Goal: Task Accomplishment & Management: Manage account settings

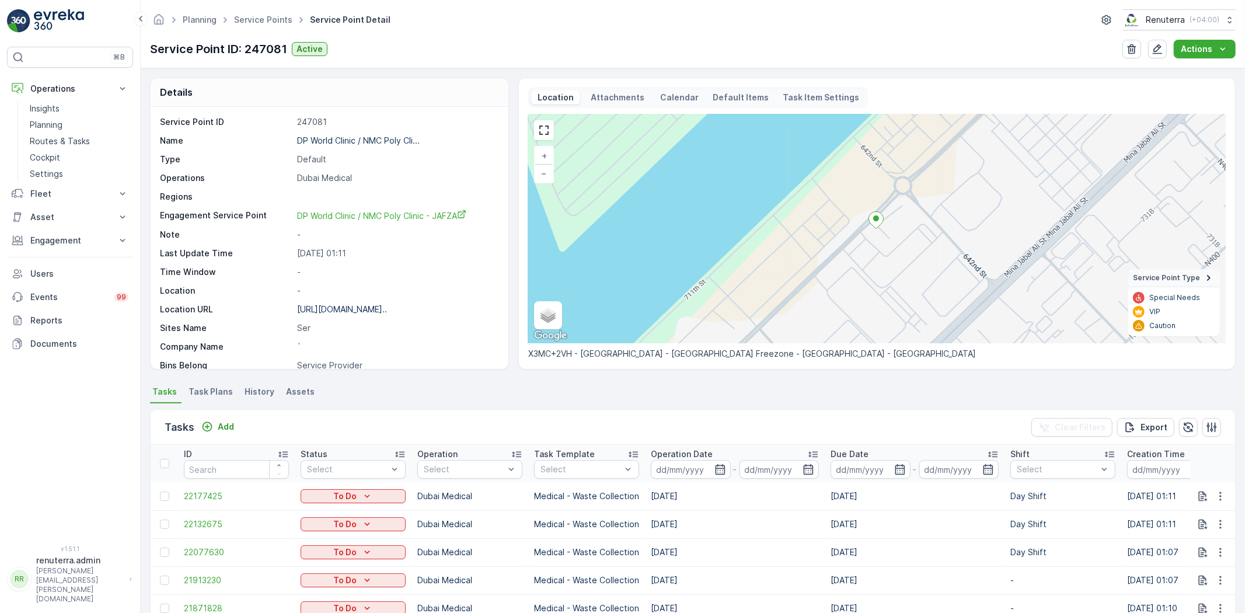
scroll to position [259, 0]
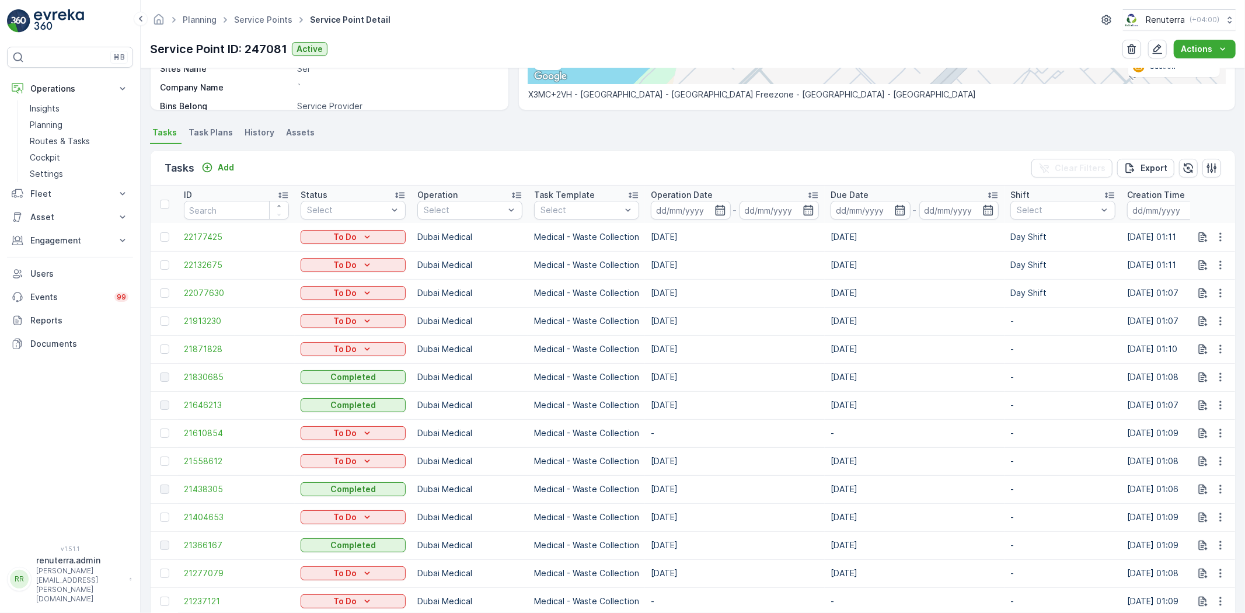
click at [252, 13] on ul "Service Points" at bounding box center [270, 20] width 76 height 17
click at [257, 21] on link "Service Points" at bounding box center [263, 20] width 58 height 10
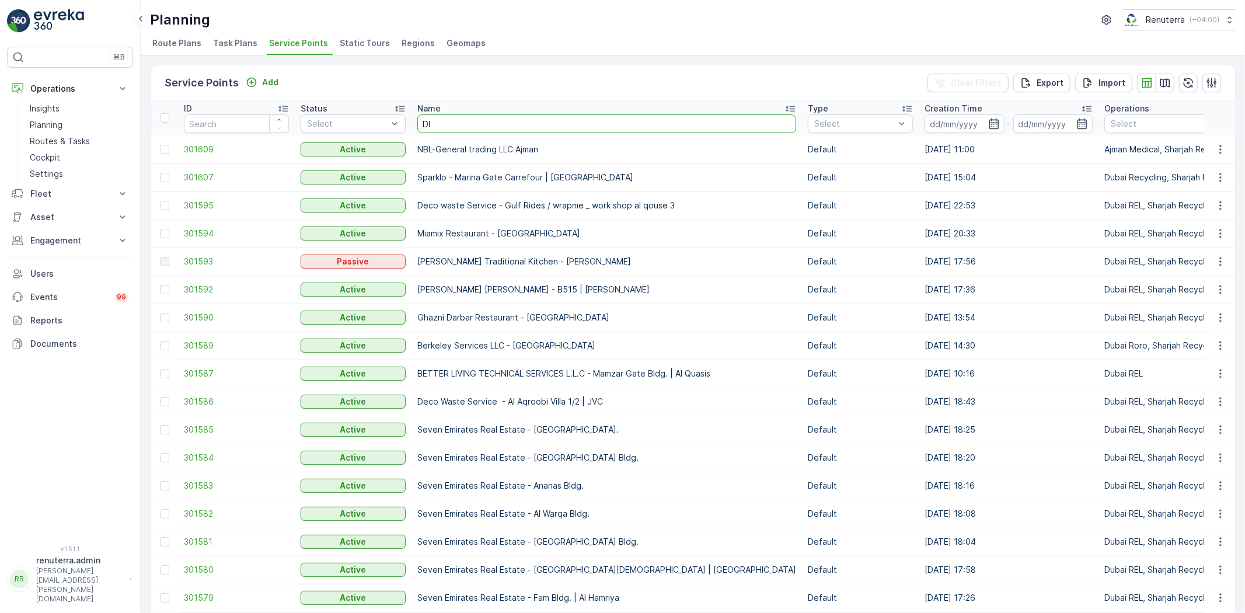
type input "DIP"
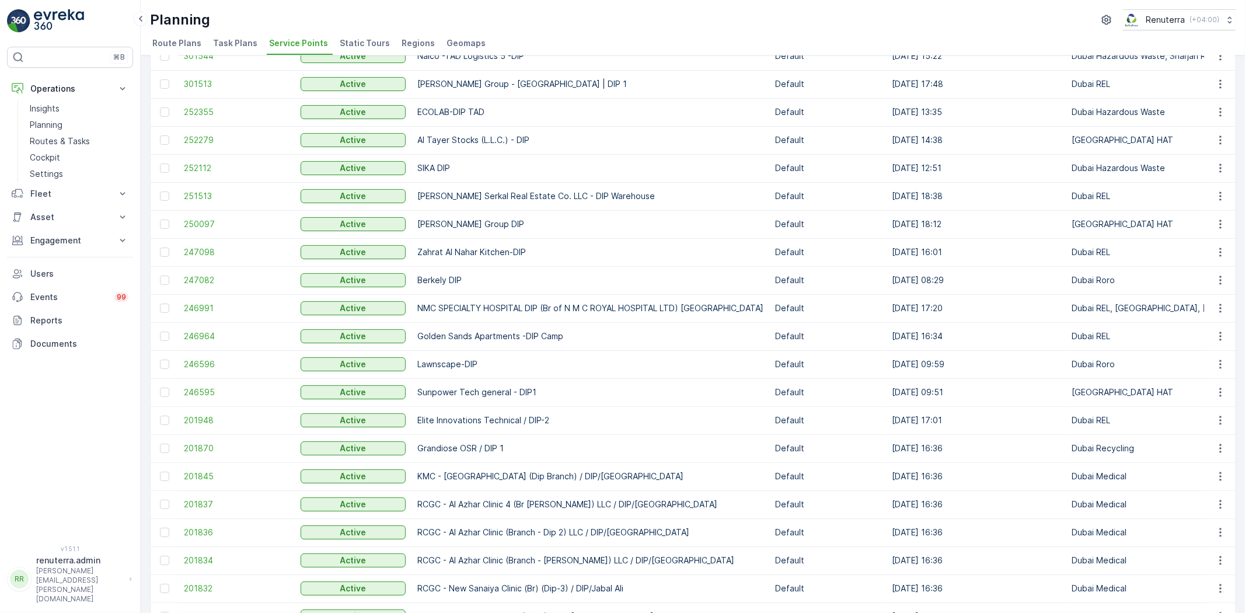
scroll to position [130, 0]
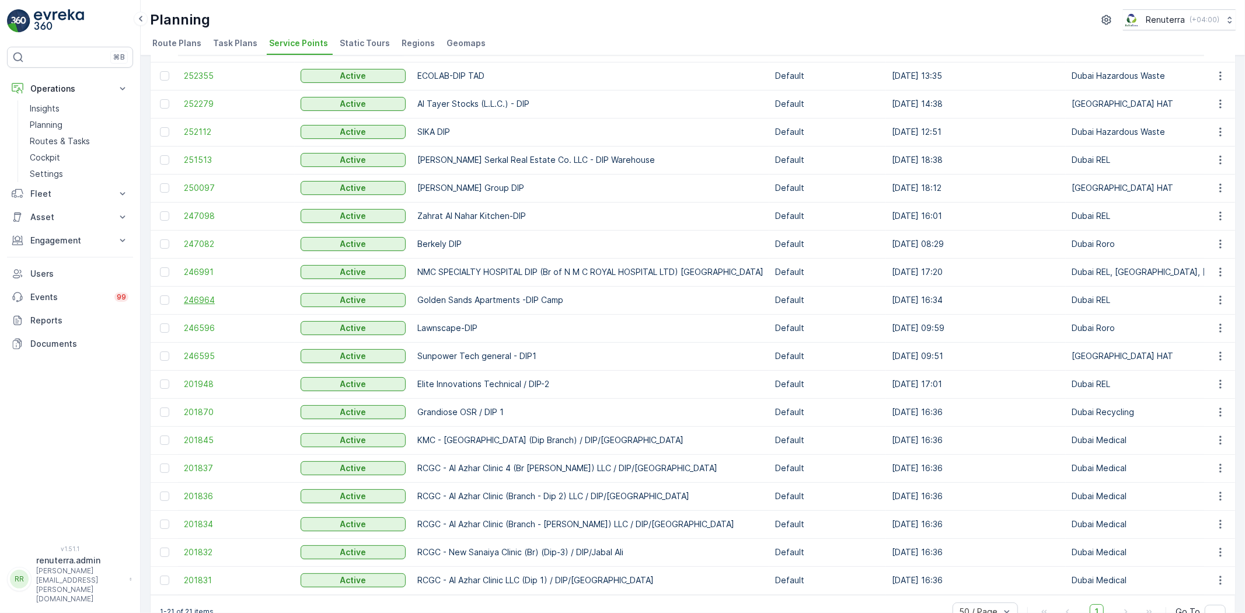
click at [220, 298] on span "246964" at bounding box center [236, 300] width 105 height 12
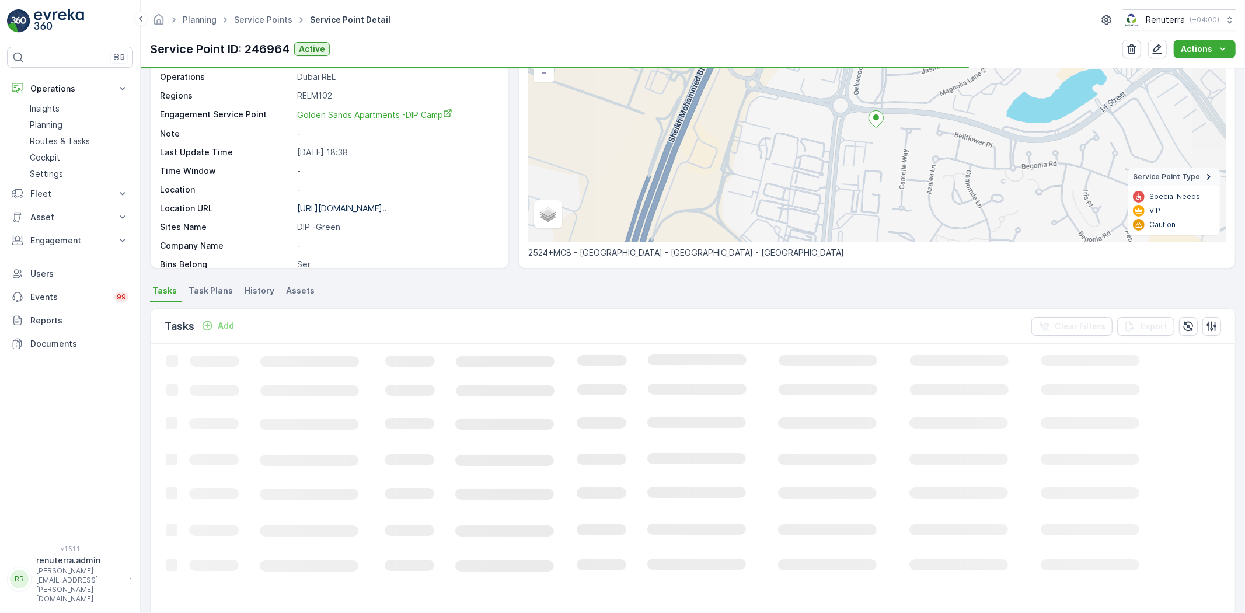
scroll to position [194, 0]
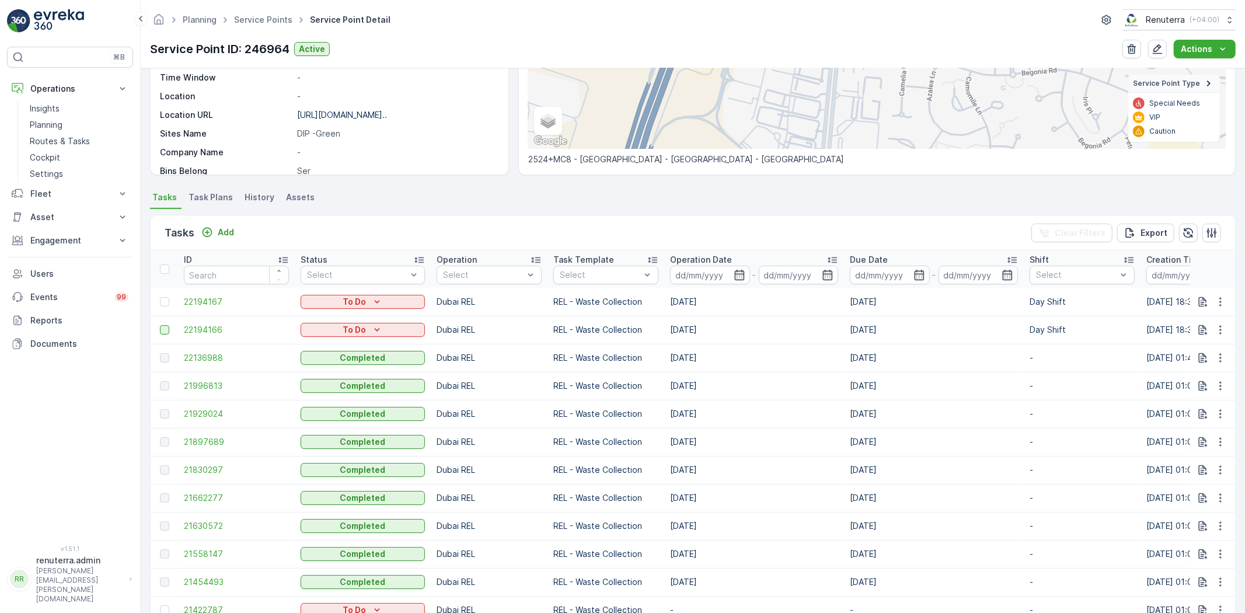
click at [167, 328] on div at bounding box center [164, 329] width 9 height 9
click at [160, 325] on input "checkbox" at bounding box center [160, 325] width 0 height 0
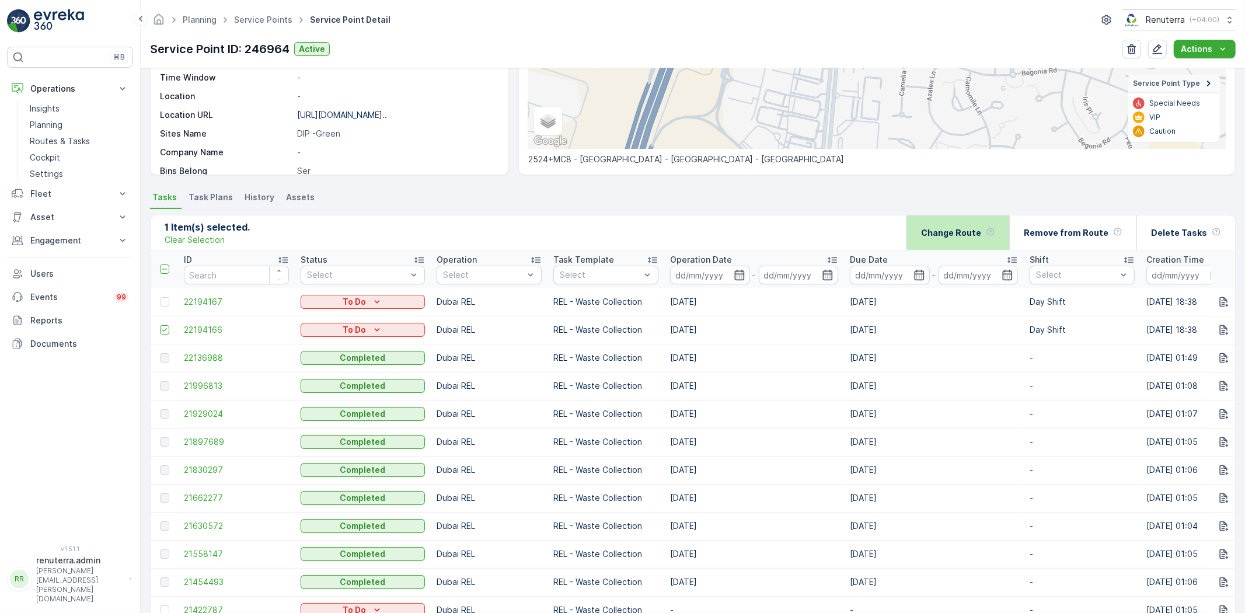
click at [936, 236] on p "Change Route" at bounding box center [951, 233] width 60 height 12
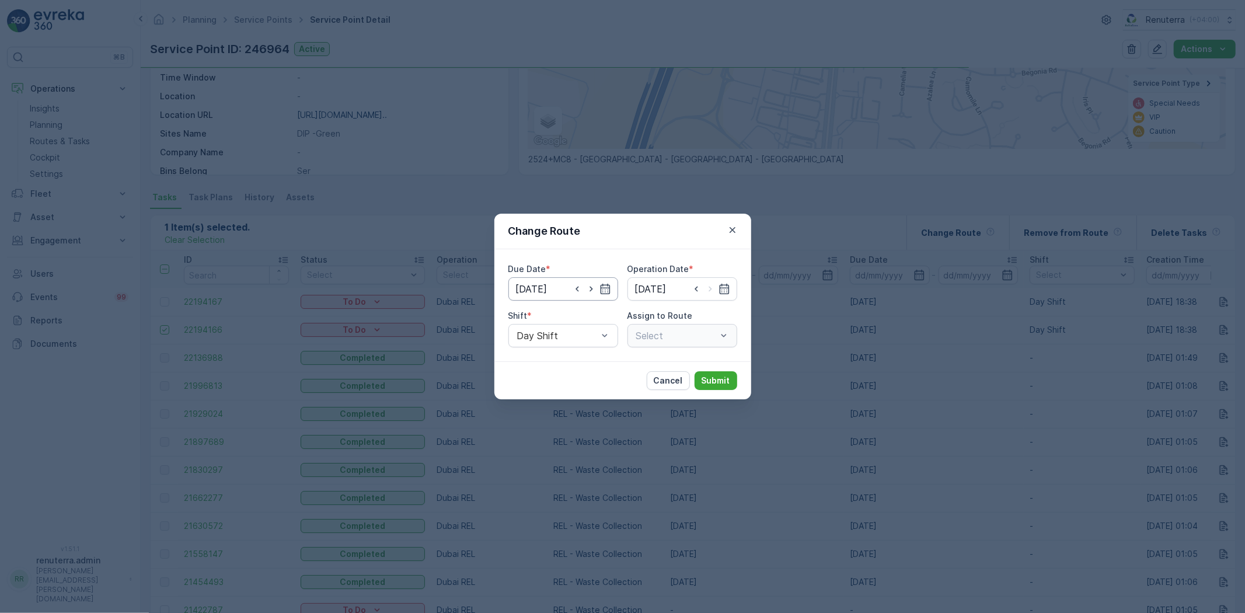
type input "[DATE]"
click at [586, 288] on icon "button" at bounding box center [592, 289] width 12 height 12
click at [576, 286] on icon "button" at bounding box center [578, 289] width 12 height 12
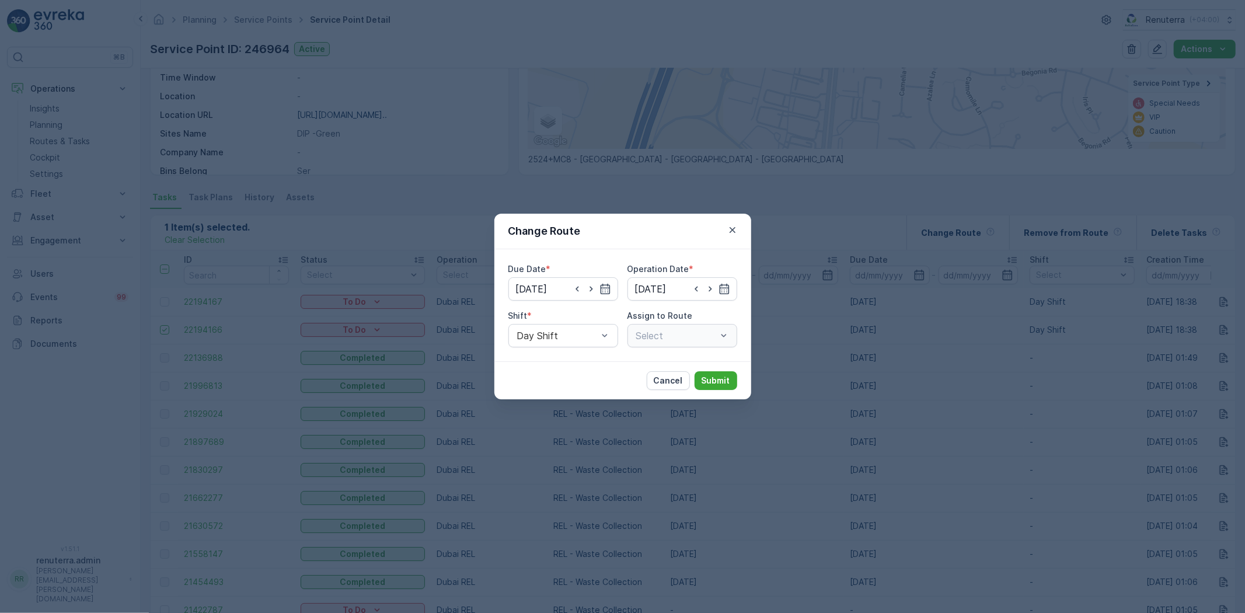
type input "[DATE]"
click at [574, 294] on icon "button" at bounding box center [578, 289] width 12 height 12
type input "[DATE]"
click at [643, 287] on input at bounding box center [683, 288] width 110 height 23
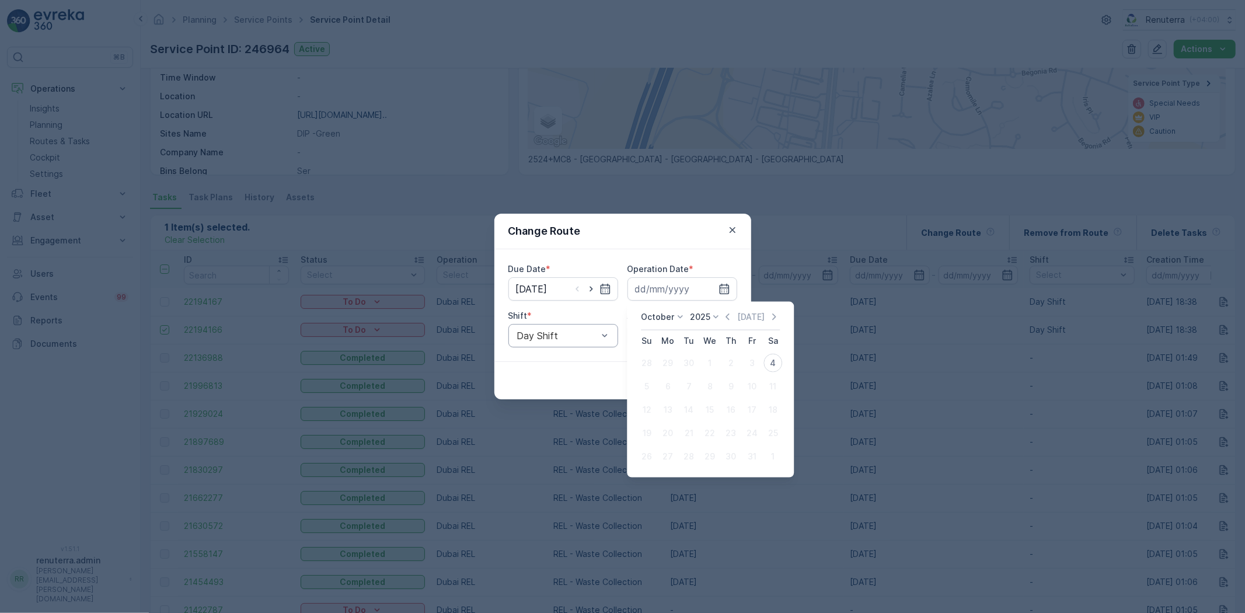
click at [769, 357] on div "4" at bounding box center [773, 363] width 19 height 19
type input "[DATE]"
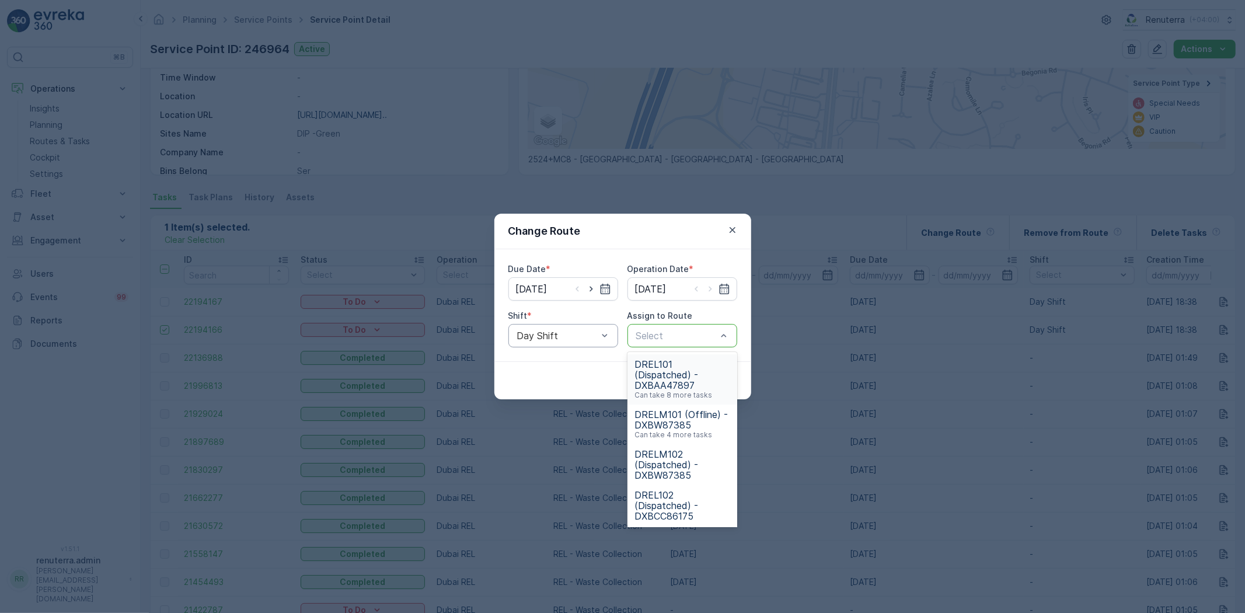
click at [680, 343] on div "Select" at bounding box center [683, 335] width 110 height 23
drag, startPoint x: 680, startPoint y: 343, endPoint x: 667, endPoint y: 345, distance: 12.5
click at [667, 345] on div "Select" at bounding box center [683, 335] width 110 height 23
click at [678, 466] on span "DRELM102 (Dispatched) - DXBW87385" at bounding box center [683, 465] width 96 height 32
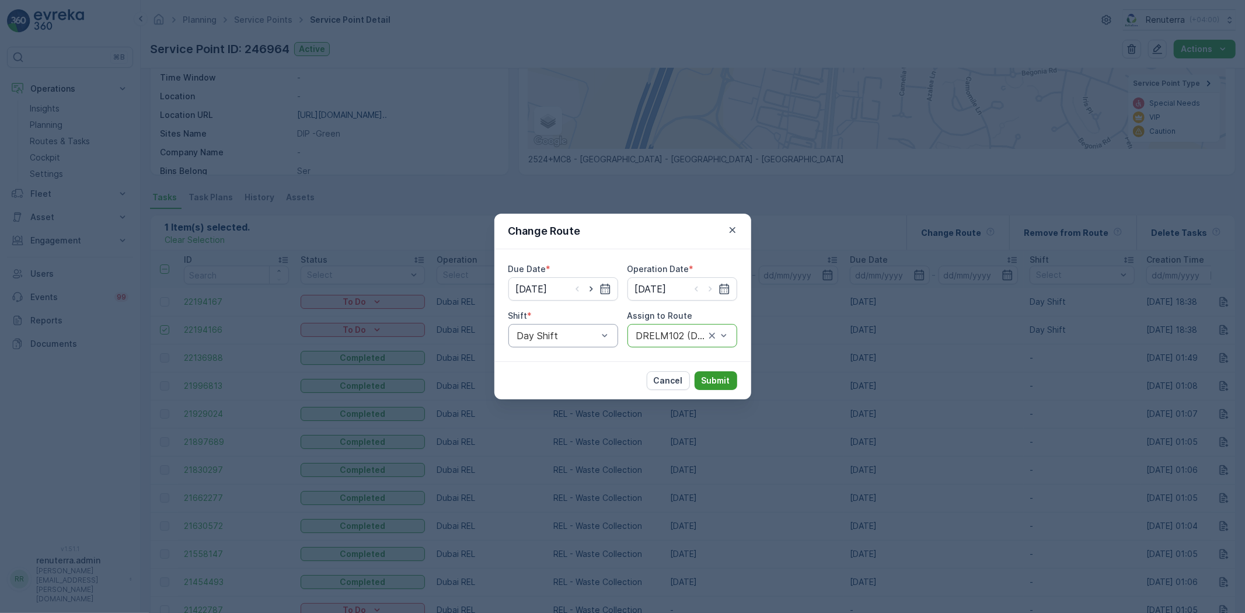
click at [705, 377] on p "Submit" at bounding box center [716, 381] width 29 height 12
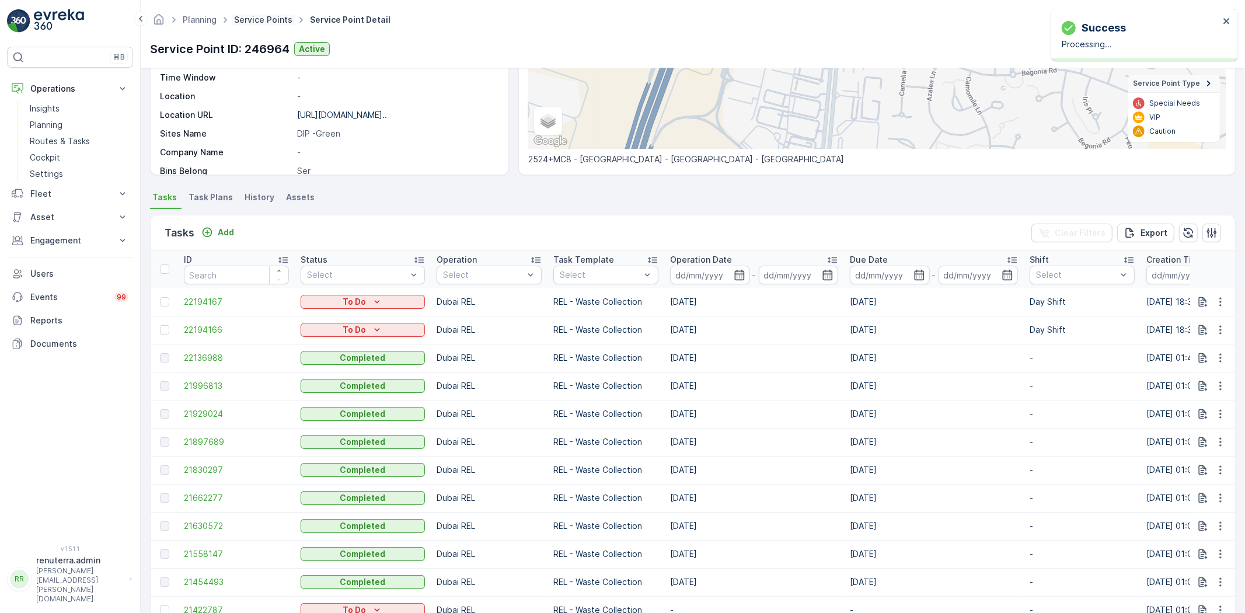
drag, startPoint x: 262, startPoint y: 28, endPoint x: 261, endPoint y: 22, distance: 5.9
click at [262, 27] on div "Planning Service Points Service Point Detail Renuterra ( +04:00 )" at bounding box center [693, 19] width 1086 height 21
click at [261, 22] on link "Service Points" at bounding box center [263, 20] width 58 height 10
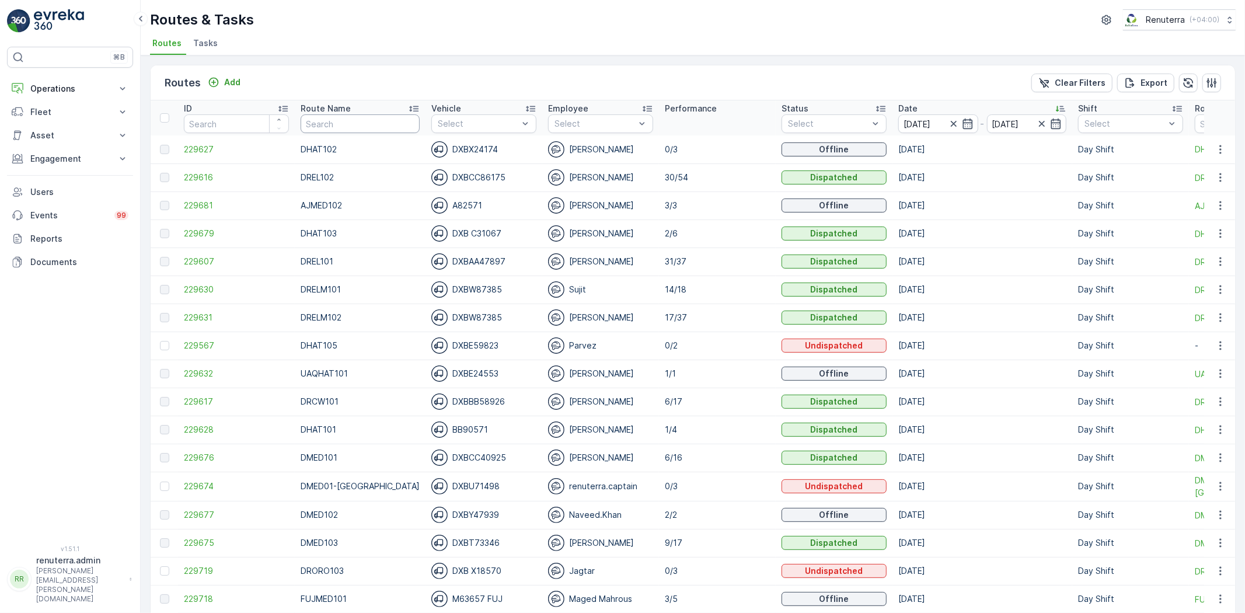
click at [342, 123] on input "text" at bounding box center [360, 123] width 119 height 19
type input "DHAT"
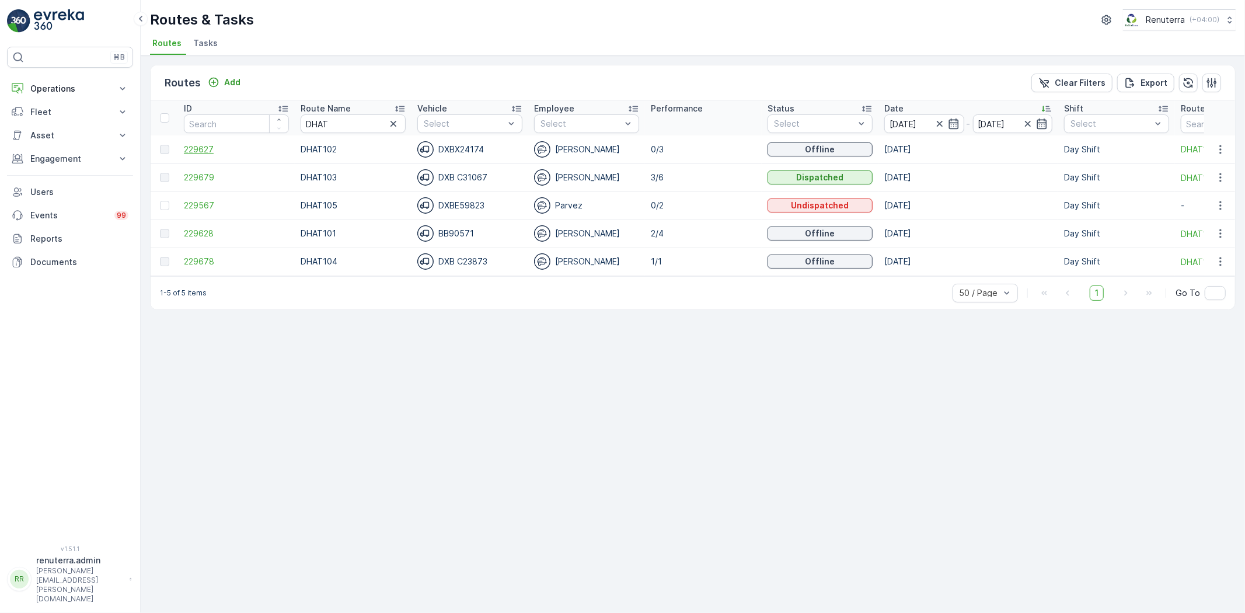
click at [203, 146] on span "229627" at bounding box center [236, 150] width 105 height 12
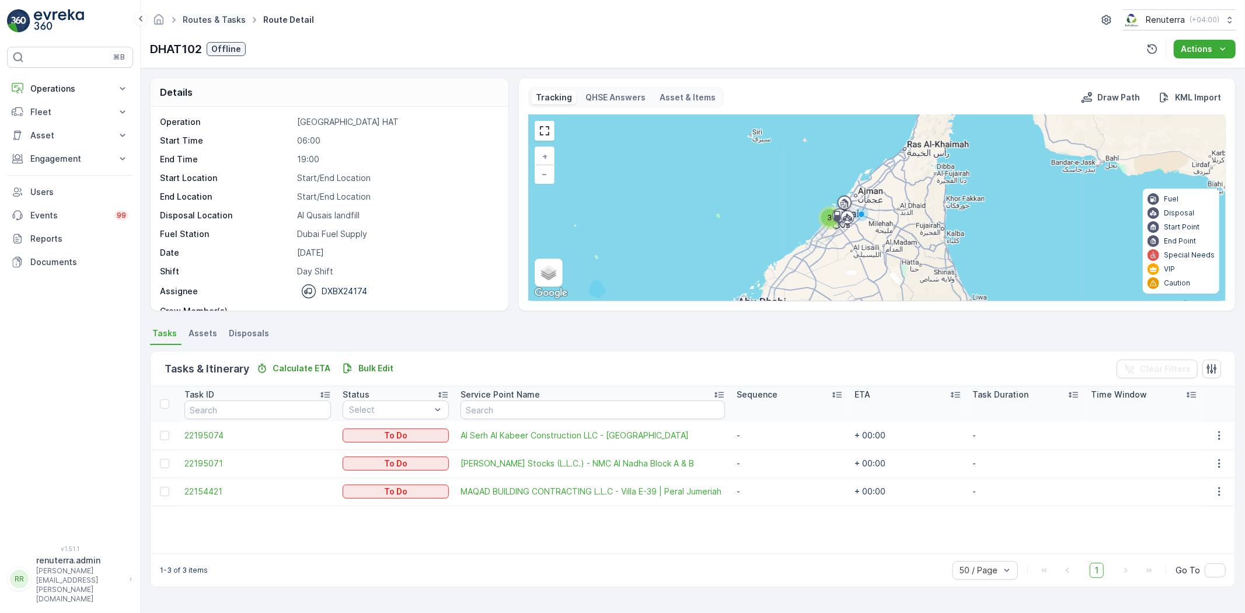
click at [235, 20] on link "Routes & Tasks" at bounding box center [214, 20] width 63 height 10
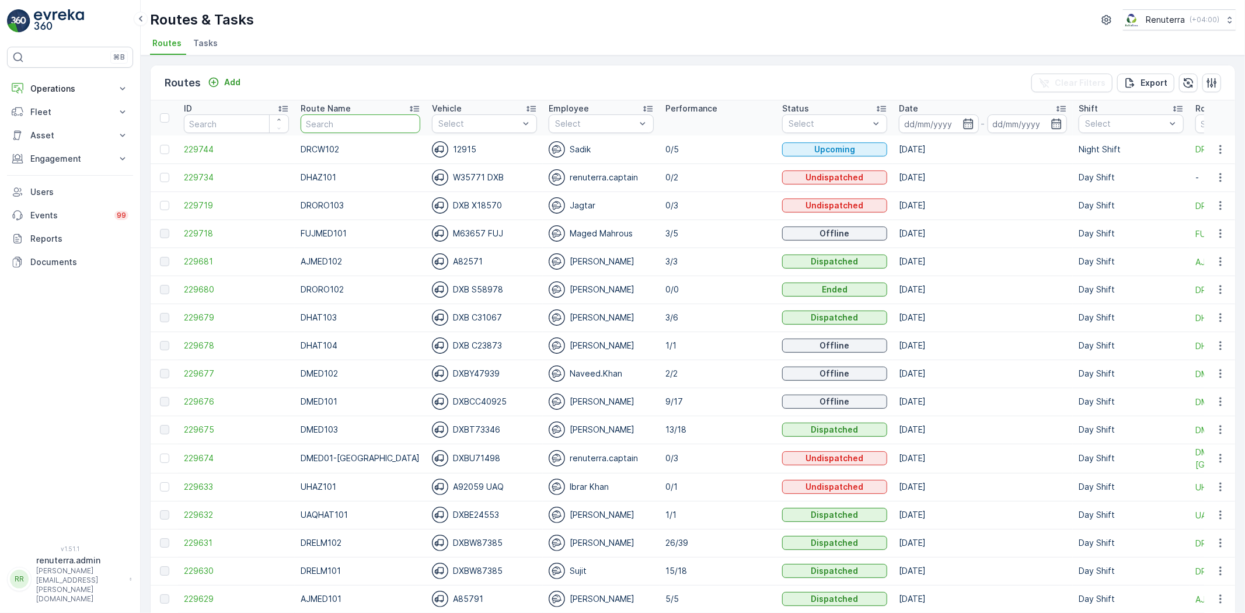
click at [363, 117] on input "text" at bounding box center [361, 123] width 120 height 19
click at [893, 135] on td "[DATE]" at bounding box center [983, 149] width 180 height 28
click at [907, 127] on input at bounding box center [939, 123] width 80 height 19
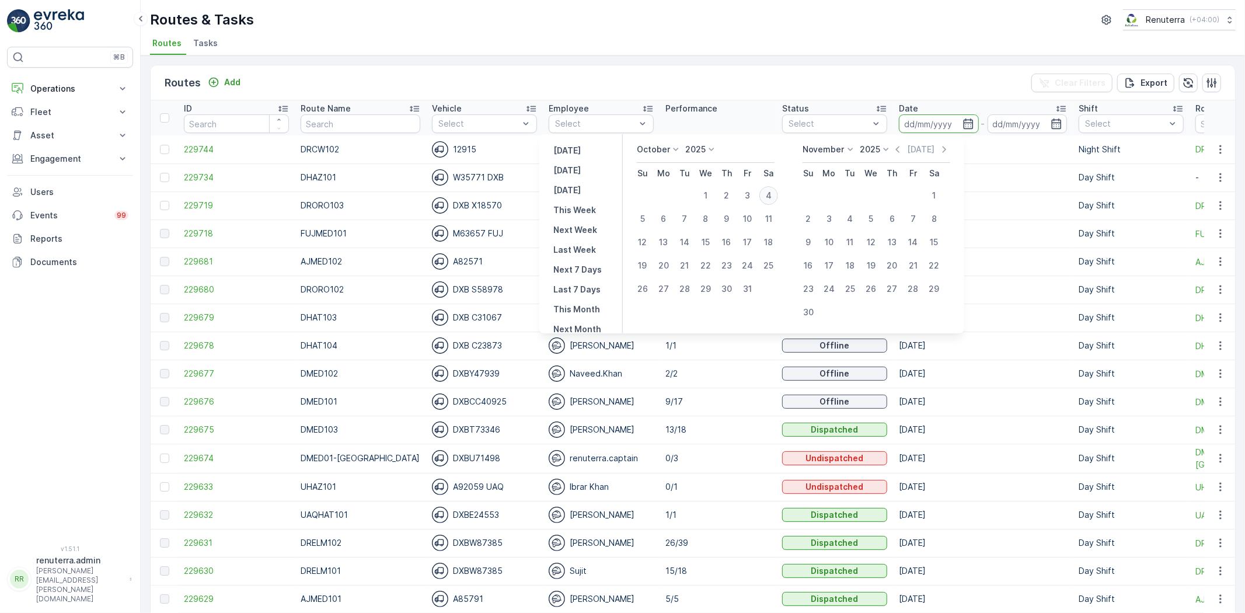
click at [772, 196] on div "4" at bounding box center [769, 195] width 19 height 19
type input "[DATE]"
click at [772, 196] on div "4" at bounding box center [769, 195] width 19 height 19
type input "[DATE]"
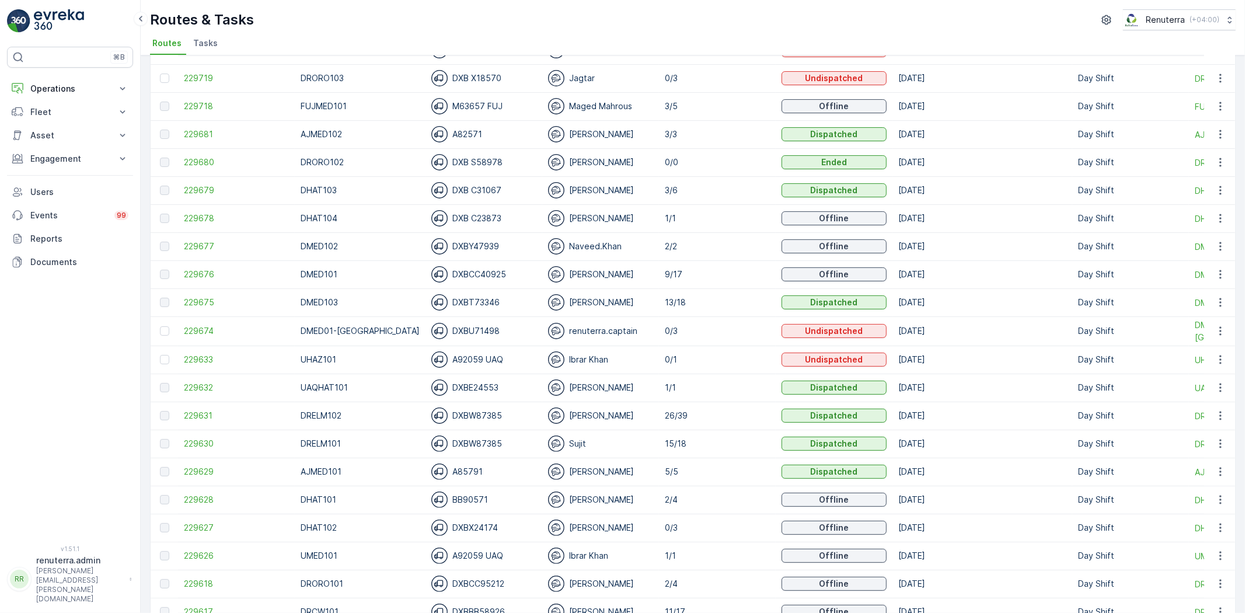
scroll to position [194, 0]
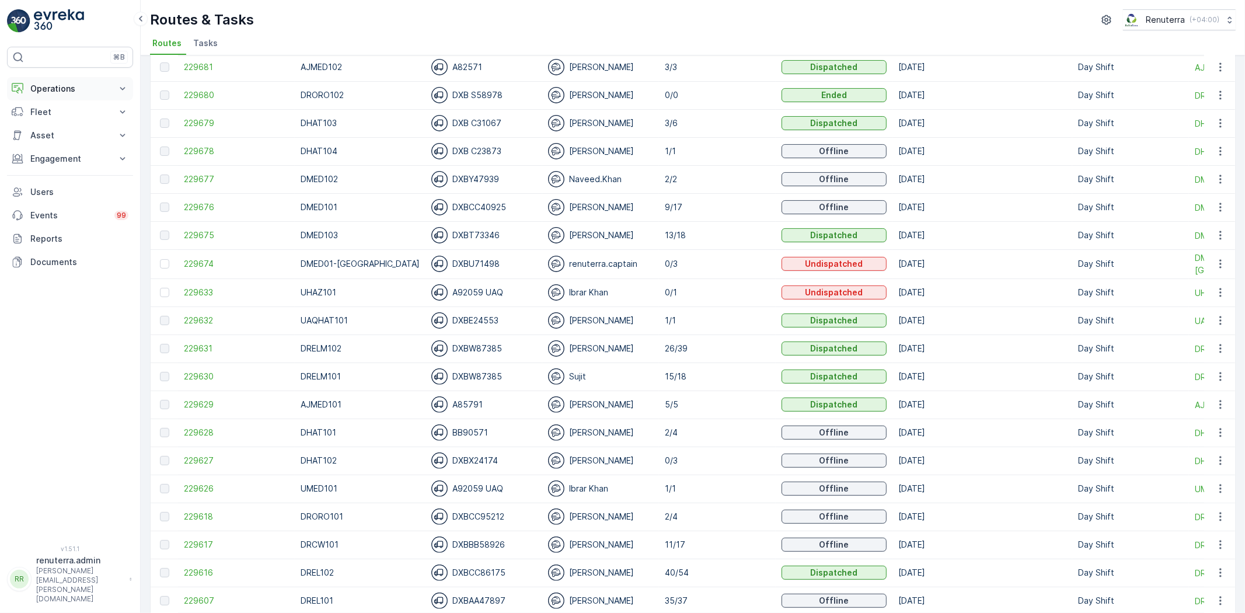
click at [96, 97] on button "Operations" at bounding box center [70, 88] width 126 height 23
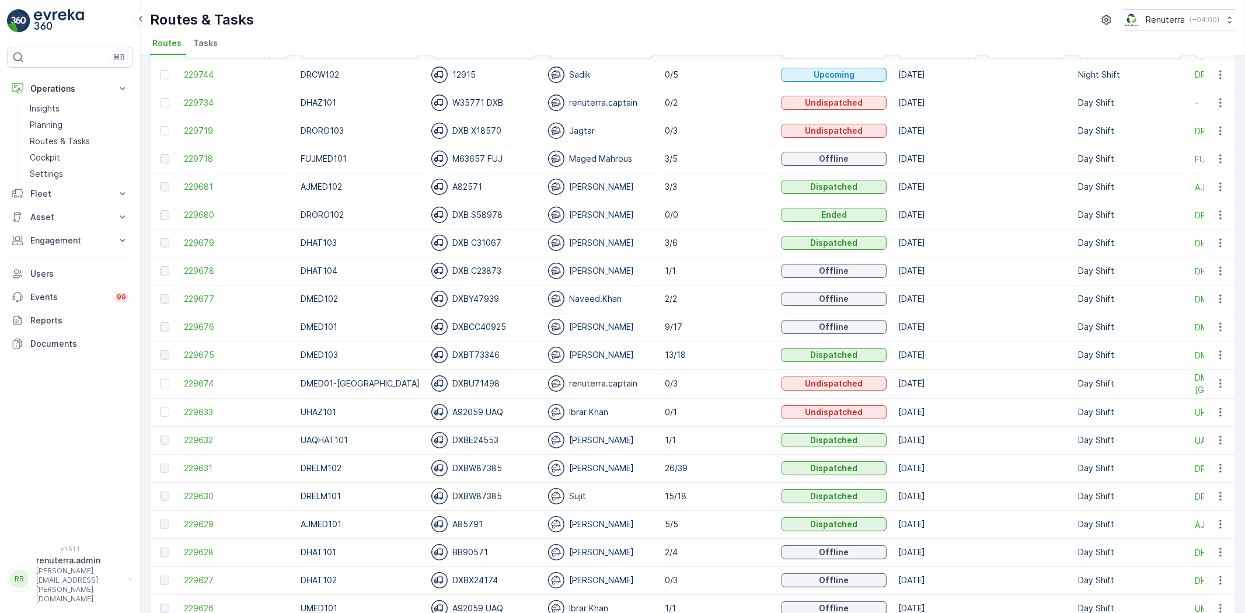
scroll to position [0, 0]
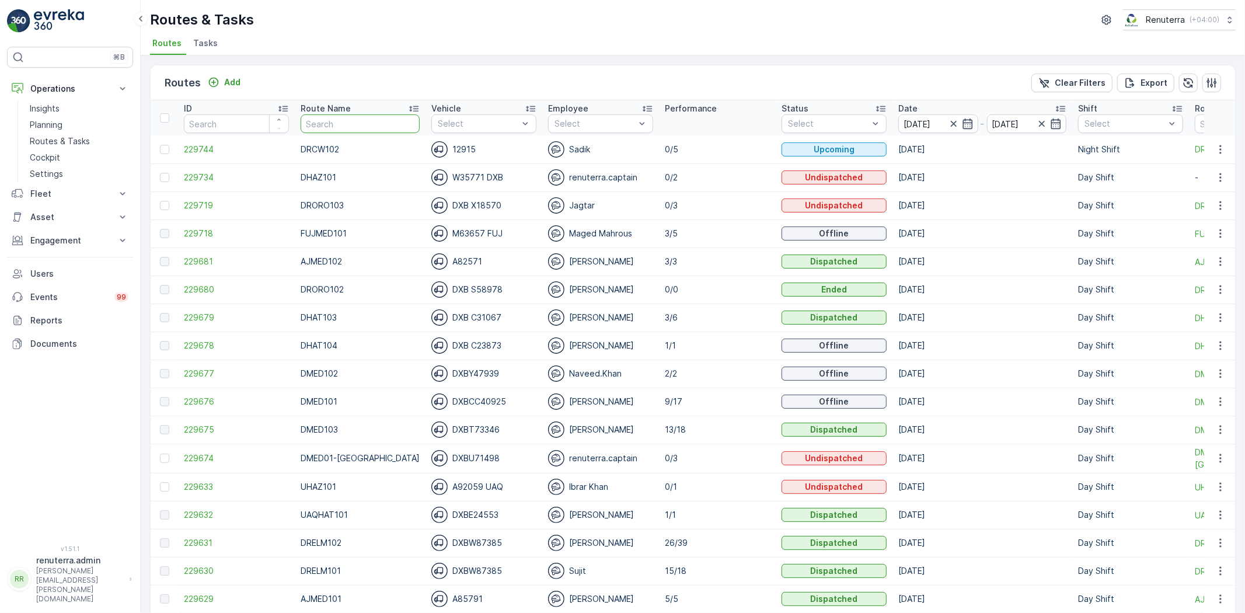
click at [343, 123] on input "text" at bounding box center [360, 123] width 119 height 19
type input "hat"
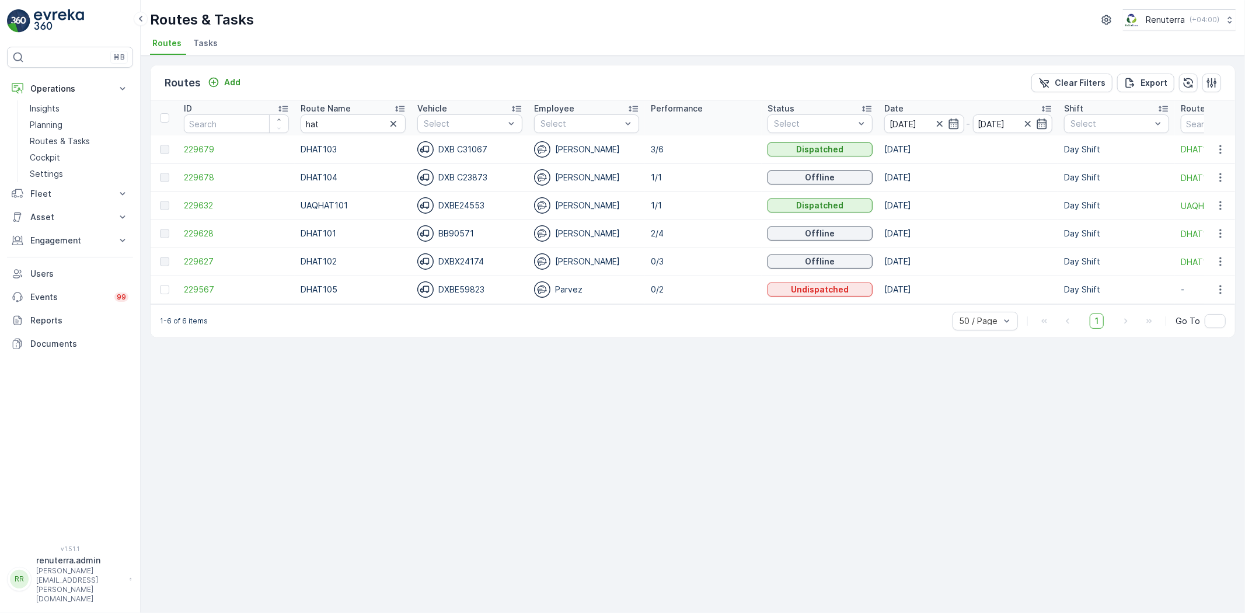
click at [214, 269] on td "229627" at bounding box center [236, 262] width 117 height 28
click at [211, 266] on span "229627" at bounding box center [236, 262] width 105 height 12
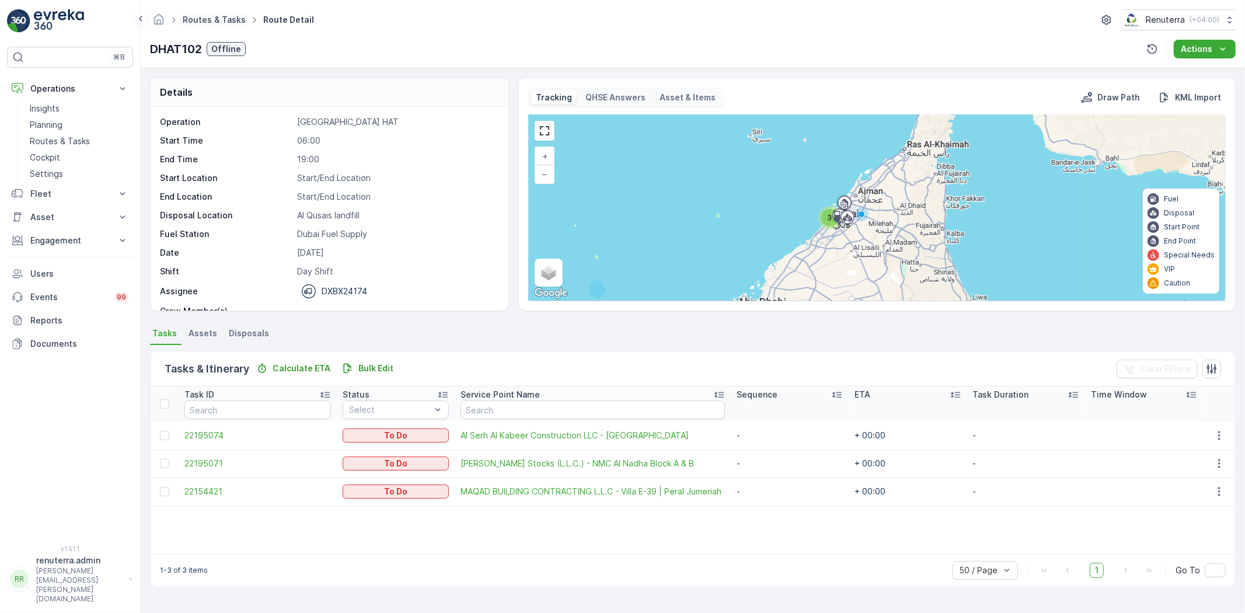
click at [214, 20] on link "Routes & Tasks" at bounding box center [214, 20] width 63 height 10
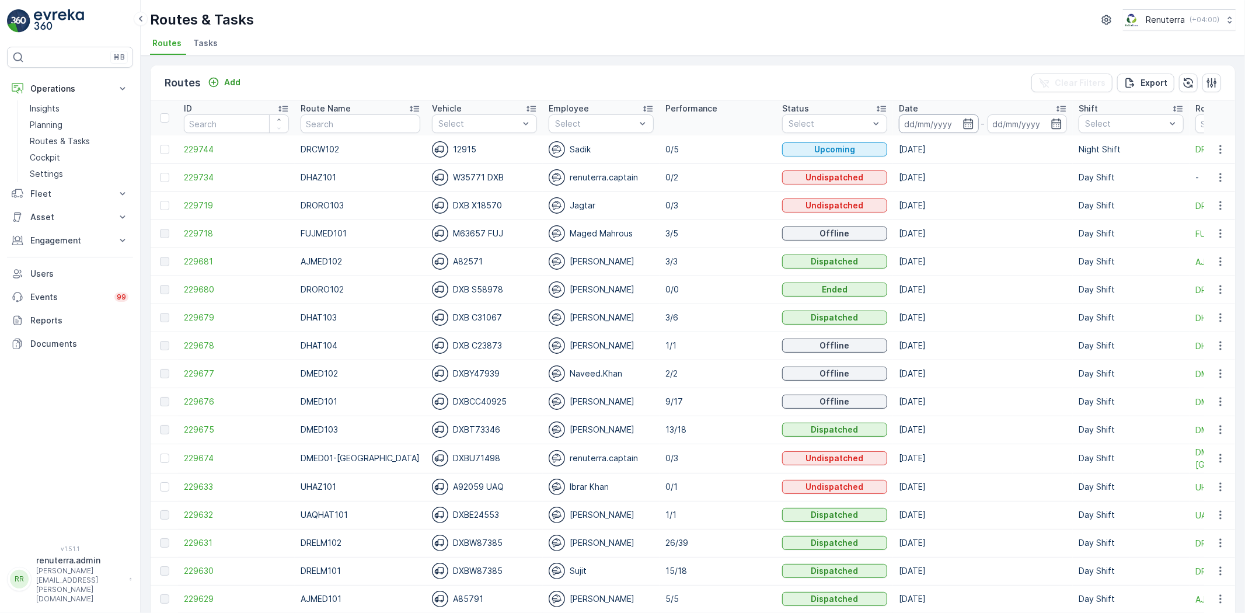
click at [921, 125] on input at bounding box center [939, 123] width 80 height 19
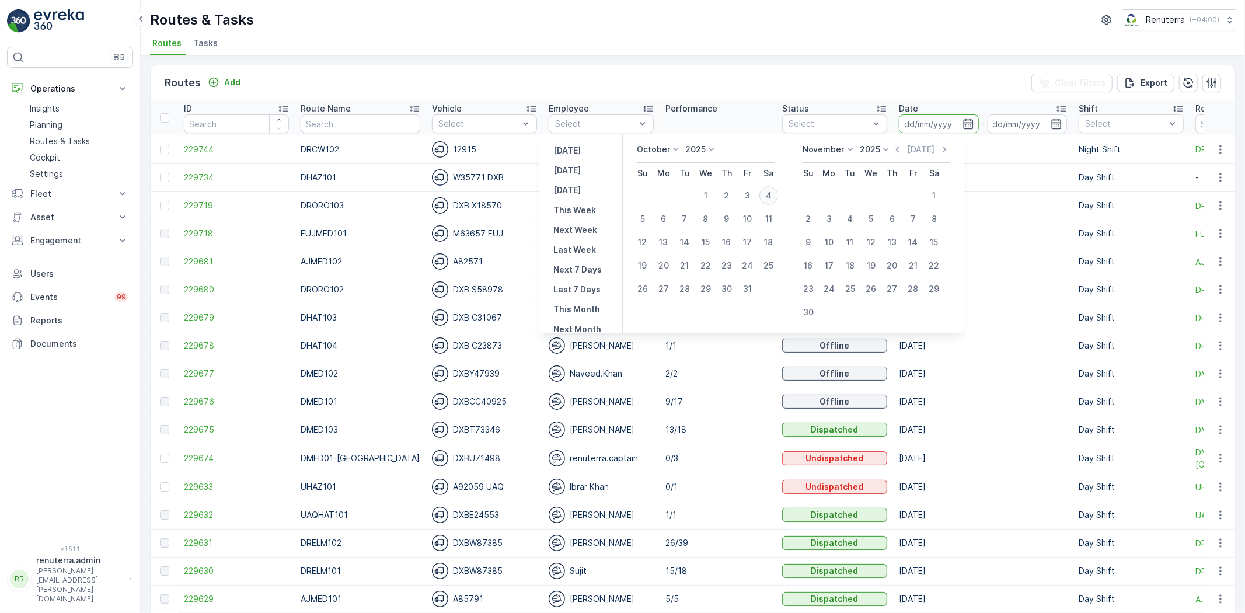
click at [766, 188] on button "4" at bounding box center [768, 195] width 21 height 21
type input "[DATE]"
click at [766, 188] on button "4" at bounding box center [768, 195] width 21 height 21
type input "[DATE]"
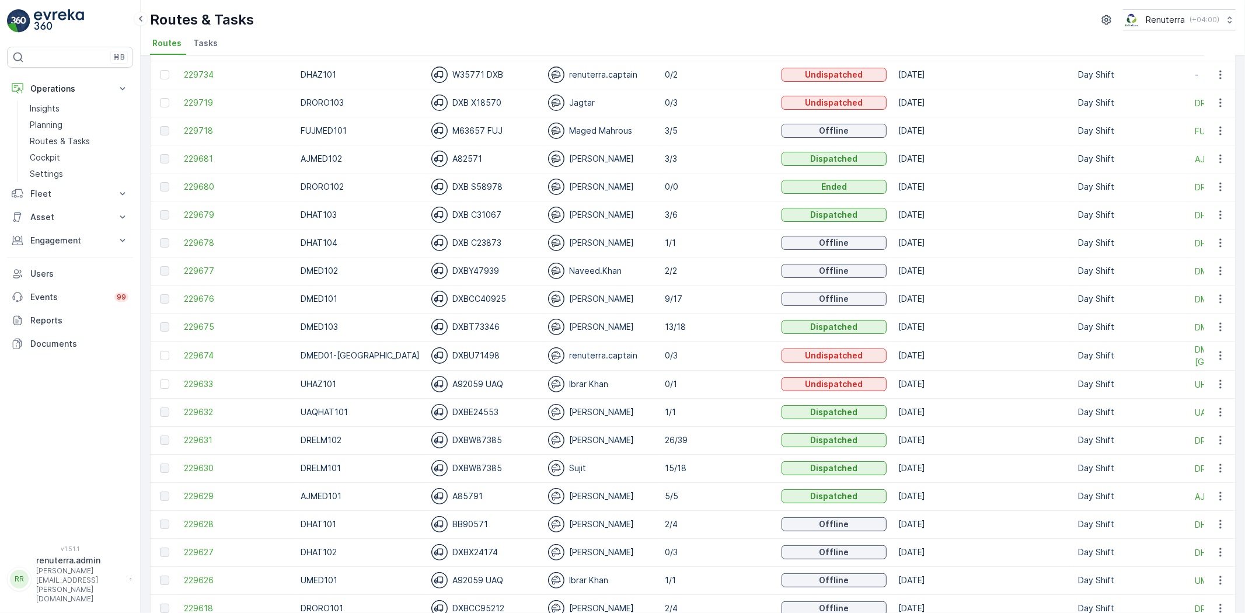
scroll to position [130, 0]
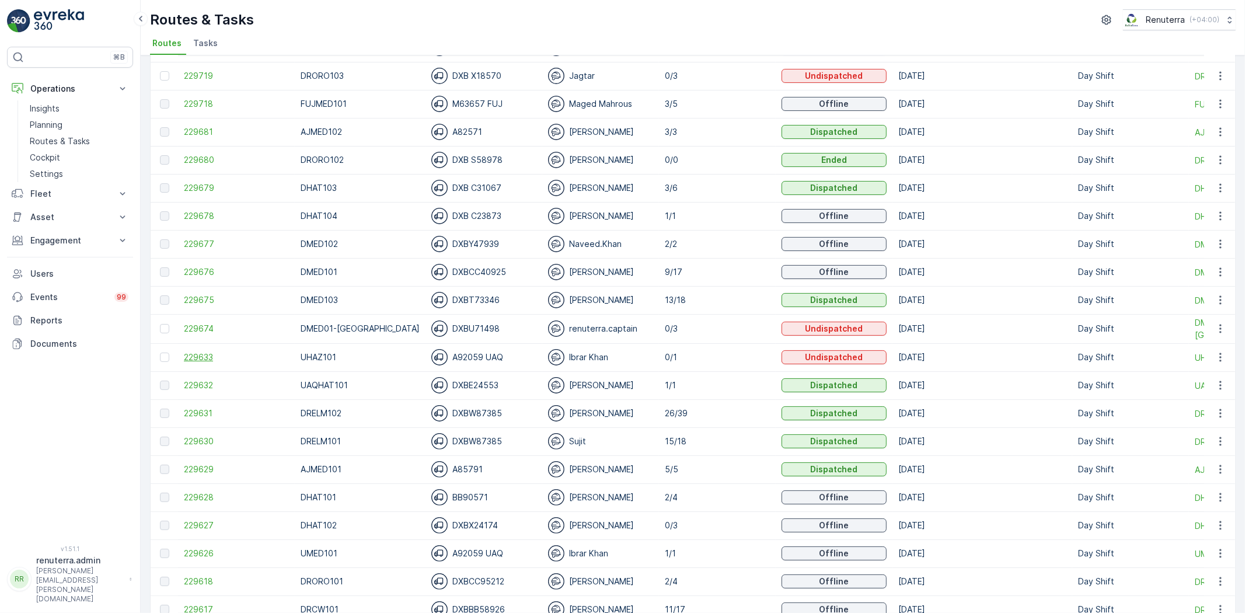
click at [211, 358] on span "229633" at bounding box center [236, 357] width 105 height 12
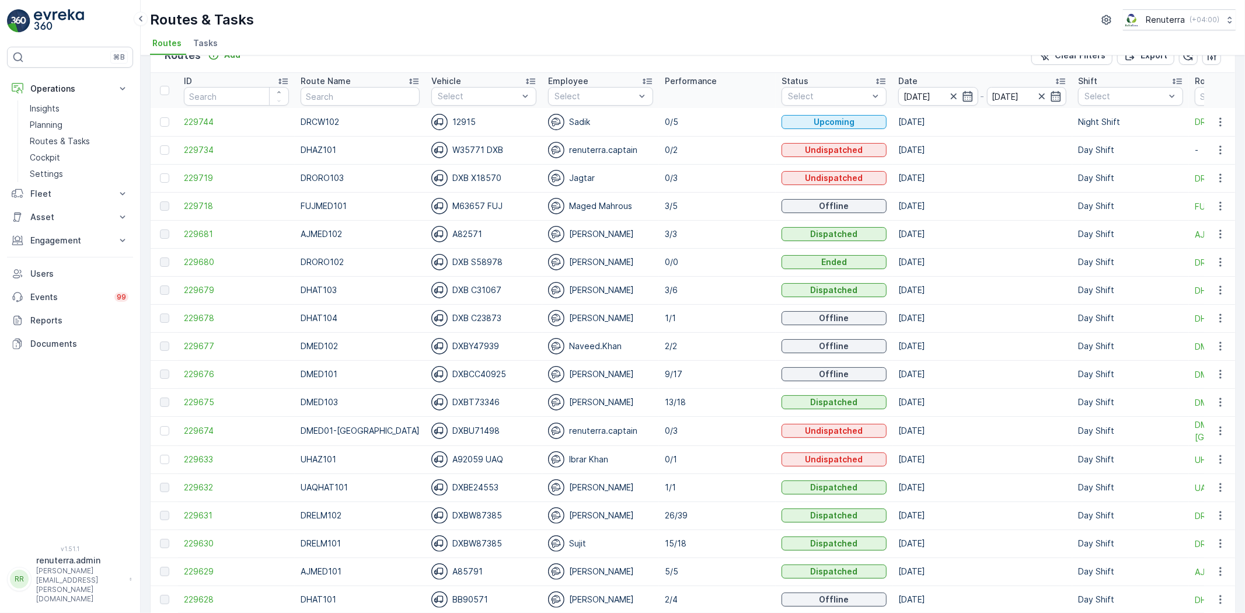
scroll to position [65, 0]
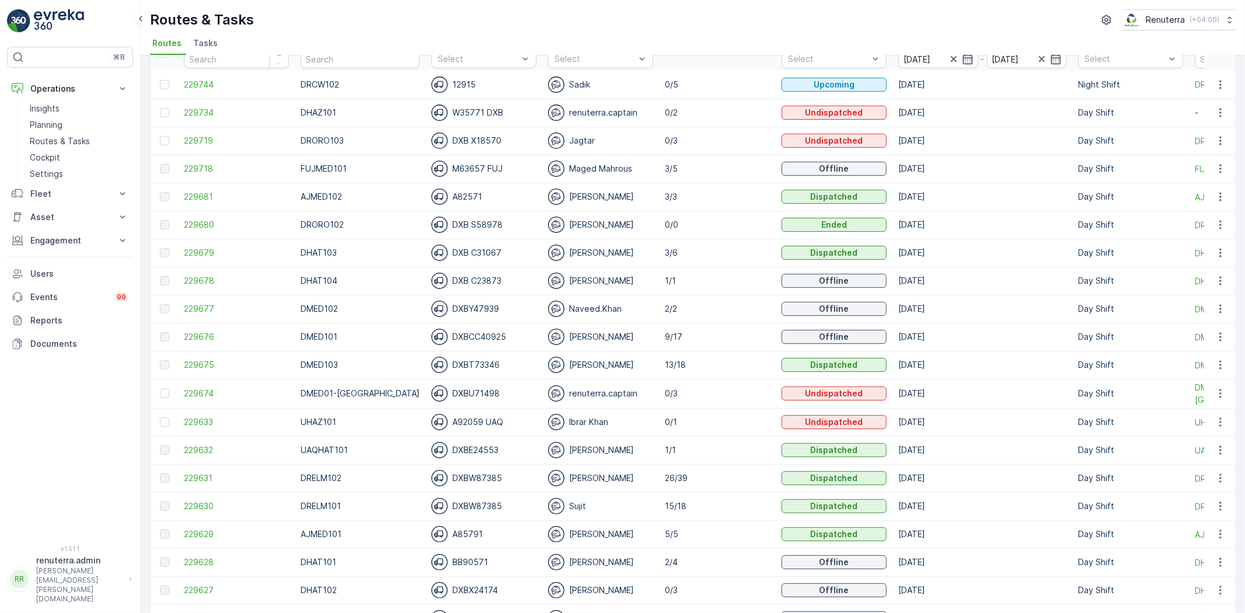
click at [162, 427] on td at bounding box center [164, 422] width 27 height 28
click at [162, 423] on div at bounding box center [164, 421] width 9 height 9
click at [160, 417] on input "checkbox" at bounding box center [160, 417] width 0 height 0
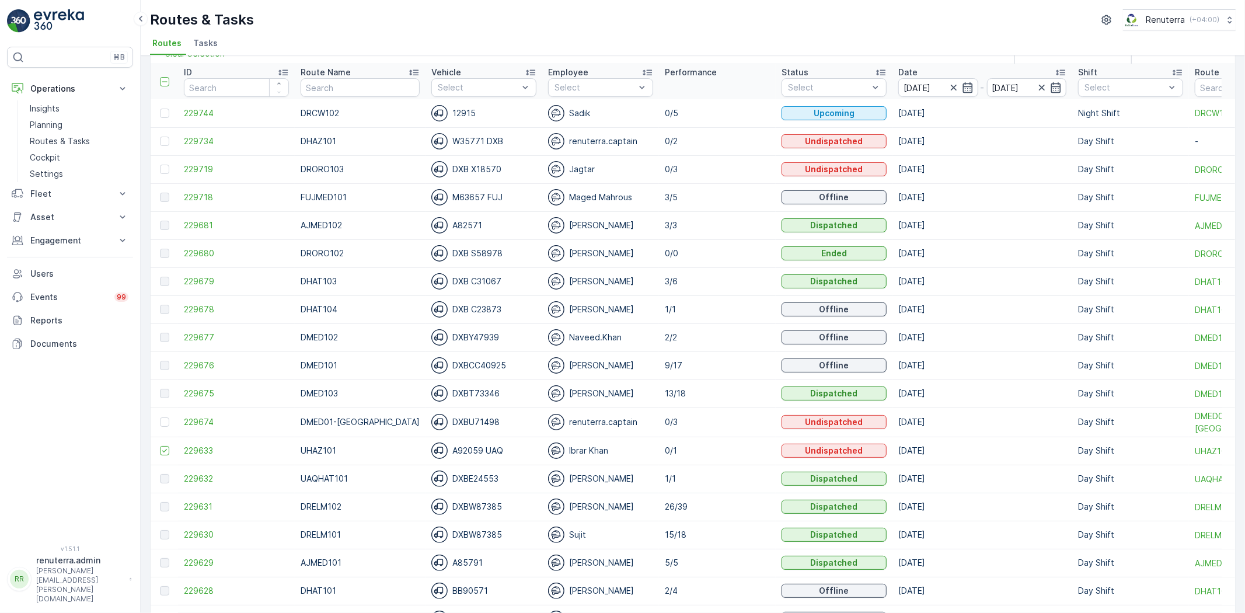
scroll to position [0, 0]
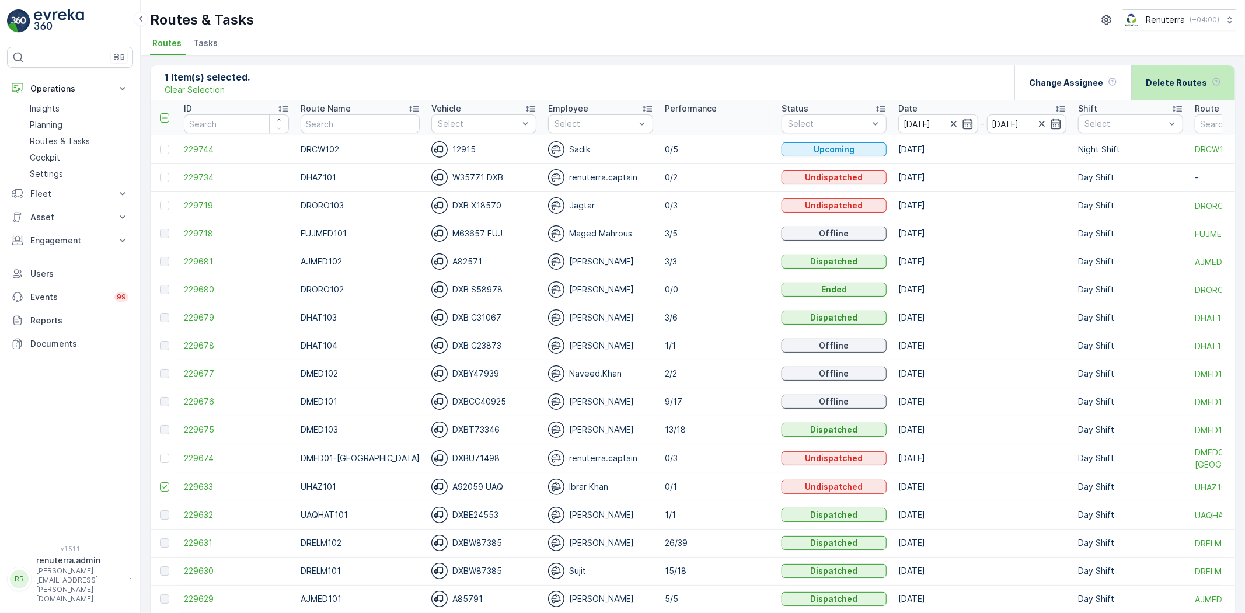
click at [1168, 74] on div "Delete Routes" at bounding box center [1183, 82] width 75 height 34
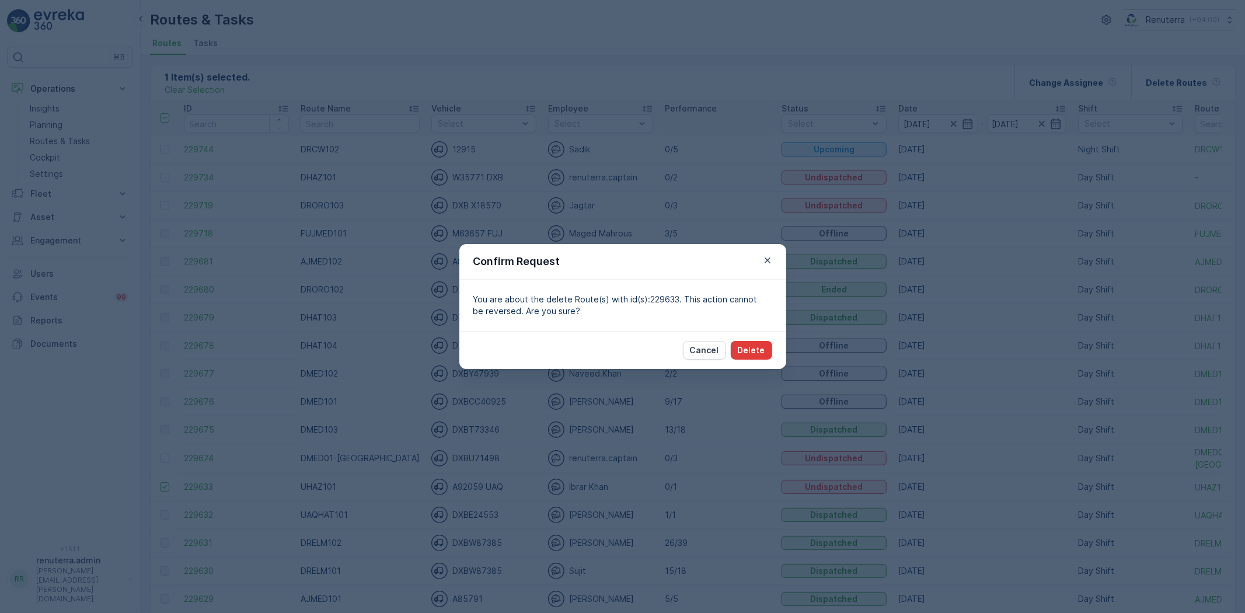
click at [763, 354] on p "Delete" at bounding box center [751, 350] width 27 height 12
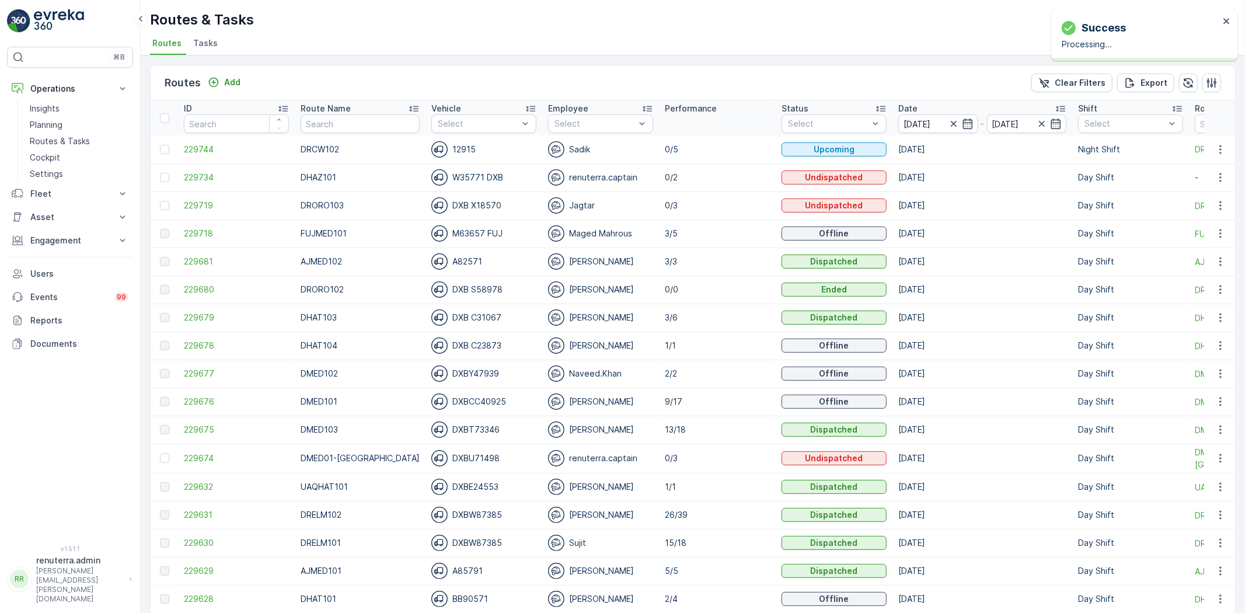
click at [341, 120] on input "text" at bounding box center [360, 123] width 119 height 19
click at [339, 126] on input "text" at bounding box center [360, 123] width 119 height 19
type input "h"
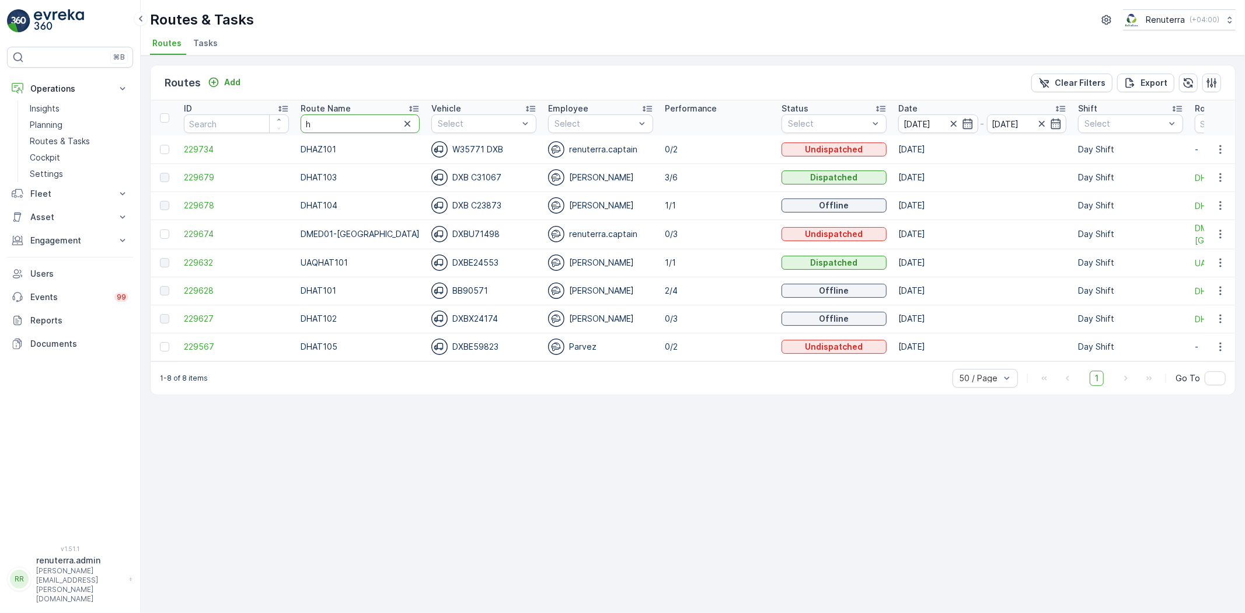
drag, startPoint x: 324, startPoint y: 125, endPoint x: 299, endPoint y: 117, distance: 26.2
click at [299, 117] on th "Route Name h" at bounding box center [360, 117] width 131 height 35
click at [208, 280] on td "229628" at bounding box center [236, 291] width 117 height 28
click at [205, 289] on span "229628" at bounding box center [236, 291] width 105 height 12
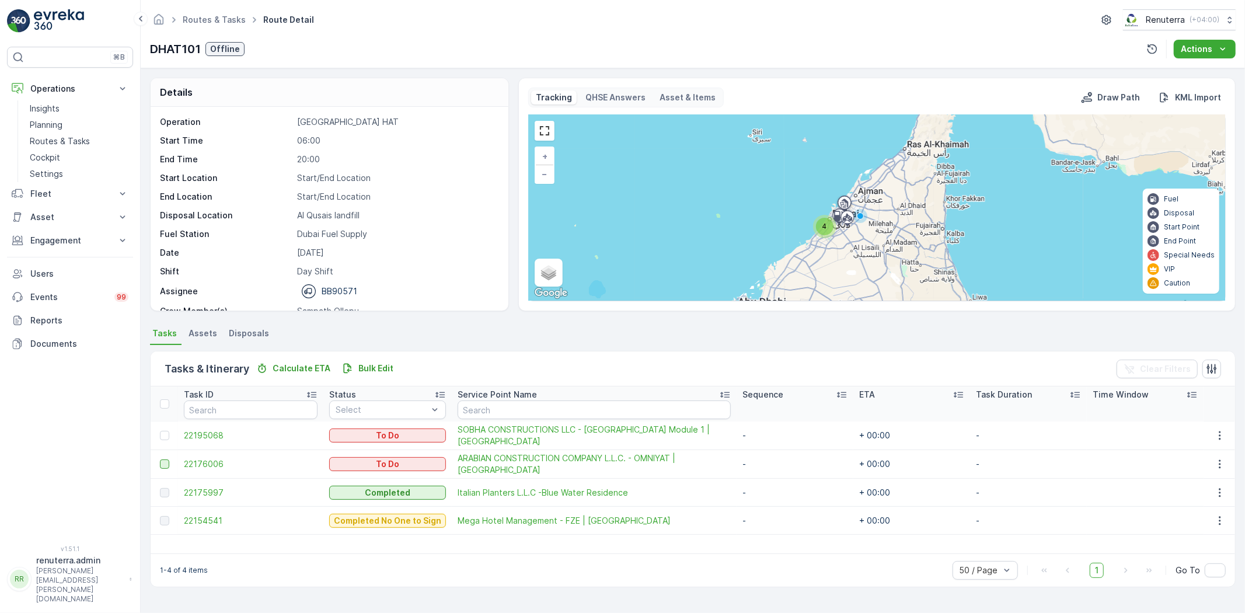
click at [165, 461] on div at bounding box center [164, 463] width 9 height 9
click at [160, 459] on input "checkbox" at bounding box center [160, 459] width 0 height 0
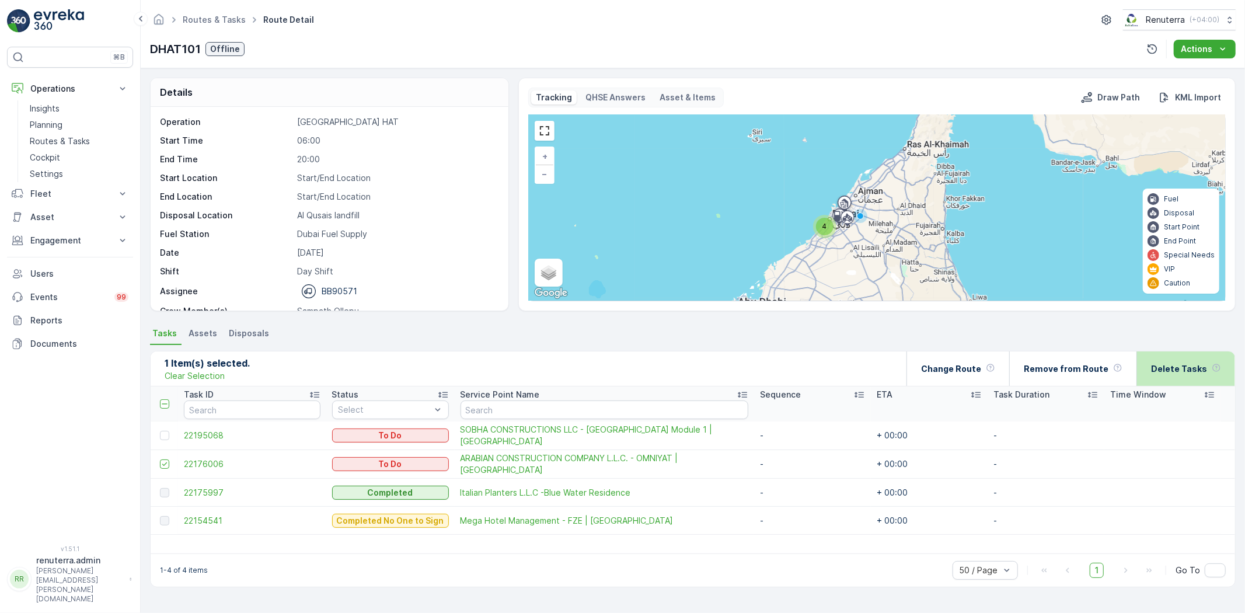
click at [1192, 365] on p "Delete Tasks" at bounding box center [1179, 369] width 56 height 12
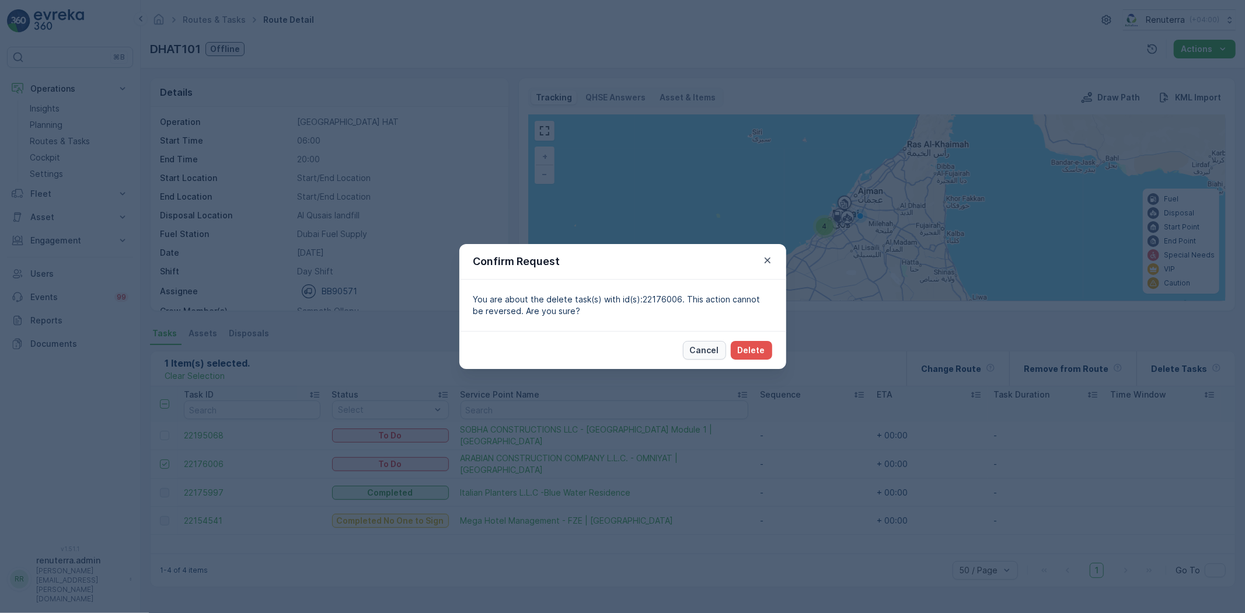
click at [715, 354] on p "Cancel" at bounding box center [704, 350] width 29 height 12
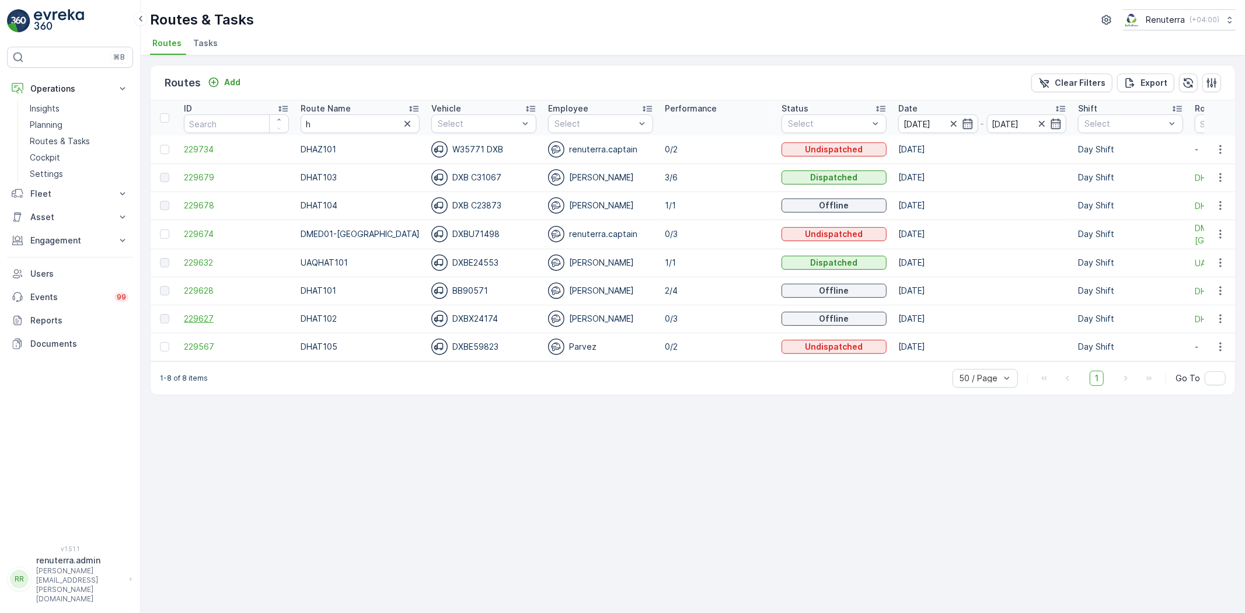
click at [199, 315] on span "229627" at bounding box center [236, 319] width 105 height 12
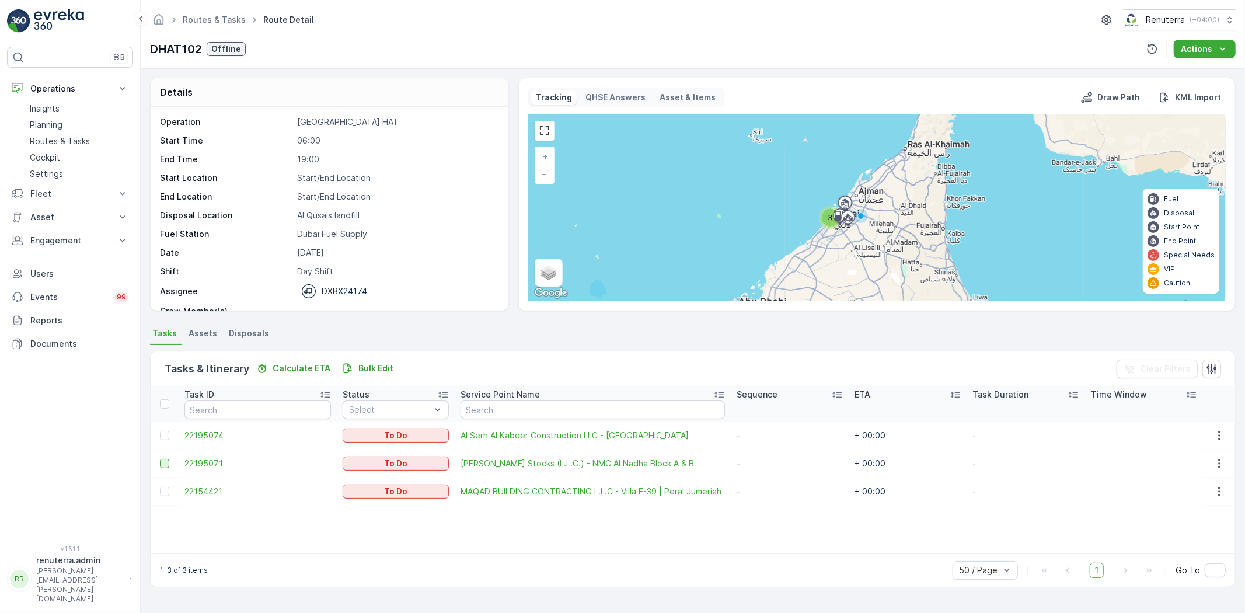
click at [165, 465] on div at bounding box center [164, 463] width 9 height 9
click at [160, 459] on input "checkbox" at bounding box center [160, 459] width 0 height 0
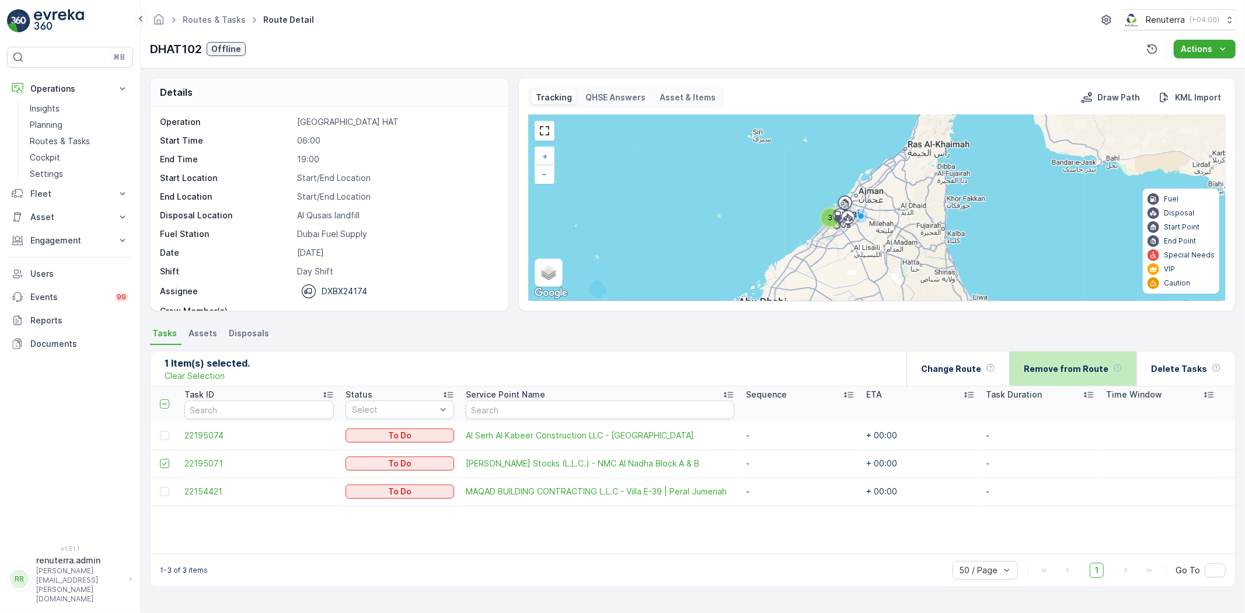
click at [1025, 370] on div "Remove from Route" at bounding box center [1072, 368] width 127 height 34
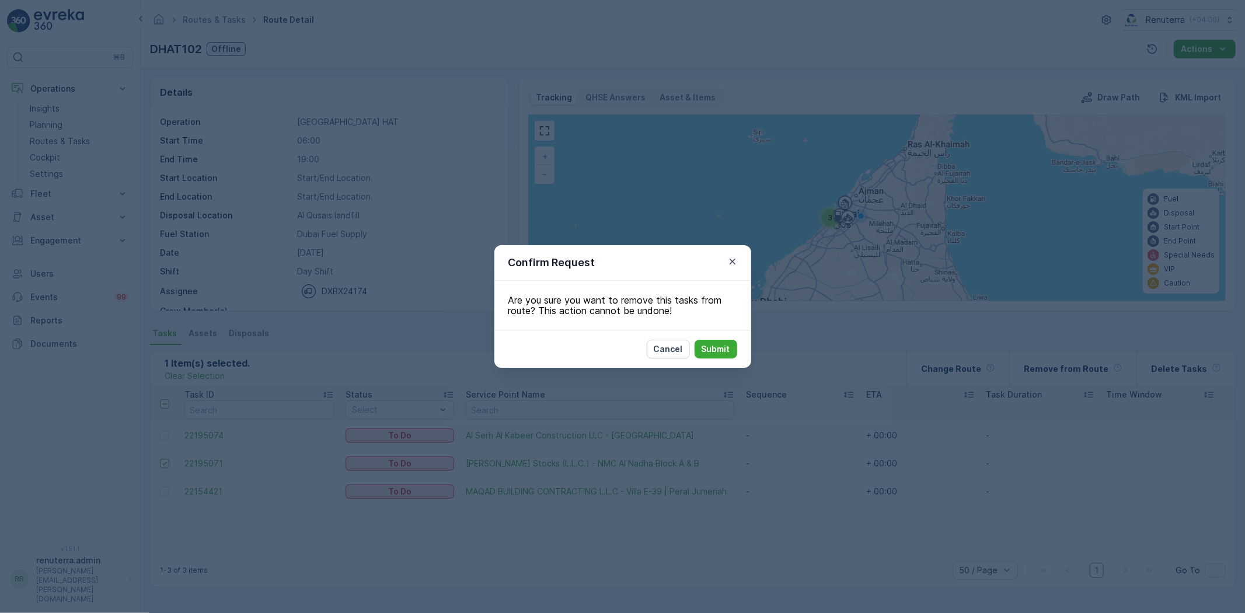
click at [678, 344] on p "Cancel" at bounding box center [668, 349] width 29 height 12
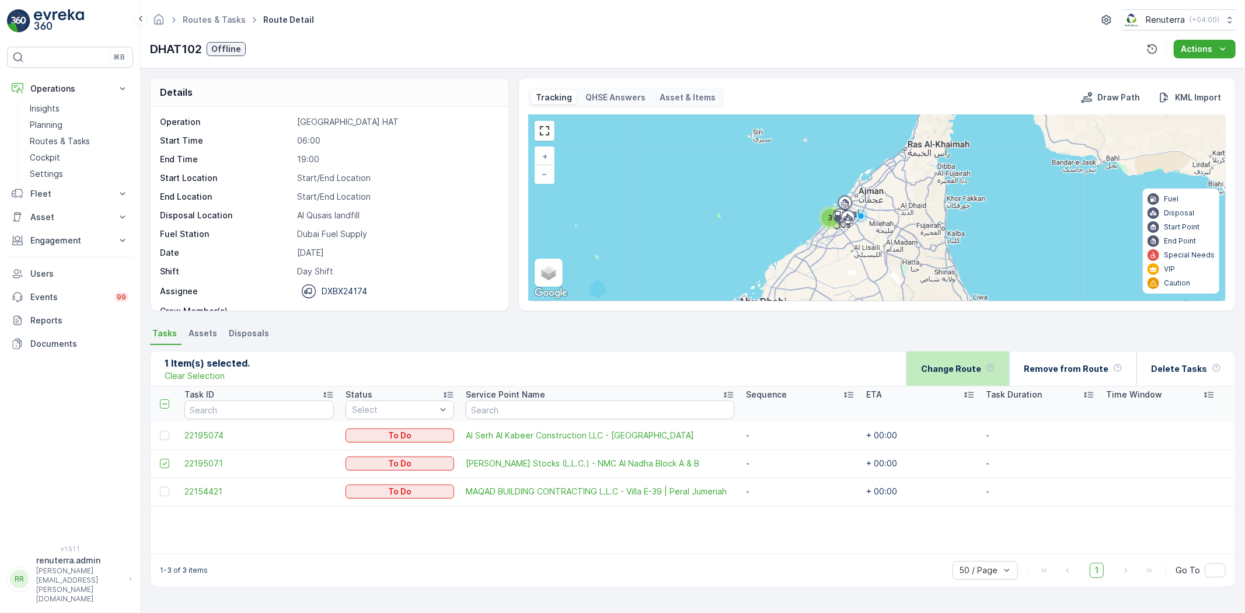
click at [955, 374] on div "Change Route" at bounding box center [958, 368] width 74 height 34
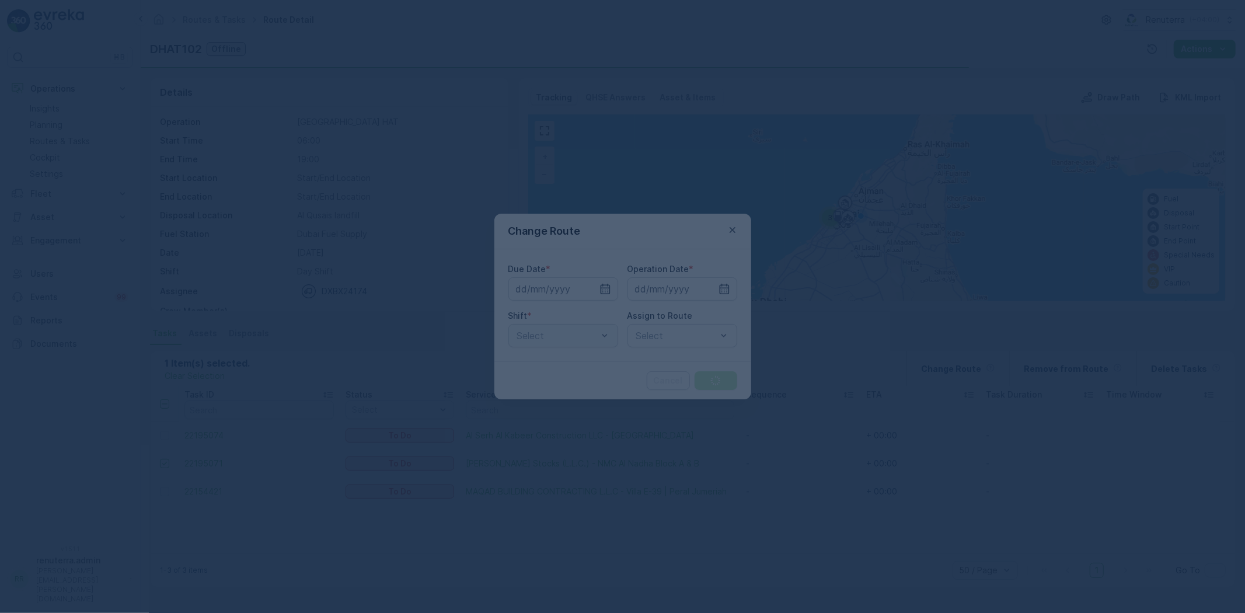
type input "[DATE]"
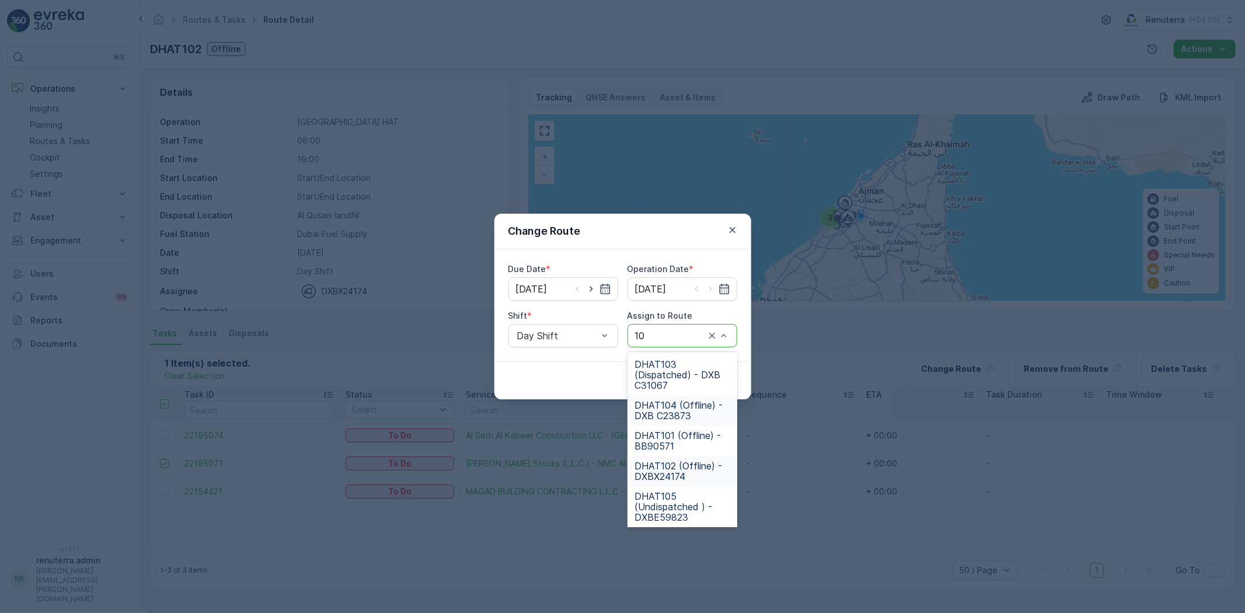
type input "101"
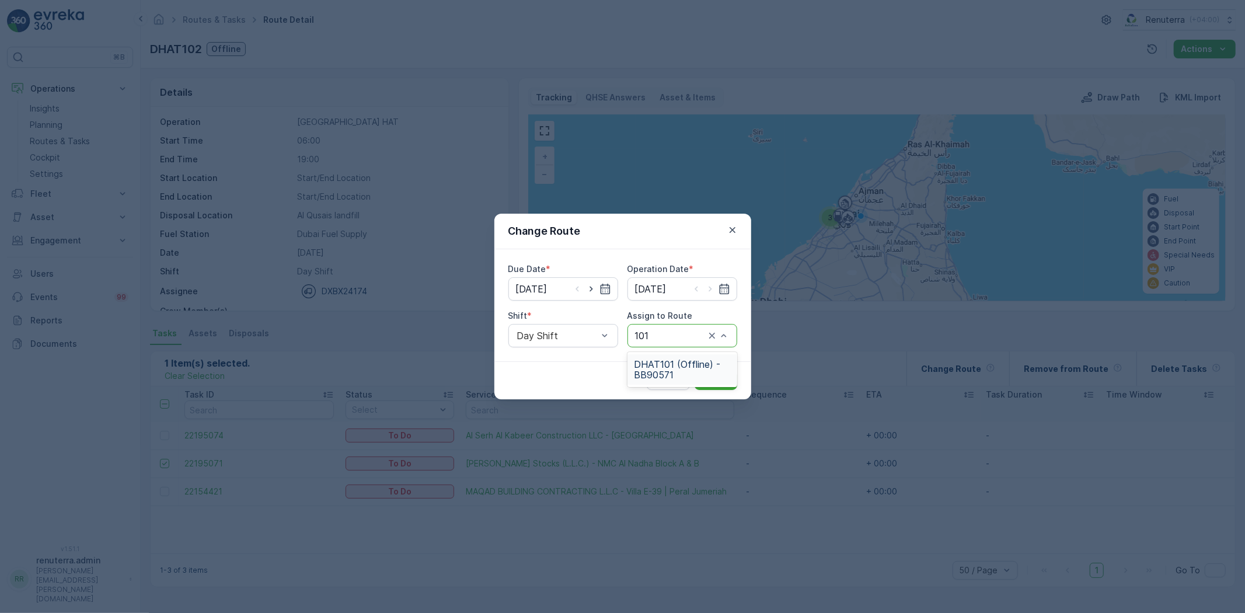
click at [643, 371] on span "DHAT101 (Offline) - BB90571" at bounding box center [683, 369] width 96 height 21
click at [720, 382] on p "Submit" at bounding box center [716, 381] width 29 height 12
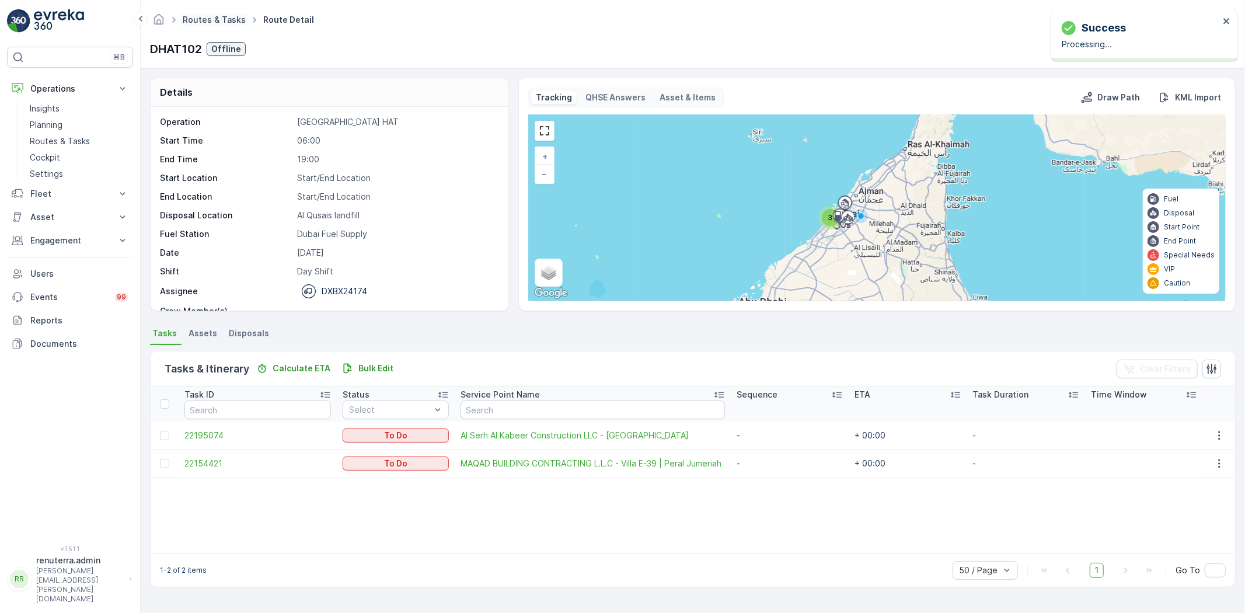
click at [200, 16] on link "Routes & Tasks" at bounding box center [214, 20] width 63 height 10
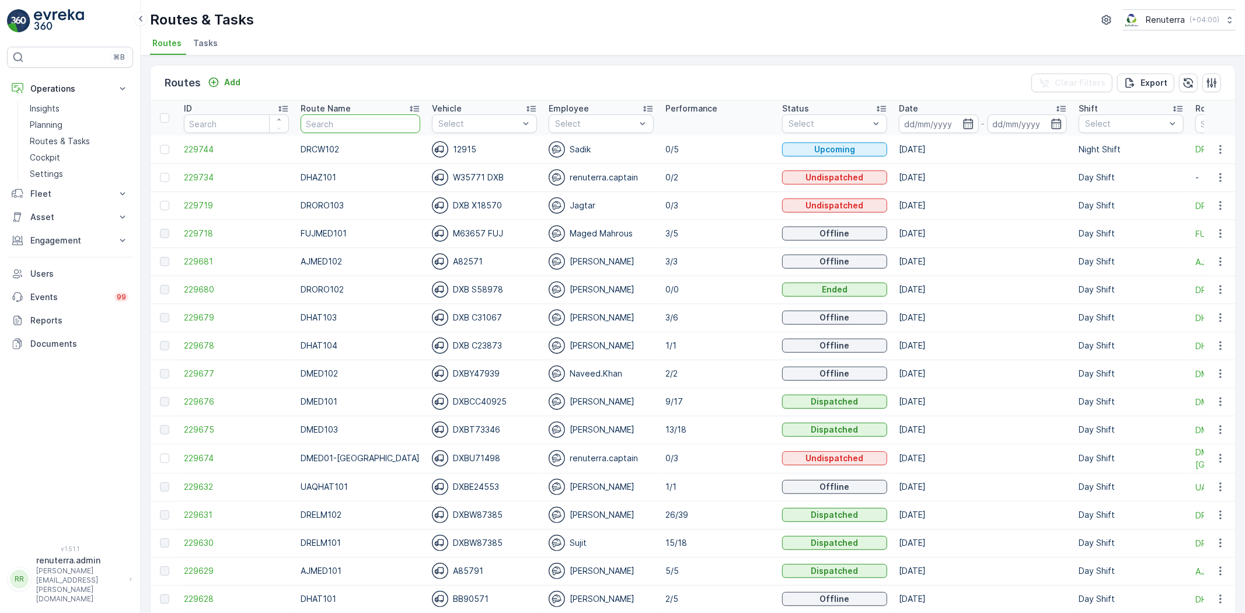
click at [340, 124] on input "text" at bounding box center [361, 123] width 120 height 19
click at [355, 112] on div "Route Name" at bounding box center [361, 109] width 120 height 12
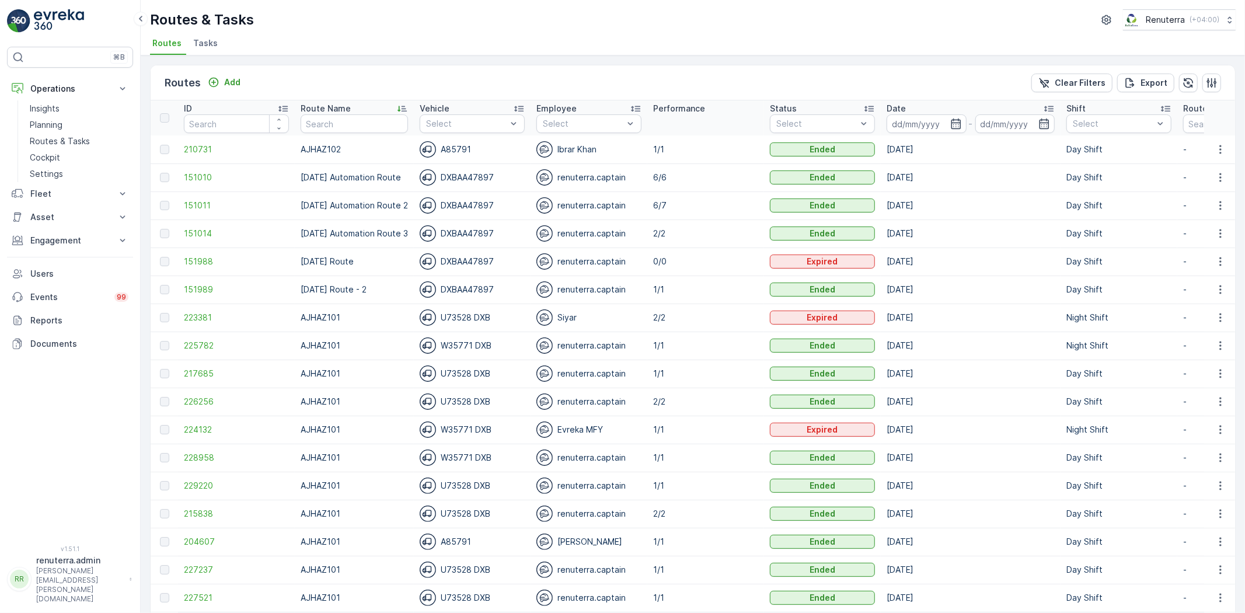
click at [352, 126] on input "text" at bounding box center [354, 123] width 107 height 19
click at [881, 108] on th "Status Select" at bounding box center [822, 117] width 117 height 35
click at [906, 121] on input at bounding box center [927, 123] width 80 height 19
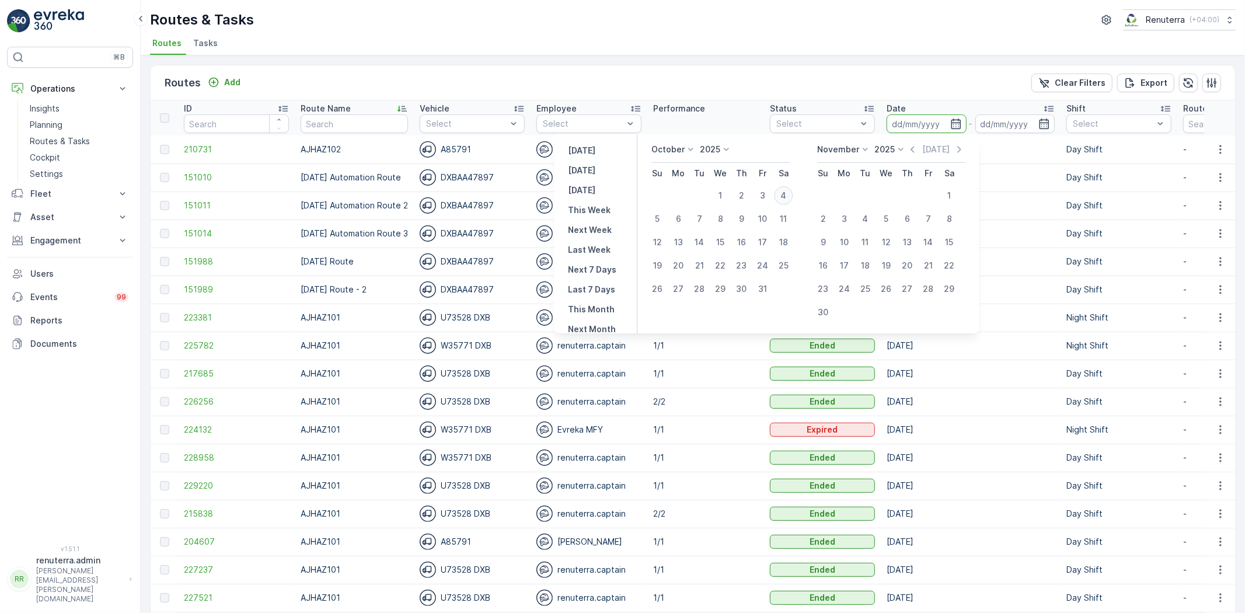
click at [788, 196] on div "4" at bounding box center [783, 195] width 19 height 19
type input "[DATE]"
click at [788, 196] on div "4" at bounding box center [783, 195] width 19 height 19
type input "[DATE]"
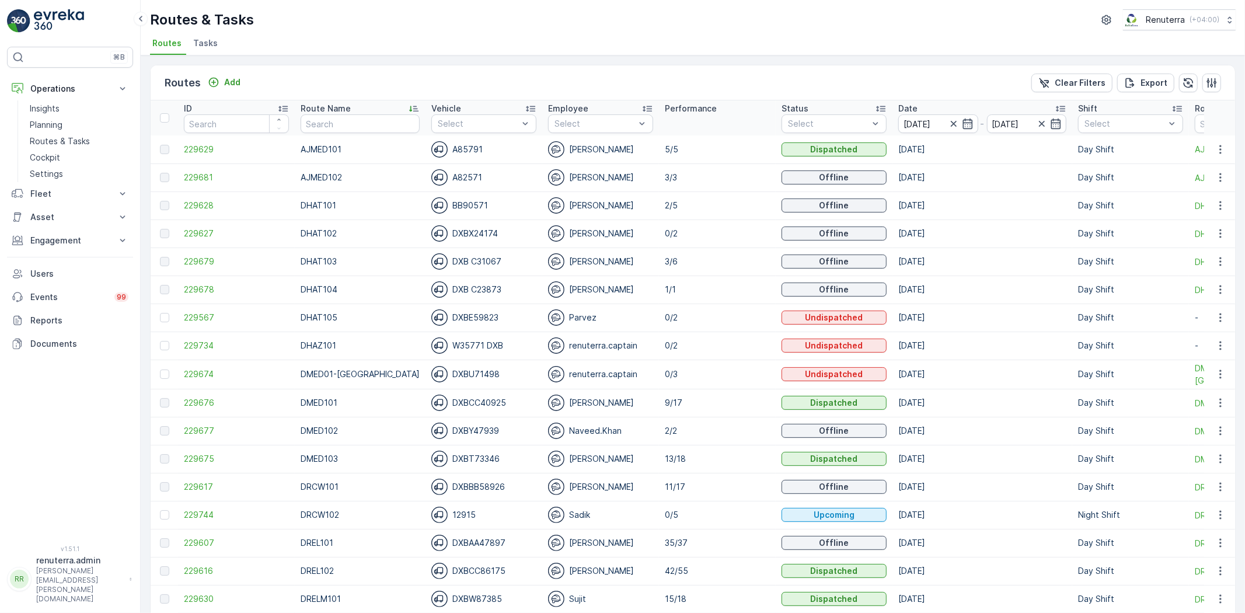
click at [333, 130] on input "text" at bounding box center [360, 123] width 119 height 19
type input "DHAT"
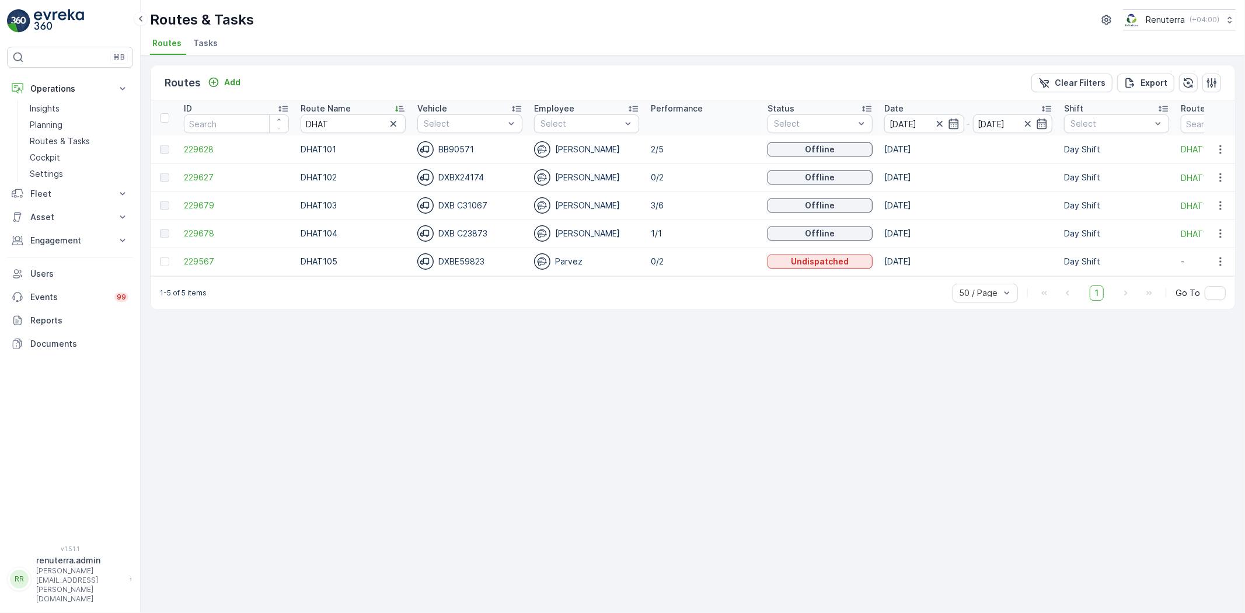
click at [205, 217] on td "229679" at bounding box center [236, 206] width 117 height 28
click at [199, 206] on span "229679" at bounding box center [236, 206] width 105 height 12
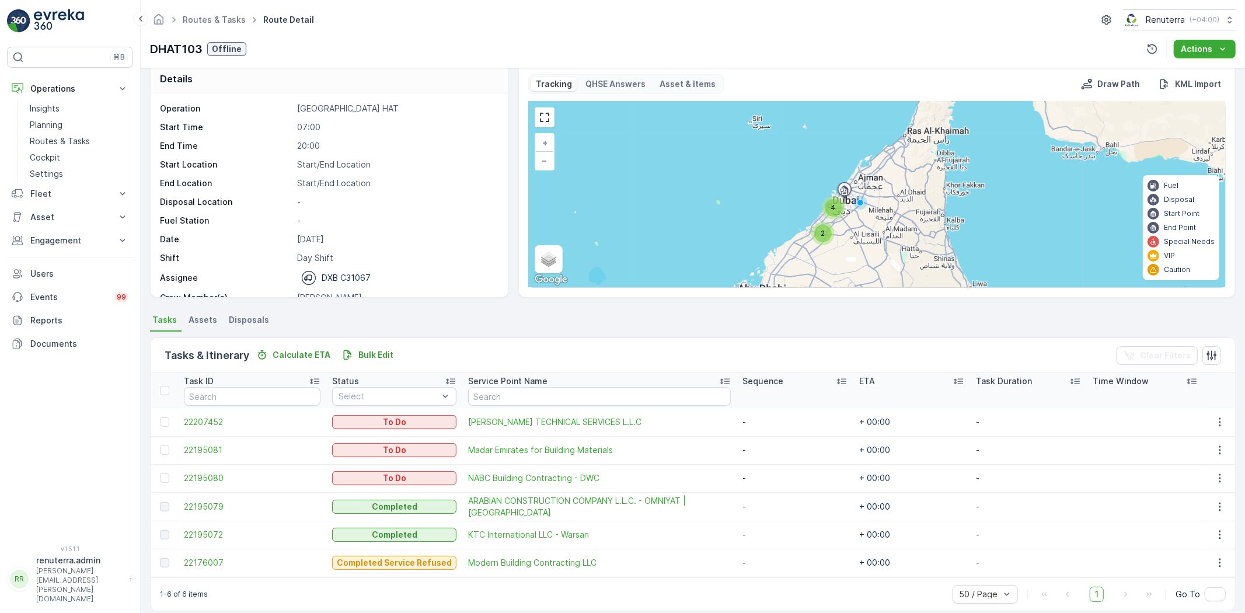
scroll to position [26, 0]
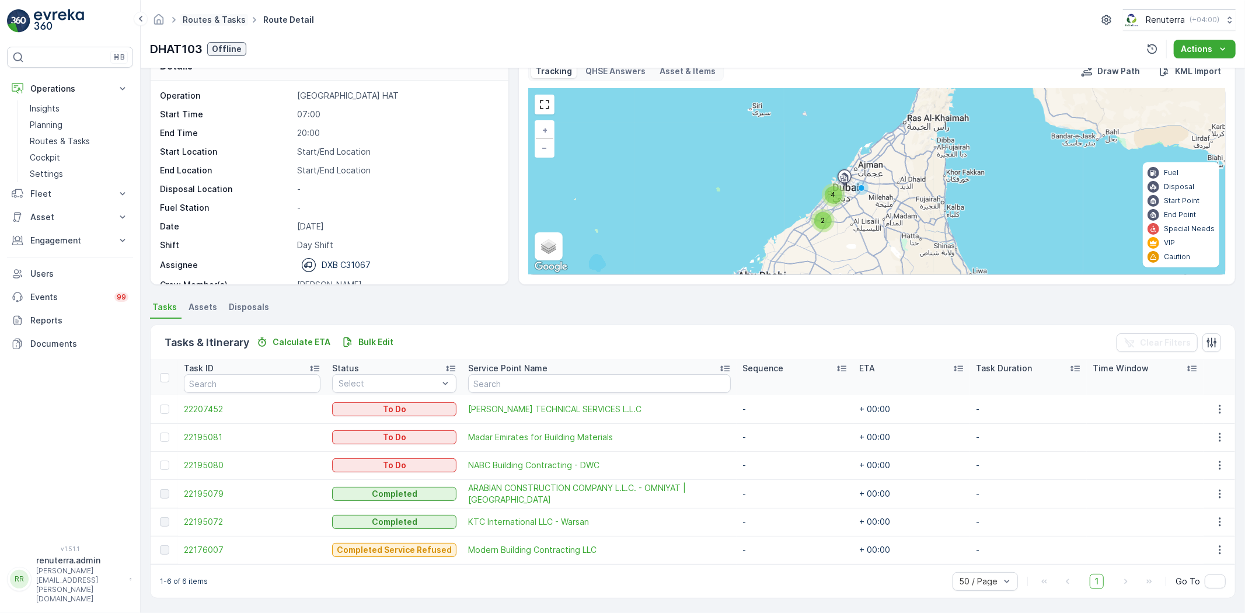
click at [196, 20] on link "Routes & Tasks" at bounding box center [214, 20] width 63 height 10
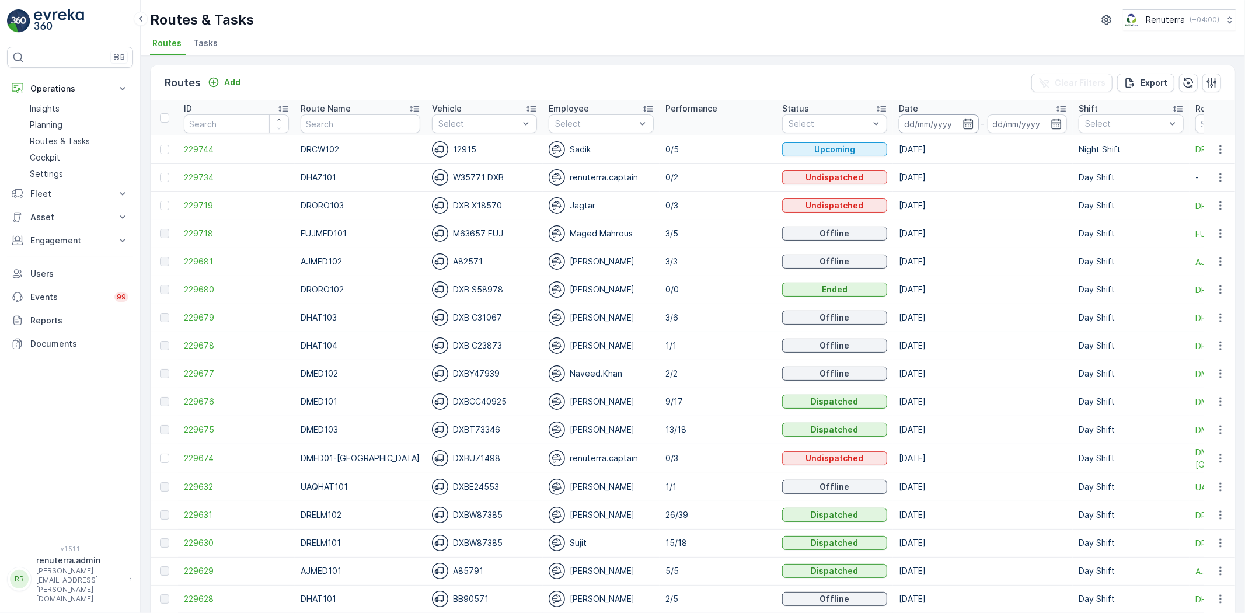
click at [899, 127] on input at bounding box center [939, 123] width 80 height 19
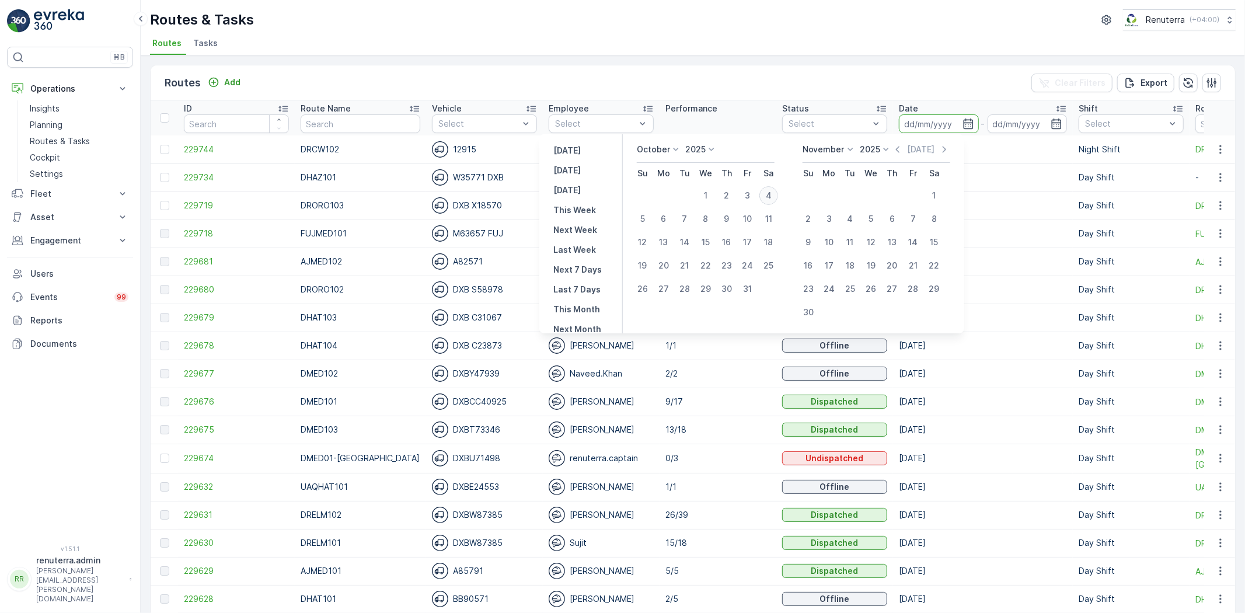
click at [771, 197] on div "4" at bounding box center [769, 195] width 19 height 19
type input "[DATE]"
click at [771, 197] on div "4" at bounding box center [769, 195] width 19 height 19
type input "[DATE]"
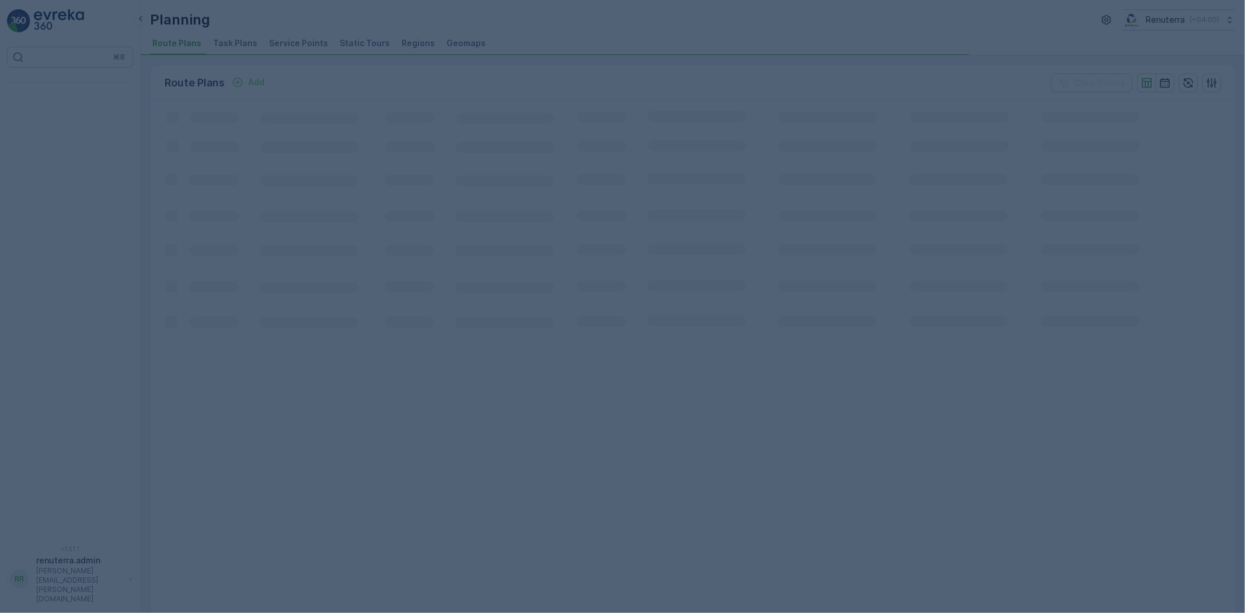
click at [286, 46] on div at bounding box center [622, 306] width 1245 height 613
click at [287, 42] on div at bounding box center [622, 306] width 1245 height 613
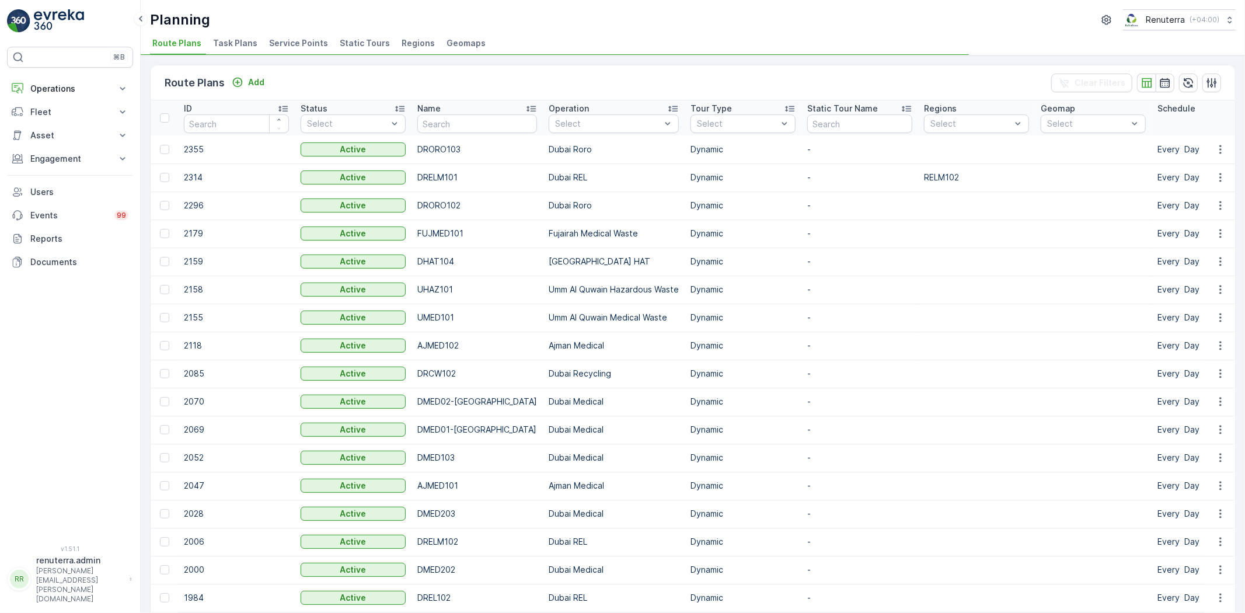
click at [293, 46] on span "Service Points" at bounding box center [298, 43] width 59 height 12
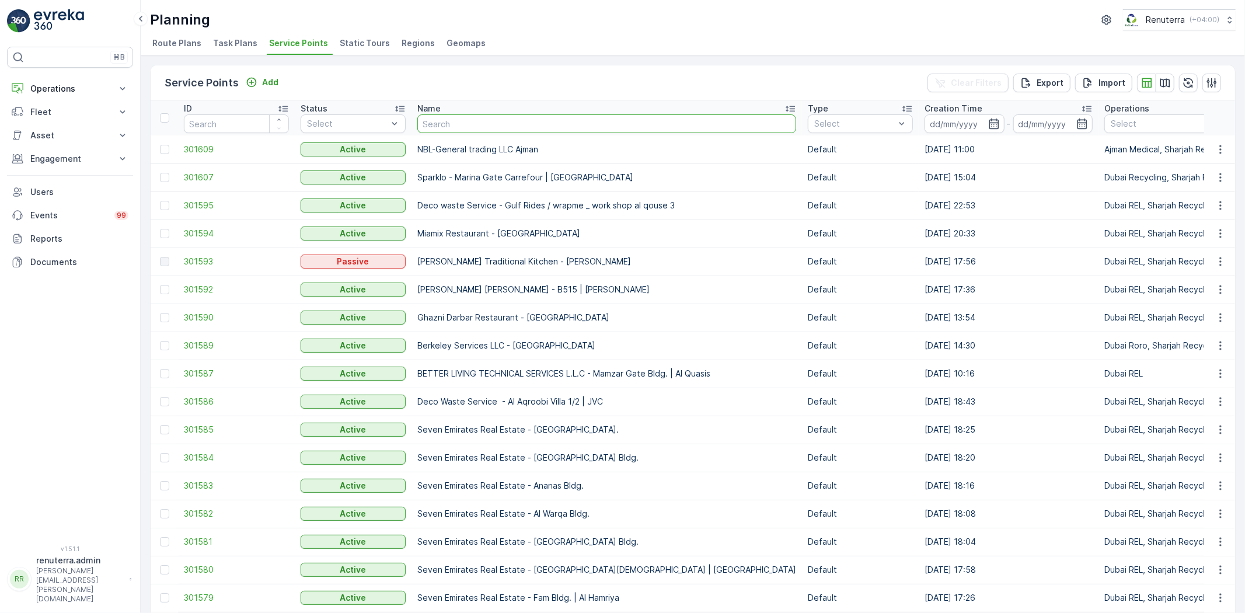
click at [458, 130] on input "text" at bounding box center [606, 123] width 379 height 19
click at [445, 132] on th "Name" at bounding box center [607, 117] width 391 height 35
click at [442, 128] on input "text" at bounding box center [606, 123] width 379 height 19
type input "4 u"
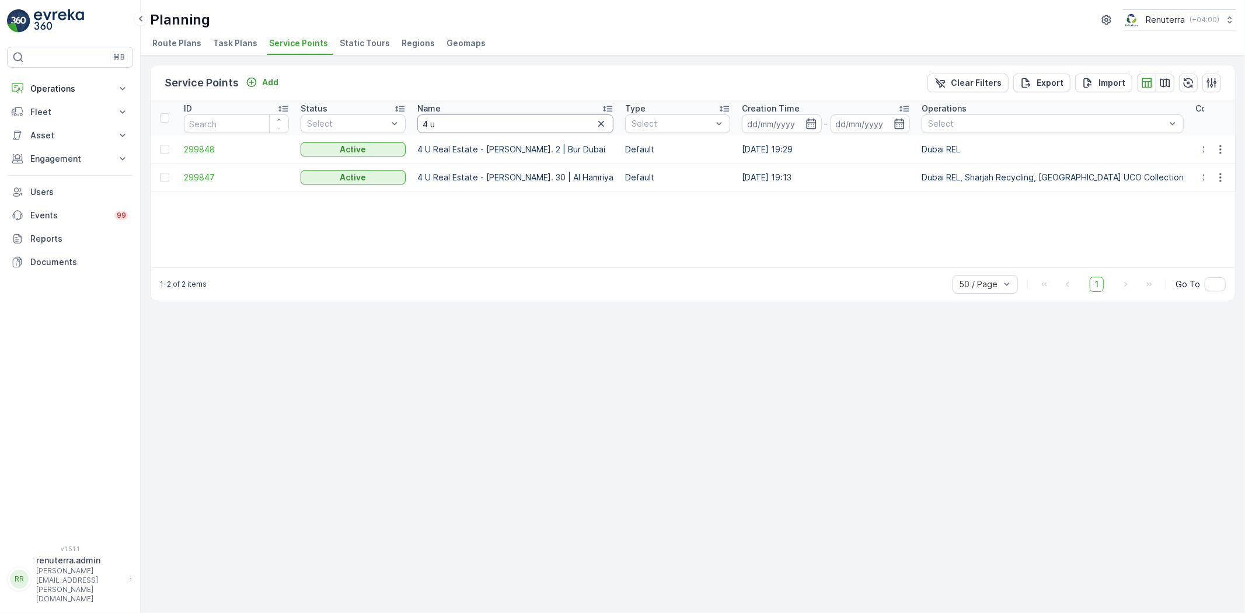
drag, startPoint x: 447, startPoint y: 114, endPoint x: 418, endPoint y: 116, distance: 29.2
click at [418, 116] on input "4 u" at bounding box center [515, 123] width 196 height 19
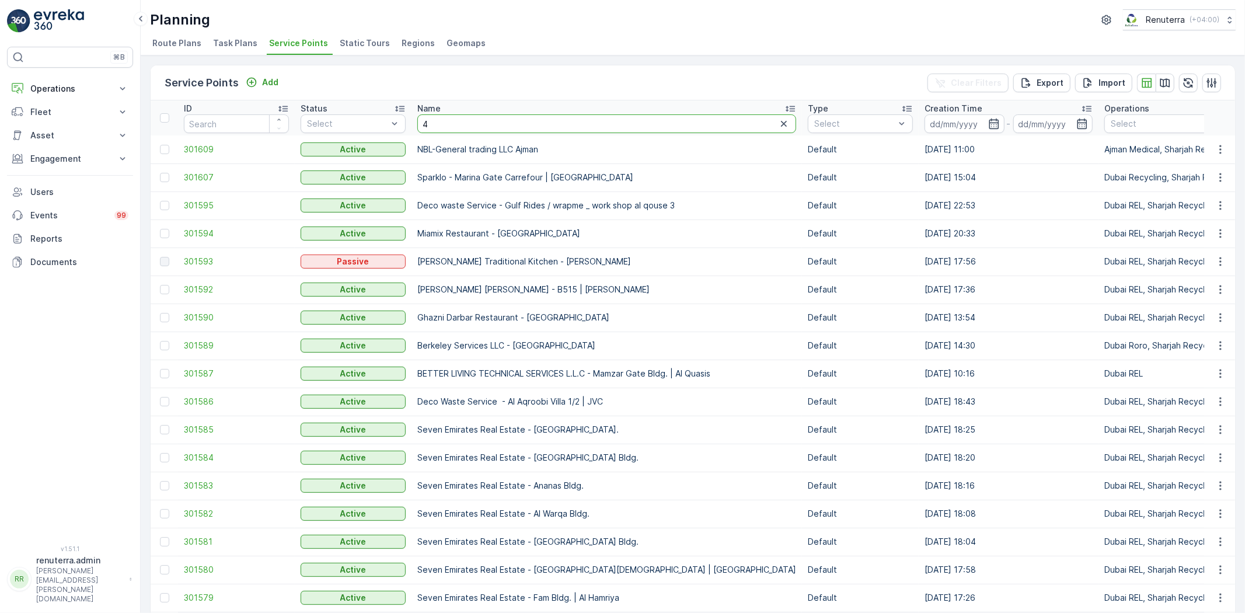
type input "4 u"
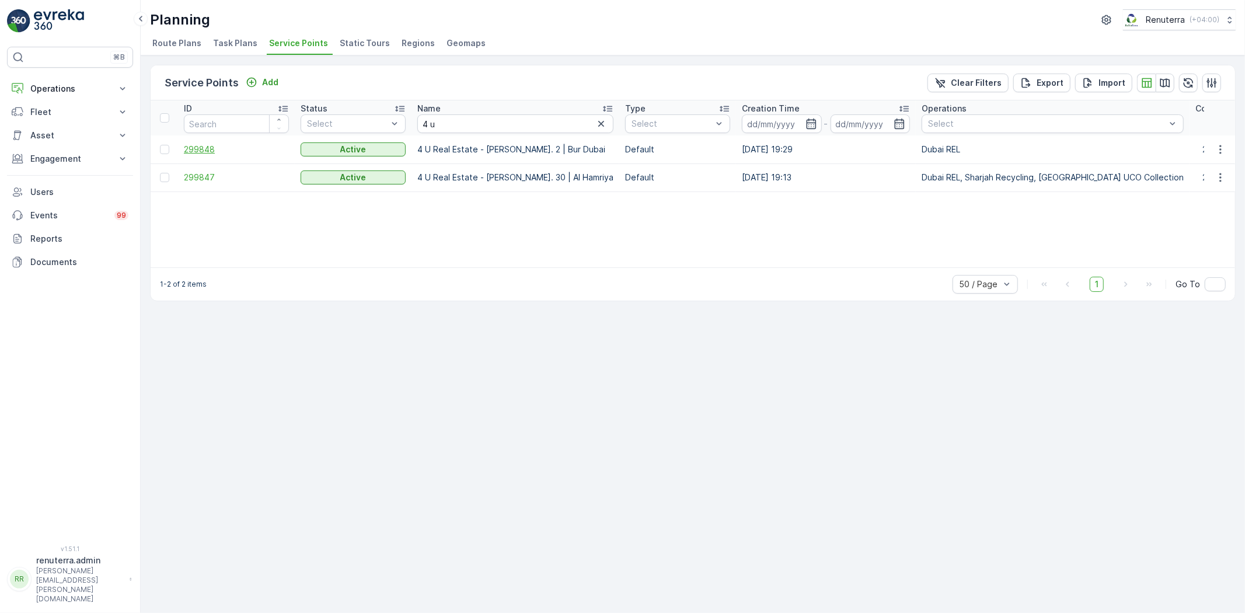
click at [195, 149] on span "299848" at bounding box center [236, 150] width 105 height 12
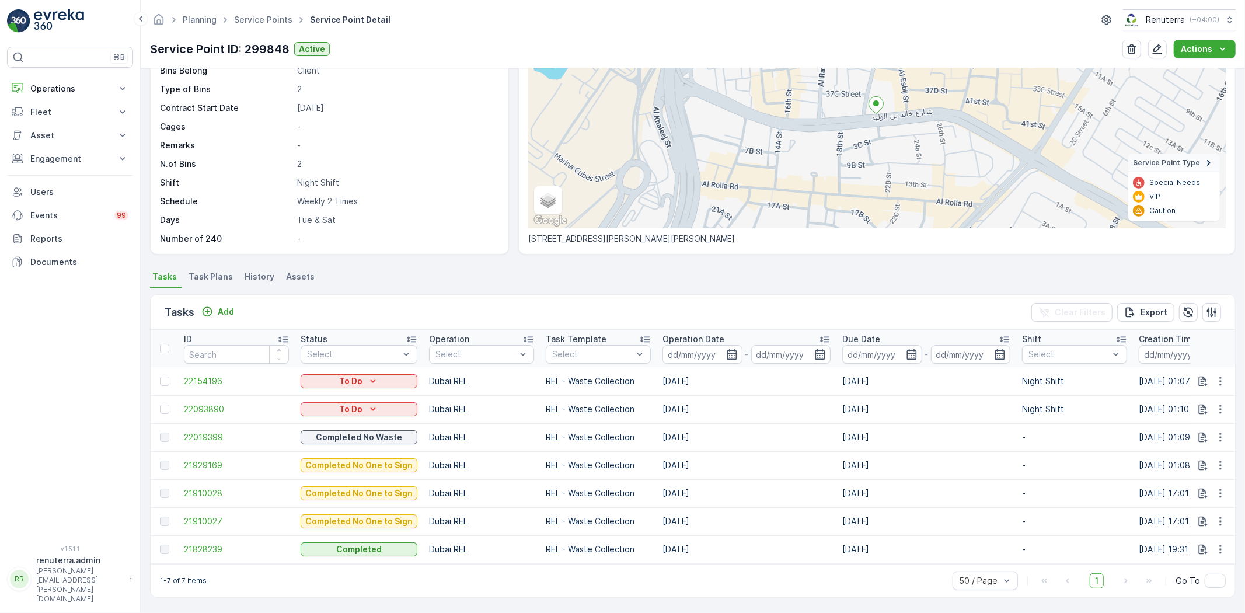
scroll to position [120, 0]
click at [266, 12] on ul "Service Points" at bounding box center [270, 20] width 76 height 17
click at [267, 12] on ul "Service Points" at bounding box center [270, 20] width 76 height 17
click at [264, 15] on link "Service Points" at bounding box center [263, 20] width 58 height 10
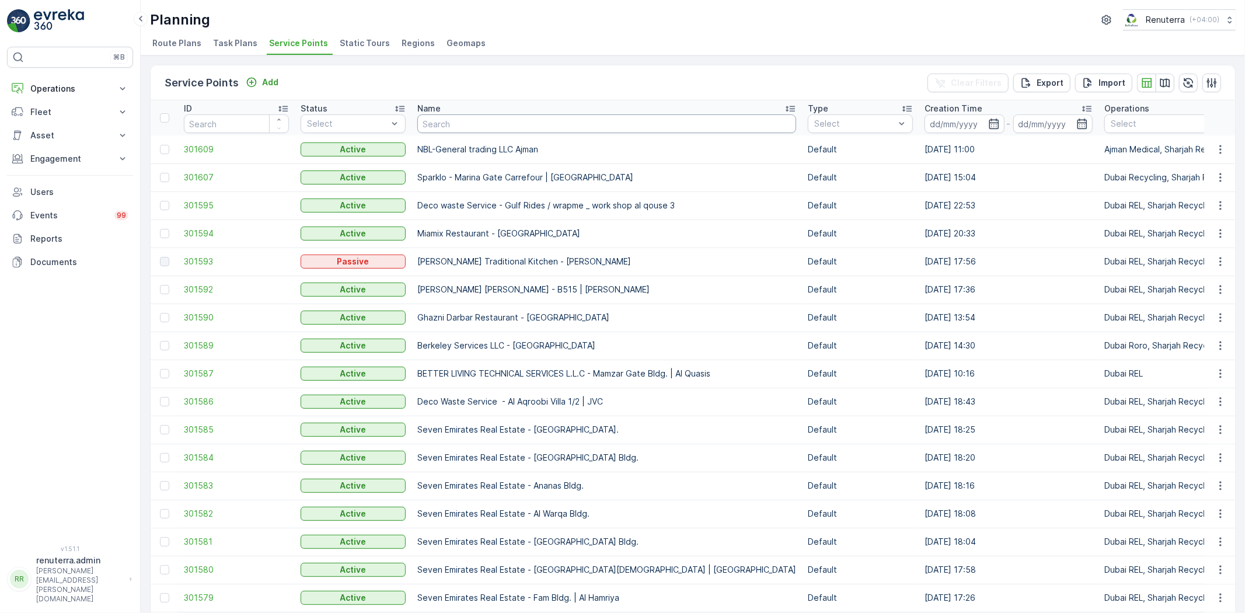
click at [450, 130] on input "text" at bounding box center [606, 123] width 379 height 19
click at [427, 116] on input "text" at bounding box center [606, 123] width 379 height 19
type input "KTC"
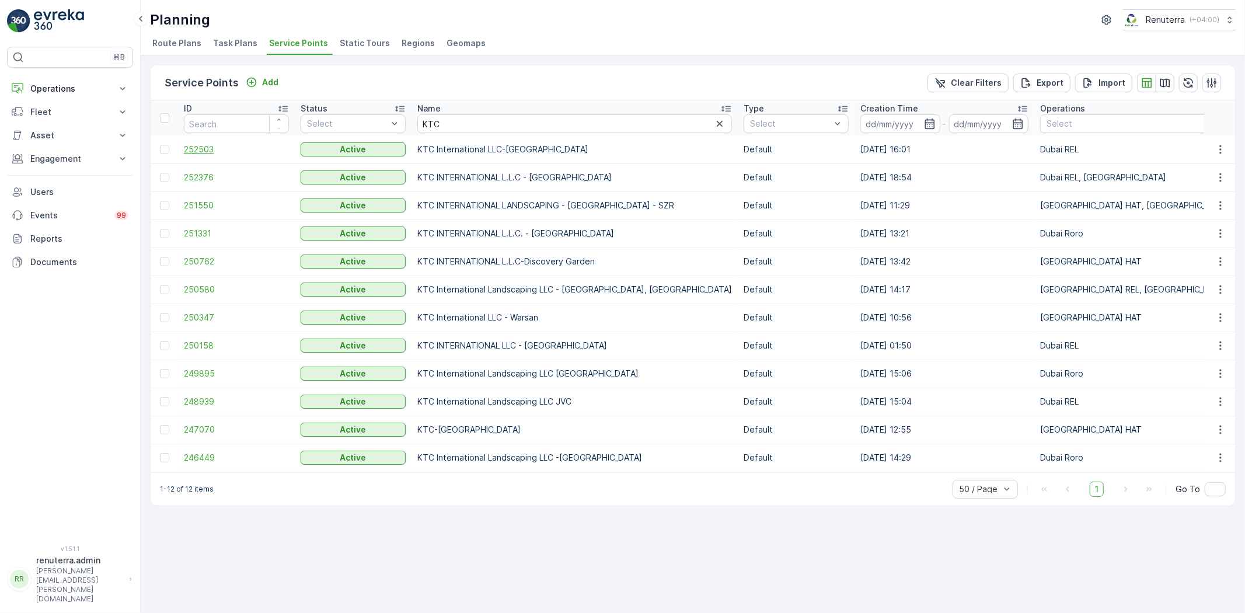
click at [236, 147] on span "252503" at bounding box center [236, 150] width 105 height 12
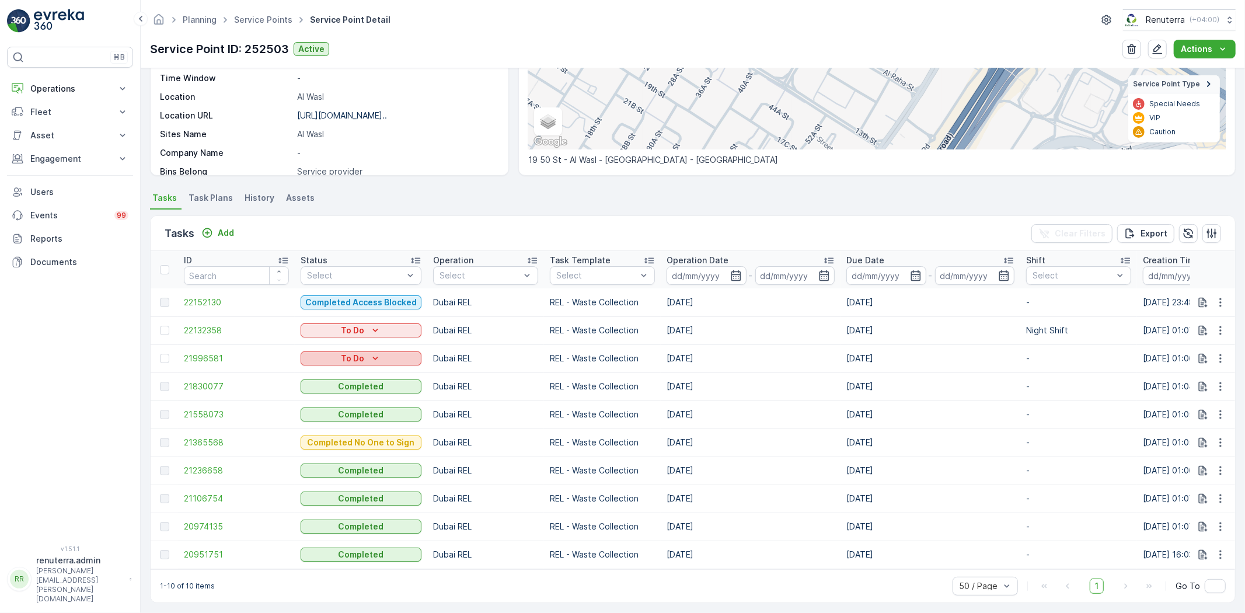
scroll to position [194, 0]
click at [222, 305] on span "22152130" at bounding box center [236, 302] width 105 height 12
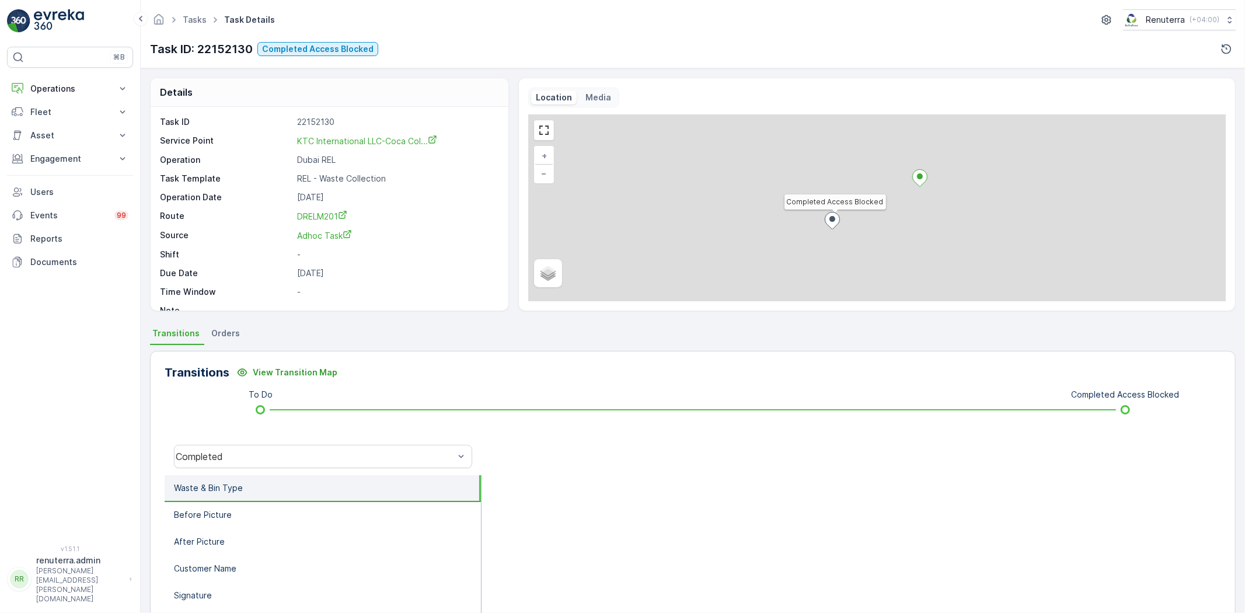
click at [365, 442] on div "Completed" at bounding box center [323, 456] width 317 height 37
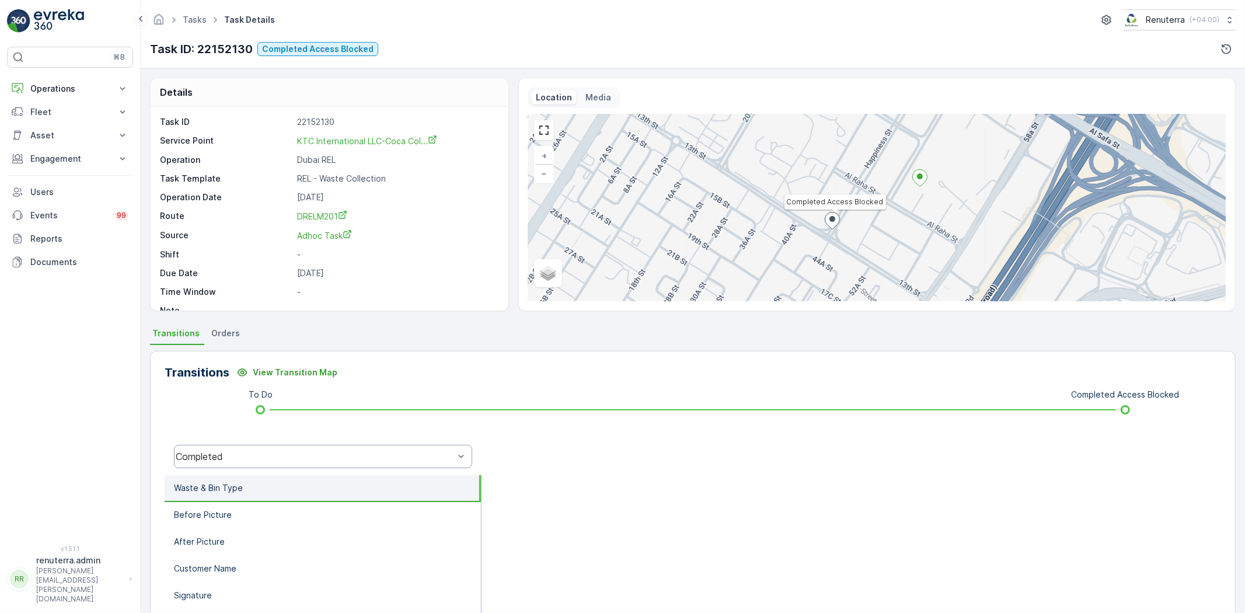
click at [364, 448] on div "Completed" at bounding box center [323, 456] width 298 height 23
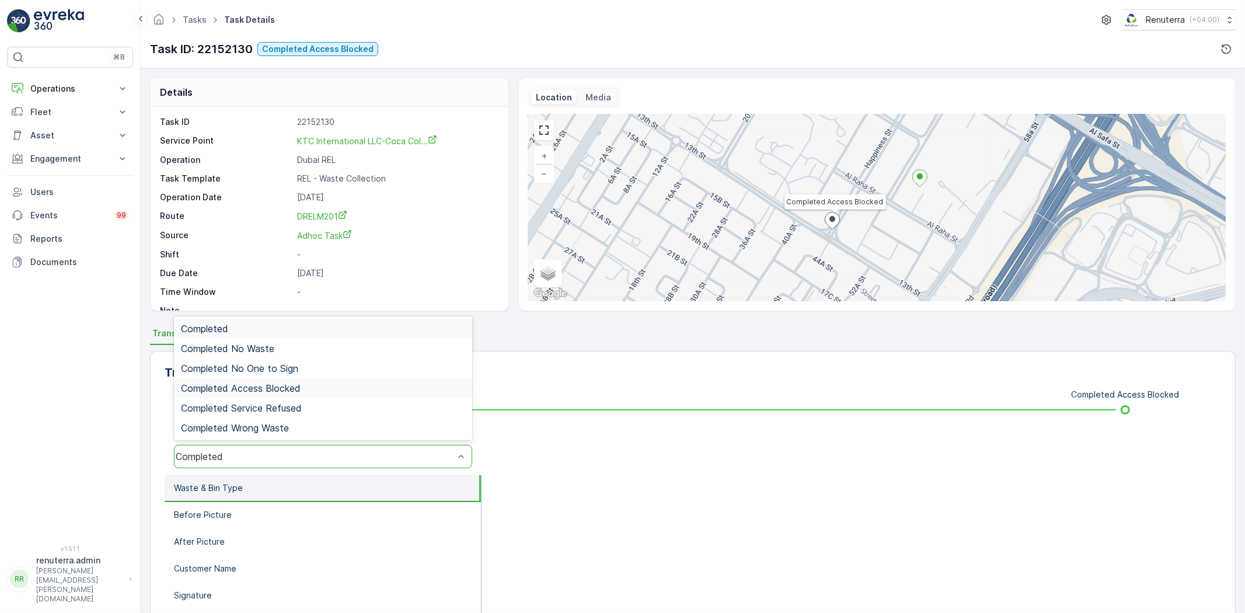
click at [307, 388] on div "Completed Access Blocked" at bounding box center [323, 388] width 284 height 11
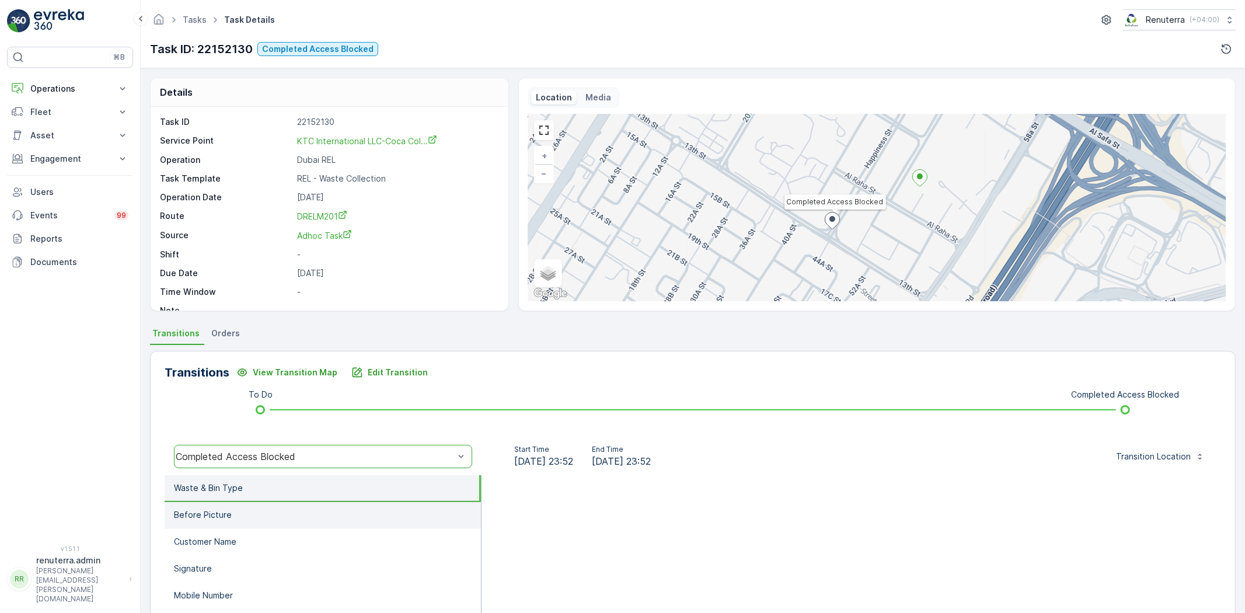
click at [259, 529] on li "Customer Name" at bounding box center [323, 542] width 316 height 27
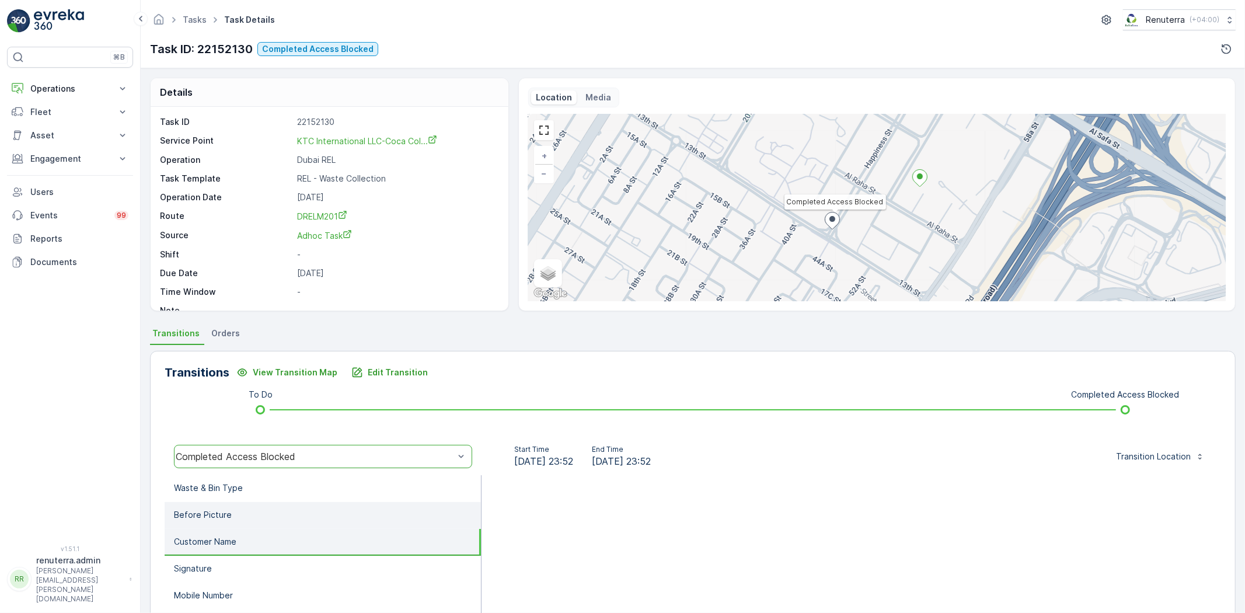
click at [249, 509] on li "Before Picture" at bounding box center [323, 515] width 316 height 27
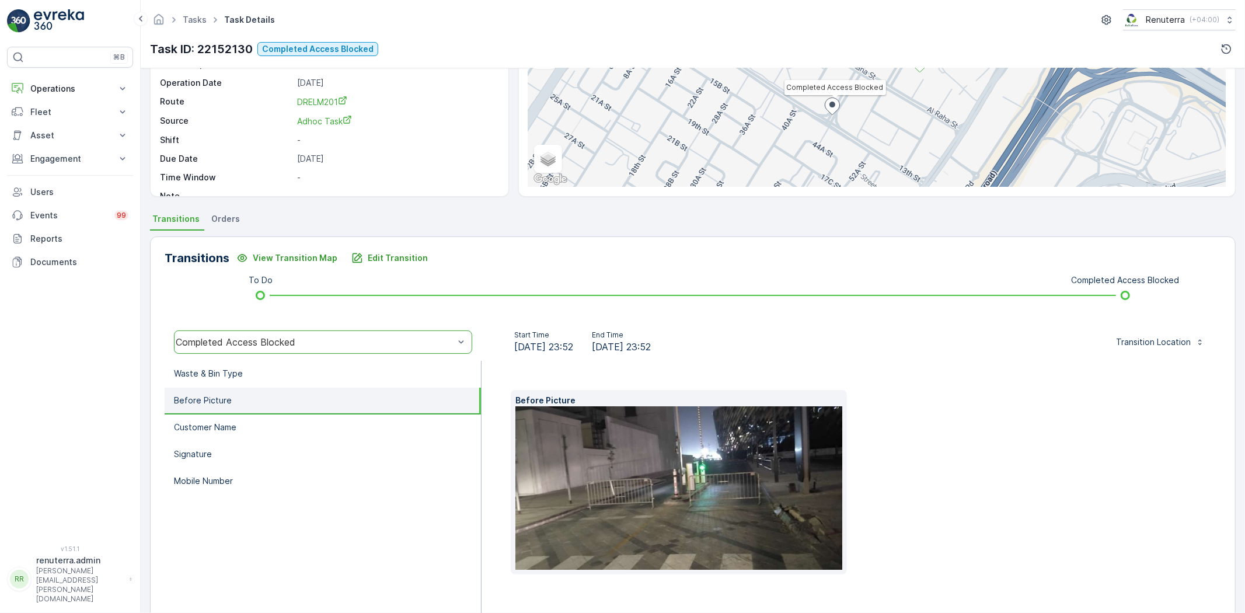
scroll to position [141, 0]
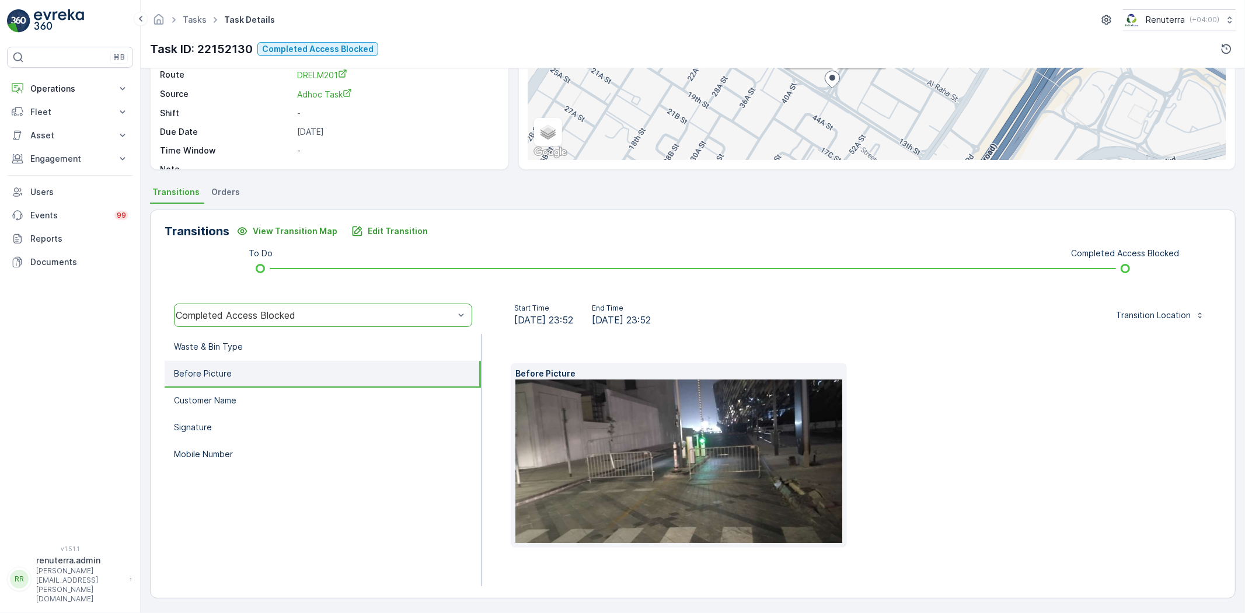
click at [679, 475] on img at bounding box center [698, 461] width 364 height 163
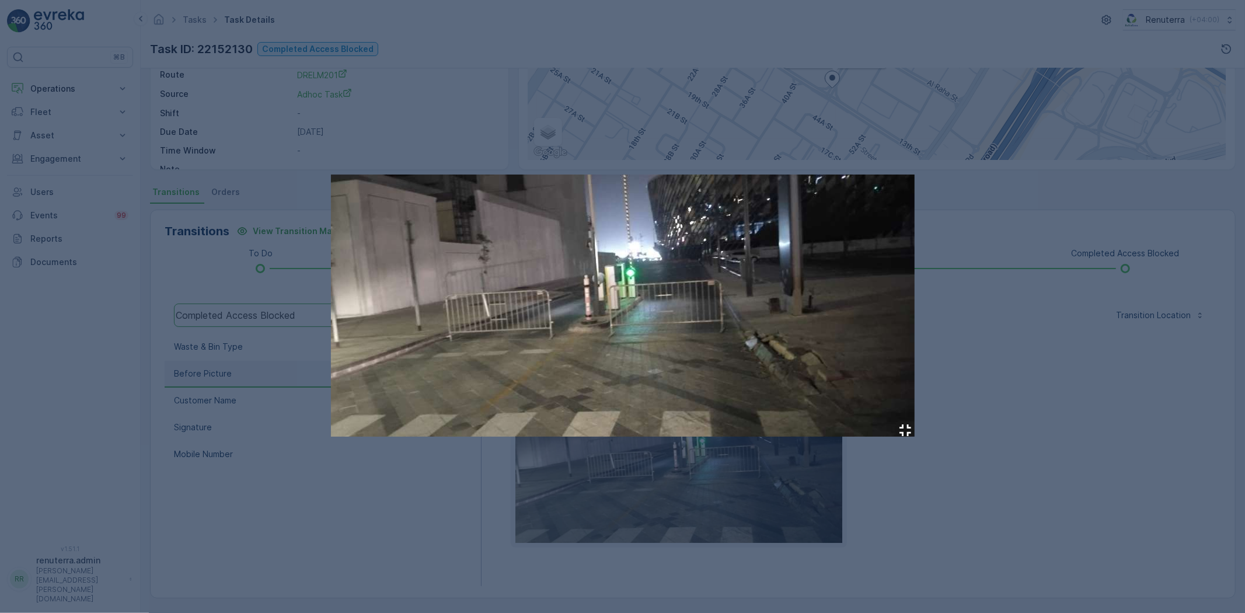
click at [1013, 401] on div at bounding box center [622, 306] width 1245 height 613
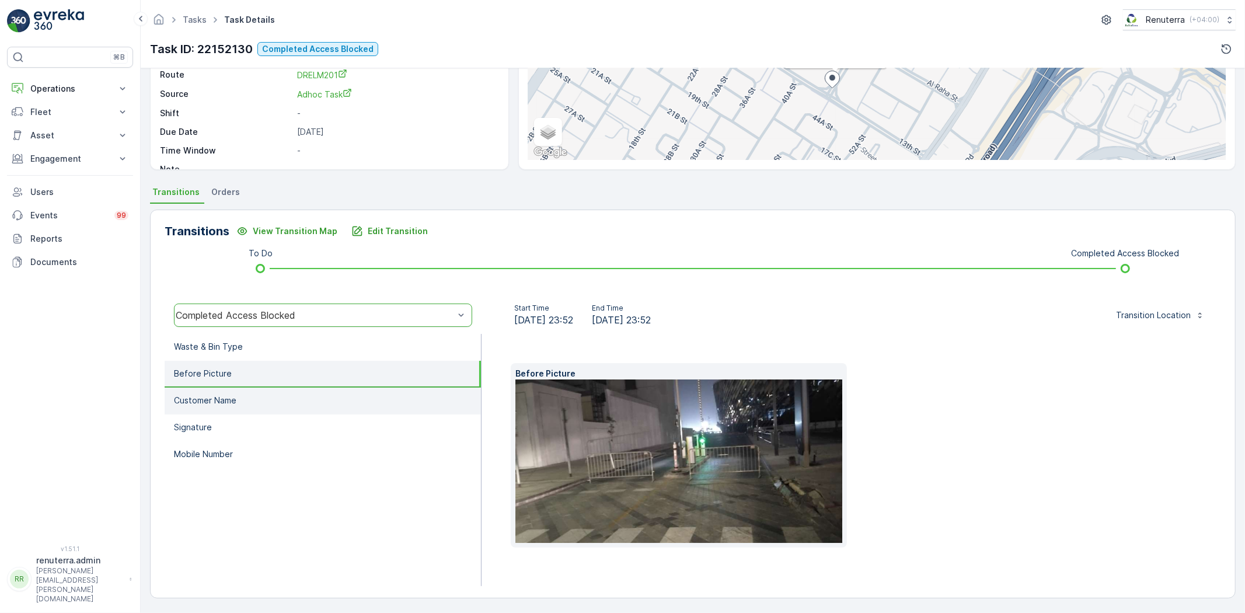
click at [392, 405] on li "Customer Name" at bounding box center [323, 401] width 316 height 27
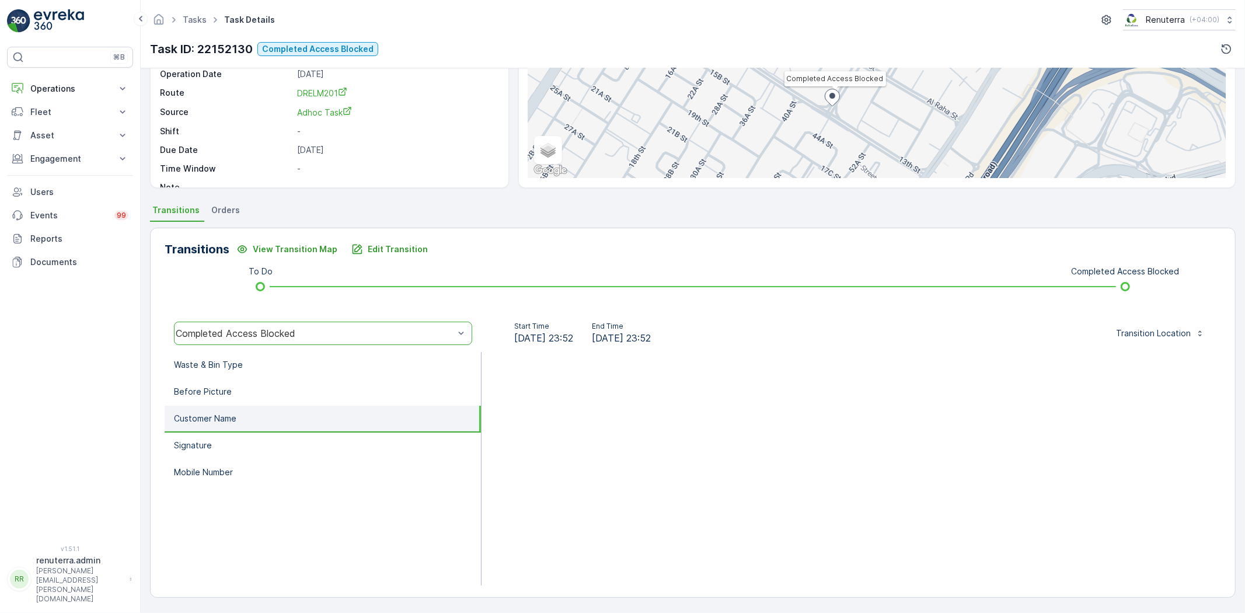
click at [356, 406] on li "Customer Name" at bounding box center [323, 419] width 316 height 27
click at [347, 395] on li "Before Picture" at bounding box center [323, 392] width 316 height 27
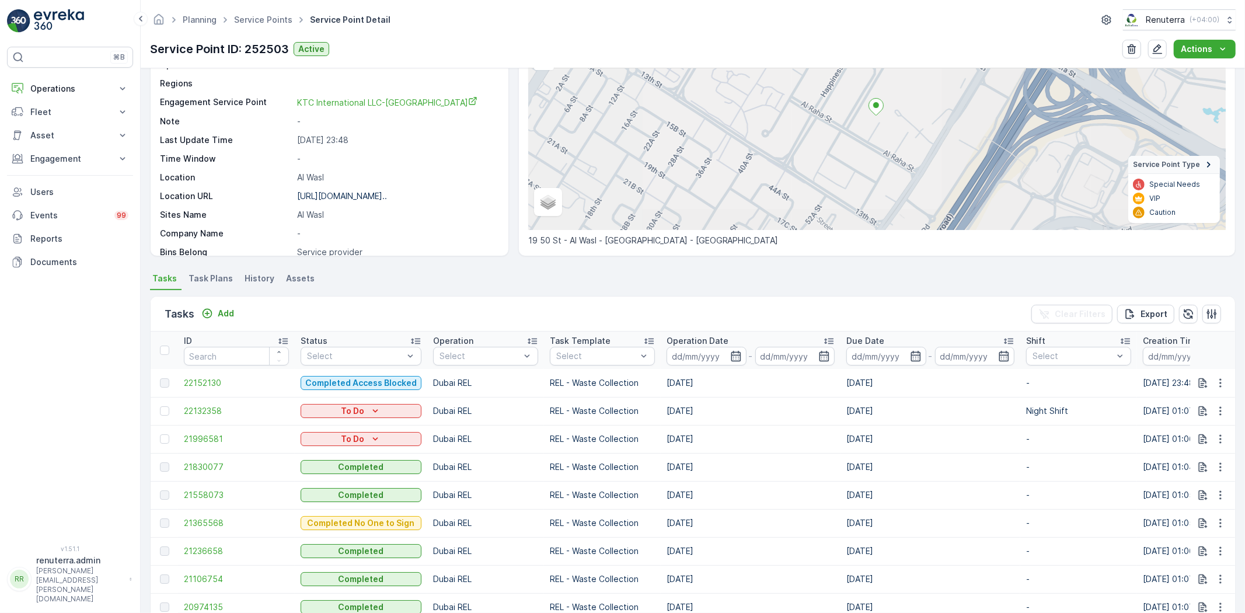
scroll to position [130, 0]
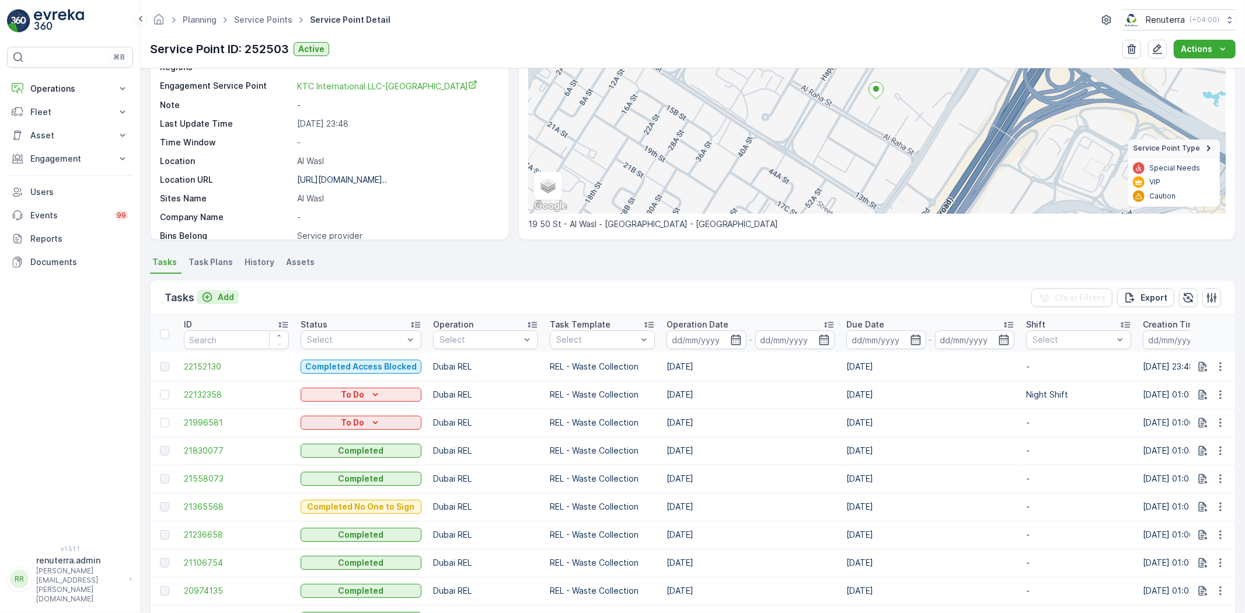
click at [219, 296] on p "Add" at bounding box center [226, 297] width 16 height 12
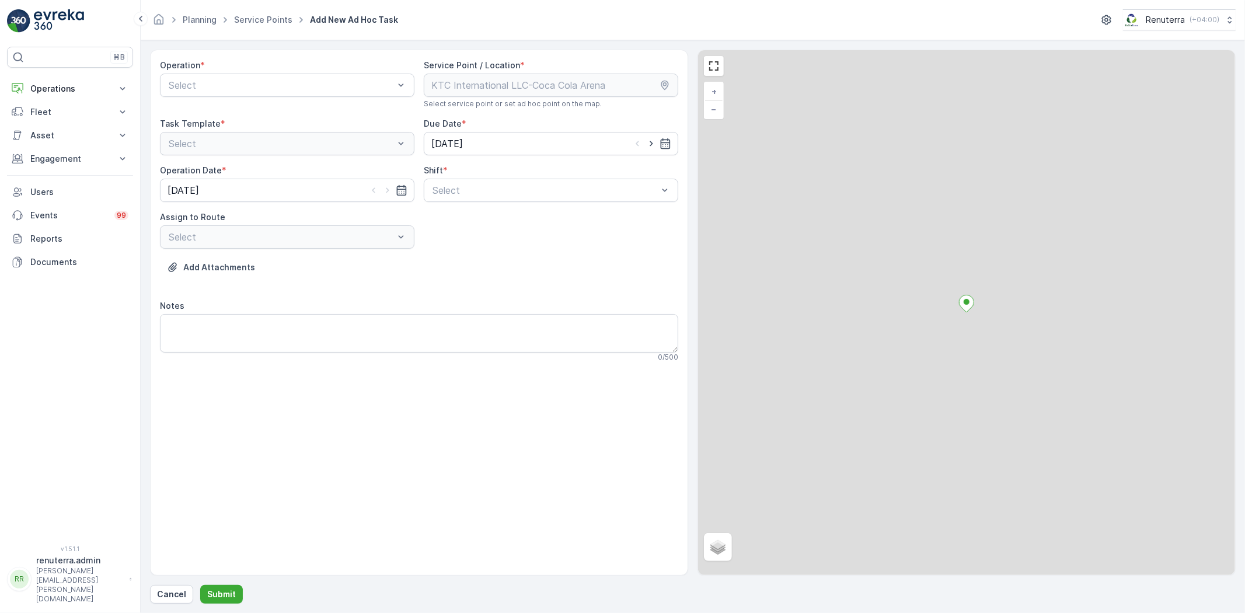
click at [241, 94] on div "Select" at bounding box center [287, 85] width 255 height 23
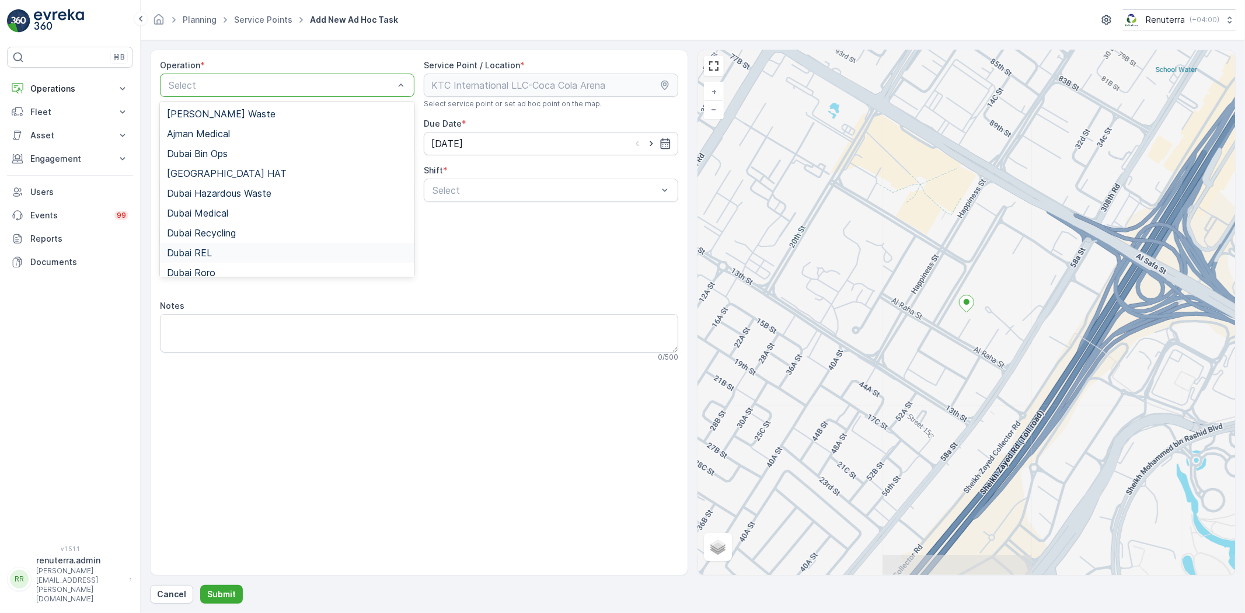
click at [206, 252] on span "Dubai REL" at bounding box center [189, 253] width 45 height 11
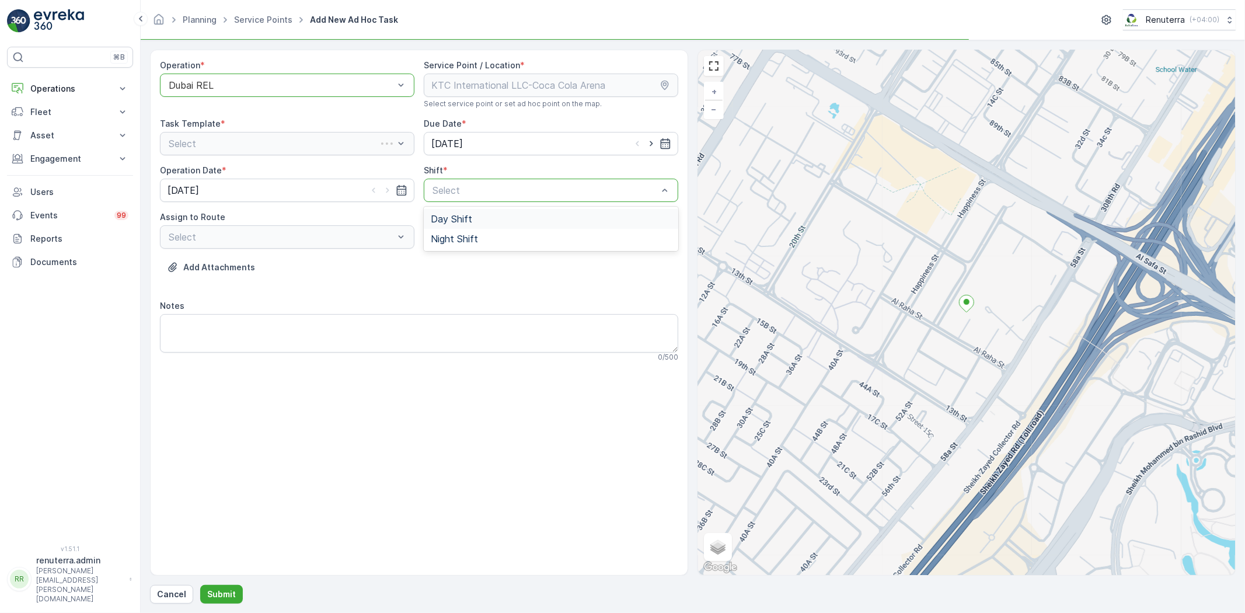
click at [475, 199] on div "Select" at bounding box center [551, 190] width 255 height 23
click at [458, 236] on span "Night Shift" at bounding box center [454, 239] width 47 height 11
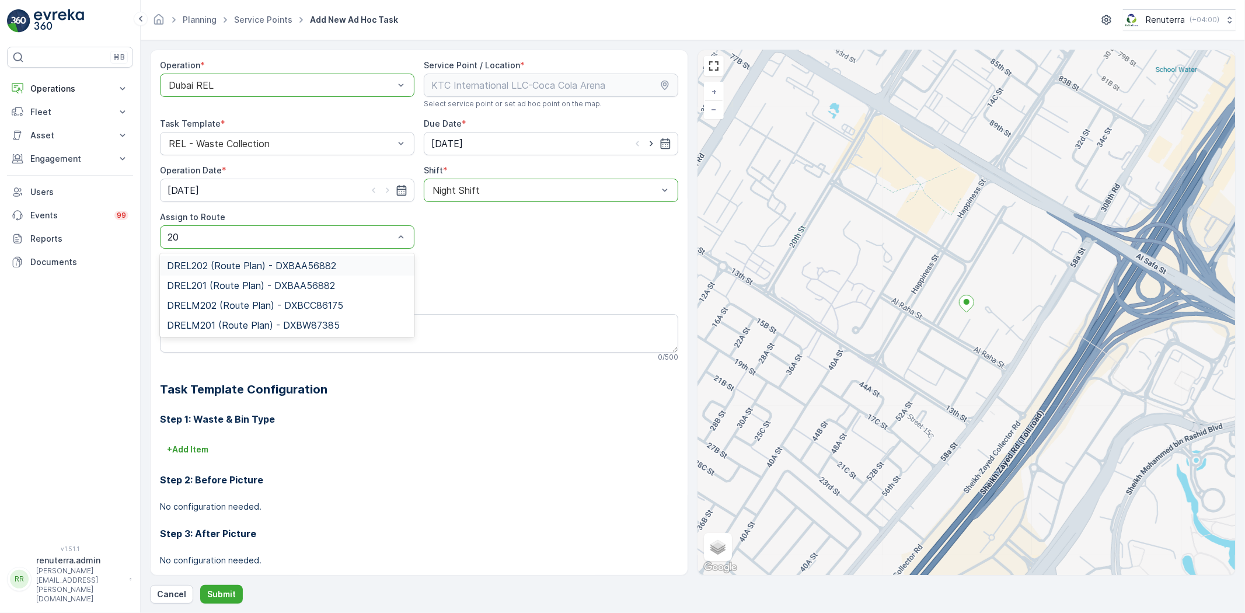
type input "201"
click at [337, 283] on div "DRELM201 (Route Plan) - DXBW87385" at bounding box center [287, 285] width 241 height 11
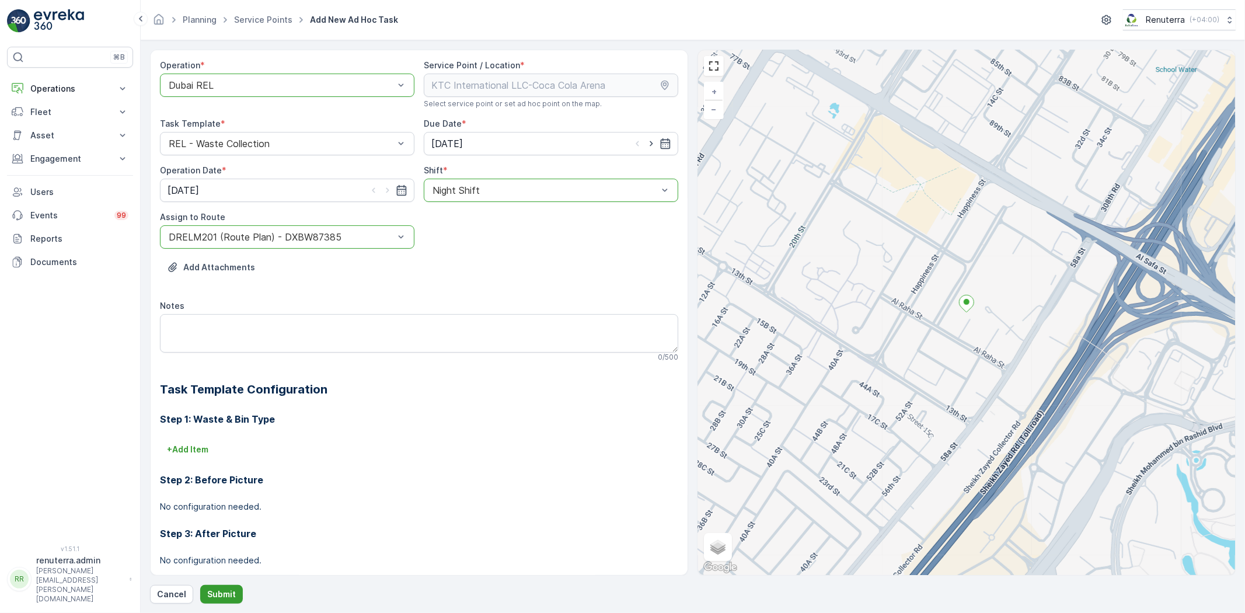
click at [224, 587] on button "Submit" at bounding box center [221, 594] width 43 height 19
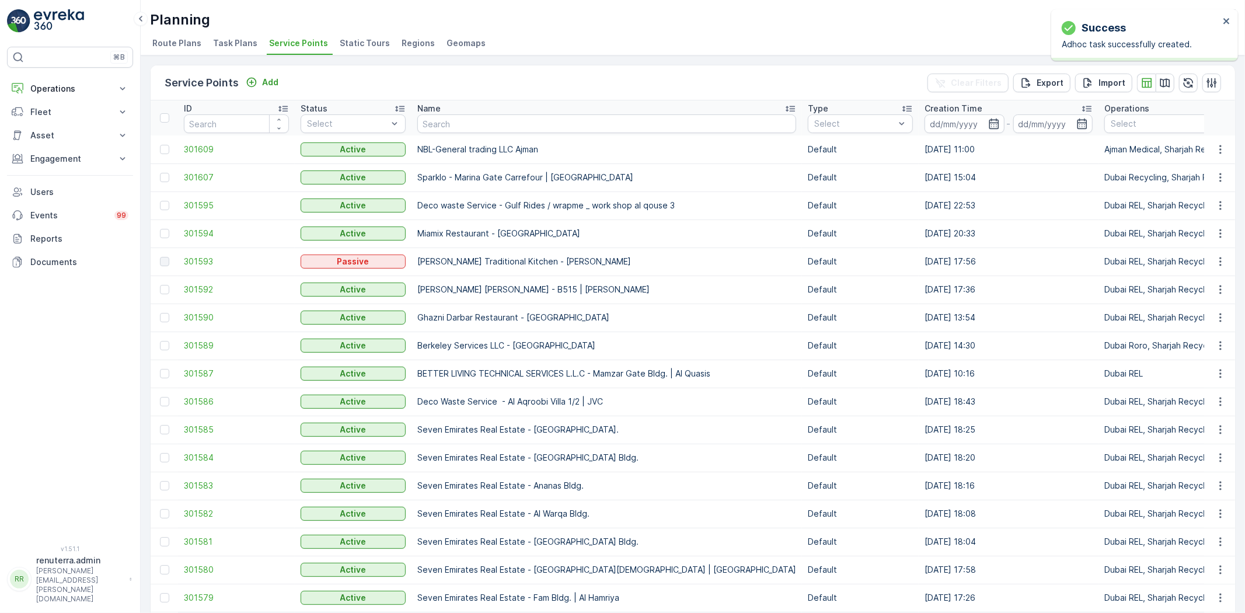
click at [422, 138] on td "NBL-General trading LLC Ajman" at bounding box center [607, 149] width 391 height 28
click at [427, 131] on input "text" at bounding box center [606, 123] width 379 height 19
type input "KTC"
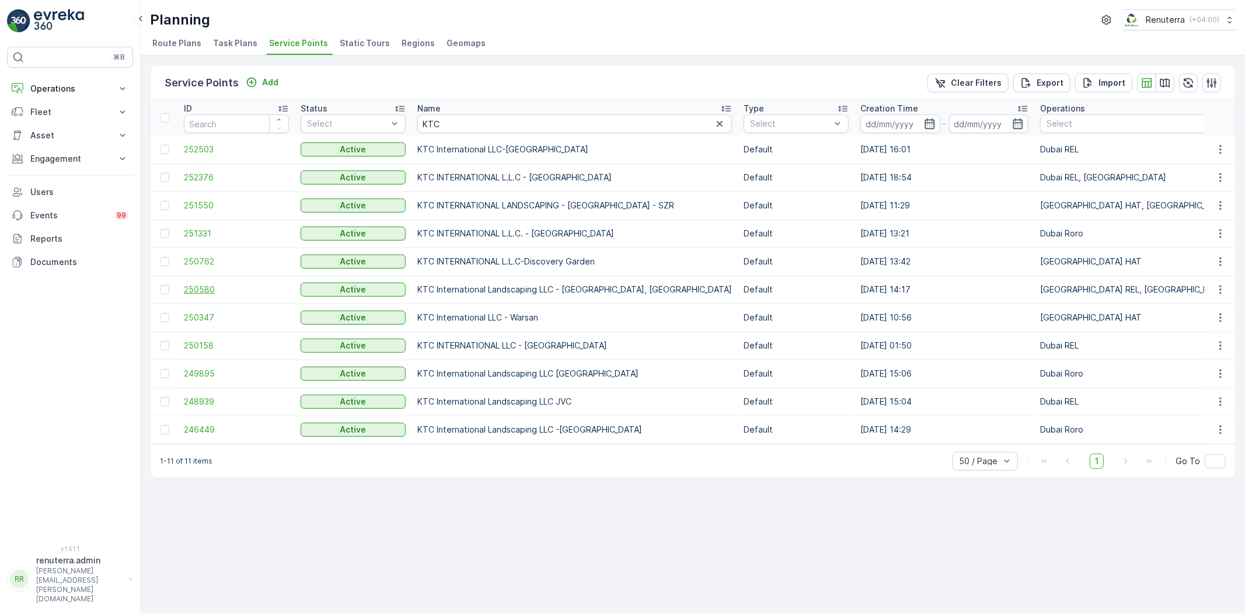
click at [193, 285] on span "250580" at bounding box center [236, 290] width 105 height 12
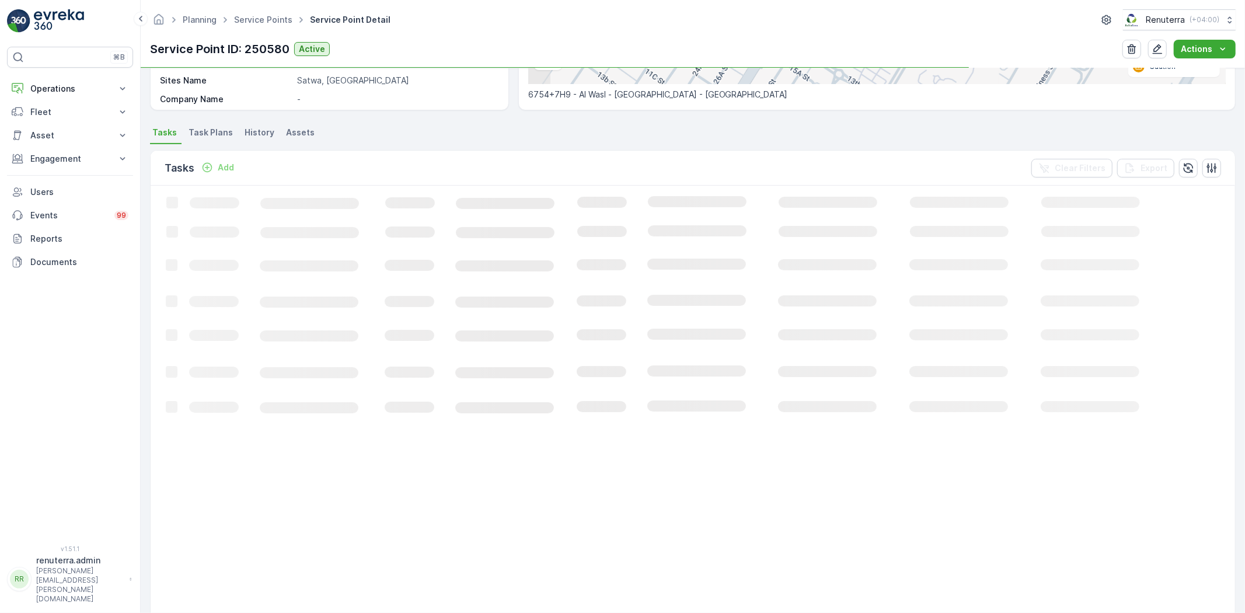
scroll to position [259, 0]
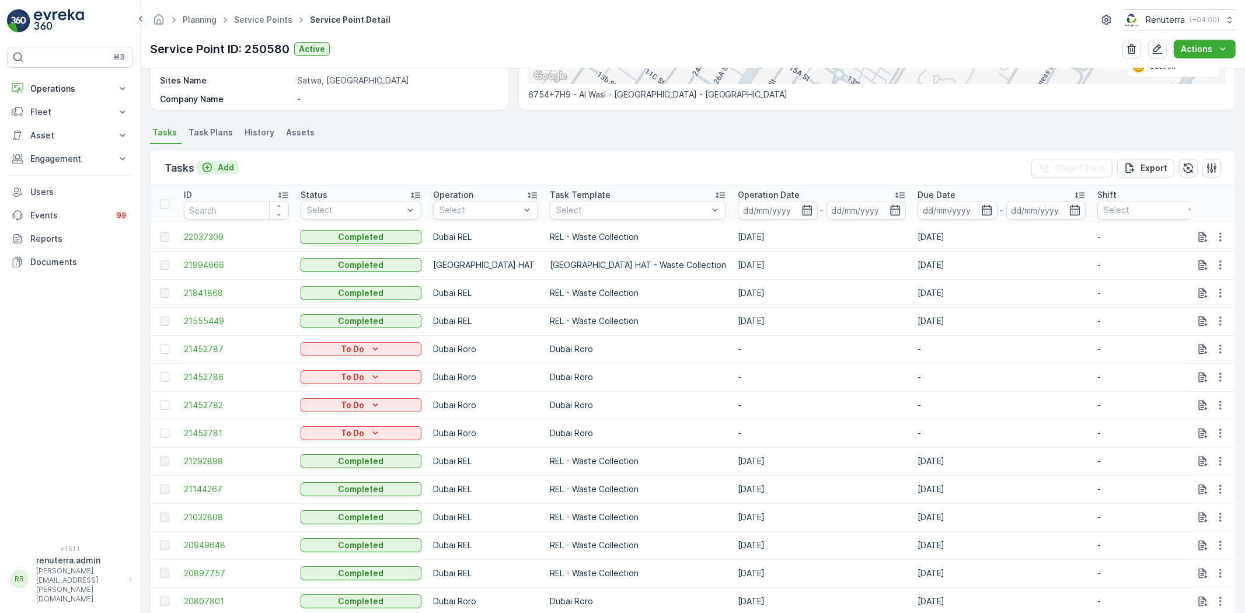
click at [221, 173] on button "Add" at bounding box center [218, 168] width 42 height 14
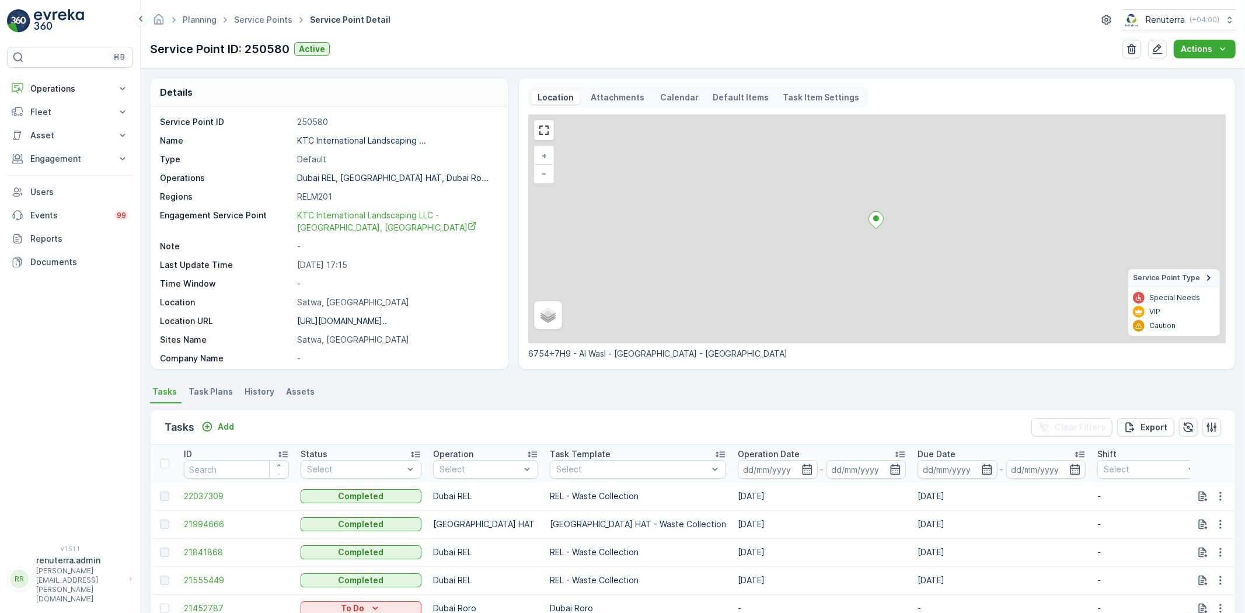
scroll to position [259, 0]
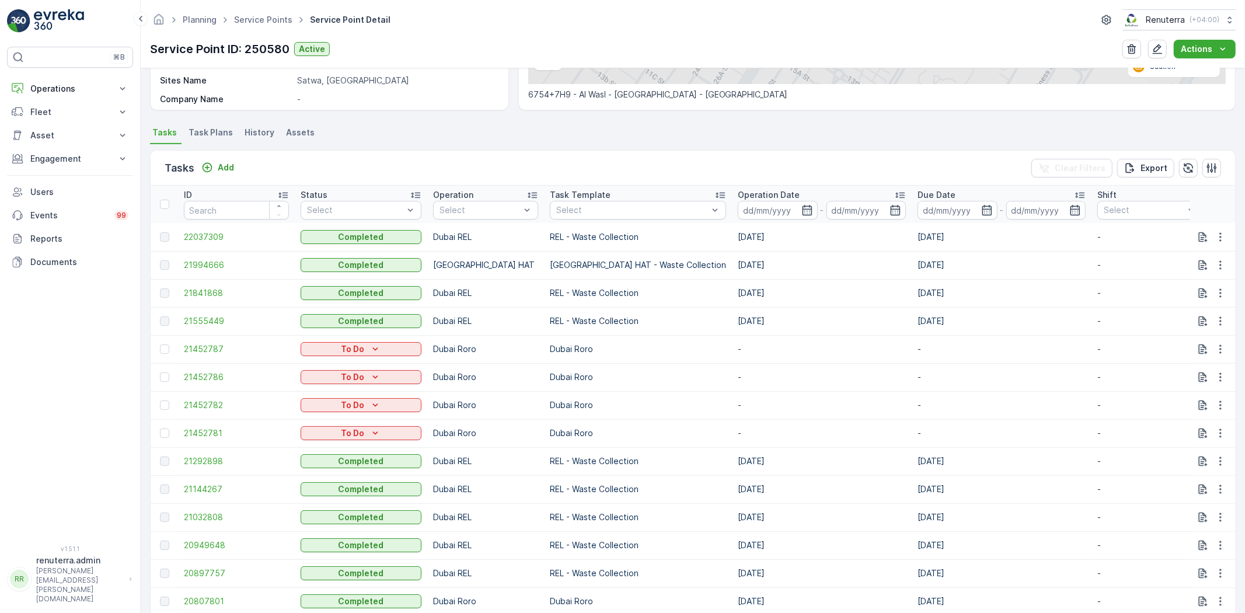
click at [165, 349] on div at bounding box center [164, 348] width 9 height 9
click at [160, 344] on input "checkbox" at bounding box center [160, 344] width 0 height 0
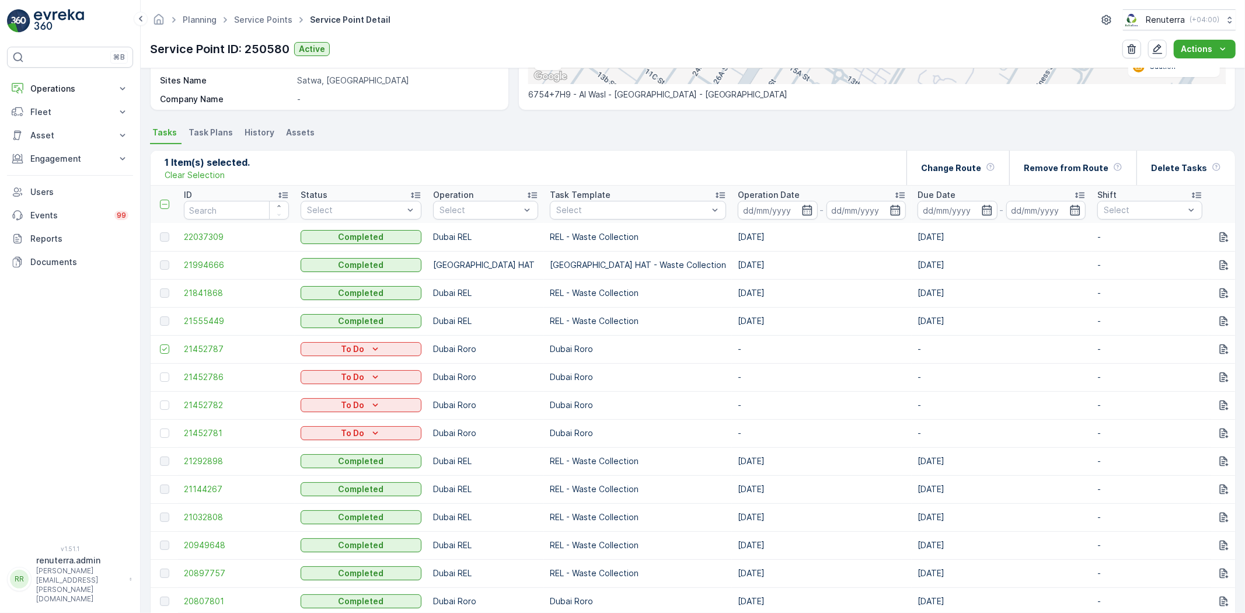
click at [168, 384] on td at bounding box center [164, 377] width 27 height 28
click at [168, 403] on div at bounding box center [164, 405] width 9 height 9
click at [160, 401] on input "checkbox" at bounding box center [160, 401] width 0 height 0
click at [159, 424] on td at bounding box center [164, 433] width 27 height 28
click at [162, 380] on div at bounding box center [164, 377] width 9 height 9
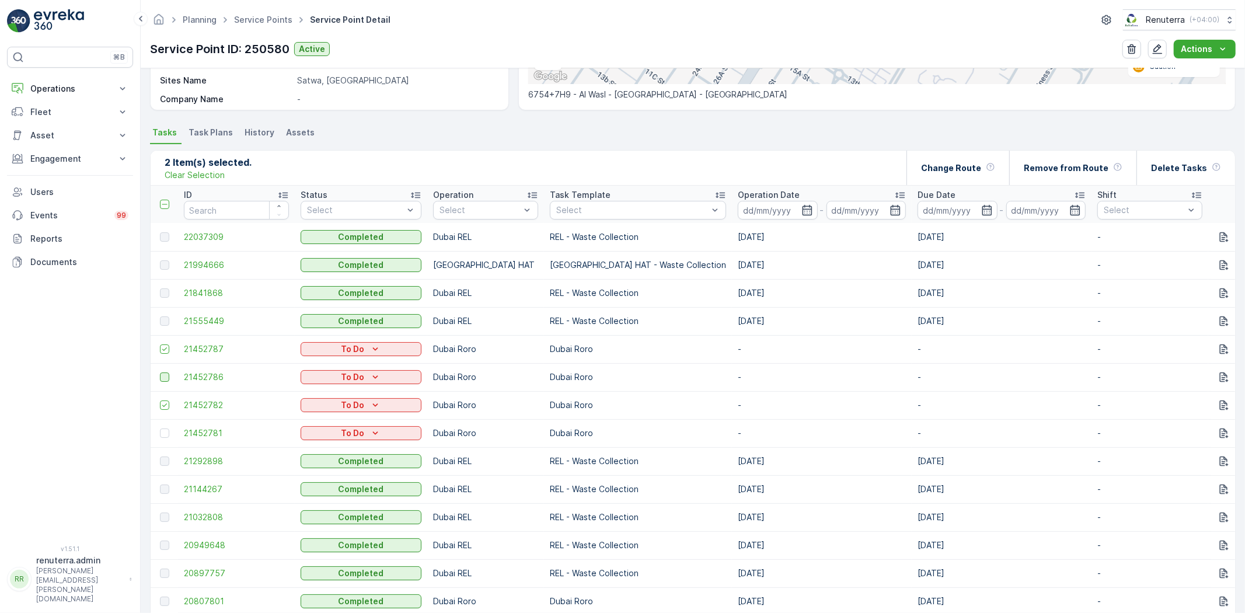
click at [160, 373] on input "checkbox" at bounding box center [160, 373] width 0 height 0
click at [161, 447] on td at bounding box center [164, 461] width 27 height 28
click at [160, 429] on div at bounding box center [166, 433] width 12 height 9
click at [160, 429] on input "checkbox" at bounding box center [160, 429] width 0 height 0
drag, startPoint x: 1176, startPoint y: 214, endPoint x: 1172, endPoint y: 199, distance: 15.6
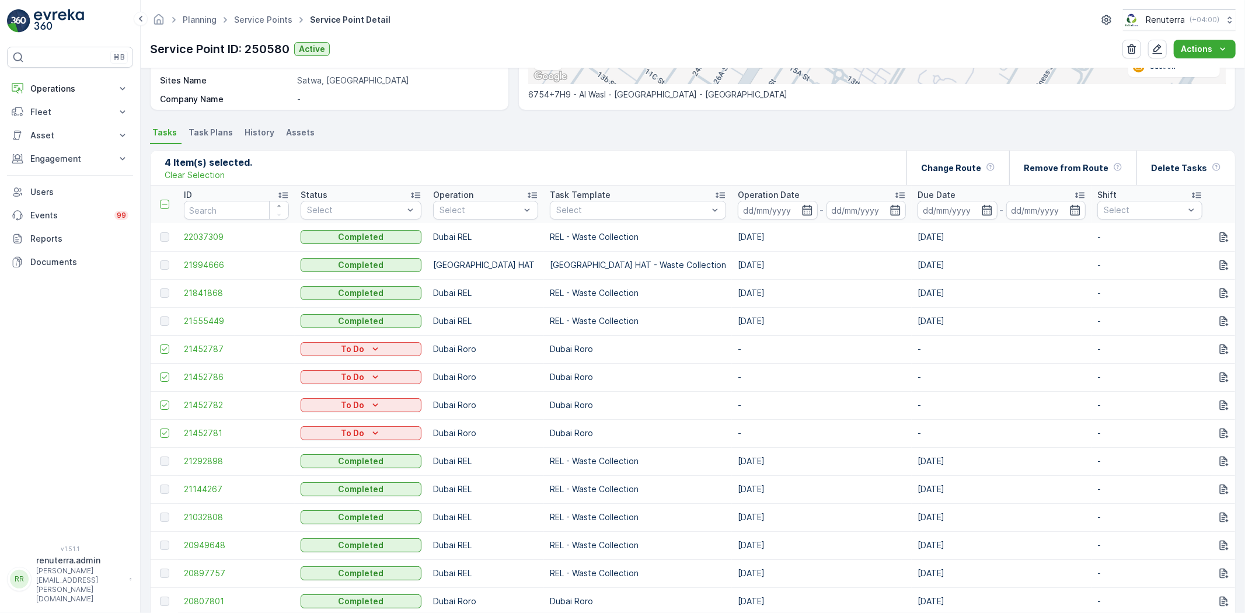
click at [1214, 211] on input at bounding box center [1254, 210] width 80 height 19
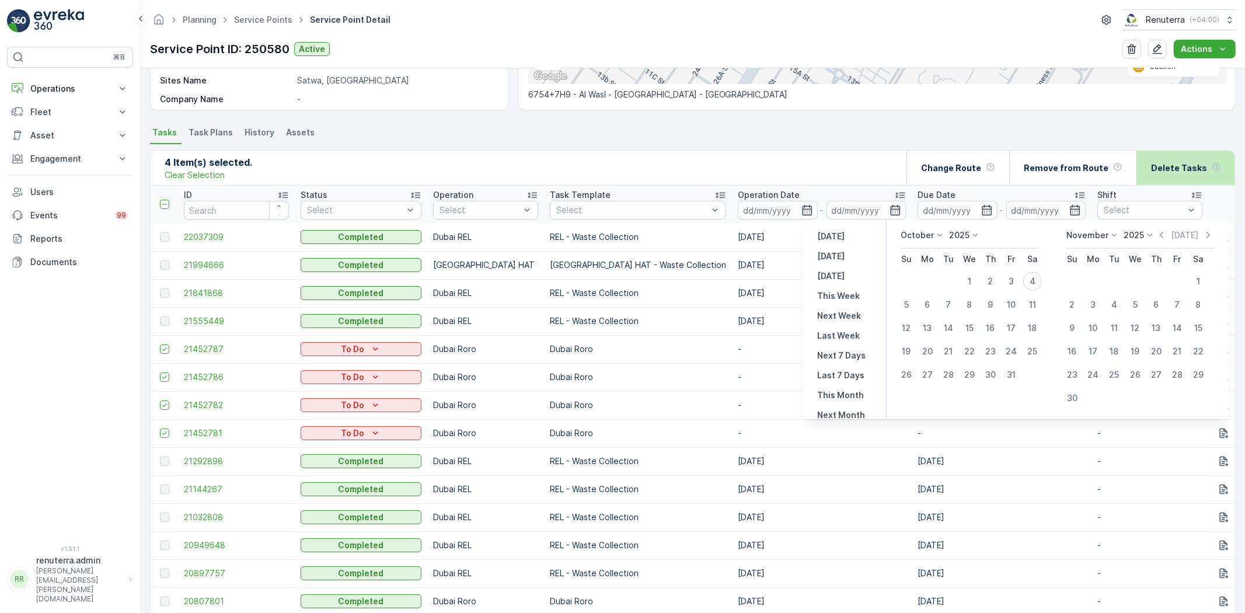
click at [1165, 172] on p "Delete Tasks" at bounding box center [1179, 168] width 56 height 12
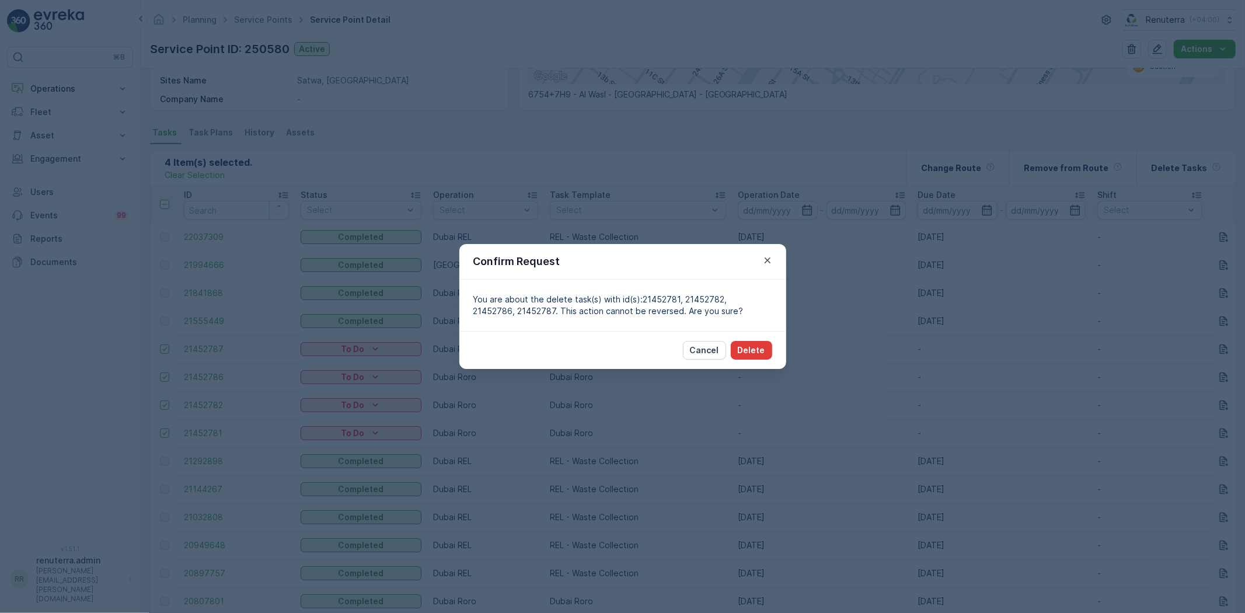
click at [756, 342] on button "Delete" at bounding box center [751, 350] width 41 height 19
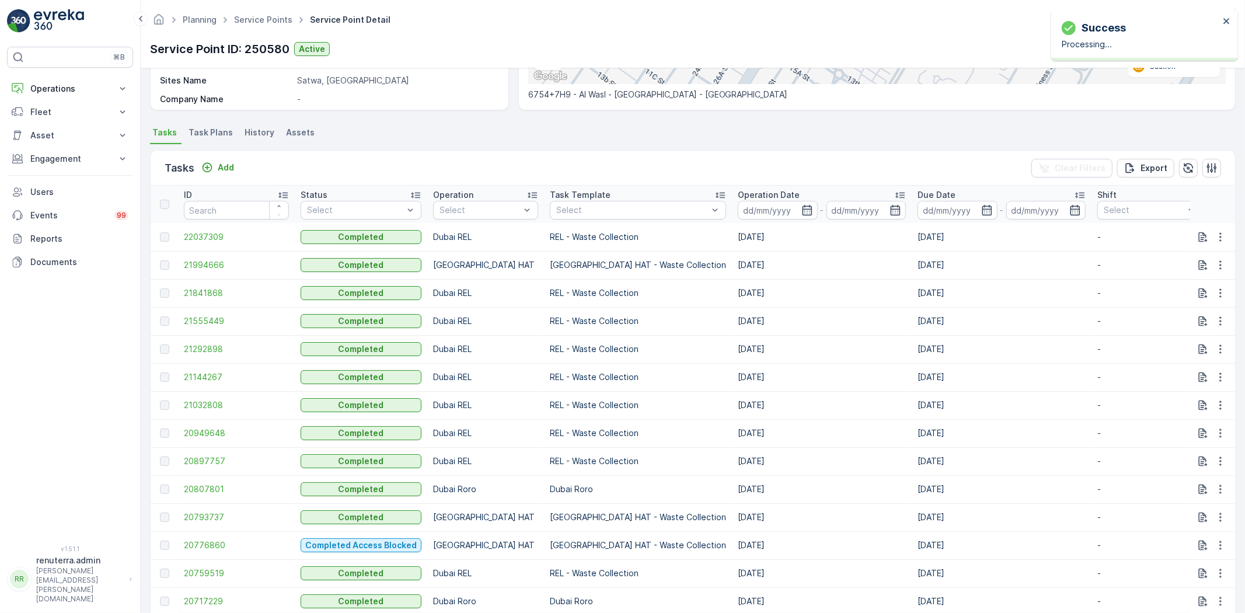
click at [240, 167] on div "Tasks Add Clear Filters Export" at bounding box center [693, 168] width 1085 height 35
click at [237, 166] on button "Add" at bounding box center [218, 168] width 42 height 14
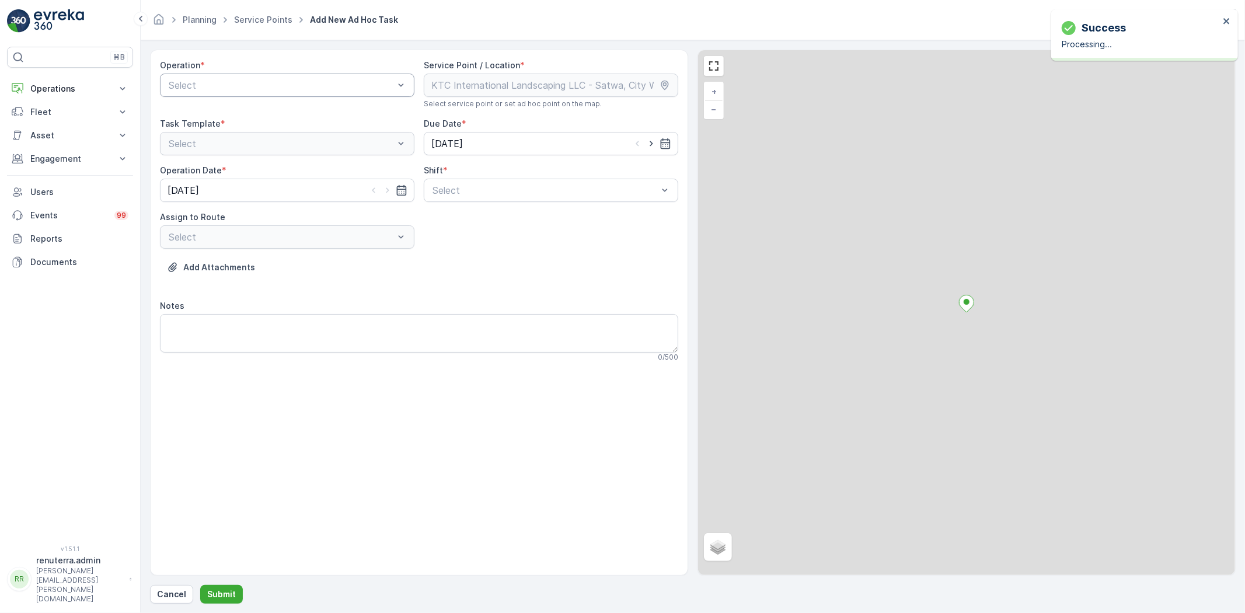
click at [267, 74] on div "Select" at bounding box center [287, 85] width 255 height 23
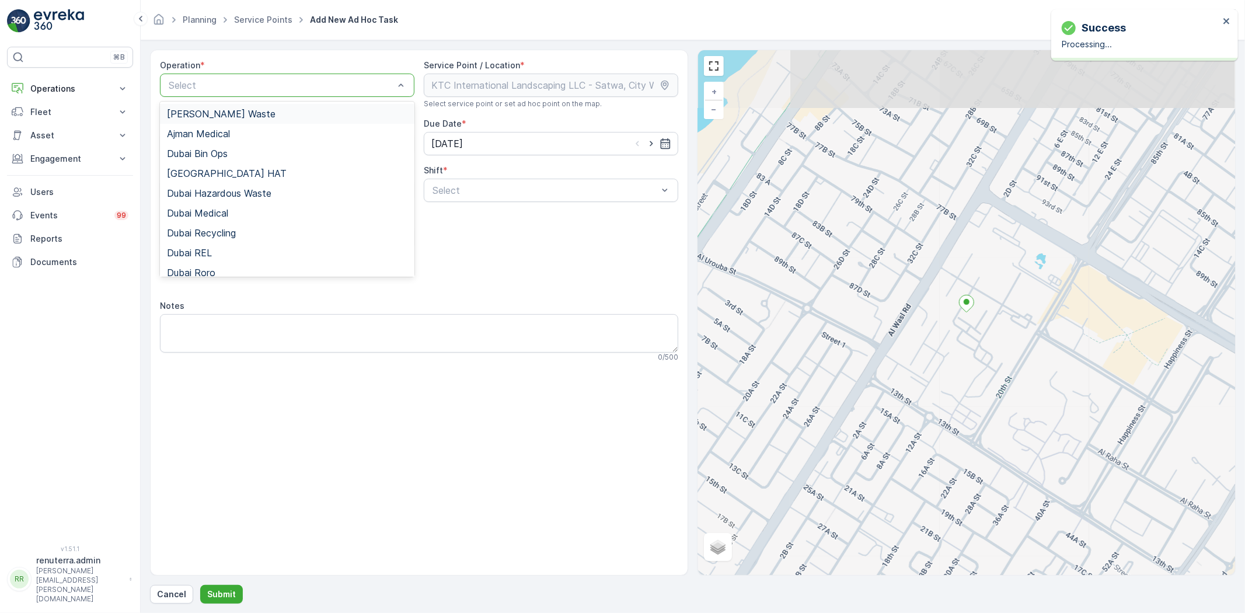
click at [270, 96] on div "Select" at bounding box center [287, 85] width 255 height 23
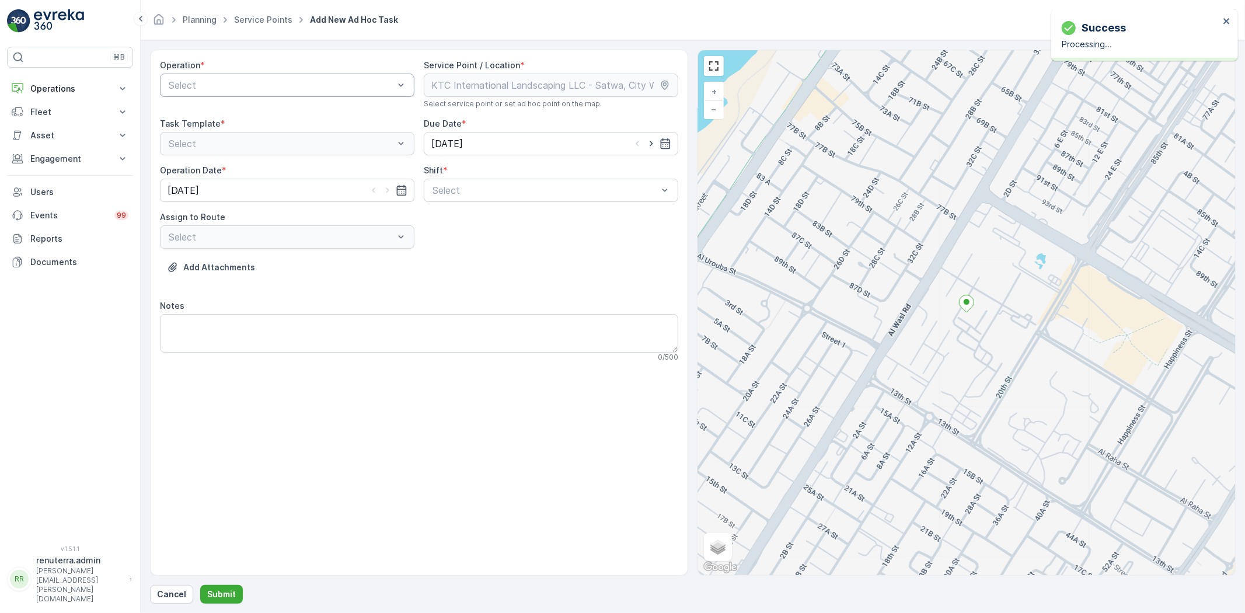
drag, startPoint x: 246, startPoint y: 105, endPoint x: 240, endPoint y: 94, distance: 12.8
click at [242, 100] on div "Operation * Select" at bounding box center [287, 84] width 255 height 49
click at [239, 92] on div "Select" at bounding box center [287, 85] width 255 height 23
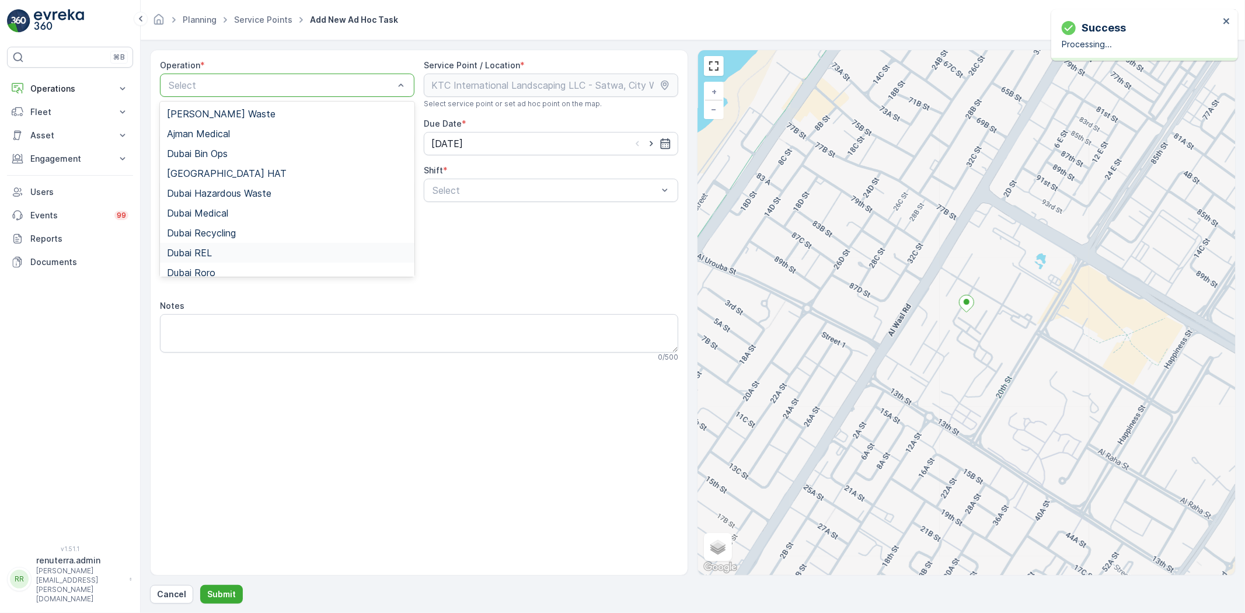
drag, startPoint x: 226, startPoint y: 248, endPoint x: 445, endPoint y: 209, distance: 222.4
click at [225, 248] on div "Dubai REL" at bounding box center [287, 253] width 241 height 11
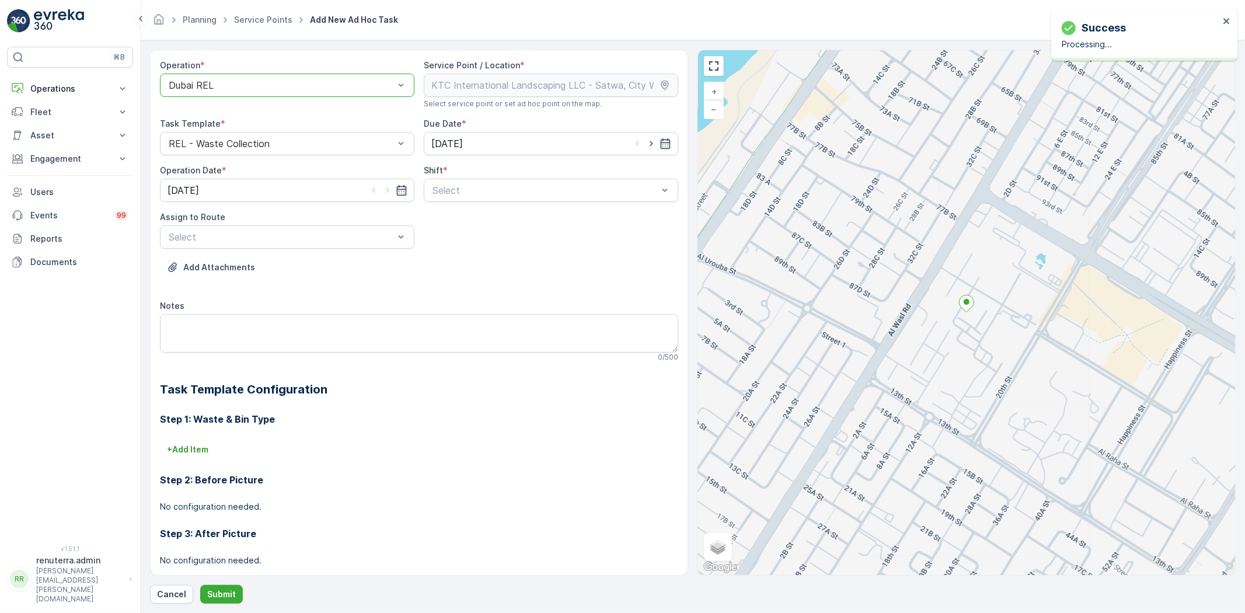
click at [483, 177] on div "Shift * Select" at bounding box center [551, 183] width 255 height 37
click at [455, 200] on div "Select" at bounding box center [551, 190] width 255 height 23
click at [452, 214] on span "Day Shift" at bounding box center [451, 219] width 41 height 11
click at [445, 192] on div at bounding box center [545, 190] width 228 height 11
click at [443, 225] on div "Day Shift" at bounding box center [551, 219] width 255 height 20
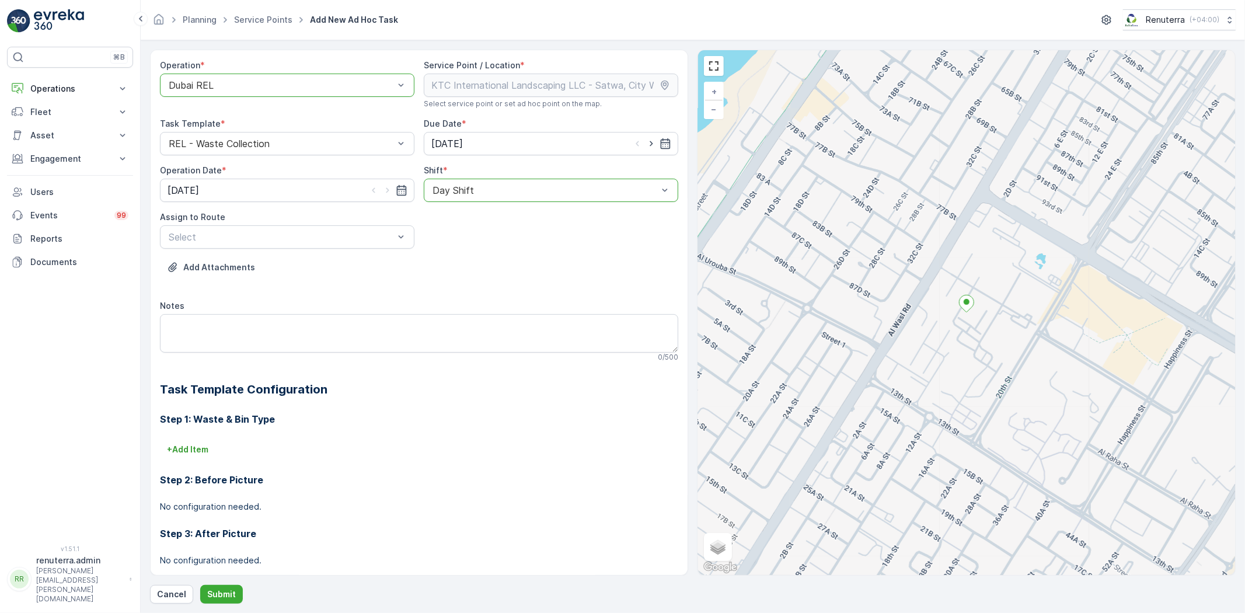
click at [437, 194] on div at bounding box center [545, 190] width 228 height 11
click at [441, 227] on div "Day Shift" at bounding box center [551, 219] width 255 height 20
click at [437, 186] on div at bounding box center [545, 190] width 228 height 11
click at [434, 228] on div "Day Shift" at bounding box center [551, 219] width 255 height 20
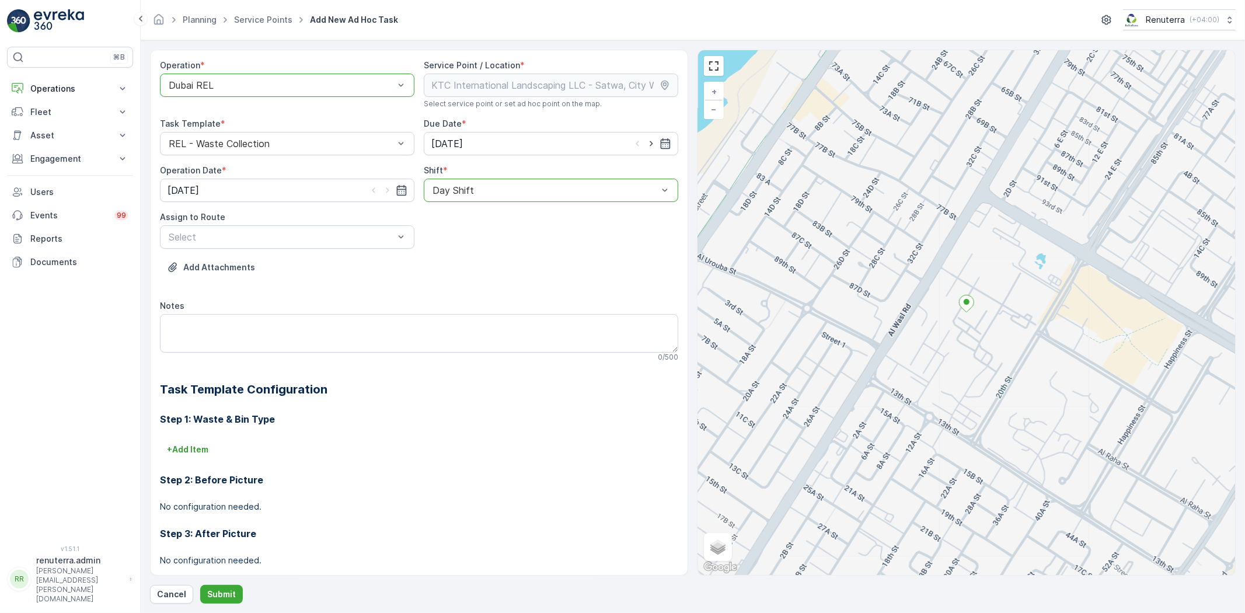
click at [447, 177] on div "Shift * option Day Shift, selected. Day Shift" at bounding box center [551, 183] width 255 height 37
click at [445, 201] on div "Day Shift" at bounding box center [551, 190] width 255 height 23
drag, startPoint x: 447, startPoint y: 232, endPoint x: 453, endPoint y: 241, distance: 10.5
click at [447, 232] on div "Night Shift" at bounding box center [551, 239] width 255 height 20
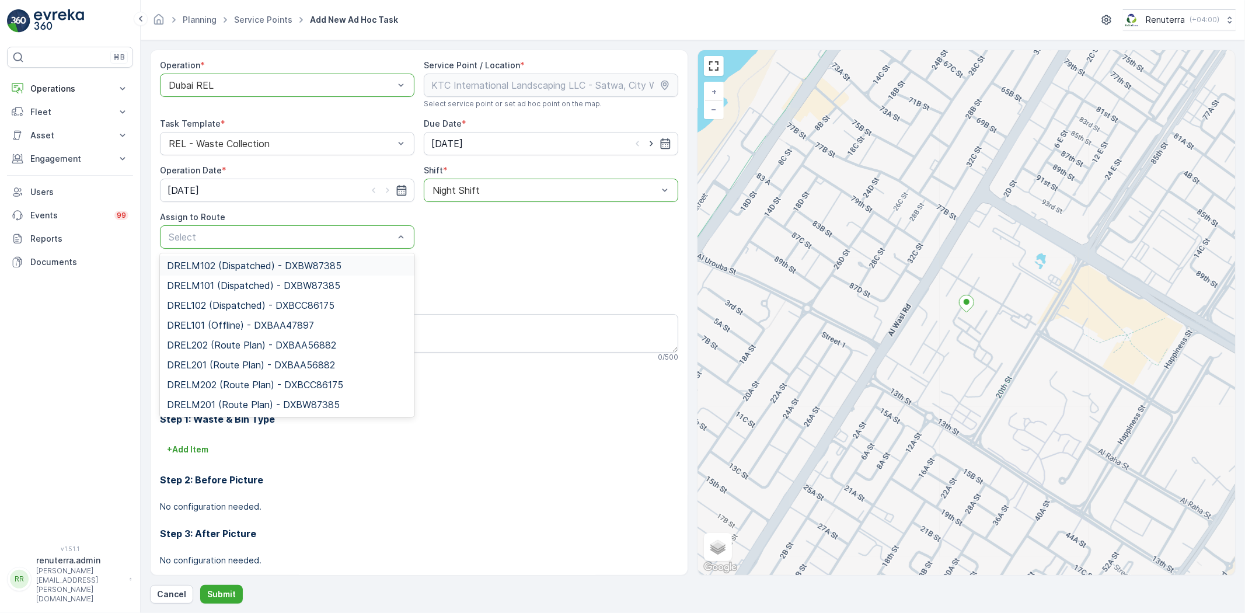
click at [356, 245] on div "Select" at bounding box center [287, 236] width 255 height 23
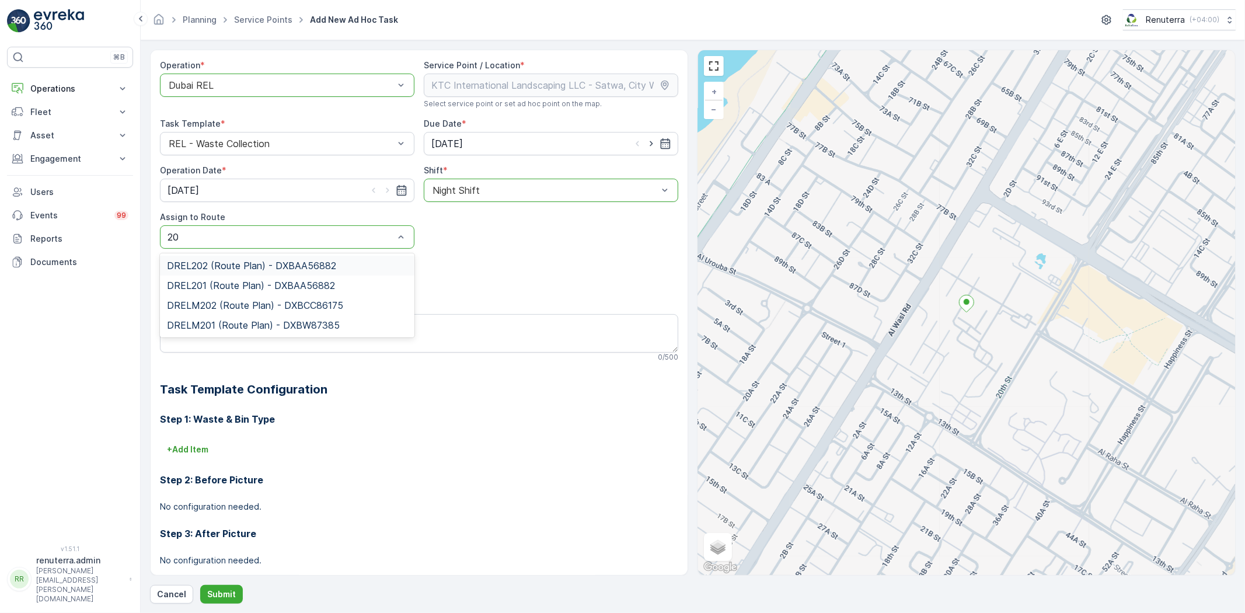
type input "201"
drag, startPoint x: 350, startPoint y: 295, endPoint x: 342, endPoint y: 285, distance: 13.3
click at [349, 294] on div "DREL201 (Route Plan) - DXBAA56882 DRELM201 (Route Plan) - DXBW87385" at bounding box center [287, 275] width 255 height 44
click at [342, 282] on div "DRELM201 (Route Plan) - DXBW87385" at bounding box center [287, 285] width 241 height 11
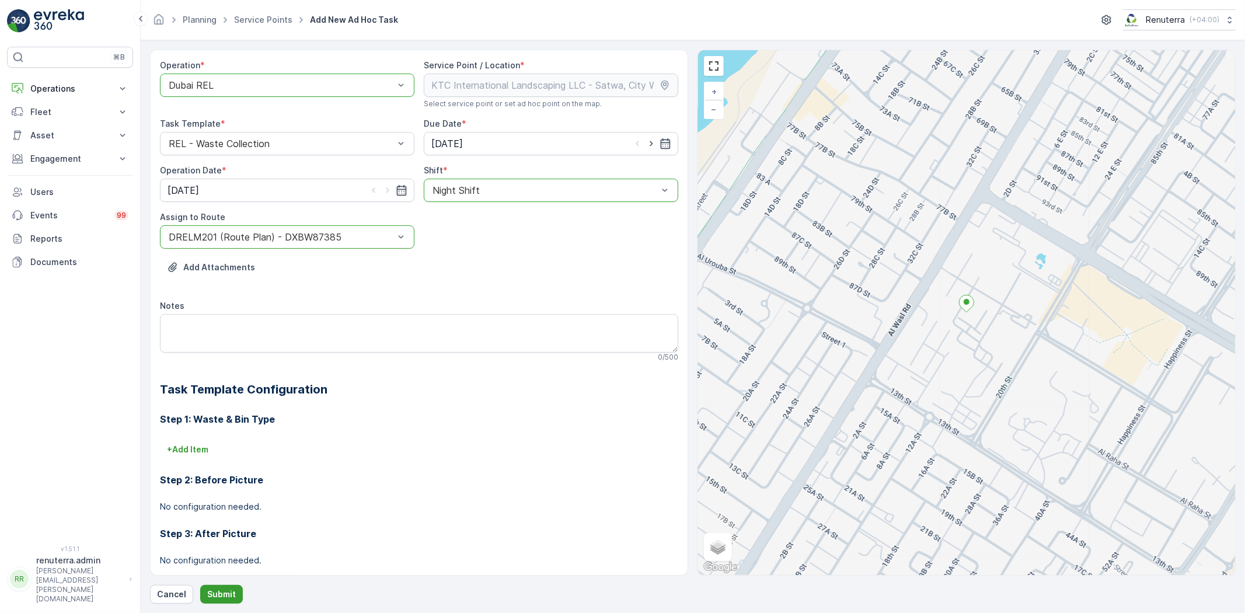
click at [222, 585] on button "Submit" at bounding box center [221, 594] width 43 height 19
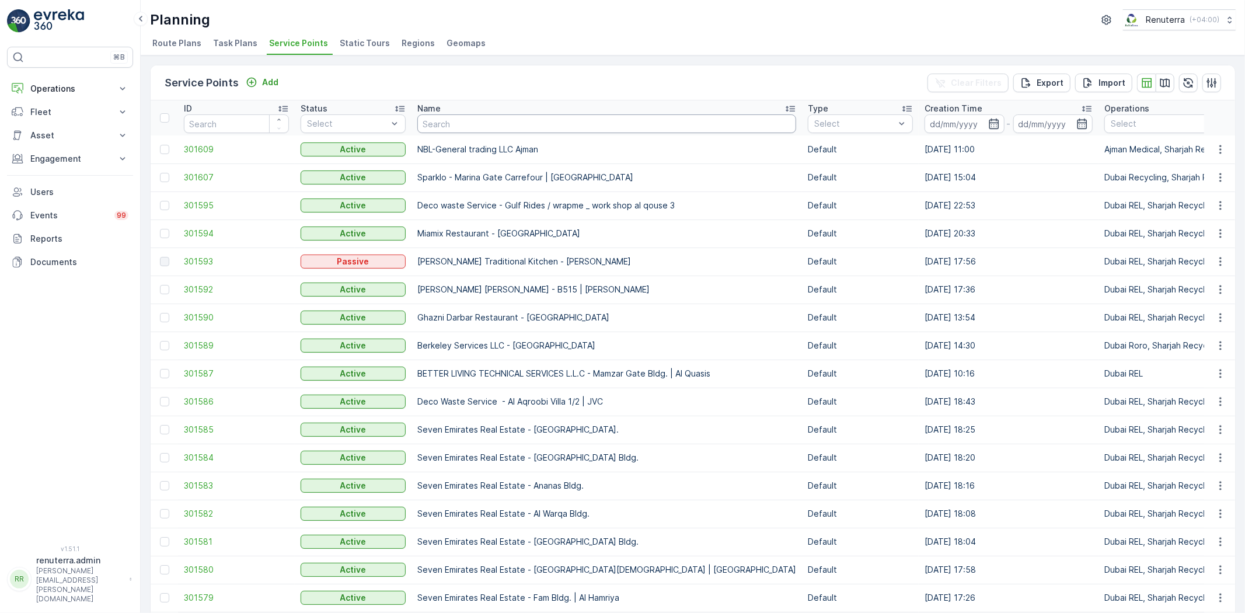
click at [442, 121] on input "text" at bounding box center [606, 123] width 379 height 19
drag, startPoint x: 430, startPoint y: 125, endPoint x: 433, endPoint y: 119, distance: 6.5
click at [431, 123] on input "text" at bounding box center [606, 123] width 379 height 19
type input "emrill"
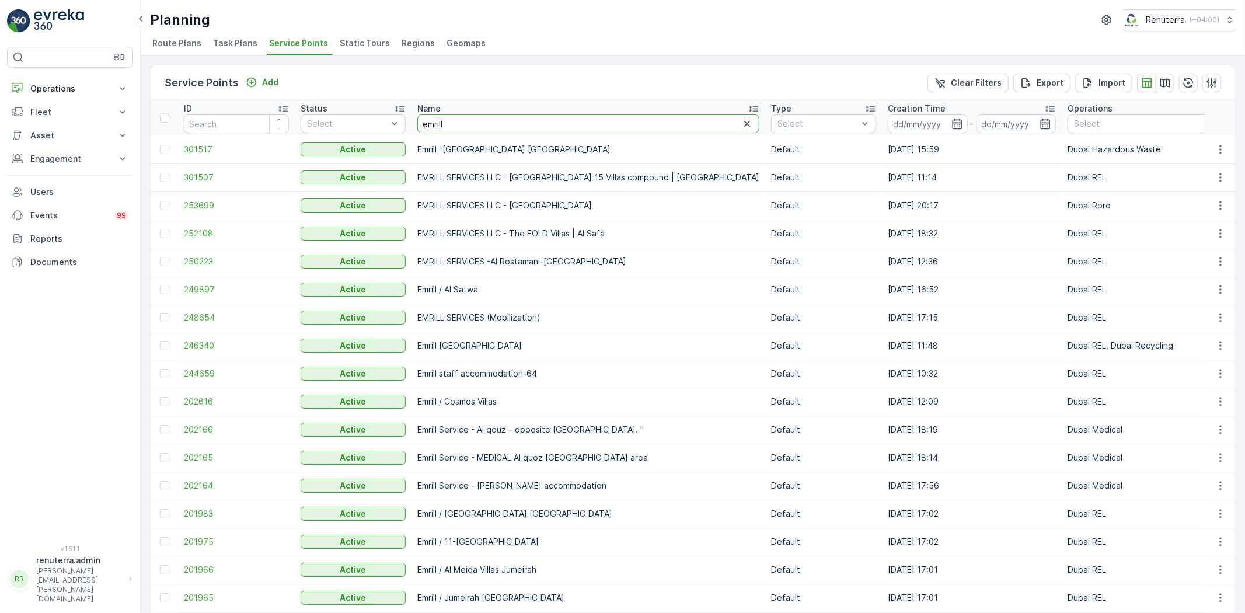
drag, startPoint x: 458, startPoint y: 117, endPoint x: 419, endPoint y: 135, distance: 43.6
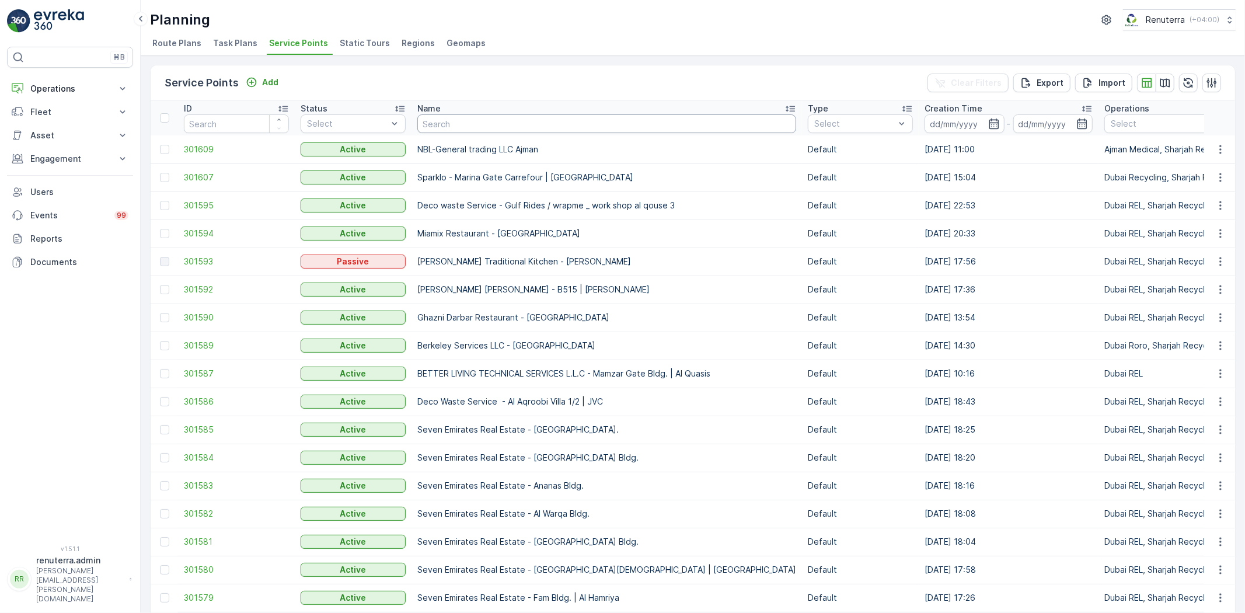
click at [429, 121] on input "text" at bounding box center [606, 123] width 379 height 19
type input "nomac"
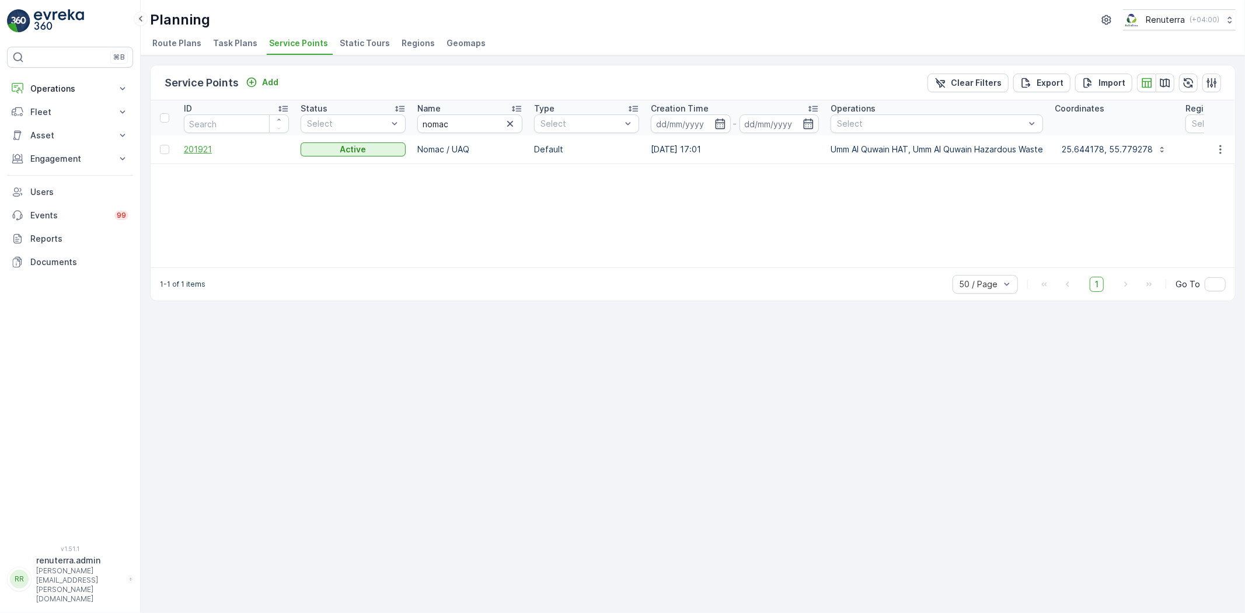
click at [203, 152] on span "201921" at bounding box center [236, 150] width 105 height 12
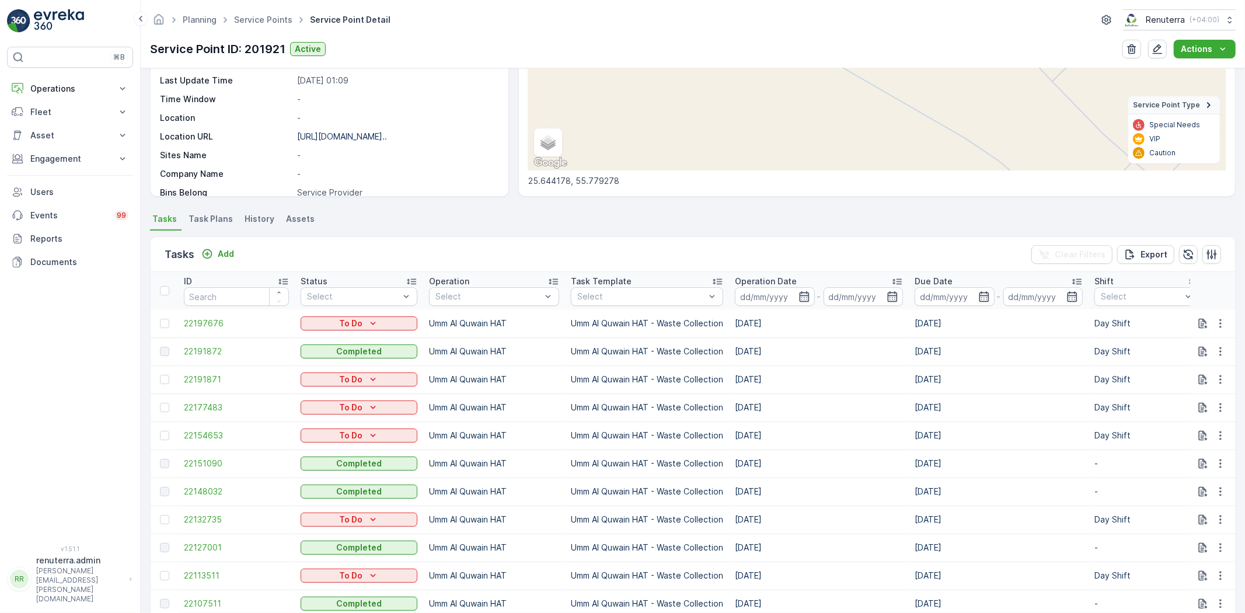
scroll to position [194, 0]
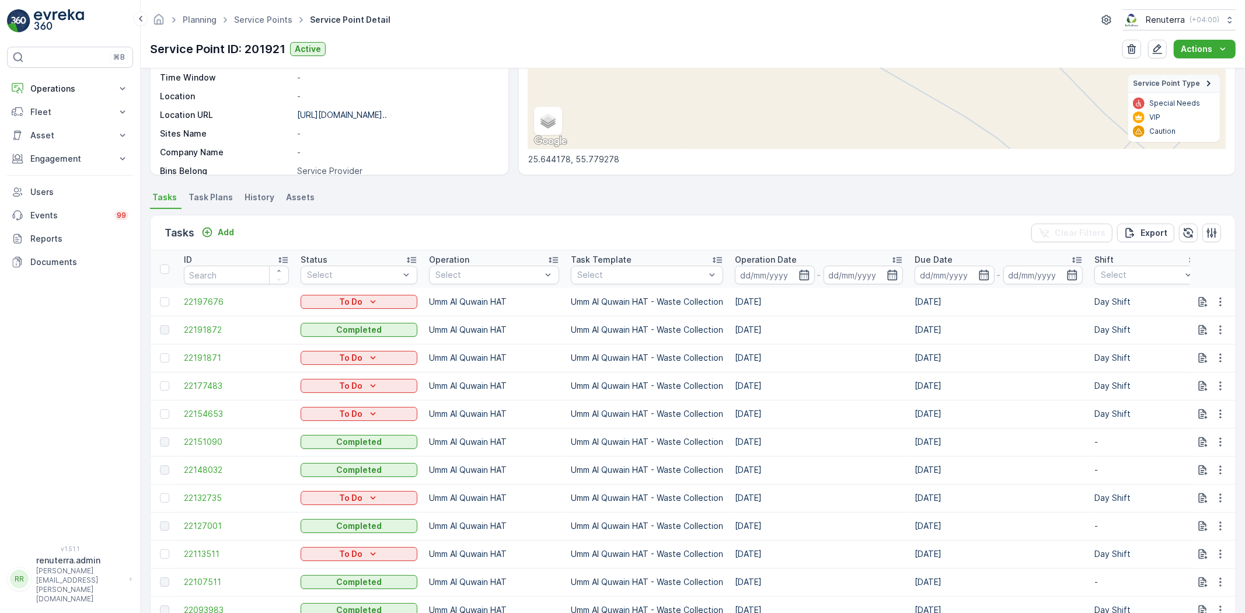
drag, startPoint x: 218, startPoint y: 206, endPoint x: 226, endPoint y: 221, distance: 17.0
click at [226, 221] on div "Tasks Add Clear Filters Export" at bounding box center [693, 232] width 1085 height 35
click at [231, 231] on p "Add" at bounding box center [226, 233] width 16 height 12
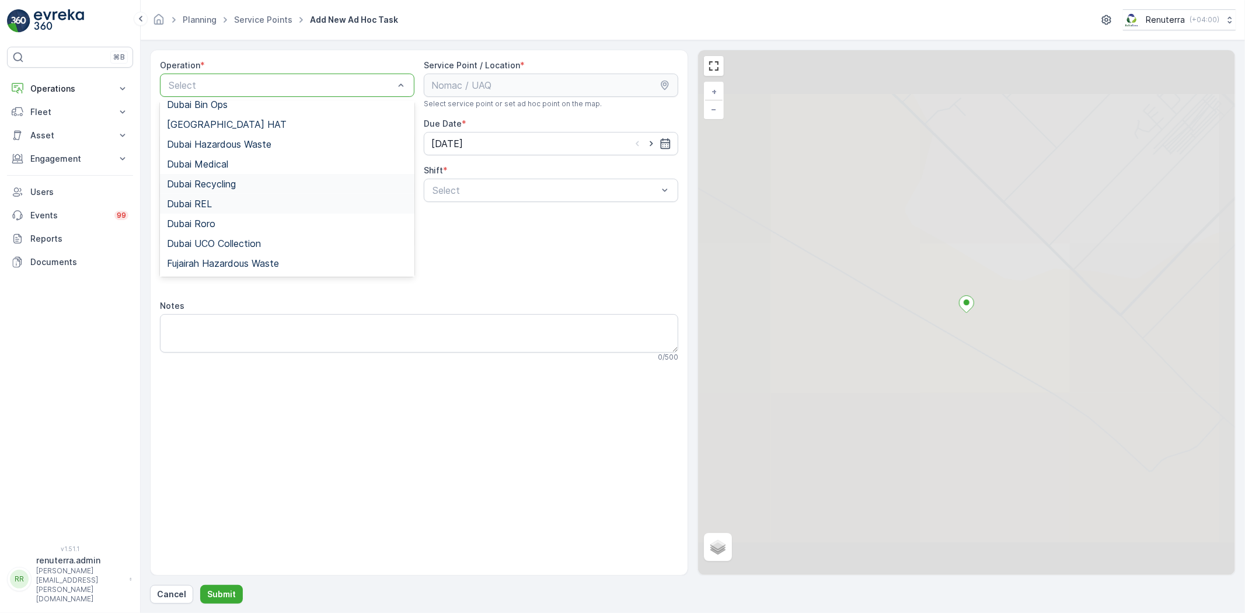
scroll to position [65, 0]
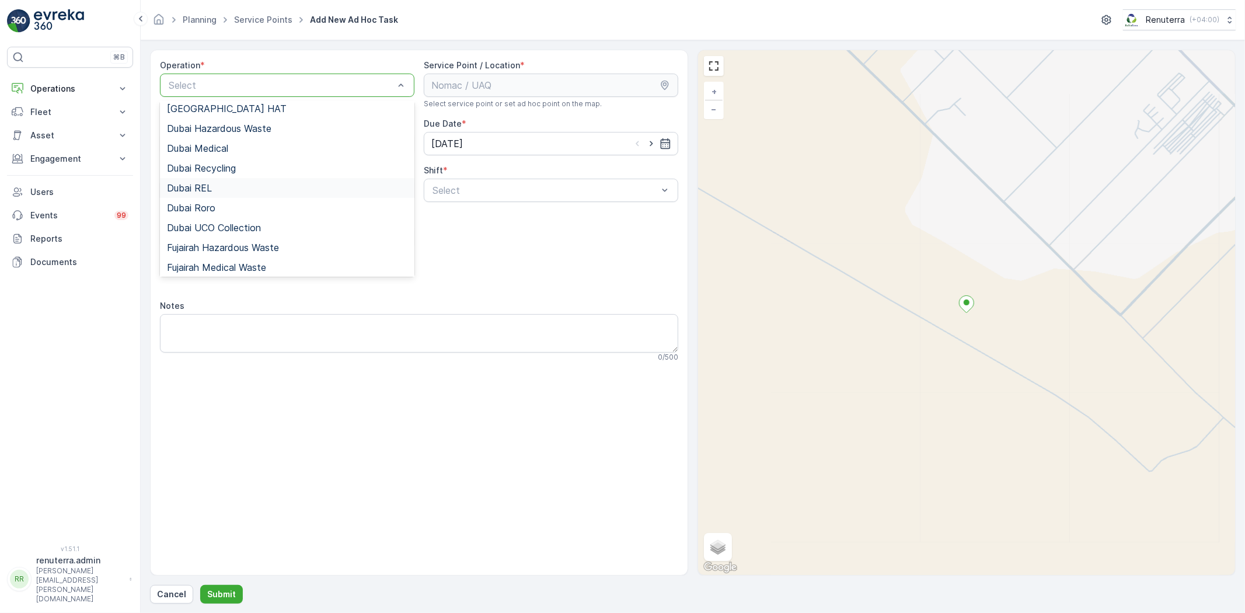
click at [214, 191] on div "Dubai REL" at bounding box center [287, 188] width 255 height 20
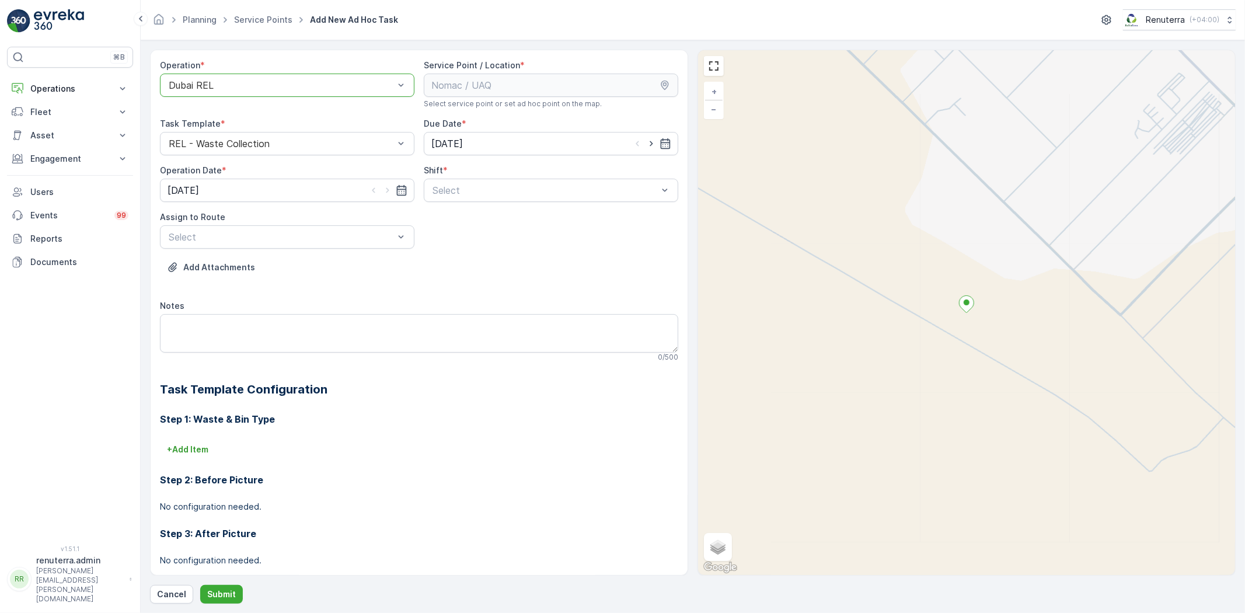
drag, startPoint x: 286, startPoint y: 99, endPoint x: 276, endPoint y: 88, distance: 15.7
click at [285, 98] on div "Operation * option Dubai REL, selected. Dubai REL" at bounding box center [287, 84] width 255 height 49
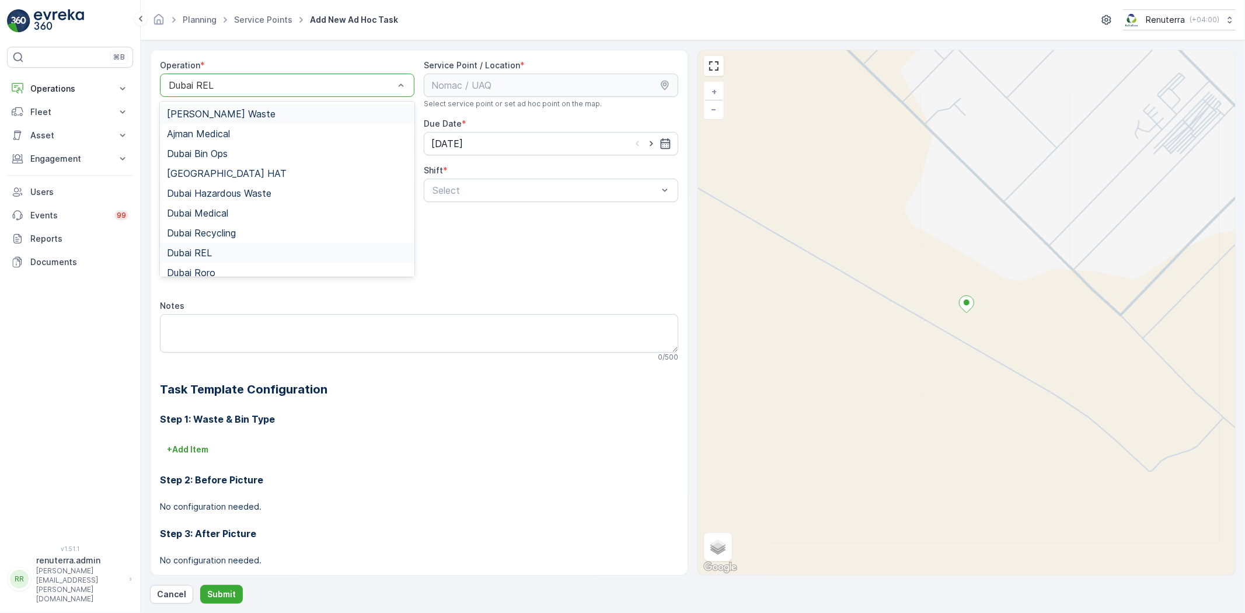
click at [274, 85] on div at bounding box center [282, 85] width 228 height 11
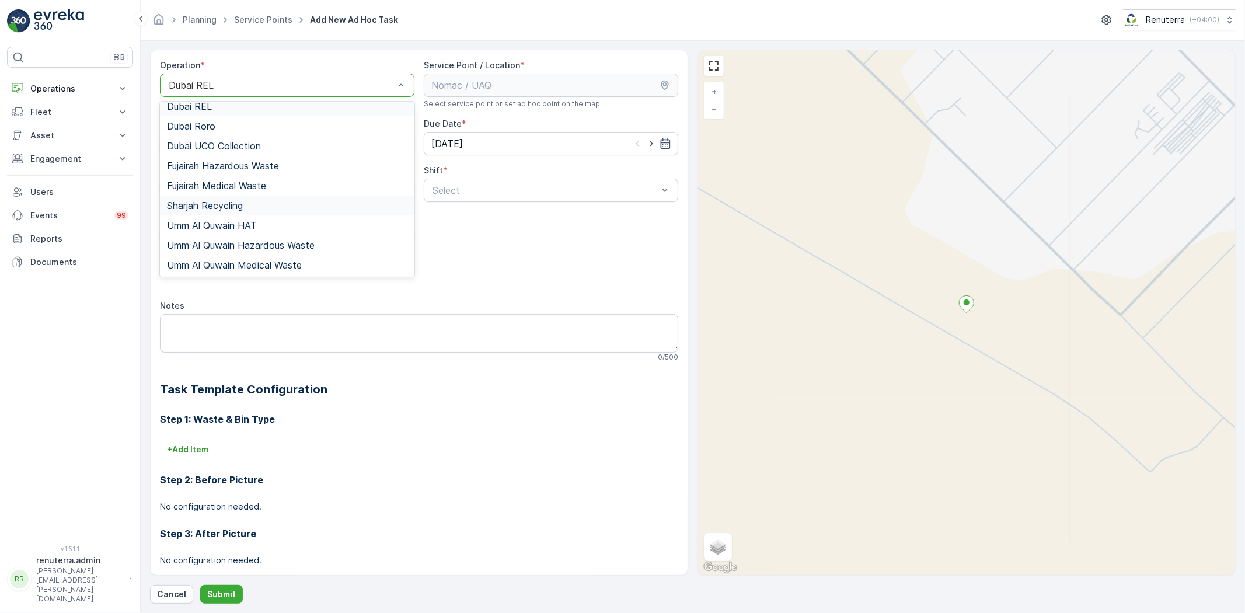
click at [215, 208] on span "Sharjah Recycling" at bounding box center [205, 205] width 76 height 11
click at [228, 225] on span "Umm Al Quwain HAT" at bounding box center [212, 225] width 90 height 11
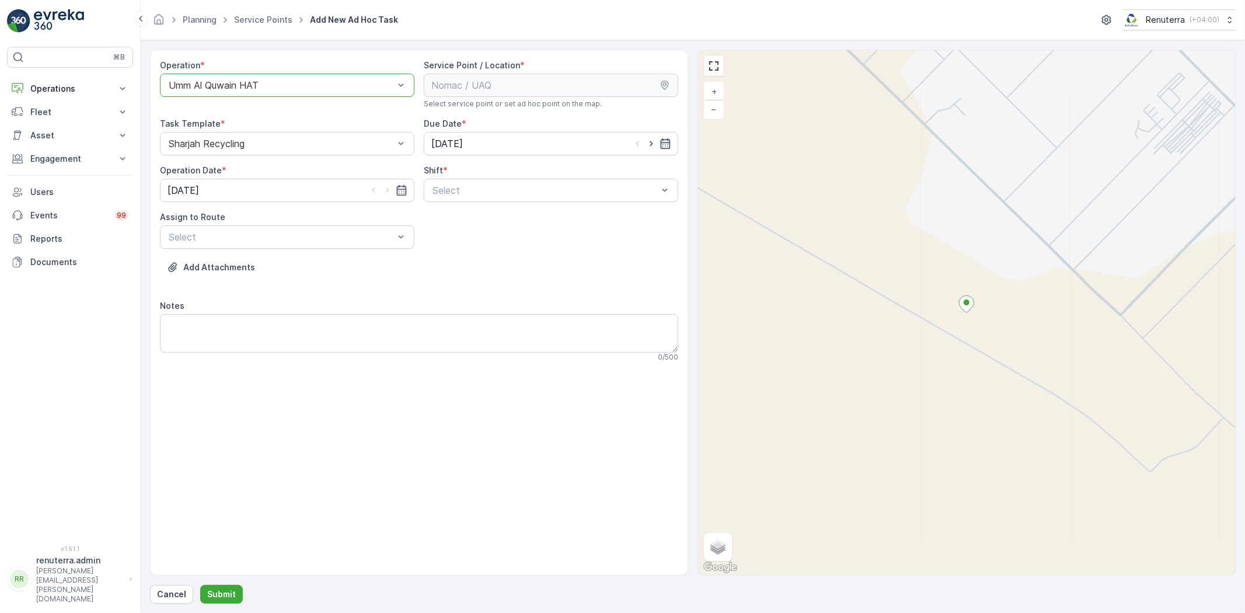
click at [420, 193] on div "Operation * option Umm Al Quwain HAT, selected. Umm Al Quwain HAT Service Point…" at bounding box center [419, 216] width 518 height 312
click at [448, 214] on span "Day Shift" at bounding box center [451, 219] width 41 height 11
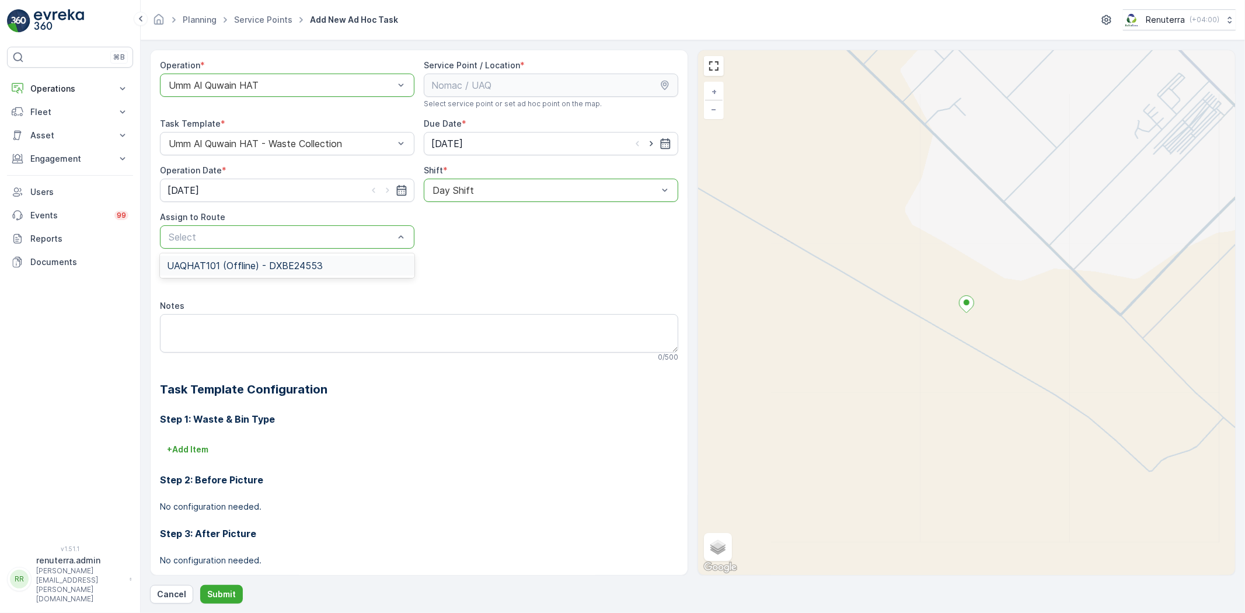
click at [255, 260] on span "UAQHAT101 (Offline) - DXBE24553" at bounding box center [245, 265] width 156 height 11
click at [219, 597] on button "Submit" at bounding box center [221, 594] width 43 height 19
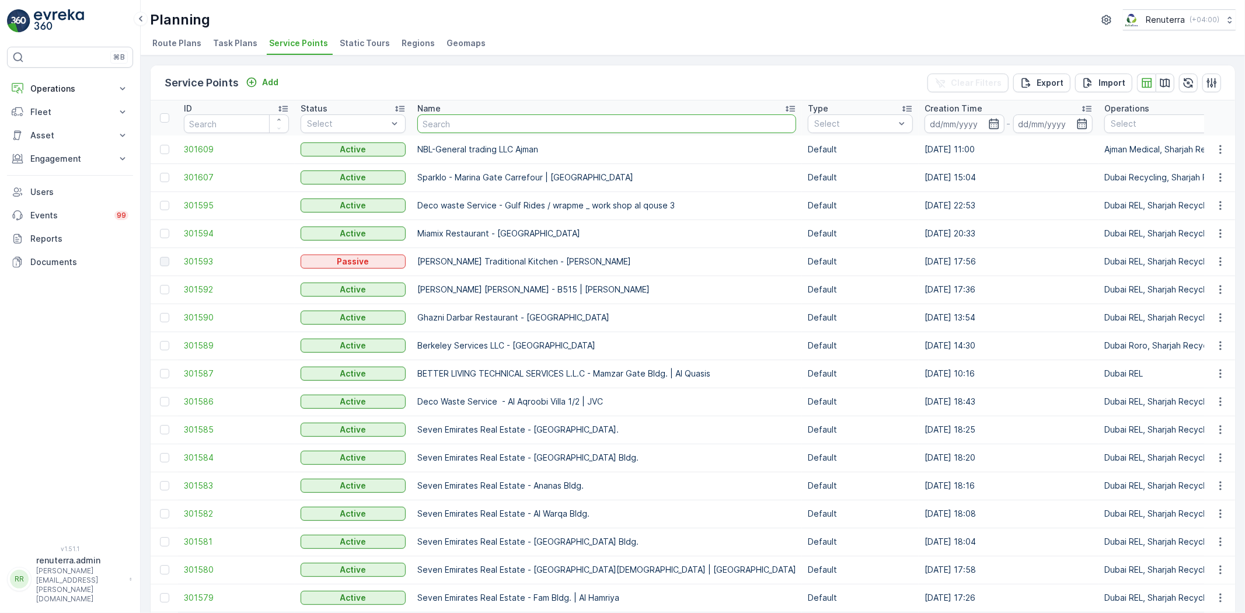
click at [436, 123] on input "text" at bounding box center [606, 123] width 379 height 19
click at [432, 127] on input "text" at bounding box center [606, 123] width 379 height 19
type input "nomaz"
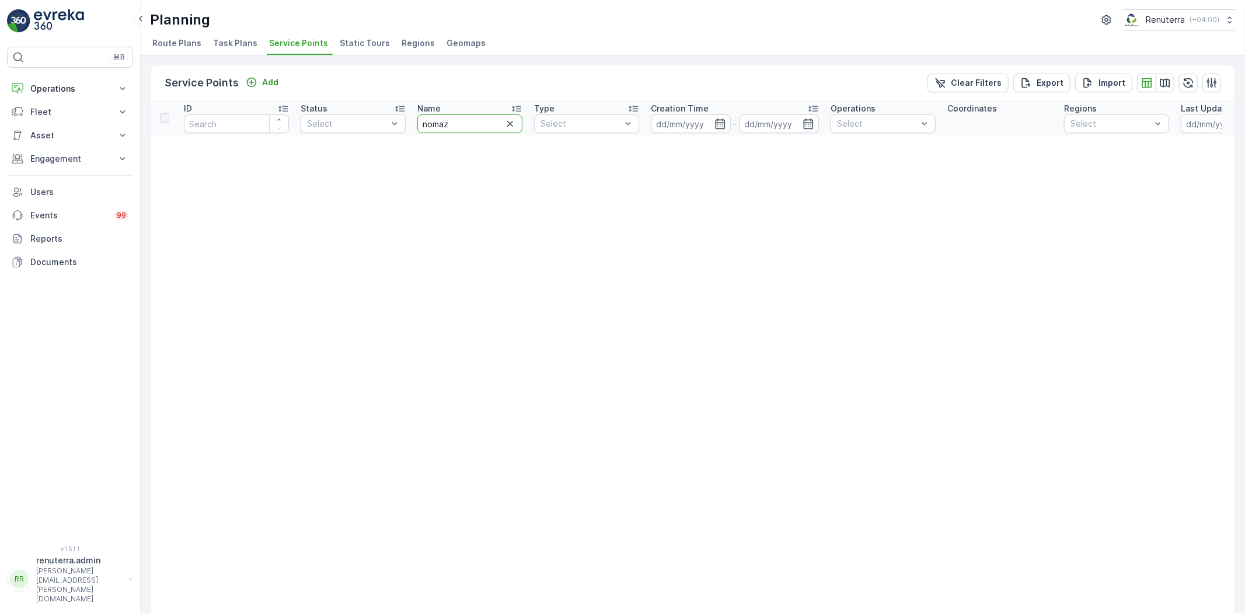
click at [458, 124] on input "nomaz" at bounding box center [469, 123] width 105 height 19
type input "nomac"
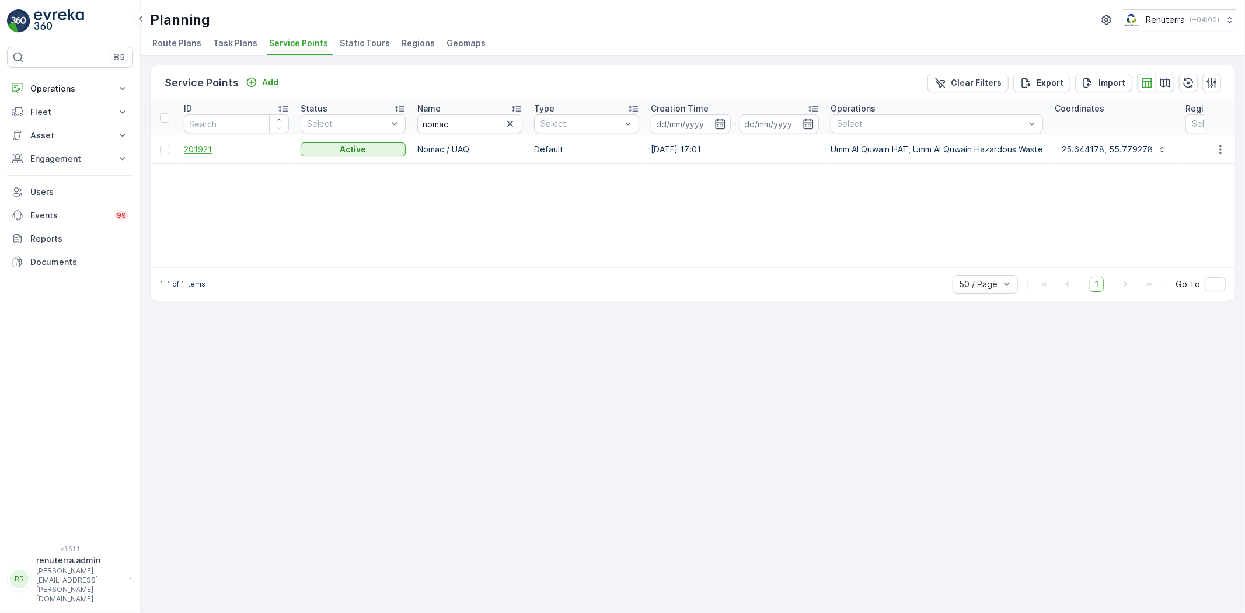
click at [201, 154] on span "201921" at bounding box center [236, 150] width 105 height 12
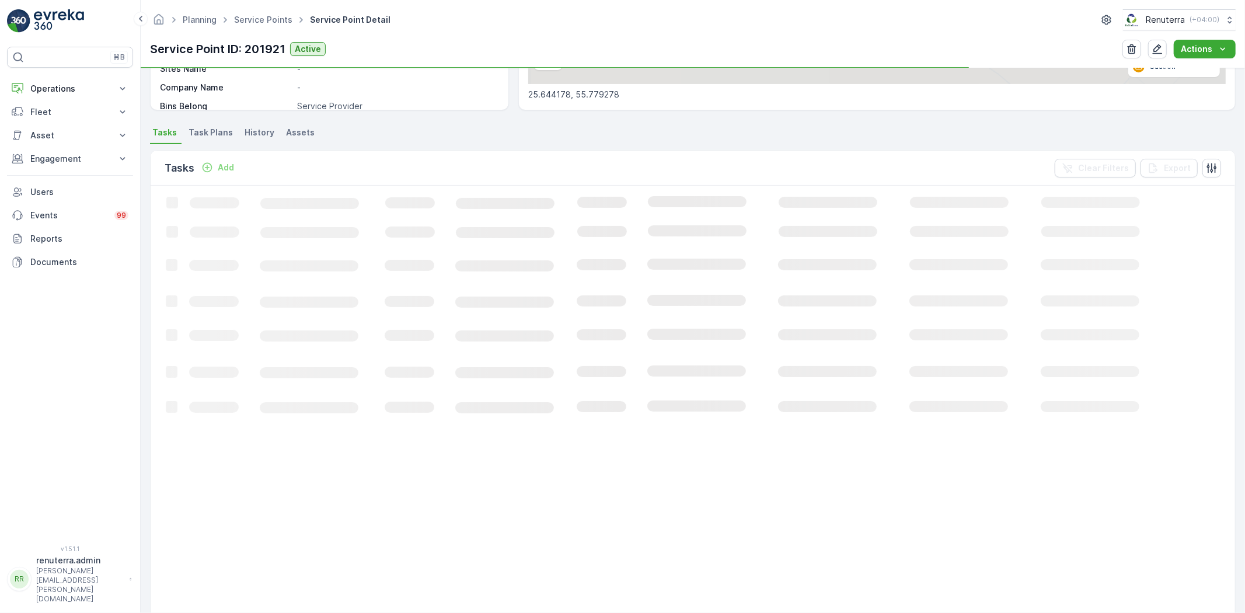
scroll to position [259, 0]
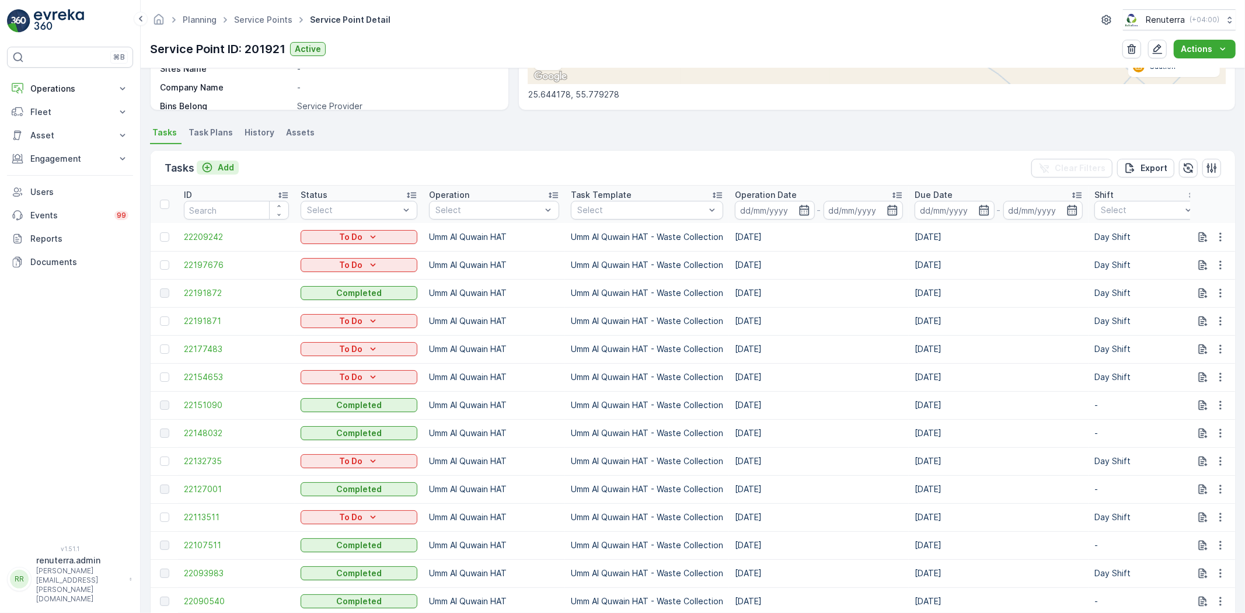
click at [218, 166] on p "Add" at bounding box center [226, 168] width 16 height 12
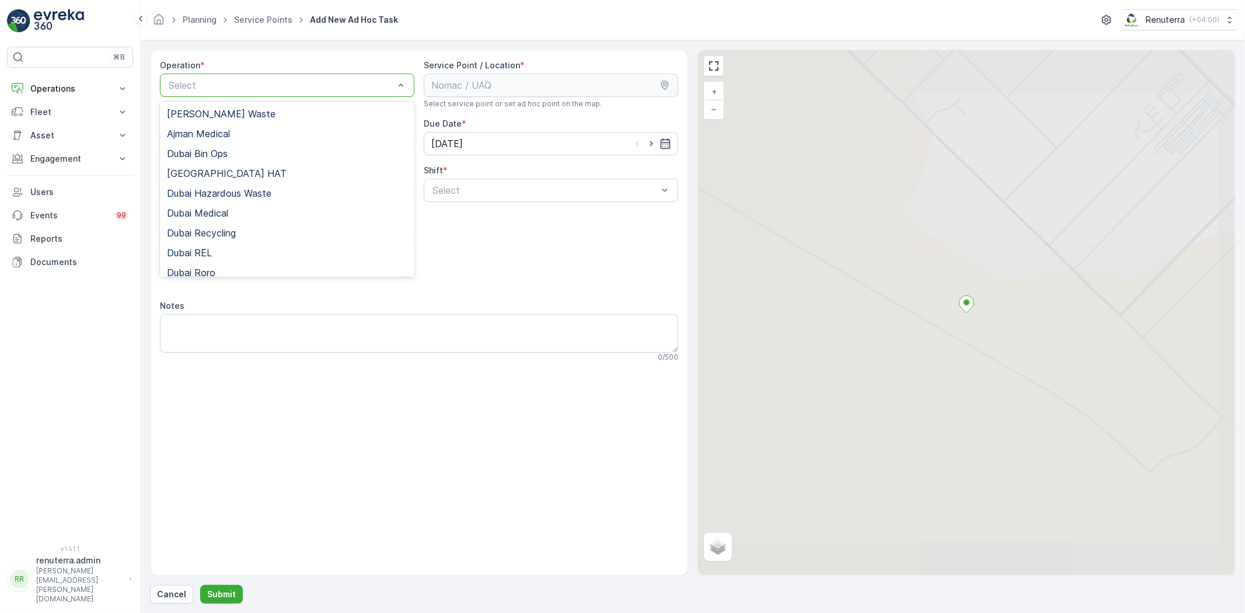
scroll to position [130, 0]
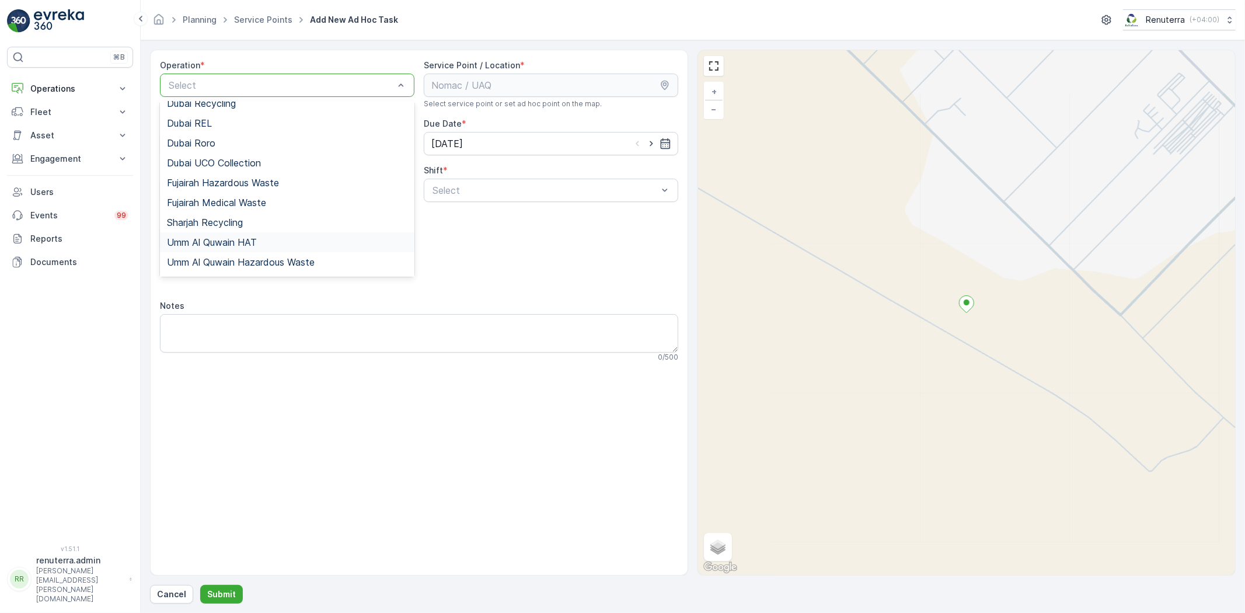
drag, startPoint x: 235, startPoint y: 235, endPoint x: 360, endPoint y: 222, distance: 125.7
click at [234, 235] on div "Umm Al Quwain HAT" at bounding box center [287, 242] width 255 height 20
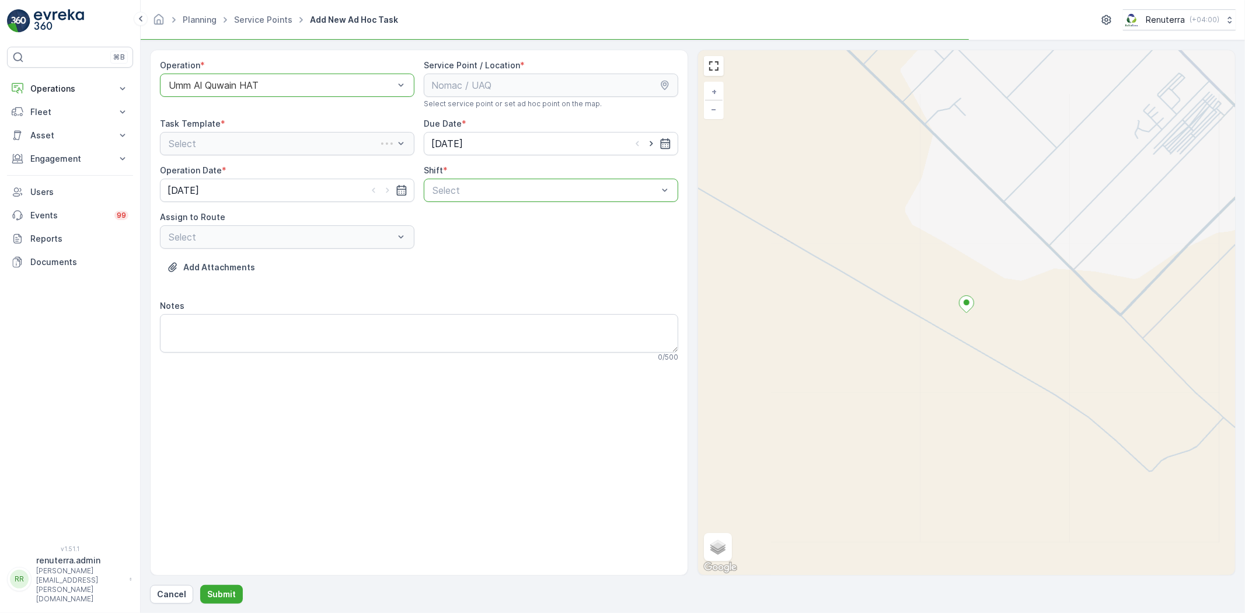
click at [436, 212] on div "Operation * option Umm Al Quwain HAT, selected. Umm Al Quwain HAT Service Point…" at bounding box center [419, 216] width 518 height 312
click at [443, 186] on div at bounding box center [545, 190] width 228 height 11
click at [440, 214] on span "Day Shift" at bounding box center [451, 219] width 41 height 11
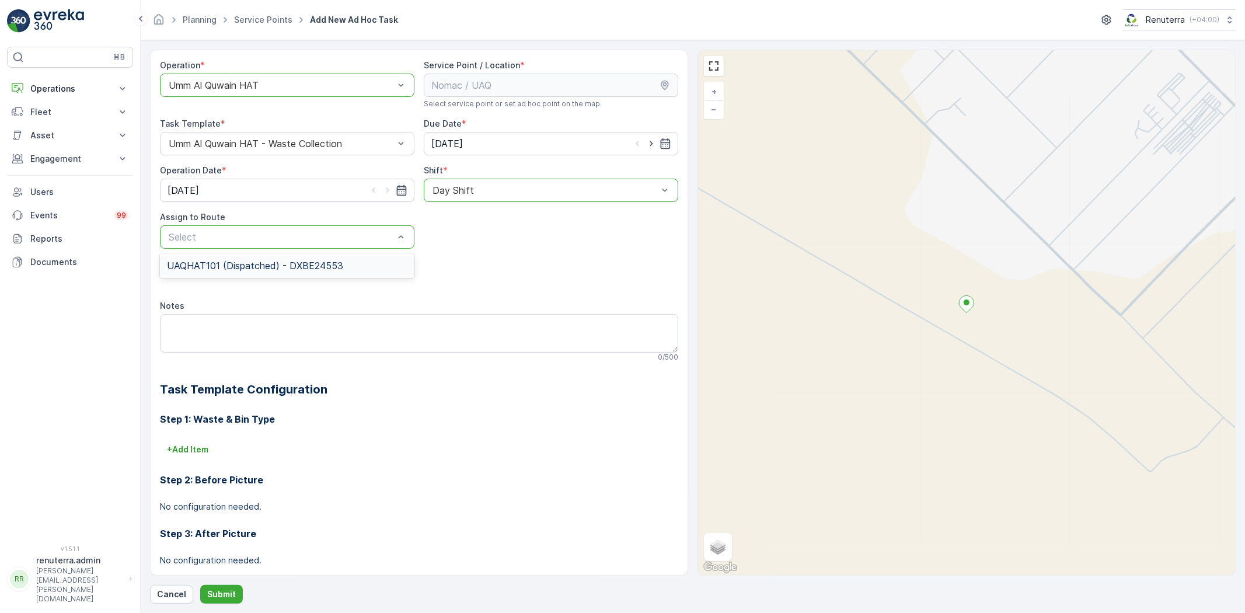
drag, startPoint x: 301, startPoint y: 253, endPoint x: 298, endPoint y: 295, distance: 42.1
click at [301, 253] on div "UAQHAT101 (Dispatched) - DXBE24553" at bounding box center [287, 265] width 255 height 25
drag, startPoint x: 269, startPoint y: 267, endPoint x: 266, endPoint y: 278, distance: 10.8
click at [267, 267] on span "UAQHAT101 (Dispatched) - DXBE24553" at bounding box center [255, 265] width 176 height 11
click at [227, 596] on p "Submit" at bounding box center [221, 595] width 29 height 12
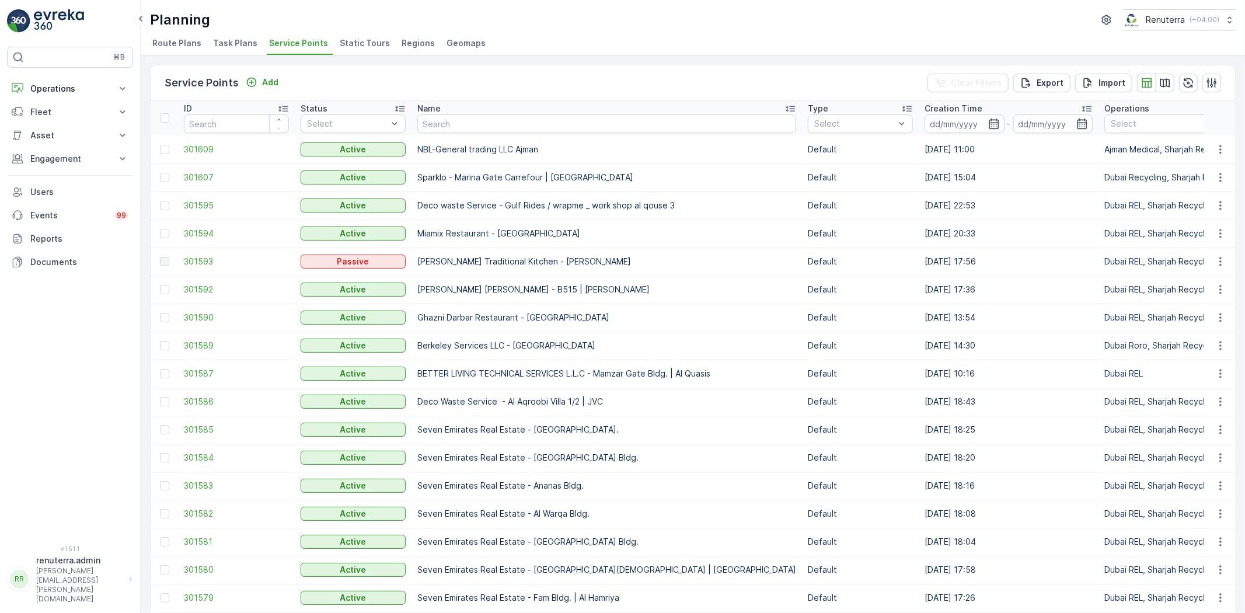
click at [493, 116] on input "text" at bounding box center [606, 123] width 379 height 19
type input "Hamil"
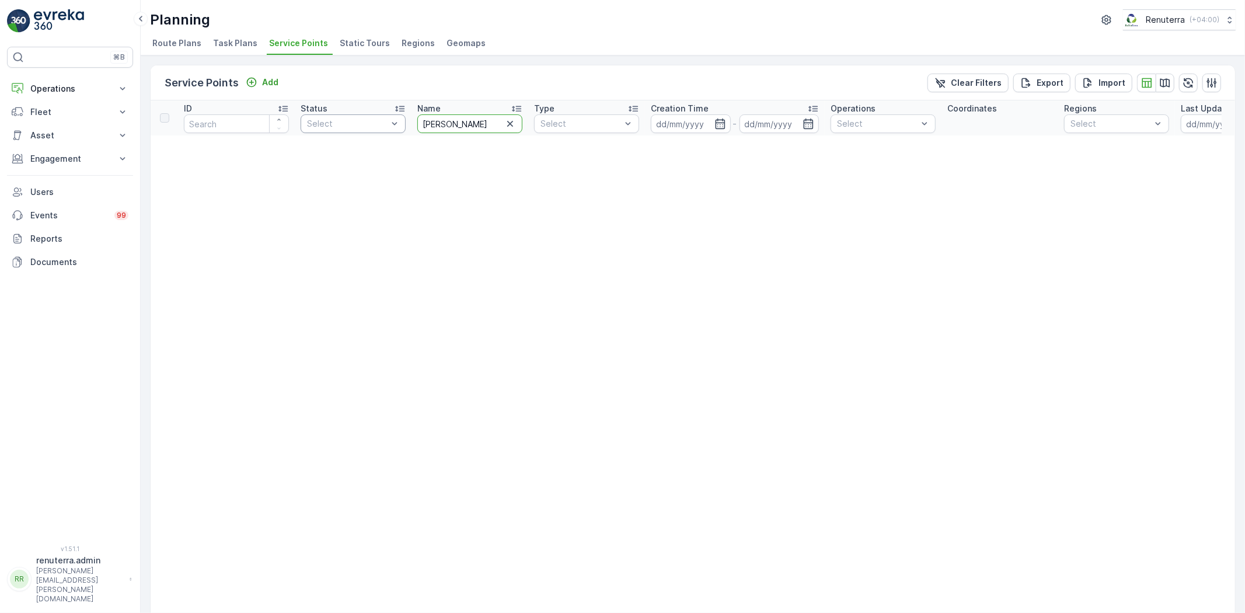
drag, startPoint x: 455, startPoint y: 130, endPoint x: 374, endPoint y: 131, distance: 81.7
type input "JVC"
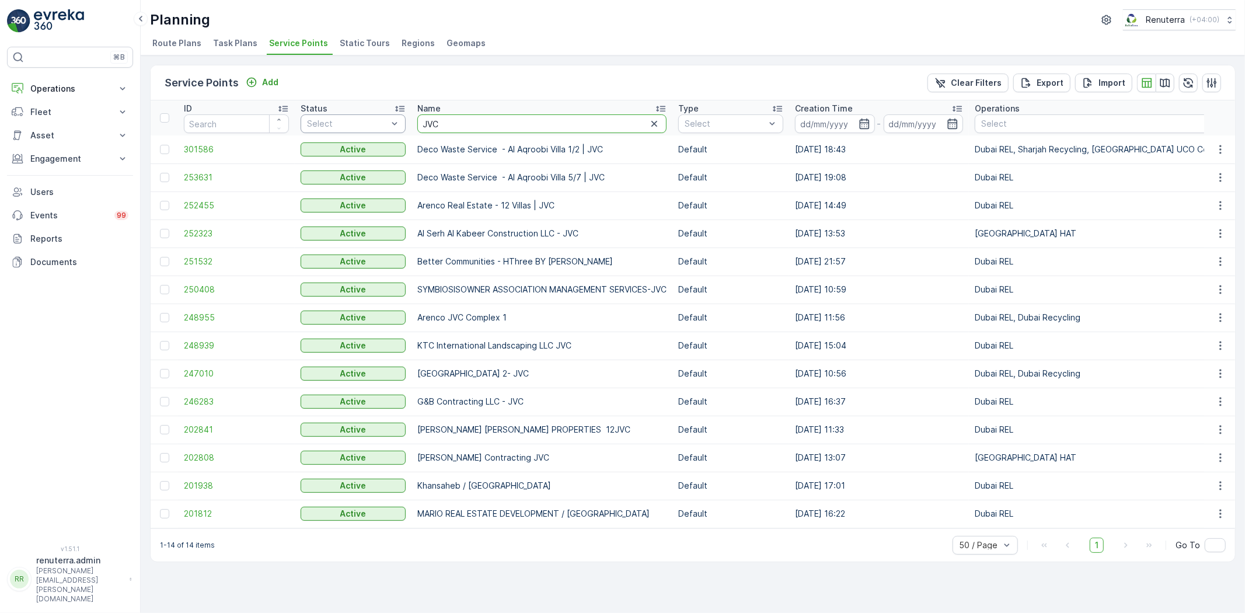
drag, startPoint x: 452, startPoint y: 119, endPoint x: 405, endPoint y: 120, distance: 47.9
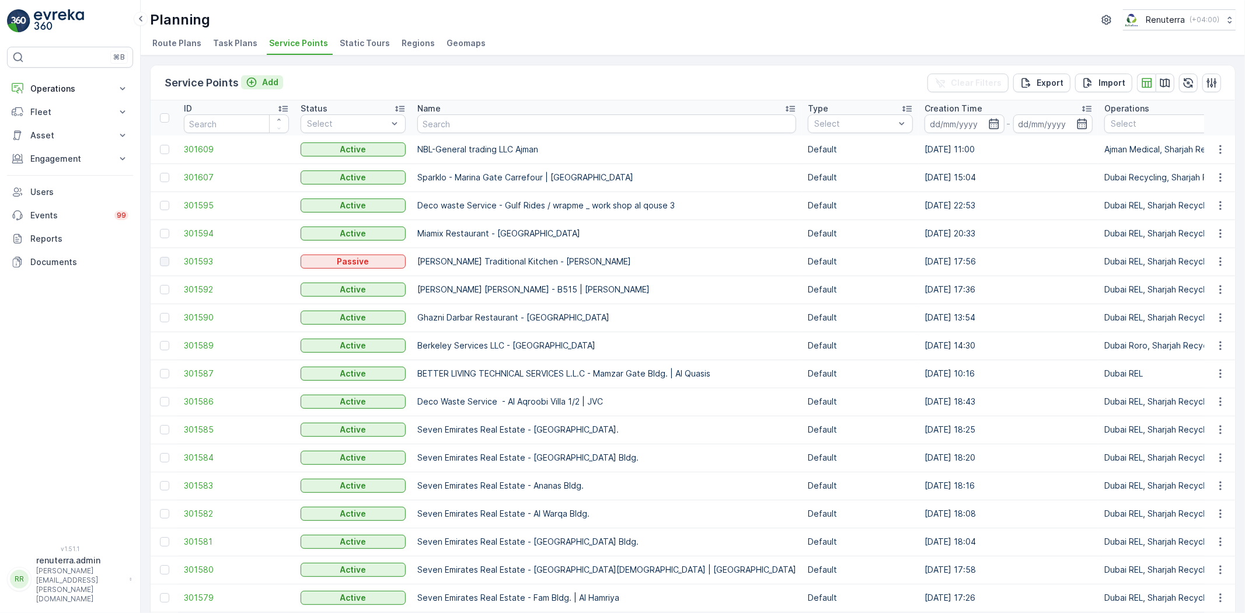
drag, startPoint x: 299, startPoint y: 88, endPoint x: 266, endPoint y: 76, distance: 34.5
click at [296, 88] on div "Service Points Add Clear Filters Export Import" at bounding box center [693, 82] width 1085 height 35
click at [264, 76] on p "Add" at bounding box center [270, 82] width 16 height 12
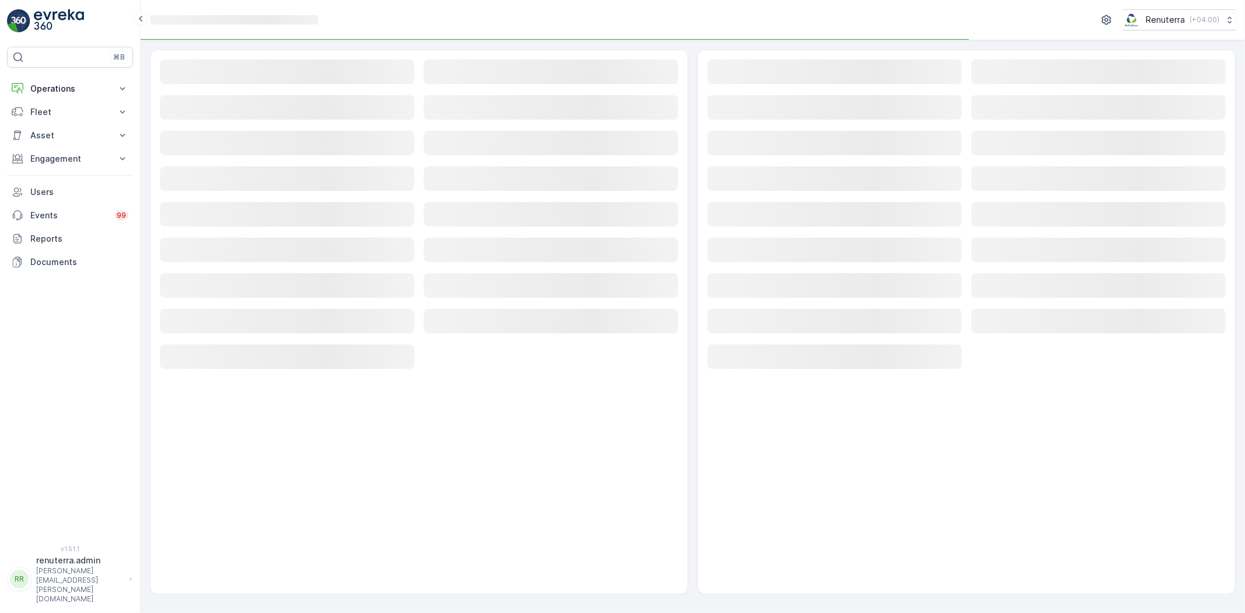
click at [260, 76] on rect at bounding box center [287, 72] width 255 height 25
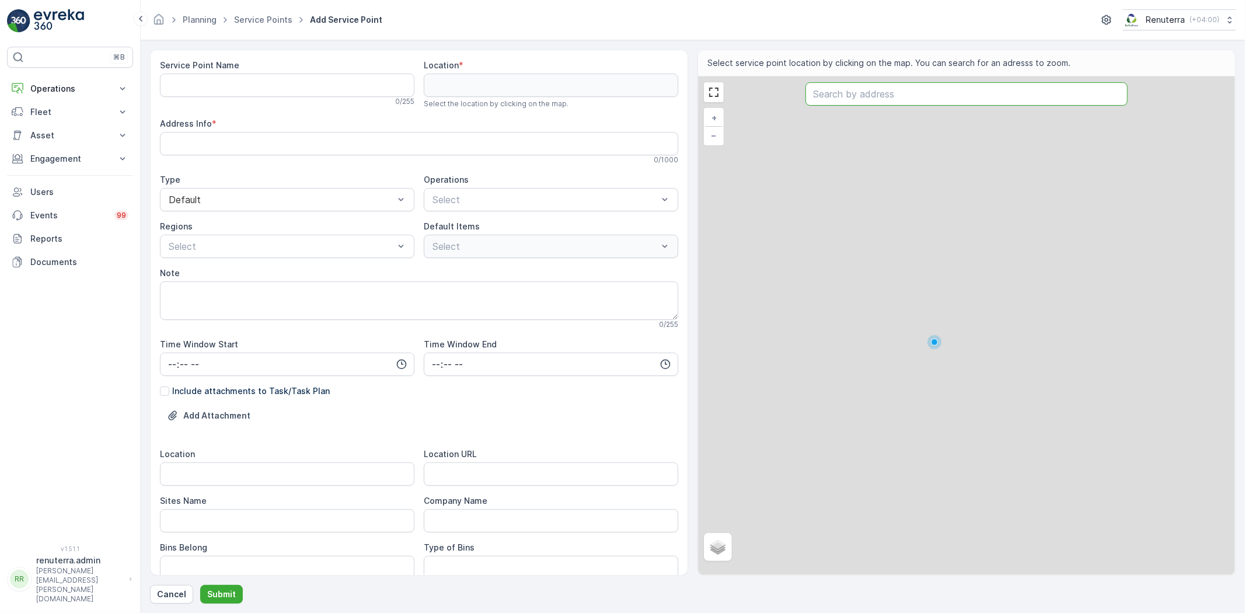
click at [891, 102] on input "text" at bounding box center [967, 93] width 322 height 23
paste input "Yansoon Buildings"
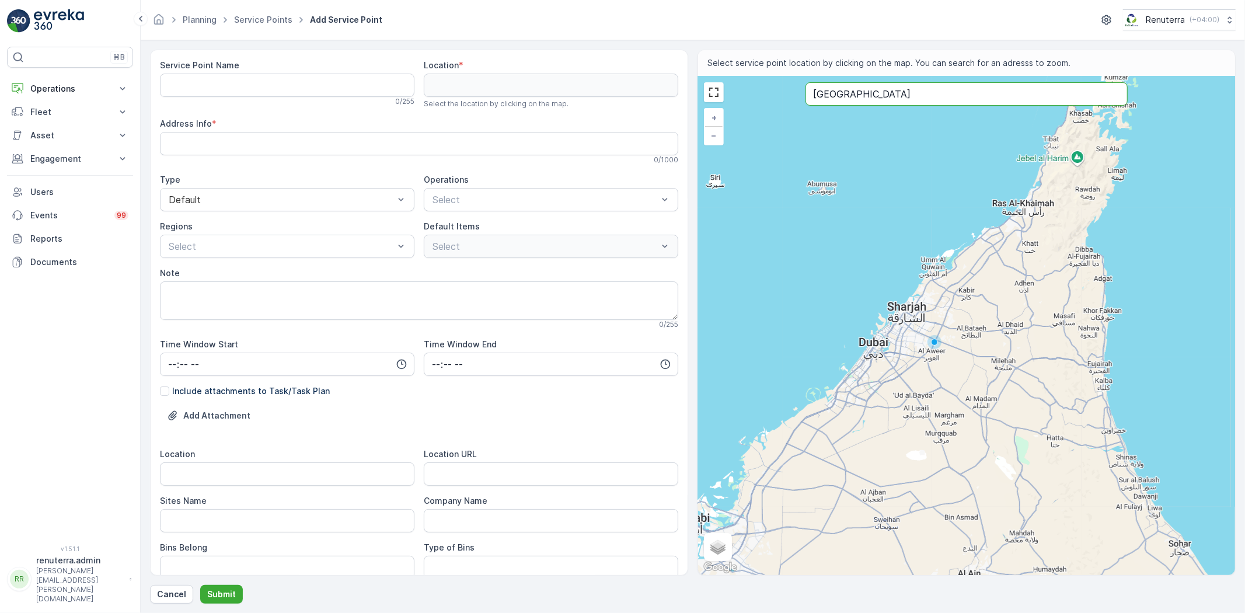
type input "Yansoon Buildings"
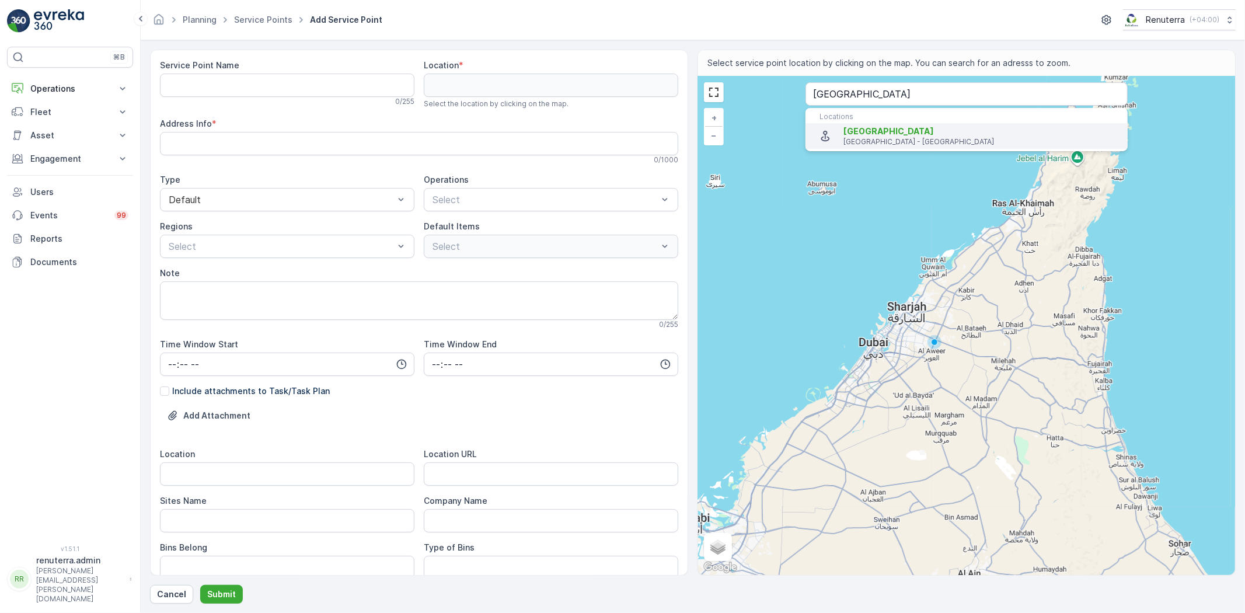
click at [885, 133] on span "Yansoon Buildings" at bounding box center [889, 131] width 90 height 10
type input "25.1916536,55.2792974"
type Info "57RH+MP4 - Burj Khalifa - Yansoon - Dubai - United Arab Emirates"
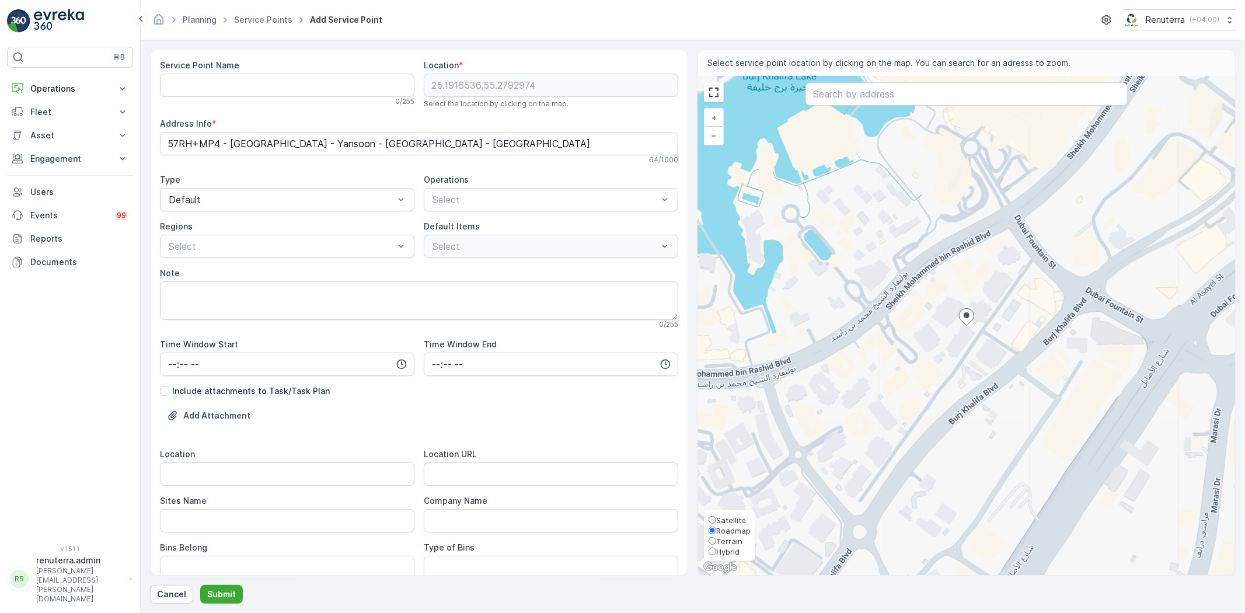
click at [719, 516] on span "Satellite" at bounding box center [731, 520] width 30 height 9
click at [716, 516] on input "Satellite" at bounding box center [713, 520] width 8 height 8
radio input "true"
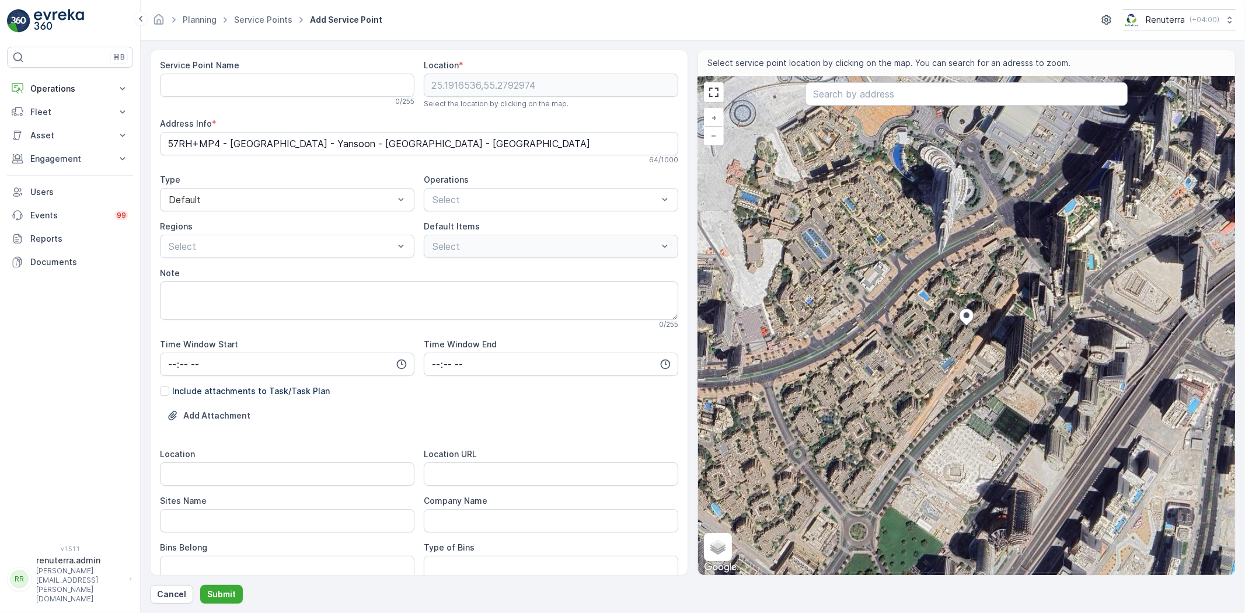
click at [232, 85] on Name "Service Point Name" at bounding box center [287, 85] width 255 height 23
paste Name "Yansoon Buildings"
drag, startPoint x: 267, startPoint y: 86, endPoint x: 155, endPoint y: 99, distance: 113.4
click at [155, 99] on div "Service Point Name Emrill -Yansoon Buildings This name is available 25 / 255 Lo…" at bounding box center [419, 313] width 538 height 526
type Name "Emrill -Yansoon Buildings"
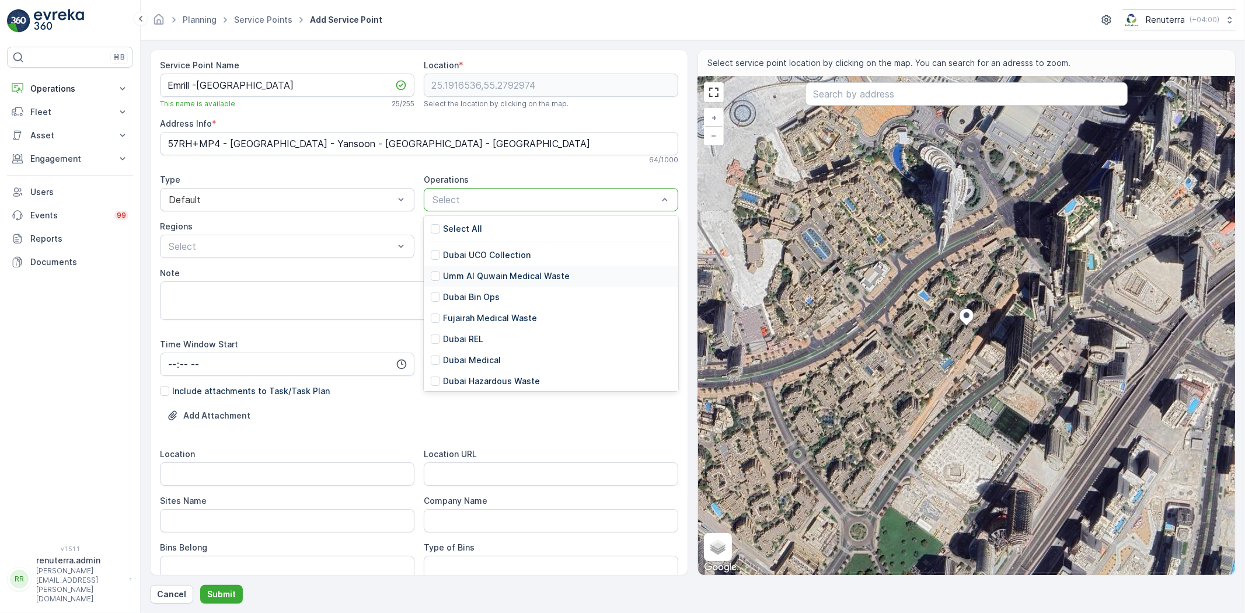
click at [492, 275] on p "Umm Al Quwain Medical Waste" at bounding box center [506, 276] width 127 height 12
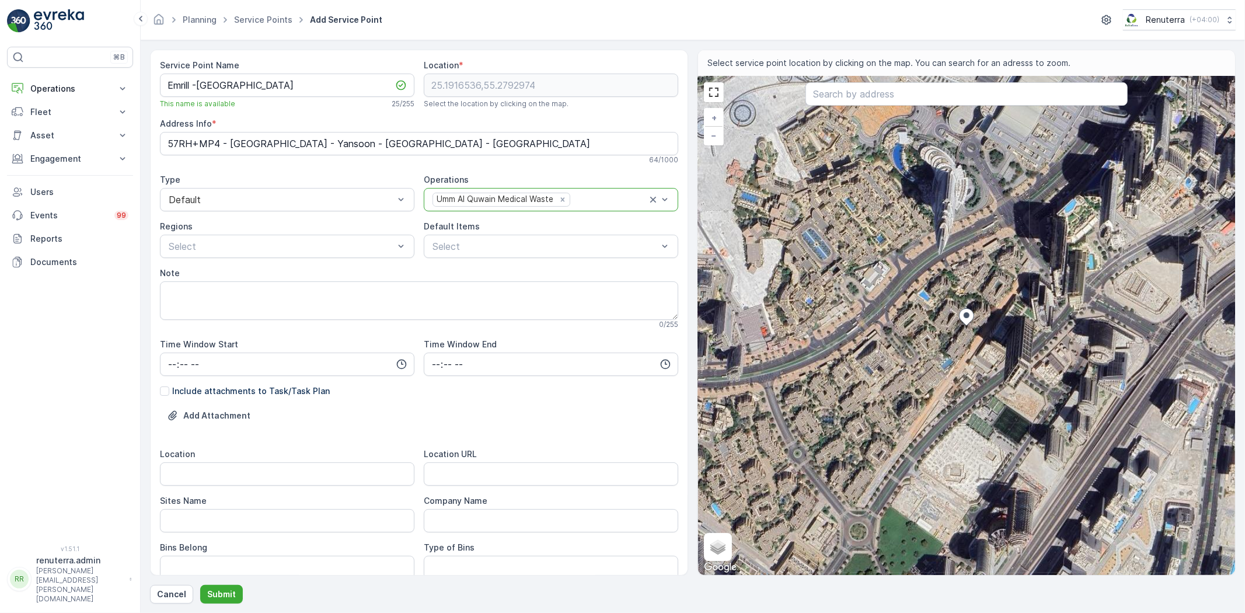
click at [565, 193] on div "Umm Al Quwain Medical Waste" at bounding box center [502, 199] width 138 height 13
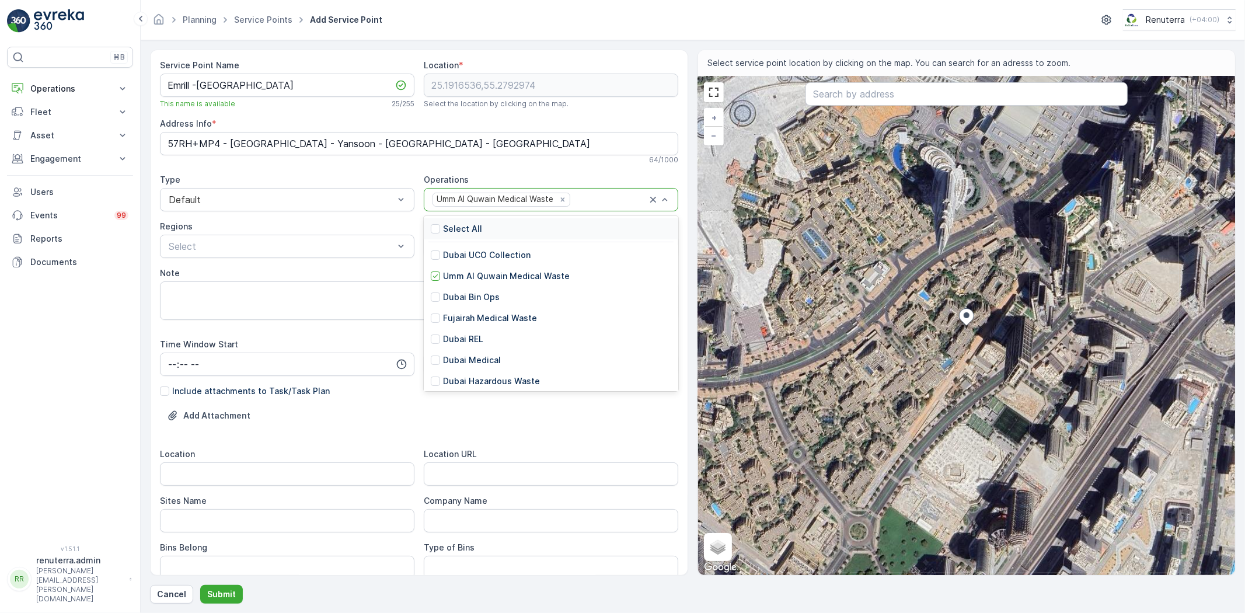
click at [549, 207] on div "Umm Al Quwain Medical Waste" at bounding box center [539, 200] width 216 height 16
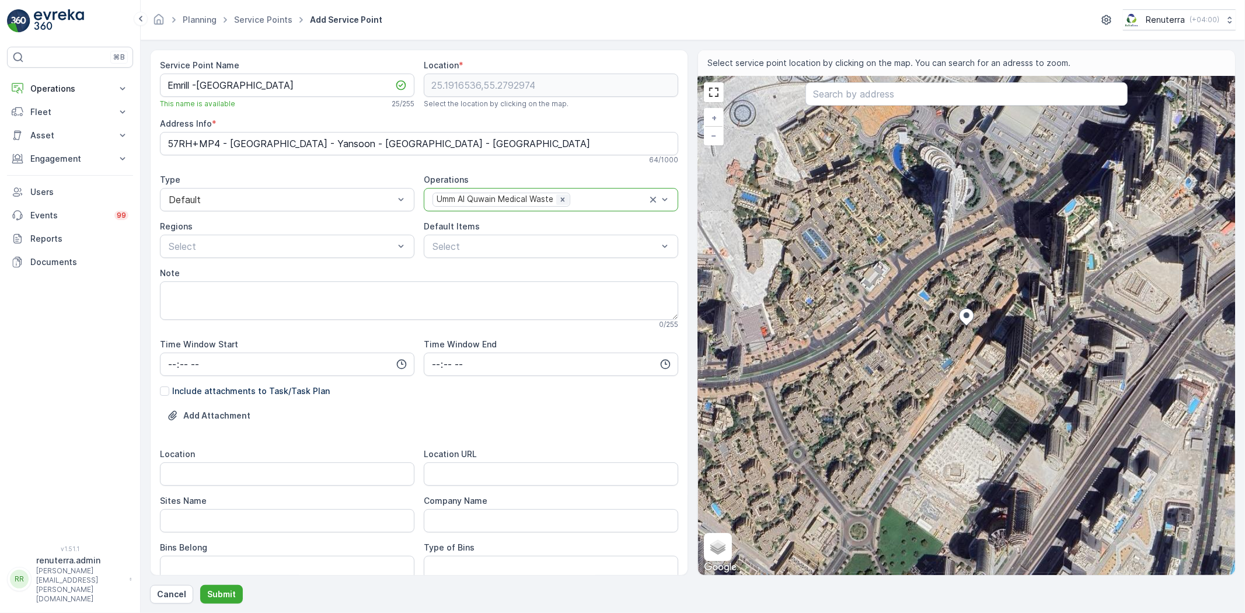
click at [561, 199] on icon "Remove Umm Al Quwain Medical Waste" at bounding box center [563, 199] width 4 height 4
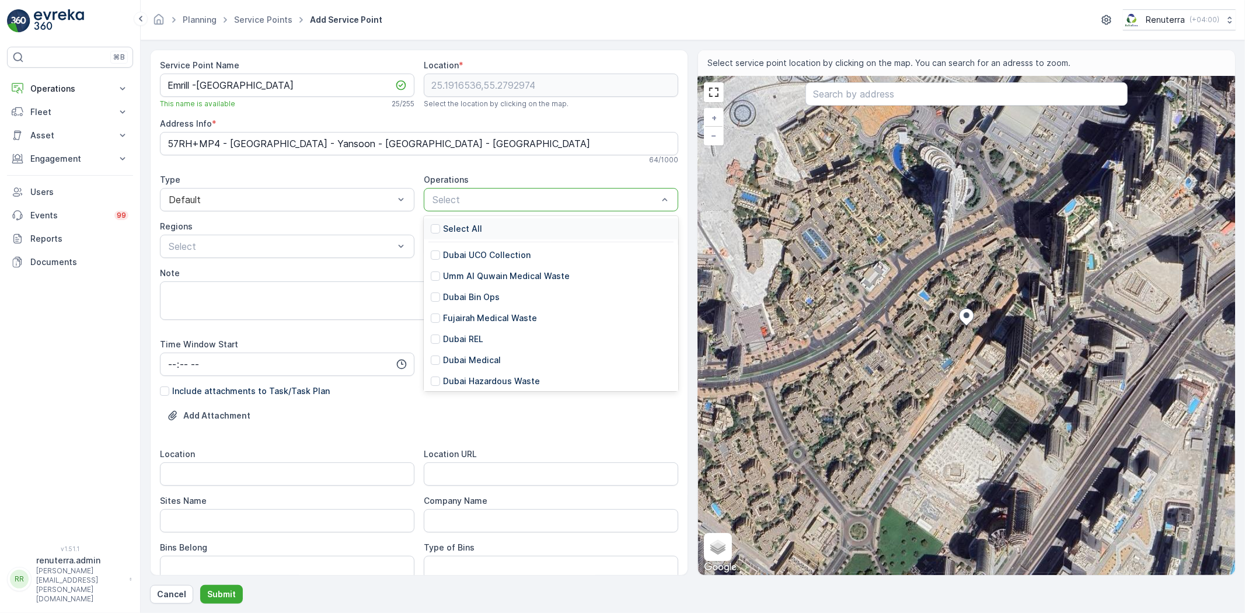
click at [555, 196] on div at bounding box center [545, 199] width 228 height 11
type input "DubAI"
click at [526, 308] on p "Dubai Hazardous Waste" at bounding box center [491, 313] width 97 height 12
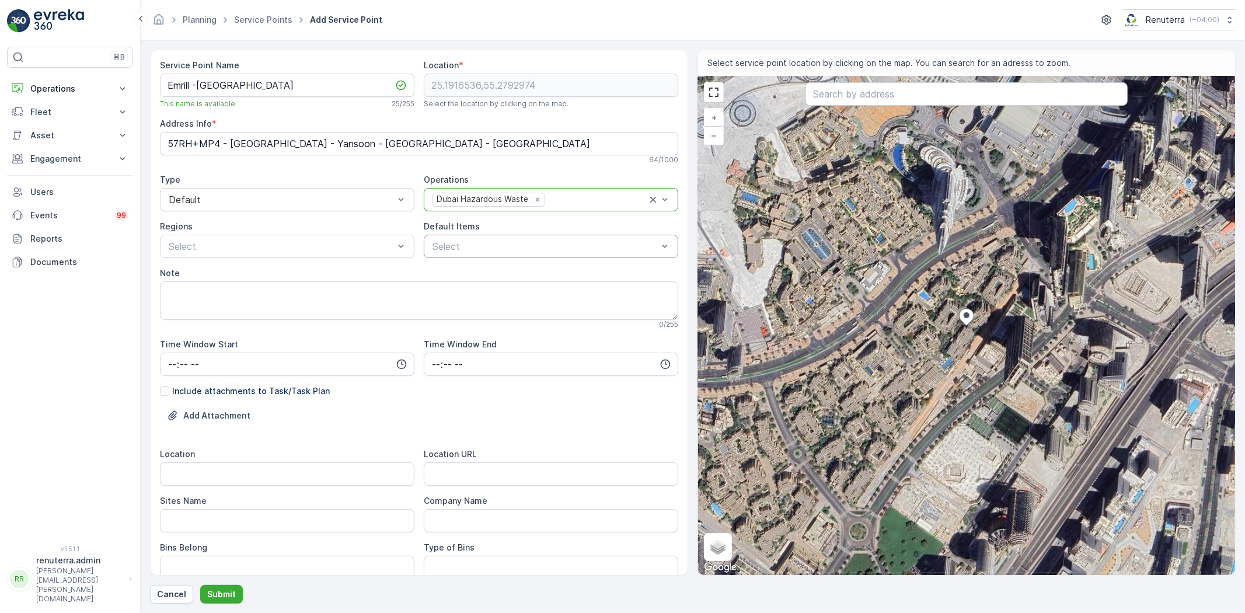
click at [474, 254] on div "Select" at bounding box center [551, 246] width 255 height 23
click at [476, 356] on p "Expired Paints" at bounding box center [472, 355] width 58 height 12
click at [537, 246] on div at bounding box center [578, 246] width 139 height 11
click at [481, 287] on p "Chemical Waste" at bounding box center [475, 292] width 65 height 12
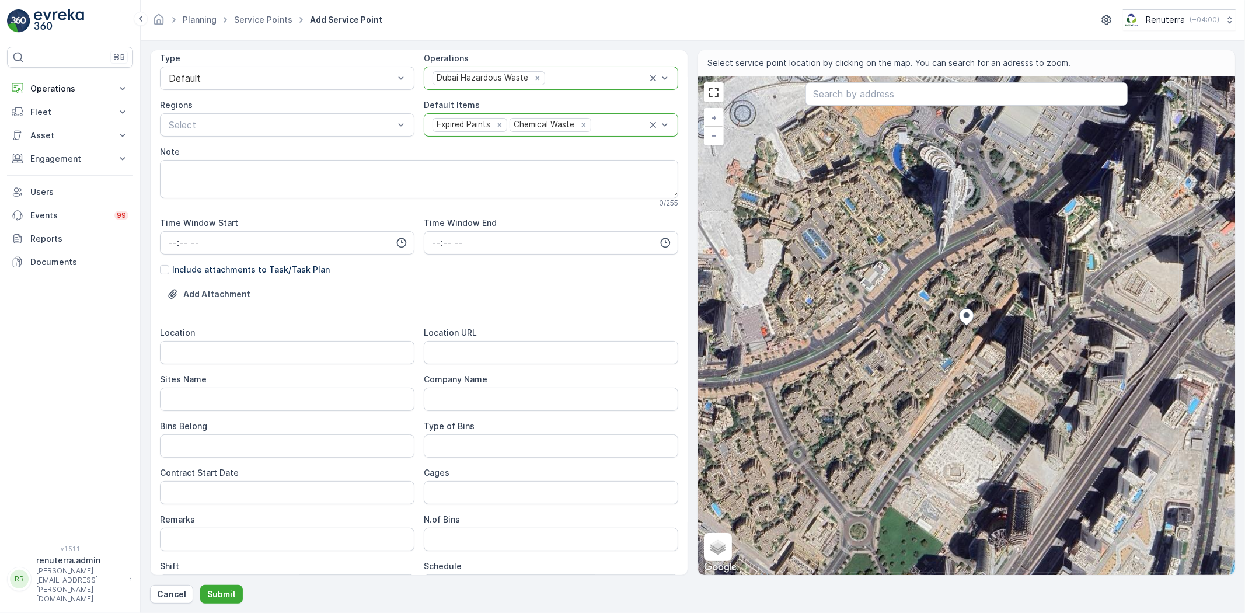
scroll to position [294, 0]
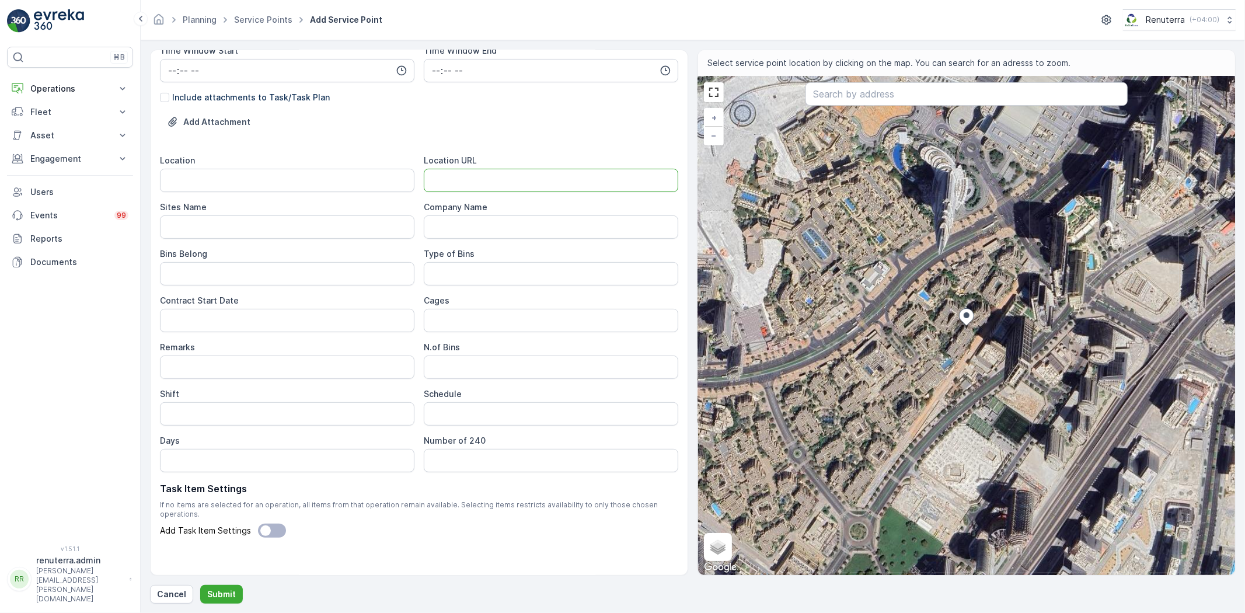
drag, startPoint x: 493, startPoint y: 181, endPoint x: 456, endPoint y: 203, distance: 43.2
click at [493, 181] on URL "Location URL" at bounding box center [551, 180] width 255 height 23
paste URL "https://maps.app.goo.gl/m1HcX4JgBkfhomF8A"
type URL "https://maps.app.goo.gl/m1HcX4JgBkfhomF8A"
click at [357, 189] on input "Location" at bounding box center [287, 180] width 255 height 23
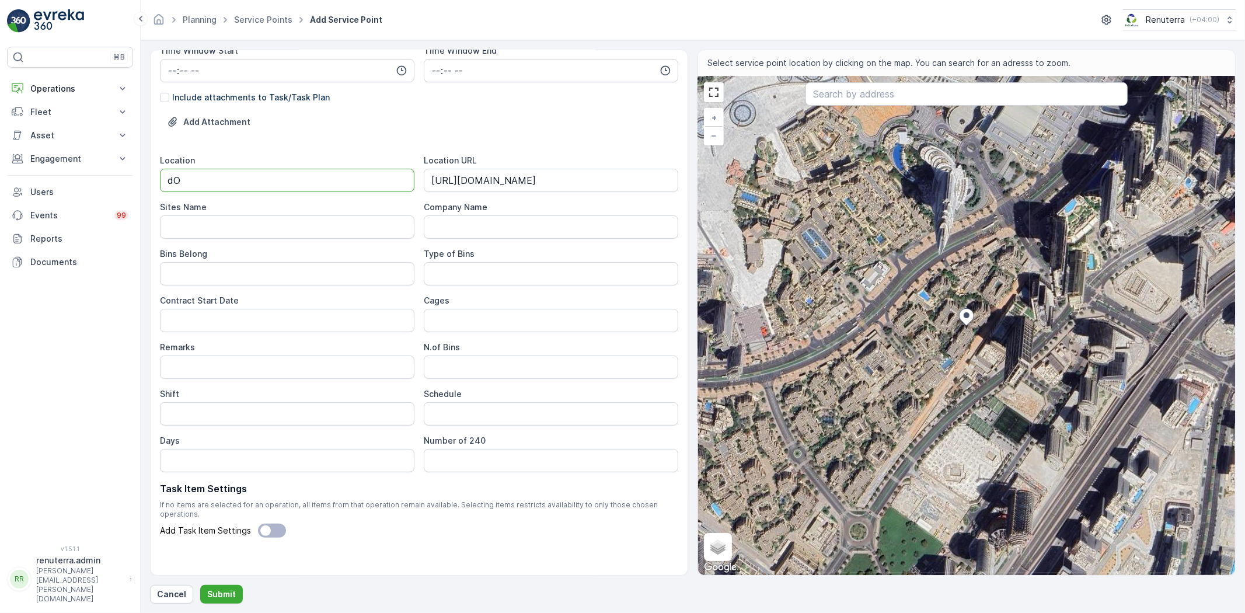
type input "d"
drag, startPoint x: 277, startPoint y: 177, endPoint x: 53, endPoint y: 161, distance: 225.4
click at [53, 161] on div "⌘B Operations Insights Planning Routes & Tasks Cockpit Settings Fleet Live Trac…" at bounding box center [622, 306] width 1245 height 613
type input "Down town"
click at [196, 240] on div "Location Down town Location URL https://maps.app.goo.gl/m1HcX4JgBkfhomF8A Sites…" at bounding box center [419, 314] width 518 height 318
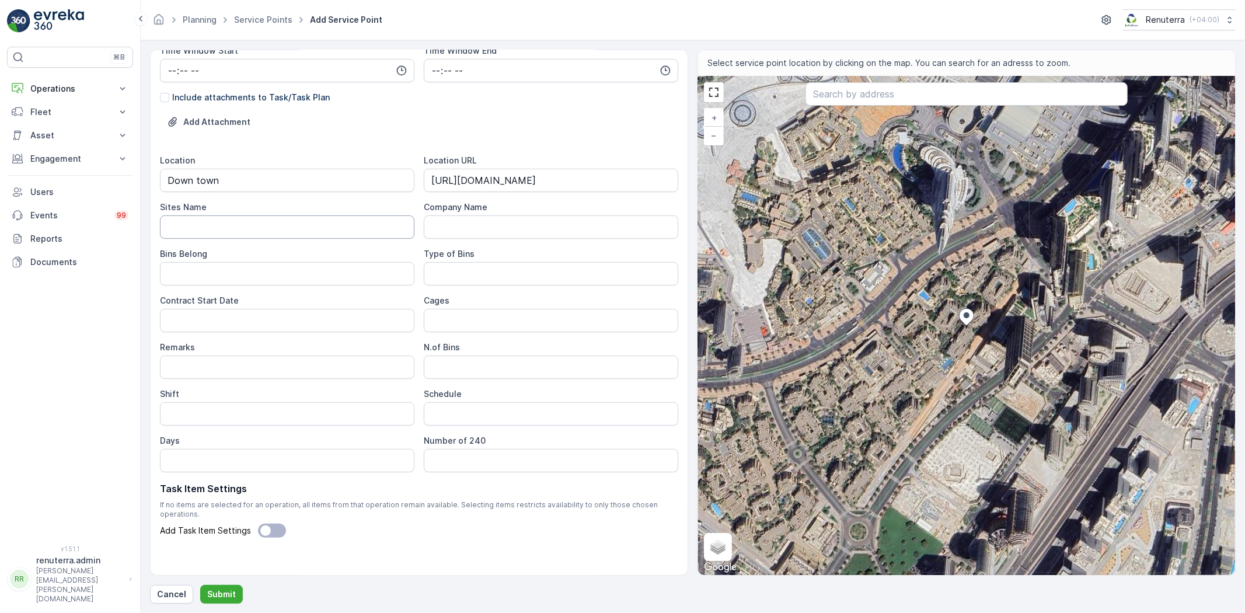
drag, startPoint x: 189, startPoint y: 231, endPoint x: 194, endPoint y: 262, distance: 31.5
click at [189, 231] on Name "Sites Name" at bounding box center [287, 226] width 255 height 23
paste Name "Down town"
type Name "Down town"
click at [183, 270] on Belong "Bins Belong" at bounding box center [287, 273] width 255 height 23
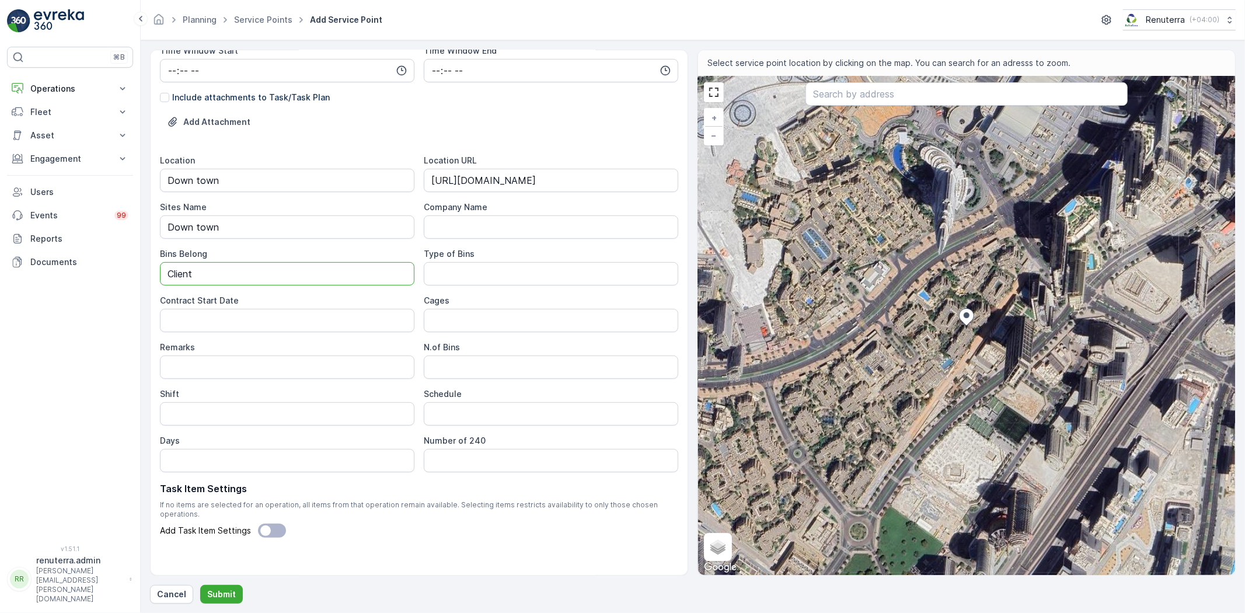
type Belong "Client"
type Date "04-10-2025"
click at [250, 368] on input "Remarks" at bounding box center [287, 367] width 255 height 23
type input "1 Time Job collection"
type input "Day Shift"
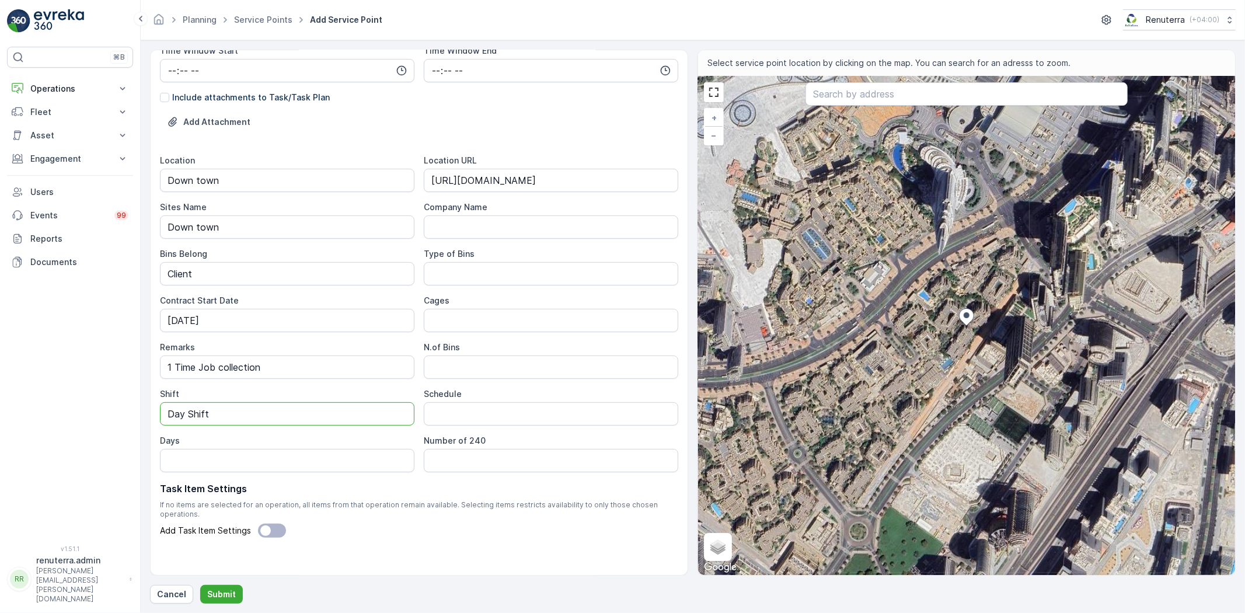
click at [450, 324] on input "Cages" at bounding box center [551, 320] width 255 height 23
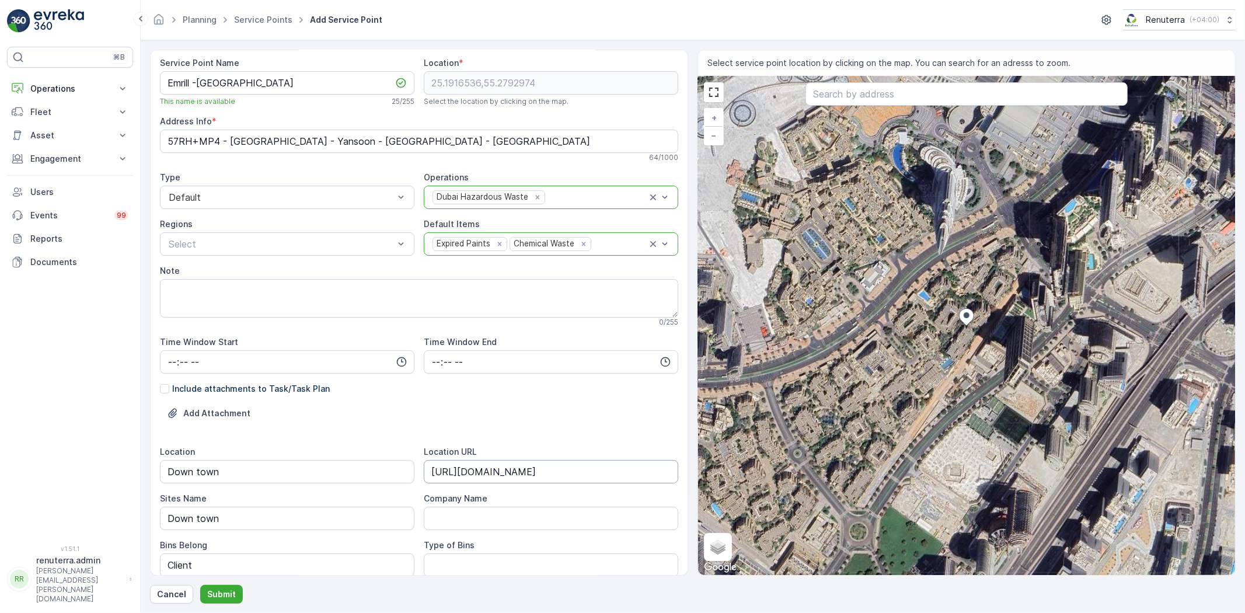
scroll to position [0, 0]
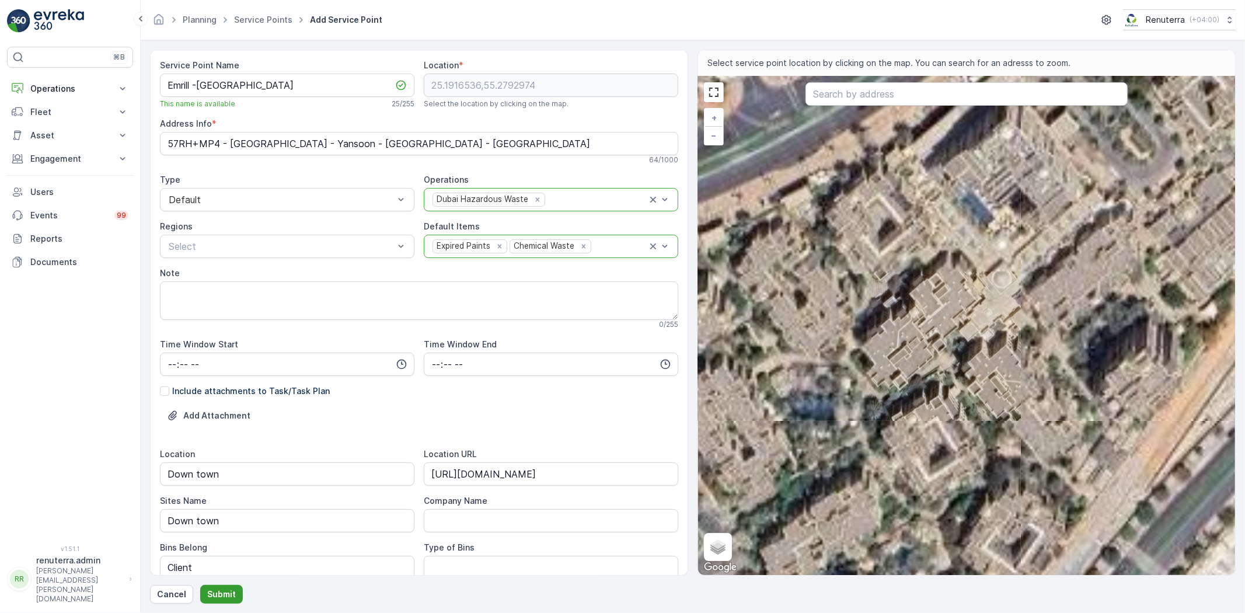
click at [207, 589] on p "Submit" at bounding box center [221, 595] width 29 height 12
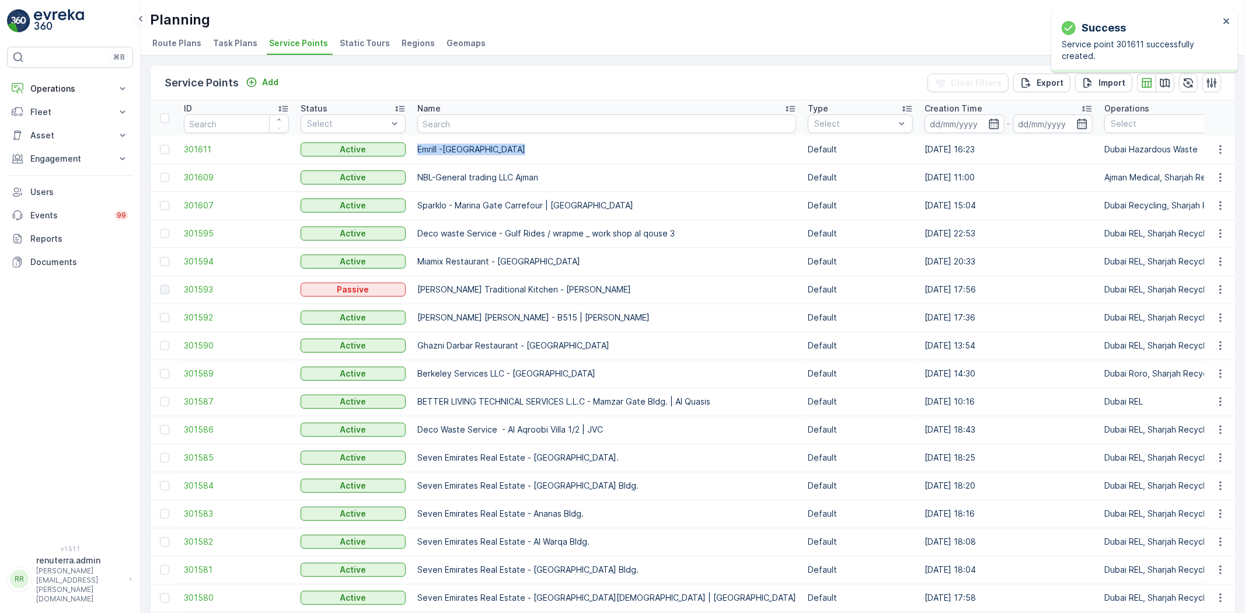
copy tr "Emrill -Yansoon Buildings"
drag, startPoint x: 410, startPoint y: 143, endPoint x: 524, endPoint y: 150, distance: 113.5
click at [93, 153] on p "Engagement" at bounding box center [69, 159] width 79 height 12
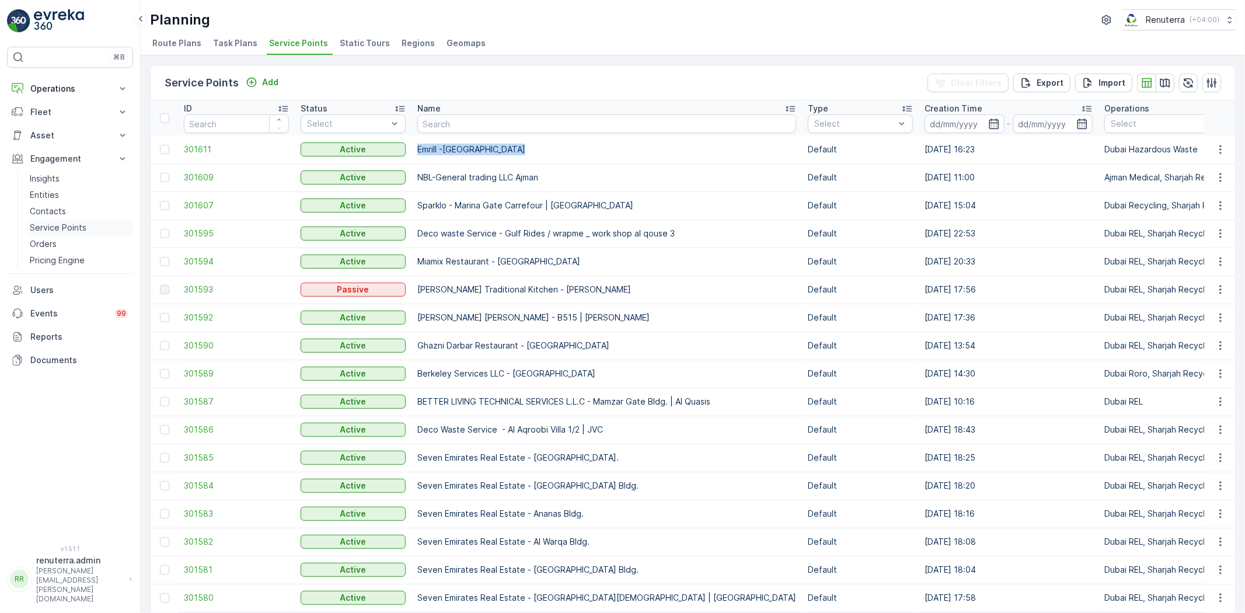
drag, startPoint x: 85, startPoint y: 218, endPoint x: 76, endPoint y: 224, distance: 10.4
click at [78, 200] on link "Entities" at bounding box center [79, 195] width 108 height 16
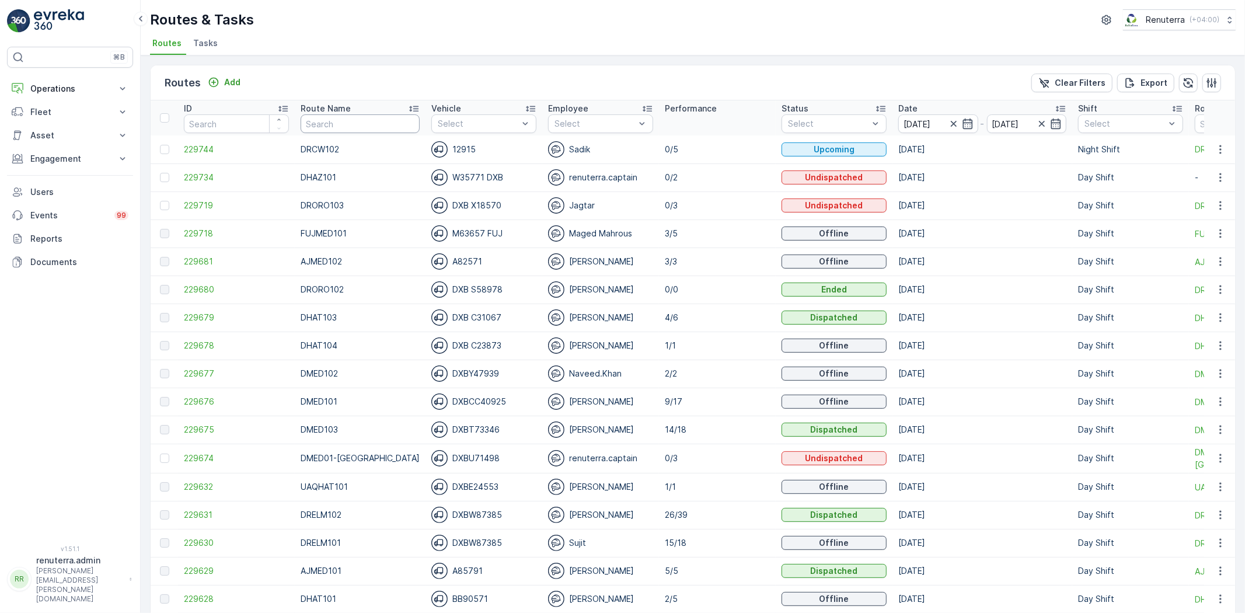
click at [329, 127] on input "text" at bounding box center [360, 123] width 119 height 19
click at [327, 131] on input "text" at bounding box center [360, 123] width 119 height 19
type input "103"
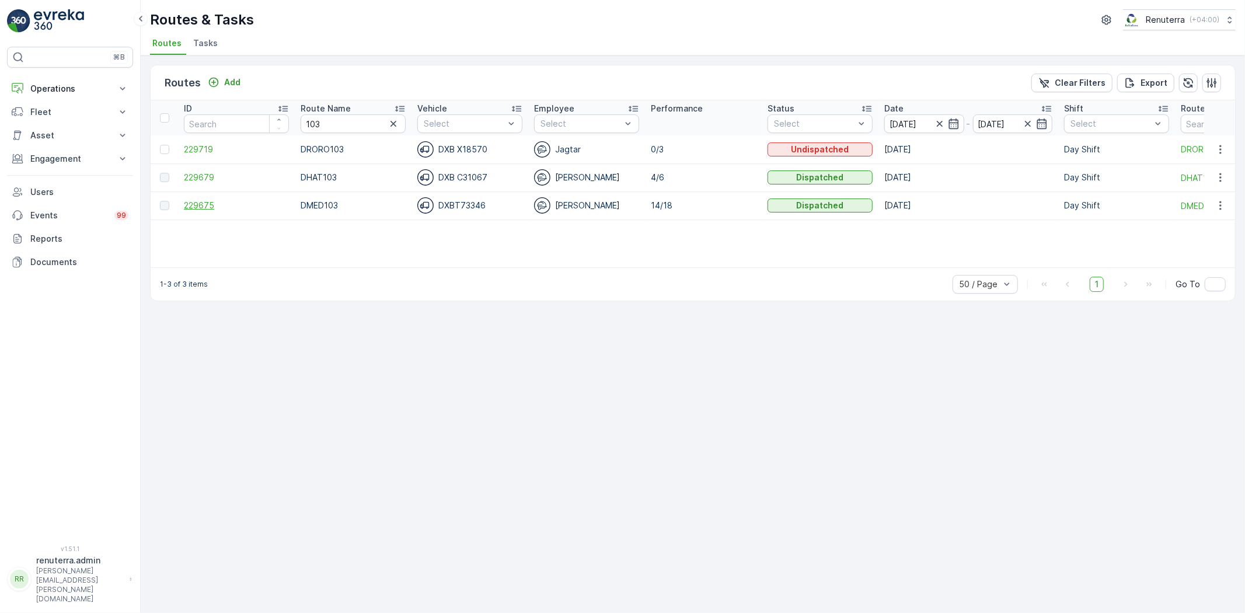
click at [207, 206] on span "229675" at bounding box center [236, 206] width 105 height 12
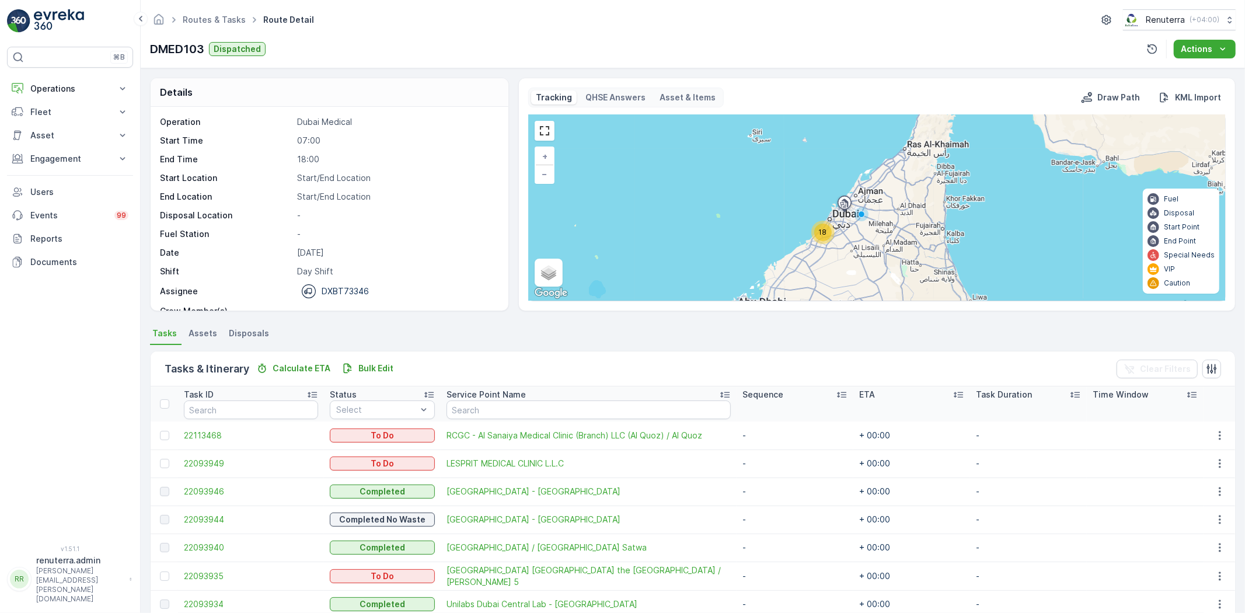
click at [220, 9] on div "Routes & Tasks Route Detail Renuterra ( +04:00 )" at bounding box center [693, 19] width 1086 height 21
click at [230, 21] on link "Routes & Tasks" at bounding box center [214, 20] width 63 height 10
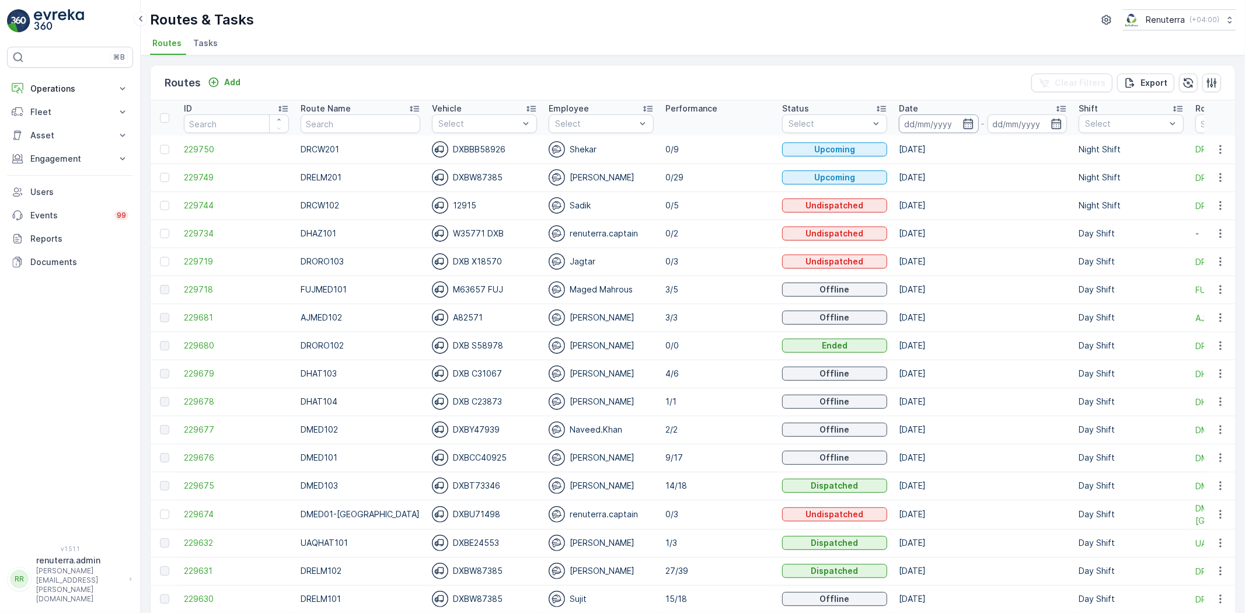
click at [938, 123] on input at bounding box center [939, 123] width 80 height 19
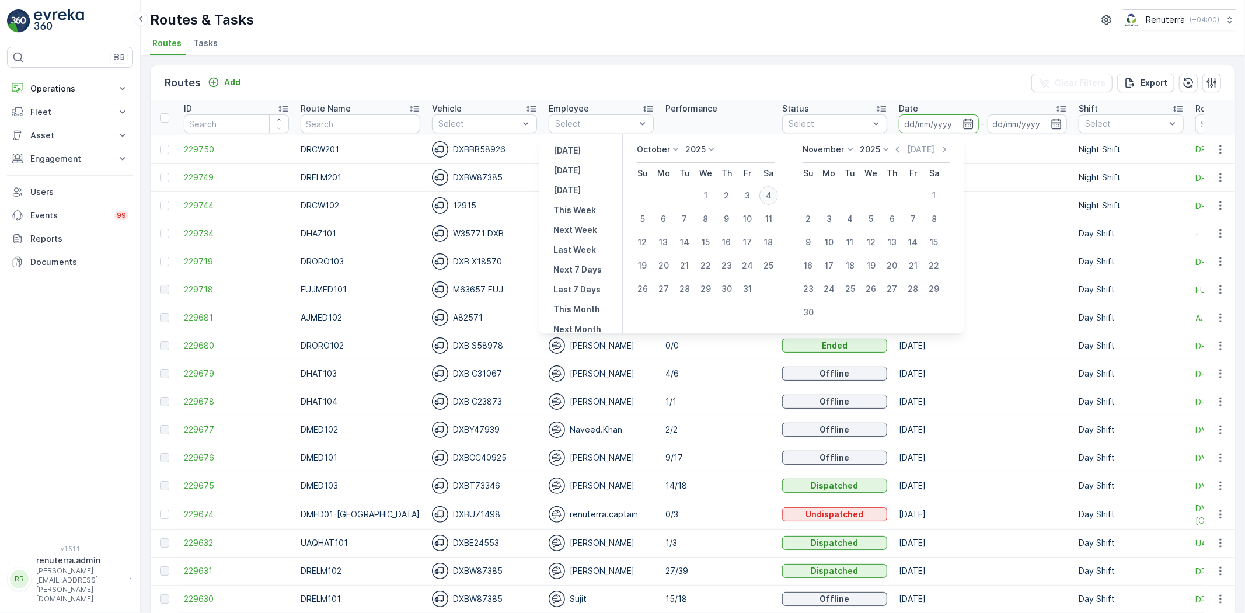
click at [778, 201] on div "4" at bounding box center [769, 195] width 19 height 19
type input "[DATE]"
click at [778, 201] on div "4" at bounding box center [769, 195] width 19 height 19
type input "[DATE]"
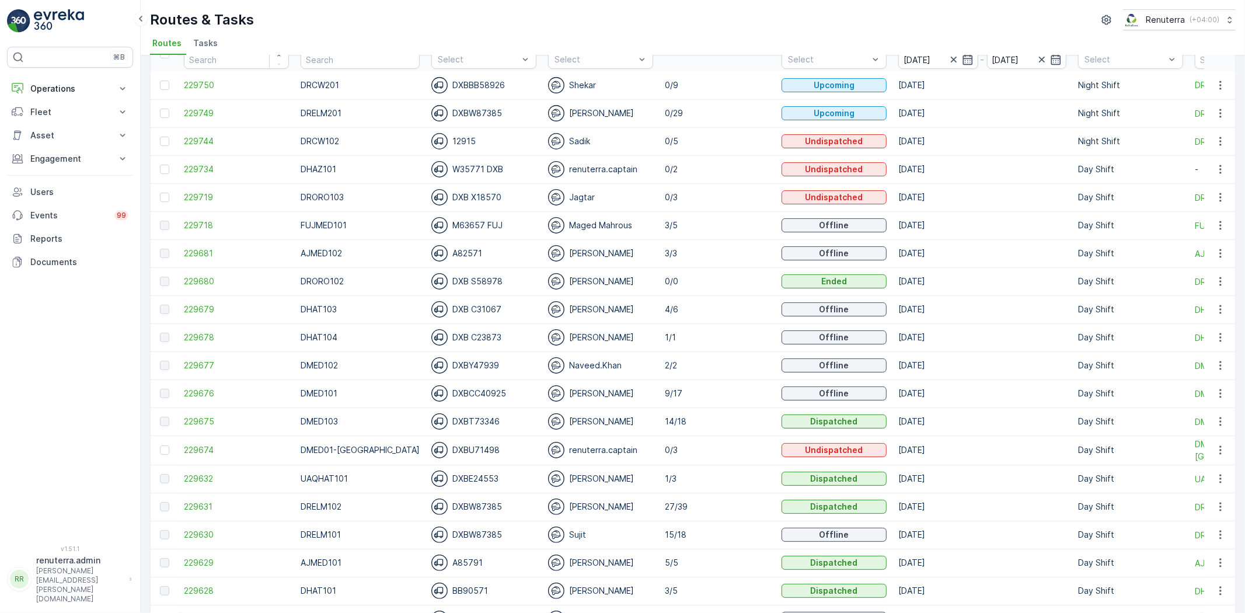
scroll to position [65, 0]
click at [326, 71] on td "DRCW201" at bounding box center [360, 85] width 131 height 28
click at [322, 62] on input "text" at bounding box center [360, 59] width 119 height 19
type input "DHAT"
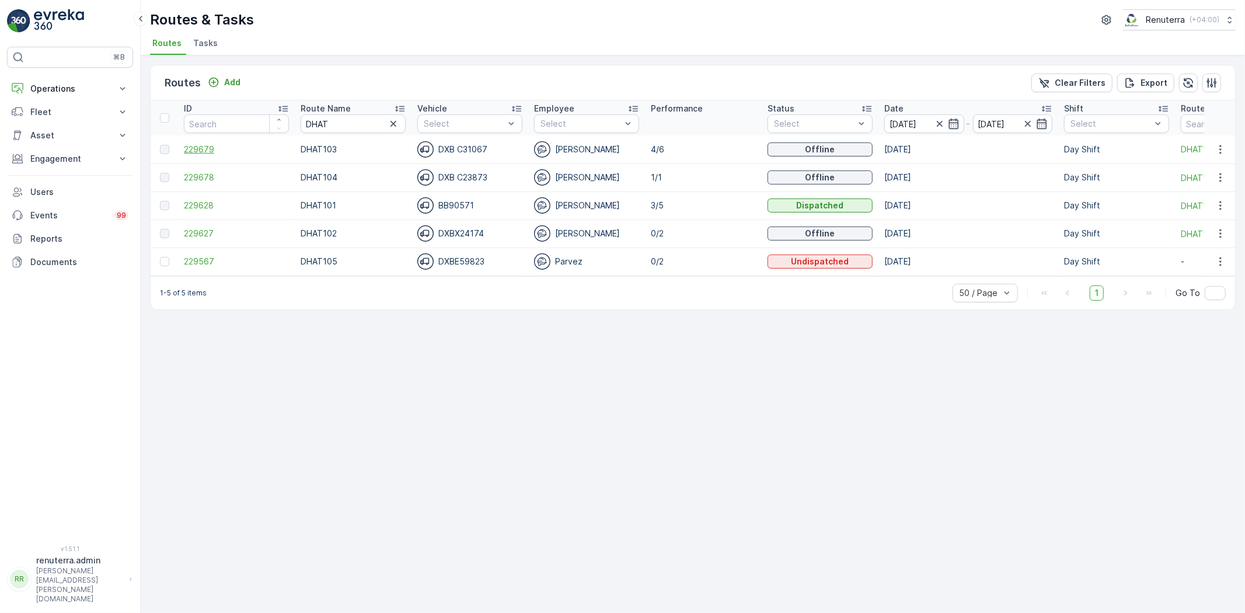
click at [189, 149] on span "229679" at bounding box center [236, 150] width 105 height 12
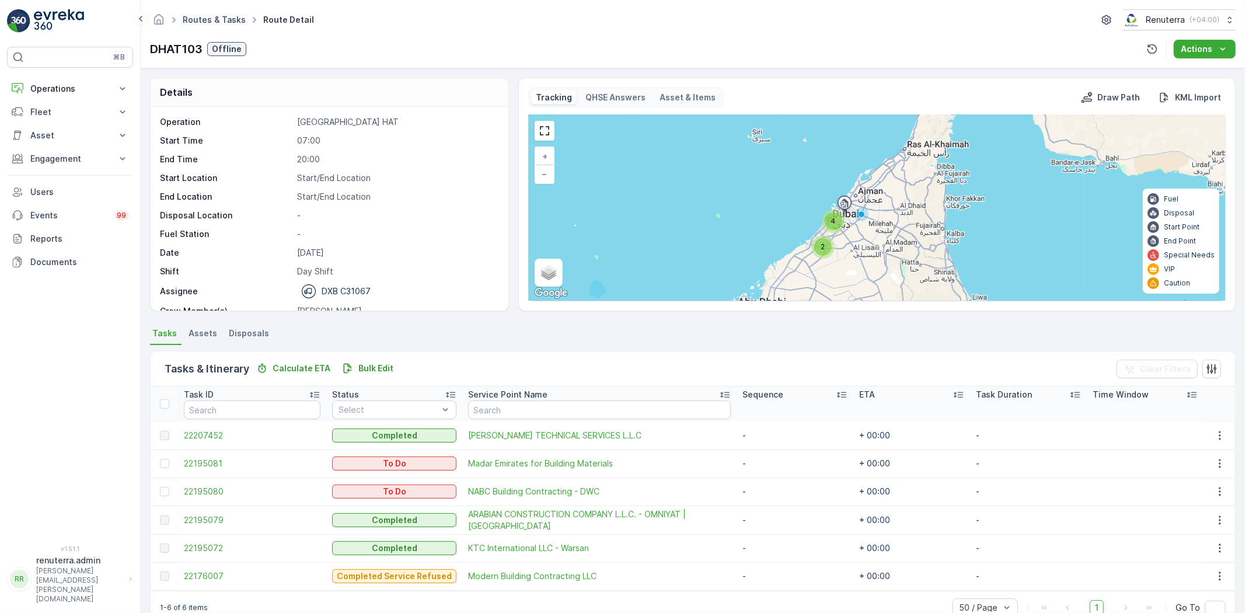
click at [228, 19] on link "Routes & Tasks" at bounding box center [214, 20] width 63 height 10
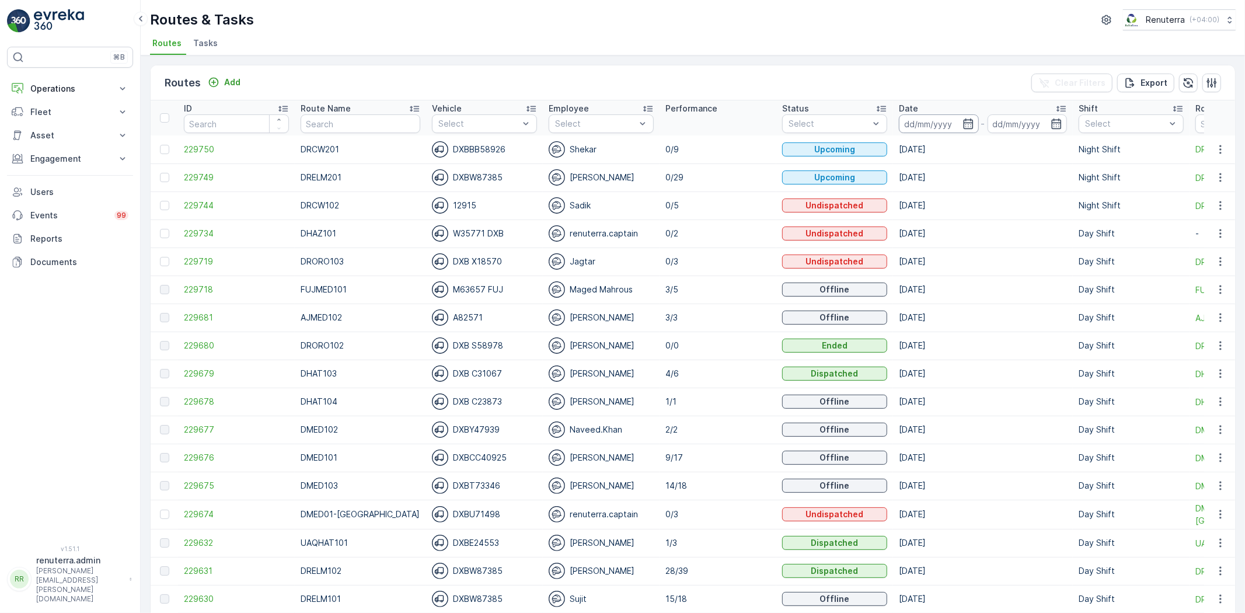
click at [941, 117] on input at bounding box center [939, 123] width 80 height 19
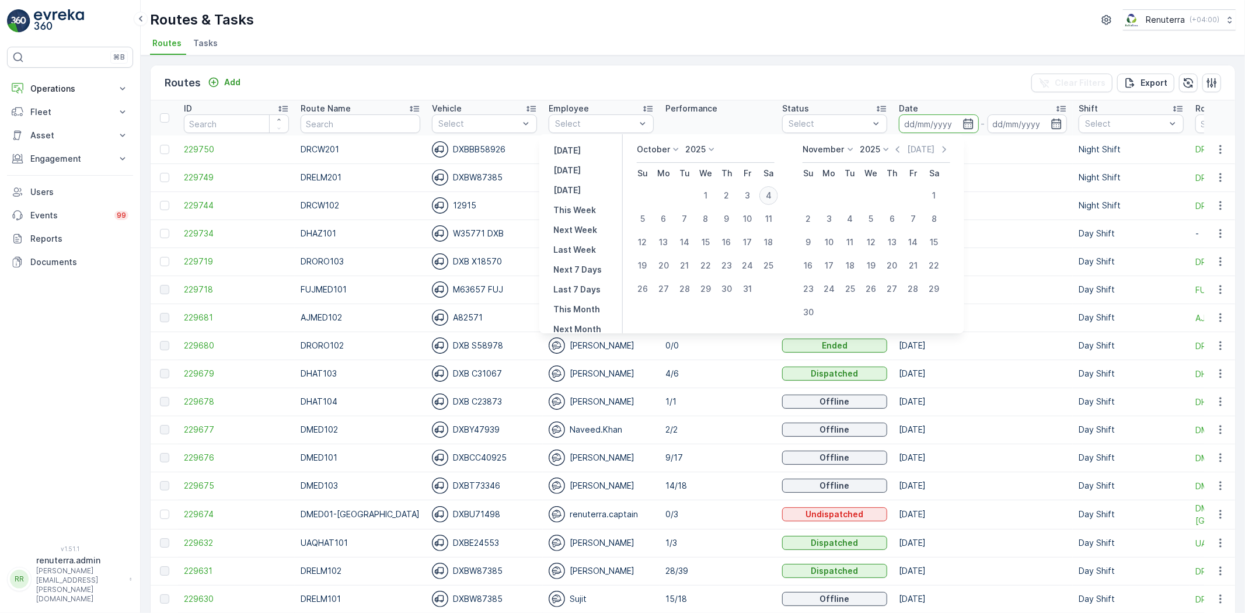
click at [778, 194] on div "4" at bounding box center [769, 195] width 19 height 19
type input "[DATE]"
click at [778, 194] on div "4" at bounding box center [769, 195] width 19 height 19
type input "[DATE]"
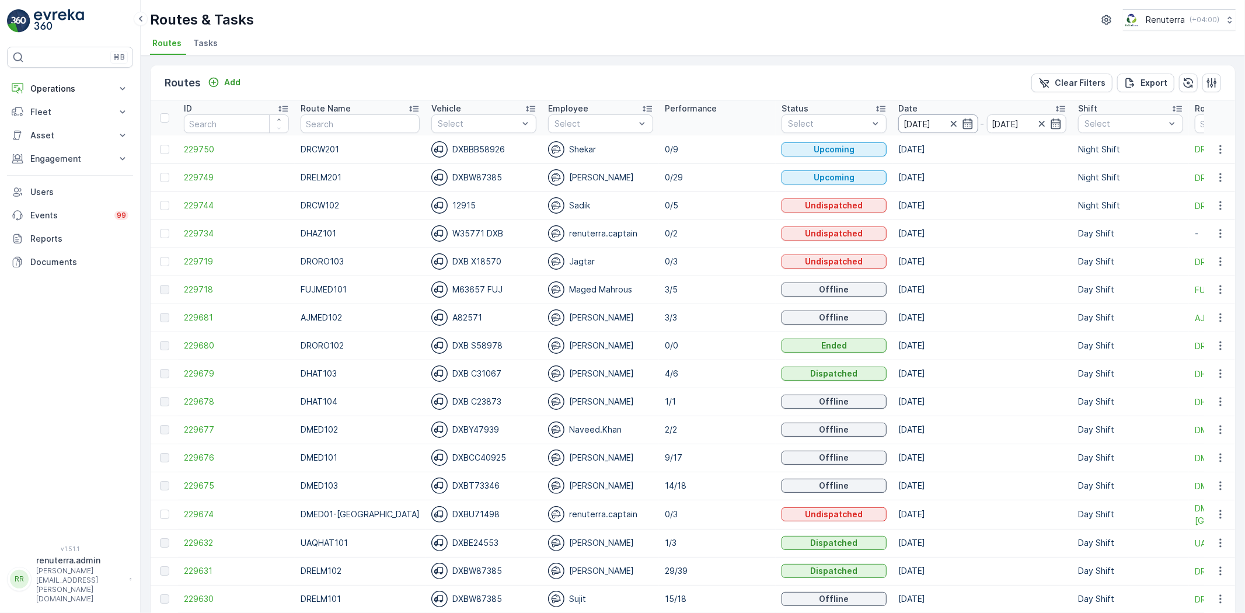
click at [923, 126] on input "[DATE]" at bounding box center [939, 123] width 80 height 19
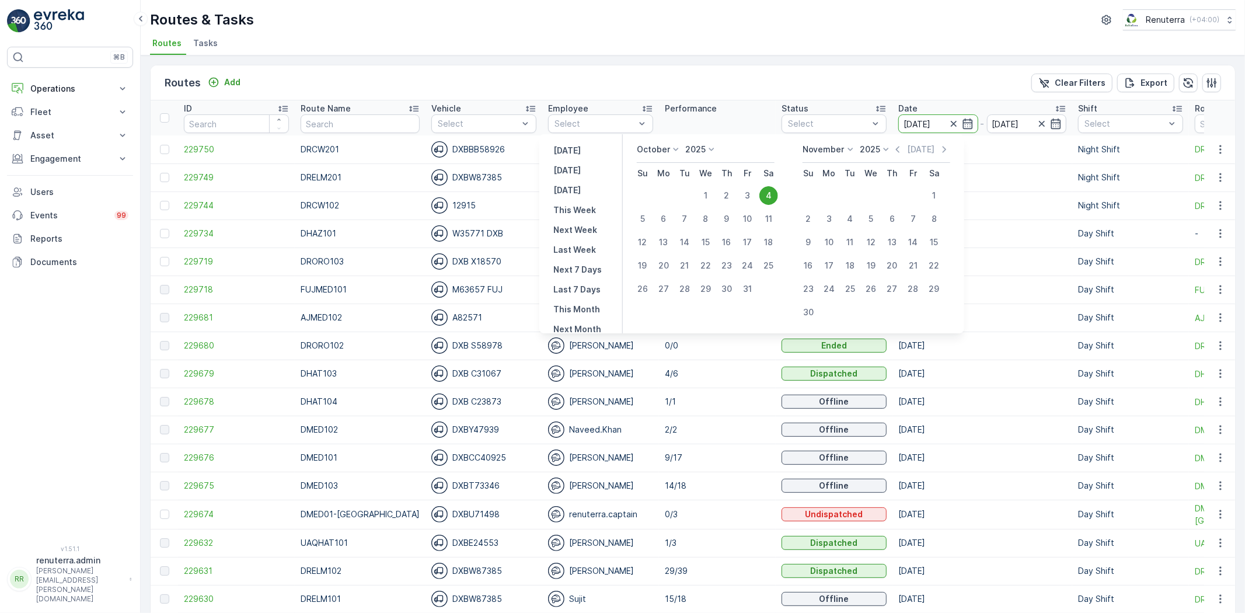
click at [604, 24] on div "Routes & Tasks Renuterra ( +04:00 )" at bounding box center [693, 19] width 1086 height 21
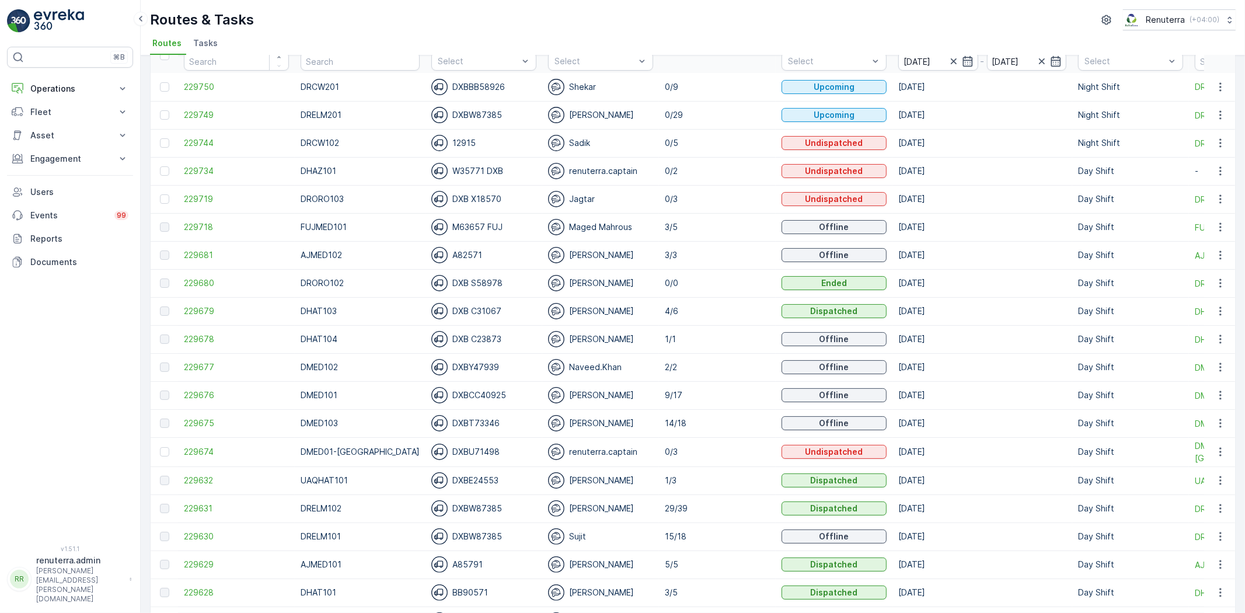
scroll to position [65, 0]
click at [197, 447] on span "229674" at bounding box center [236, 450] width 105 height 12
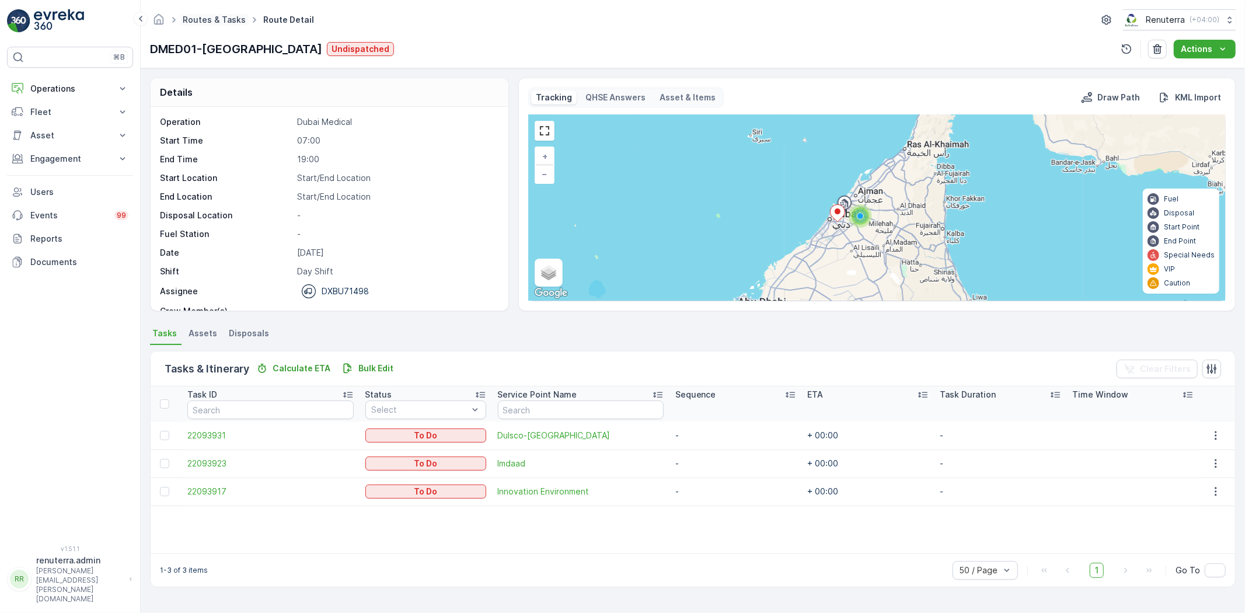
click at [210, 16] on link "Routes & Tasks" at bounding box center [214, 20] width 63 height 10
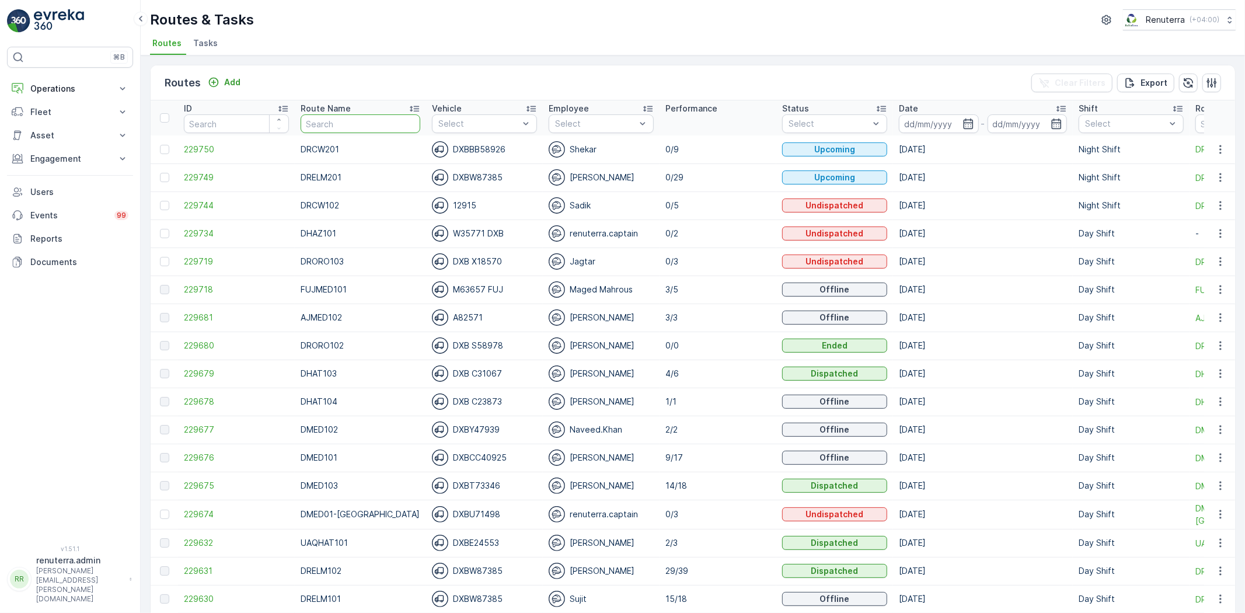
click at [333, 125] on input "text" at bounding box center [361, 123] width 120 height 19
type input "DMED103"
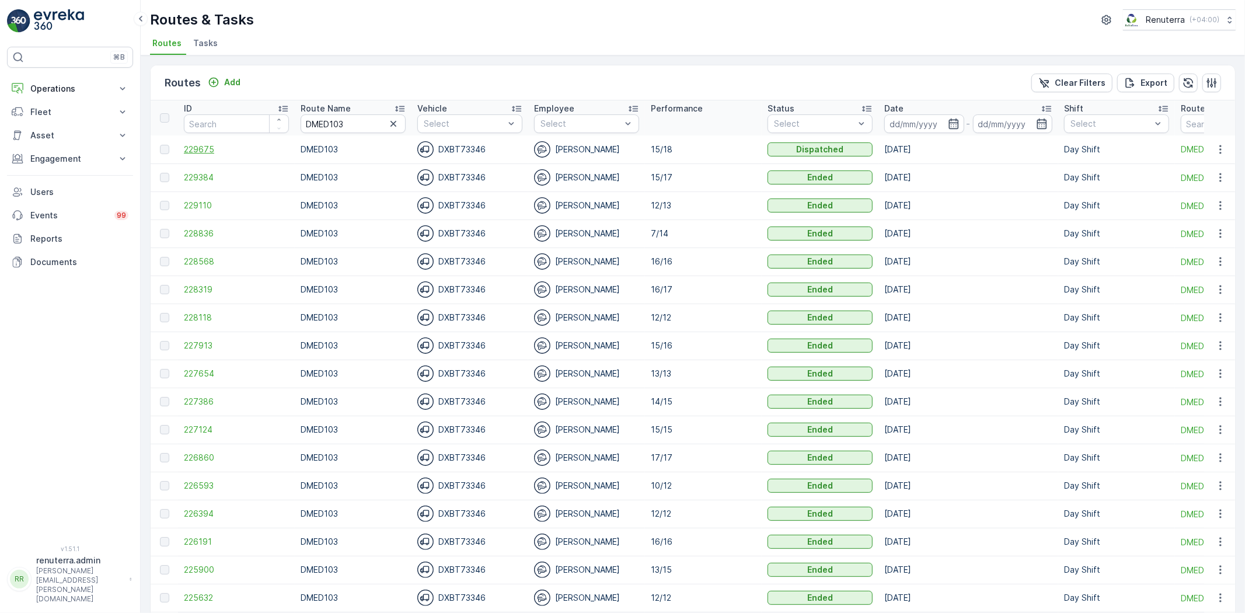
click at [214, 144] on span "229675" at bounding box center [236, 150] width 105 height 12
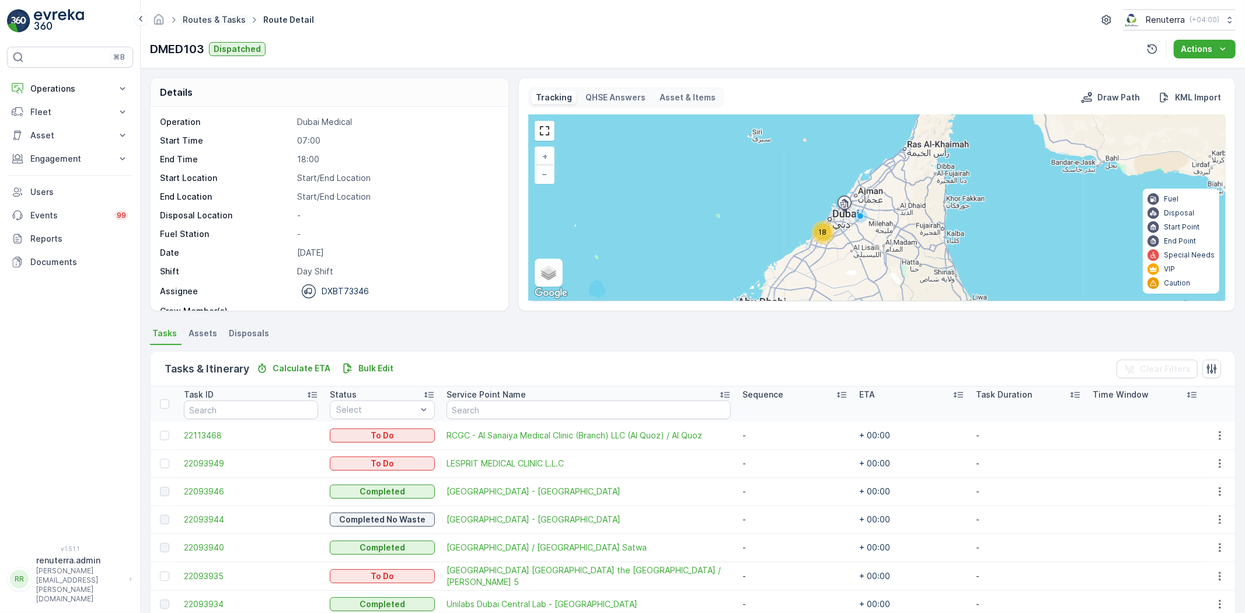
click at [220, 15] on link "Routes & Tasks" at bounding box center [214, 20] width 63 height 10
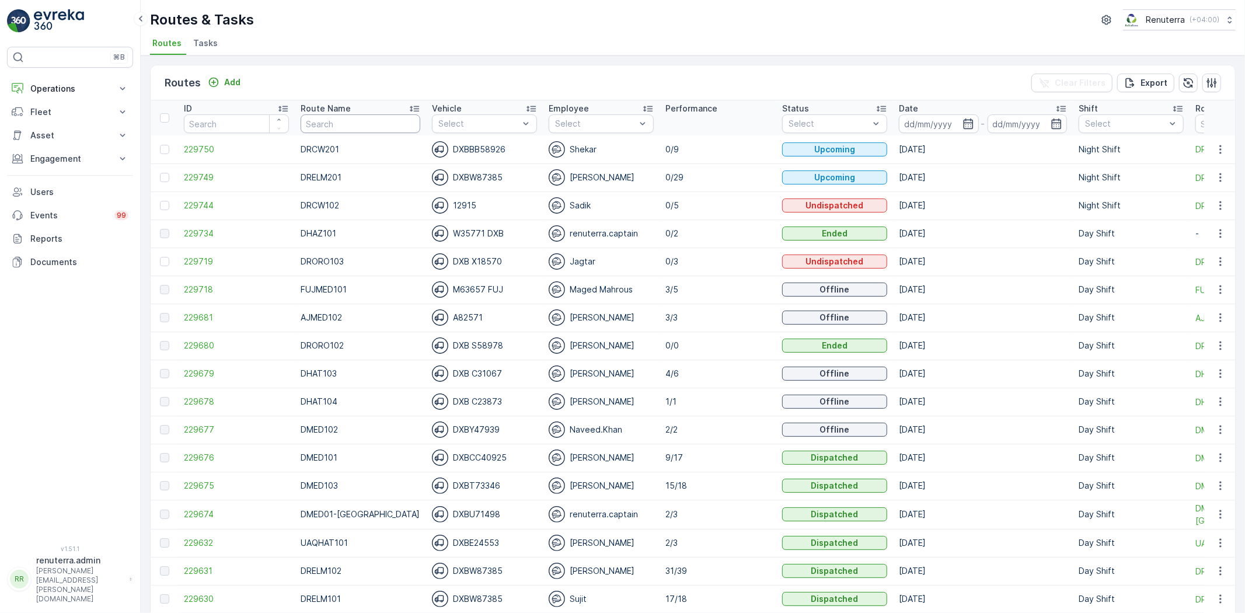
click at [360, 120] on input "text" at bounding box center [361, 123] width 120 height 19
type input "dror"
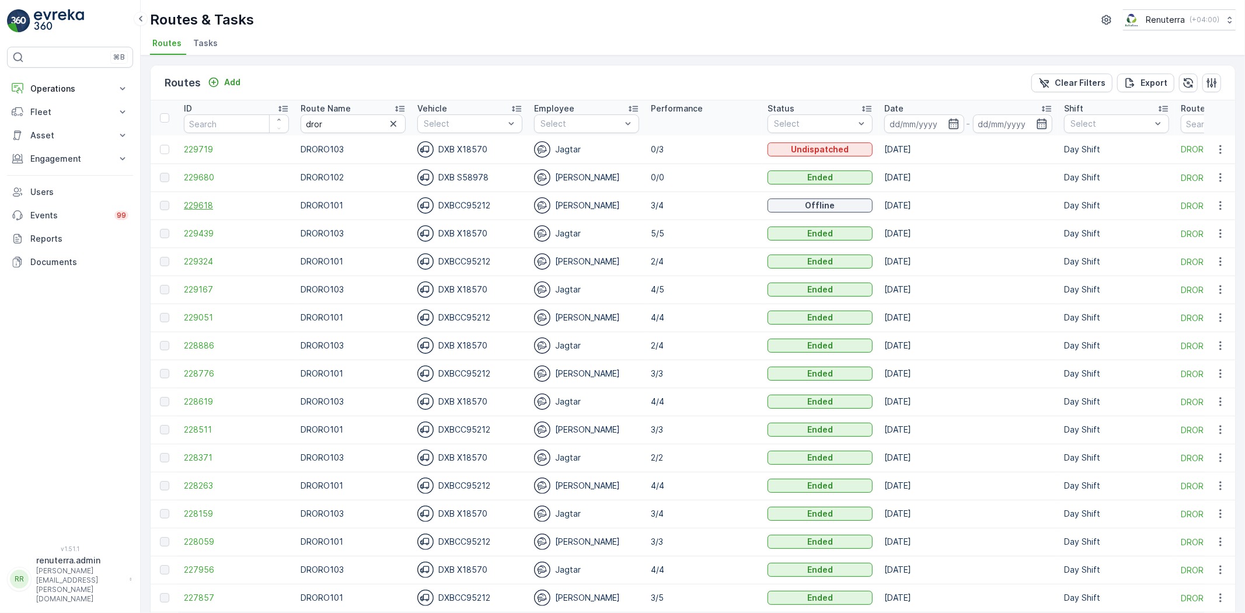
click at [200, 203] on span "229618" at bounding box center [236, 206] width 105 height 12
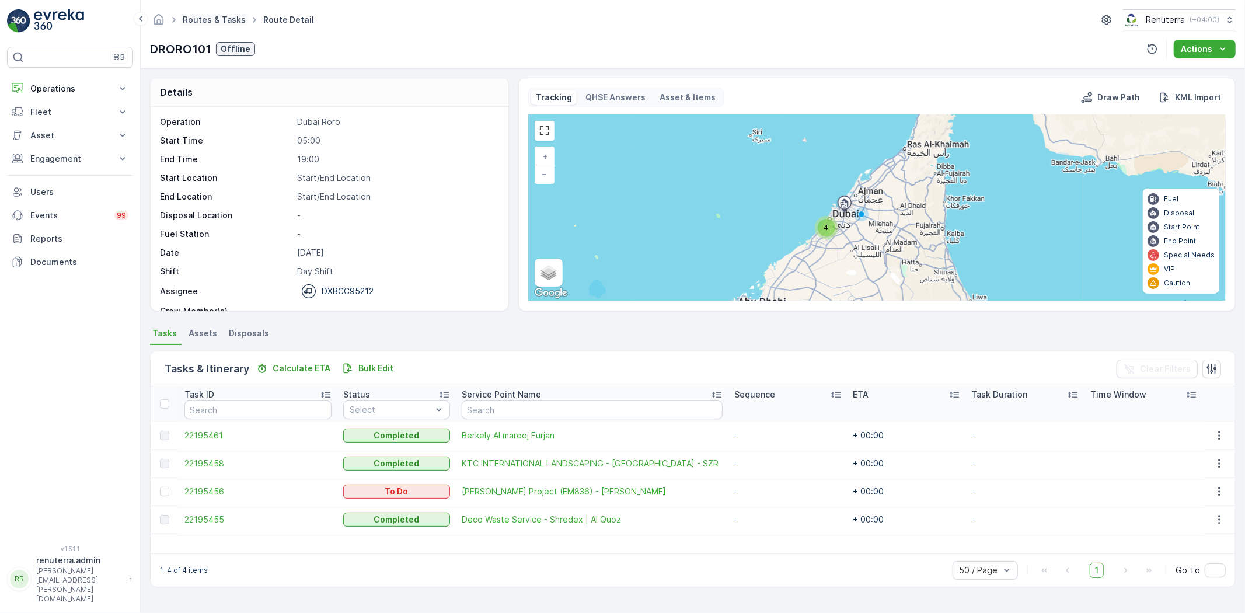
click at [225, 22] on link "Routes & Tasks" at bounding box center [214, 20] width 63 height 10
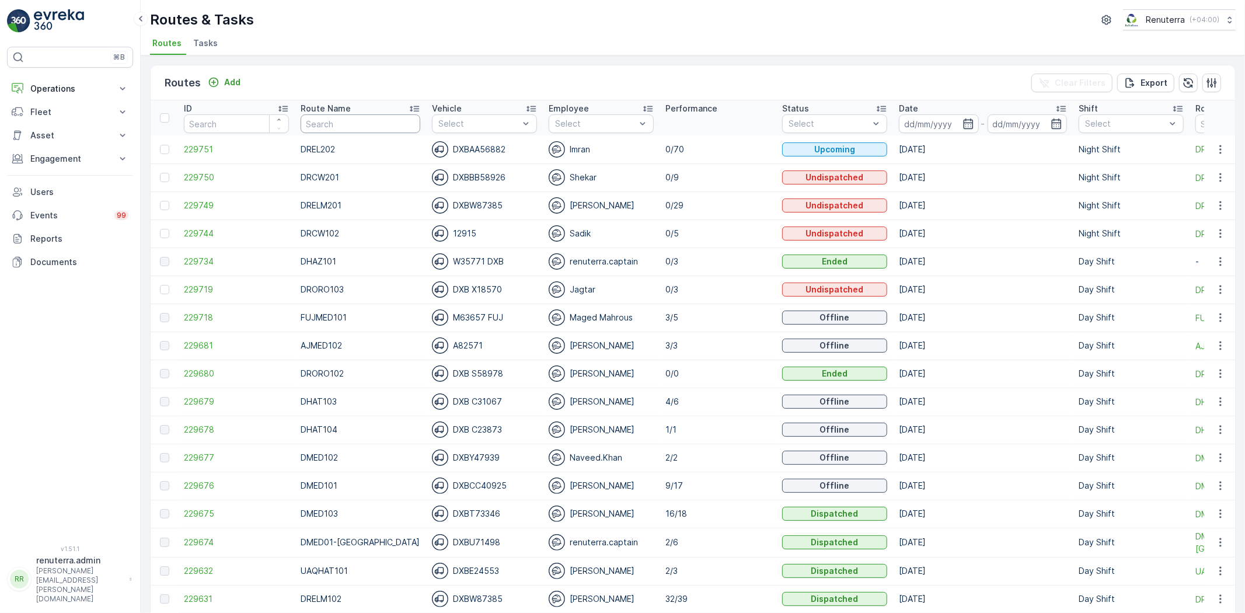
click at [378, 127] on input "text" at bounding box center [361, 123] width 120 height 19
type input "DHAT"
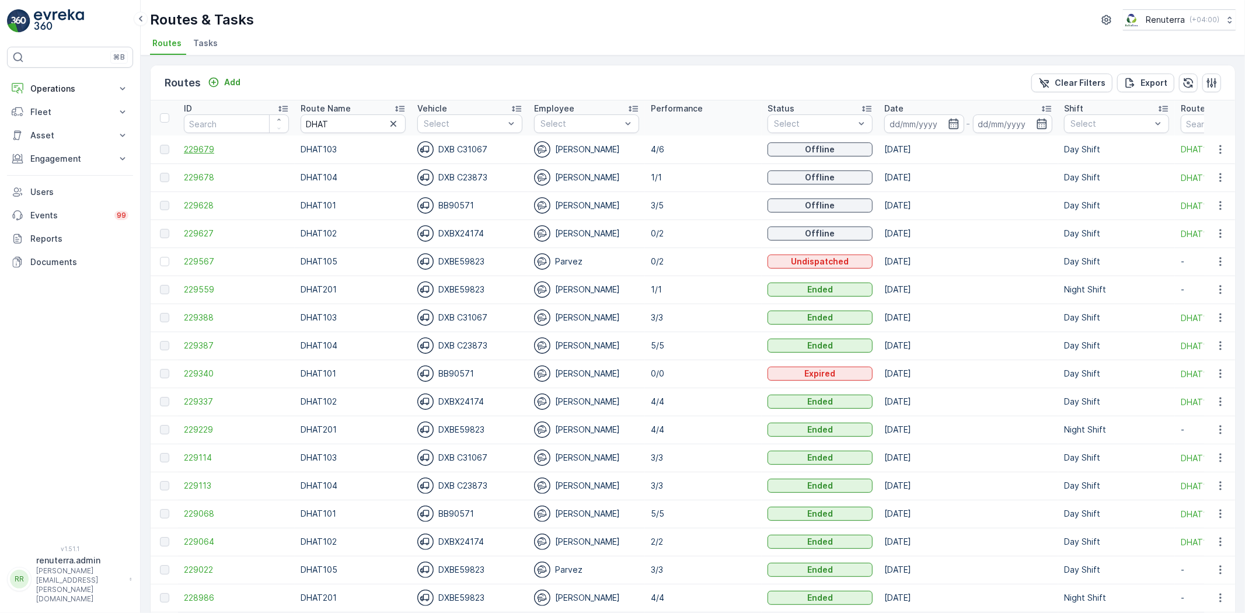
click at [197, 146] on span "229679" at bounding box center [236, 150] width 105 height 12
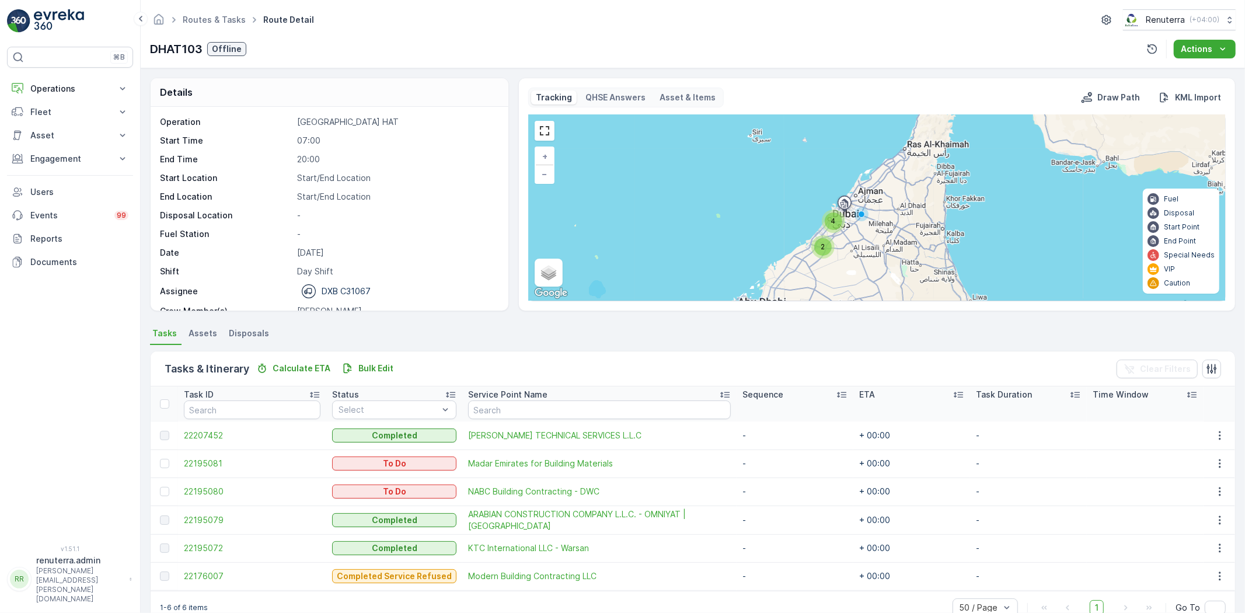
scroll to position [26, 0]
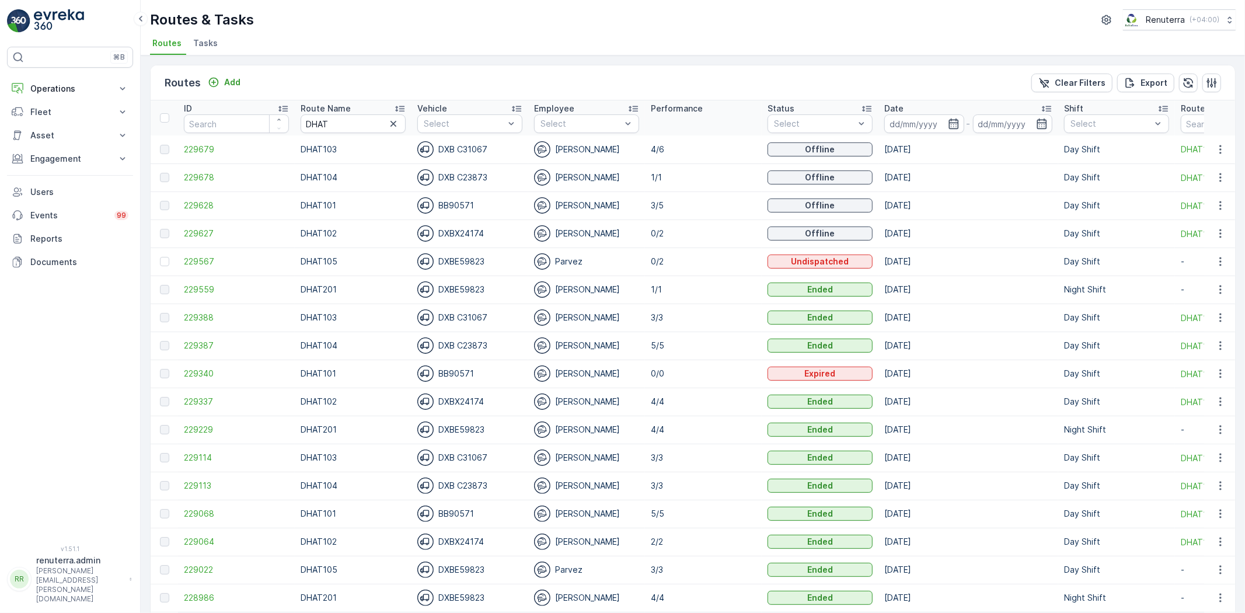
click at [313, 133] on th "Route Name DHAT" at bounding box center [353, 117] width 117 height 35
click at [280, 123] on tr "ID Route Name DHAT Vehicle Select Employee Select Performance Status Select Dat…" at bounding box center [737, 117] width 1173 height 35
click at [928, 130] on input at bounding box center [925, 123] width 80 height 19
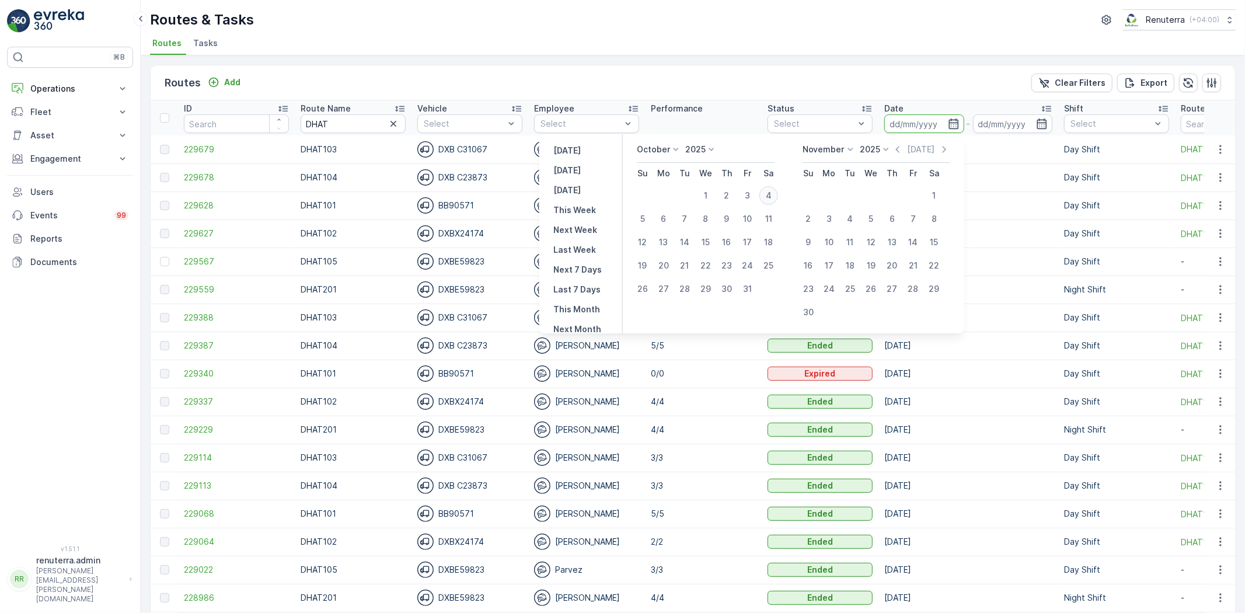
click at [768, 191] on div "4" at bounding box center [769, 195] width 19 height 19
type input "[DATE]"
click at [768, 191] on div "4" at bounding box center [769, 195] width 19 height 19
type input "[DATE]"
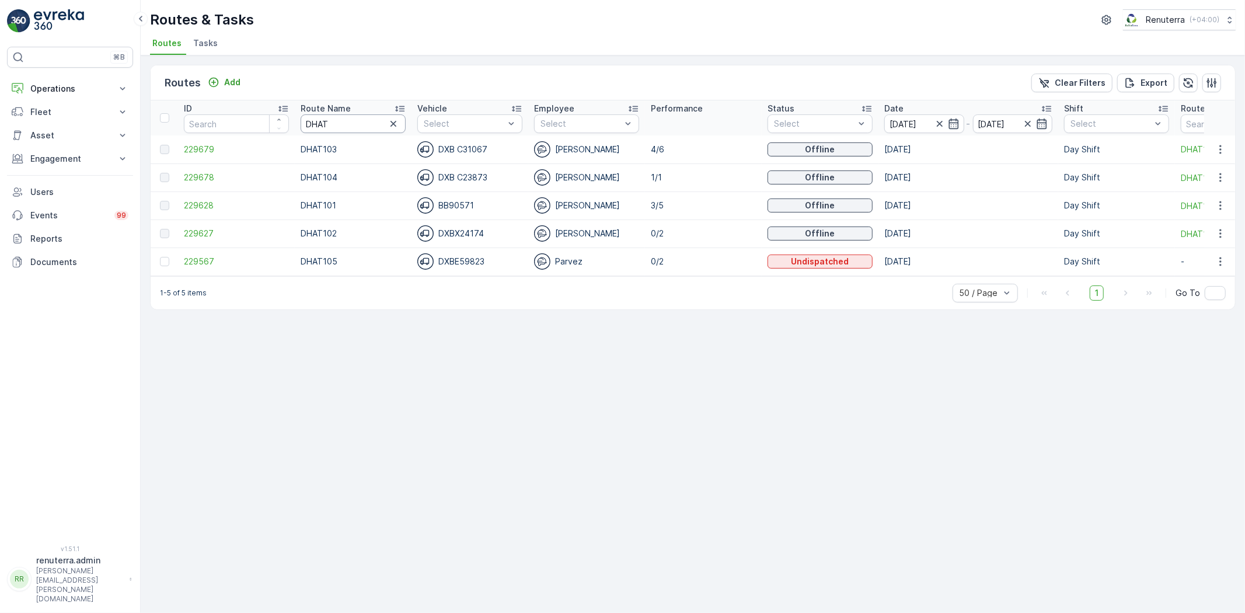
click at [288, 128] on tr "ID Route Name DHAT Vehicle Select Employee Select Performance Status Select Dat…" at bounding box center [737, 117] width 1173 height 35
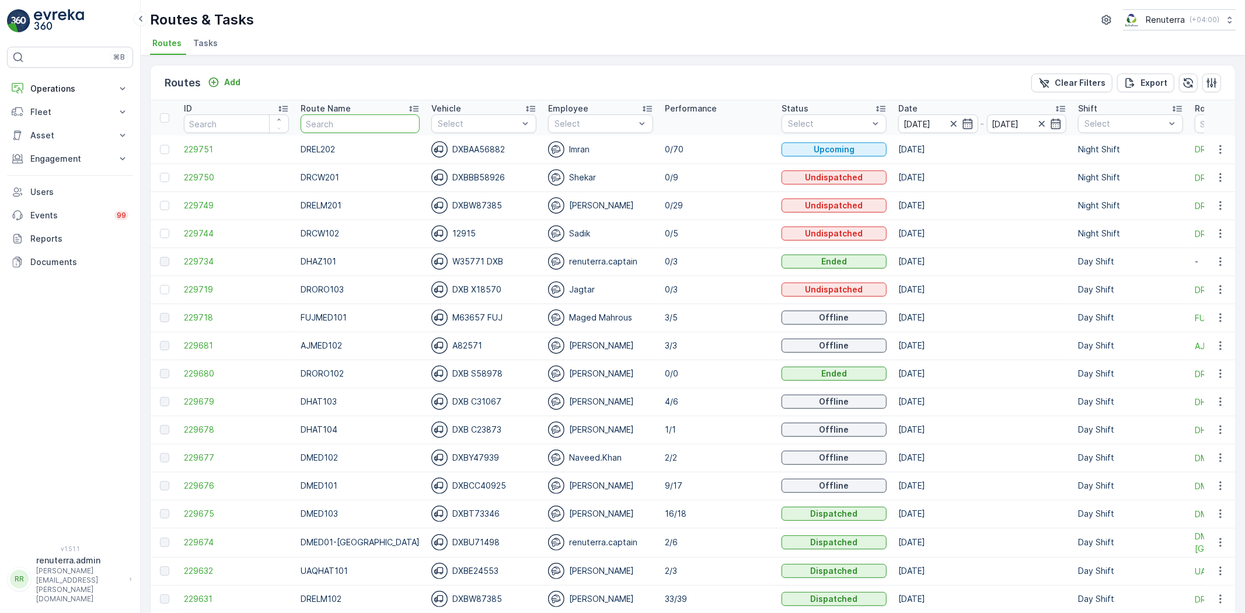
click at [319, 126] on input "text" at bounding box center [360, 123] width 119 height 19
type input "DHAZ"
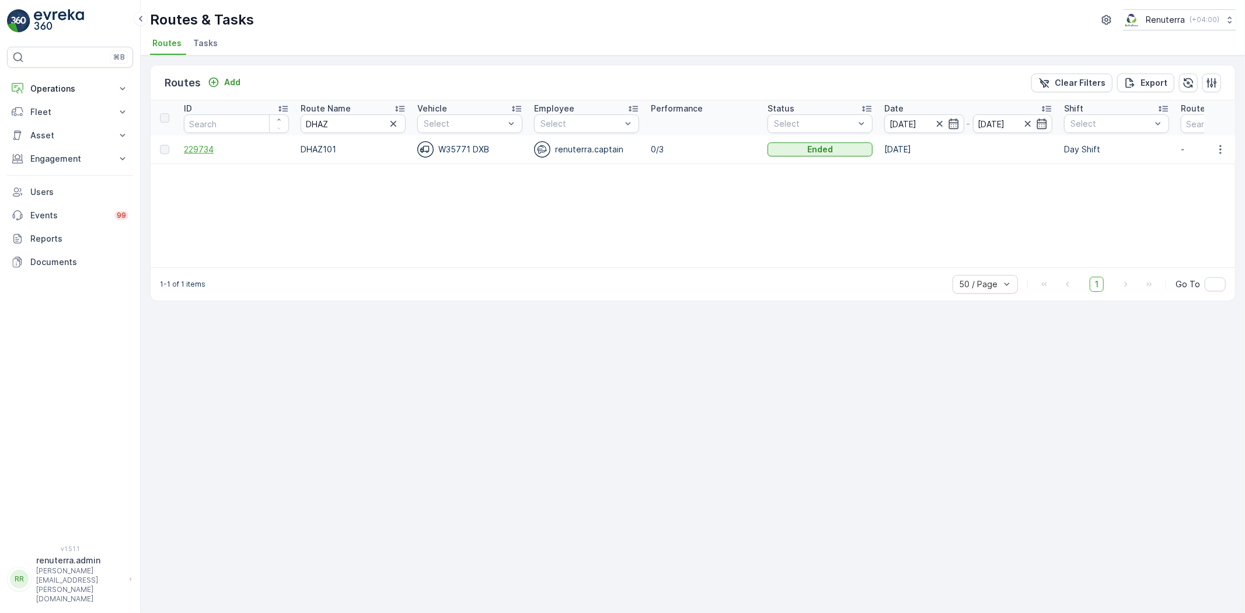
click at [224, 148] on span "229734" at bounding box center [236, 150] width 105 height 12
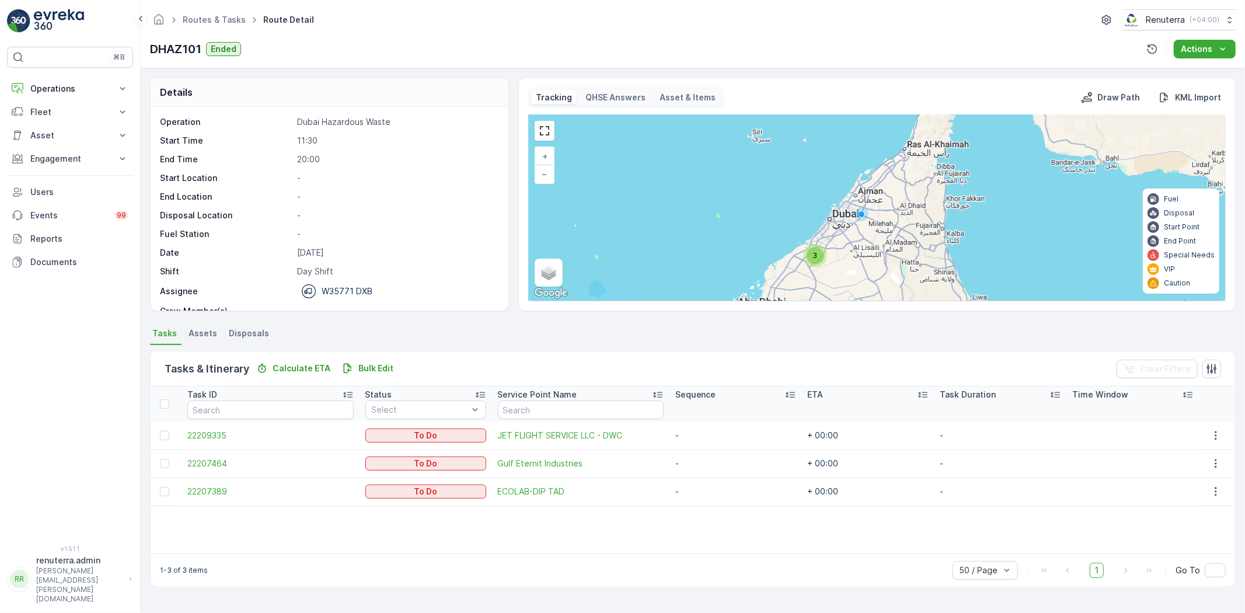
click at [234, 483] on td "22207389" at bounding box center [270, 492] width 177 height 28
click at [235, 490] on span "22207389" at bounding box center [270, 492] width 166 height 12
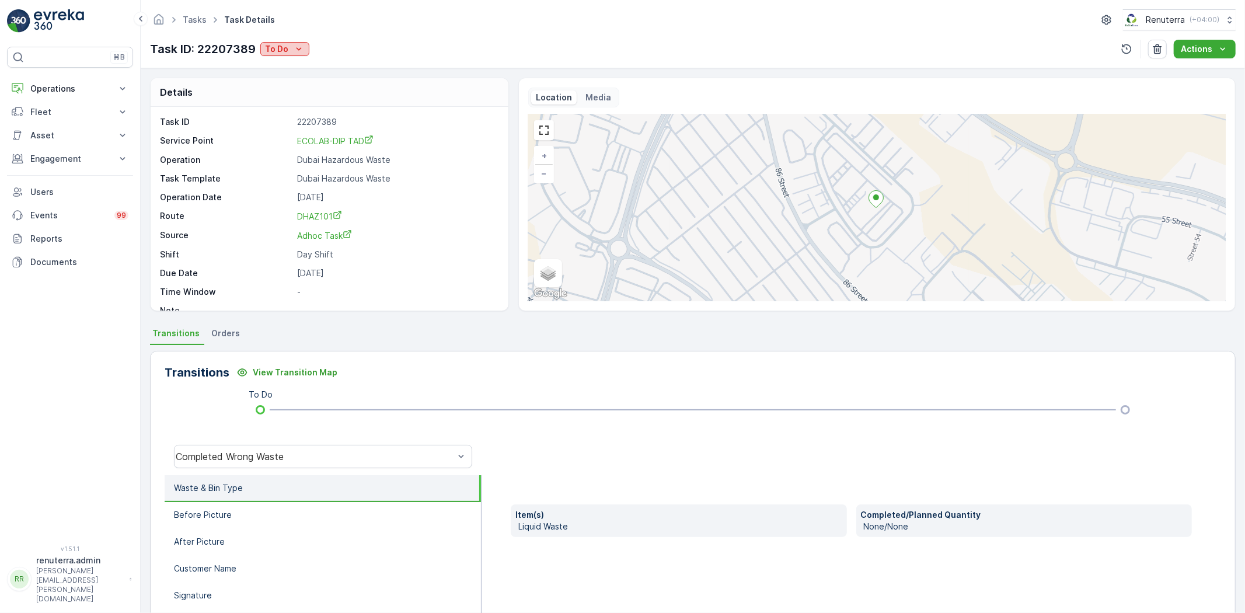
click at [304, 43] on icon "To Do" at bounding box center [299, 49] width 12 height 12
click at [319, 68] on div "Completed" at bounding box center [323, 66] width 121 height 16
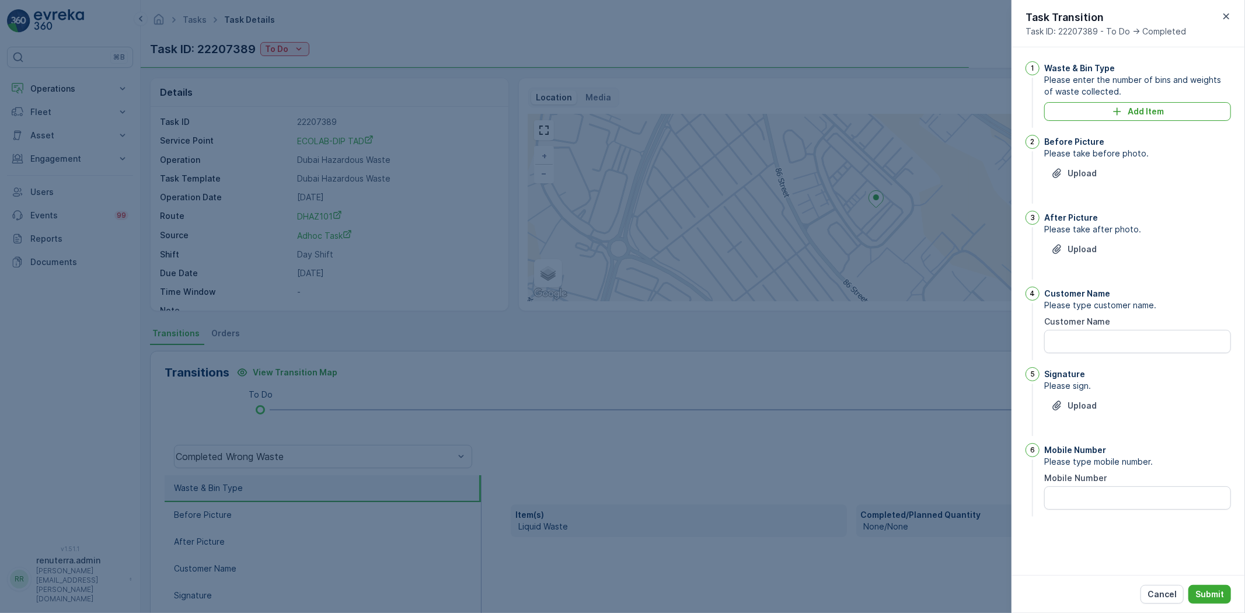
click at [949, 381] on div at bounding box center [622, 306] width 1245 height 613
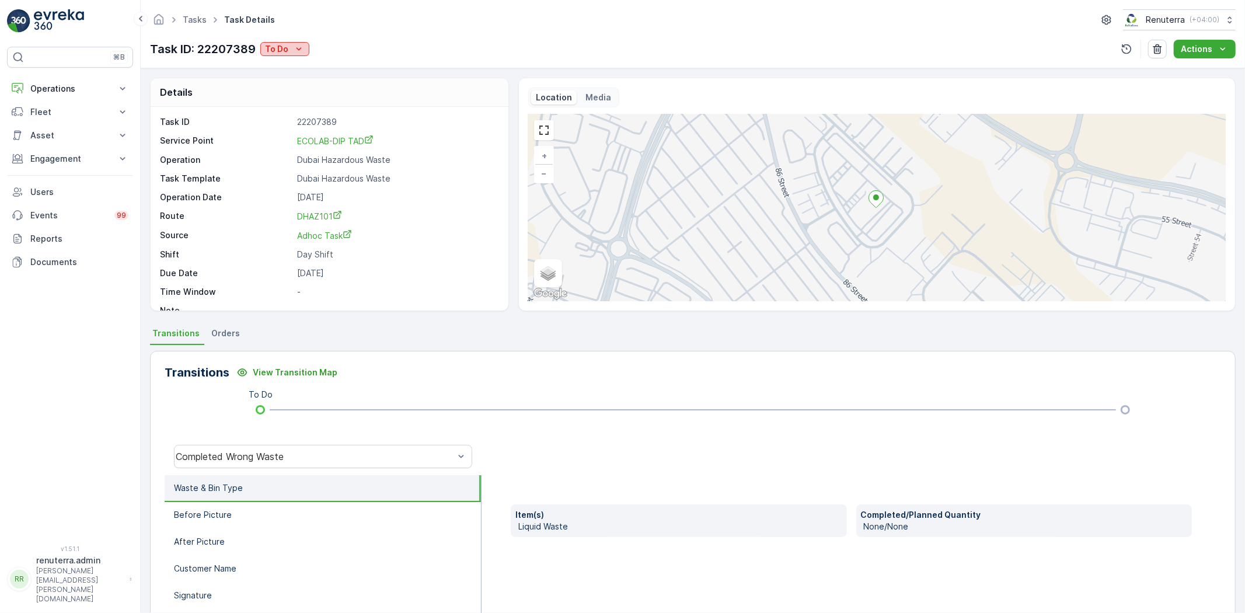
drag, startPoint x: 291, startPoint y: 61, endPoint x: 291, endPoint y: 54, distance: 7.0
click at [291, 57] on div "Tasks Task Details Renuterra ( +04:00 ) Task ID: 22207389 To Do Actions" at bounding box center [693, 34] width 1105 height 68
click at [291, 54] on div "To Do" at bounding box center [285, 49] width 40 height 12
click at [307, 94] on span "Completed No one to sign" at bounding box center [320, 99] width 104 height 12
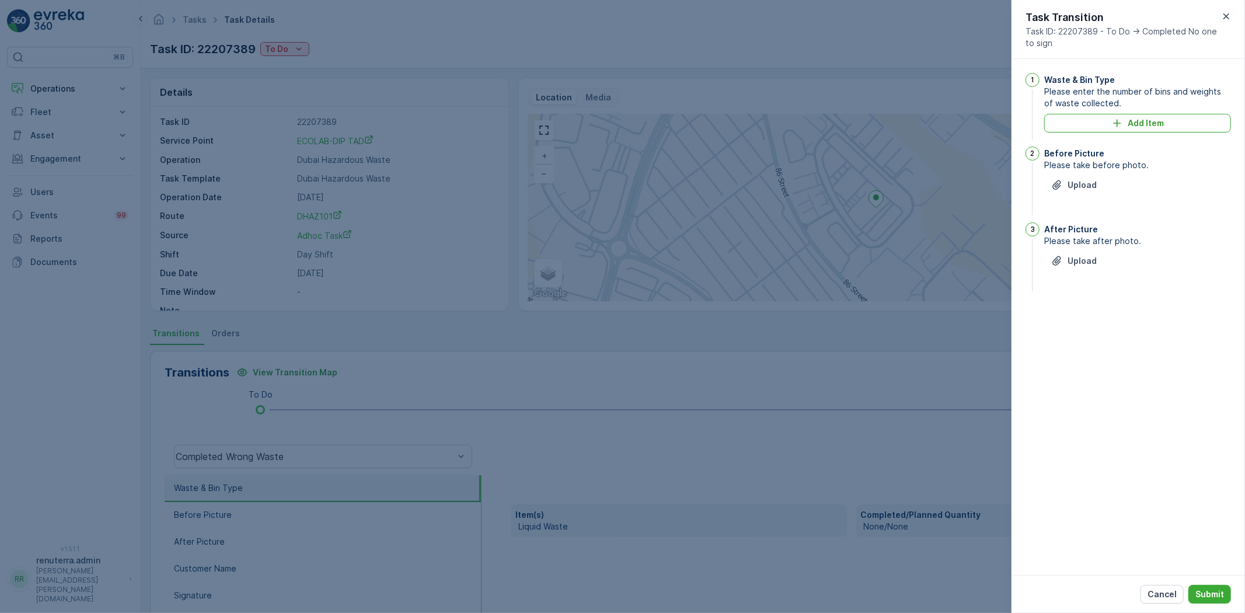
click at [1156, 113] on div "Waste & Bin Type Please enter the number of bins and weights of waste collected…" at bounding box center [1138, 107] width 187 height 69
click at [1155, 116] on button "Add Item" at bounding box center [1138, 123] width 187 height 19
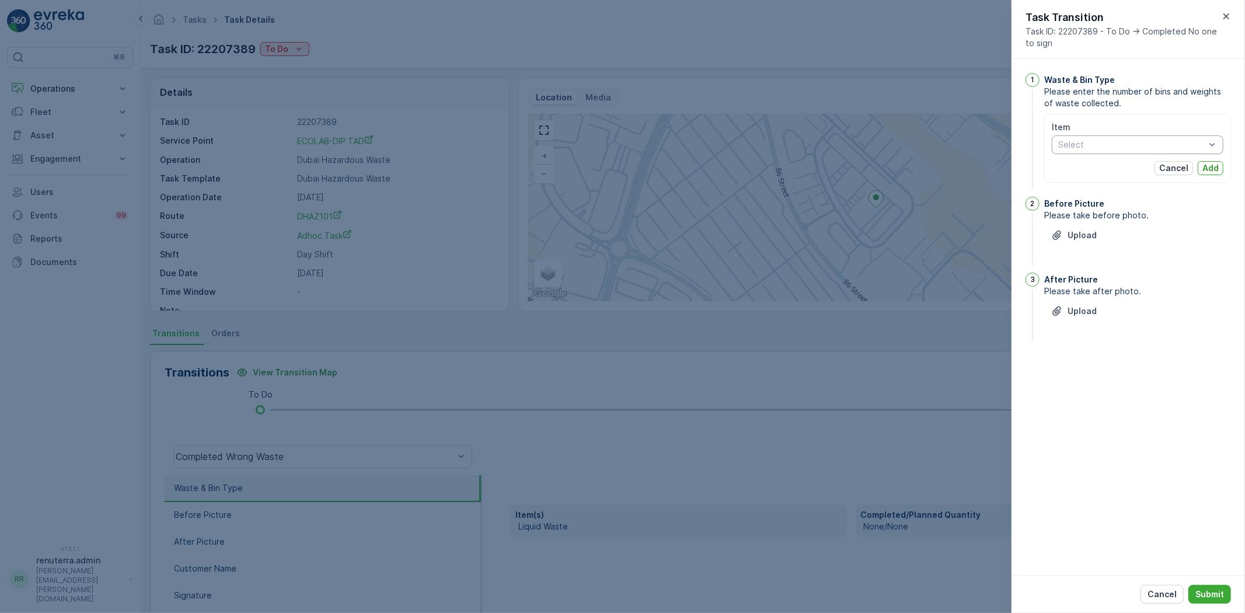
drag, startPoint x: 1101, startPoint y: 158, endPoint x: 1094, endPoint y: 149, distance: 10.8
click at [1101, 156] on div "Item Select Cancel Add" at bounding box center [1138, 148] width 172 height 54
click at [1096, 170] on span "Chemical Waste" at bounding box center [1090, 170] width 62 height 9
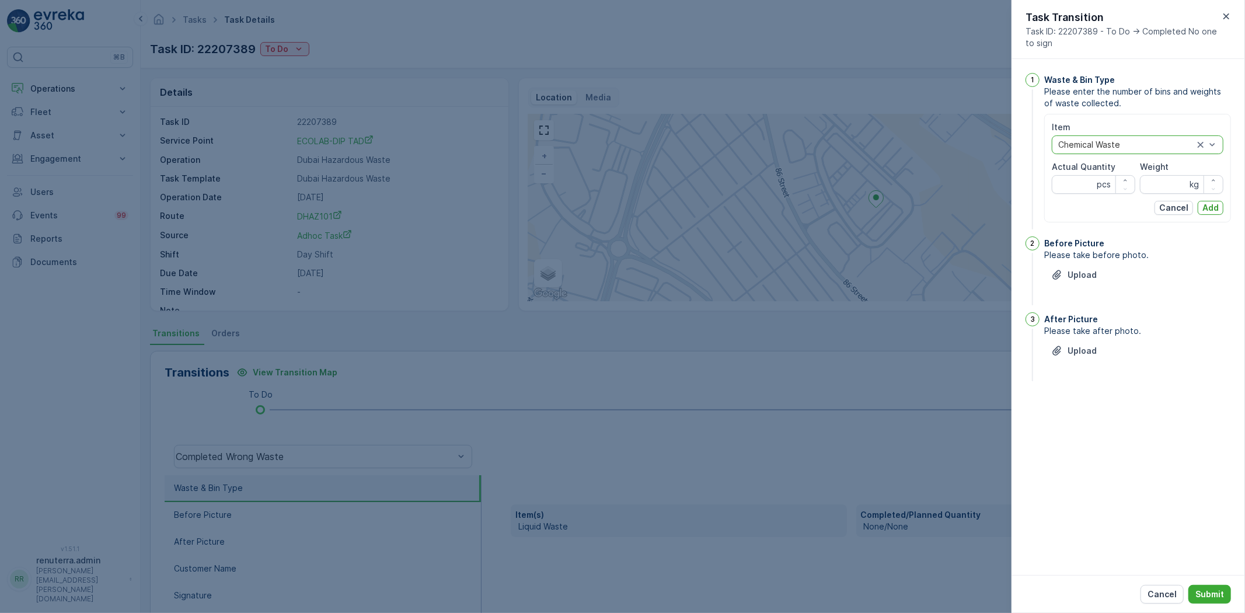
click at [1095, 177] on Quantity "Actual Quantity" at bounding box center [1093, 184] width 83 height 19
type Quantity "1"
click at [1153, 191] on input "Weight" at bounding box center [1181, 184] width 83 height 19
type input "1700"
click at [1222, 204] on button "Add" at bounding box center [1211, 208] width 26 height 14
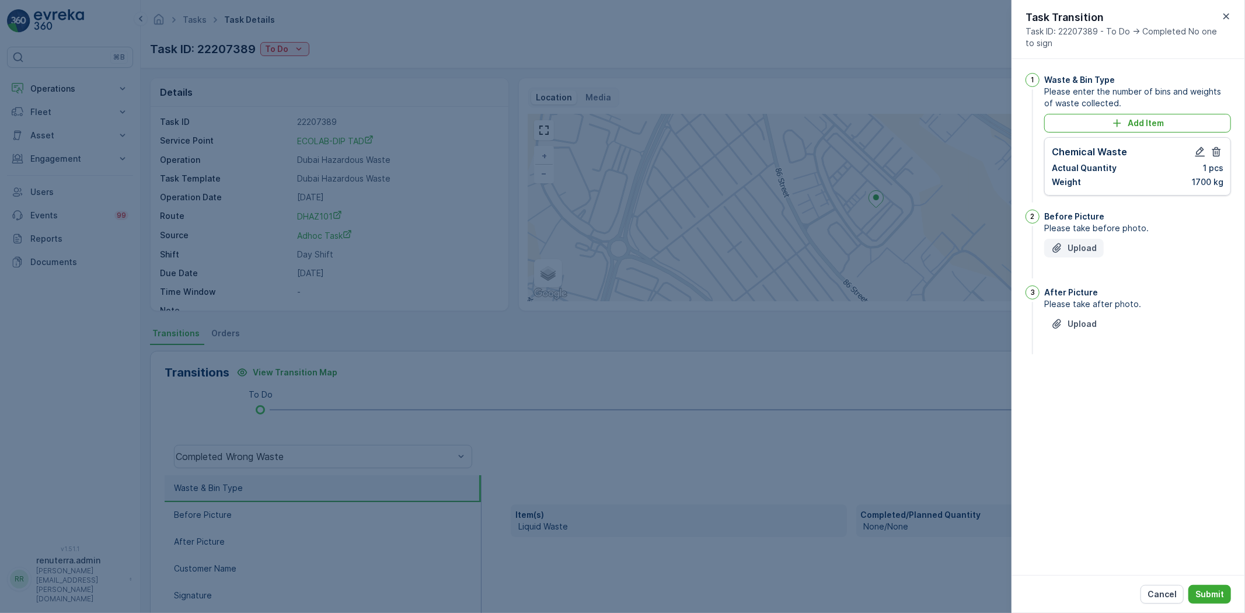
click at [1095, 242] on p "Upload" at bounding box center [1082, 248] width 29 height 12
click at [1096, 382] on button "Upload" at bounding box center [1075, 382] width 60 height 19
click at [1198, 587] on button "Submit" at bounding box center [1210, 594] width 43 height 19
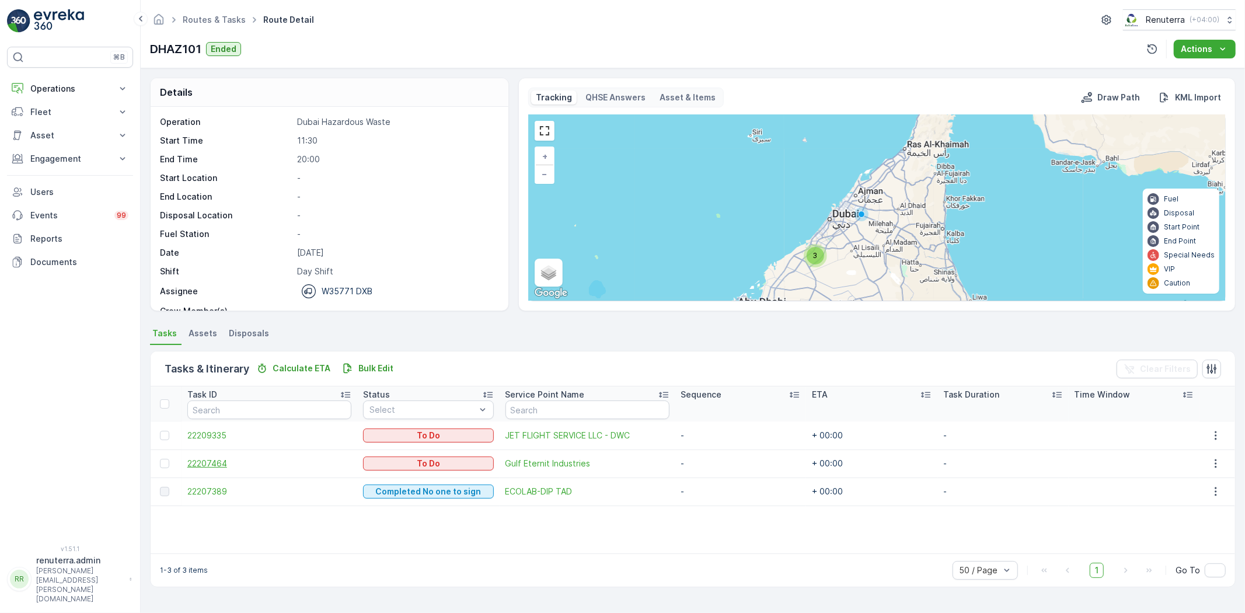
click at [236, 458] on span "22207464" at bounding box center [269, 464] width 164 height 12
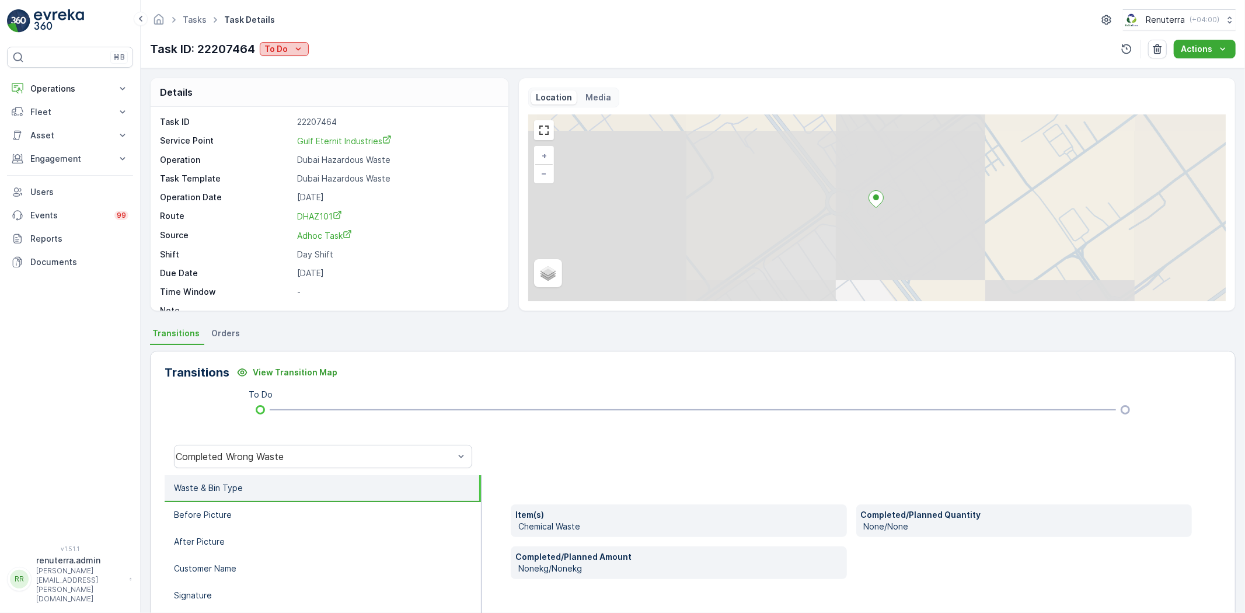
click at [295, 43] on icon "To Do" at bounding box center [299, 49] width 12 height 12
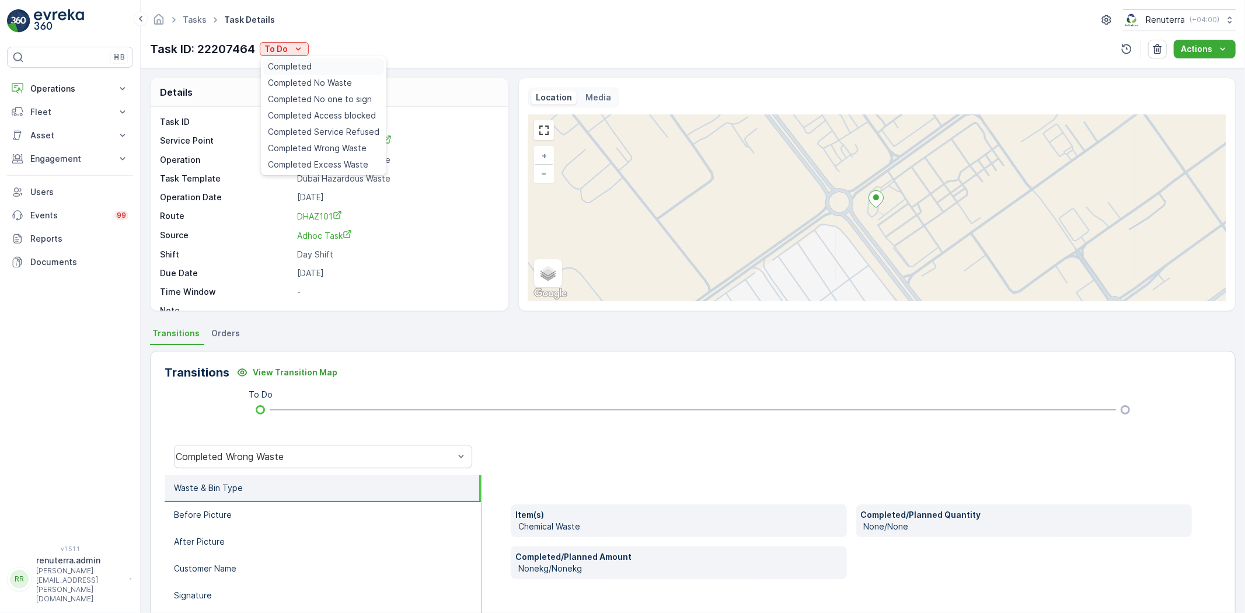
click at [317, 69] on div "Completed" at bounding box center [323, 66] width 121 height 16
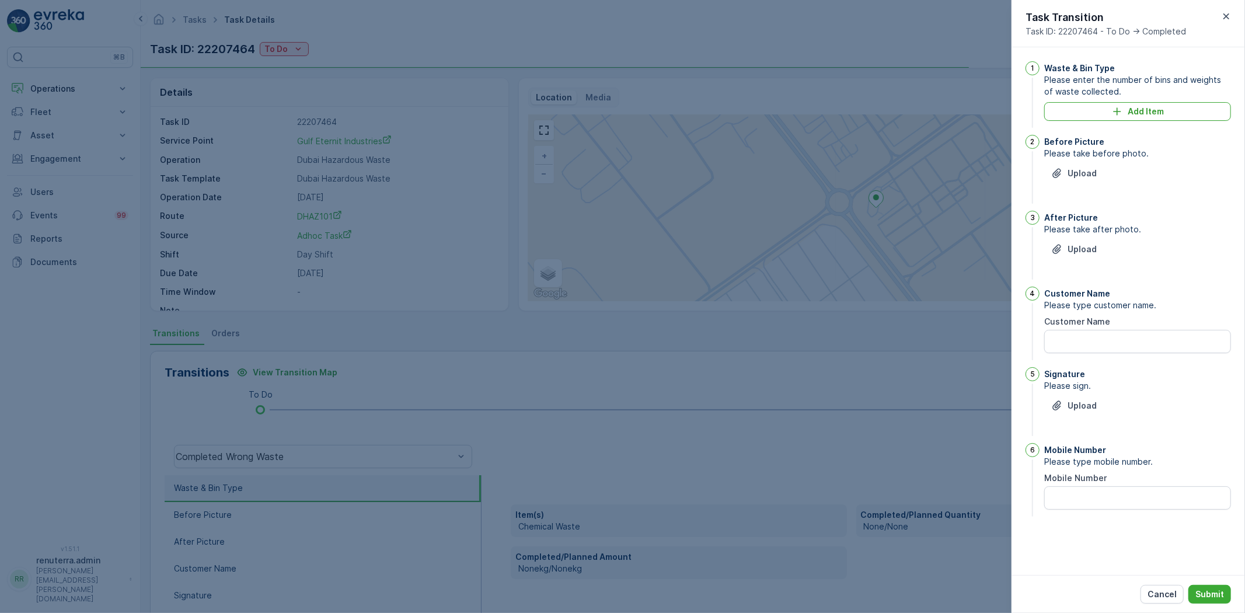
click at [847, 156] on div at bounding box center [622, 306] width 1245 height 613
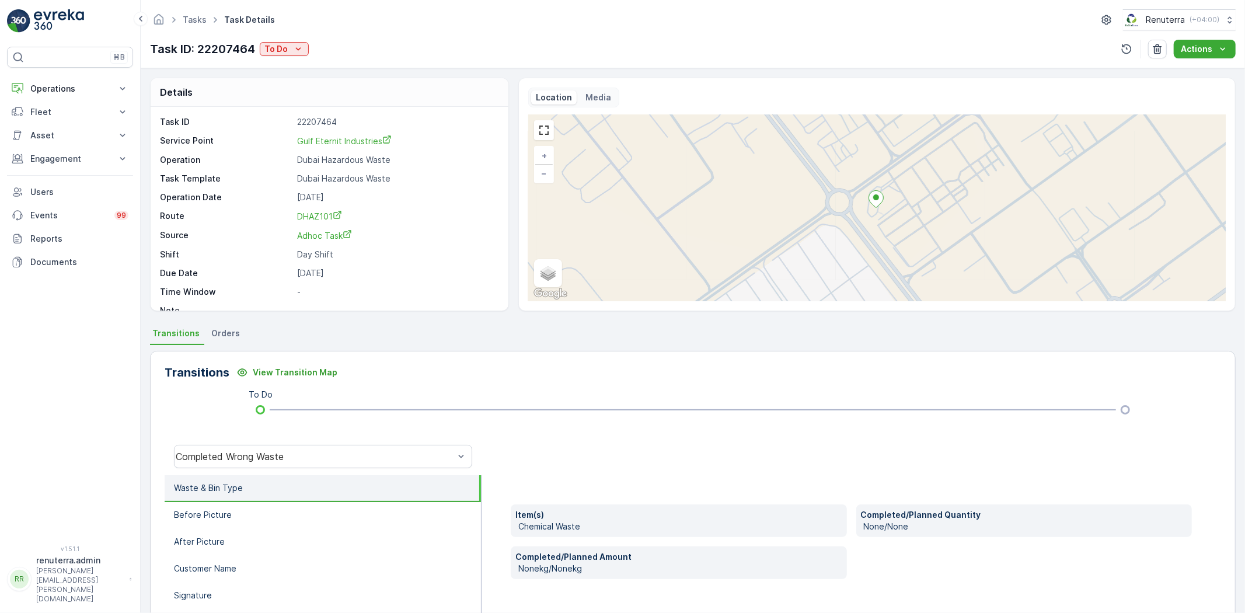
click at [298, 37] on div "Tasks Task Details Renuterra ( +04:00 ) Task ID: 22207464 To Do Actions" at bounding box center [693, 34] width 1105 height 68
click at [298, 50] on icon "To Do" at bounding box center [298, 48] width 5 height 3
click at [329, 98] on span "Completed No one to sign" at bounding box center [320, 99] width 104 height 12
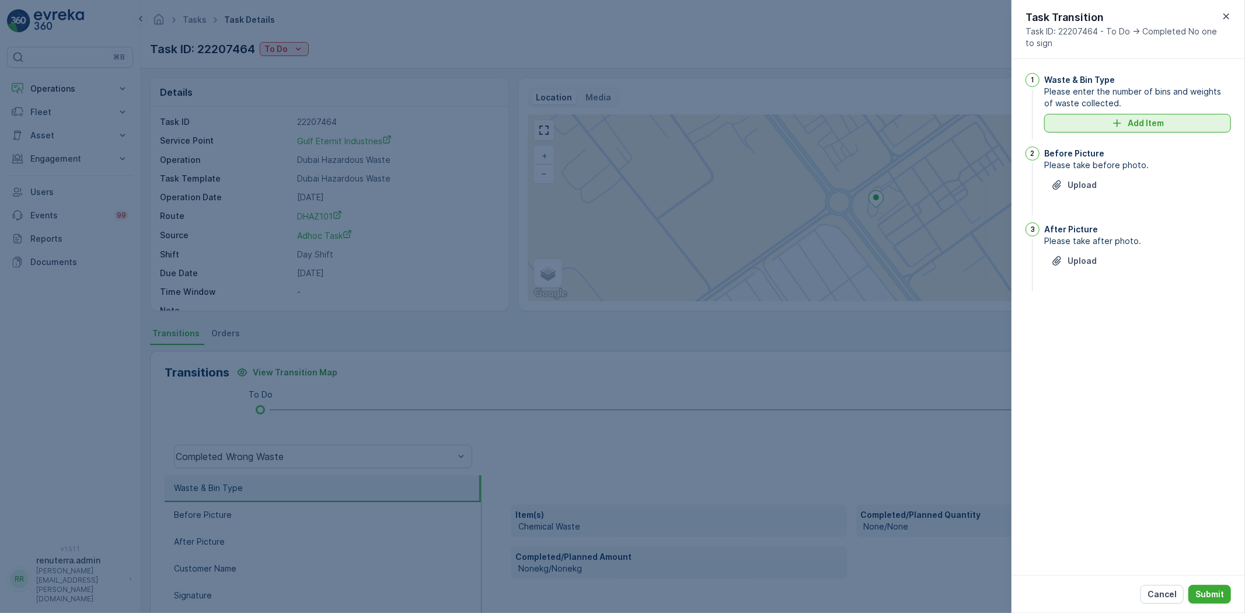
click at [1130, 120] on p "Add Item" at bounding box center [1146, 123] width 36 height 12
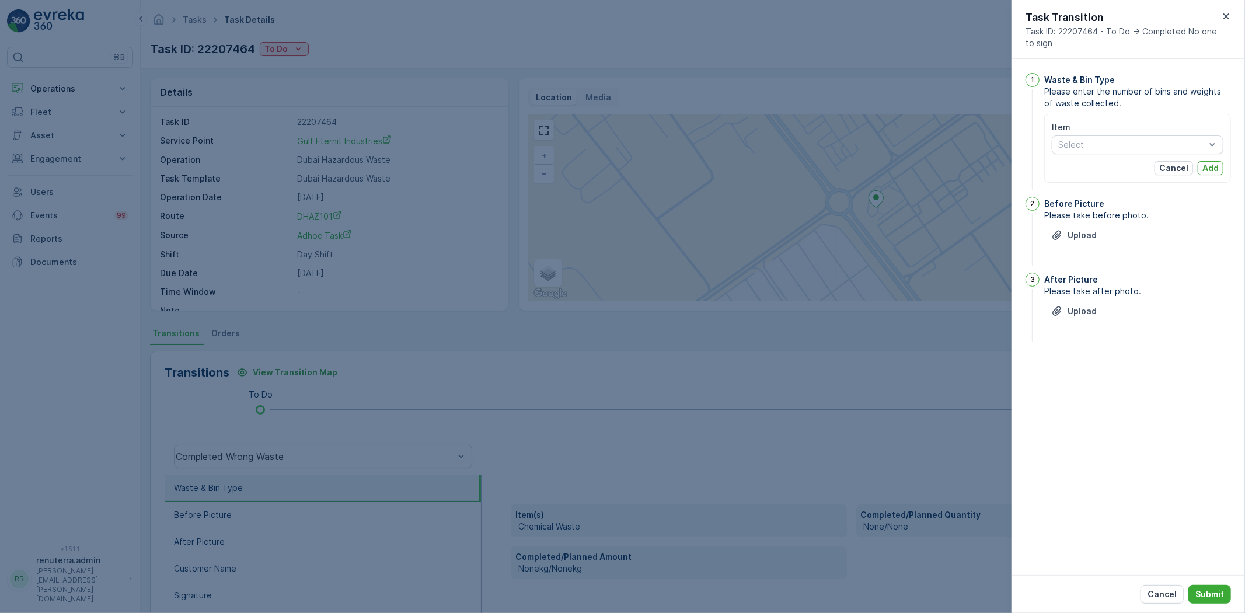
click at [1087, 128] on div "Item" at bounding box center [1138, 127] width 172 height 12
click at [1099, 177] on div "Chemical Waste" at bounding box center [1138, 170] width 172 height 19
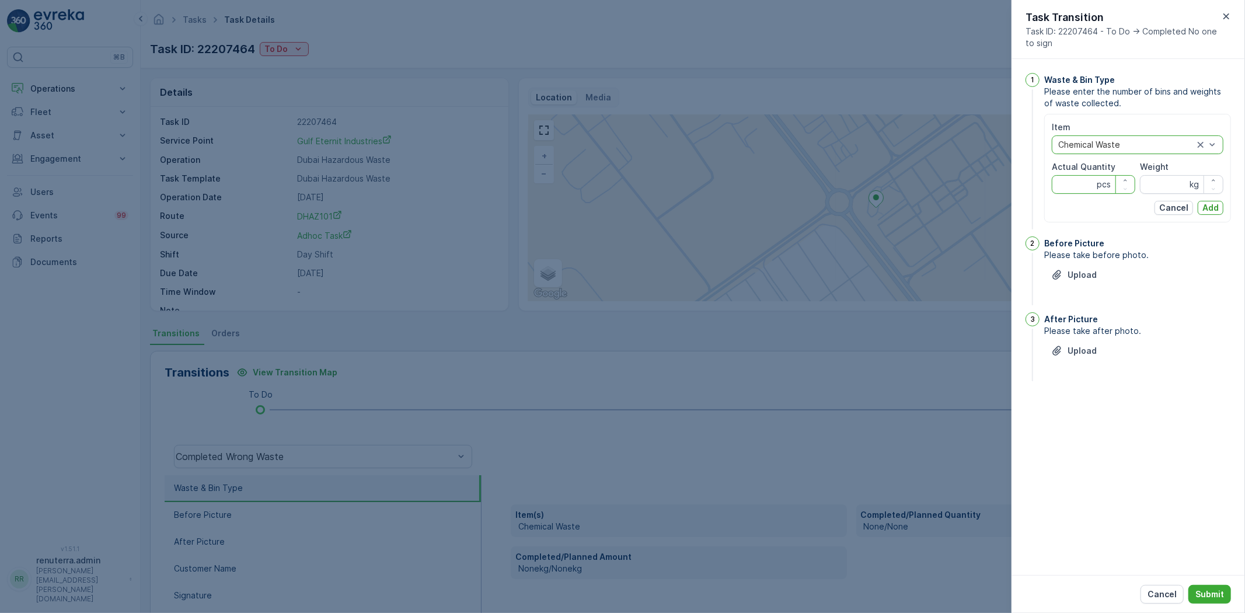
click at [1086, 178] on Quantity "Actual Quantity" at bounding box center [1093, 184] width 83 height 19
type Quantity "1"
click at [1161, 174] on div "Weight kg" at bounding box center [1181, 177] width 83 height 33
click at [1063, 270] on icon "Upload File" at bounding box center [1058, 275] width 12 height 12
click at [1061, 318] on img at bounding box center [1059, 327] width 29 height 29
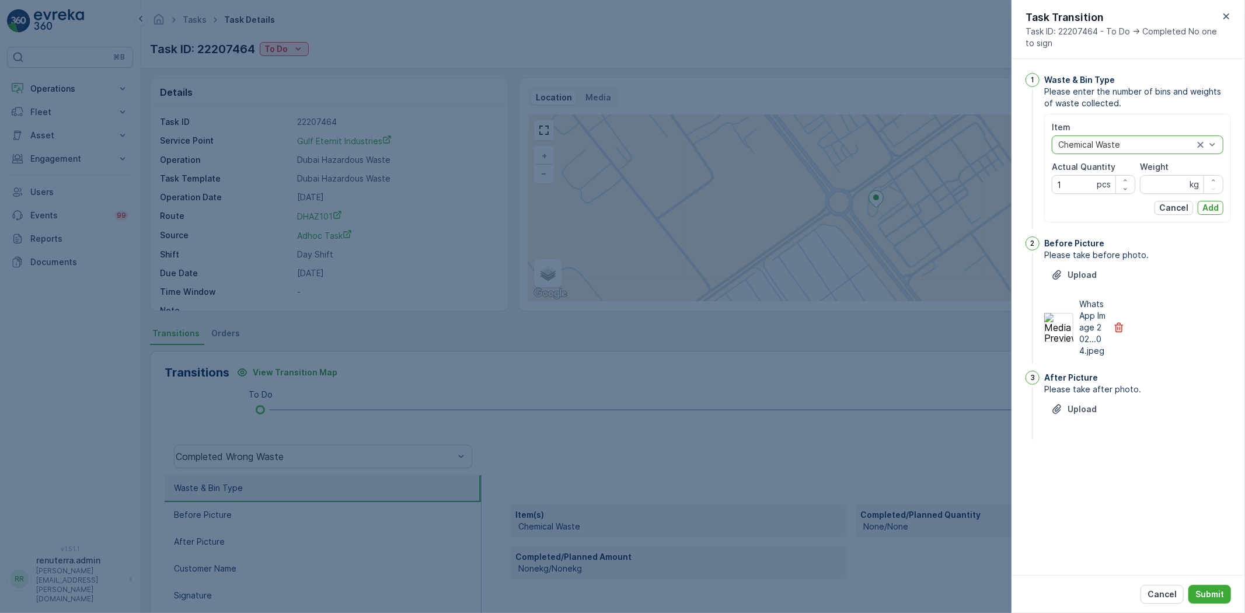
drag, startPoint x: 1139, startPoint y: 179, endPoint x: 1145, endPoint y: 179, distance: 6.4
click at [1145, 179] on div "Item option Chemical Waste, selected. Chemical Waste Actual Quantity 1 pcs Weig…" at bounding box center [1138, 157] width 172 height 72
type input "14100"
click at [1217, 213] on p "Add" at bounding box center [1211, 208] width 16 height 12
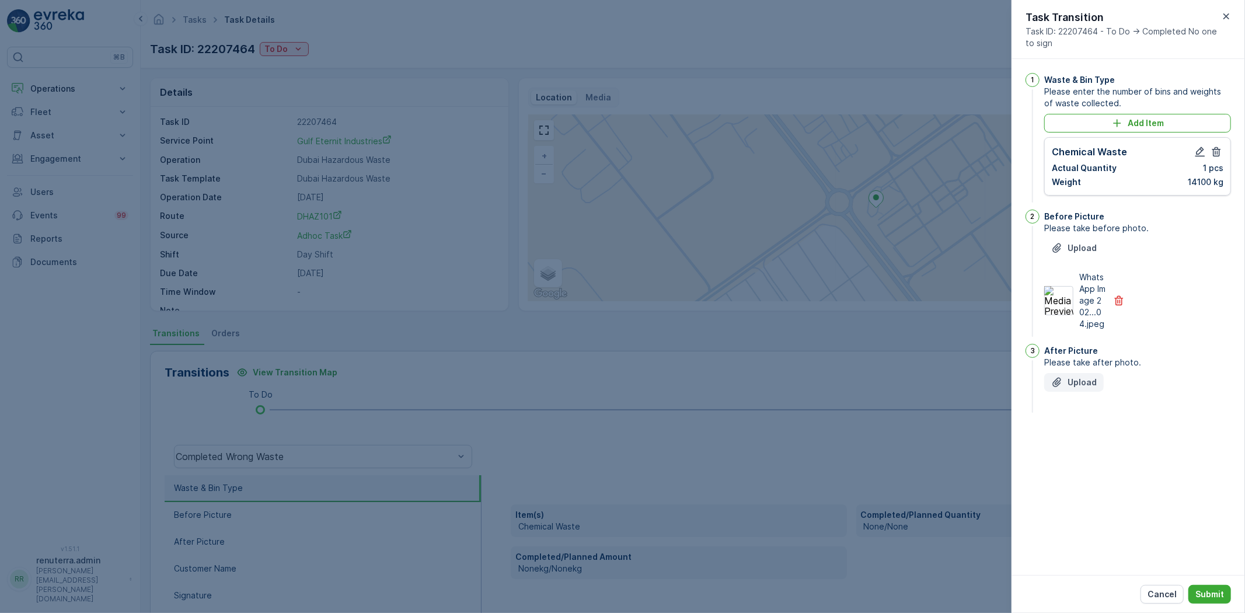
click at [1081, 389] on button "Upload" at bounding box center [1075, 382] width 60 height 19
click at [1214, 602] on button "Submit" at bounding box center [1210, 594] width 43 height 19
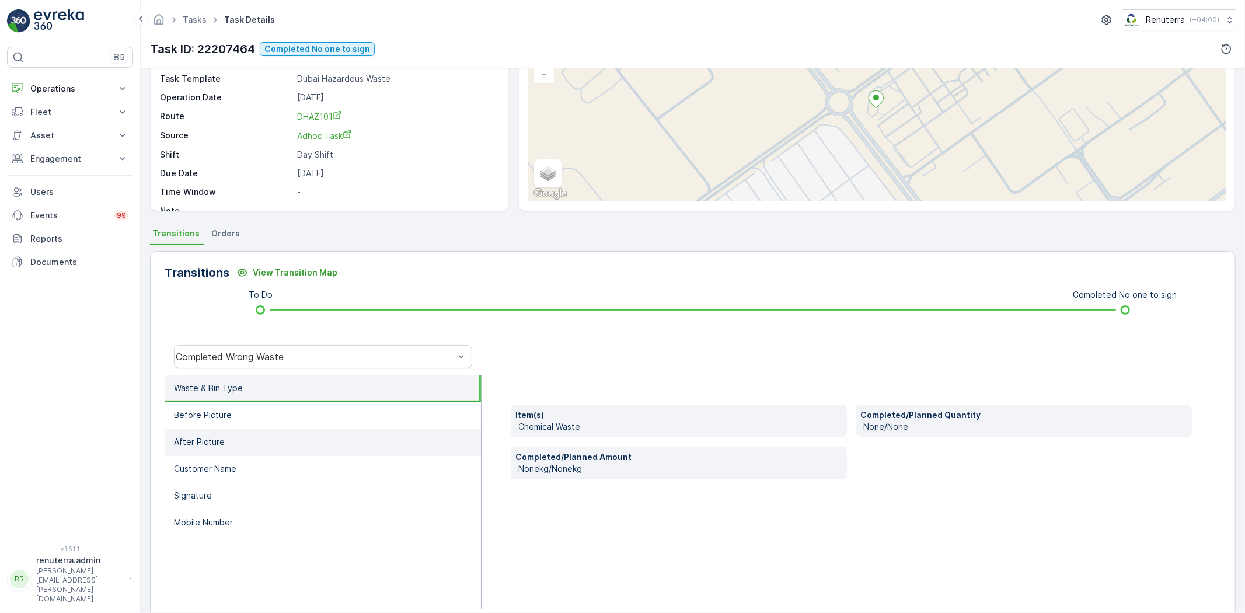
scroll to position [123, 0]
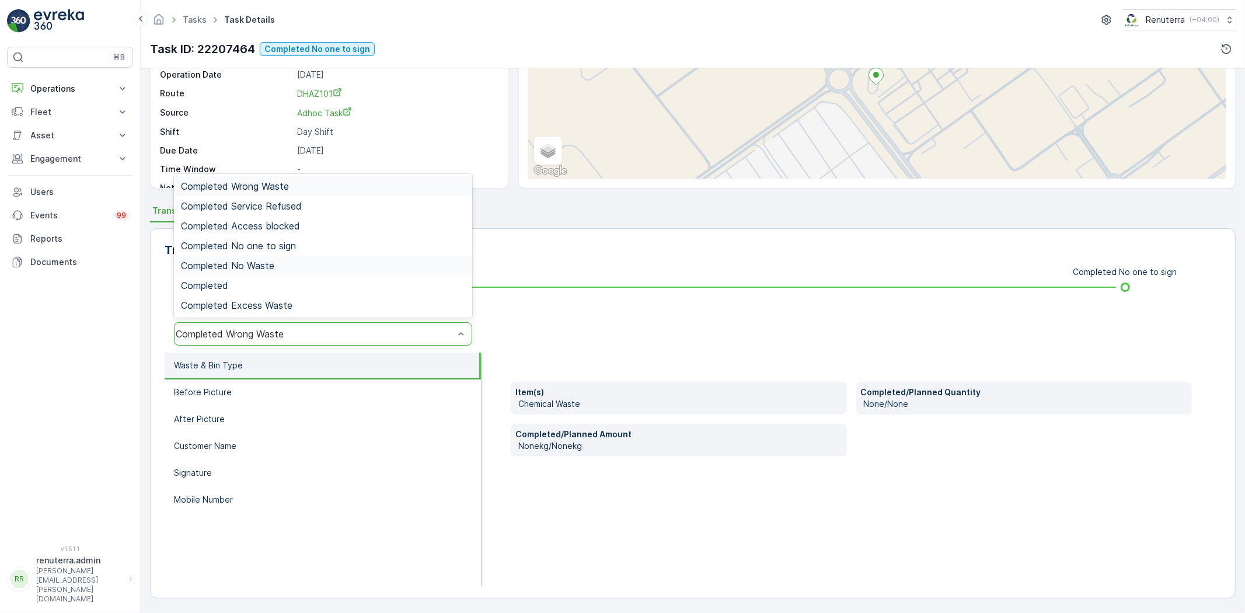
click at [267, 266] on span "Completed No Waste" at bounding box center [227, 265] width 93 height 11
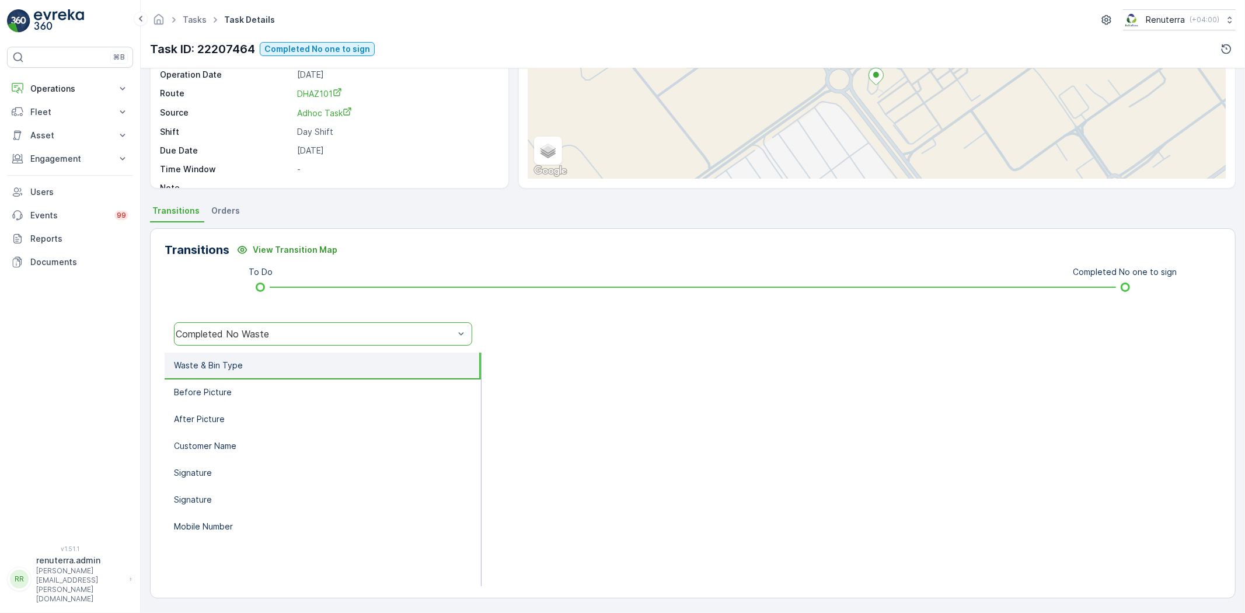
click at [265, 320] on div "option Completed No Waste, selected. Completed No Waste" at bounding box center [323, 333] width 317 height 37
click at [270, 335] on div "Completed No Waste" at bounding box center [315, 334] width 279 height 11
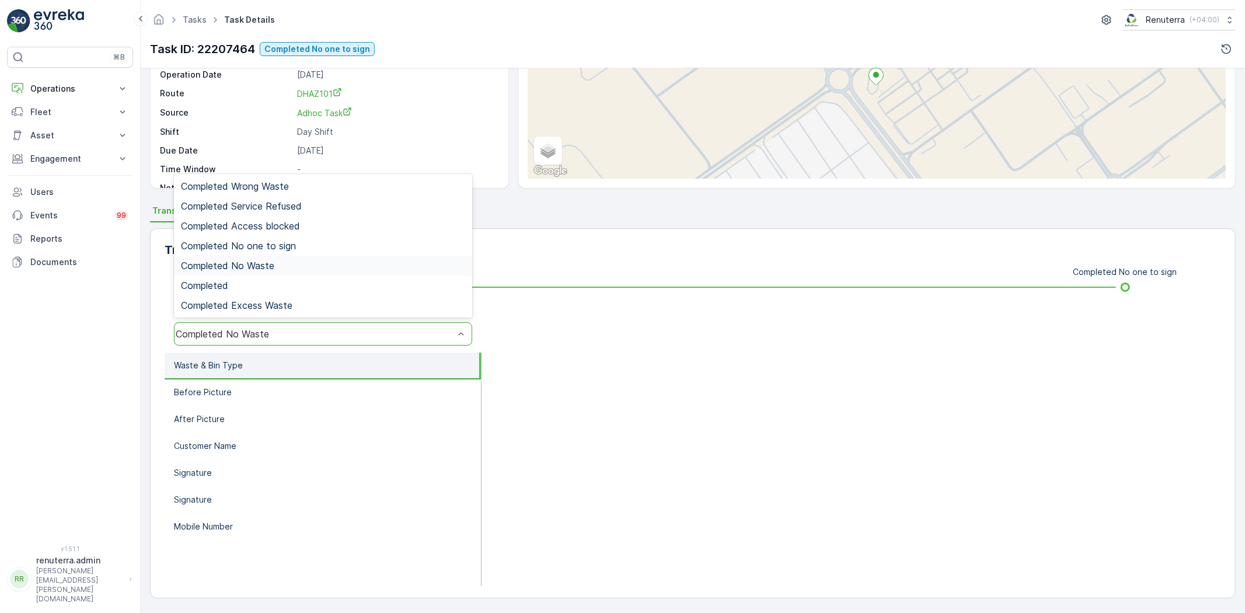
click at [270, 252] on div "Completed No one to sign" at bounding box center [323, 246] width 298 height 20
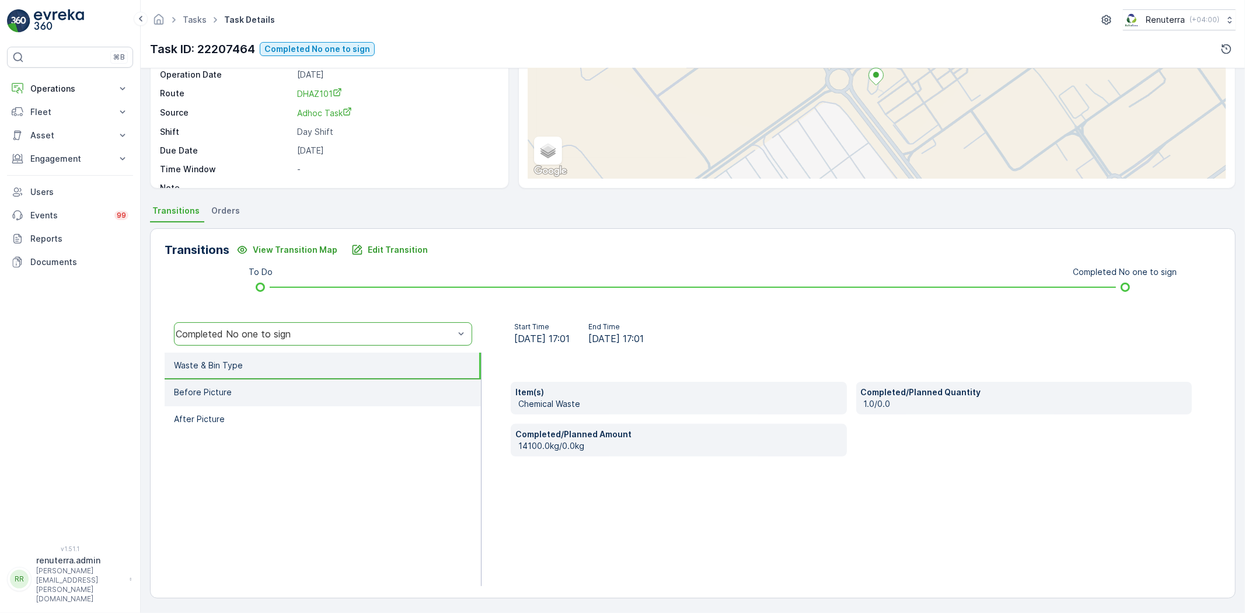
click at [316, 381] on li "Before Picture" at bounding box center [323, 393] width 316 height 27
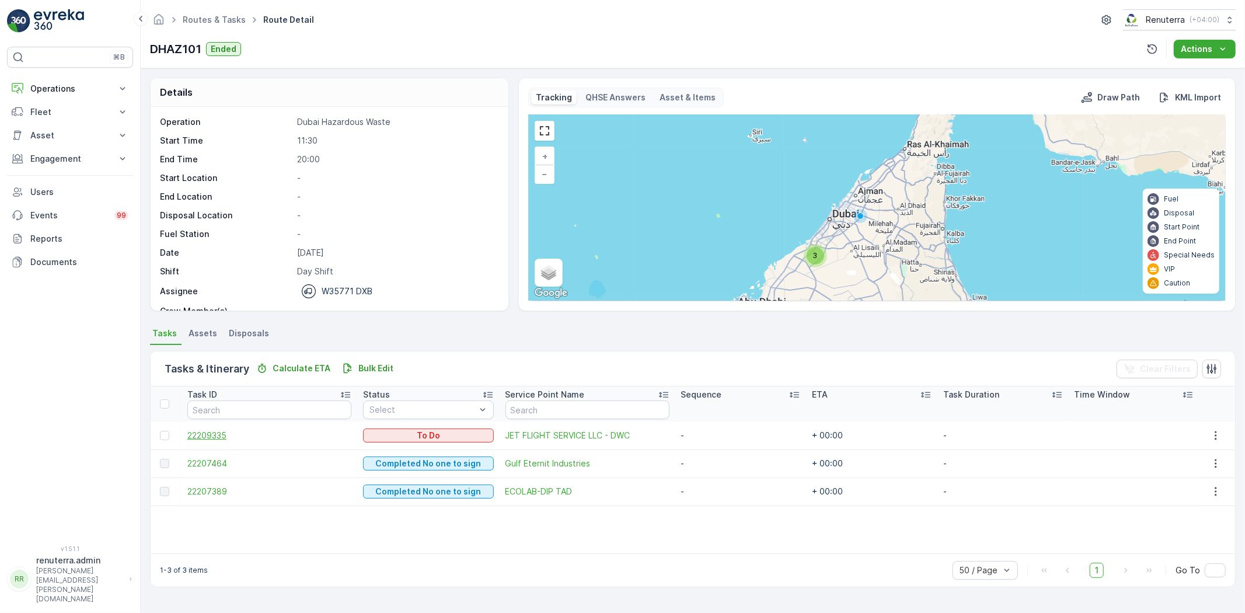
click at [194, 436] on span "22209335" at bounding box center [269, 436] width 164 height 12
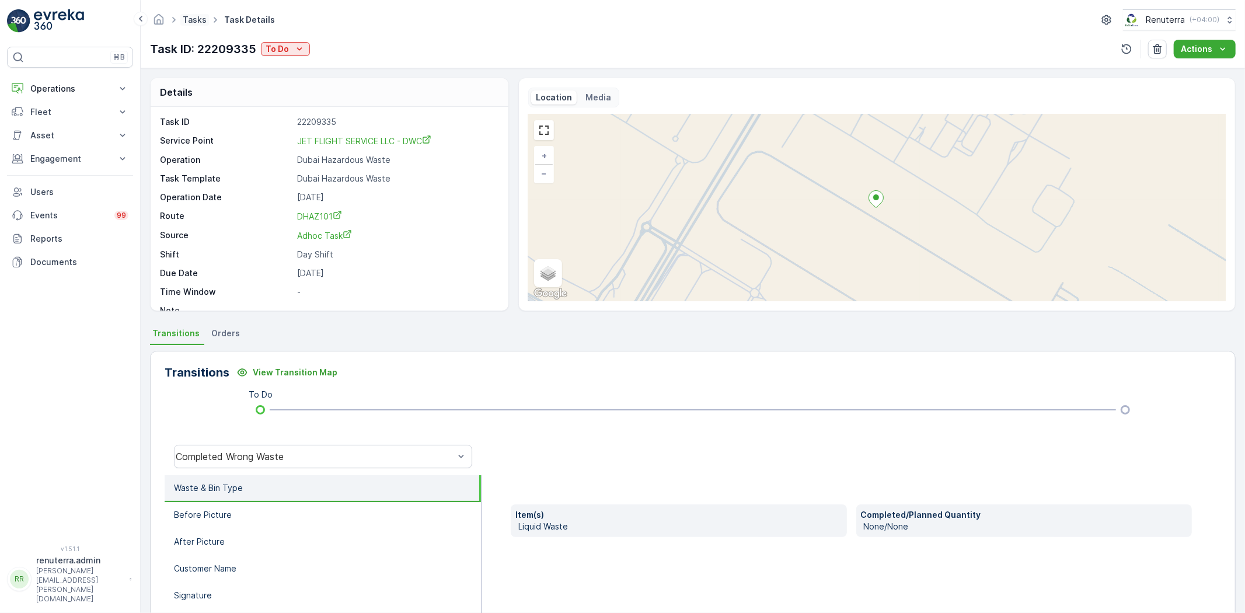
click at [197, 22] on link "Tasks" at bounding box center [195, 20] width 24 height 10
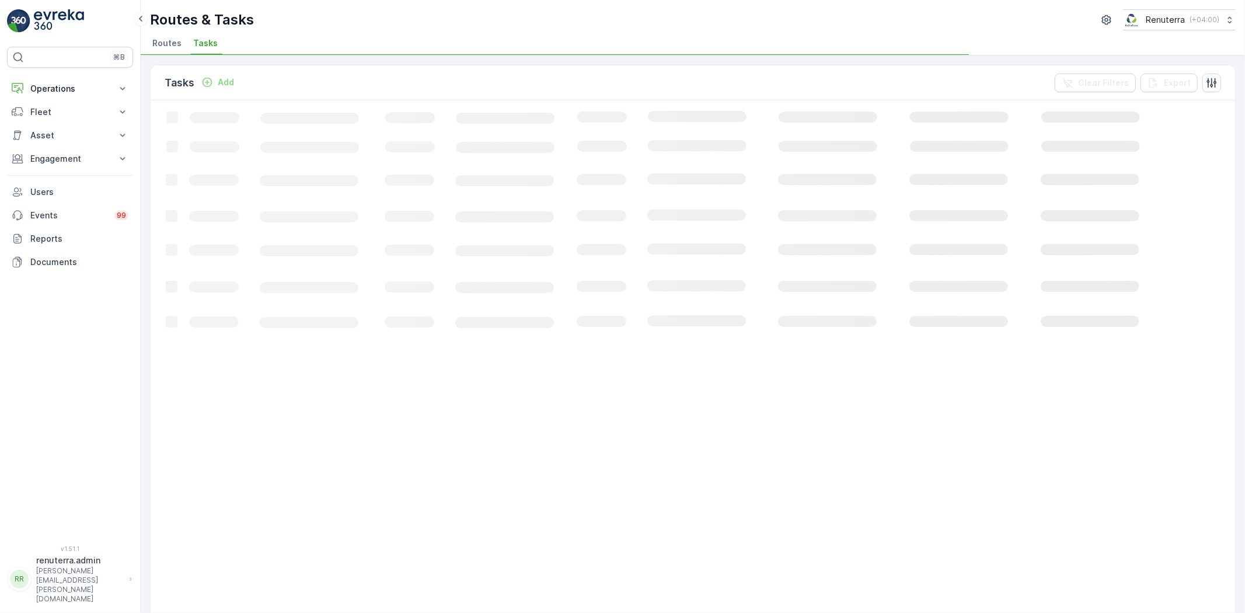
click at [177, 46] on span "Routes" at bounding box center [166, 43] width 29 height 12
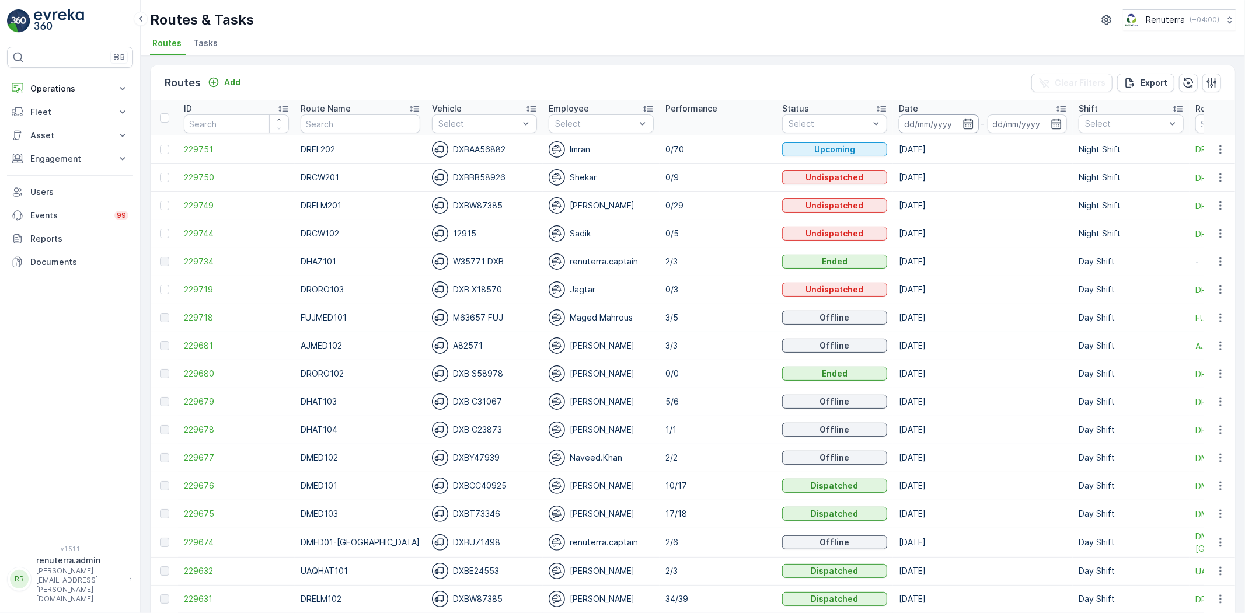
click at [929, 121] on input at bounding box center [939, 123] width 80 height 19
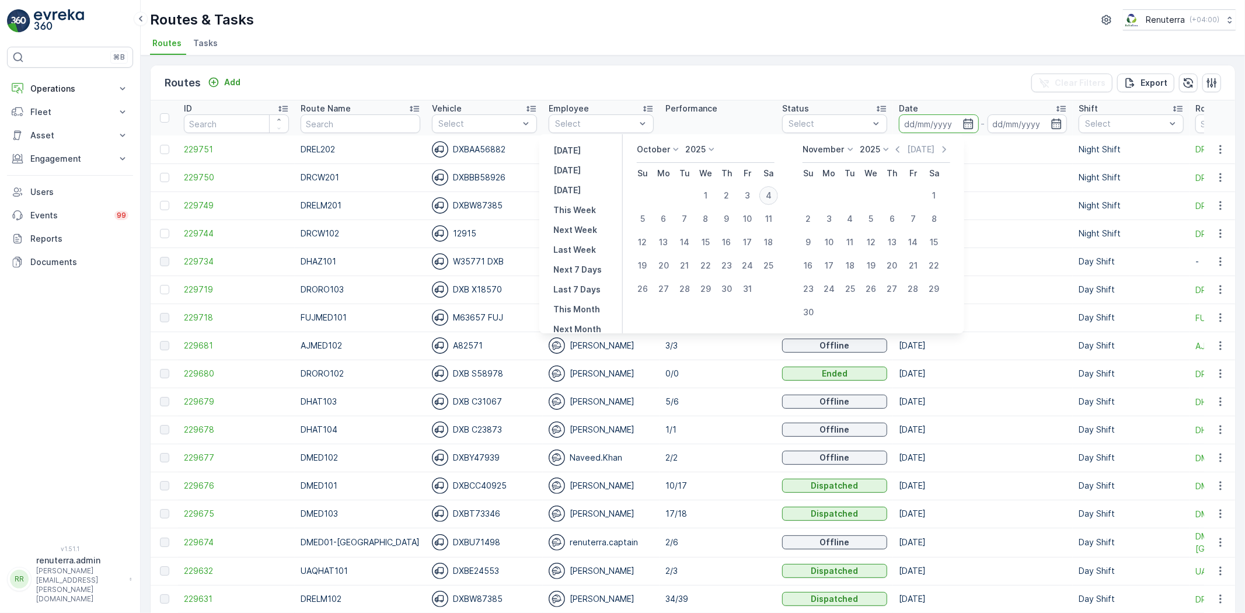
click at [766, 195] on div "4" at bounding box center [769, 195] width 19 height 19
type input "[DATE]"
click at [766, 195] on div "4" at bounding box center [769, 195] width 19 height 19
type input "[DATE]"
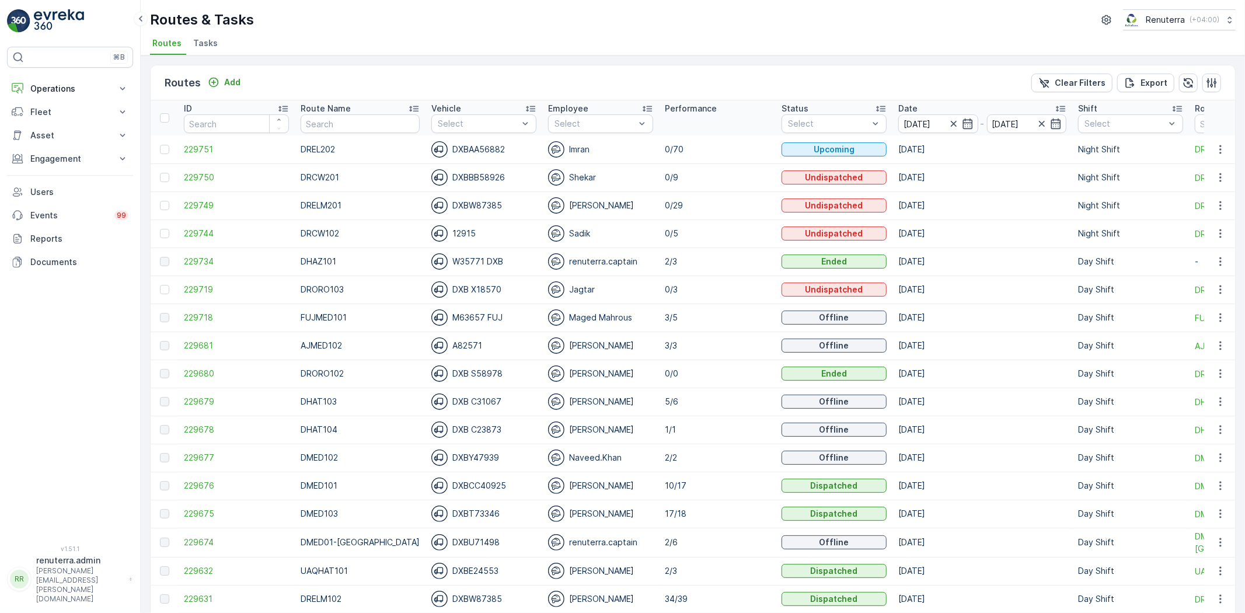
click at [348, 136] on td "DREL202" at bounding box center [360, 149] width 131 height 28
click at [343, 128] on input "text" at bounding box center [360, 123] width 119 height 19
type input "DMED13"
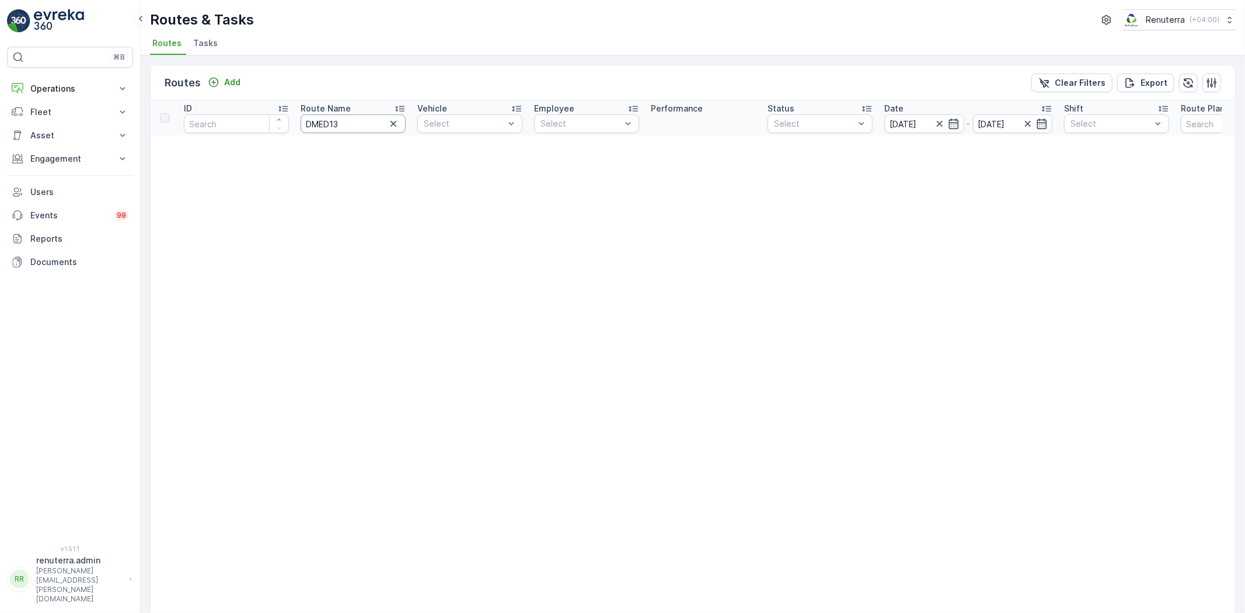
click at [342, 126] on input "DMED13" at bounding box center [353, 123] width 105 height 19
type input "DMED103"
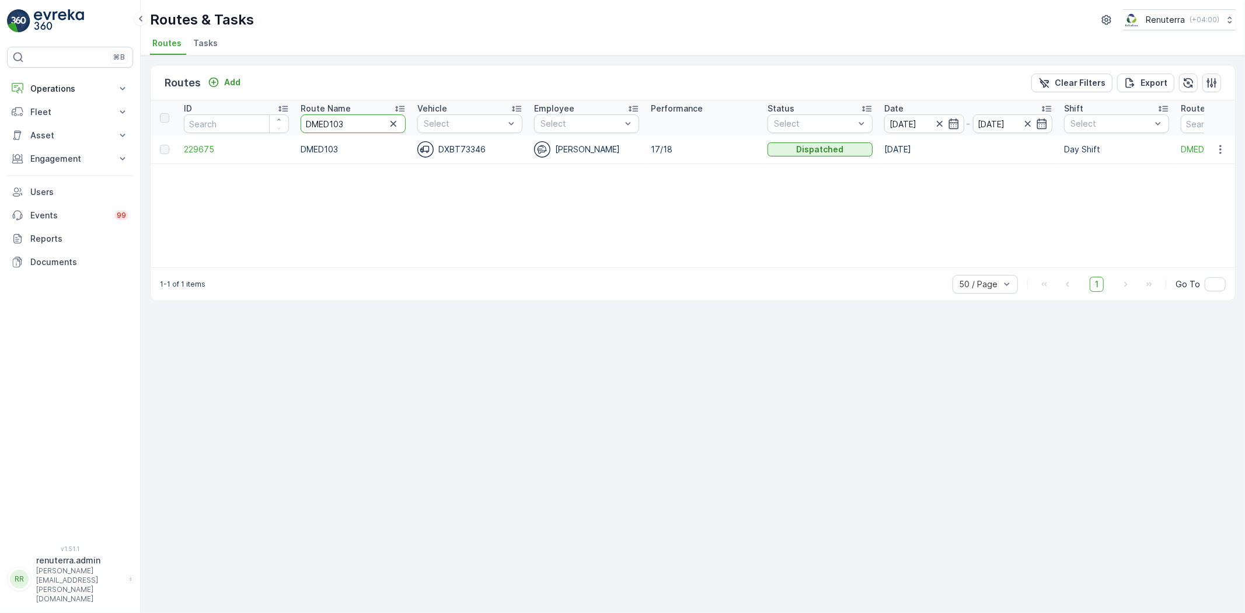
drag, startPoint x: 353, startPoint y: 121, endPoint x: 201, endPoint y: 104, distance: 152.8
click at [201, 104] on tr "ID Route Name DMED103 Vehicle Select Employee Select Performance Status Select …" at bounding box center [737, 117] width 1173 height 35
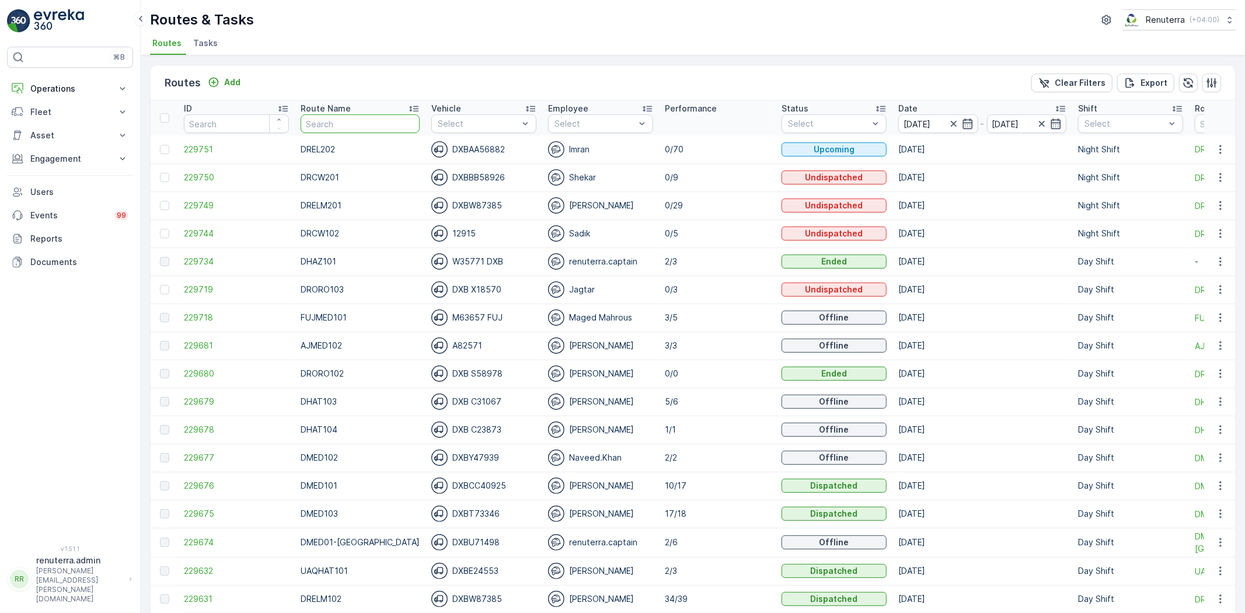
click at [386, 121] on input "text" at bounding box center [360, 123] width 119 height 19
type input "DHAT"
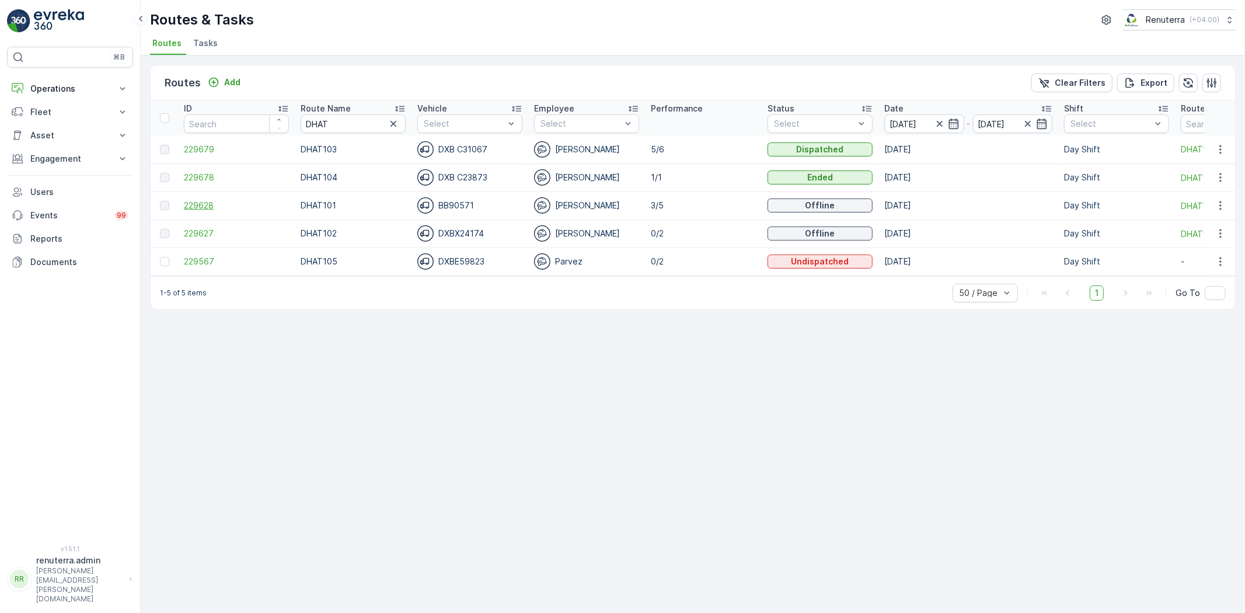
click at [227, 200] on span "229628" at bounding box center [236, 206] width 105 height 12
click at [216, 256] on span "229567" at bounding box center [236, 262] width 105 height 12
drag, startPoint x: 355, startPoint y: 124, endPoint x: 286, endPoint y: 113, distance: 69.8
click at [286, 113] on tr "ID Route Name DHAT Vehicle Select Employee Select Performance Status Select Dat…" at bounding box center [737, 117] width 1173 height 35
click at [814, 130] on div "Select" at bounding box center [820, 123] width 105 height 19
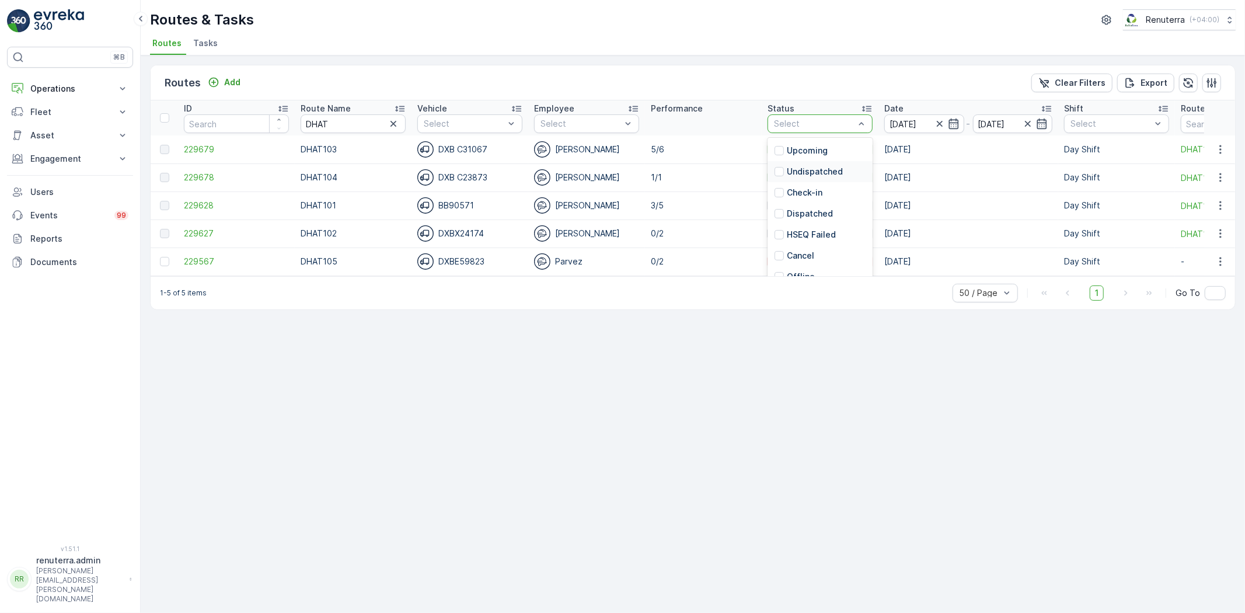
click at [812, 165] on div "Undispatched" at bounding box center [820, 171] width 105 height 21
drag, startPoint x: 332, startPoint y: 125, endPoint x: 277, endPoint y: 119, distance: 55.3
click at [279, 123] on tr "ID Route Name DHAT Vehicle Select Employee Select Performance Status Select Dat…" at bounding box center [737, 117] width 1173 height 35
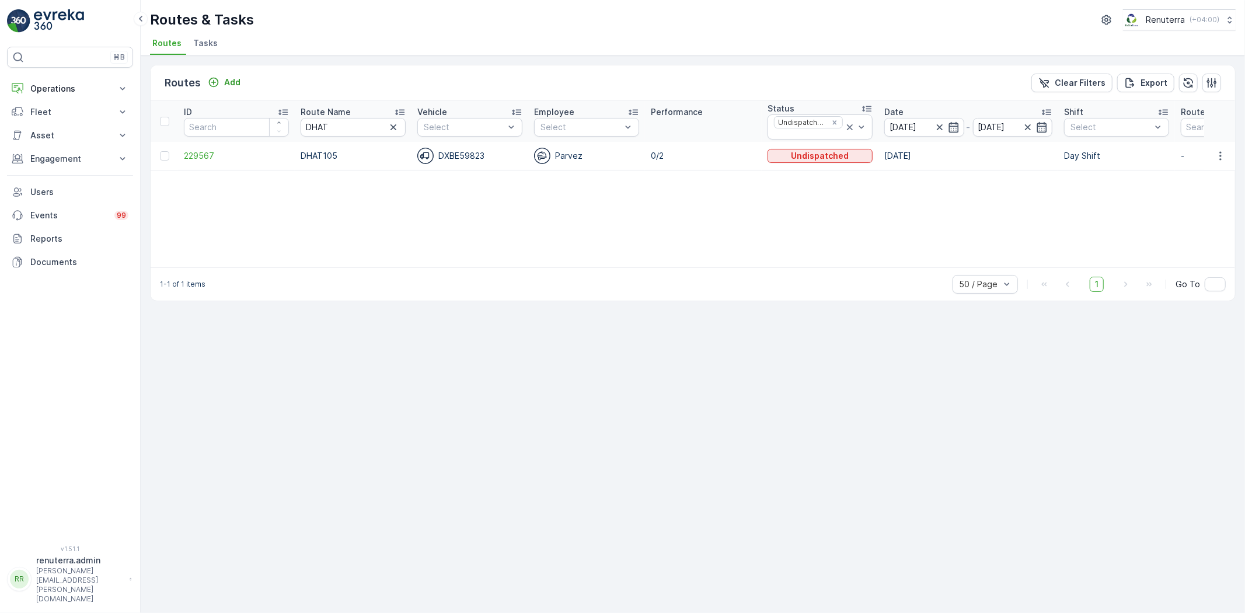
drag, startPoint x: 343, startPoint y: 103, endPoint x: 342, endPoint y: 126, distance: 23.4
click at [336, 112] on th "Route Name DHAT" at bounding box center [353, 120] width 117 height 41
drag, startPoint x: 330, startPoint y: 124, endPoint x: 312, endPoint y: 126, distance: 18.1
click at [312, 126] on input "DHAT" at bounding box center [353, 127] width 105 height 19
type input "D"
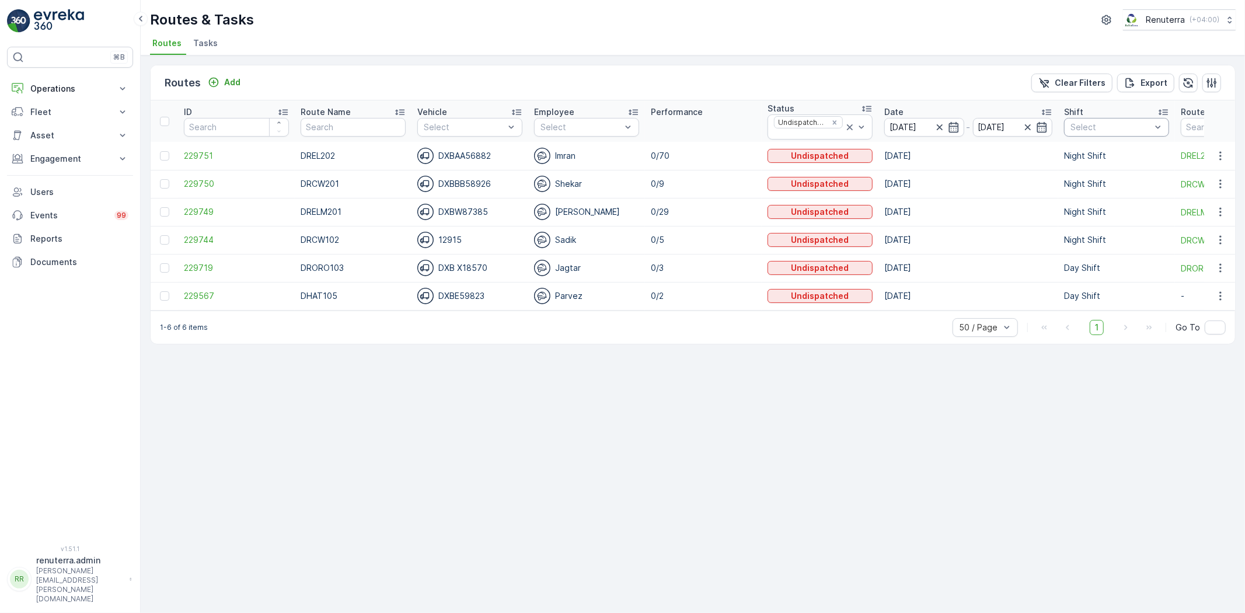
click at [1098, 133] on div "Select" at bounding box center [1116, 127] width 105 height 19
click at [1095, 189] on p "Day Shift" at bounding box center [1102, 192] width 37 height 12
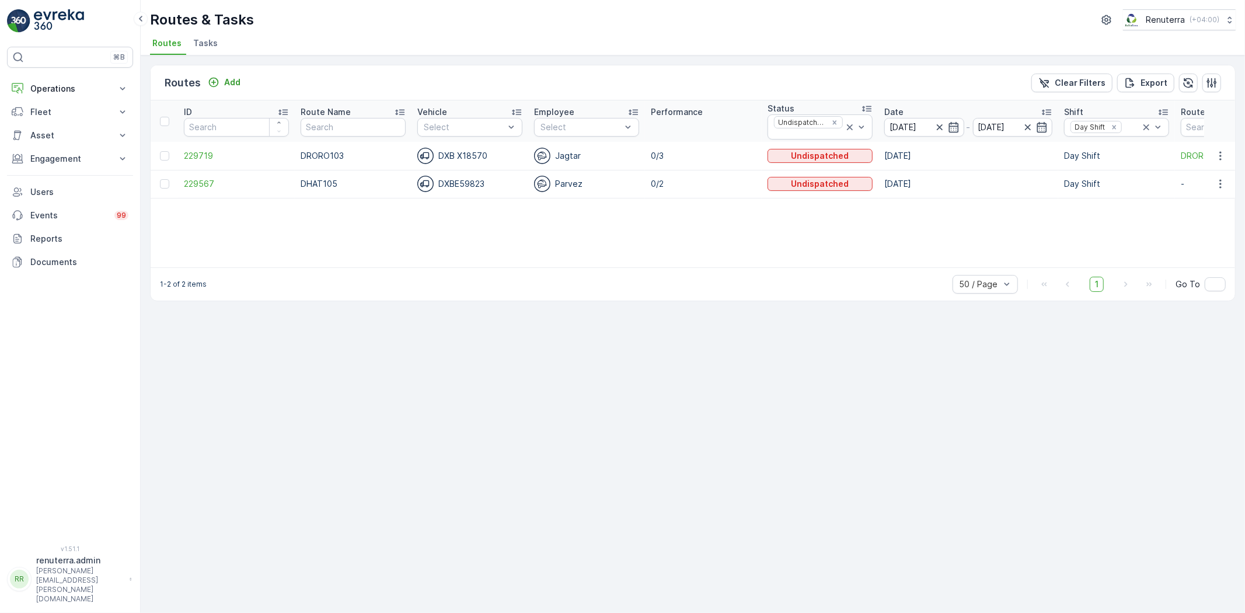
click at [826, 434] on div "Routes Add Clear Filters Export ID Route Name Vehicle Select Employee Select Pe…" at bounding box center [693, 334] width 1105 height 558
click at [83, 156] on p "Engagement" at bounding box center [69, 159] width 79 height 12
click at [65, 135] on p "Asset" at bounding box center [69, 136] width 79 height 12
click at [77, 174] on p "Engagement" at bounding box center [69, 175] width 79 height 12
click at [57, 112] on p "Fleet" at bounding box center [69, 112] width 79 height 12
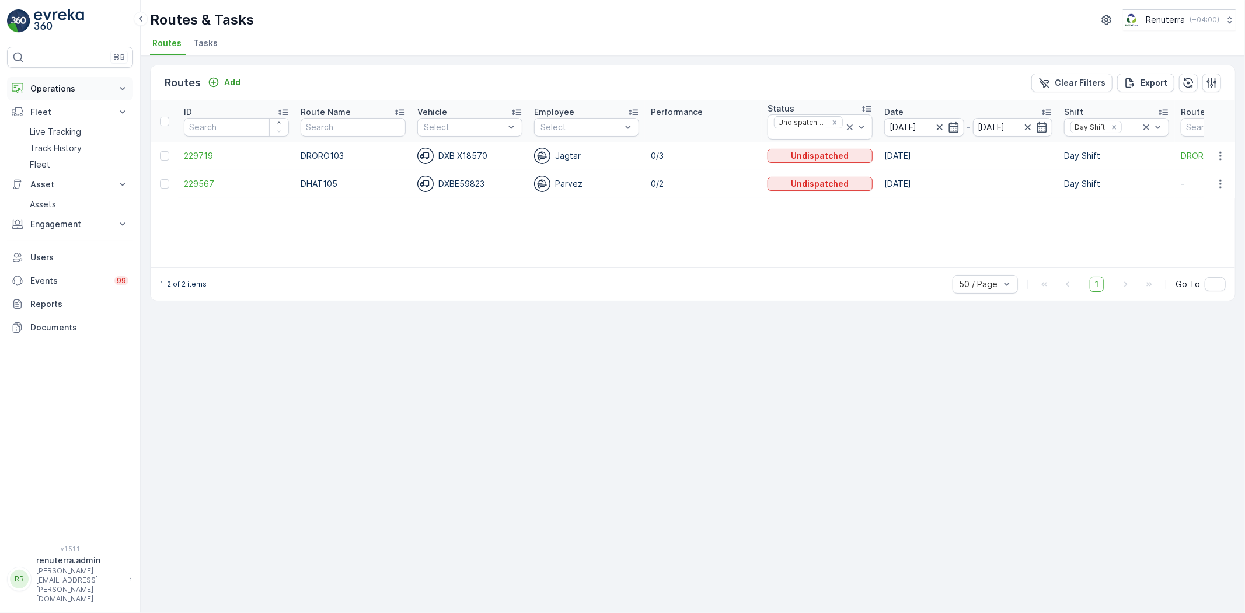
click at [65, 91] on p "Operations" at bounding box center [69, 89] width 79 height 12
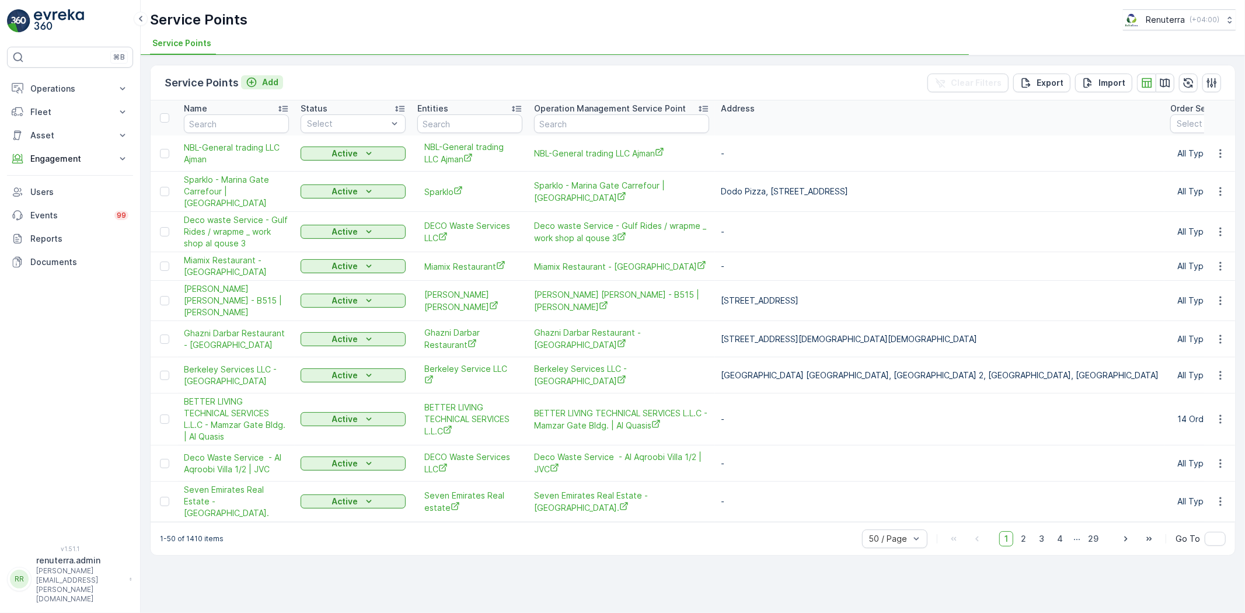
click at [264, 83] on p "Add" at bounding box center [270, 82] width 16 height 12
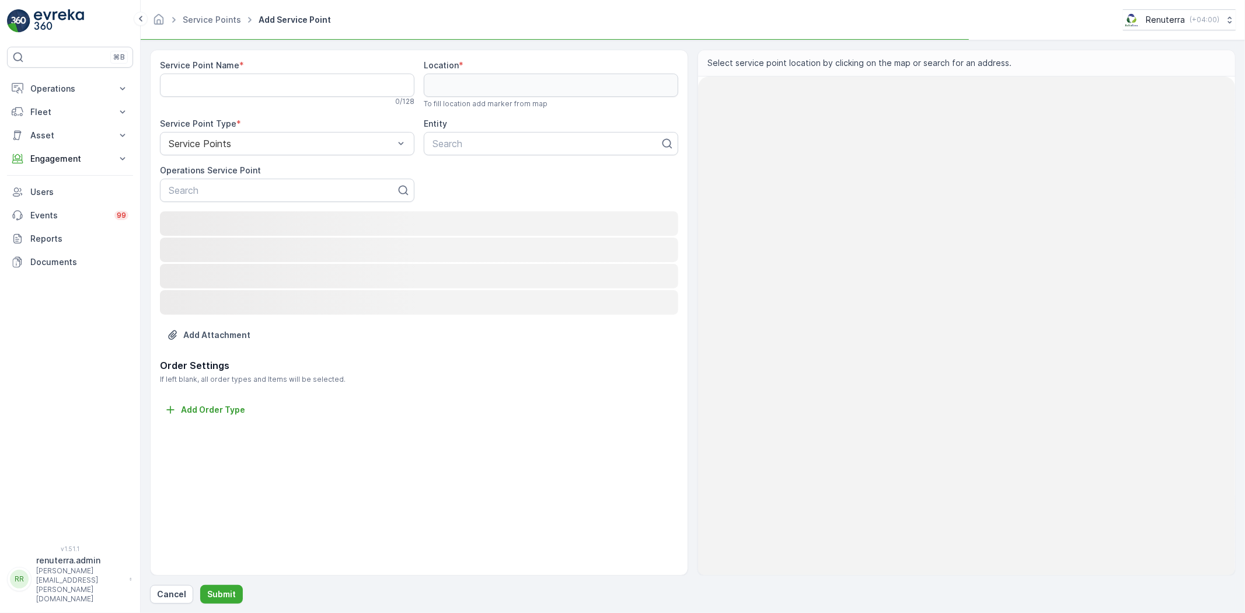
click at [264, 92] on Name "Service Point Name" at bounding box center [287, 85] width 255 height 23
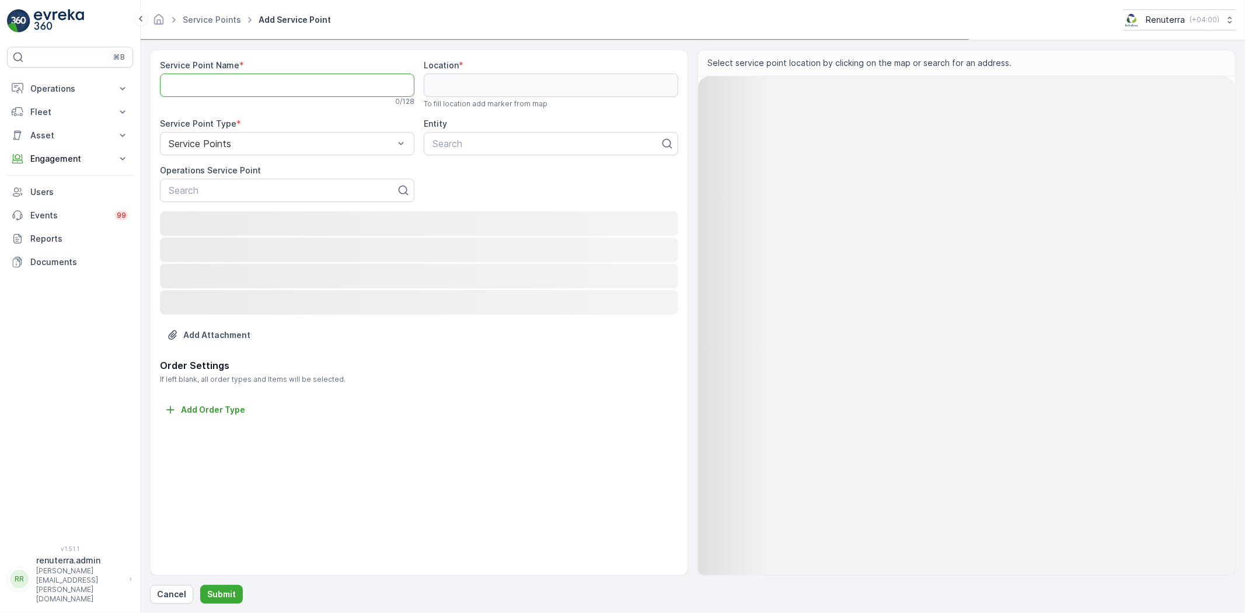
paste Name "Emrill -[GEOGRAPHIC_DATA]"
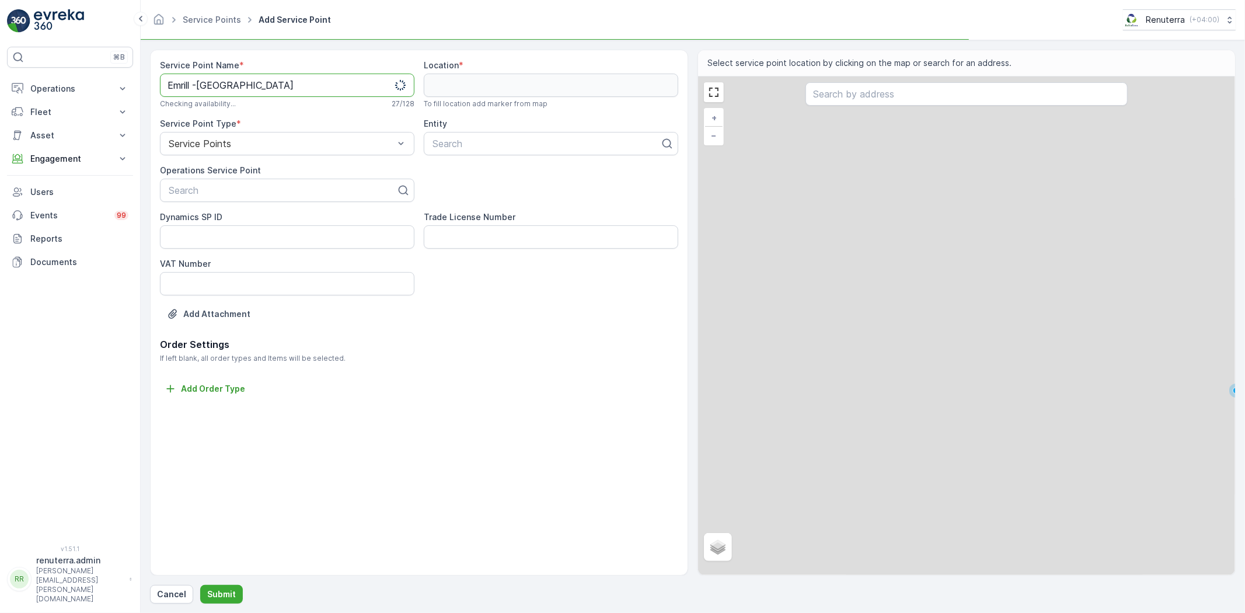
click at [187, 82] on Name "Emrill -[GEOGRAPHIC_DATA]" at bounding box center [287, 85] width 255 height 23
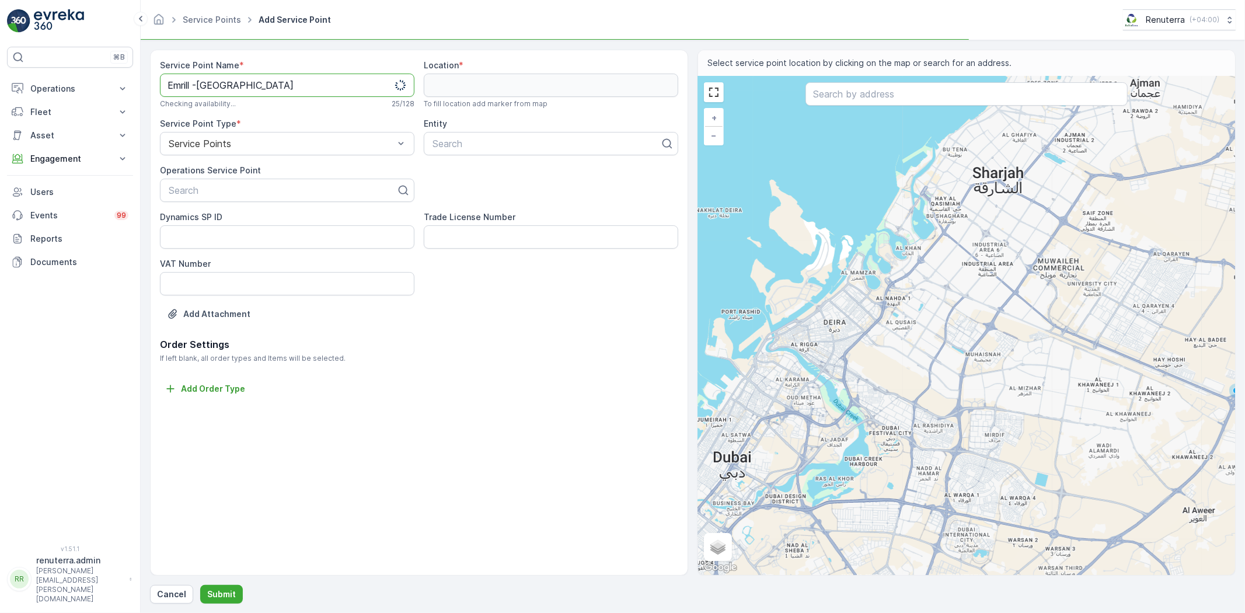
drag, startPoint x: 305, startPoint y: 84, endPoint x: 85, endPoint y: 42, distance: 224.1
click at [85, 42] on div "⌘B Operations Insights Planning Routes & Tasks Cockpit Settings Fleet Live Trac…" at bounding box center [622, 306] width 1245 height 613
type Name "Emrill -[GEOGRAPHIC_DATA]"
click at [190, 191] on div at bounding box center [283, 190] width 230 height 11
paste input "Emrill -[GEOGRAPHIC_DATA]"
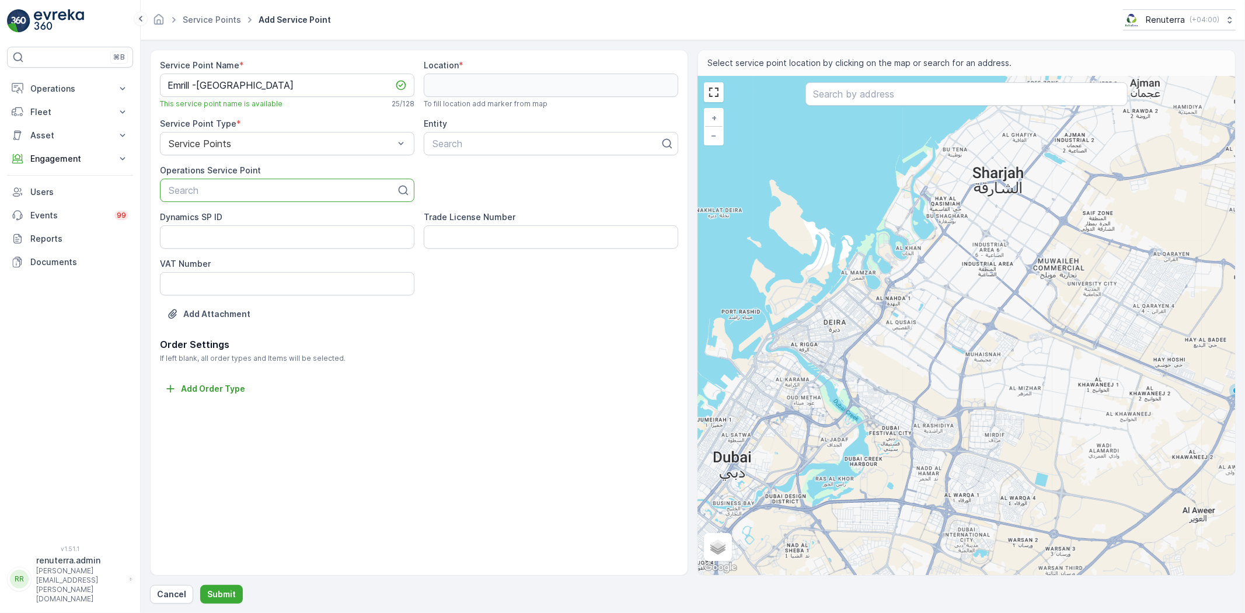
type input "Emrill -[GEOGRAPHIC_DATA]"
click at [220, 225] on div "Emrill -[GEOGRAPHIC_DATA]" at bounding box center [287, 219] width 255 height 20
click at [232, 255] on div "Dynamics SP ID Trade License Number VAT Number" at bounding box center [419, 253] width 518 height 84
click at [515, 141] on div at bounding box center [546, 143] width 230 height 11
type input "Emril"
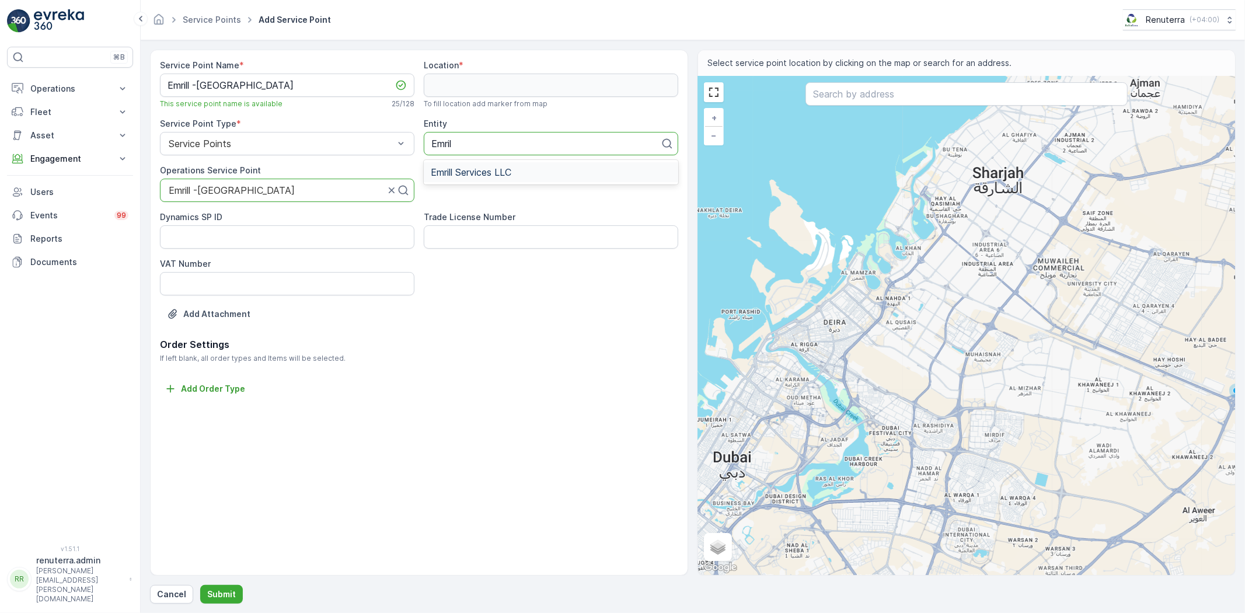
click at [477, 172] on span "Emrill Services LLC" at bounding box center [471, 172] width 81 height 11
click at [845, 90] on input "text" at bounding box center [967, 93] width 322 height 23
paste input "Emrill -[GEOGRAPHIC_DATA]"
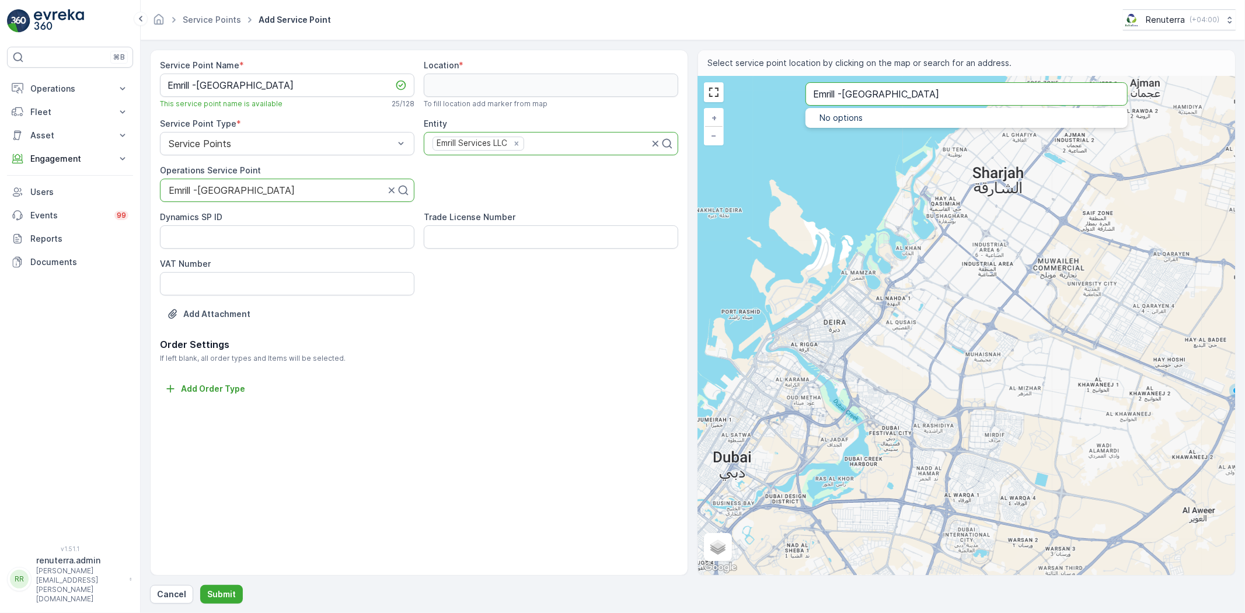
drag, startPoint x: 847, startPoint y: 93, endPoint x: 817, endPoint y: 90, distance: 29.4
click at [817, 90] on input "Emrill -[GEOGRAPHIC_DATA]" at bounding box center [967, 93] width 322 height 23
type input "Eyansoon Buildings"
click at [860, 135] on span "[GEOGRAPHIC_DATA]" at bounding box center [889, 131] width 90 height 10
type input "25.1916536,55.2792974"
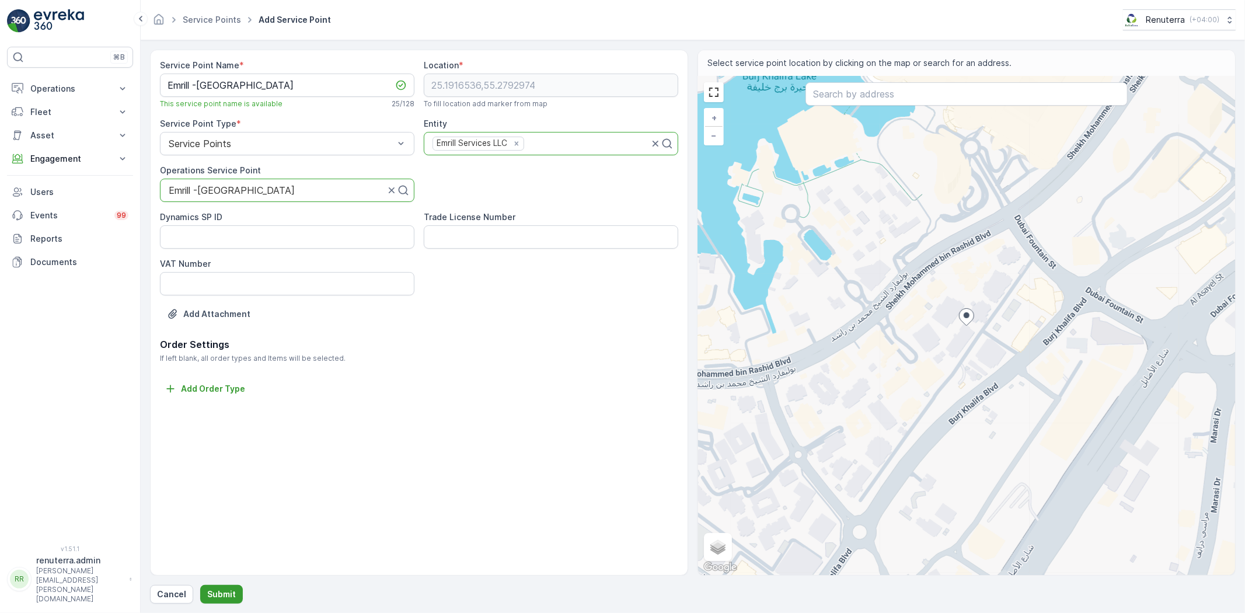
click at [213, 594] on p "Submit" at bounding box center [221, 595] width 29 height 12
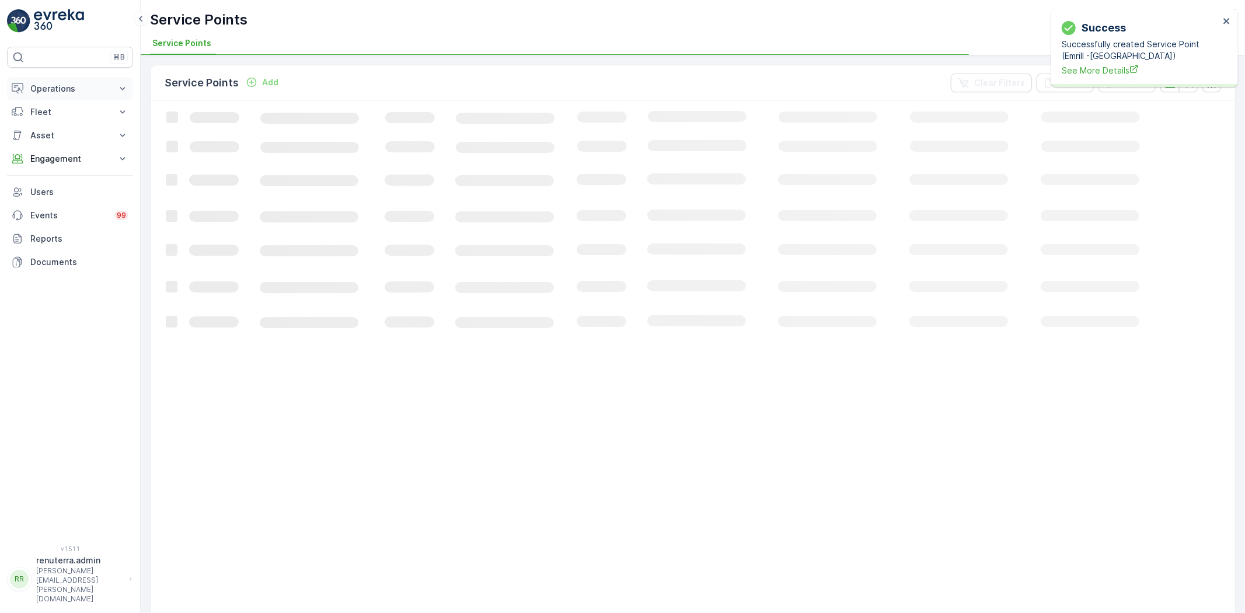
click at [89, 90] on p "Operations" at bounding box center [69, 89] width 79 height 12
click at [74, 126] on link "Planning" at bounding box center [79, 125] width 108 height 16
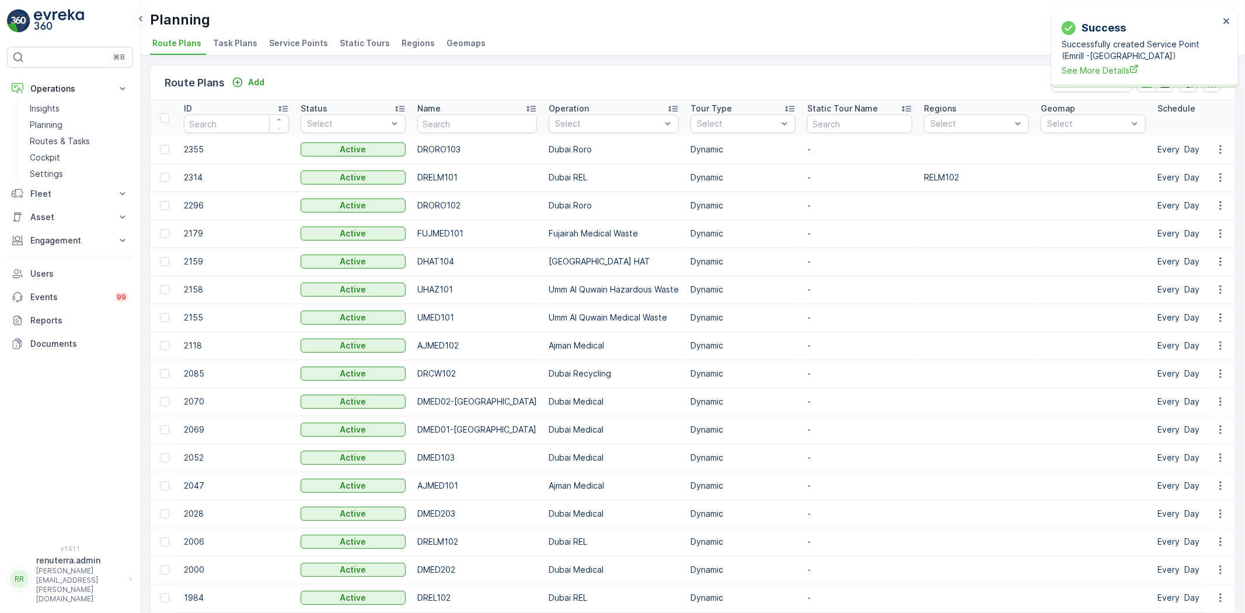
click at [293, 39] on span "Service Points" at bounding box center [298, 43] width 59 height 12
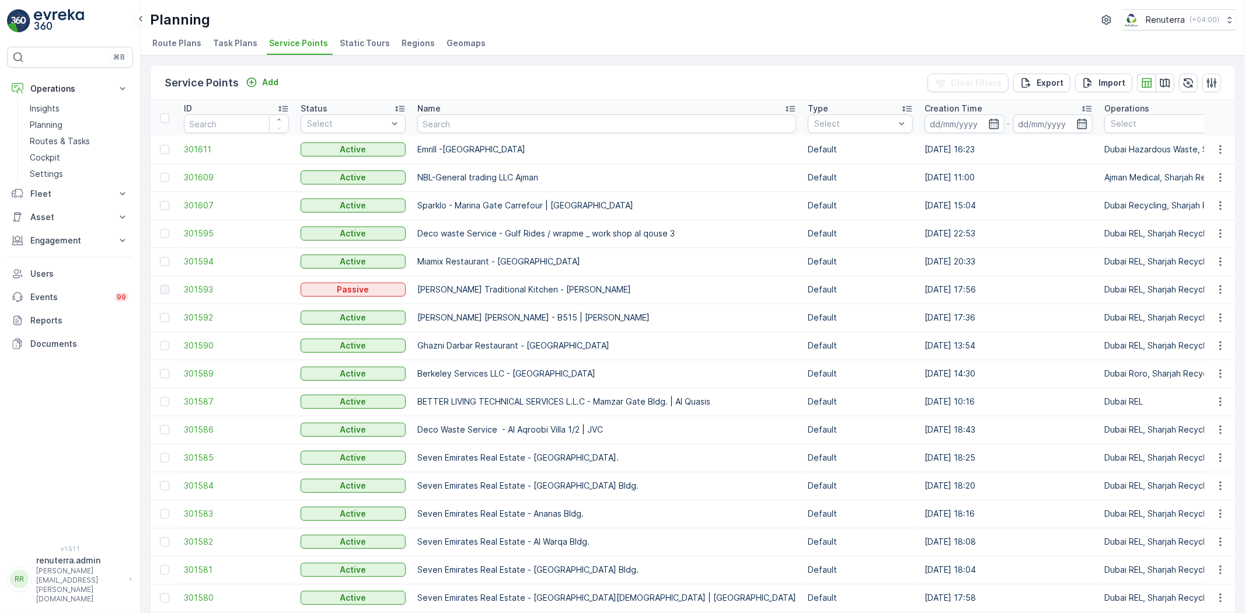
click at [427, 111] on p "Name" at bounding box center [428, 109] width 23 height 12
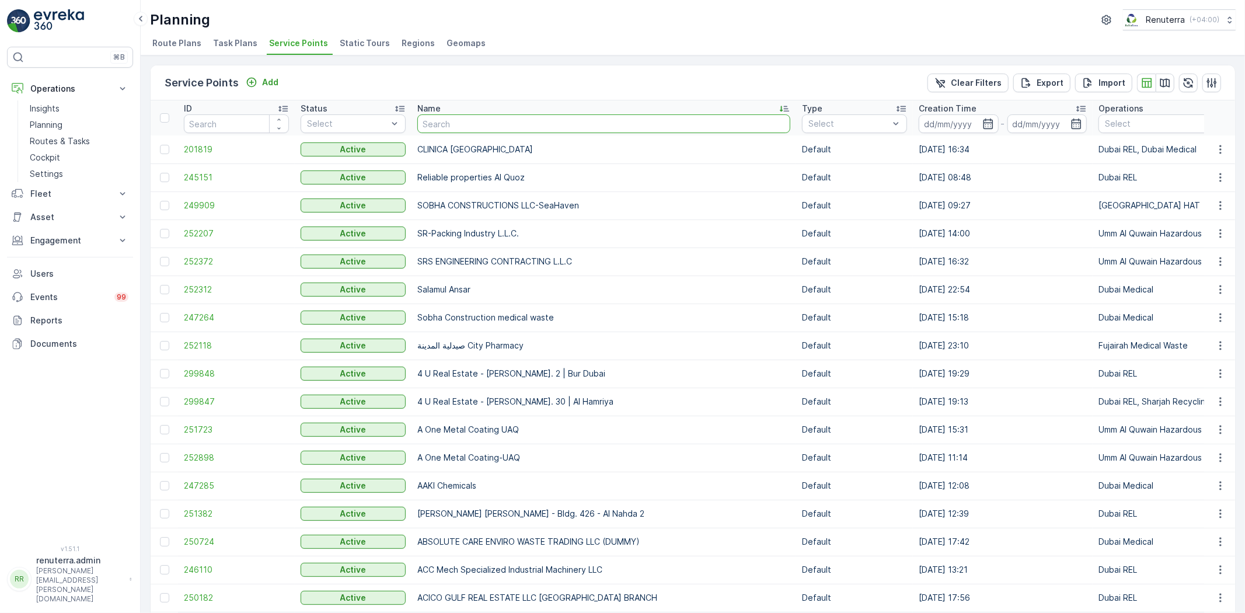
type input "B"
type input "Nepro"
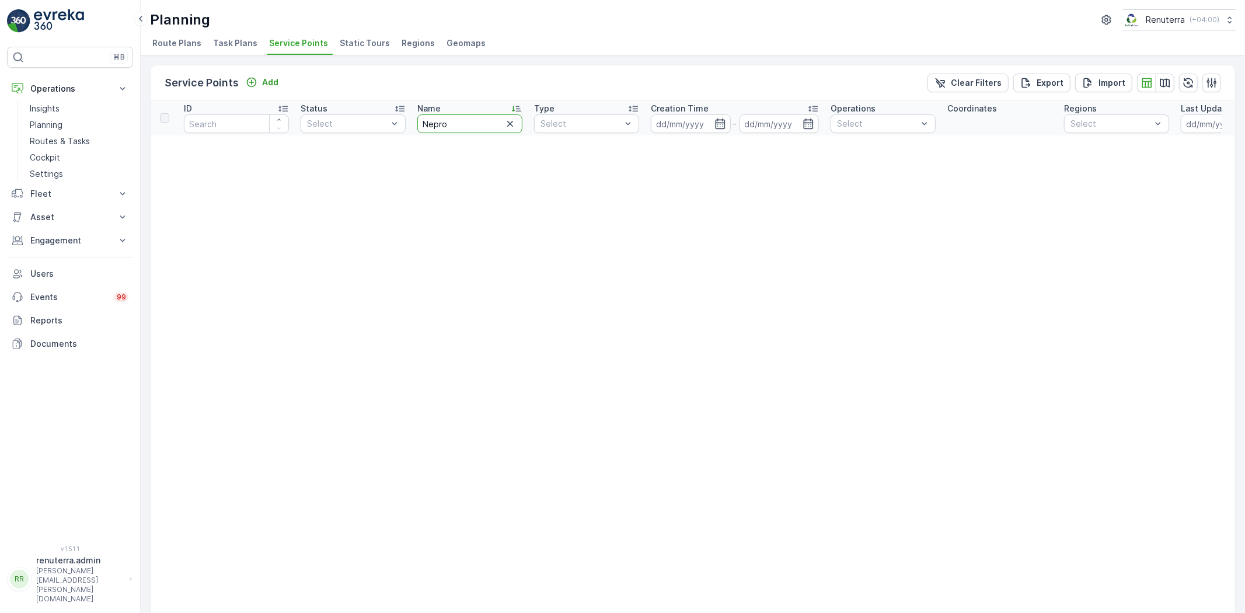
drag, startPoint x: 427, startPoint y: 131, endPoint x: 418, endPoint y: 133, distance: 9.4
click at [418, 133] on th "Name Nepro" at bounding box center [470, 117] width 117 height 35
type input "B"
type input "Nep"
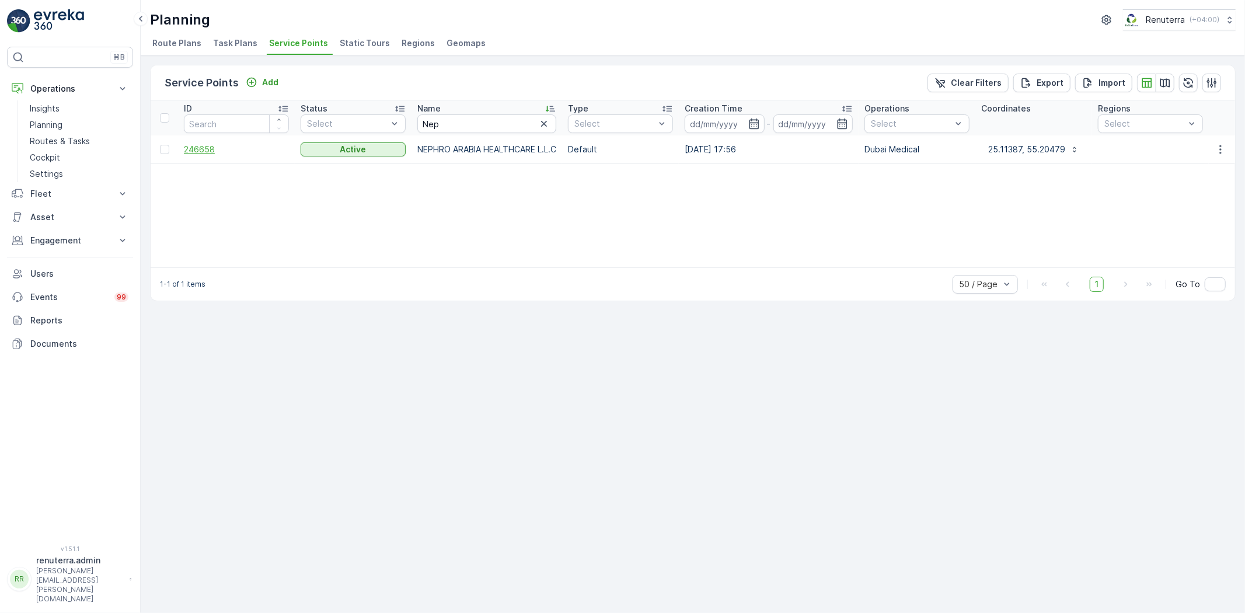
click at [215, 150] on span "246658" at bounding box center [236, 150] width 105 height 12
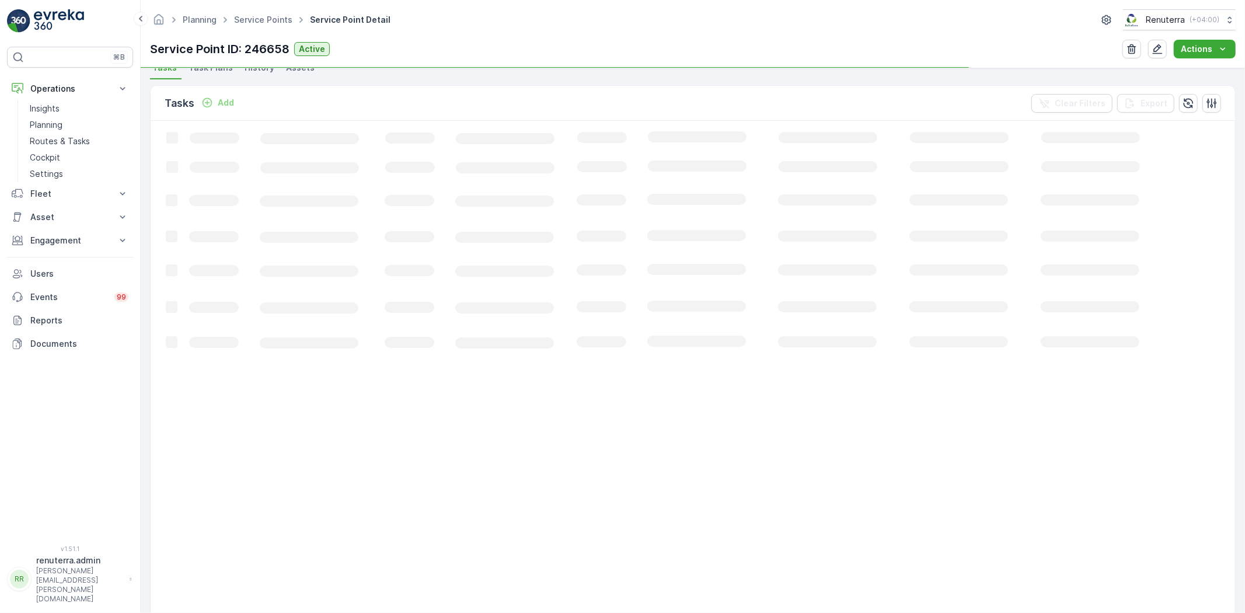
scroll to position [324, 0]
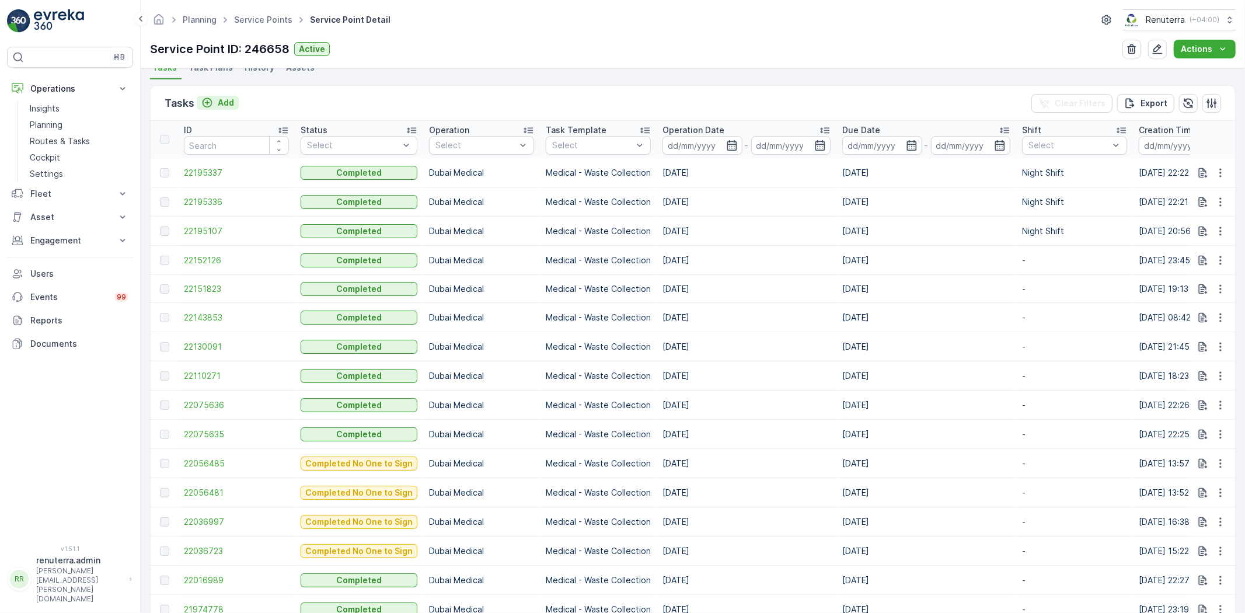
click at [224, 104] on p "Add" at bounding box center [226, 103] width 16 height 12
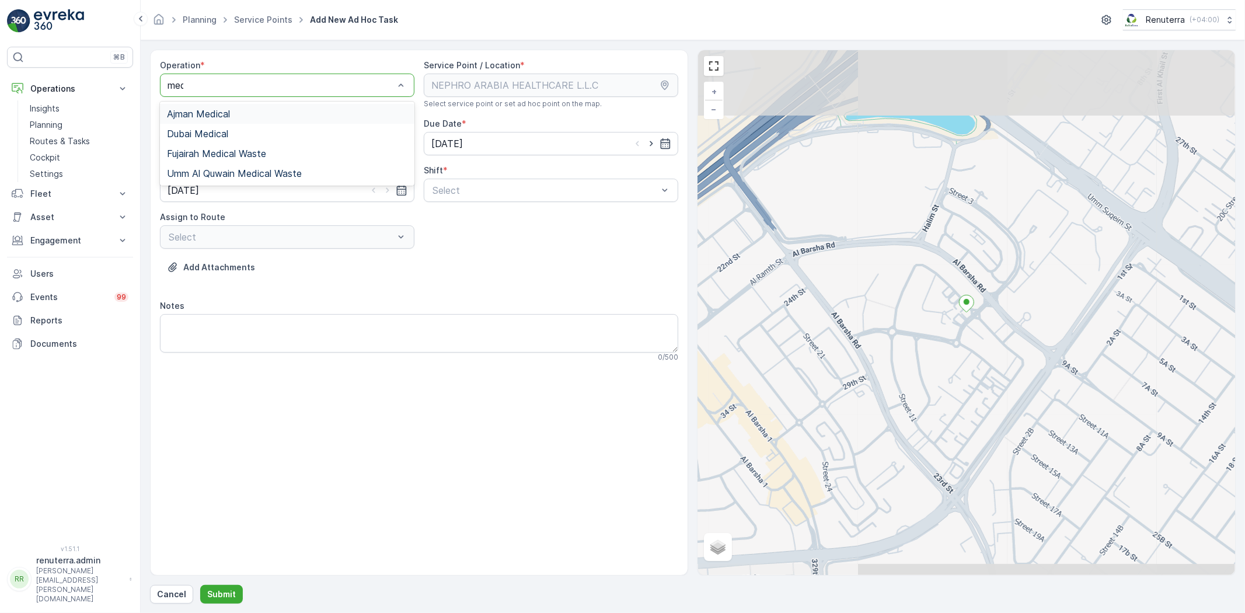
type input "medi"
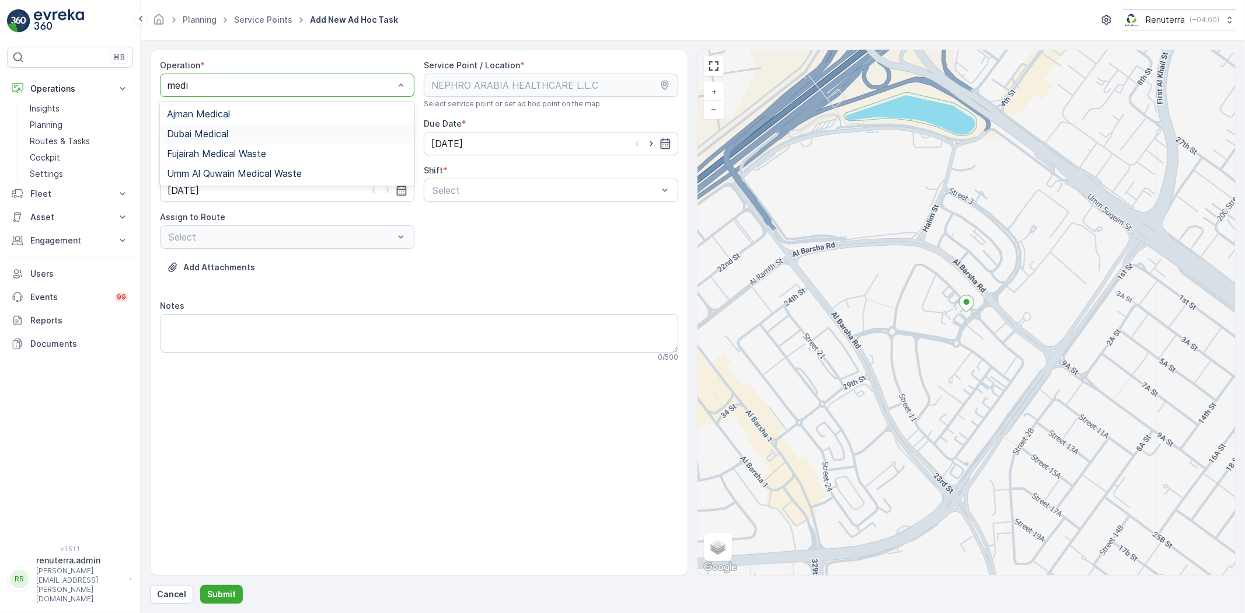
drag, startPoint x: 220, startPoint y: 130, endPoint x: 259, endPoint y: 150, distance: 43.3
click at [220, 130] on span "Dubai Medical" at bounding box center [197, 133] width 61 height 11
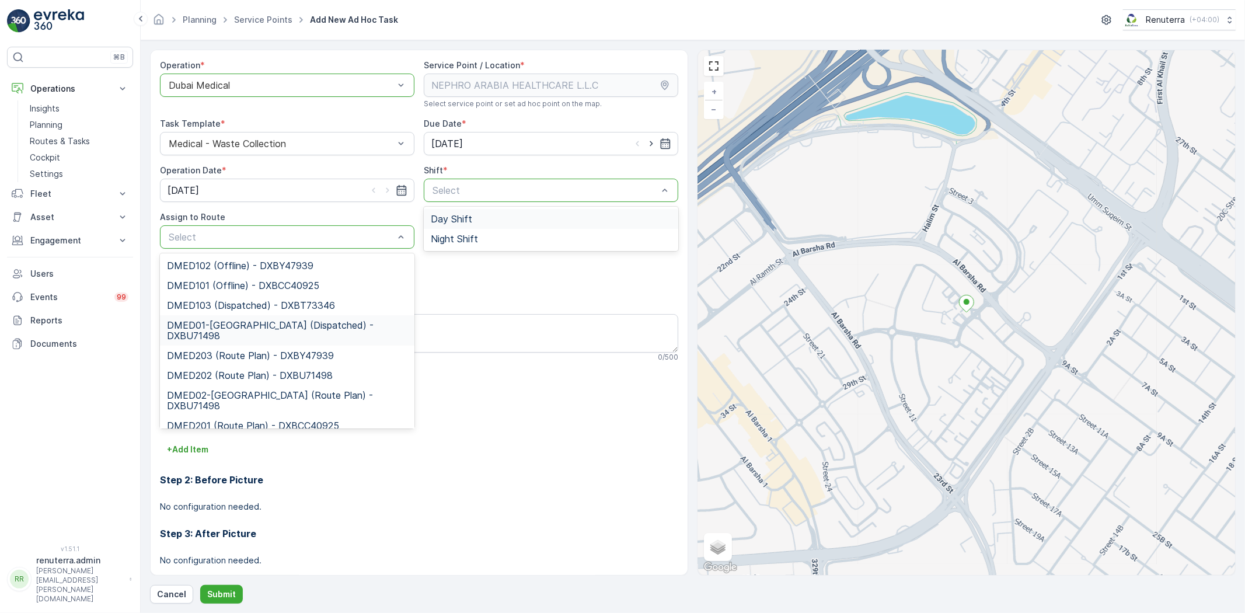
click at [330, 325] on span "DMED01-Khawaneej Yard (Dispatched) - DXBU71498" at bounding box center [287, 330] width 241 height 21
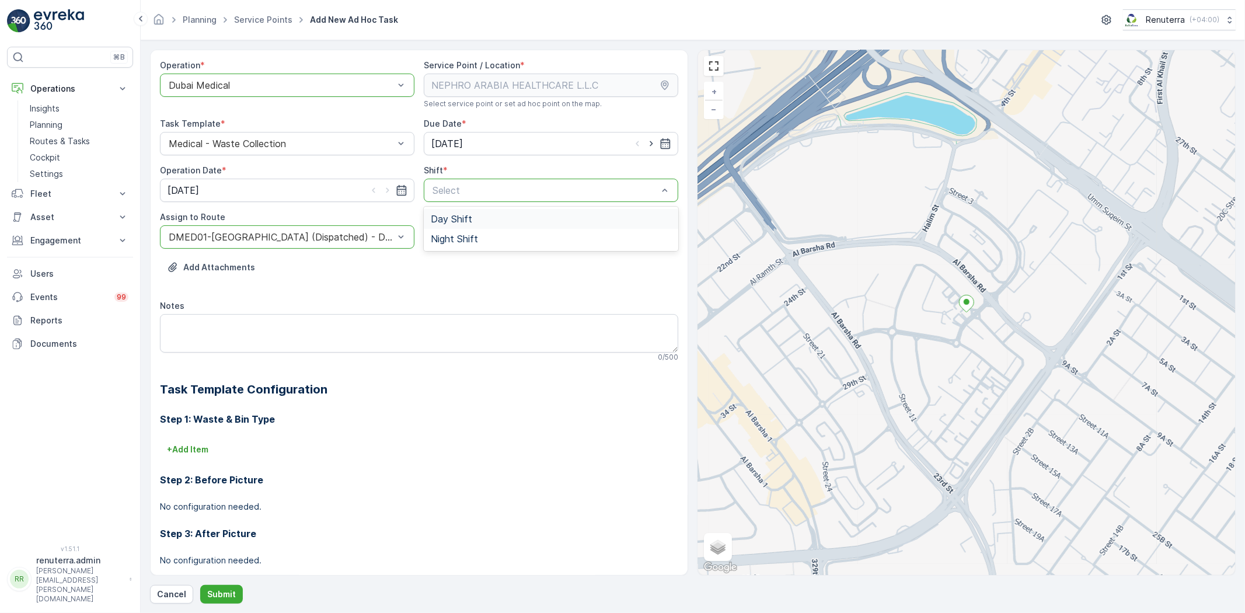
click at [445, 223] on span "Day Shift" at bounding box center [451, 219] width 41 height 11
click at [214, 600] on p "Submit" at bounding box center [221, 595] width 29 height 12
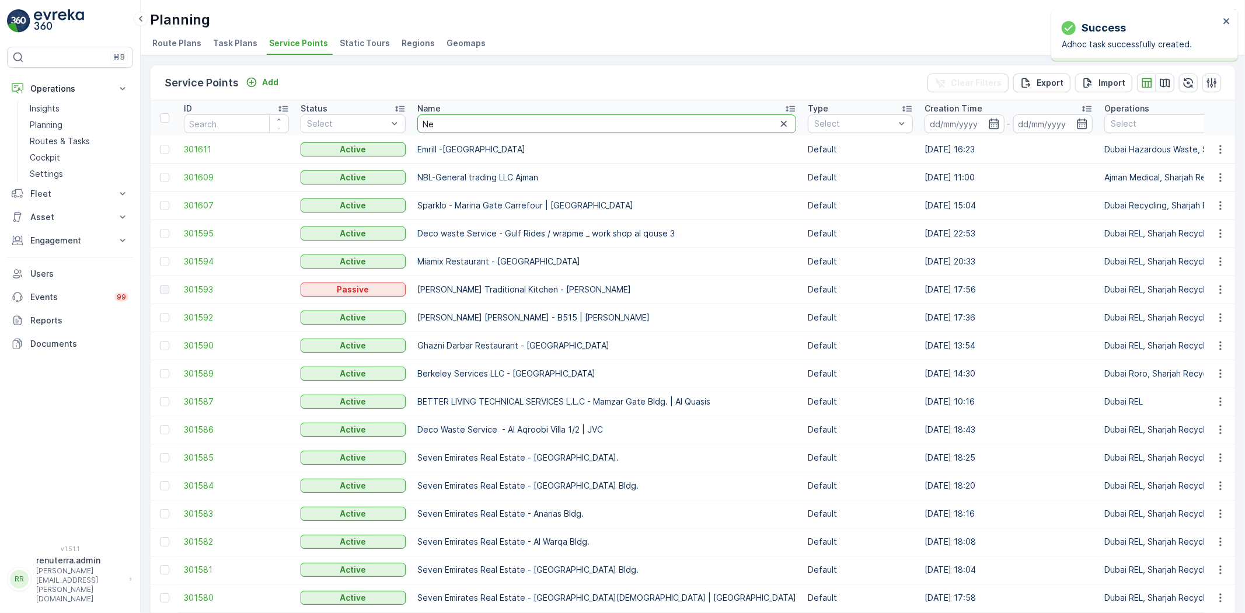
type input "N"
type input "r"
type input "nepr"
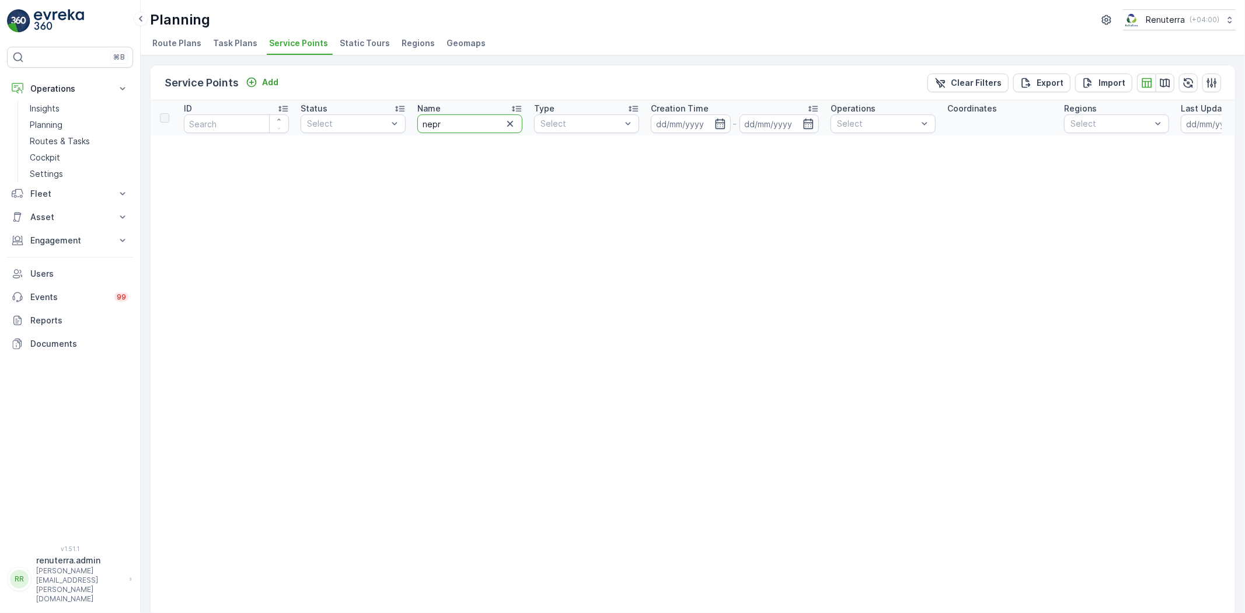
drag, startPoint x: 452, startPoint y: 118, endPoint x: 410, endPoint y: 127, distance: 43.1
type input "neprh"
drag, startPoint x: 451, startPoint y: 123, endPoint x: 431, endPoint y: 130, distance: 21.6
click at [431, 130] on input "neprh" at bounding box center [469, 123] width 105 height 19
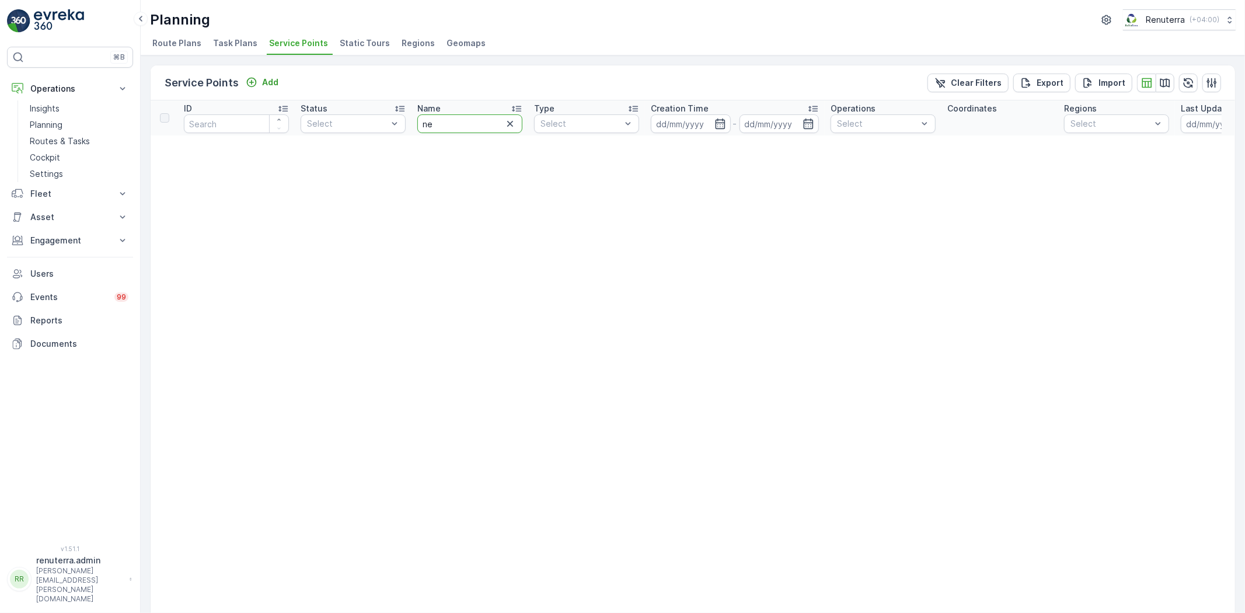
type input "n"
type input "nep"
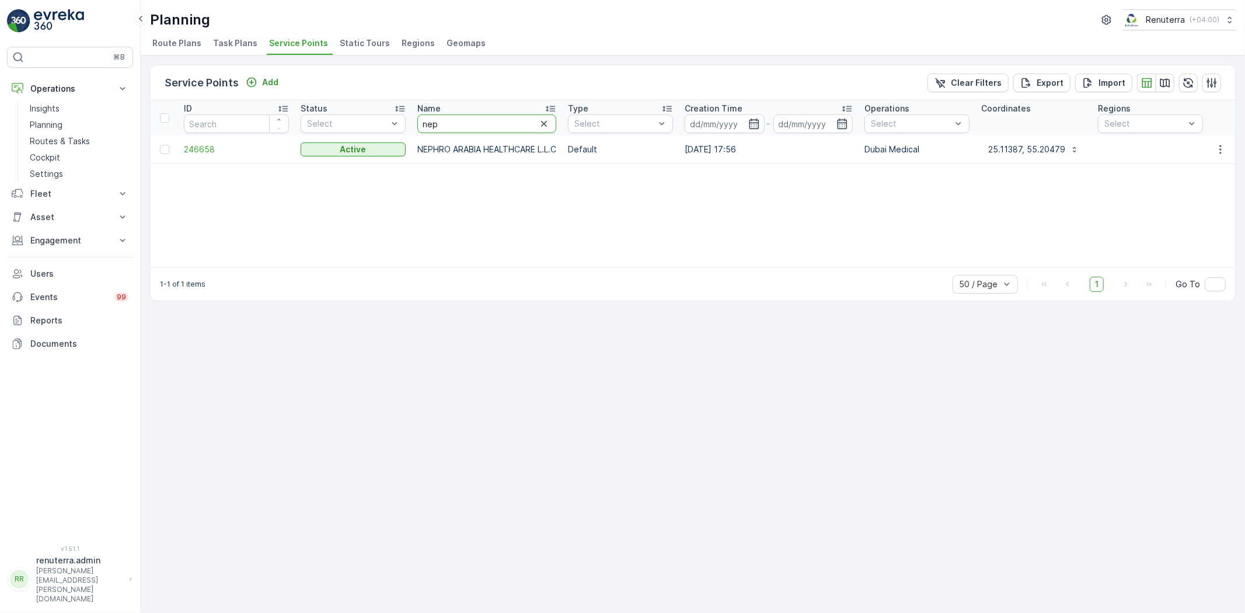
click at [193, 147] on span "246658" at bounding box center [236, 150] width 105 height 12
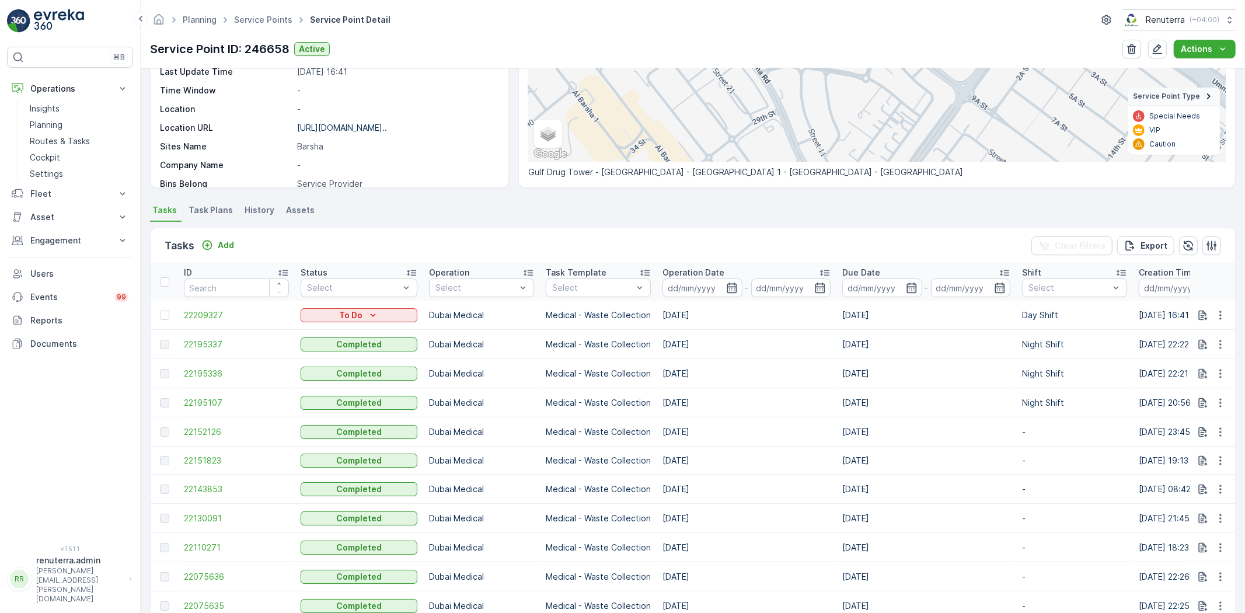
scroll to position [65, 0]
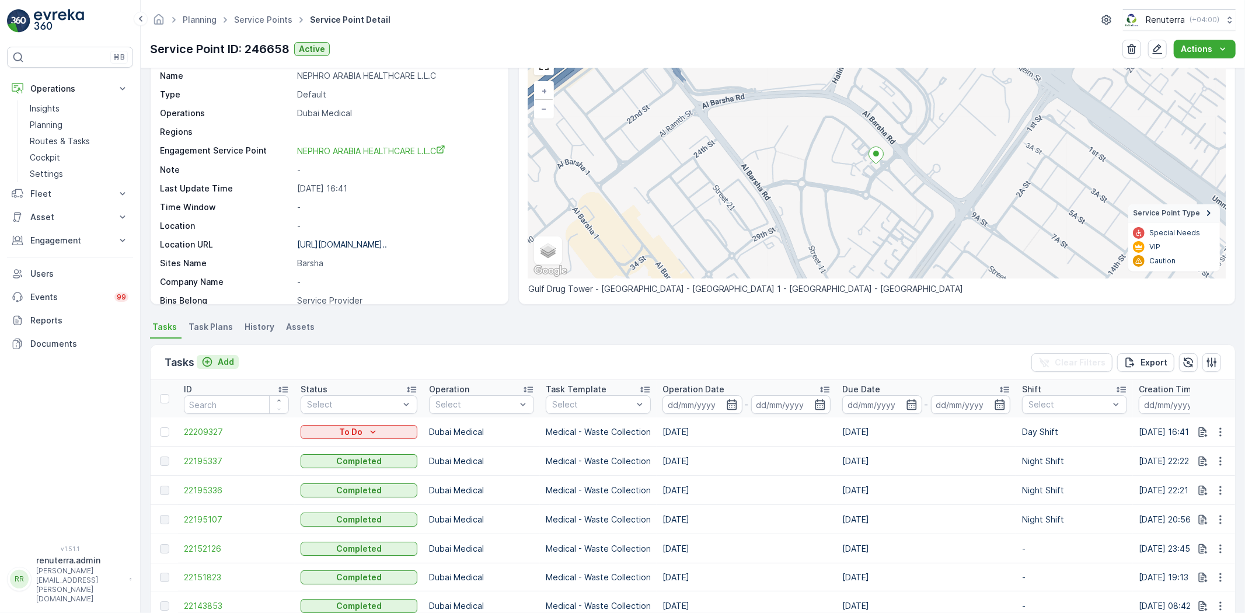
click at [220, 364] on p "Add" at bounding box center [226, 362] width 16 height 12
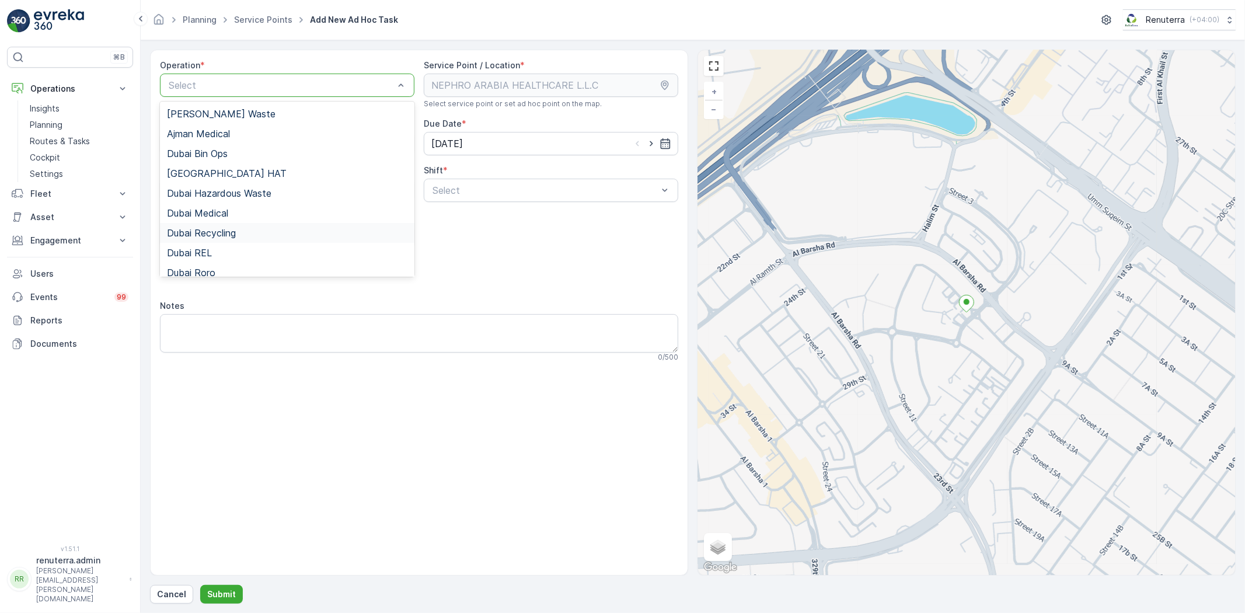
click at [216, 220] on div "Dubai Medical" at bounding box center [287, 213] width 255 height 20
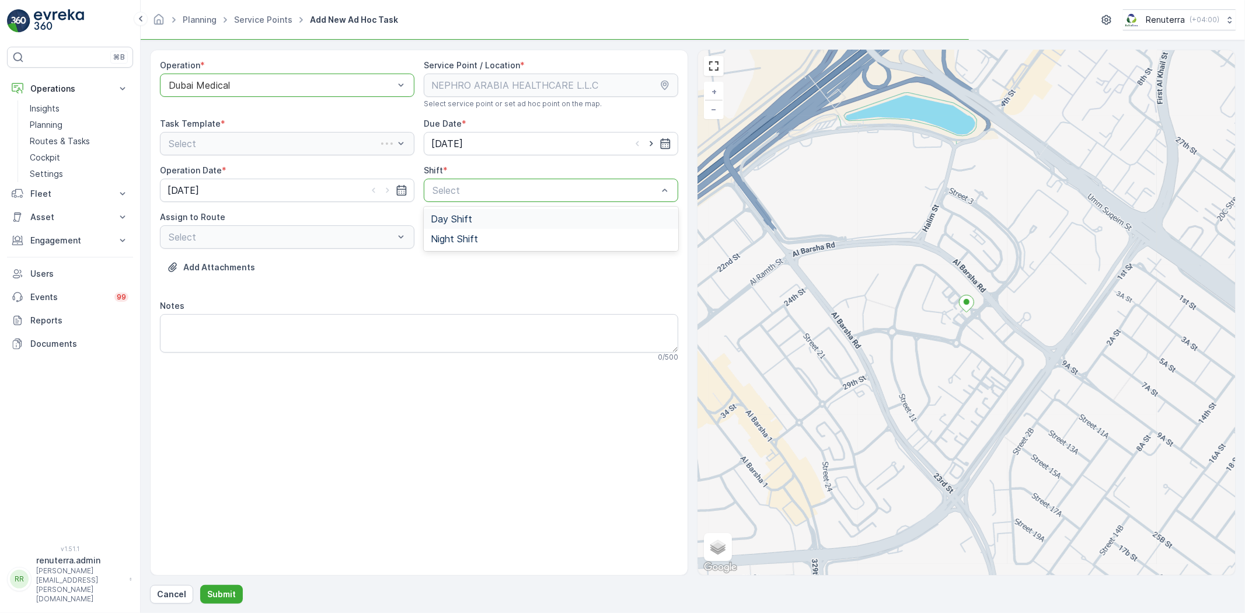
click at [425, 186] on div "Select" at bounding box center [551, 190] width 255 height 23
click at [445, 217] on span "Day Shift" at bounding box center [451, 219] width 41 height 11
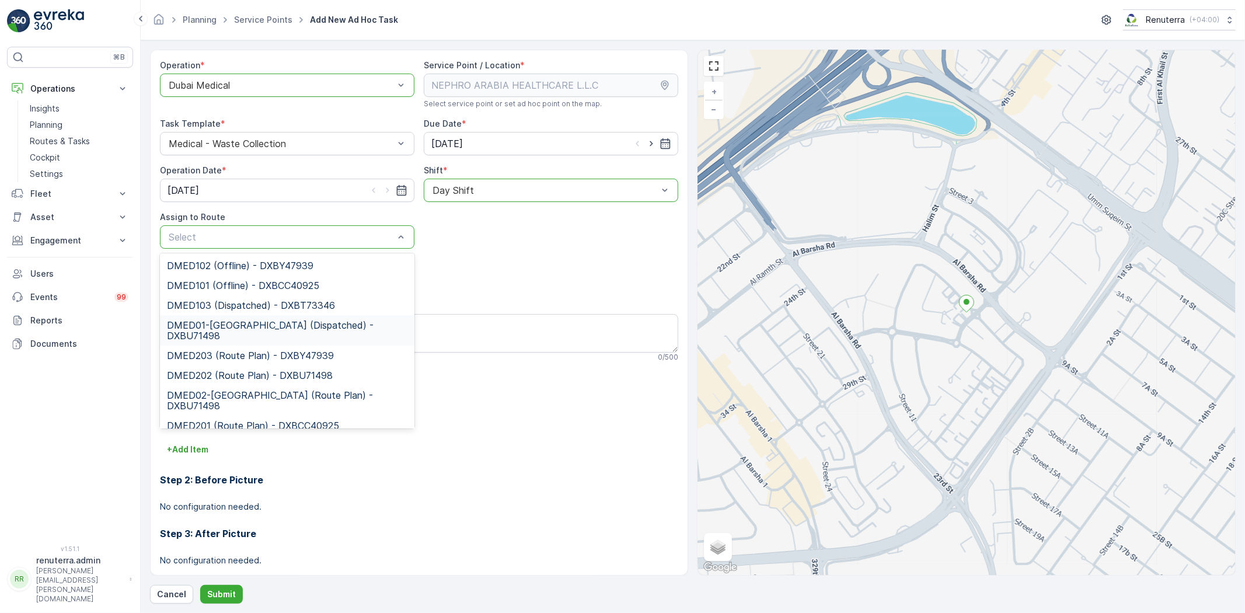
click at [258, 325] on span "DMED01-Khawaneej Yard (Dispatched) - DXBU71498" at bounding box center [287, 330] width 241 height 21
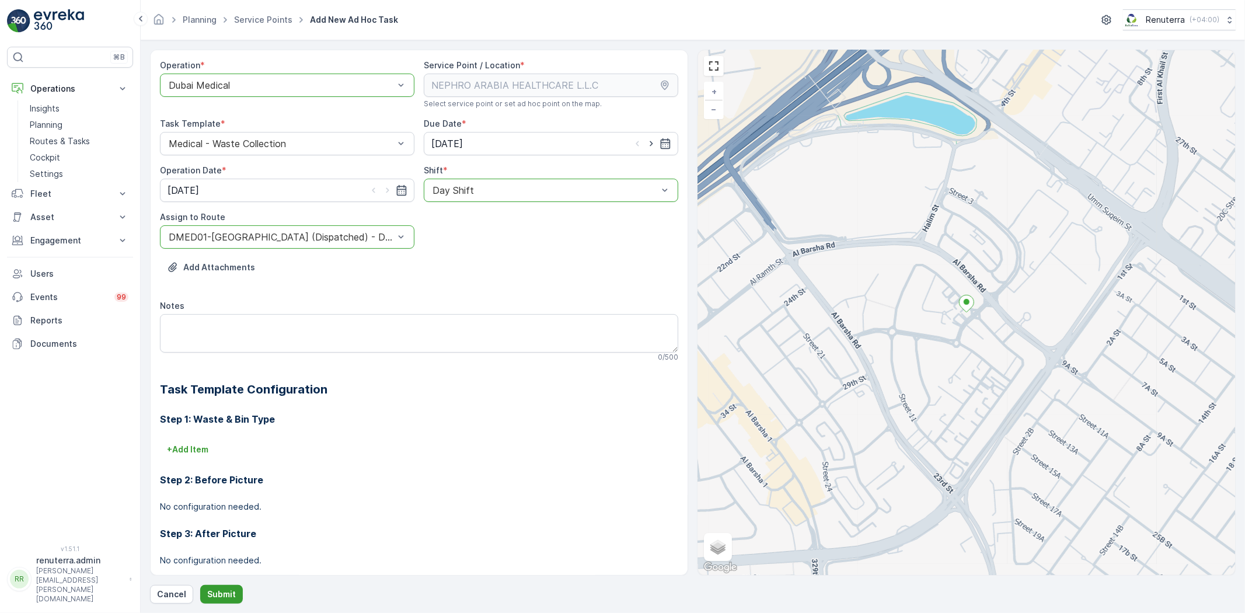
click at [212, 591] on p "Submit" at bounding box center [221, 595] width 29 height 12
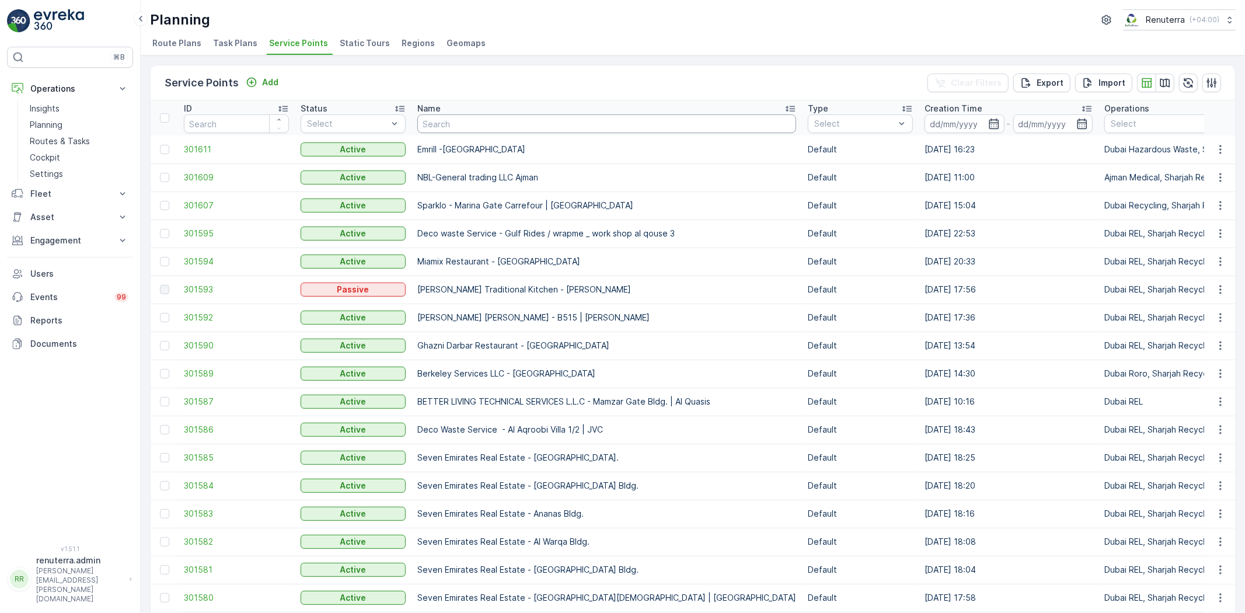
click at [427, 127] on input "text" at bounding box center [606, 123] width 379 height 19
type input "A"
type input "awe"
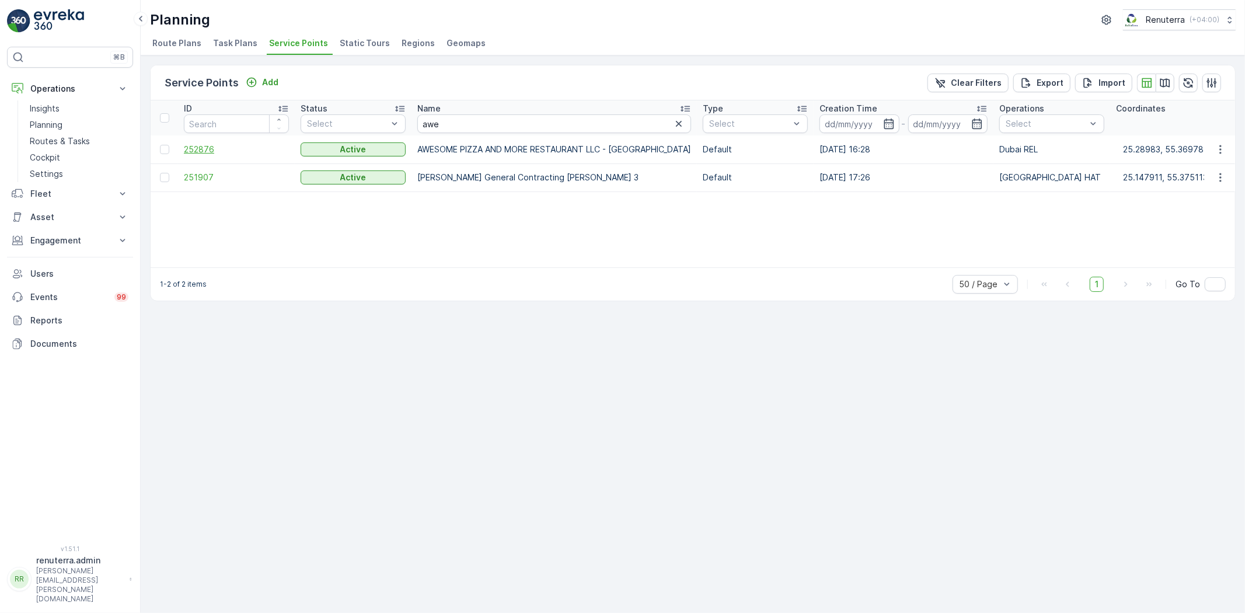
click at [238, 147] on span "252876" at bounding box center [236, 150] width 105 height 12
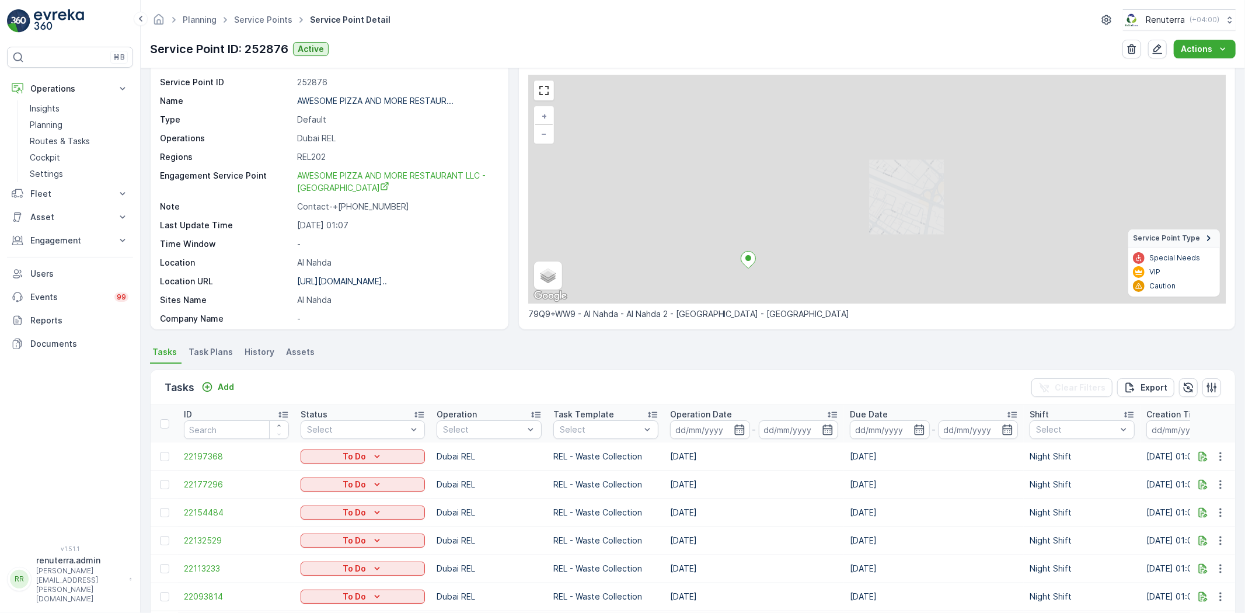
scroll to position [65, 0]
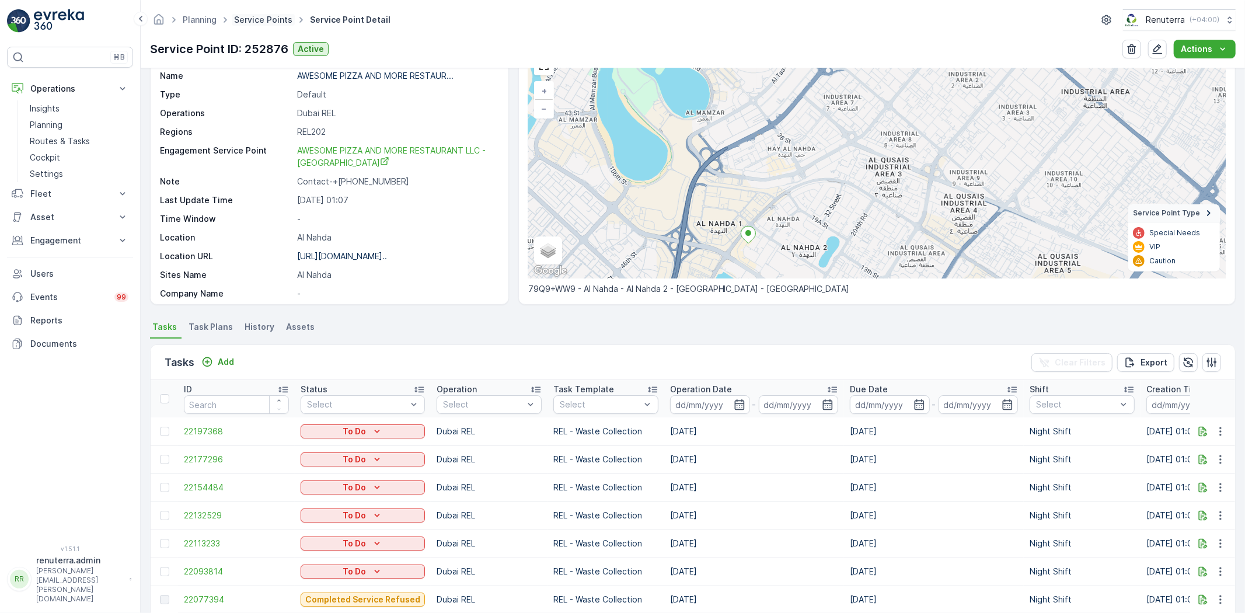
click at [263, 18] on link "Service Points" at bounding box center [263, 20] width 58 height 10
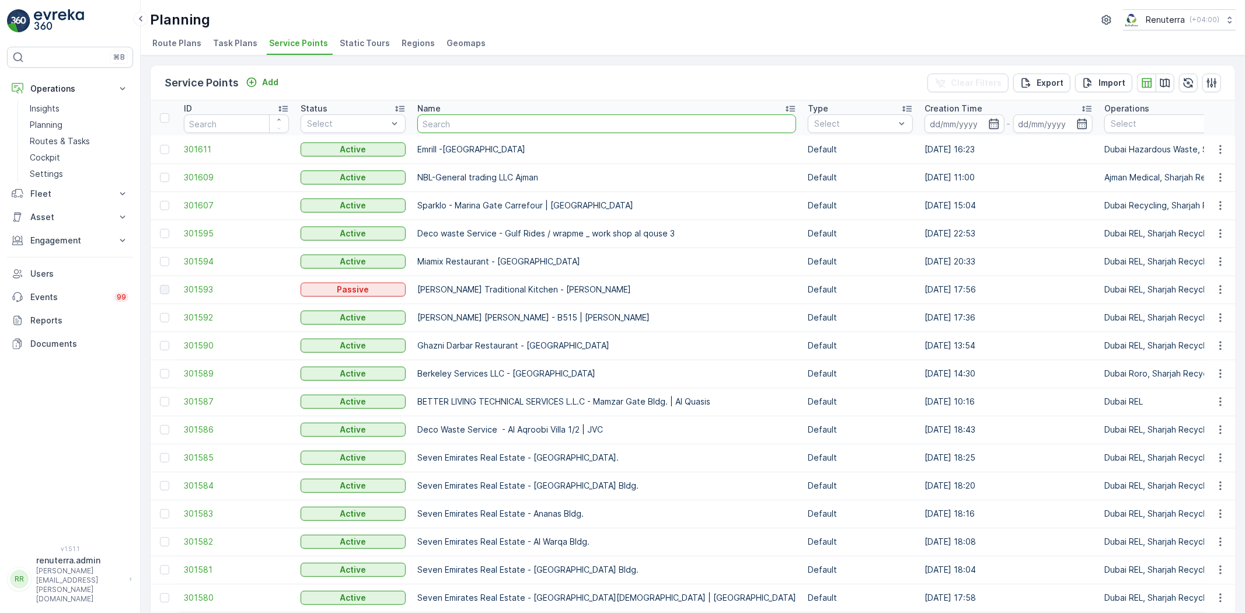
click at [458, 127] on input "text" at bounding box center [606, 123] width 379 height 19
type input "Deco"
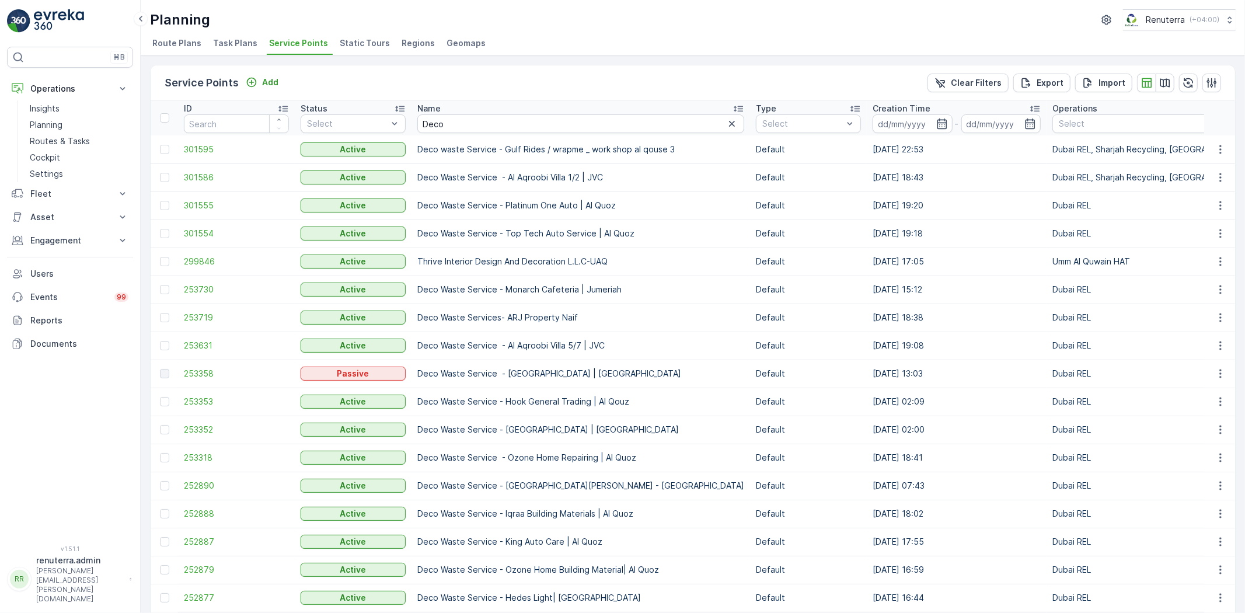
click at [222, 409] on td "253353" at bounding box center [236, 402] width 117 height 28
click at [217, 404] on span "253353" at bounding box center [236, 402] width 105 height 12
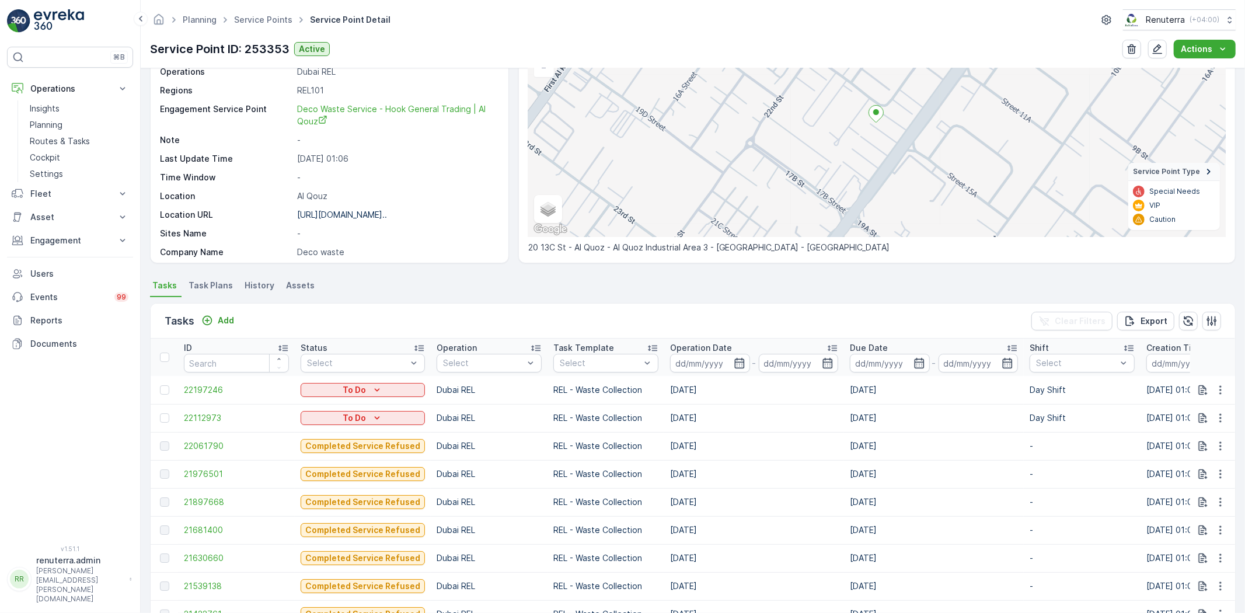
scroll to position [288, 0]
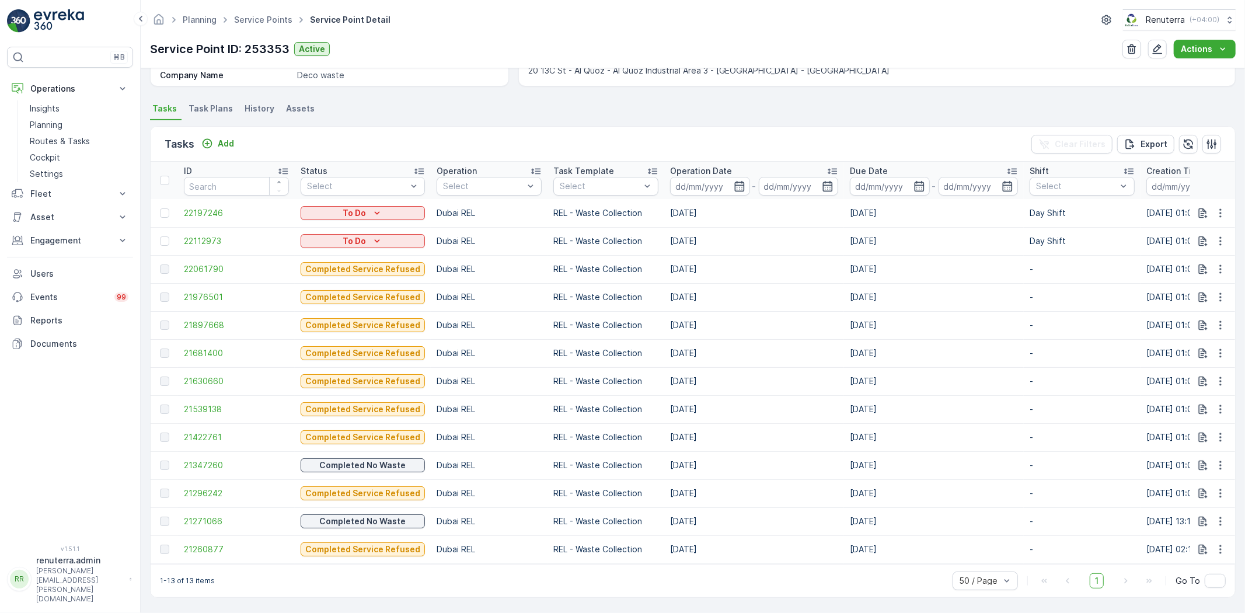
click at [248, 26] on ul "Service Points" at bounding box center [270, 20] width 76 height 17
click at [249, 22] on link "Service Points" at bounding box center [263, 20] width 58 height 10
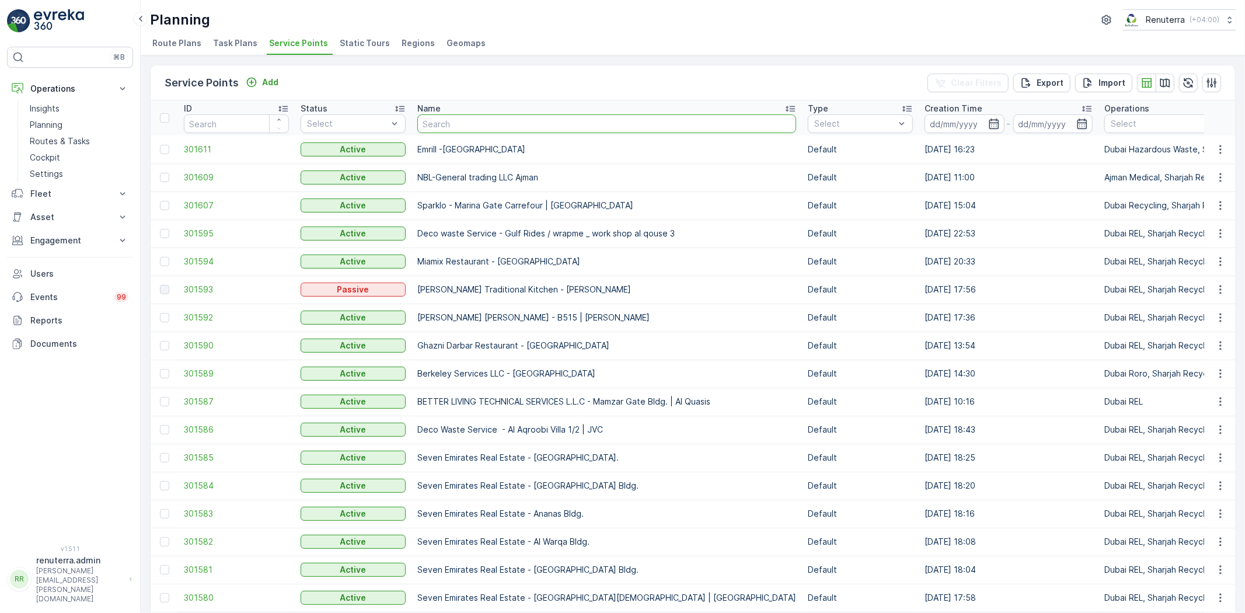
click at [439, 126] on input "text" at bounding box center [606, 123] width 379 height 19
type input "Nouras"
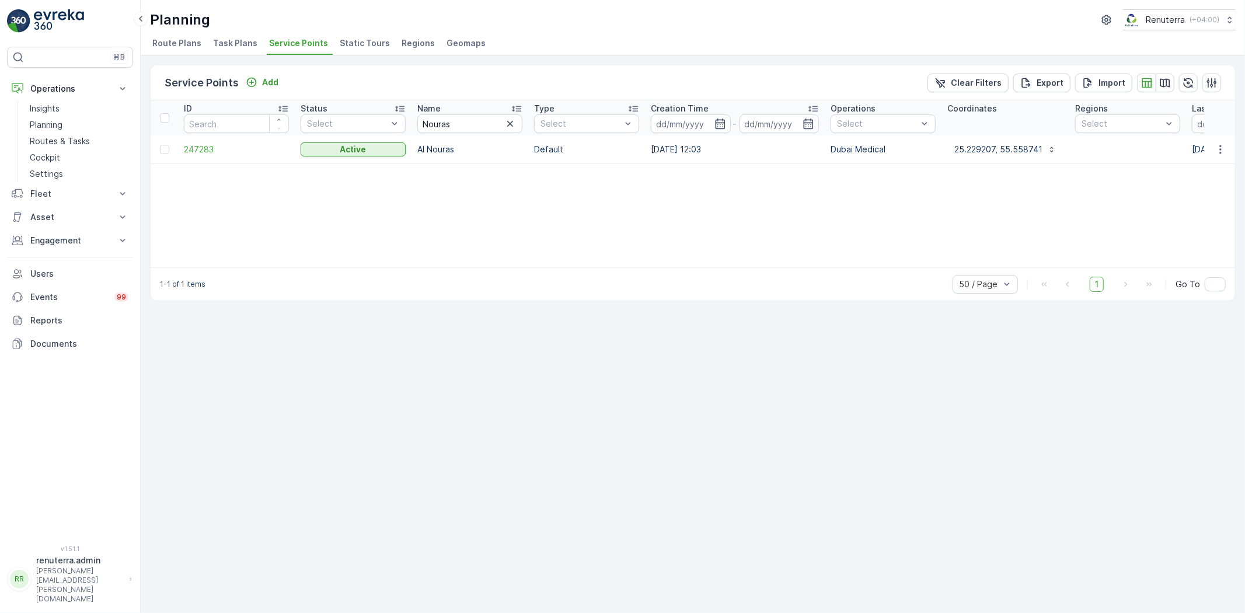
click at [177, 142] on td at bounding box center [164, 149] width 27 height 28
click at [196, 148] on span "247283" at bounding box center [236, 150] width 105 height 12
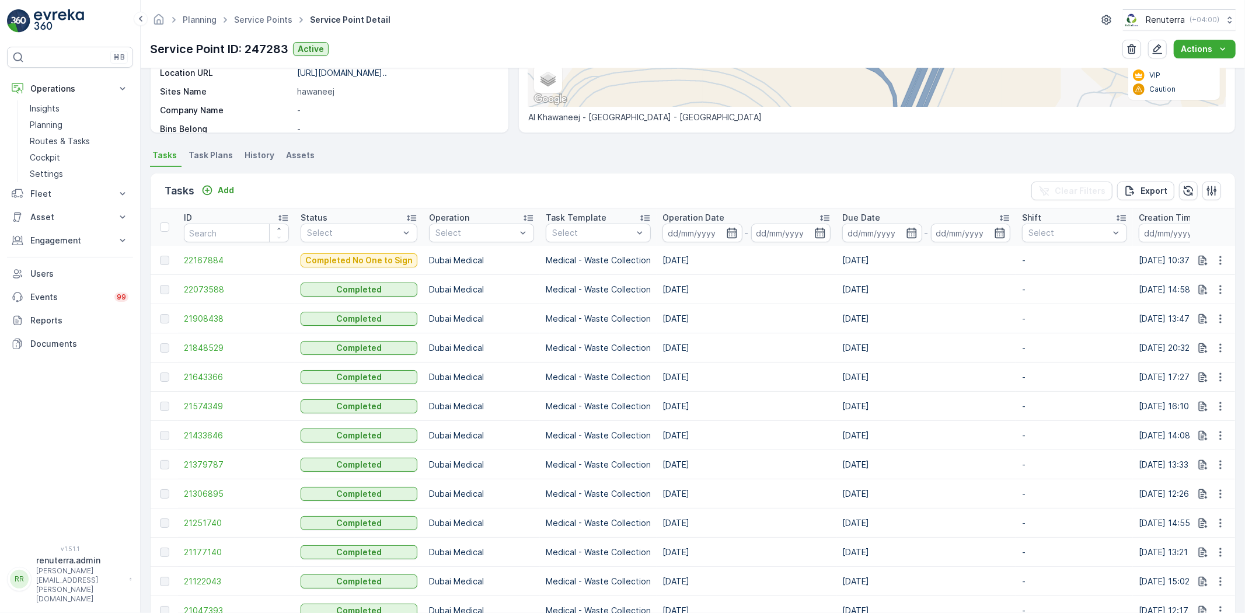
scroll to position [259, 0]
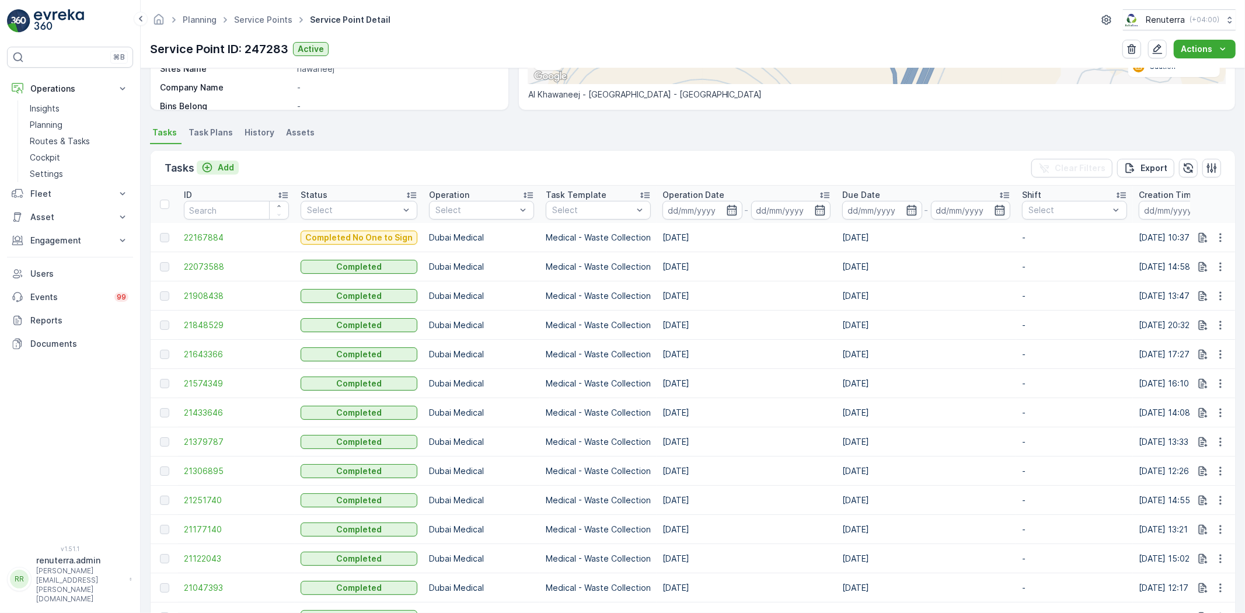
click at [227, 170] on p "Add" at bounding box center [226, 168] width 16 height 12
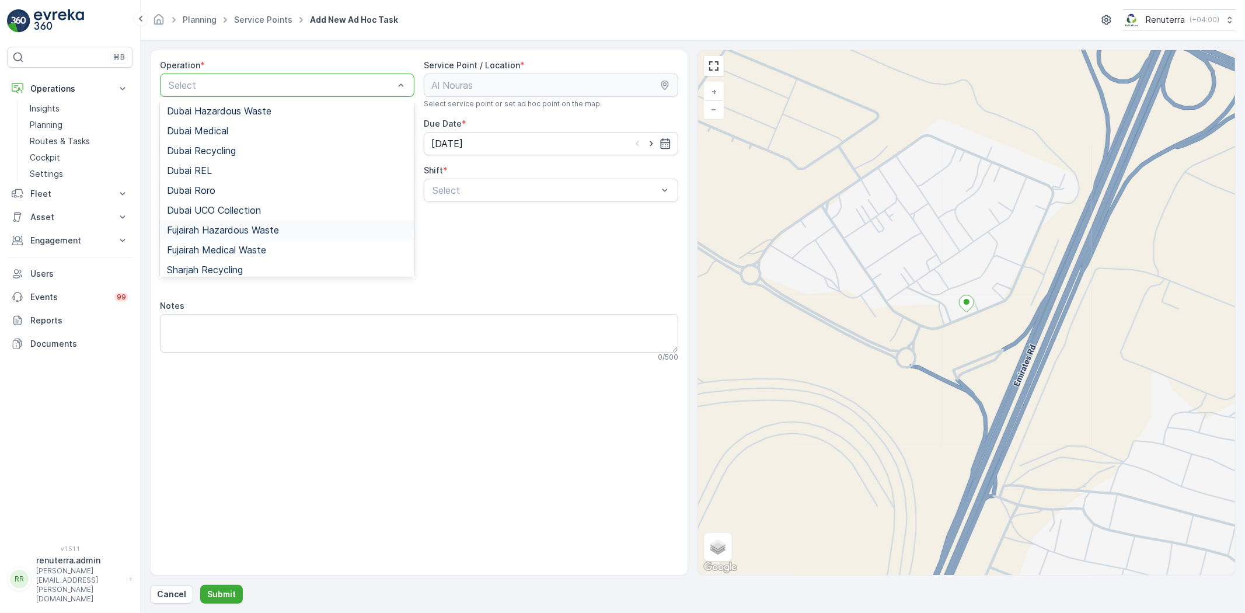
scroll to position [82, 0]
click at [224, 175] on div "Dubai REL" at bounding box center [287, 171] width 241 height 11
click at [213, 74] on div "Dubai REL" at bounding box center [287, 85] width 255 height 23
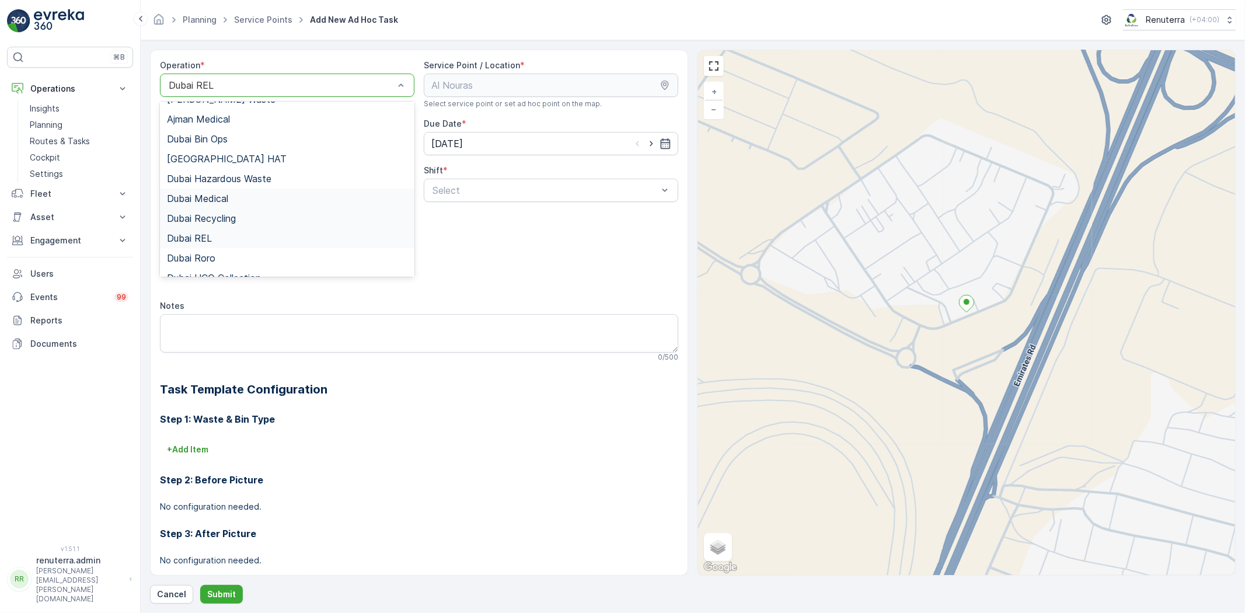
scroll to position [0, 0]
drag, startPoint x: 235, startPoint y: 219, endPoint x: 342, endPoint y: 216, distance: 106.9
click at [234, 219] on div "Dubai Medical" at bounding box center [287, 213] width 255 height 20
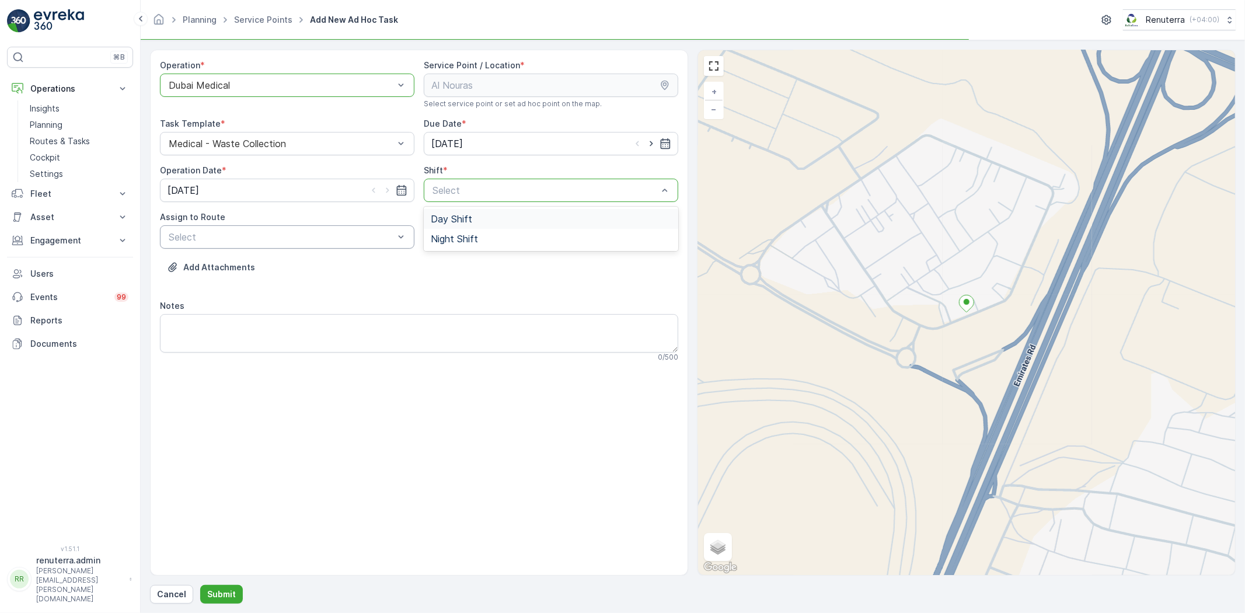
drag, startPoint x: 446, startPoint y: 222, endPoint x: 395, endPoint y: 229, distance: 51.3
click at [444, 221] on span "Day Shift" at bounding box center [451, 219] width 41 height 11
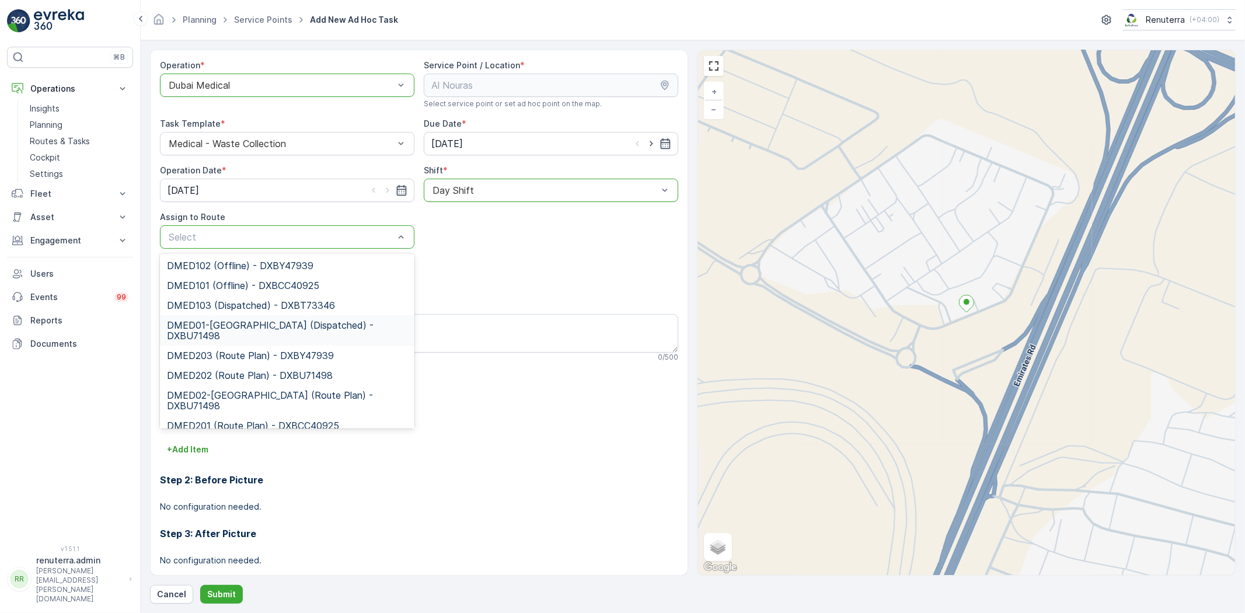
click at [276, 320] on span "DMED01-Khawaneej Yard (Dispatched) - DXBU71498" at bounding box center [287, 330] width 241 height 21
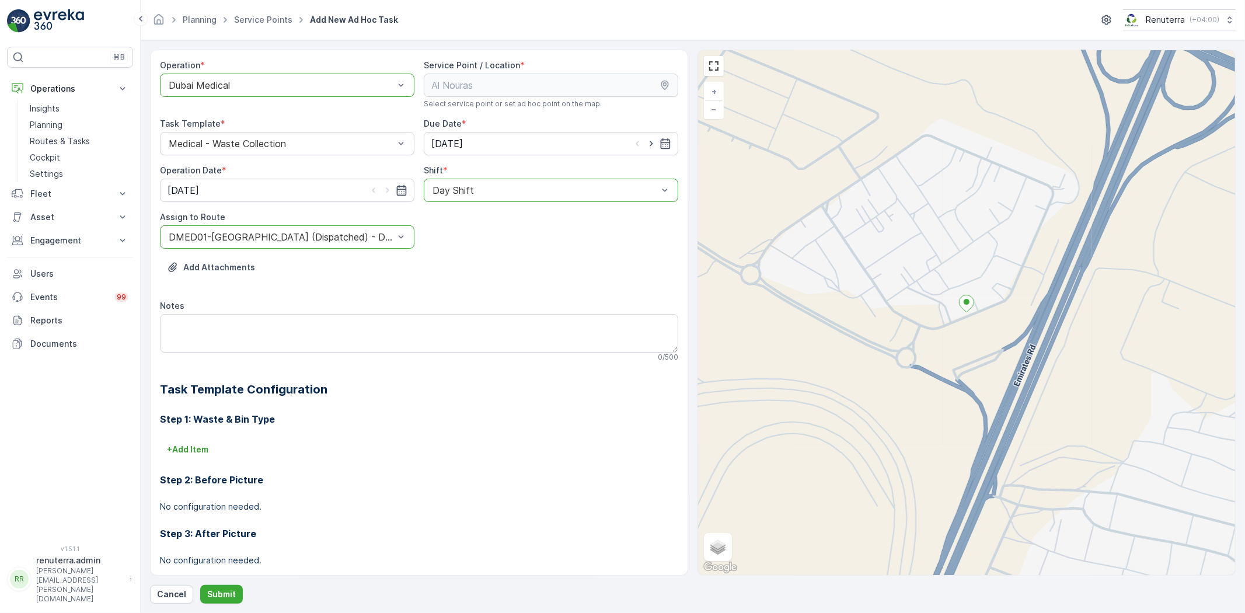
click at [322, 238] on div at bounding box center [282, 237] width 228 height 11
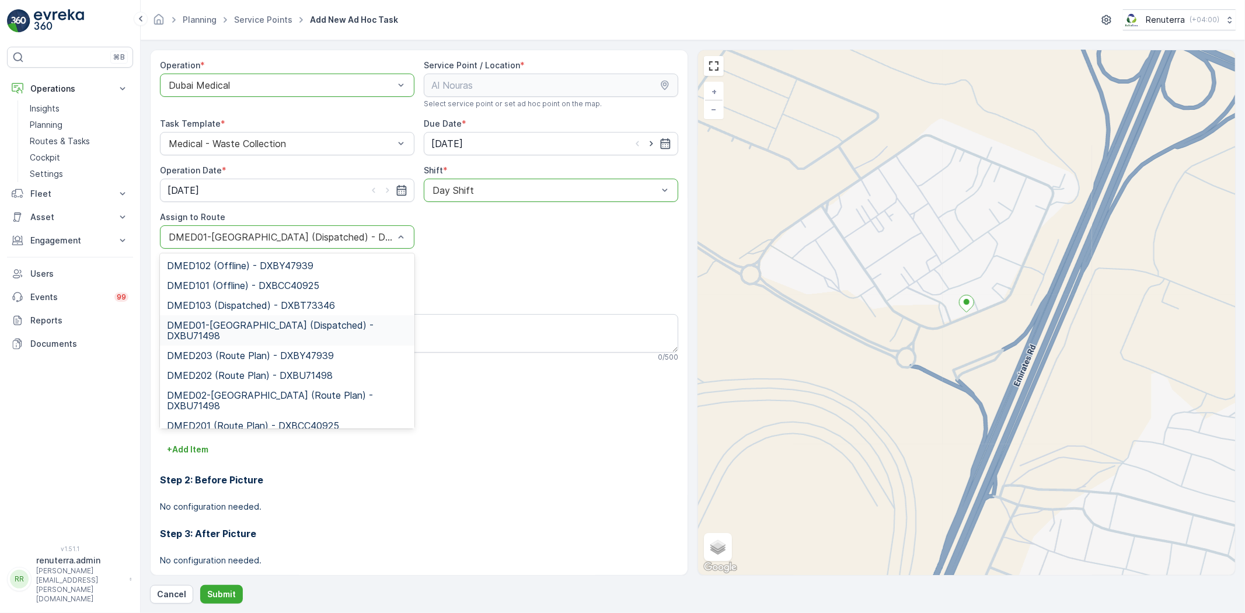
click at [286, 320] on span "DMED01-Khawaneej Yard (Dispatched) - DXBU71498" at bounding box center [287, 330] width 241 height 21
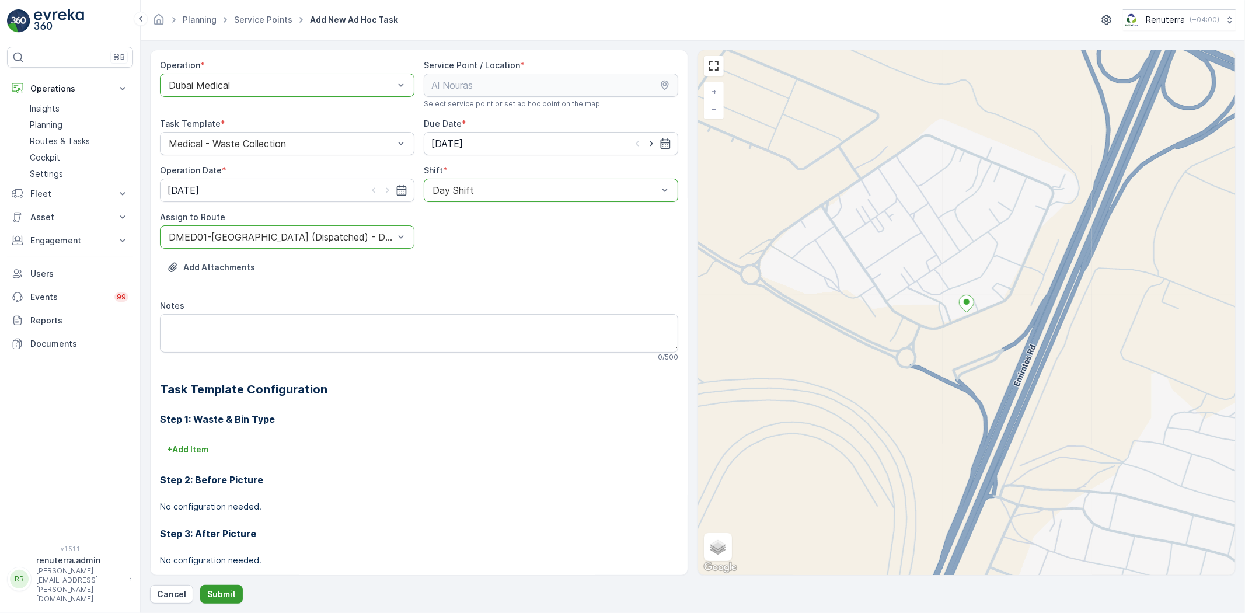
click at [212, 600] on button "Submit" at bounding box center [221, 594] width 43 height 19
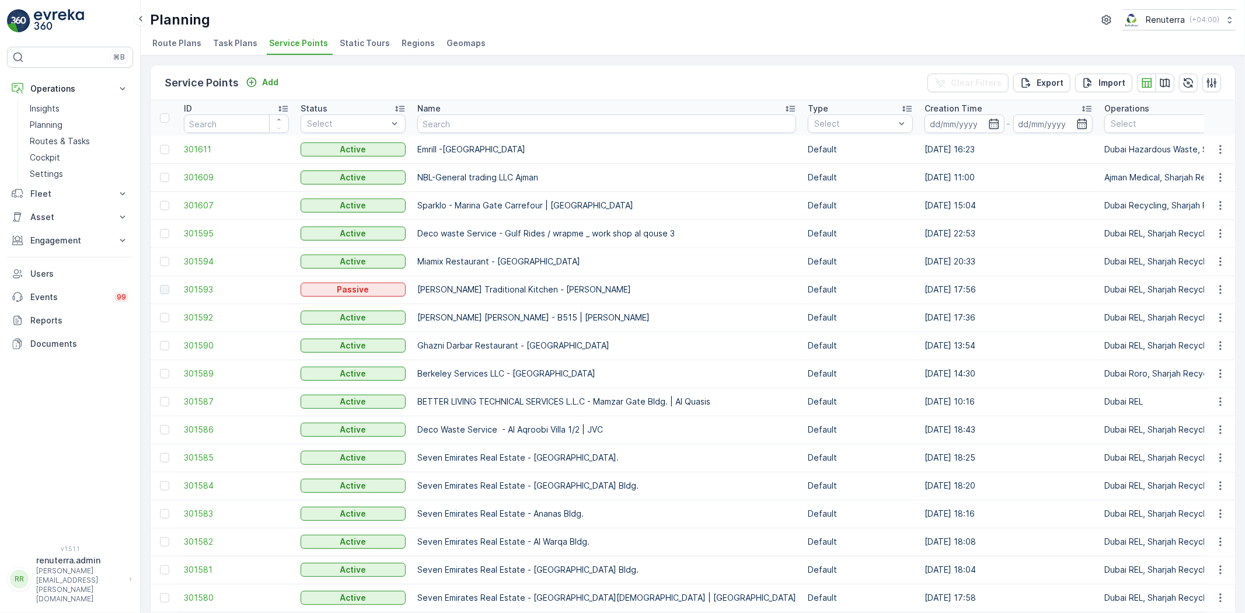
click at [458, 130] on input "text" at bounding box center [606, 123] width 379 height 19
type input "Jet"
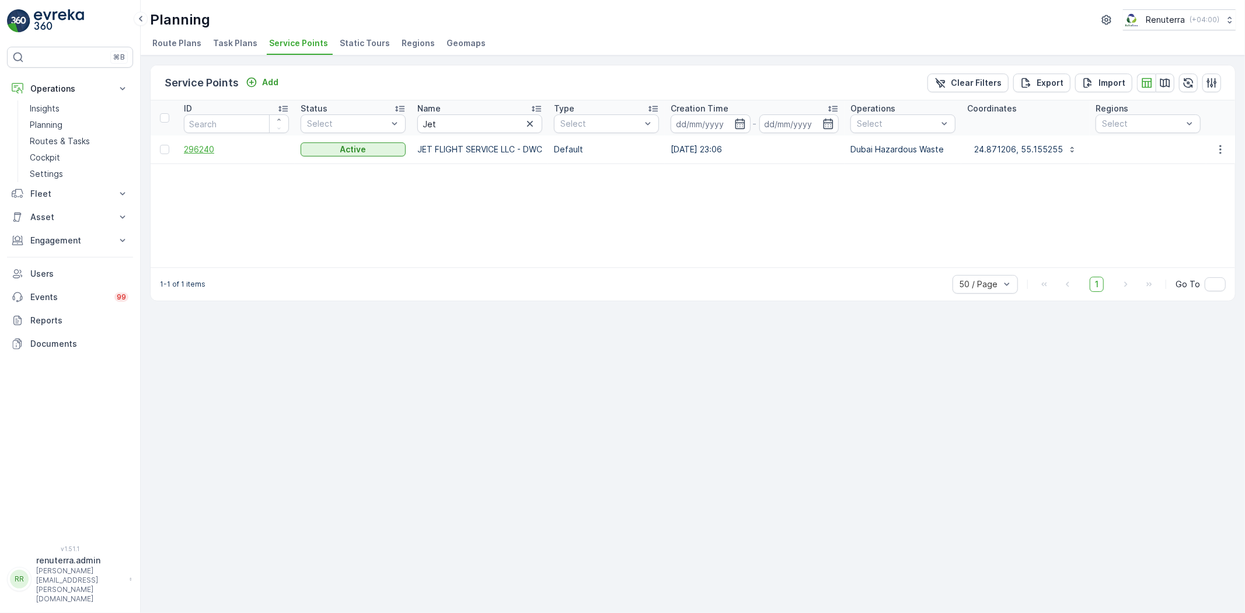
click at [224, 148] on span "296240" at bounding box center [236, 150] width 105 height 12
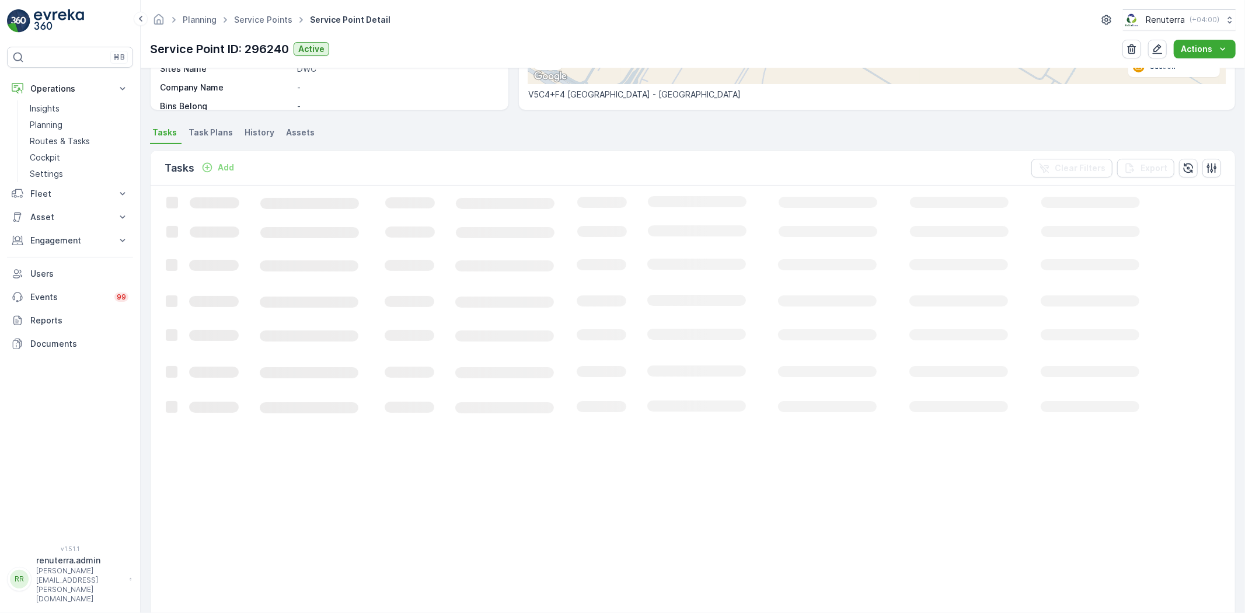
scroll to position [48, 0]
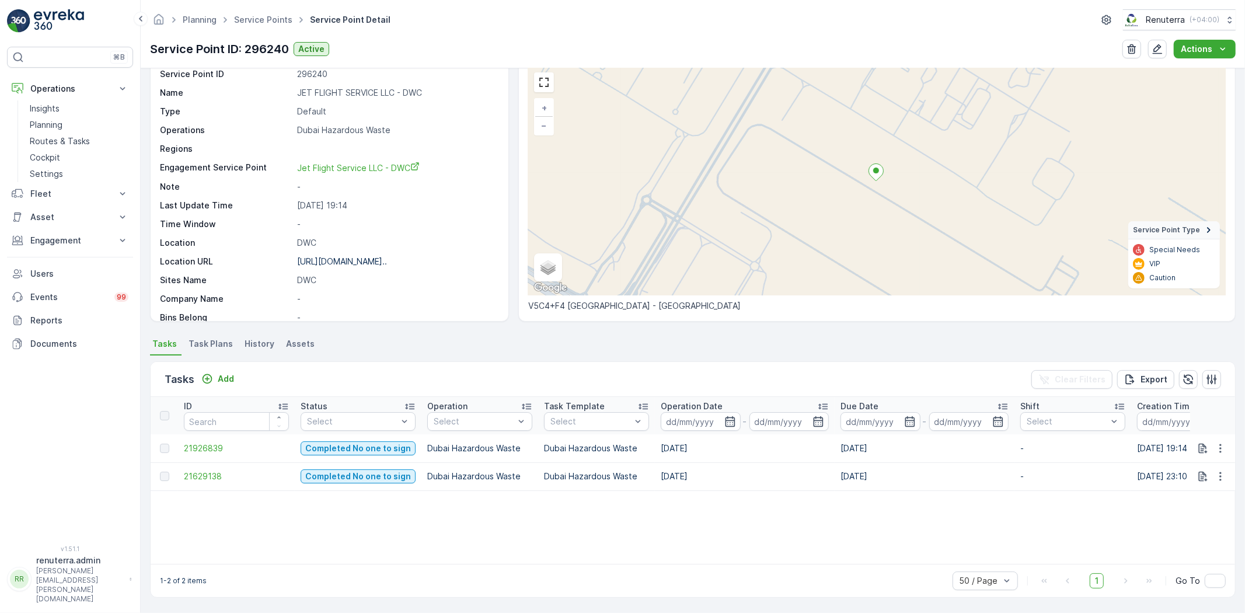
click at [224, 167] on p "Engagement Service Point" at bounding box center [226, 168] width 133 height 12
click at [229, 373] on p "Add" at bounding box center [226, 379] width 16 height 12
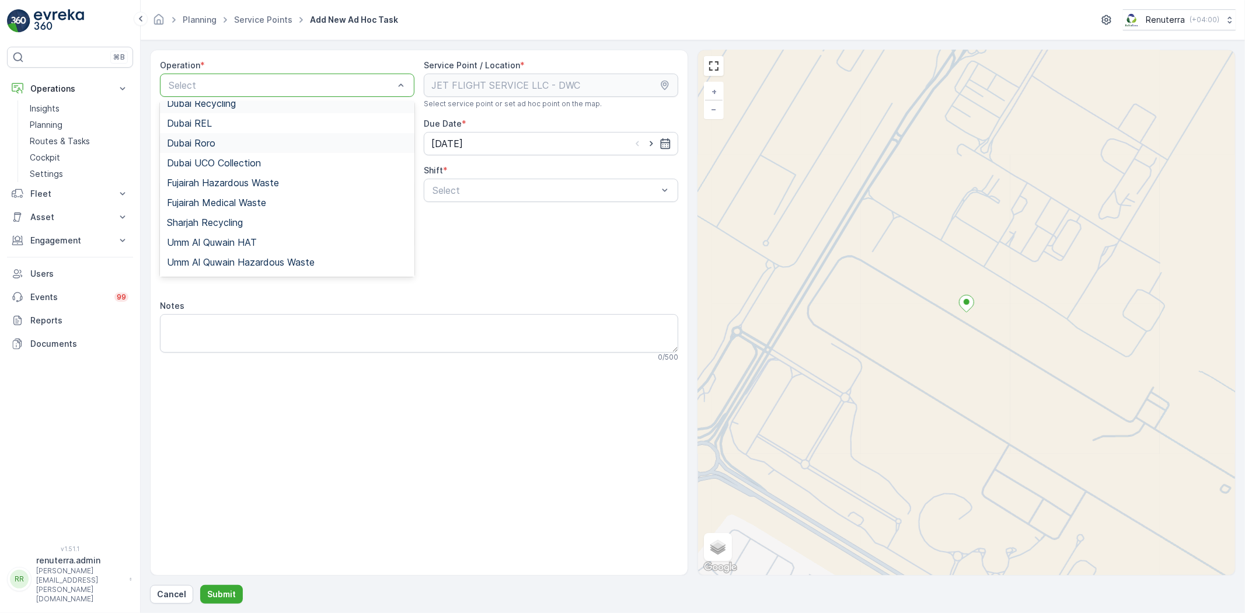
scroll to position [65, 0]
click at [225, 155] on div "Dubai Medical" at bounding box center [287, 148] width 255 height 20
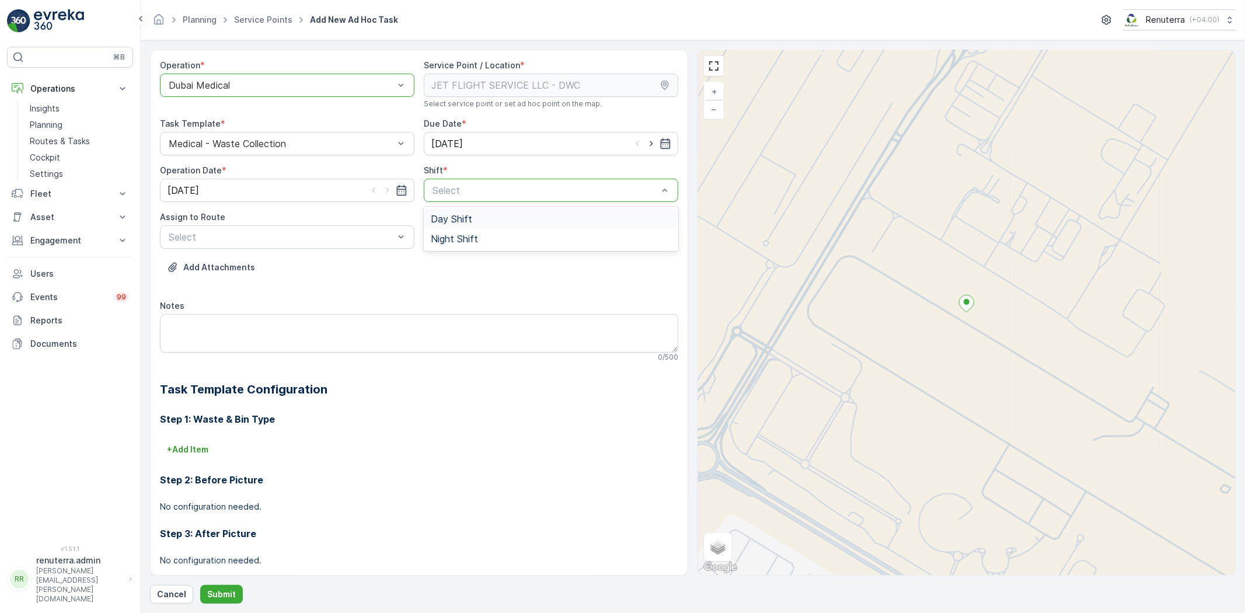
click at [440, 209] on div "Day Shift" at bounding box center [551, 219] width 255 height 20
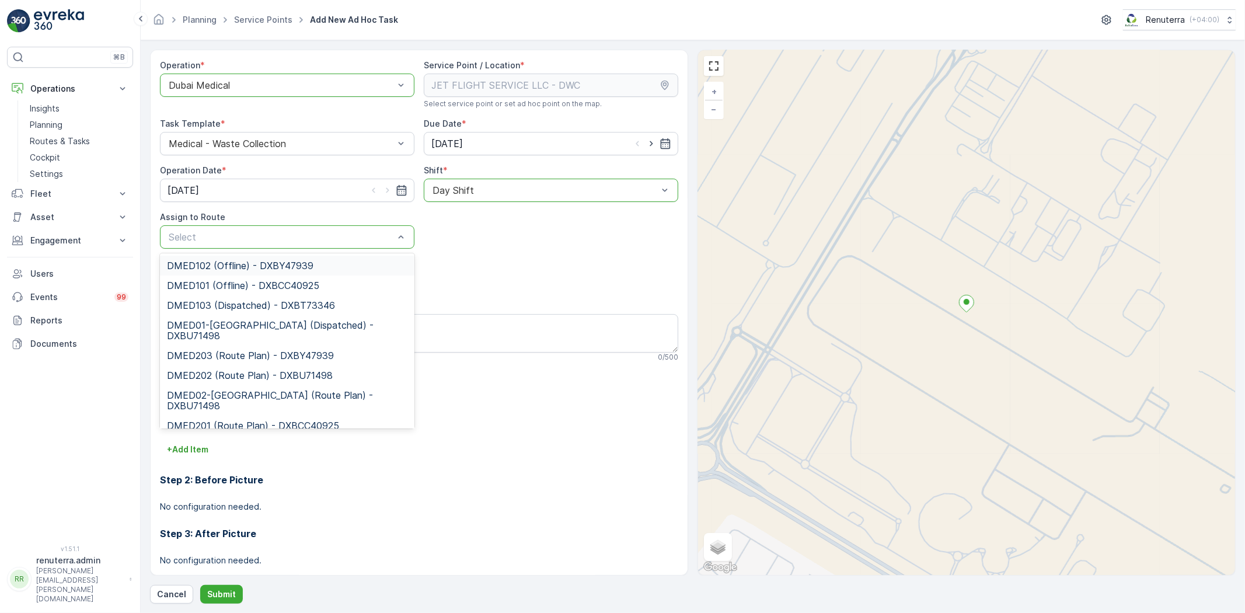
click at [378, 229] on div "Select" at bounding box center [287, 236] width 255 height 23
drag, startPoint x: 288, startPoint y: 324, endPoint x: 253, endPoint y: 424, distance: 106.6
click at [288, 323] on span "DMED01-Khawaneej Yard (Dispatched) - DXBU71498" at bounding box center [287, 330] width 241 height 21
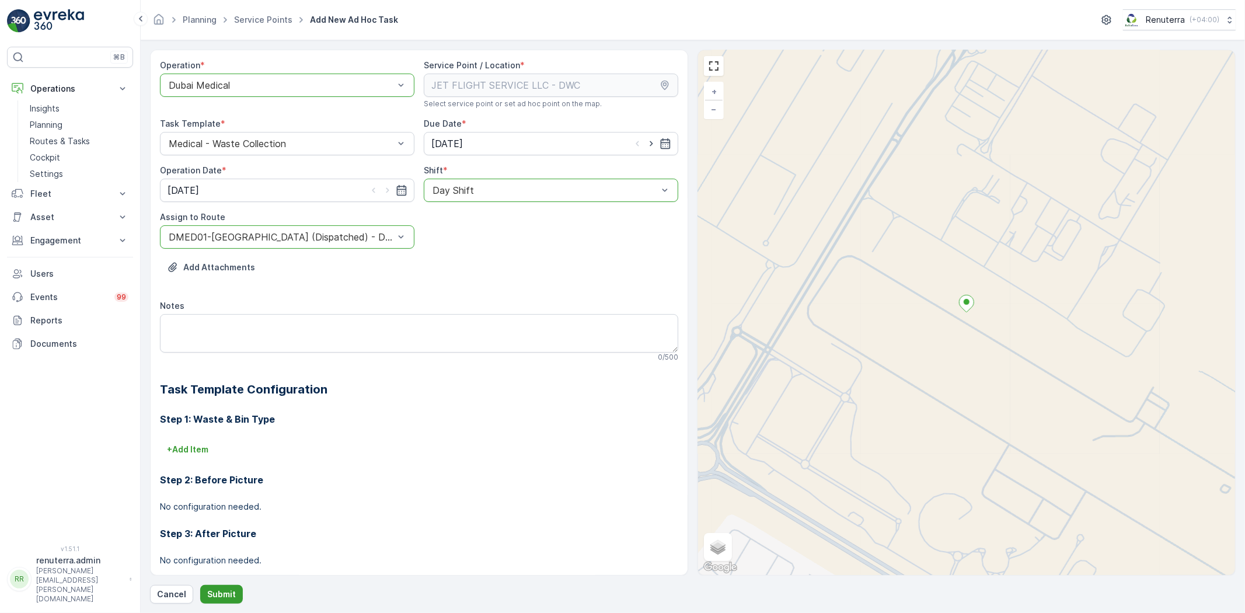
click at [213, 586] on button "Submit" at bounding box center [221, 594] width 43 height 19
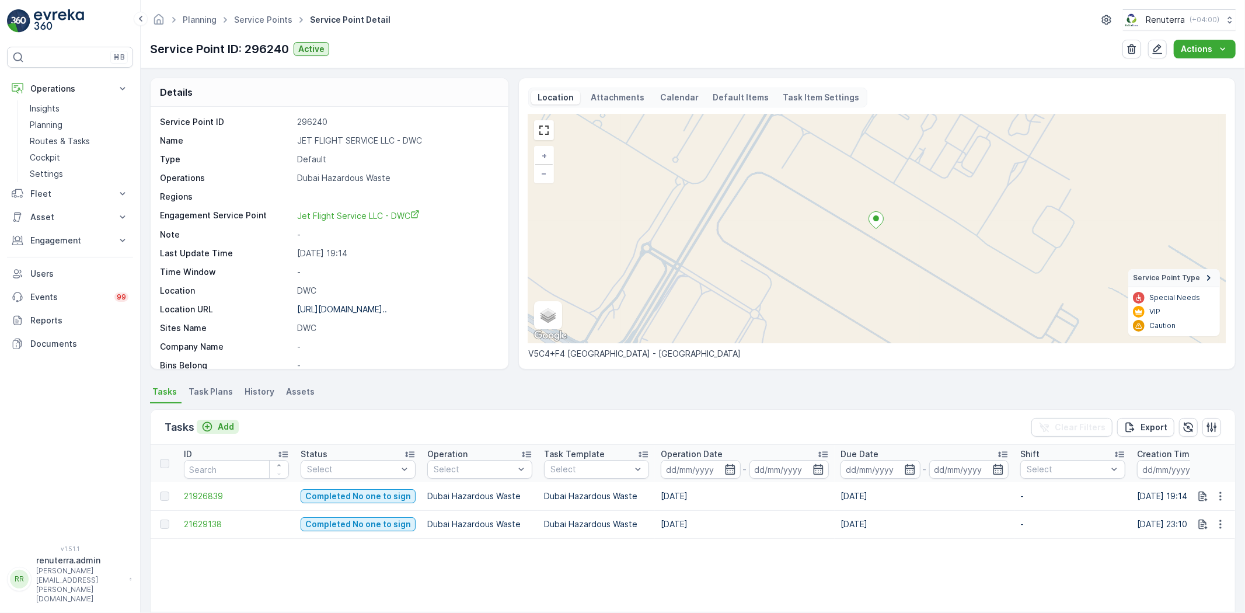
click at [222, 423] on p "Add" at bounding box center [226, 427] width 16 height 12
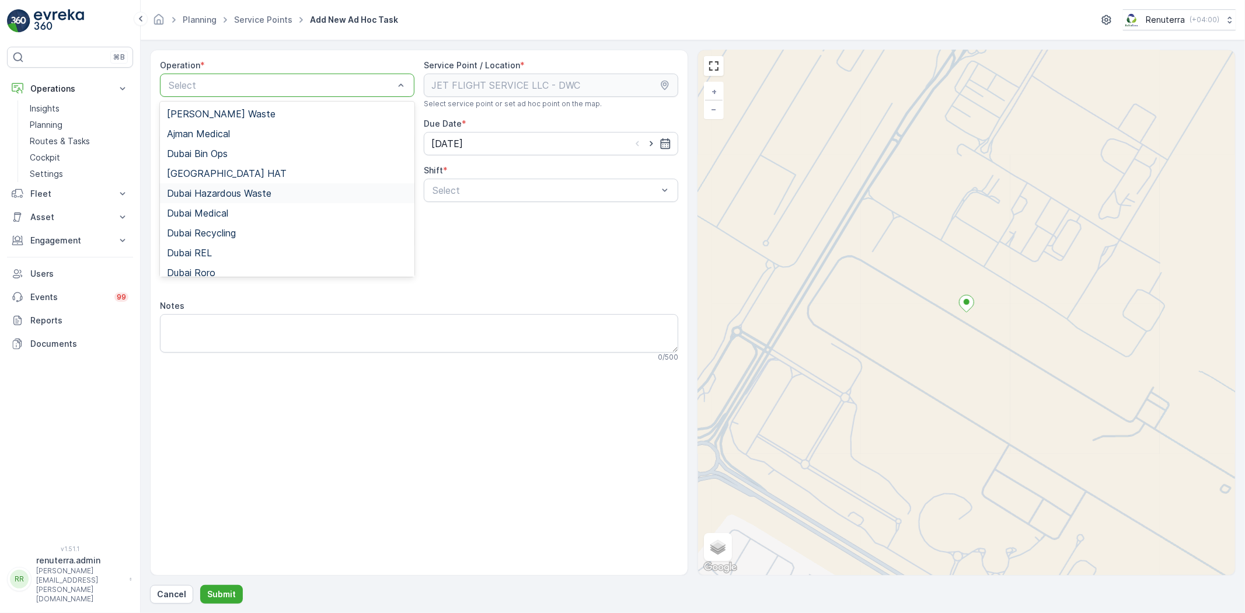
click at [263, 199] on div "Dubai Hazardous Waste" at bounding box center [287, 193] width 255 height 20
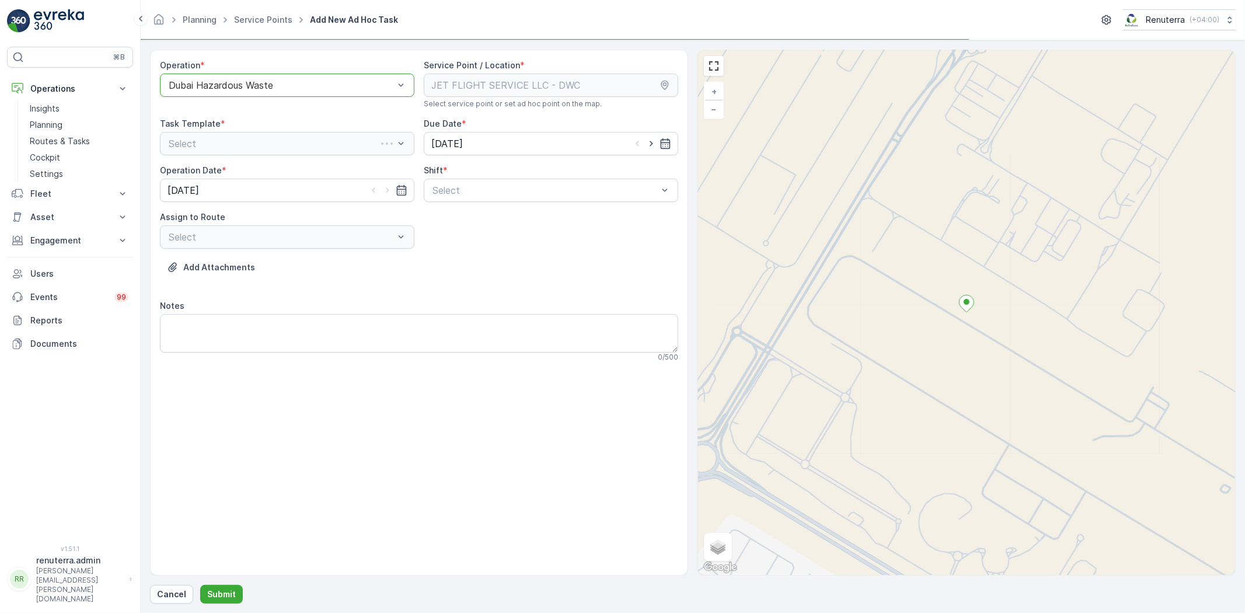
click at [479, 212] on div "Operation * option Dubai Hazardous Waste, selected. Dubai Hazardous Waste Servi…" at bounding box center [419, 216] width 518 height 312
click at [466, 228] on div "Day Shift" at bounding box center [551, 219] width 255 height 20
drag, startPoint x: 407, startPoint y: 238, endPoint x: 380, endPoint y: 252, distance: 30.3
click at [406, 238] on div "Select" at bounding box center [287, 236] width 255 height 23
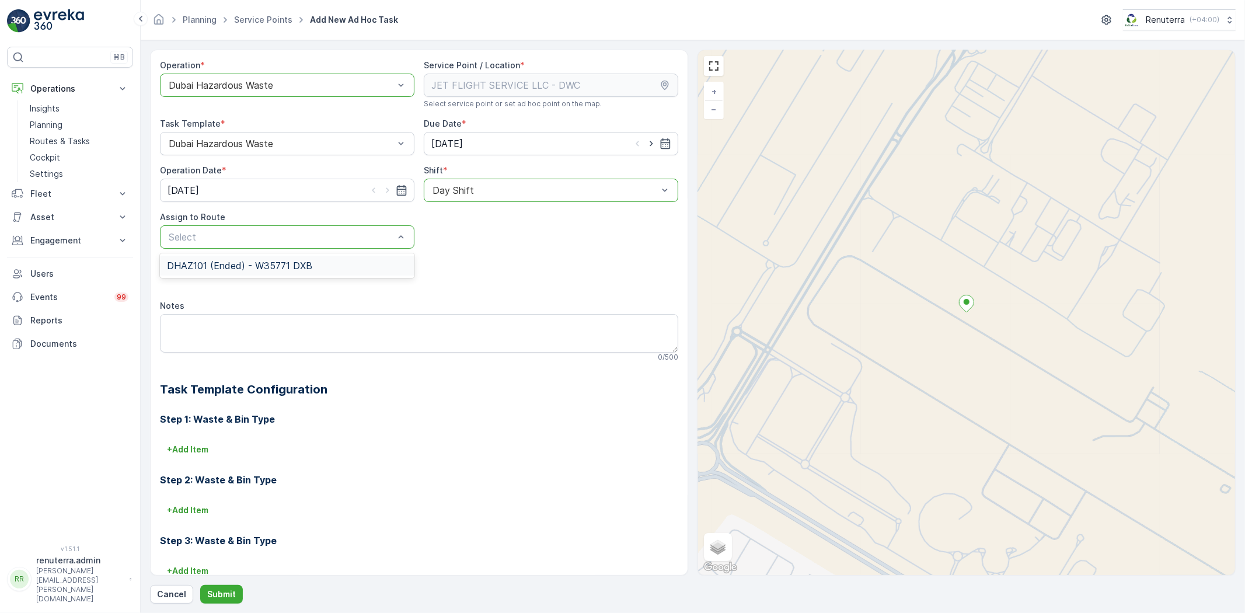
click at [345, 264] on div "DHAZ101 (Ended) - W35771 DXB" at bounding box center [287, 265] width 241 height 11
click at [224, 594] on p "Submit" at bounding box center [221, 595] width 29 height 12
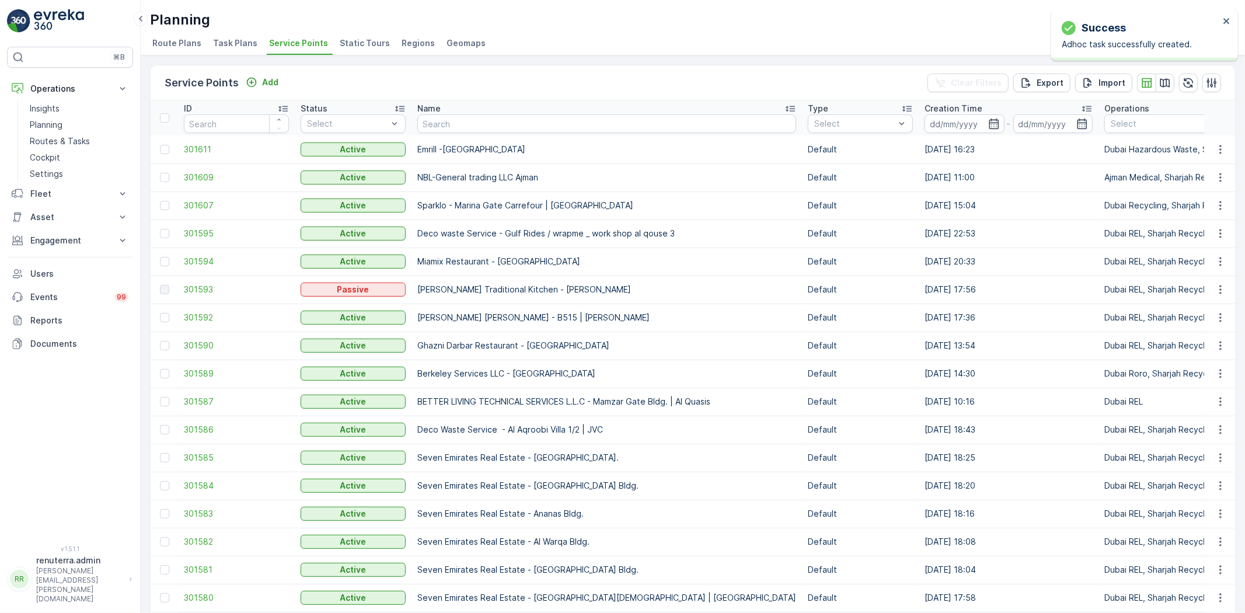
click at [458, 127] on input "text" at bounding box center [606, 123] width 379 height 19
type input "Green"
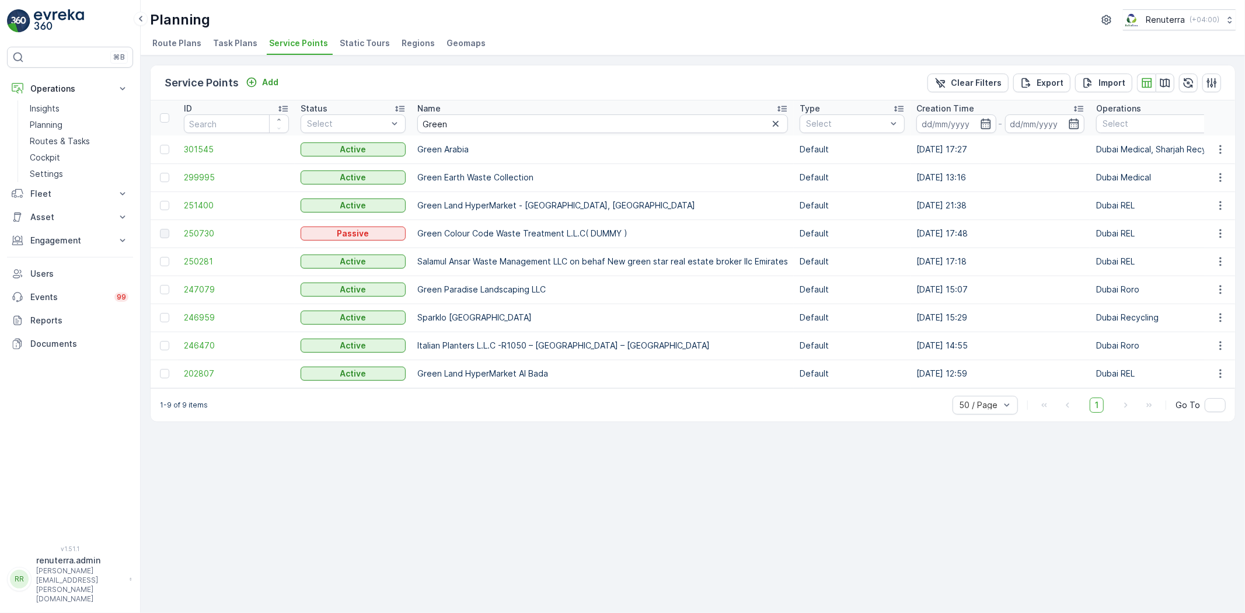
click at [447, 132] on th "Name Green" at bounding box center [603, 117] width 382 height 35
drag, startPoint x: 447, startPoint y: 132, endPoint x: 438, endPoint y: 126, distance: 10.5
click at [438, 126] on input "Green" at bounding box center [602, 123] width 371 height 19
click at [444, 125] on input "Green" at bounding box center [602, 123] width 371 height 19
drag, startPoint x: 451, startPoint y: 123, endPoint x: 399, endPoint y: 114, distance: 52.1
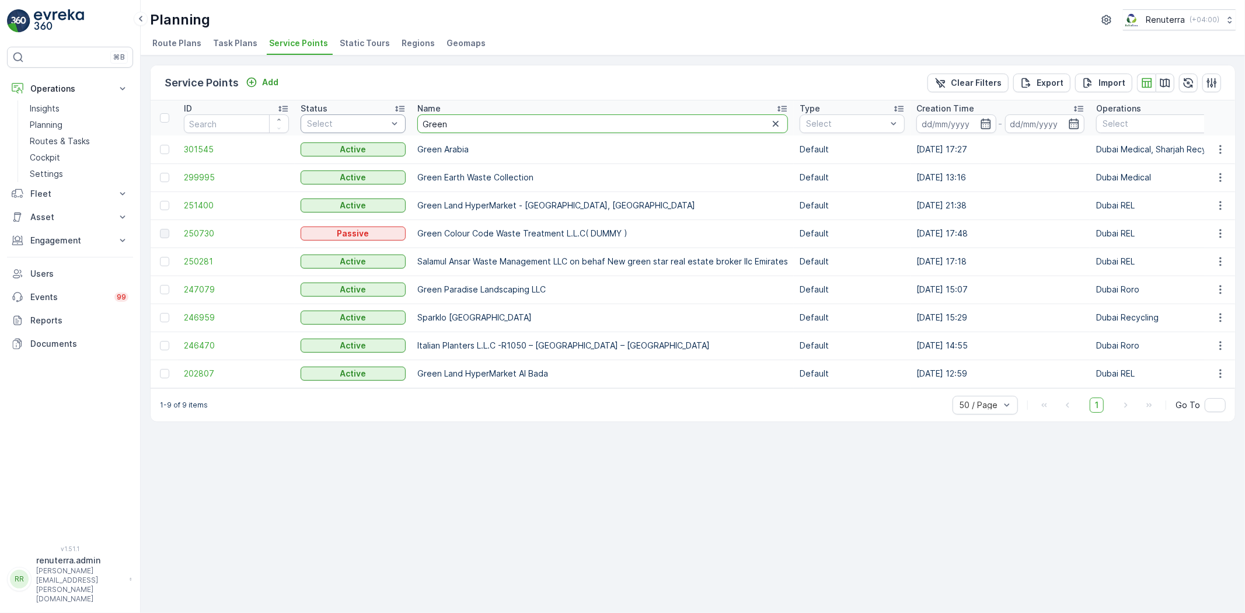
type input "Sparko"
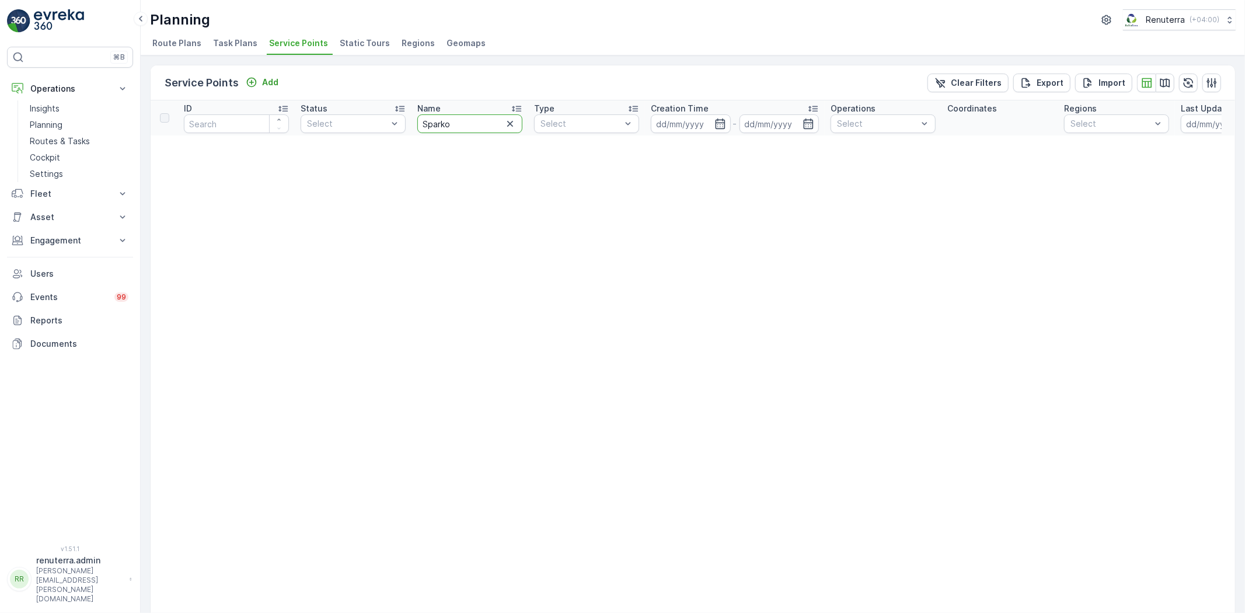
drag, startPoint x: 465, startPoint y: 123, endPoint x: 410, endPoint y: 121, distance: 54.9
type input "Sparklo"
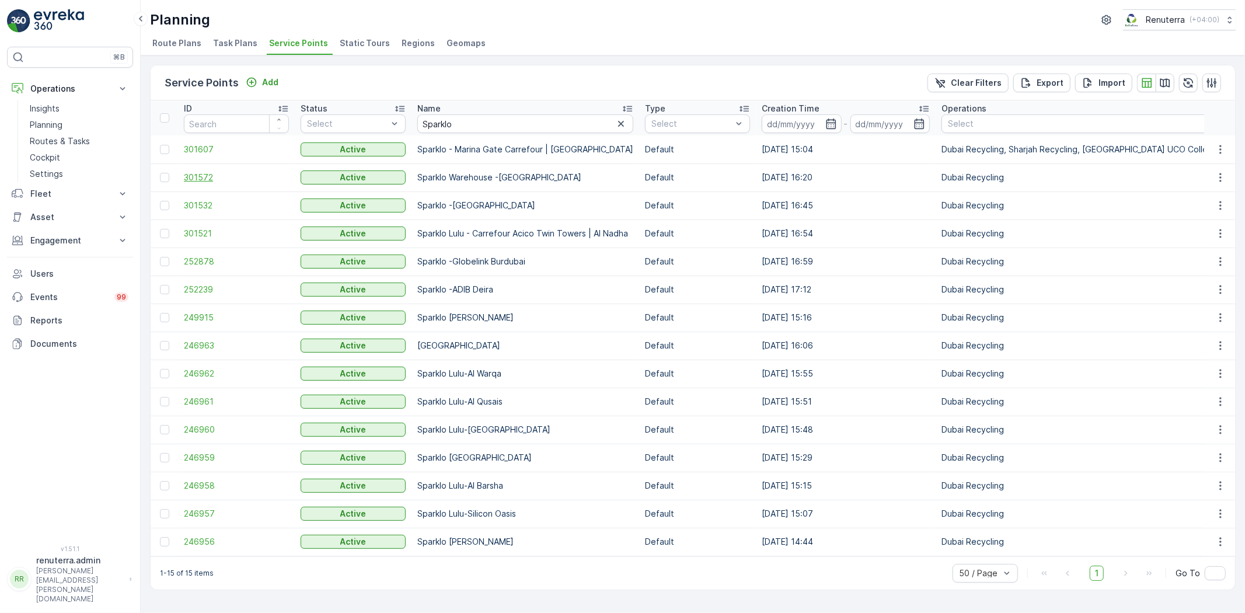
click at [227, 182] on span "301572" at bounding box center [236, 178] width 105 height 12
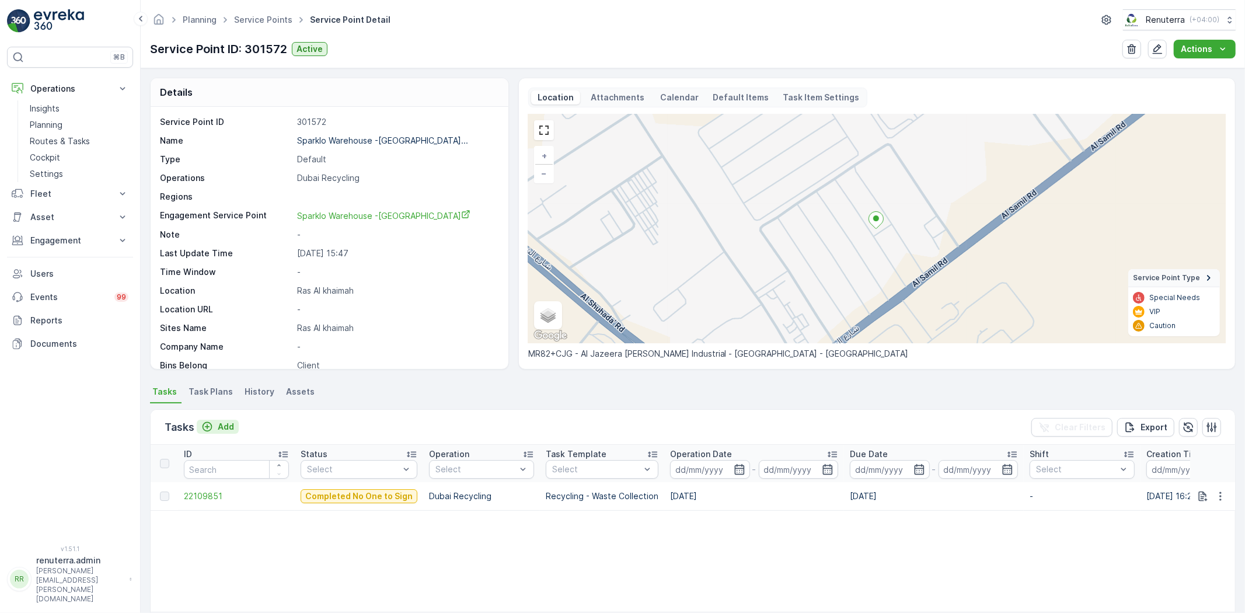
click at [225, 427] on p "Add" at bounding box center [226, 427] width 16 height 12
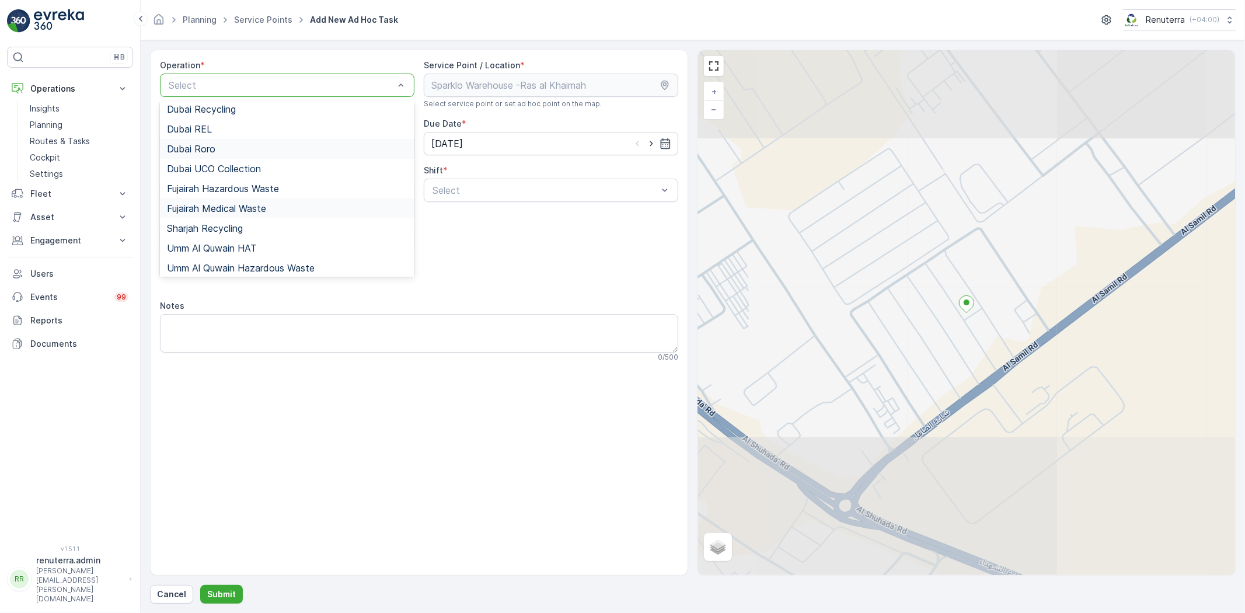
scroll to position [130, 0]
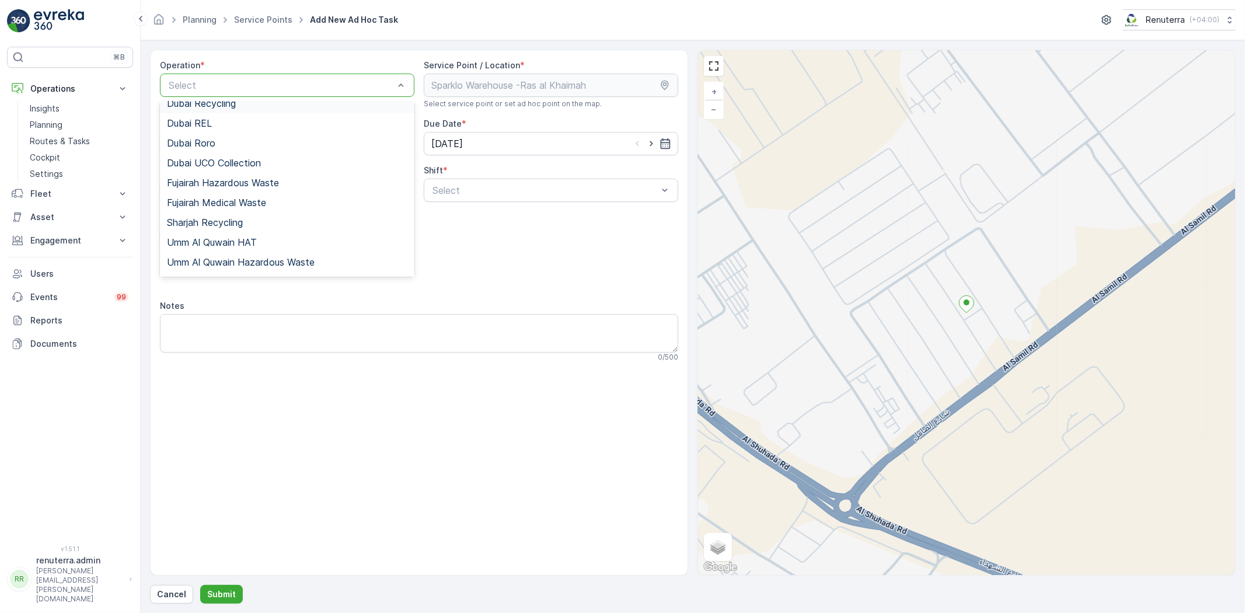
click at [226, 107] on span "Dubai Recycling" at bounding box center [201, 103] width 69 height 11
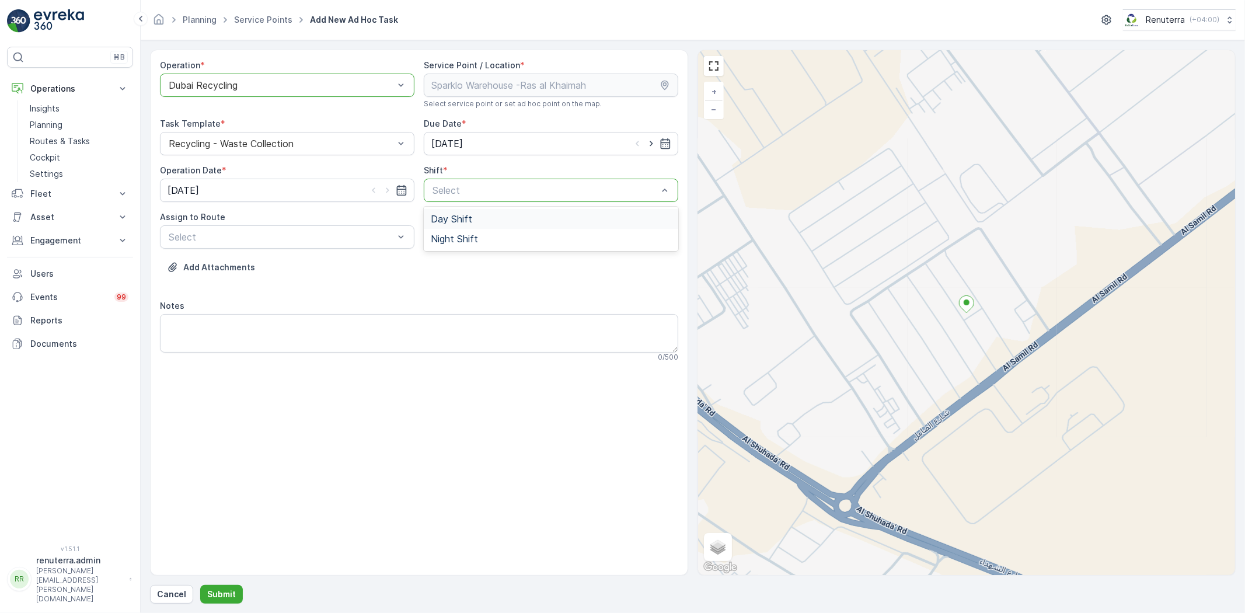
drag, startPoint x: 445, startPoint y: 214, endPoint x: 440, endPoint y: 220, distance: 7.9
click at [445, 216] on span "Day Shift" at bounding box center [451, 219] width 41 height 11
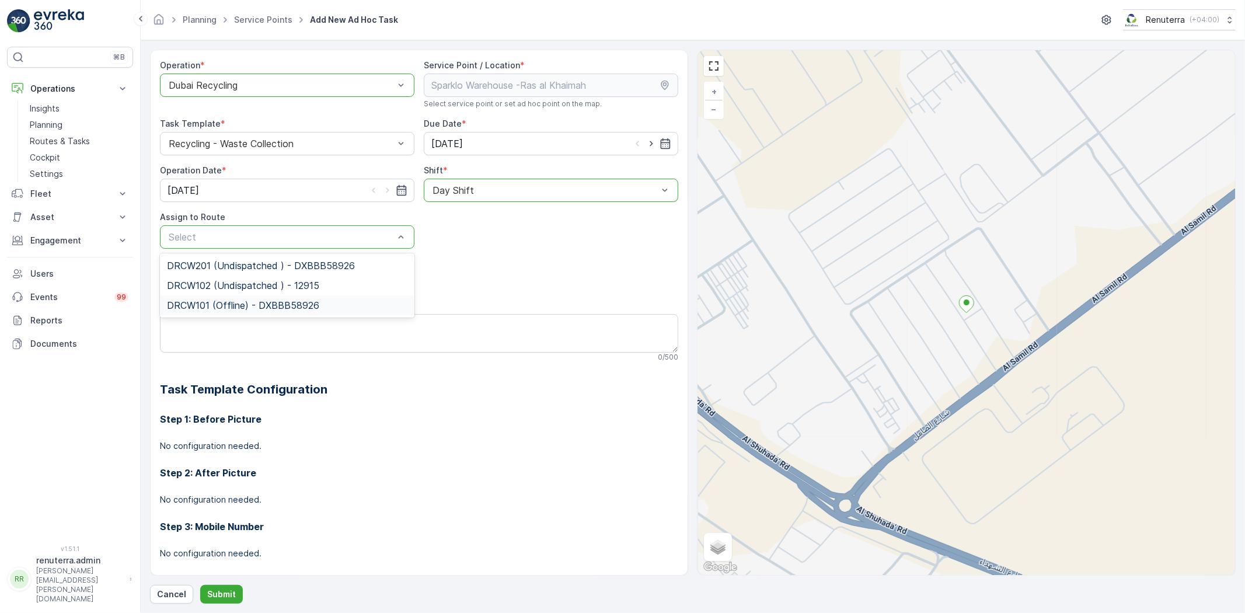
click at [276, 299] on div "DRCW101 (Offline) - DXBBB58926" at bounding box center [287, 305] width 255 height 20
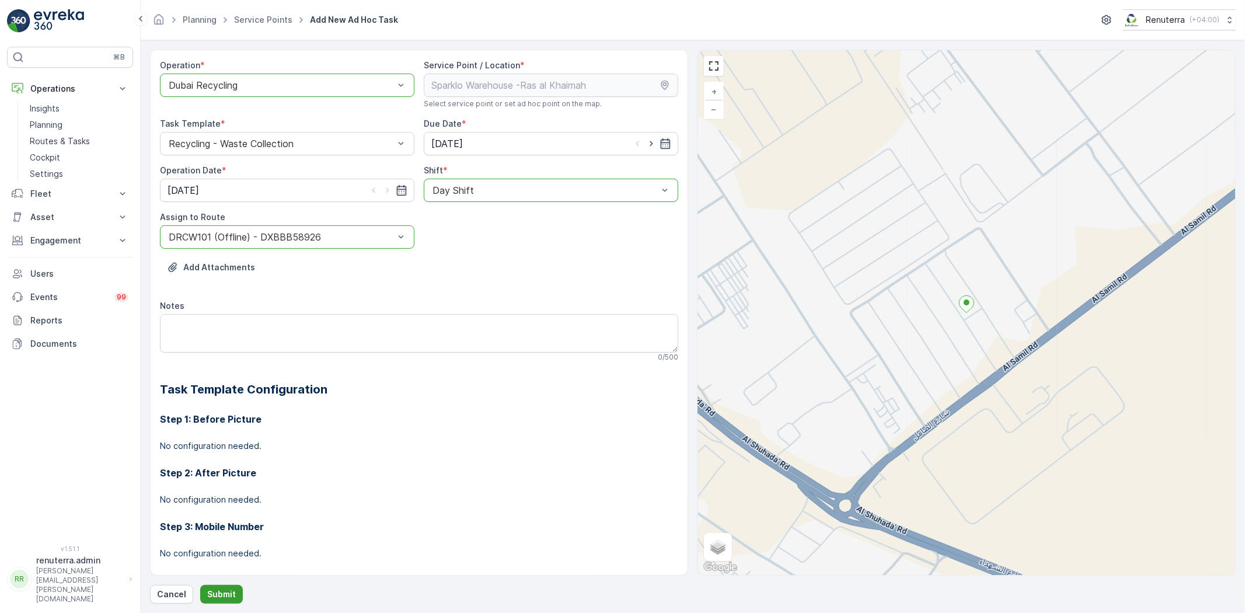
click at [210, 598] on p "Submit" at bounding box center [221, 595] width 29 height 12
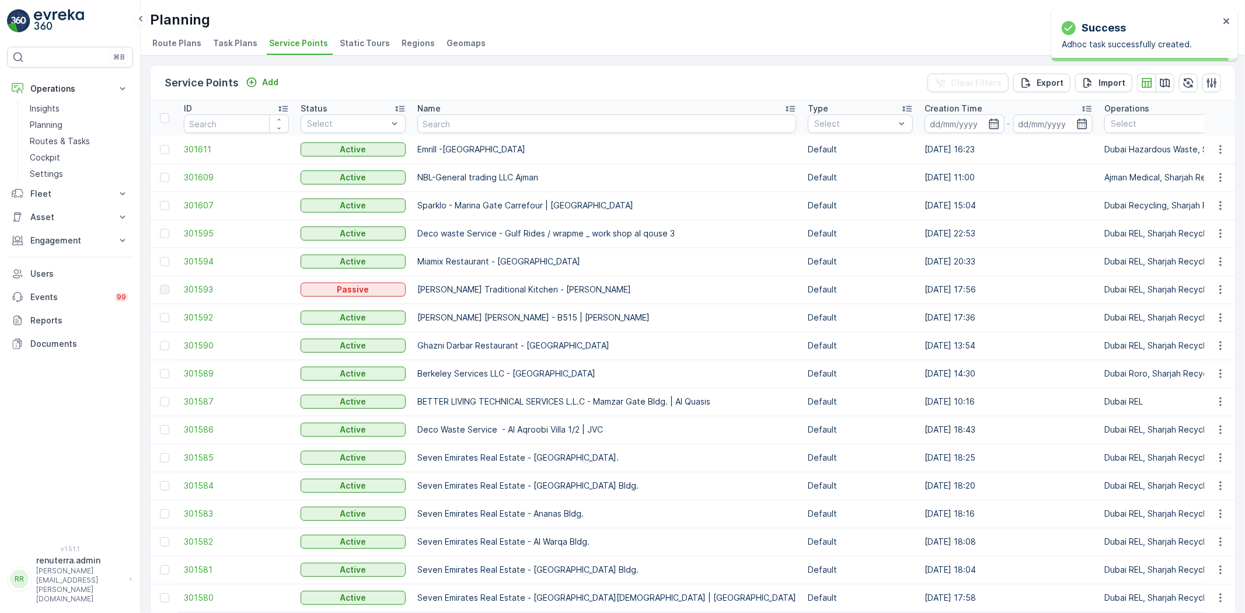
click at [438, 123] on input "text" at bounding box center [606, 123] width 379 height 19
click at [458, 130] on input "text" at bounding box center [606, 123] width 379 height 19
drag, startPoint x: 457, startPoint y: 128, endPoint x: 454, endPoint y: 123, distance: 6.3
click at [457, 127] on input "text" at bounding box center [606, 123] width 379 height 19
type input "deco"
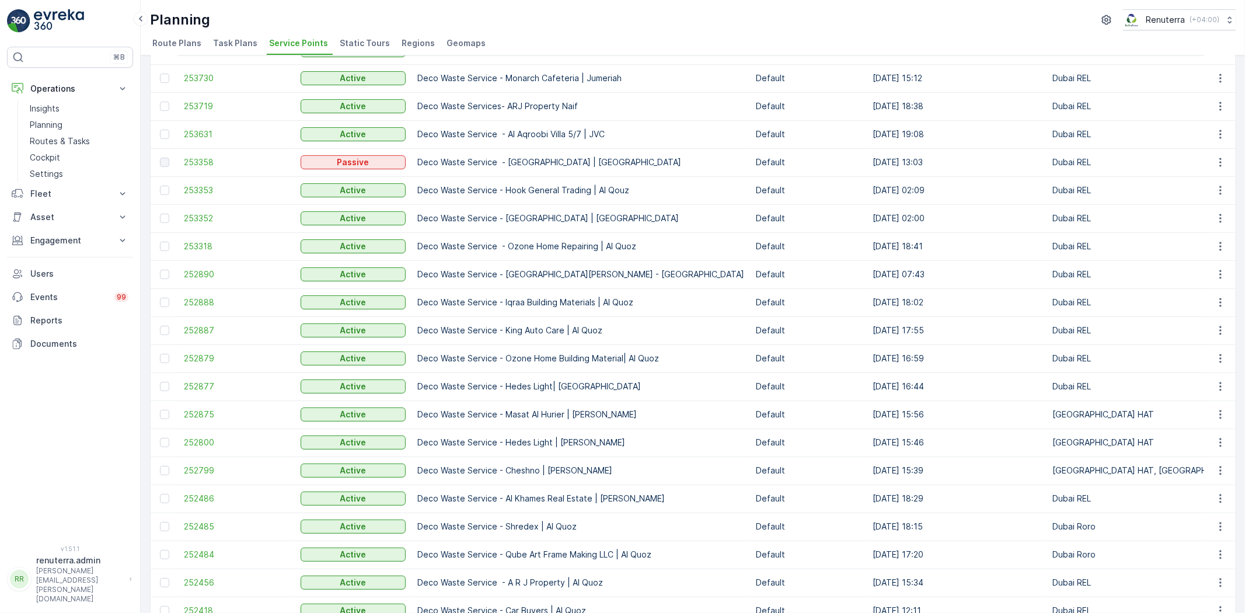
scroll to position [65, 0]
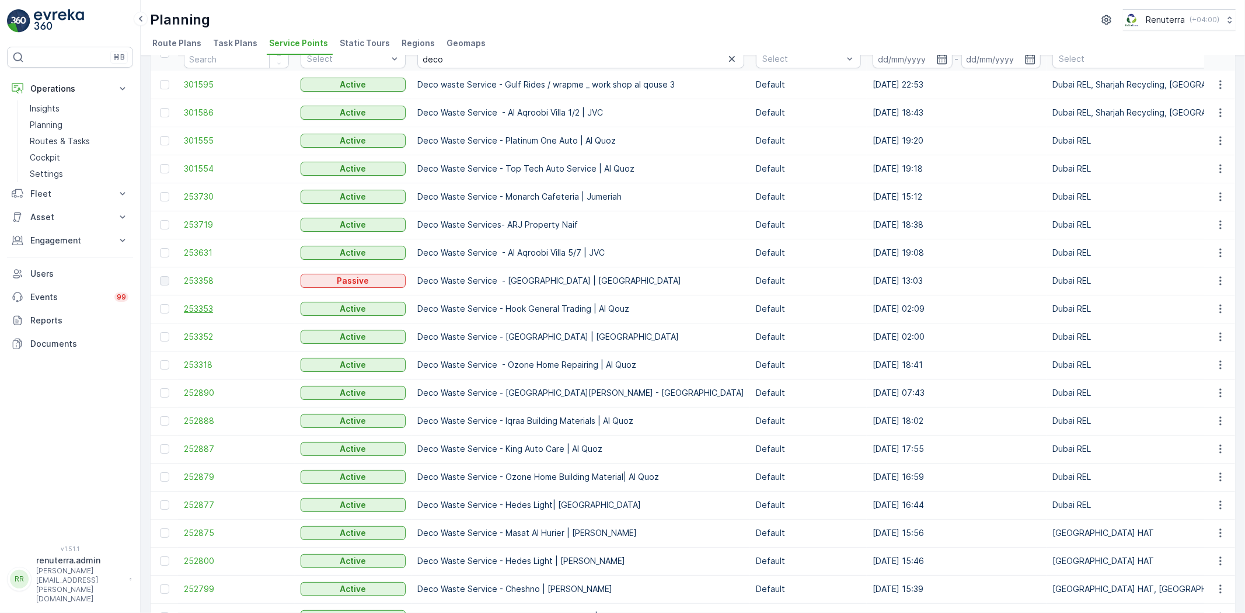
click at [203, 313] on span "253353" at bounding box center [236, 309] width 105 height 12
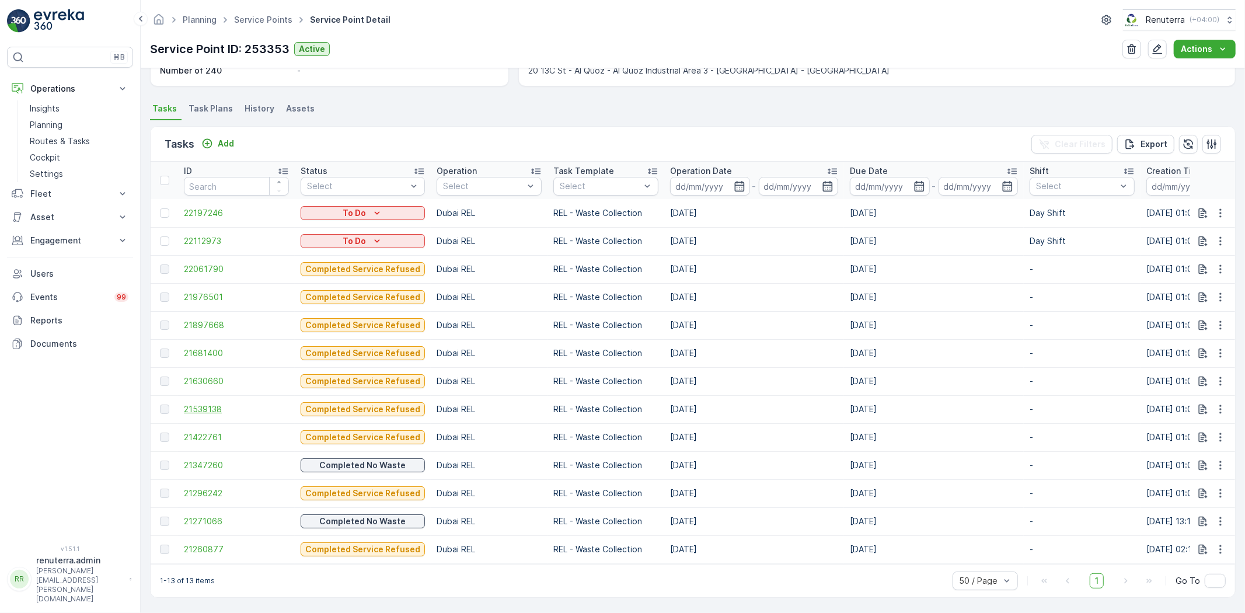
scroll to position [288, 0]
click at [199, 267] on span "22061790" at bounding box center [236, 269] width 105 height 12
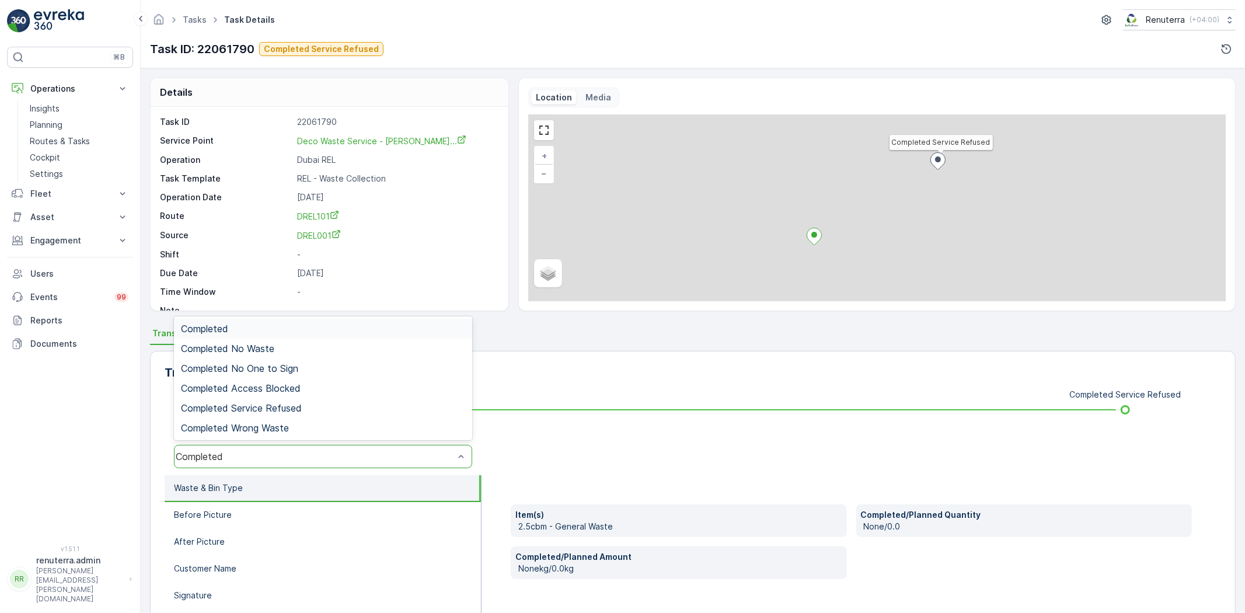
click at [318, 458] on div "Completed" at bounding box center [323, 456] width 298 height 23
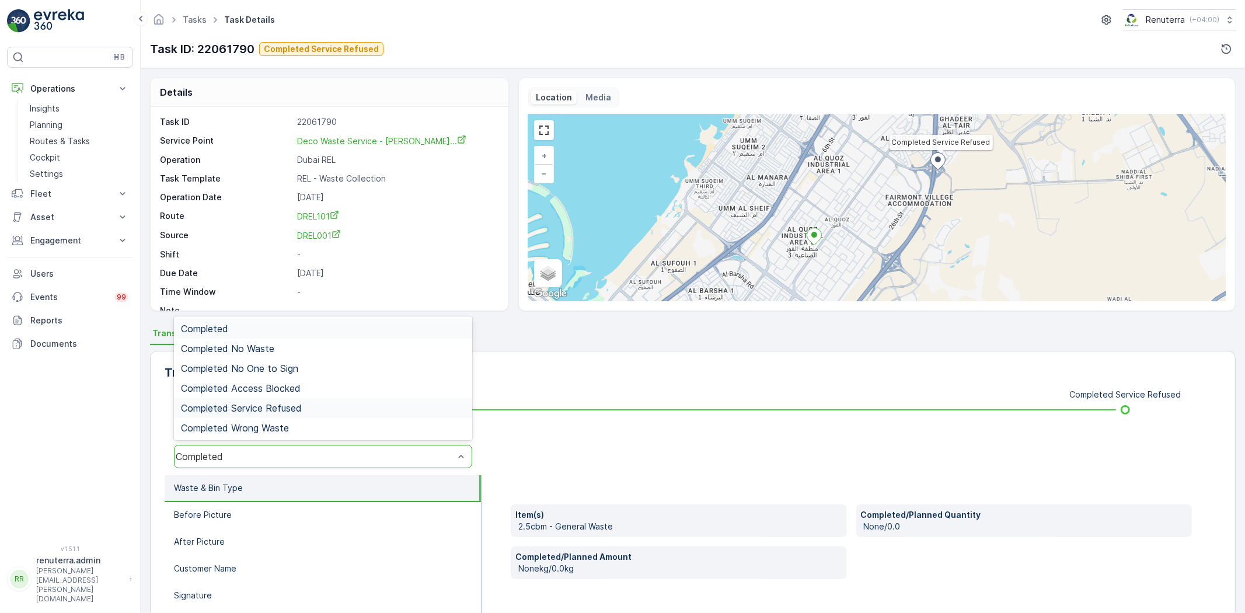
click at [293, 403] on span "Completed Service Refused" at bounding box center [241, 408] width 121 height 11
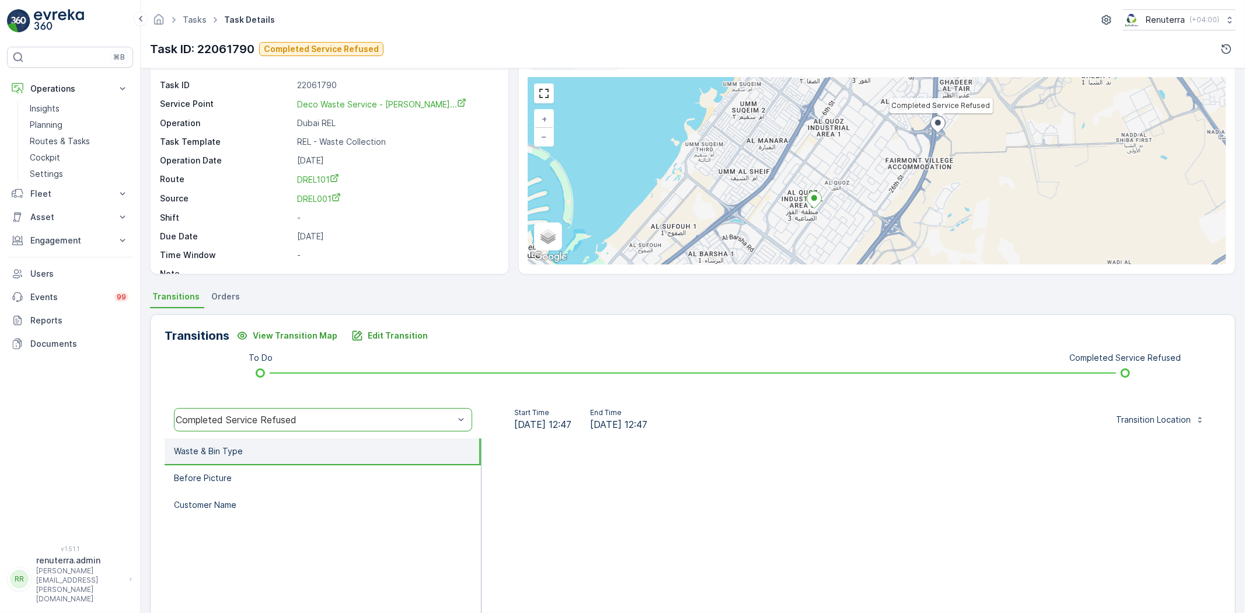
scroll to position [123, 0]
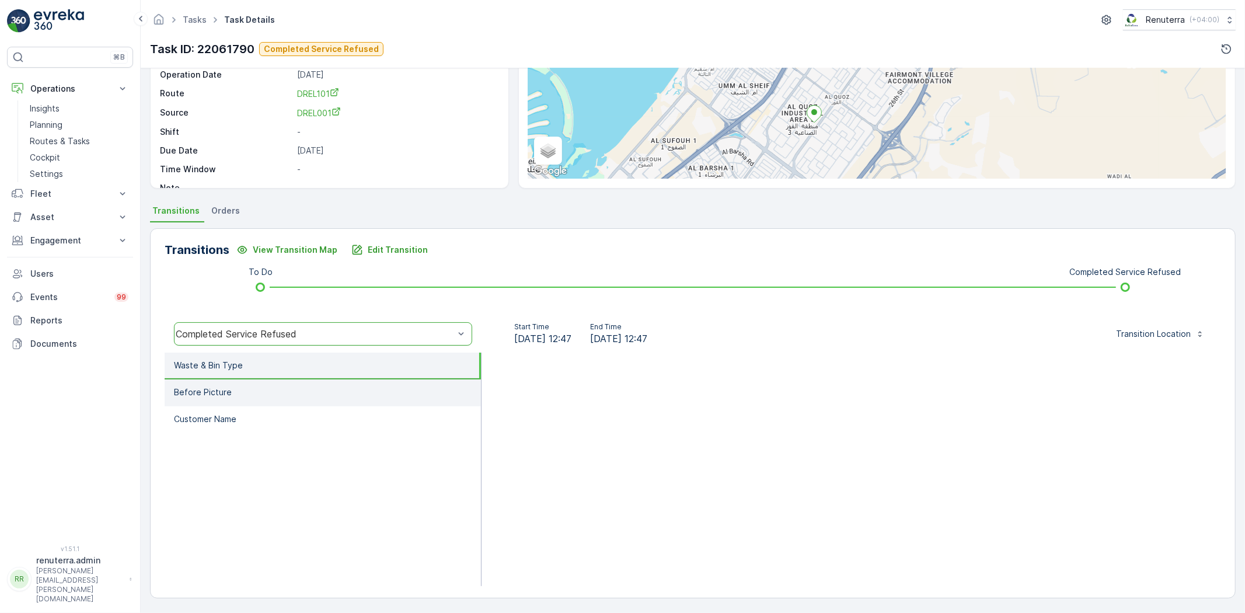
click at [276, 397] on li "Before Picture" at bounding box center [323, 393] width 316 height 27
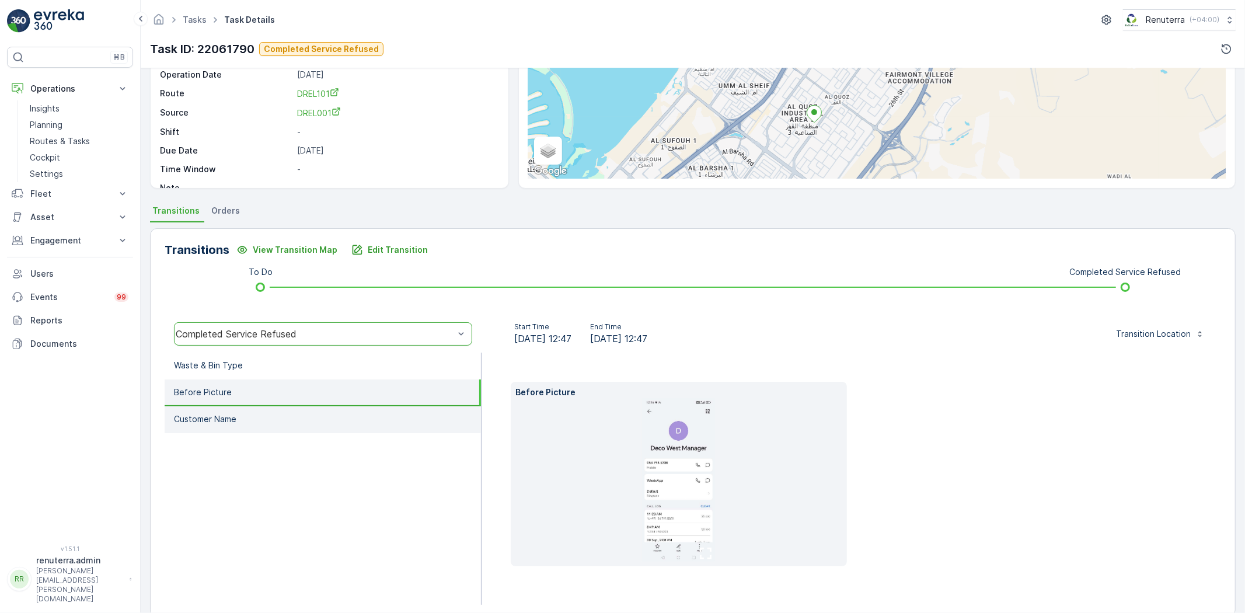
click at [312, 423] on li "Customer Name" at bounding box center [323, 419] width 316 height 27
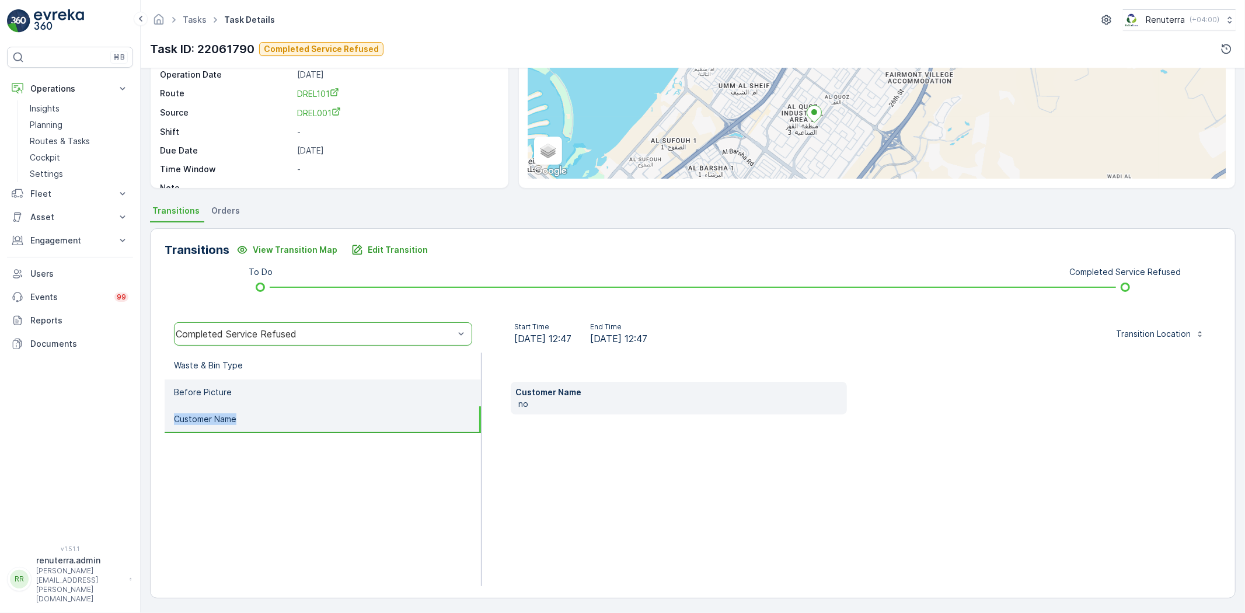
drag, startPoint x: 300, startPoint y: 405, endPoint x: 294, endPoint y: 398, distance: 9.1
click at [294, 399] on ul "Waste & Bin Type Before Picture Customer Name" at bounding box center [323, 470] width 317 height 234
click at [307, 387] on li "Before Picture" at bounding box center [323, 393] width 316 height 27
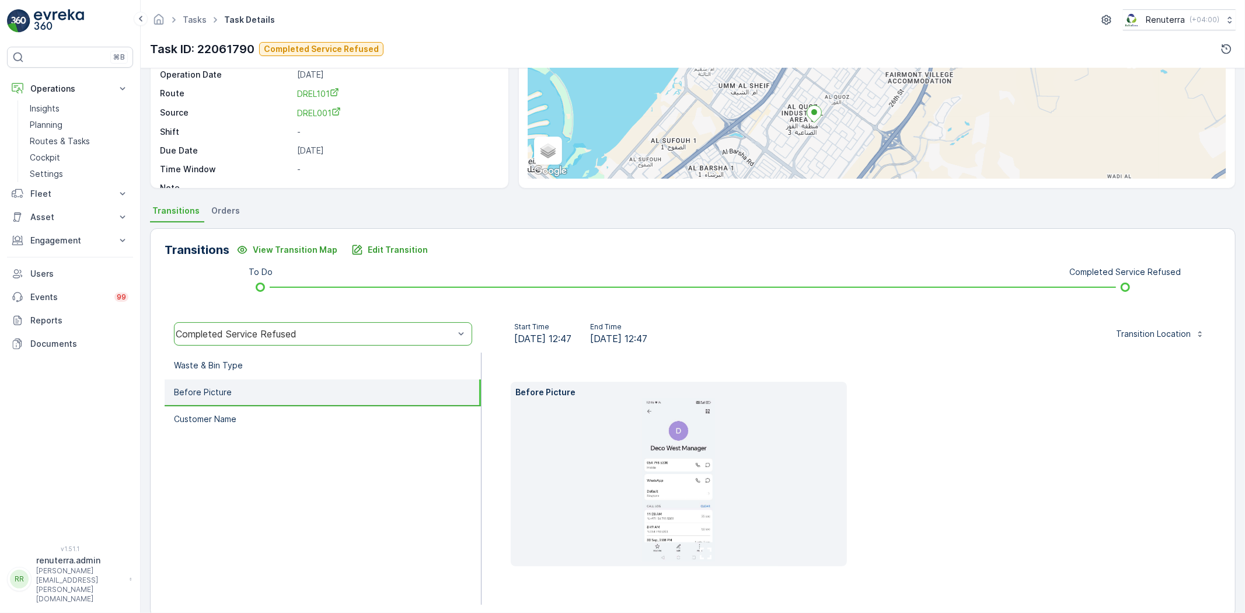
click at [657, 441] on img at bounding box center [678, 479] width 73 height 163
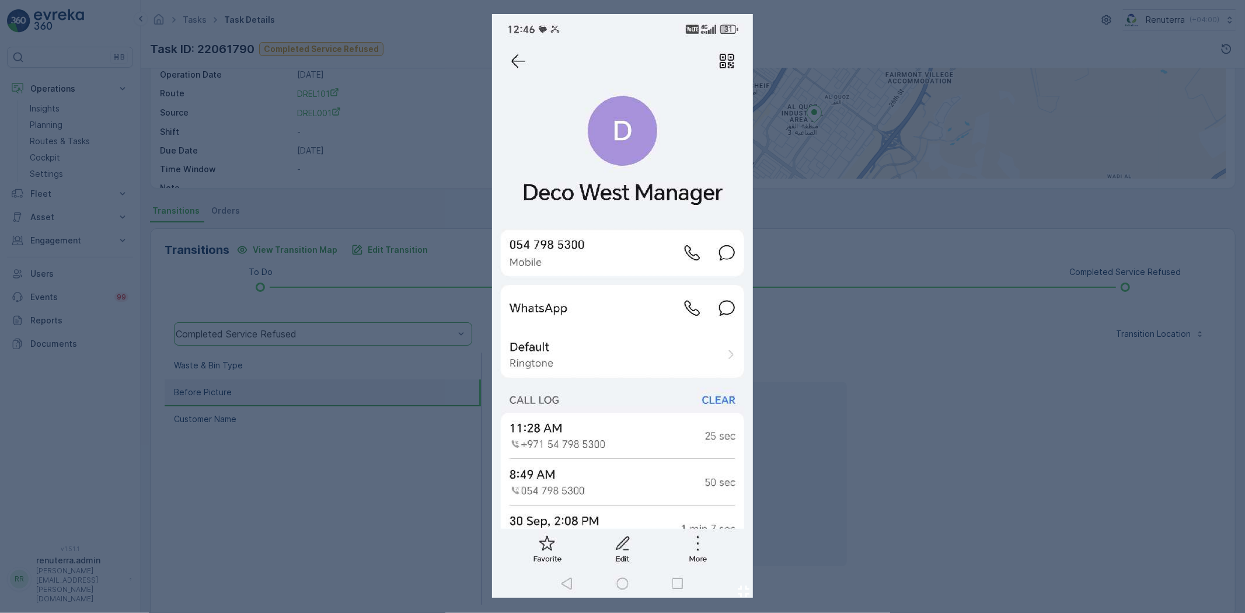
click at [921, 448] on div at bounding box center [622, 306] width 1245 height 613
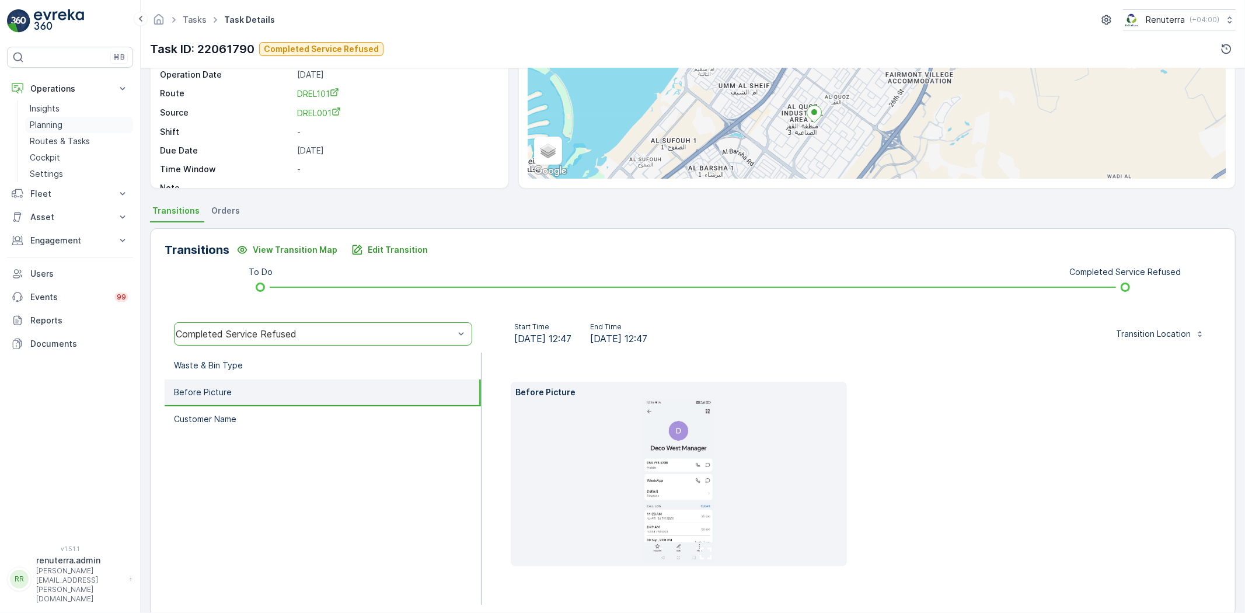
click at [53, 121] on p "Planning" at bounding box center [46, 125] width 33 height 12
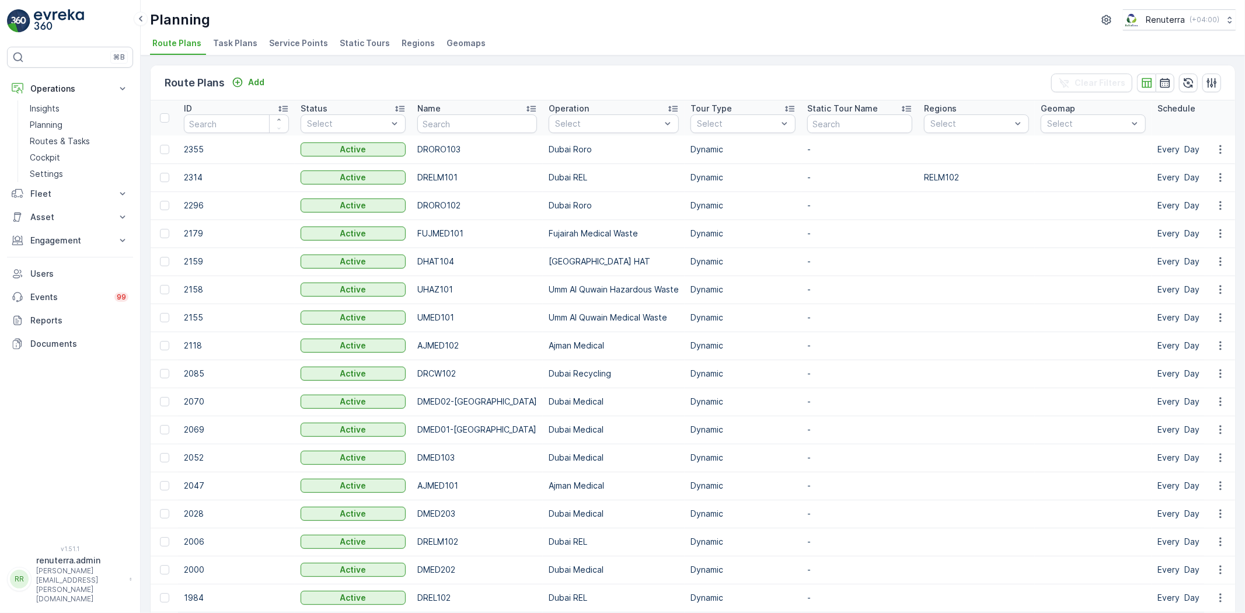
click at [282, 49] on li "Service Points" at bounding box center [300, 45] width 66 height 20
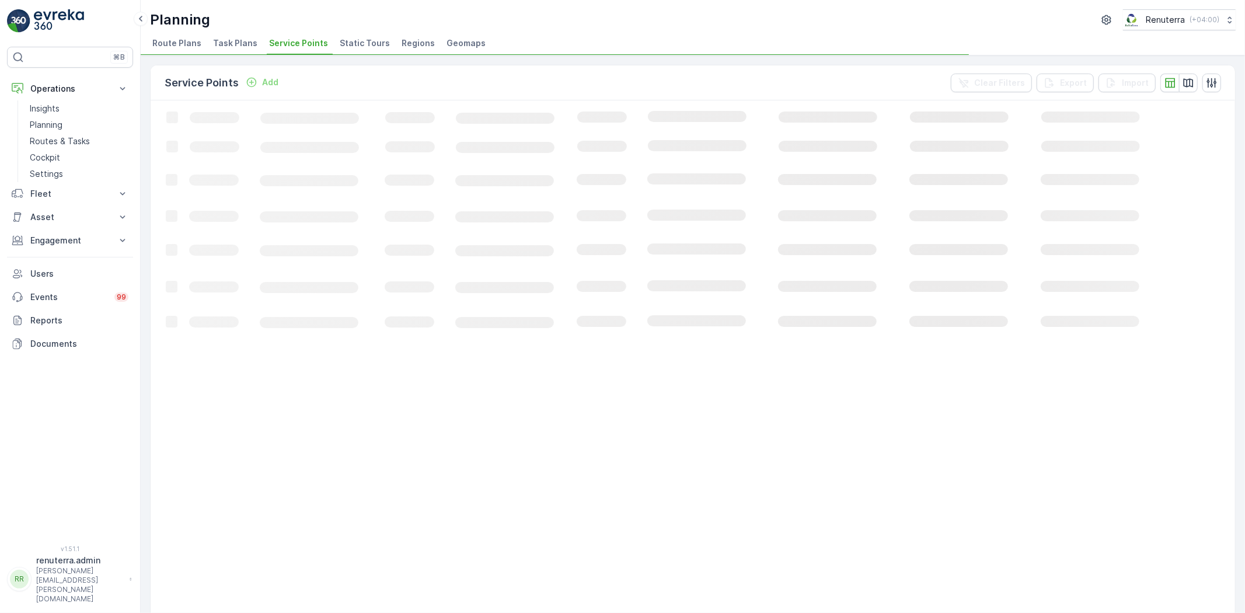
click at [281, 47] on span "Service Points" at bounding box center [298, 43] width 59 height 12
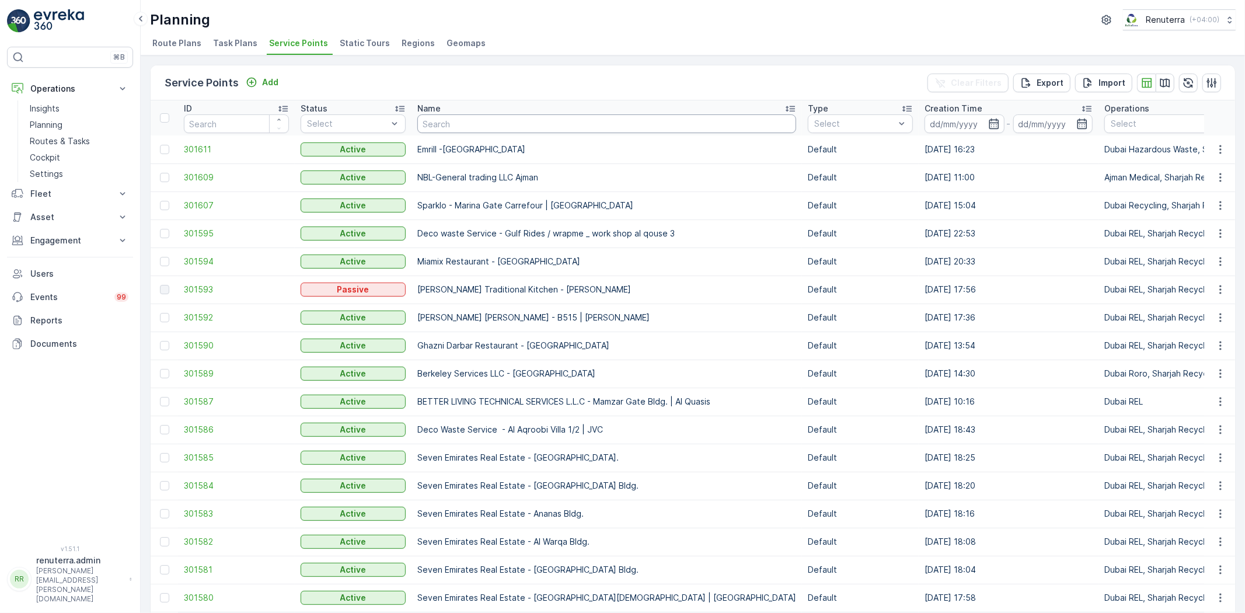
click at [453, 128] on input "text" at bounding box center [606, 123] width 379 height 19
click at [444, 127] on input "text" at bounding box center [606, 123] width 379 height 19
type input "Green"
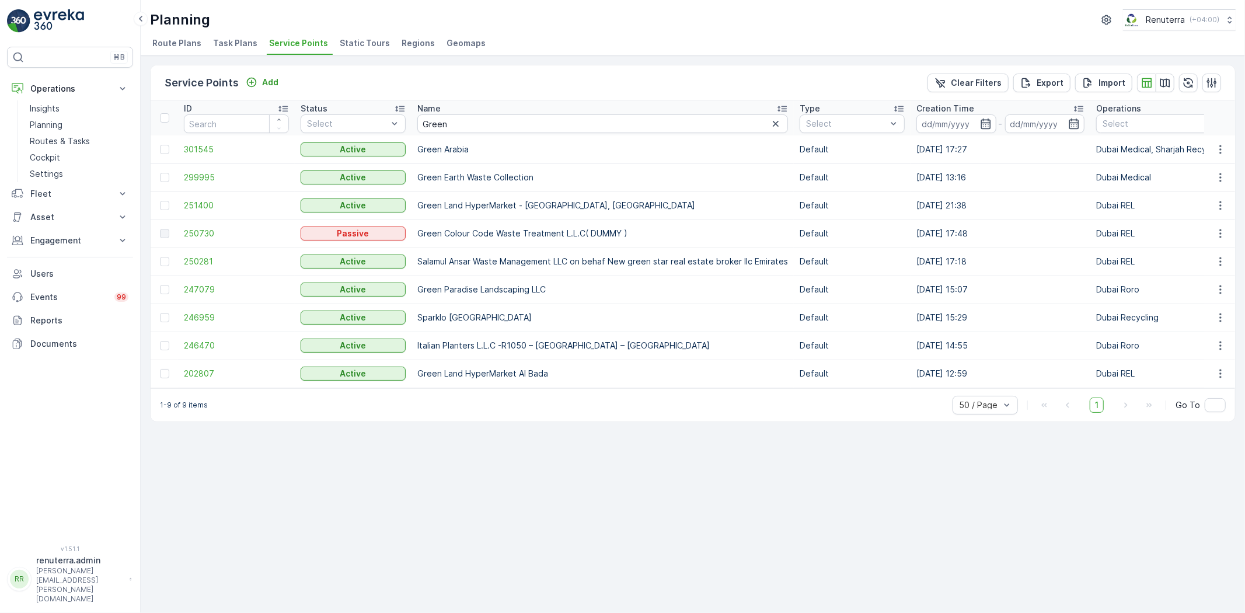
click at [207, 169] on td "299995" at bounding box center [236, 177] width 117 height 28
click at [212, 179] on span "299995" at bounding box center [236, 178] width 105 height 12
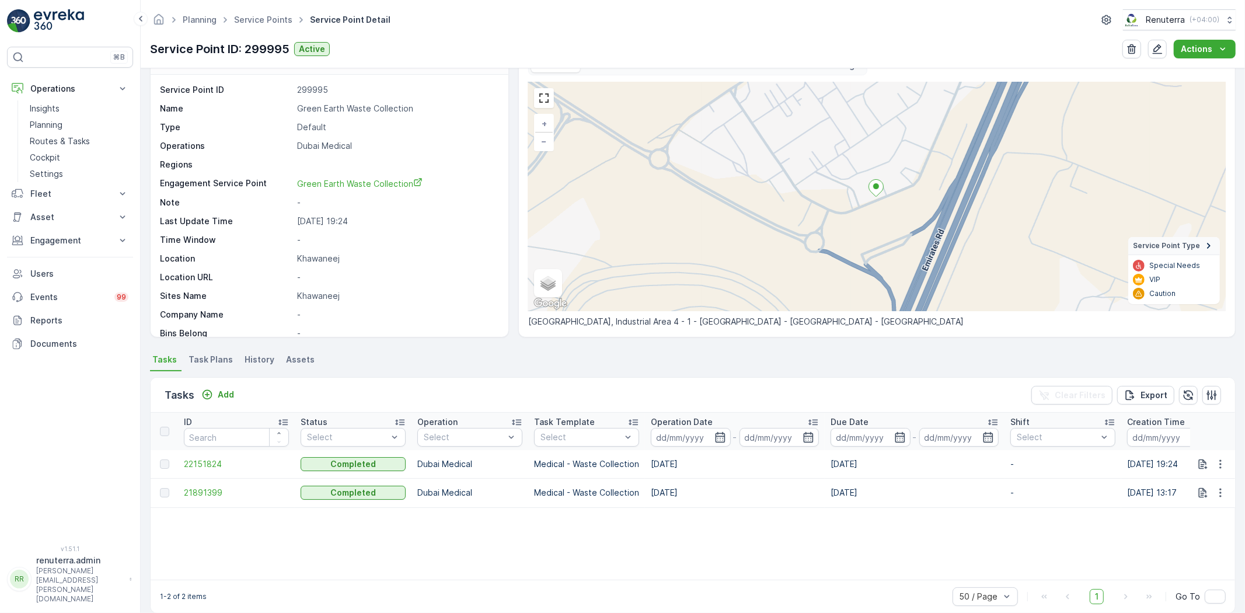
scroll to position [47, 0]
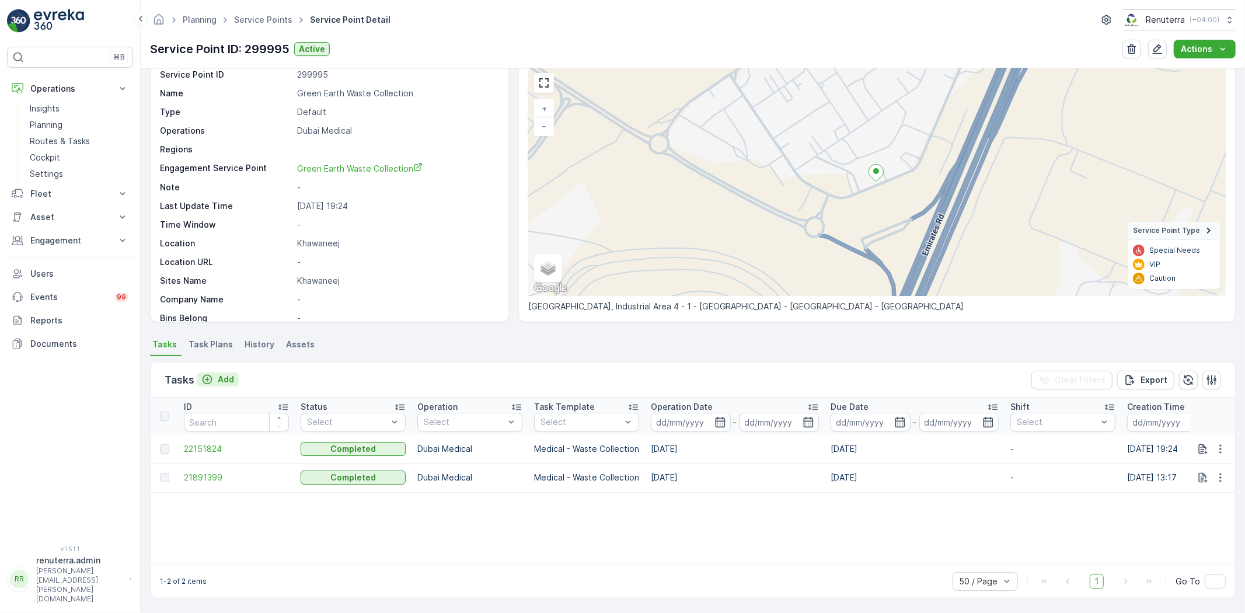
click at [224, 374] on p "Add" at bounding box center [226, 380] width 16 height 12
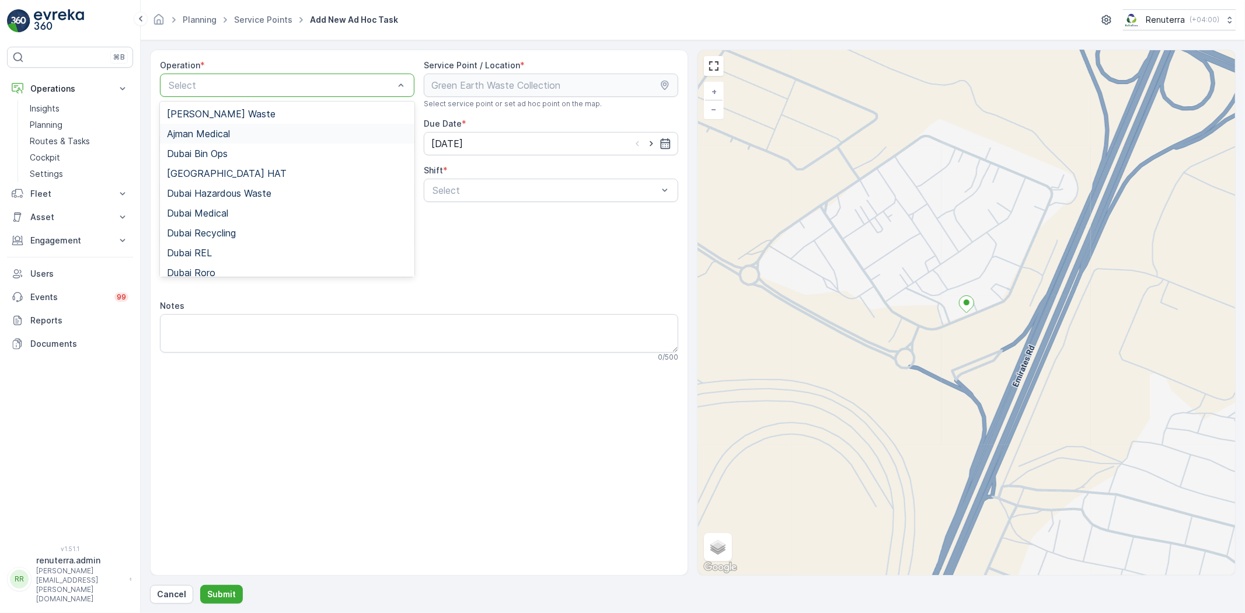
click at [210, 134] on span "Ajman Medical" at bounding box center [198, 133] width 63 height 11
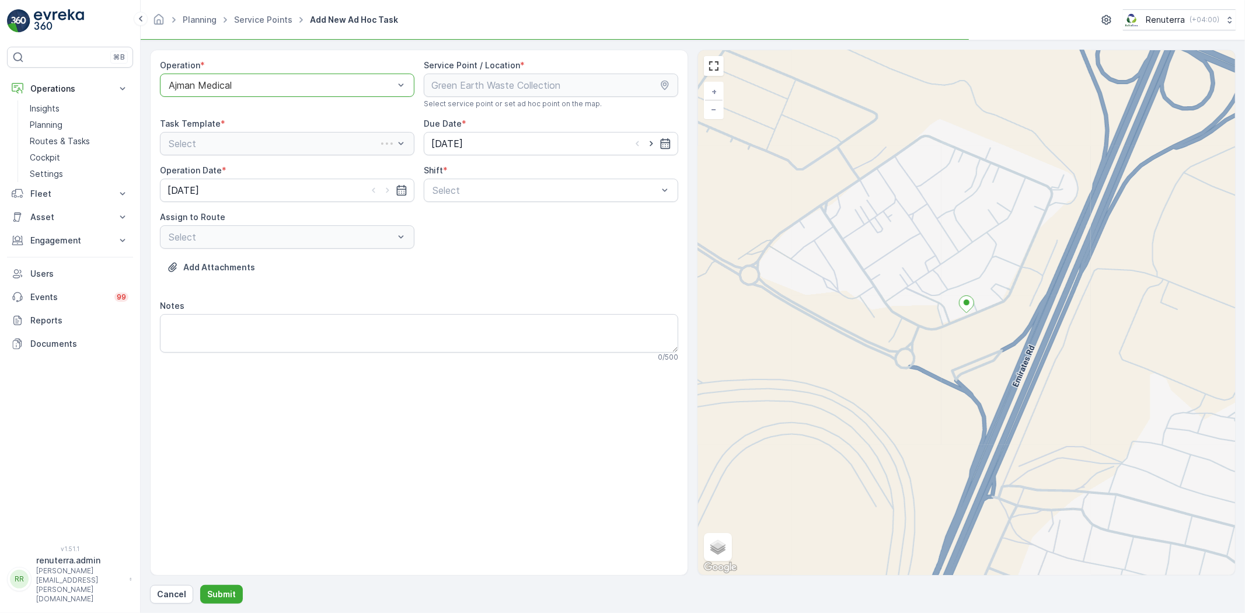
click at [222, 91] on div "Ajman Medical" at bounding box center [287, 85] width 255 height 23
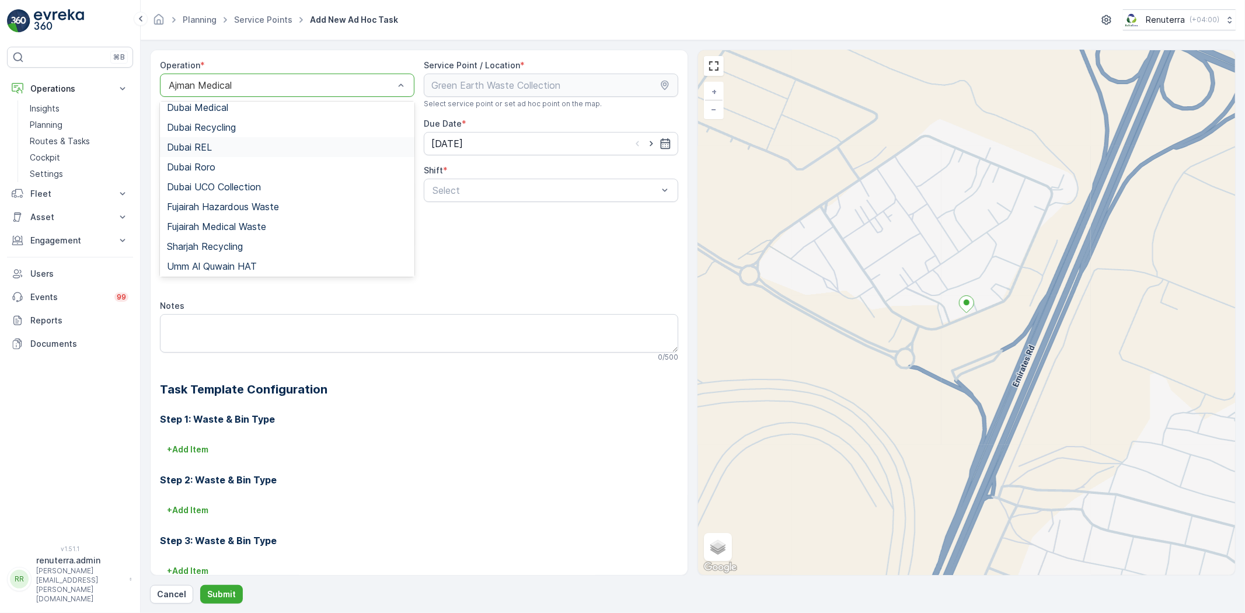
scroll to position [65, 0]
click at [211, 146] on span "Dubai Medical" at bounding box center [197, 148] width 61 height 11
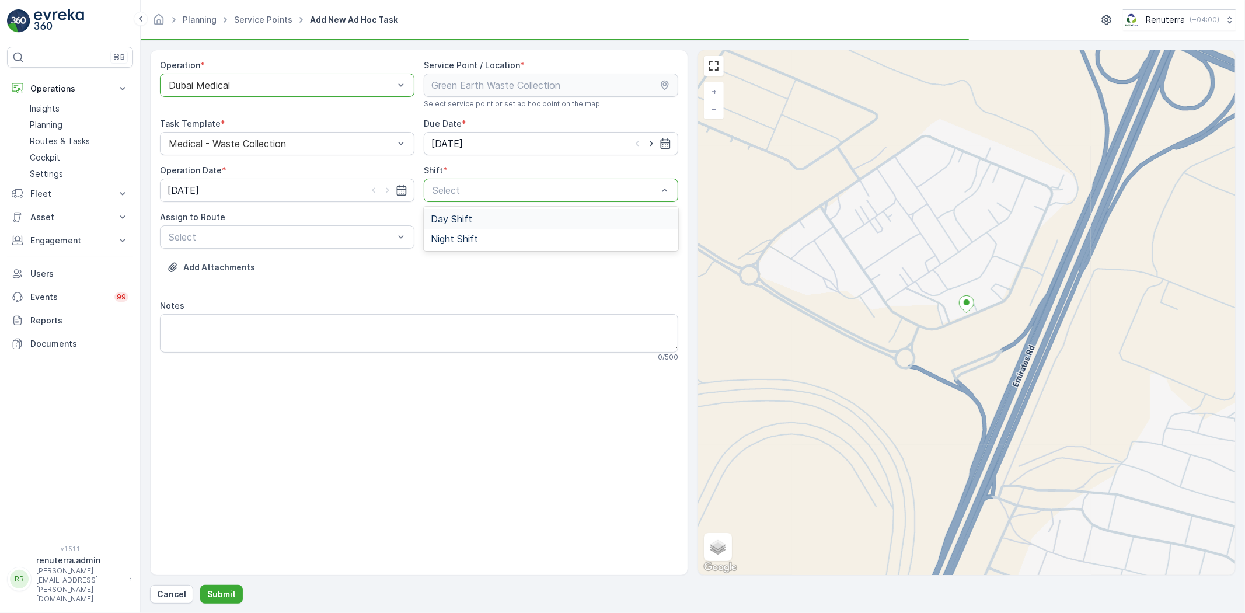
click at [445, 220] on span "Day Shift" at bounding box center [451, 219] width 41 height 11
click at [374, 248] on div "Select" at bounding box center [287, 236] width 255 height 23
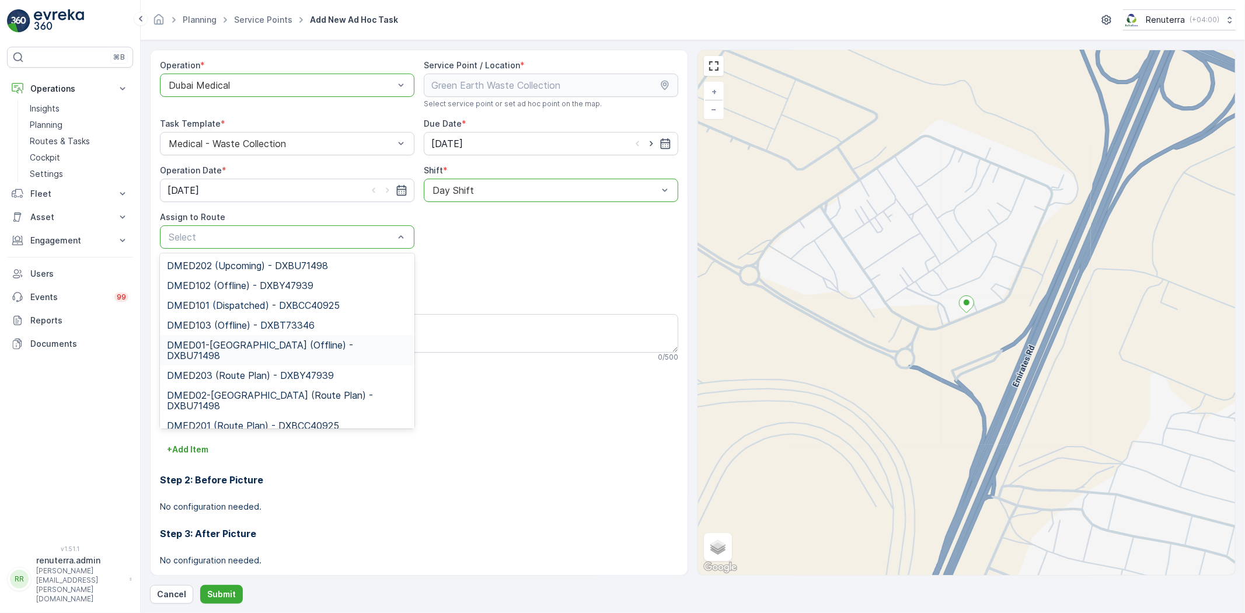
click at [295, 347] on span "DMED01-Khawaneej Yard (Offline) - DXBU71498" at bounding box center [287, 350] width 241 height 21
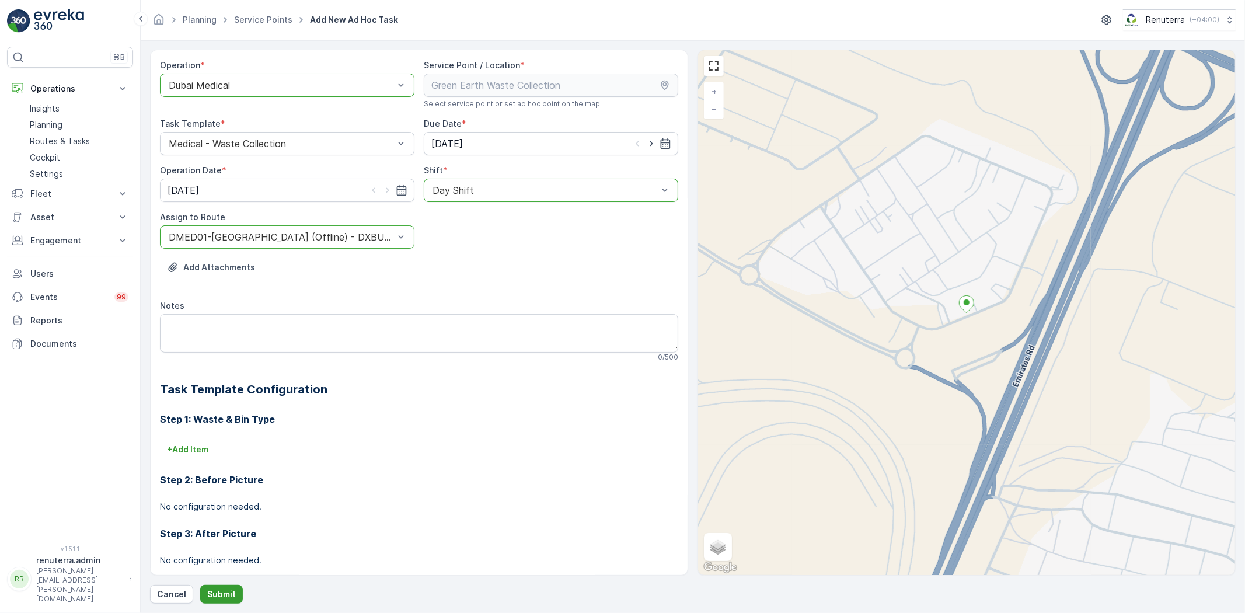
click at [229, 596] on p "Submit" at bounding box center [221, 595] width 29 height 12
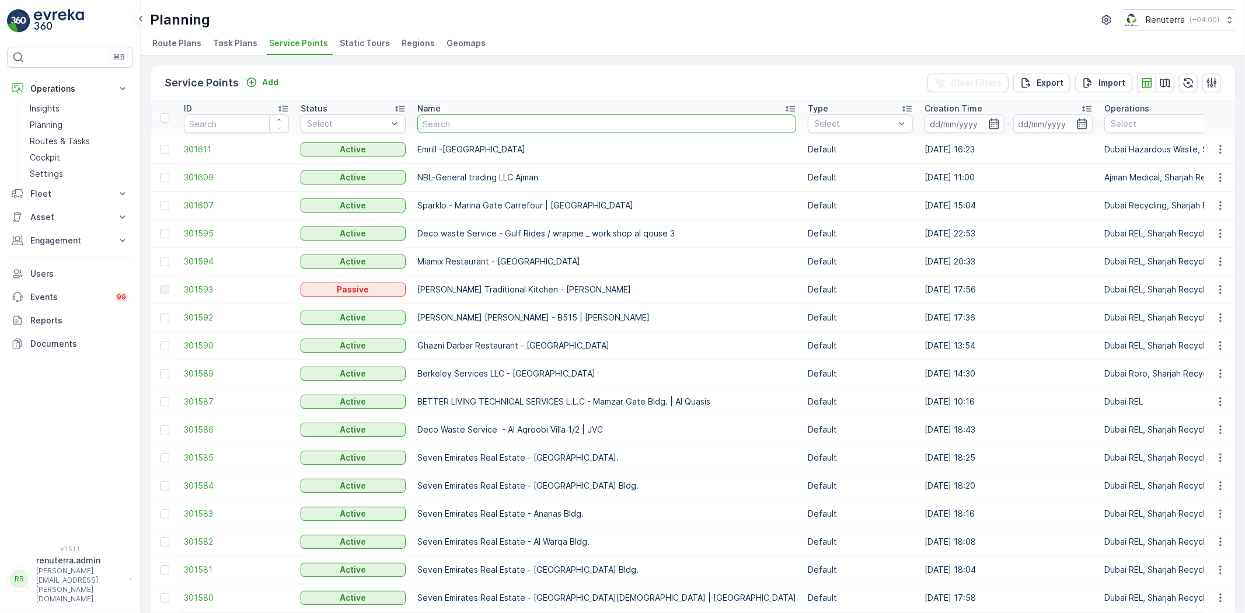
click at [434, 134] on th "Name" at bounding box center [607, 117] width 391 height 35
type input "pak"
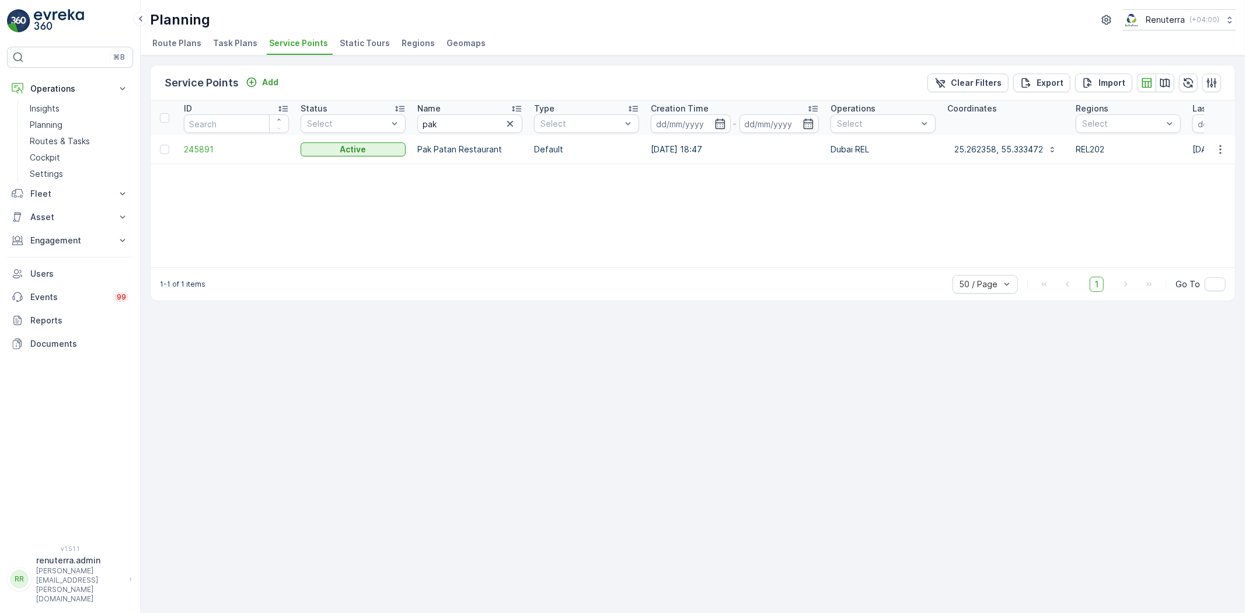
click at [187, 138] on td "245891" at bounding box center [236, 149] width 117 height 28
click at [194, 148] on span "245891" at bounding box center [236, 150] width 105 height 12
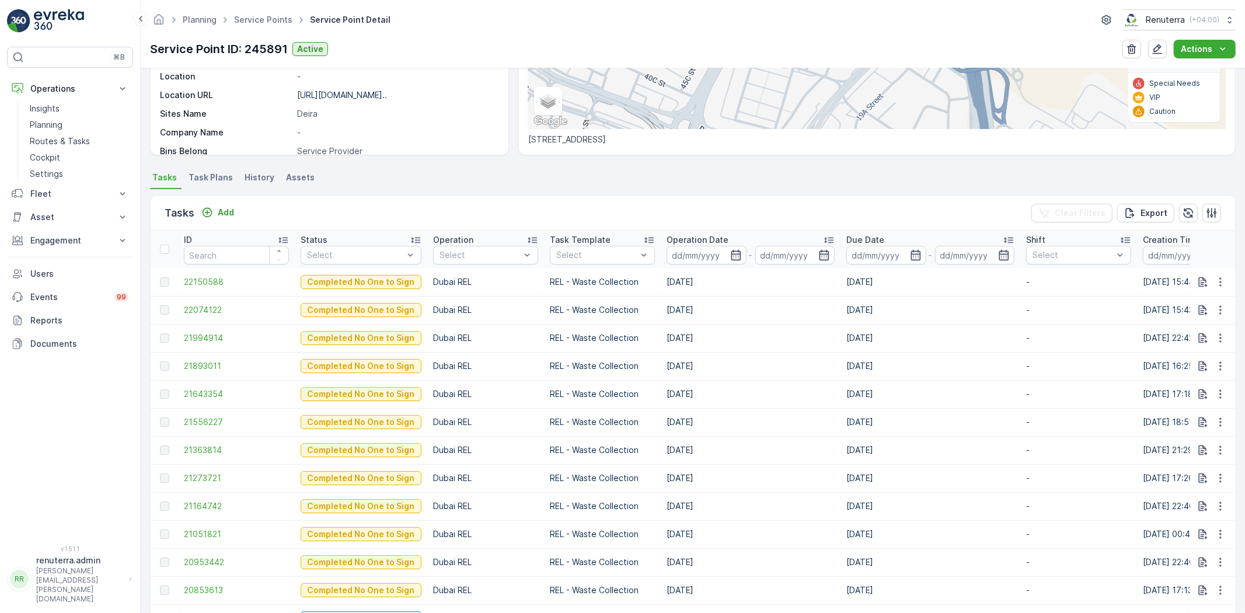
scroll to position [194, 0]
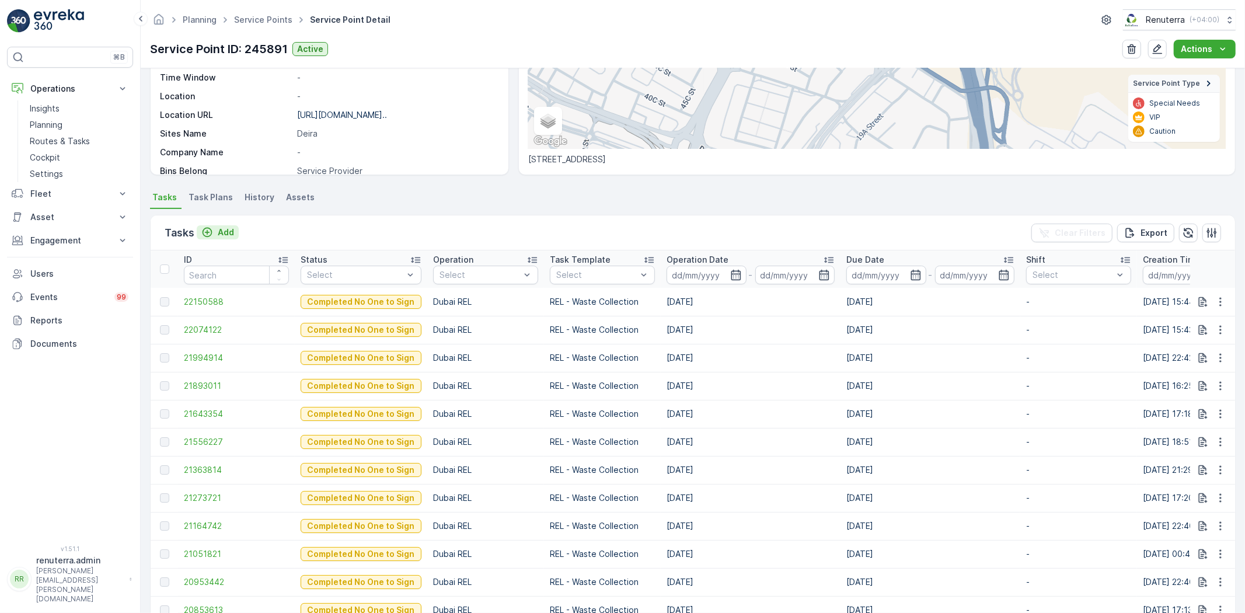
click at [220, 236] on p "Add" at bounding box center [226, 233] width 16 height 12
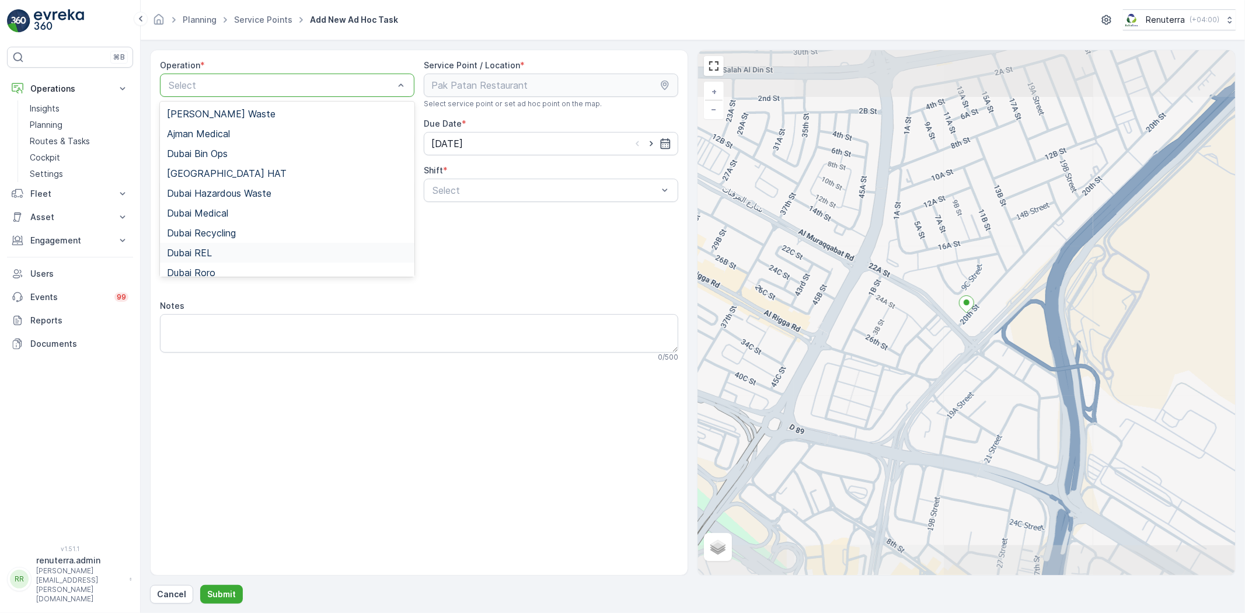
click at [230, 246] on div "Dubai REL" at bounding box center [287, 253] width 255 height 20
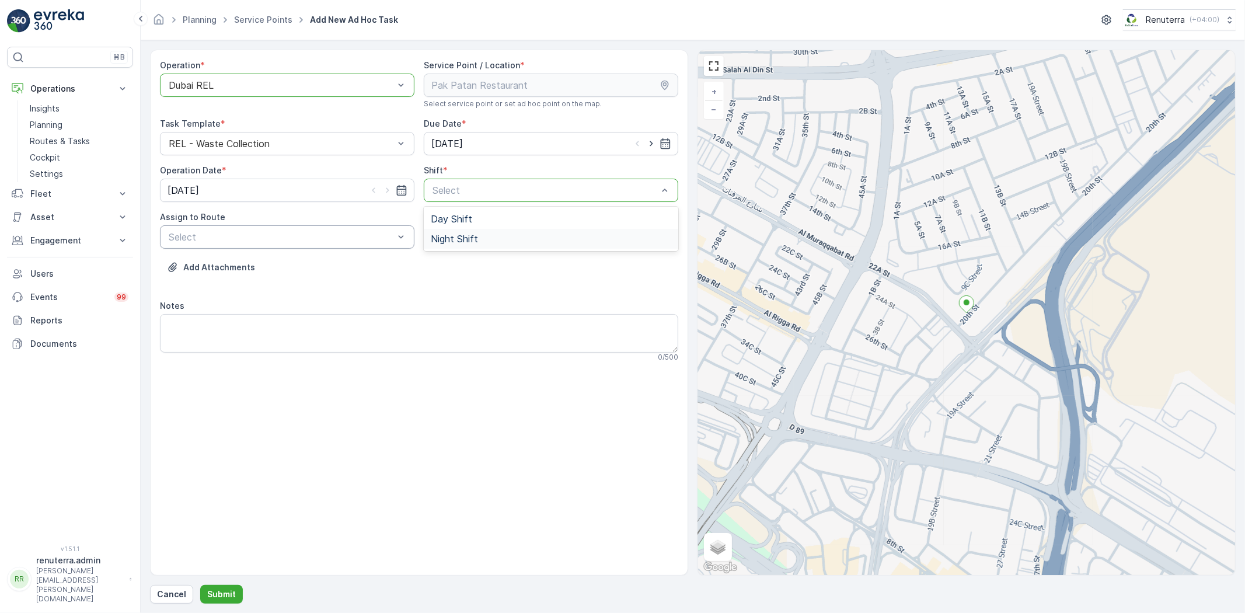
click at [410, 243] on div "Select" at bounding box center [287, 236] width 255 height 23
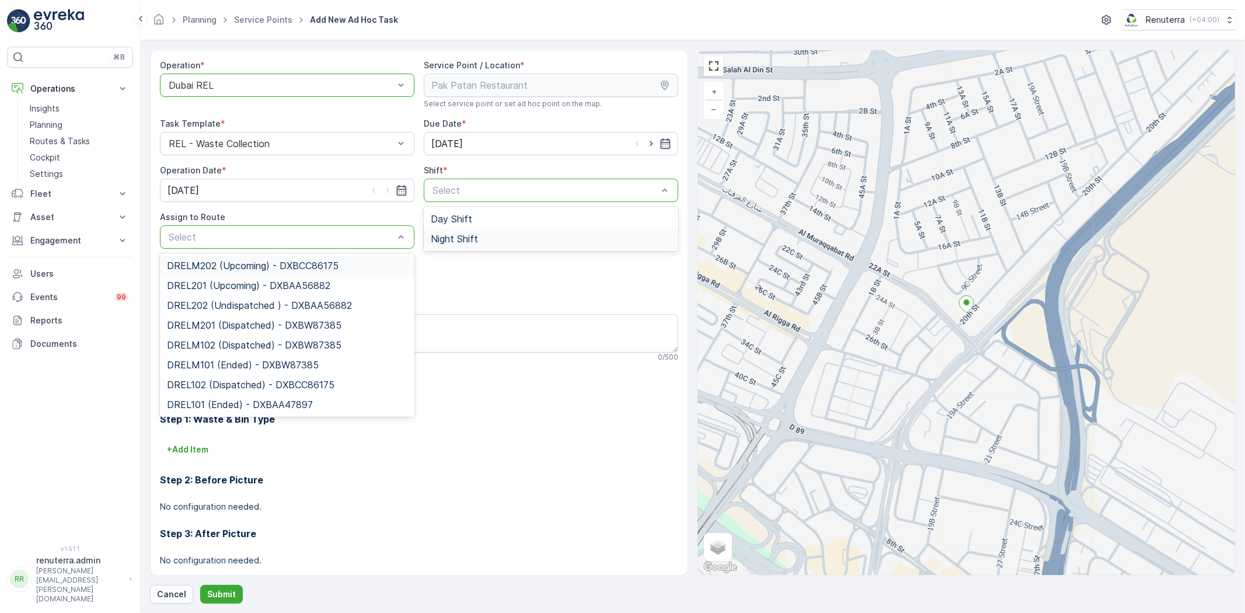
click at [445, 235] on span "Night Shift" at bounding box center [454, 239] width 47 height 11
click at [329, 243] on p "Select" at bounding box center [281, 237] width 225 height 14
type input "202"
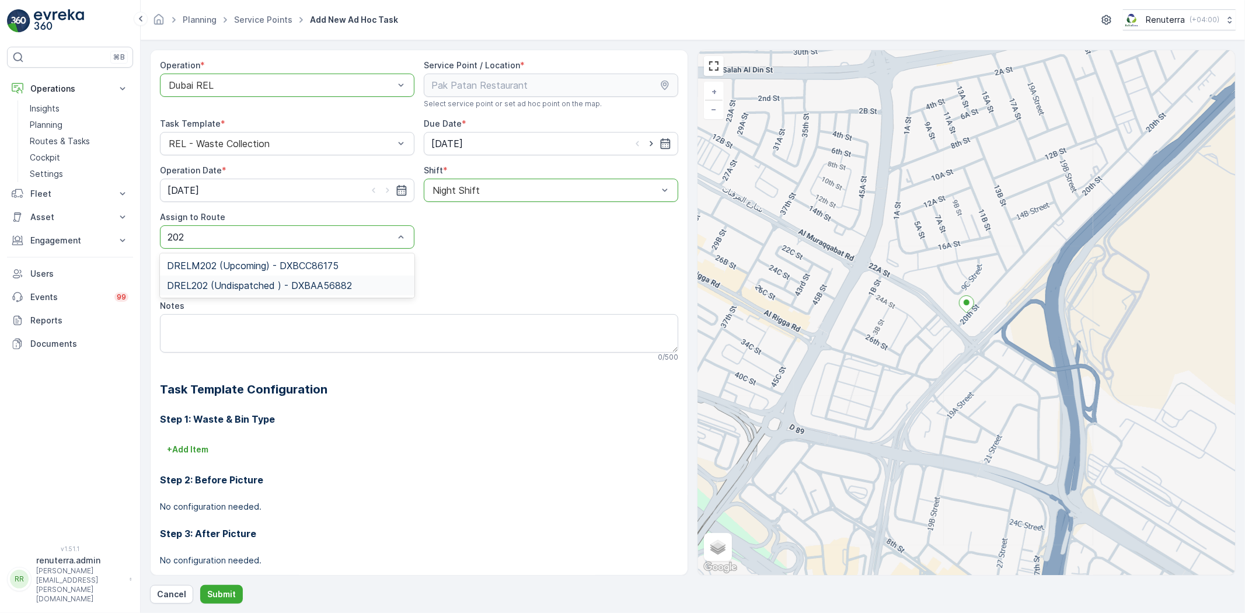
click at [247, 284] on span "DREL202 (Undispatched ) - DXBAA56882" at bounding box center [259, 285] width 185 height 11
click at [214, 597] on p "Submit" at bounding box center [221, 595] width 29 height 12
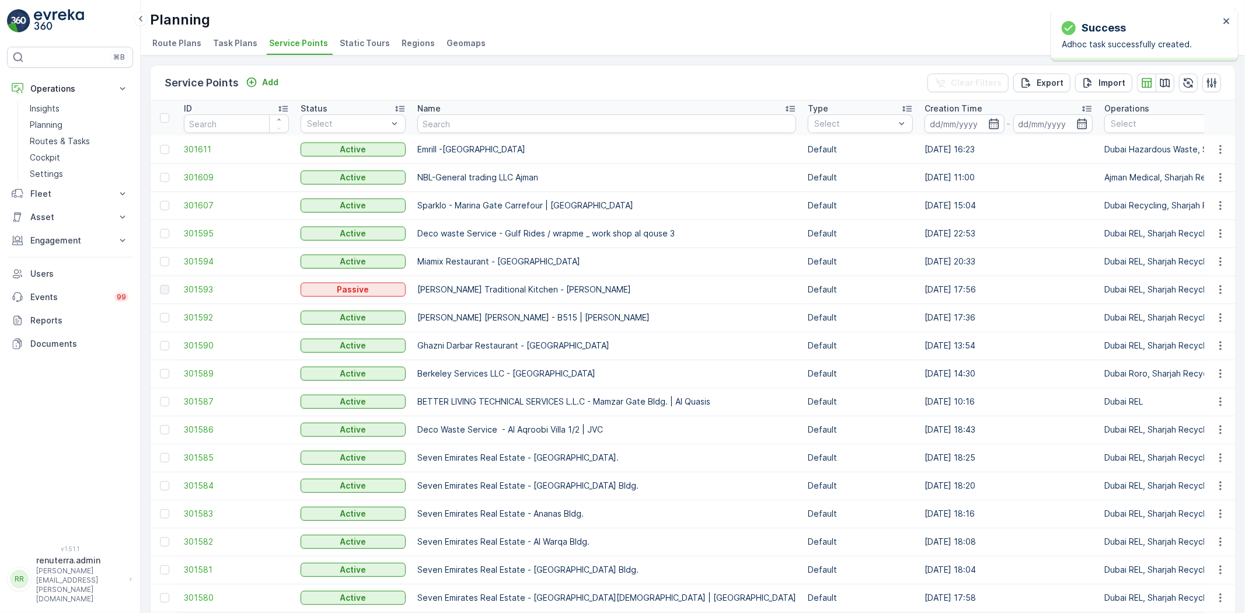
click at [432, 120] on input "text" at bounding box center [606, 123] width 379 height 19
type input "Ras"
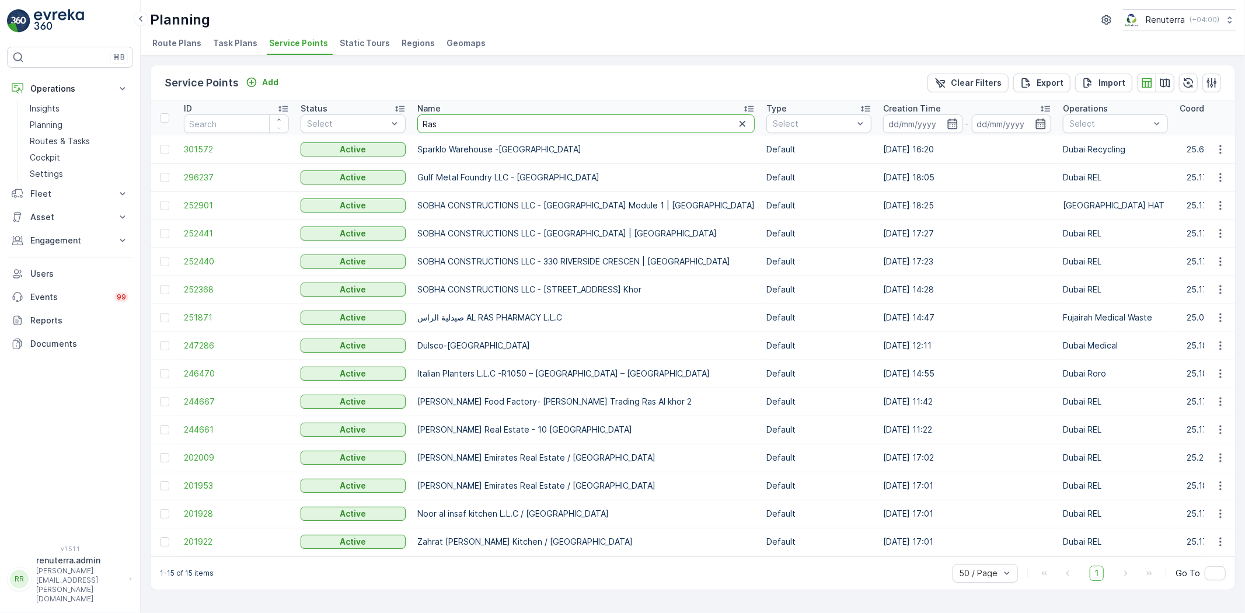
drag, startPoint x: 431, startPoint y: 120, endPoint x: 420, endPoint y: 121, distance: 10.5
click at [420, 121] on input "Ras" at bounding box center [585, 123] width 337 height 19
type input "raffa"
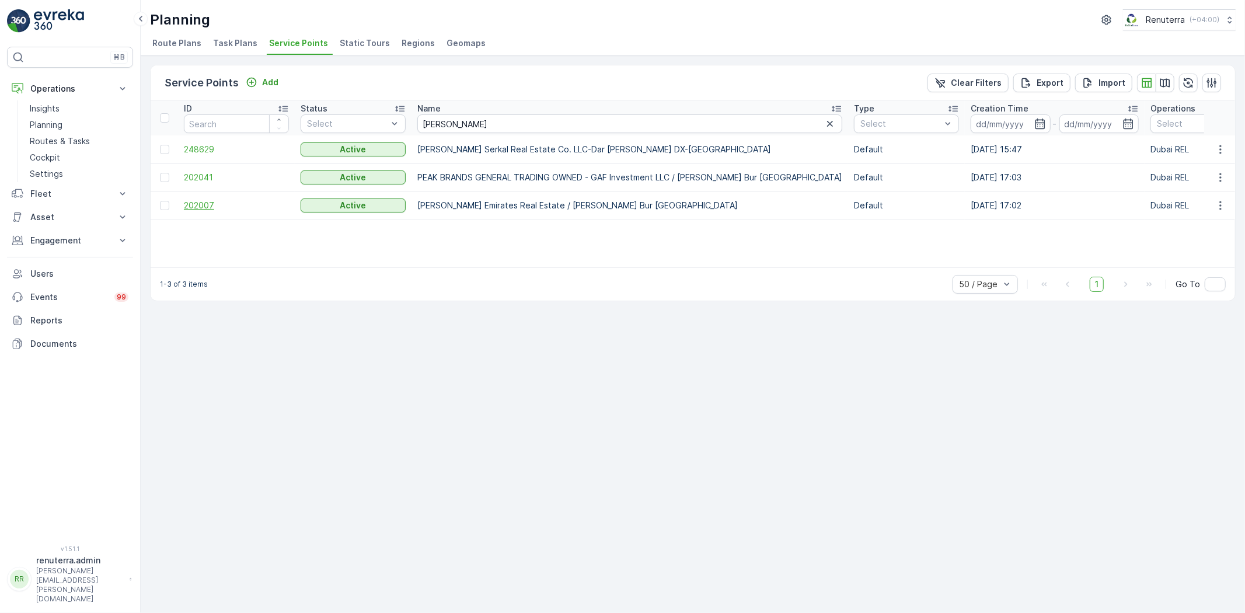
click at [211, 200] on span "202007" at bounding box center [236, 206] width 105 height 12
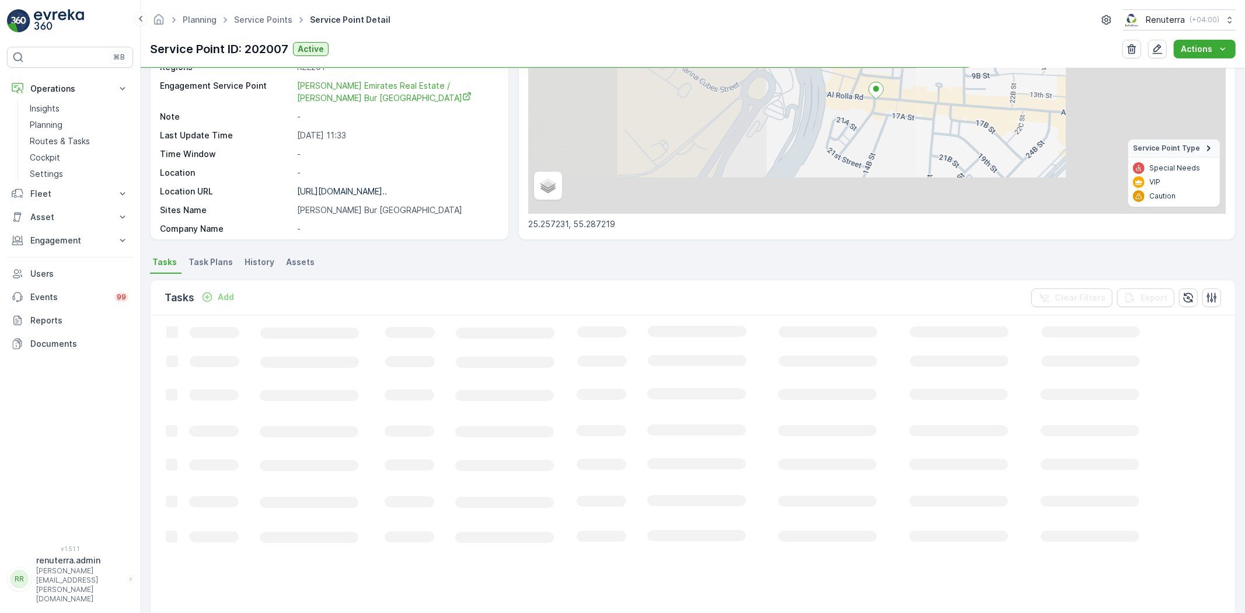
scroll to position [130, 0]
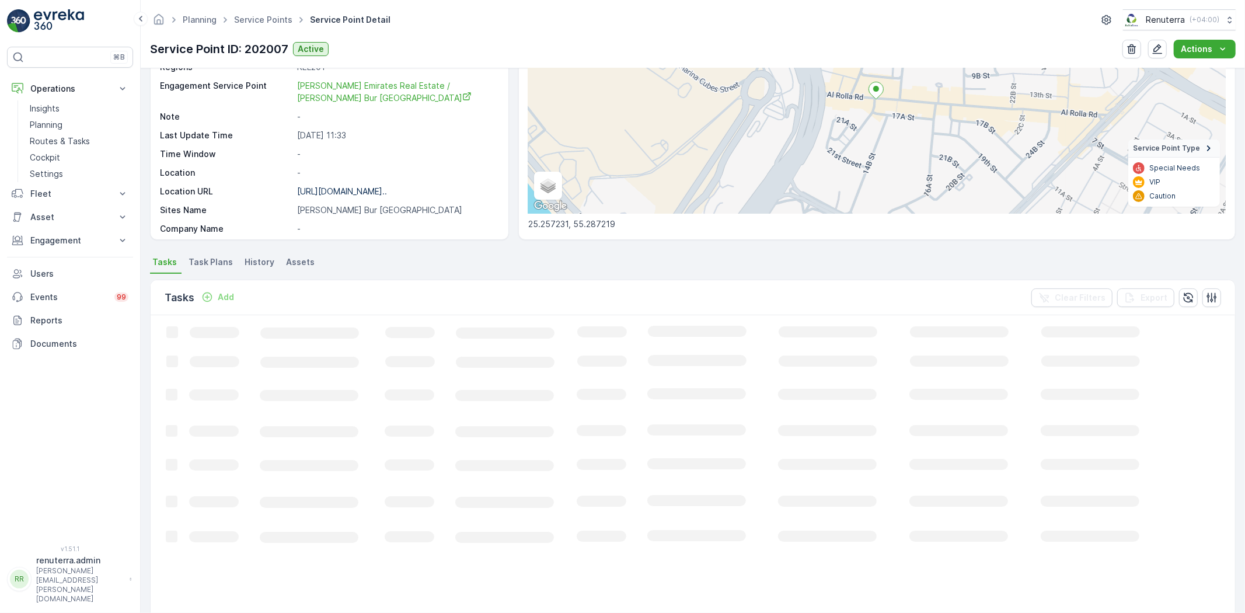
click at [220, 287] on div "Tasks Add Clear Filters Export" at bounding box center [693, 297] width 1085 height 35
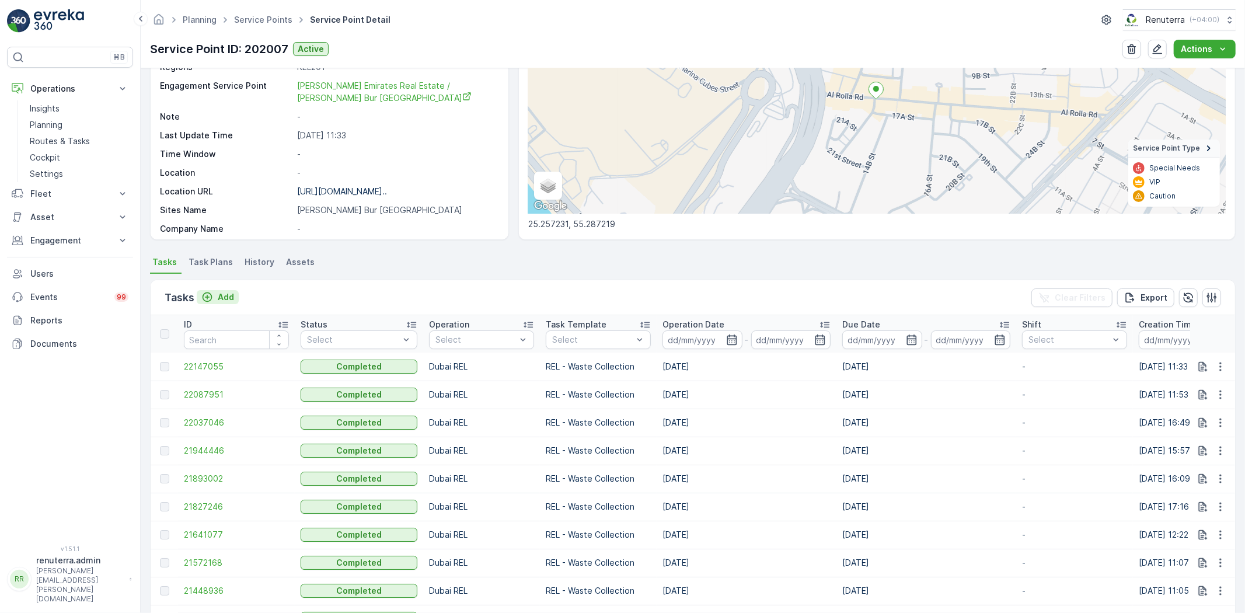
click at [224, 291] on p "Add" at bounding box center [226, 297] width 16 height 12
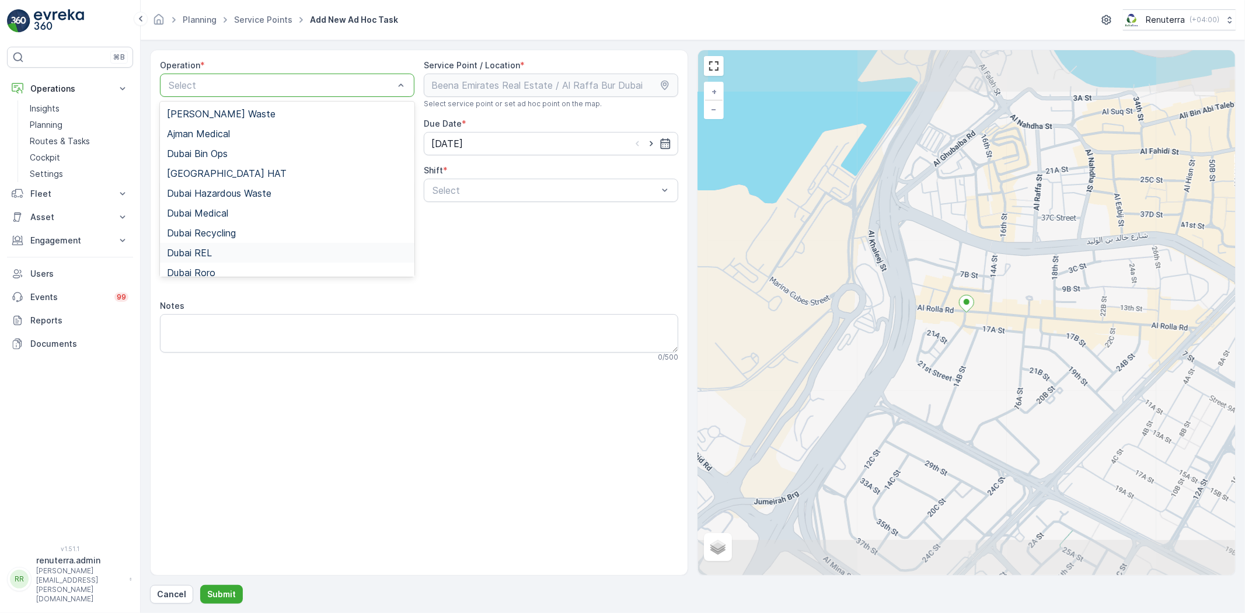
click at [228, 251] on div "Dubai REL" at bounding box center [287, 253] width 241 height 11
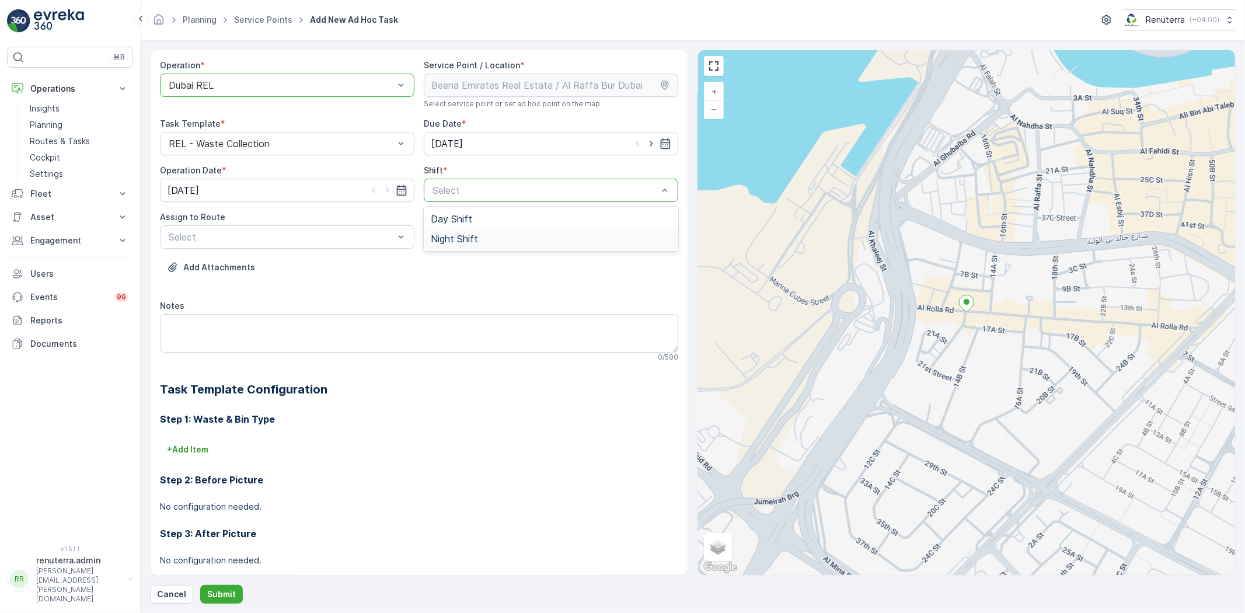
click at [485, 236] on div "Night Shift" at bounding box center [551, 239] width 241 height 11
click at [412, 238] on div "Select" at bounding box center [287, 236] width 255 height 23
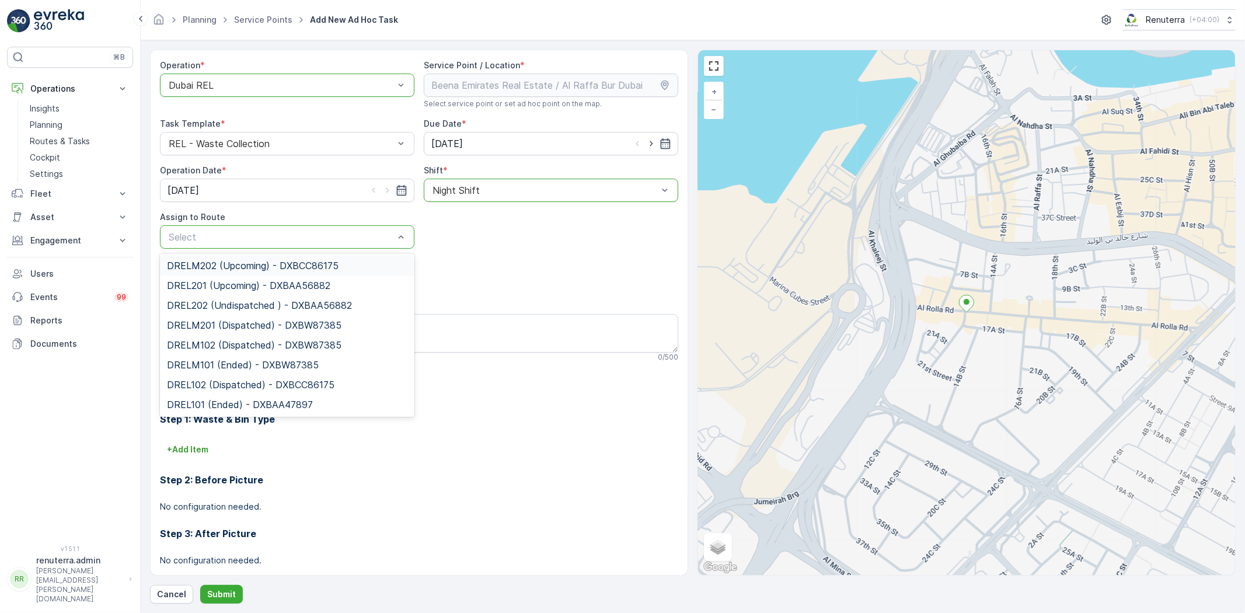
click at [230, 232] on div at bounding box center [282, 237] width 228 height 11
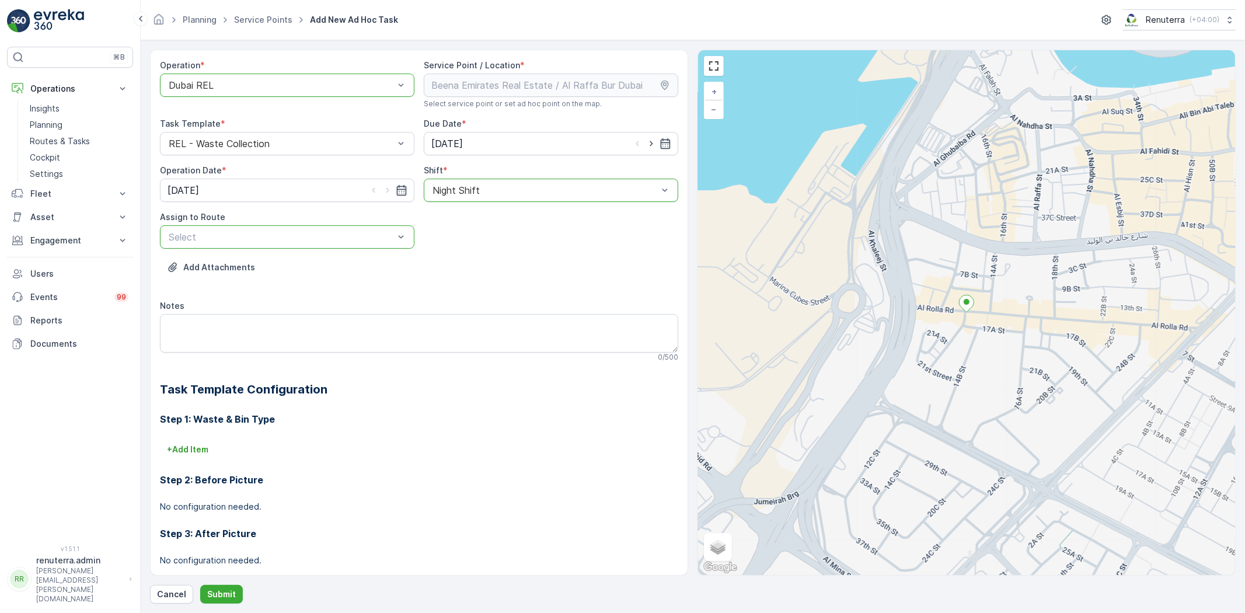
click at [224, 235] on div at bounding box center [282, 237] width 228 height 11
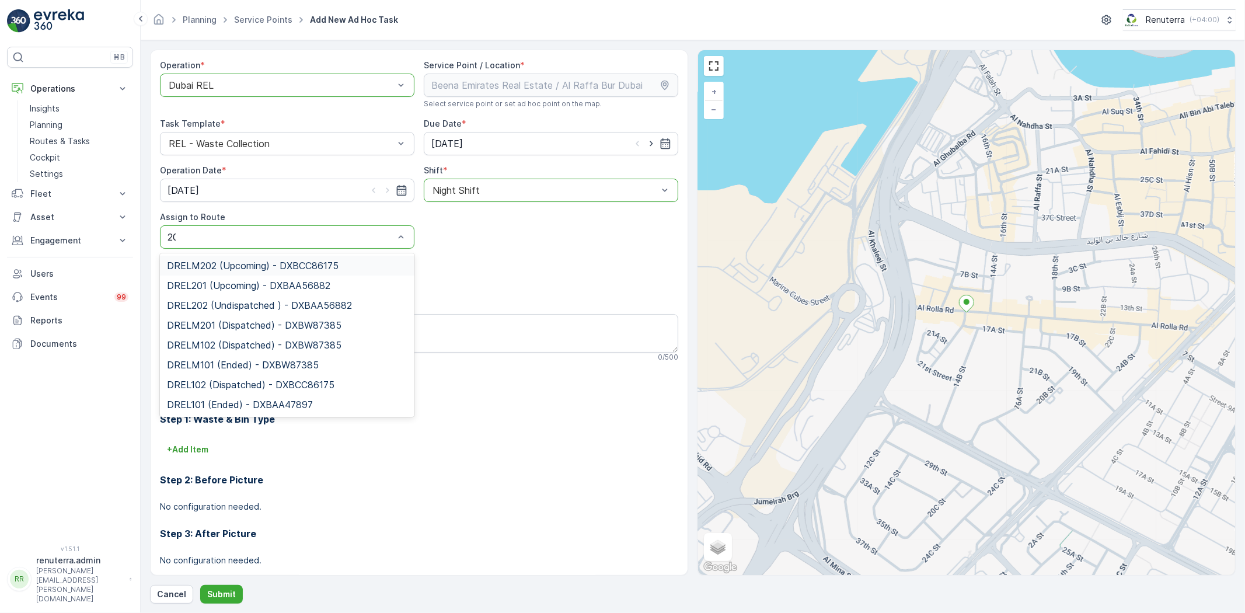
type input "202"
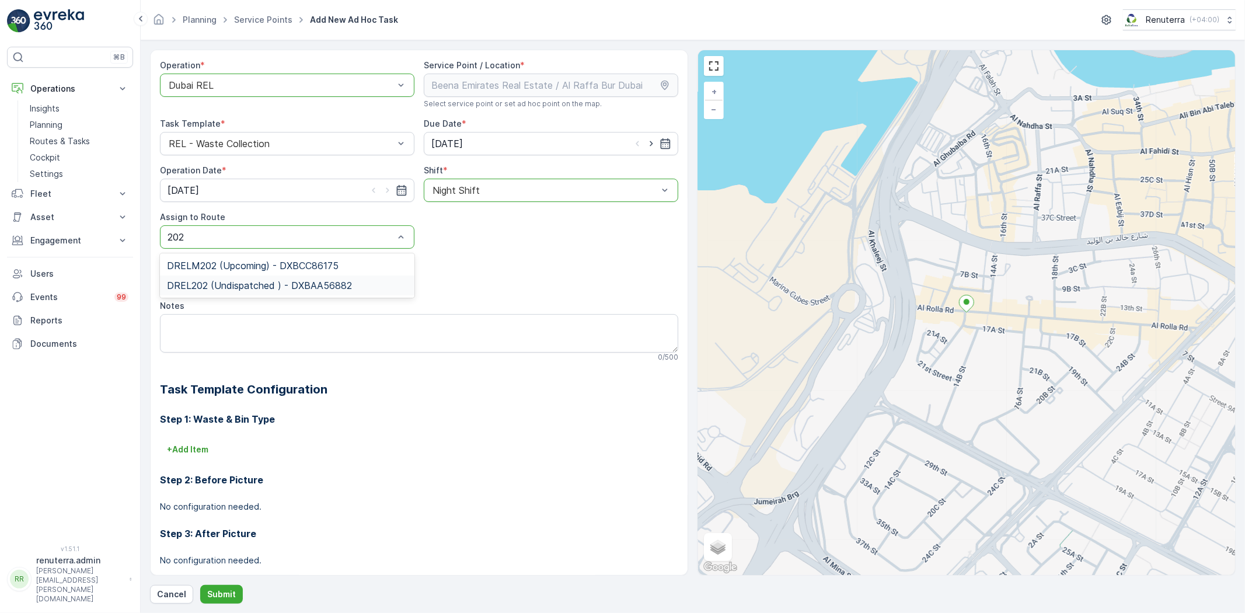
click at [227, 278] on div "DREL202 (Undispatched ) - DXBAA56882" at bounding box center [287, 286] width 255 height 20
click at [235, 597] on button "Submit" at bounding box center [221, 594] width 43 height 19
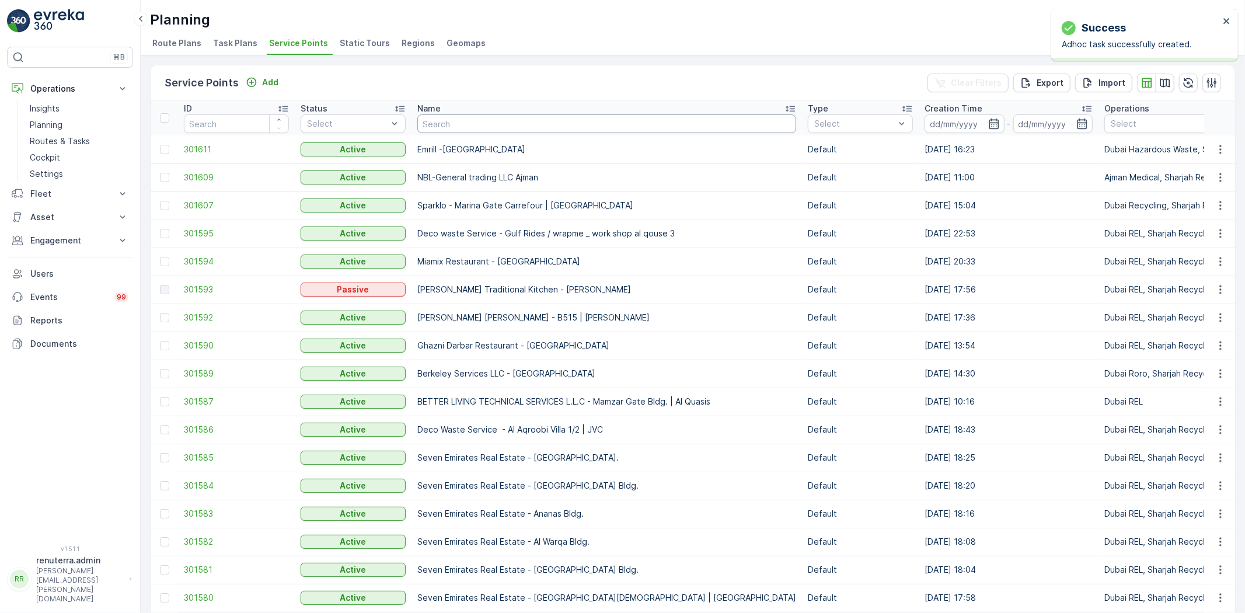
click at [438, 124] on input "text" at bounding box center [606, 123] width 379 height 19
type input "satwa"
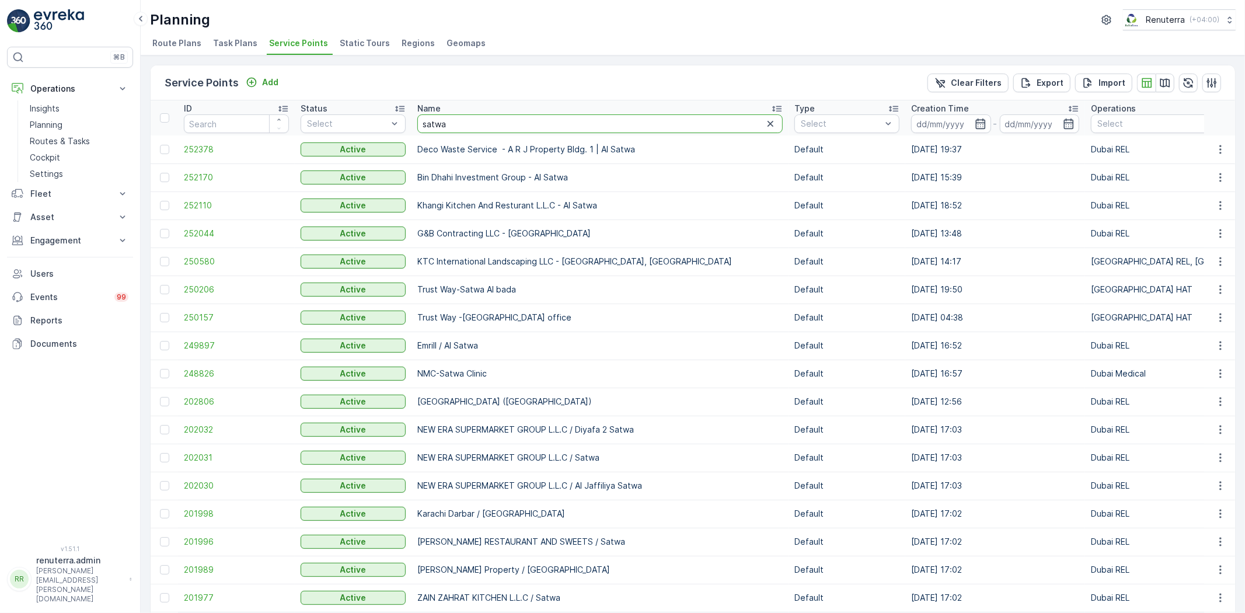
drag, startPoint x: 445, startPoint y: 119, endPoint x: 415, endPoint y: 113, distance: 30.9
click at [415, 113] on th "Name satwa" at bounding box center [600, 117] width 377 height 35
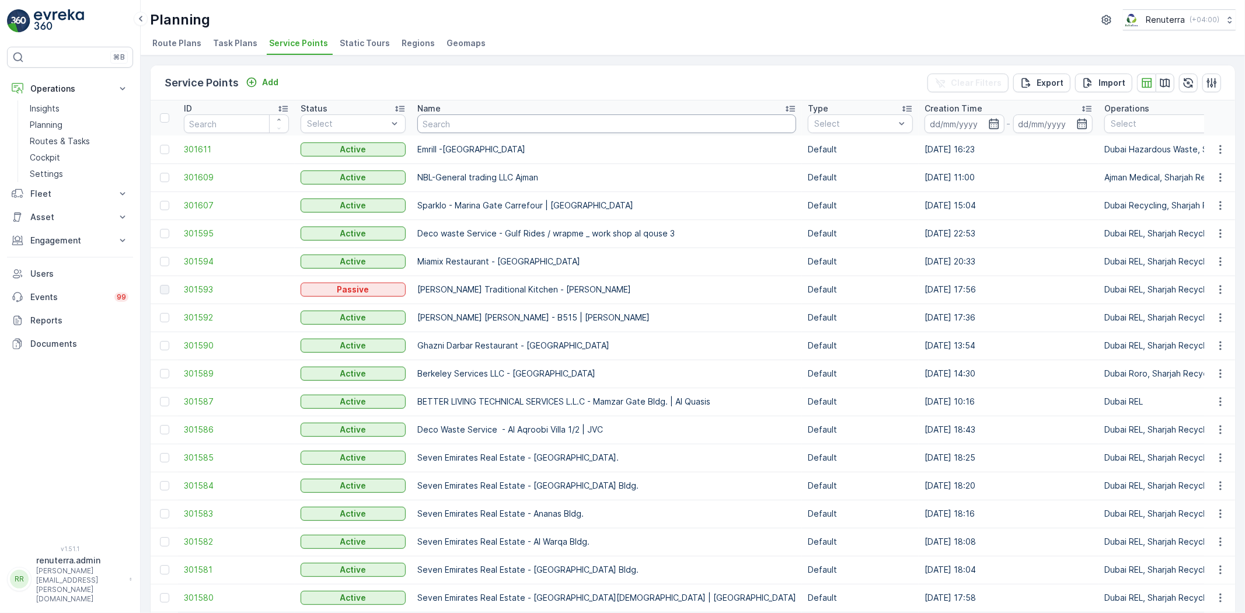
click at [441, 120] on input "text" at bounding box center [606, 123] width 379 height 19
click at [438, 117] on input "text" at bounding box center [606, 123] width 379 height 19
click at [200, 148] on span "301611" at bounding box center [236, 150] width 105 height 12
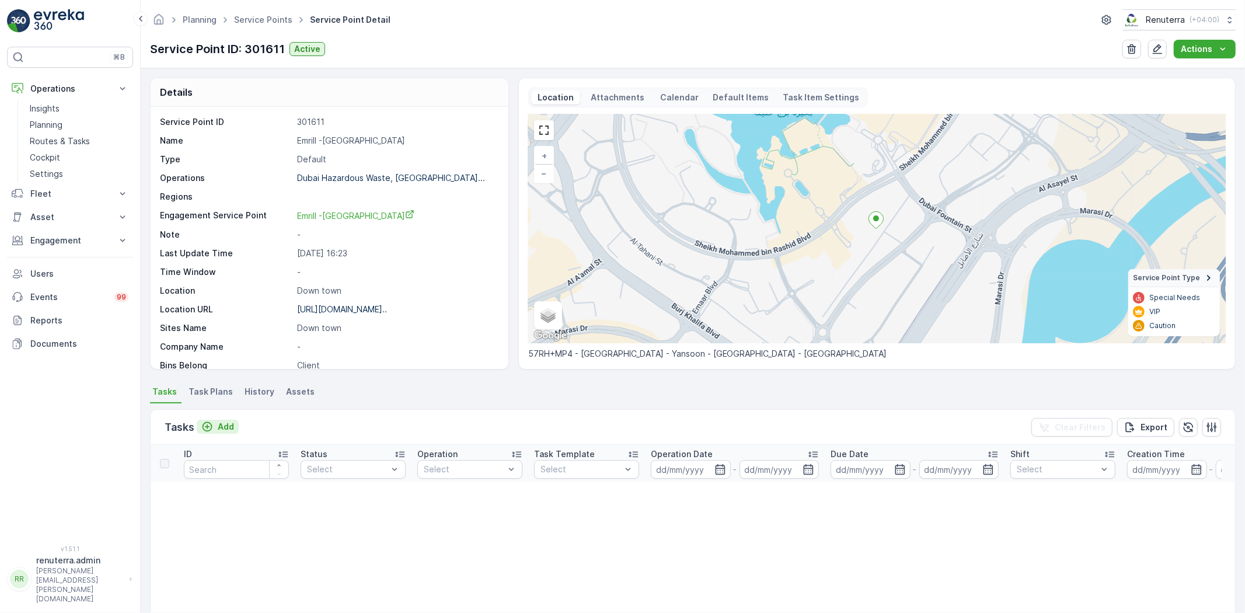
click at [230, 430] on button "Add" at bounding box center [218, 427] width 42 height 14
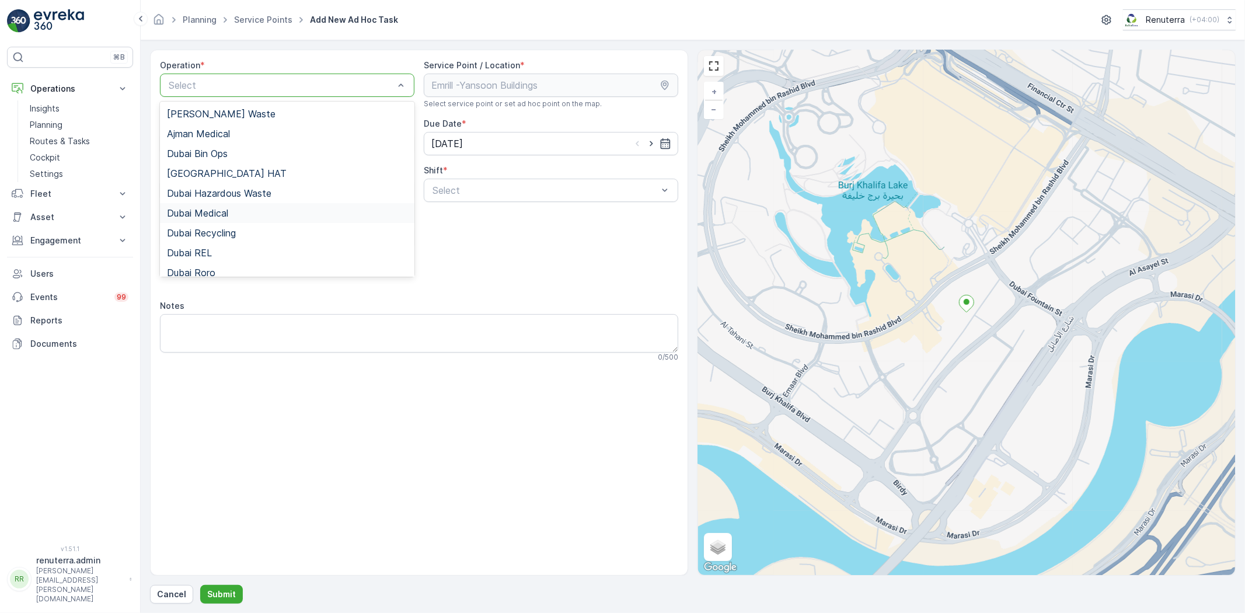
click at [234, 201] on div "Dubai Hazardous Waste" at bounding box center [287, 193] width 255 height 20
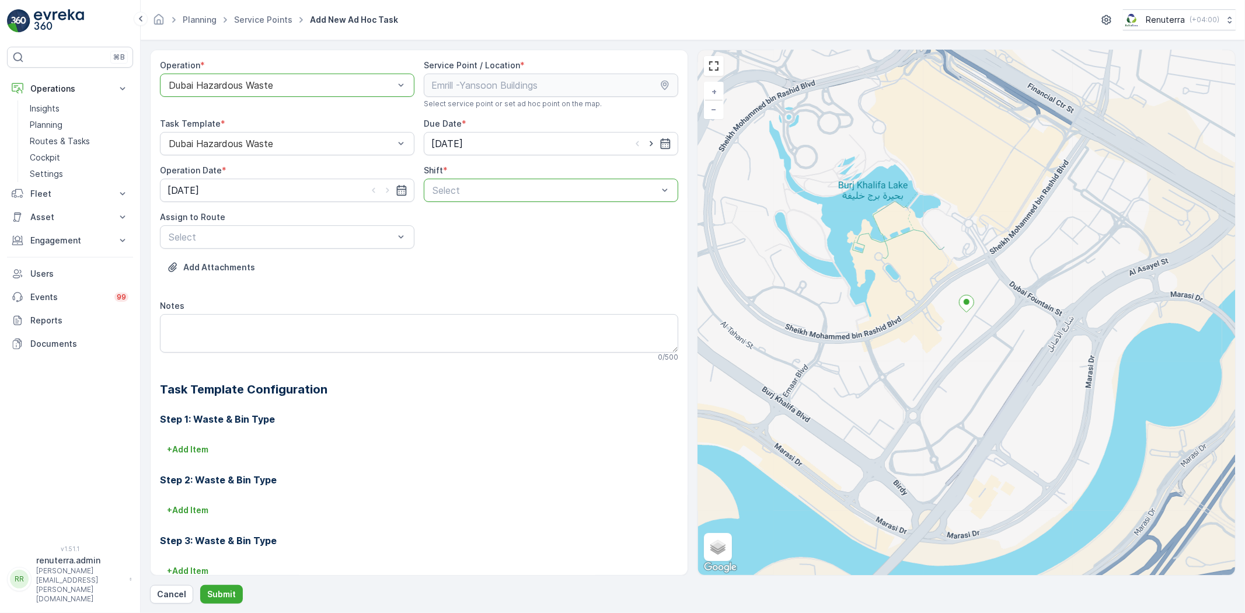
click at [445, 200] on div "Select" at bounding box center [551, 190] width 255 height 23
click at [446, 215] on span "Day Shift" at bounding box center [451, 219] width 41 height 11
click at [377, 228] on div "Select" at bounding box center [287, 236] width 255 height 23
click at [346, 253] on div "DHAZ101 (Ended) - W35771 DXB" at bounding box center [287, 265] width 255 height 25
click at [327, 269] on div "DHAZ101 (Ended) - W35771 DXB" at bounding box center [287, 265] width 241 height 11
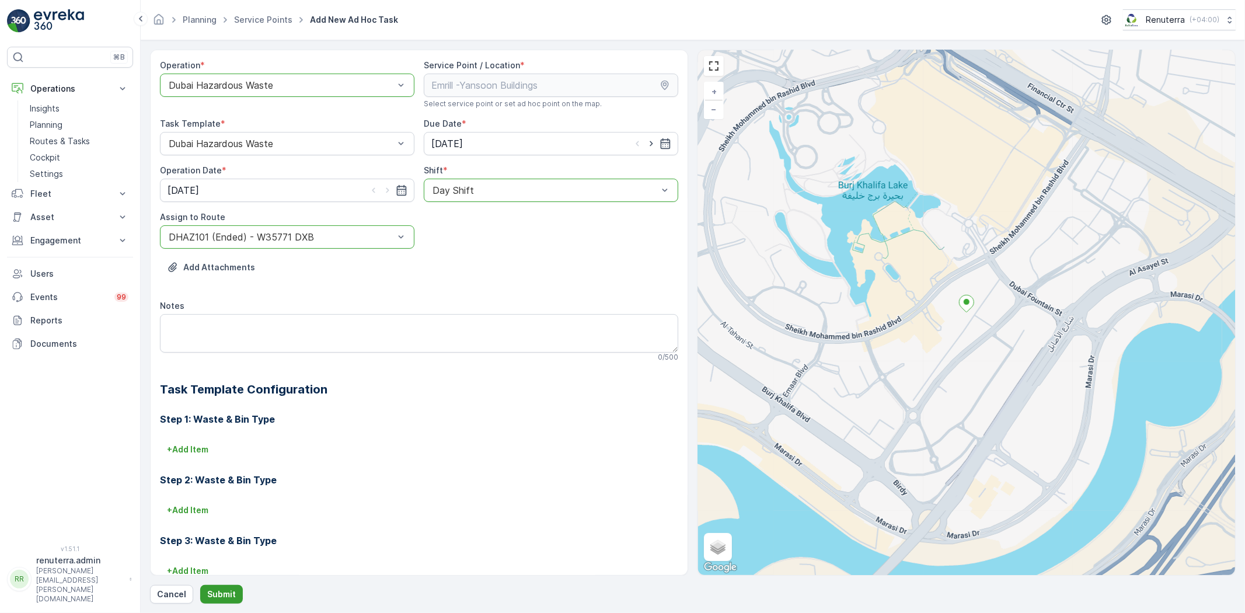
click at [222, 589] on p "Submit" at bounding box center [221, 595] width 29 height 12
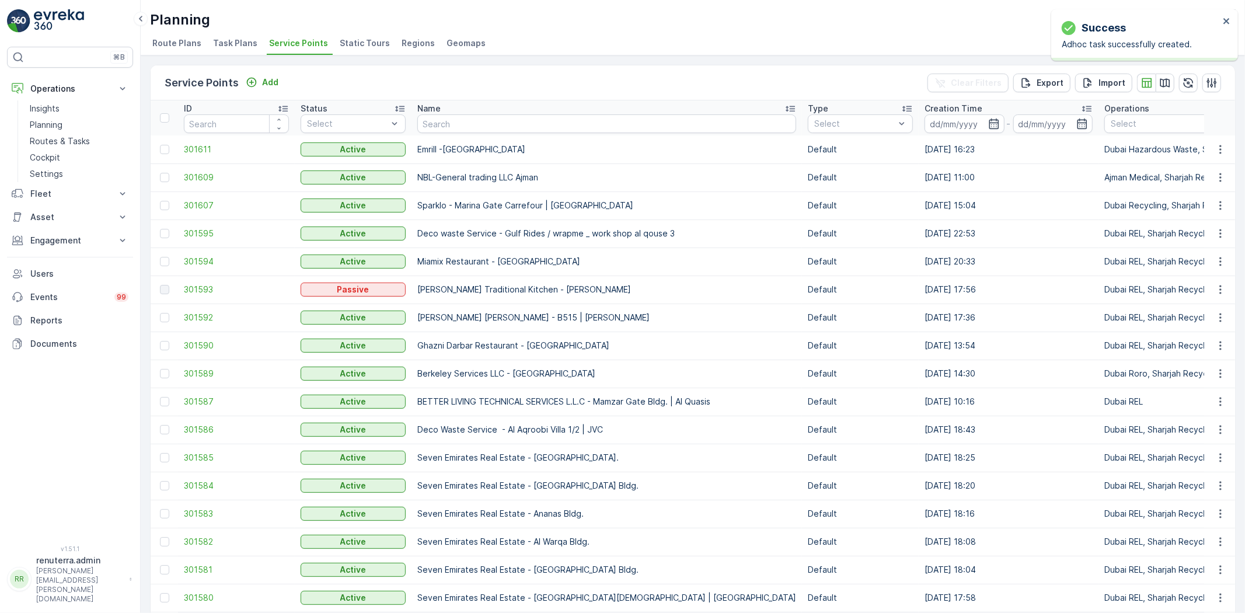
click at [212, 138] on td "301611" at bounding box center [236, 149] width 117 height 28
click at [207, 147] on span "301611" at bounding box center [236, 150] width 105 height 12
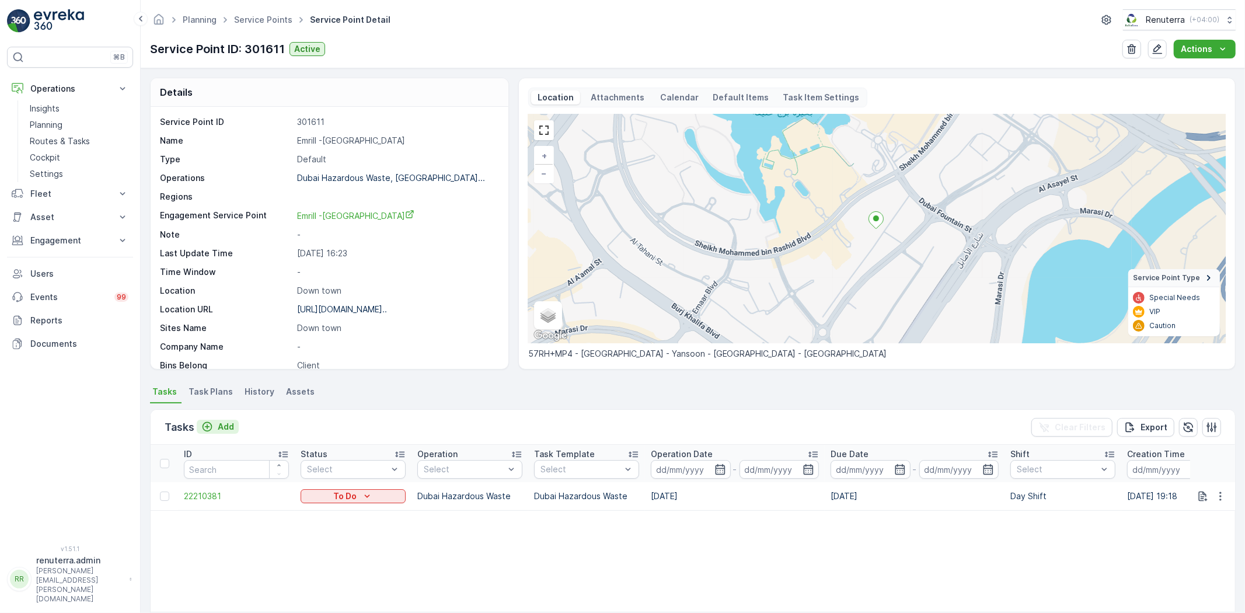
click at [228, 426] on p "Add" at bounding box center [226, 427] width 16 height 12
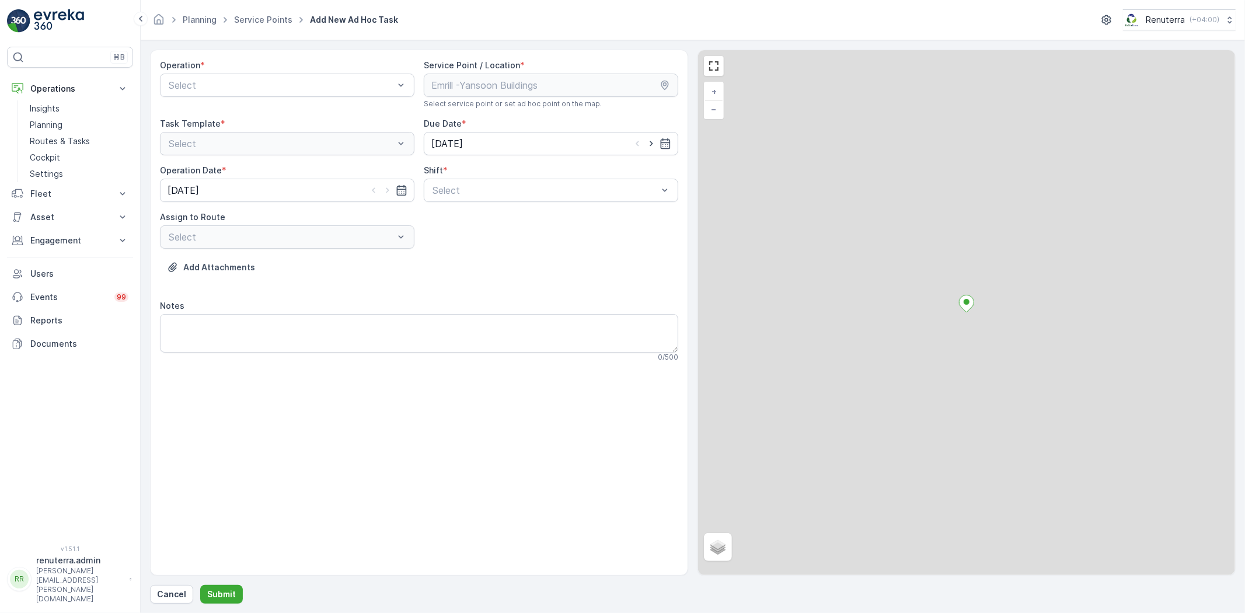
click at [216, 72] on div "Operation * Select" at bounding box center [287, 84] width 255 height 49
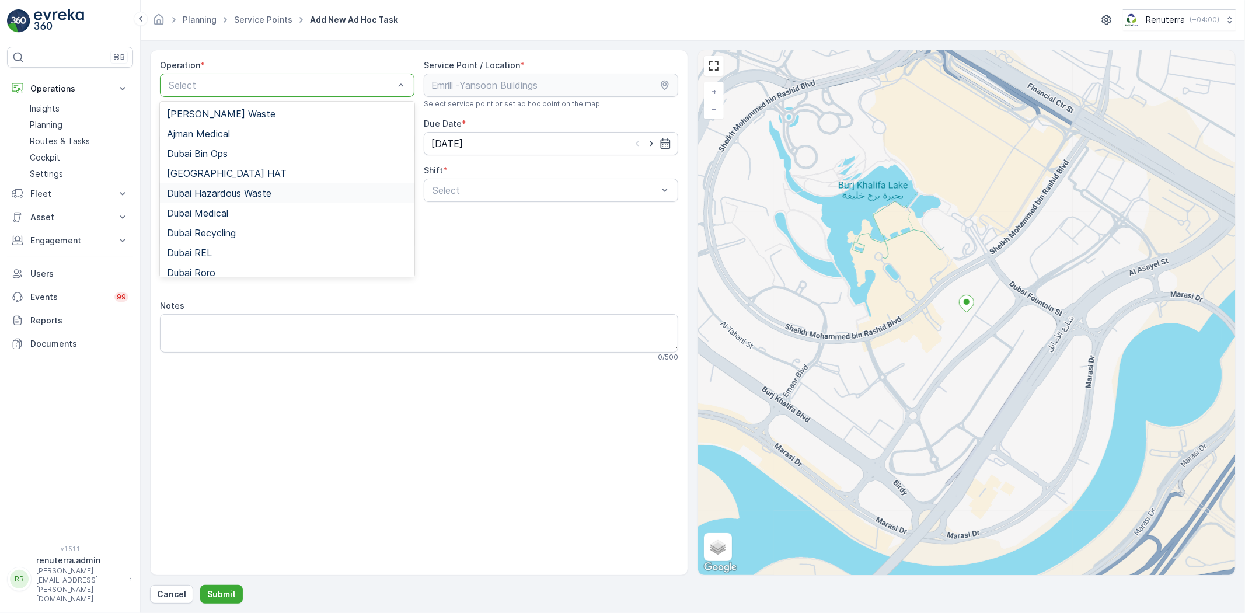
click at [241, 190] on span "Dubai Hazardous Waste" at bounding box center [219, 193] width 105 height 11
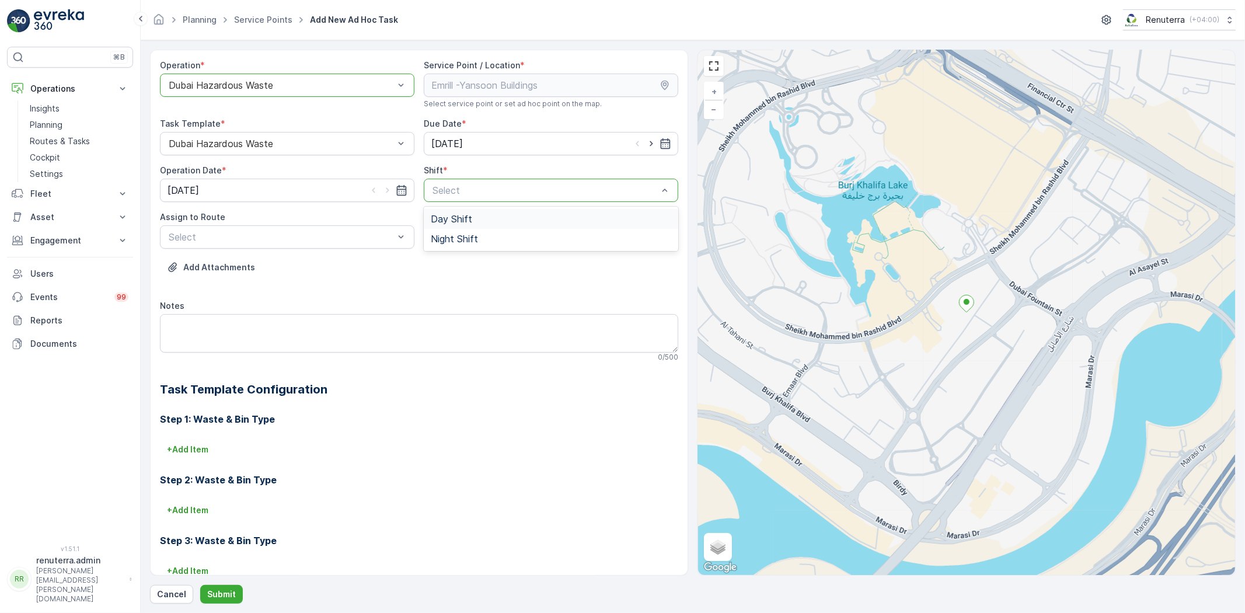
click at [441, 215] on span "Day Shift" at bounding box center [451, 219] width 41 height 11
click at [291, 266] on div "Add Attachments" at bounding box center [419, 274] width 518 height 33
click at [277, 265] on span "DHAZ101 (Ended) - W35771 DXB" at bounding box center [239, 265] width 145 height 11
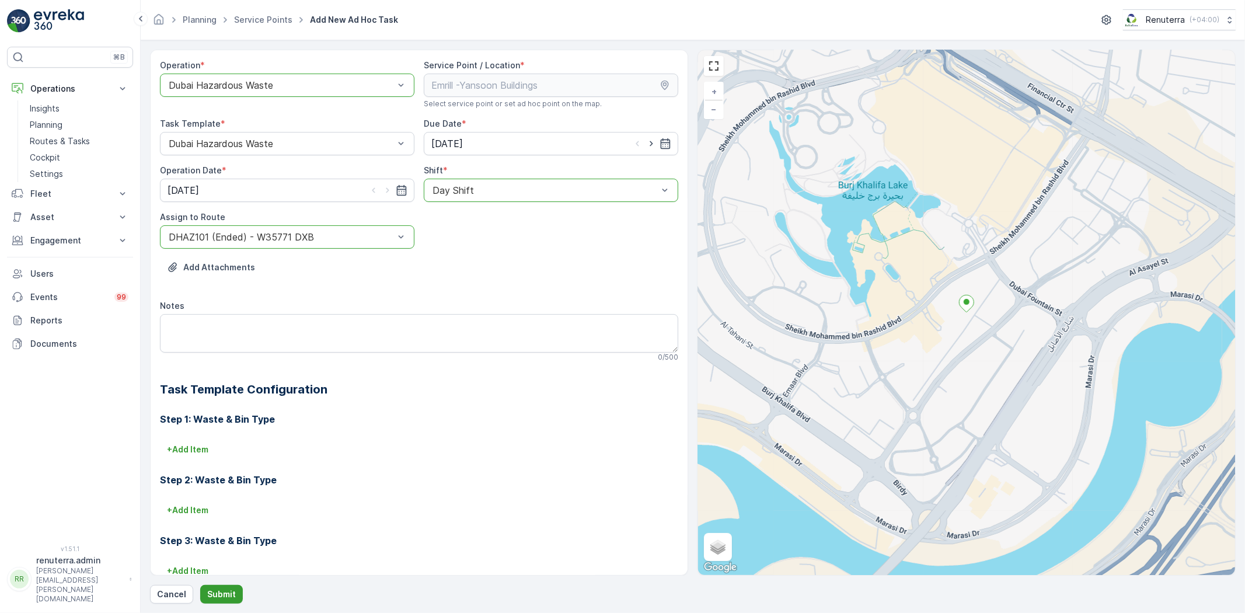
click at [217, 598] on p "Submit" at bounding box center [221, 595] width 29 height 12
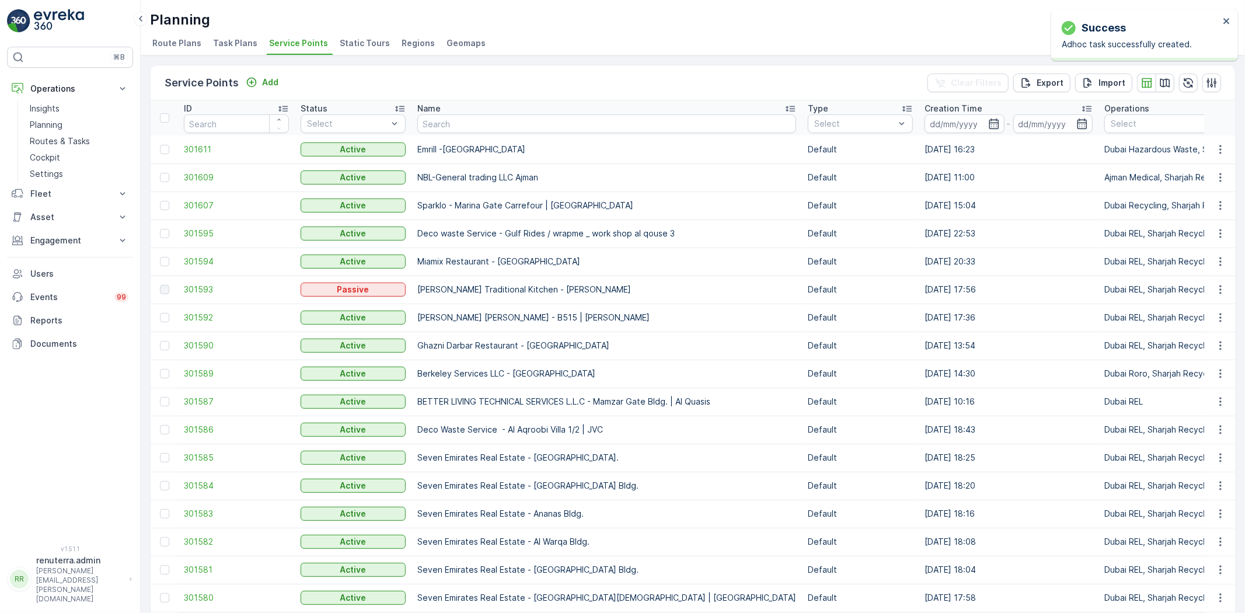
drag, startPoint x: 495, startPoint y: 133, endPoint x: 490, endPoint y: 125, distance: 8.9
click at [493, 130] on th "Name" at bounding box center [607, 117] width 391 height 35
click at [489, 125] on input "text" at bounding box center [606, 123] width 379 height 19
type input "ktc"
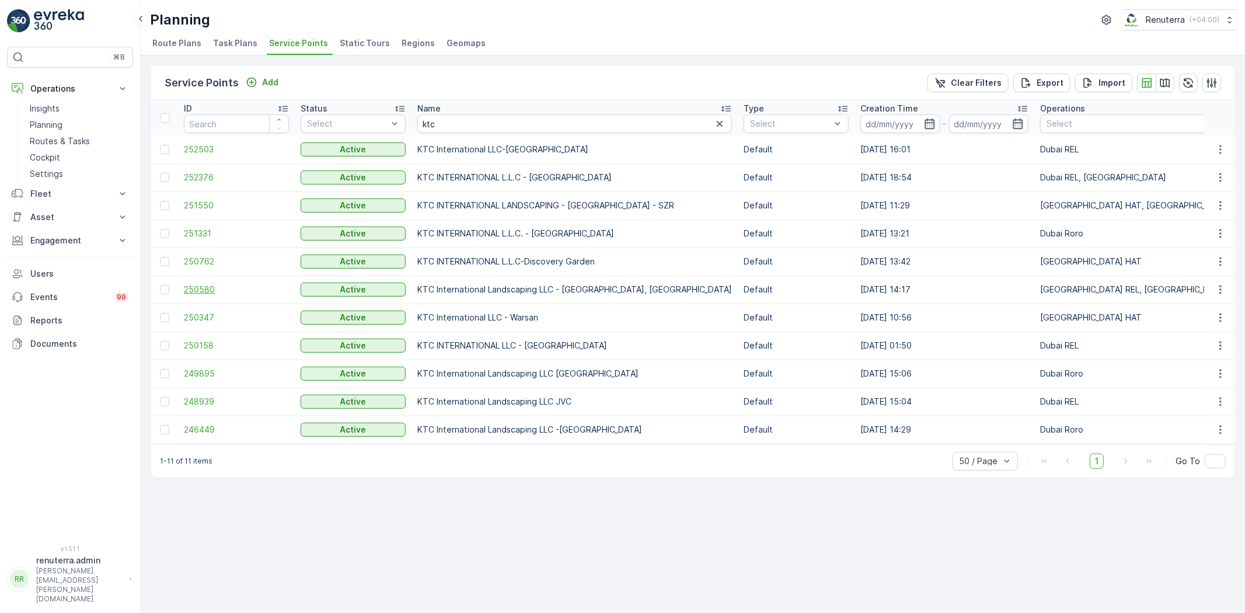
click at [216, 290] on span "250580" at bounding box center [236, 290] width 105 height 12
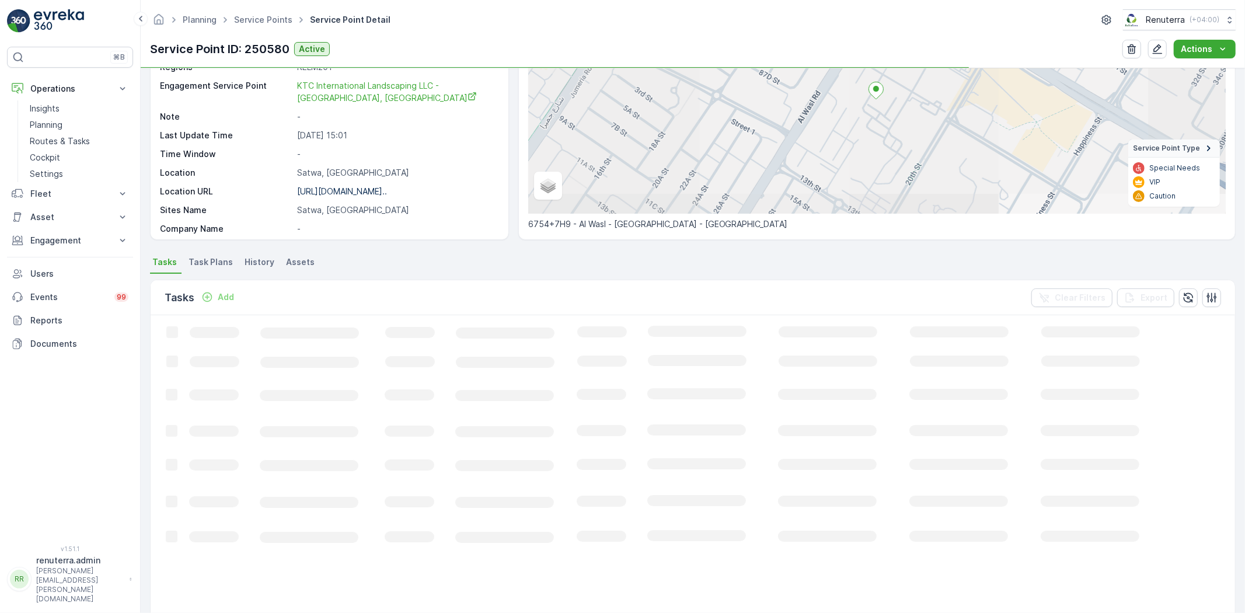
scroll to position [235, 0]
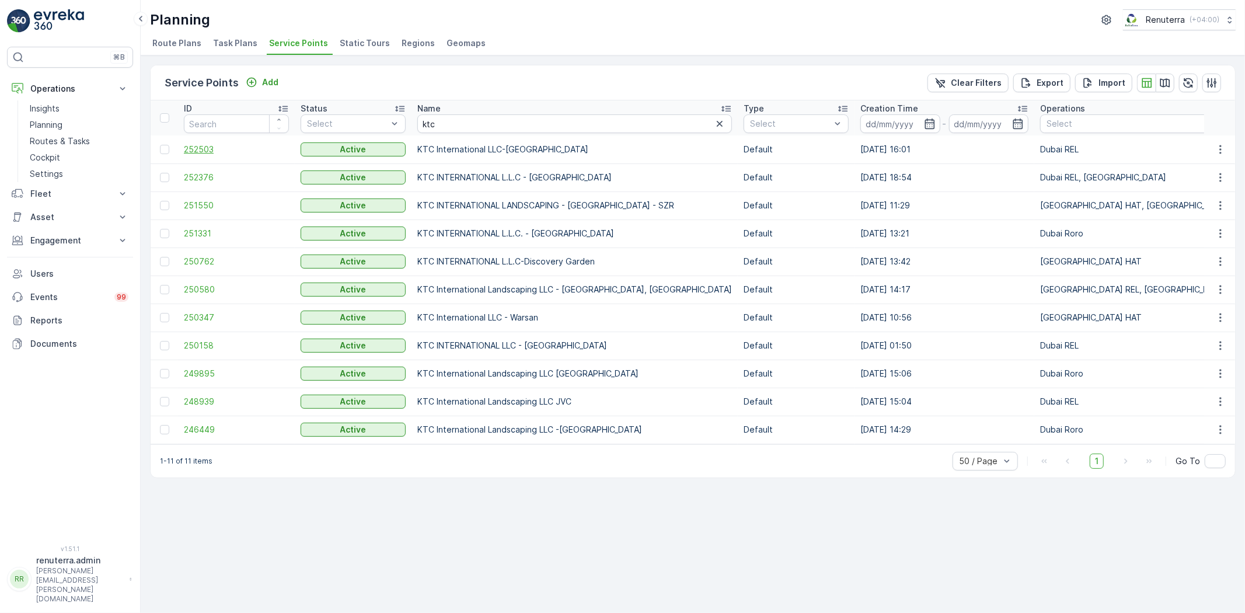
click at [203, 144] on span "252503" at bounding box center [236, 150] width 105 height 12
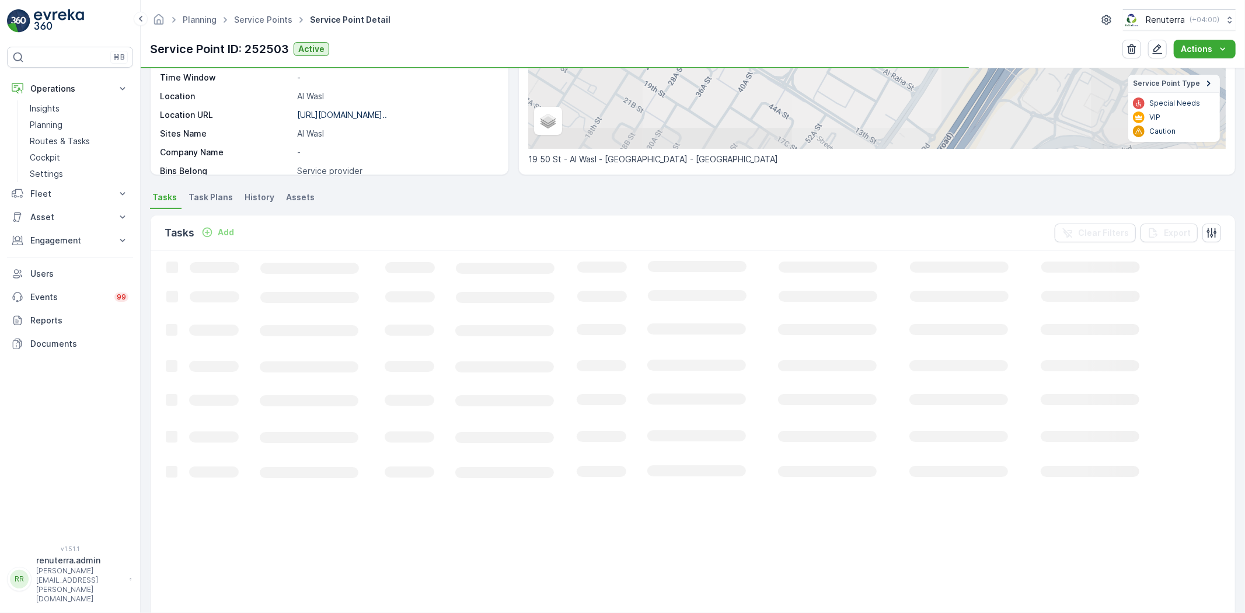
scroll to position [194, 0]
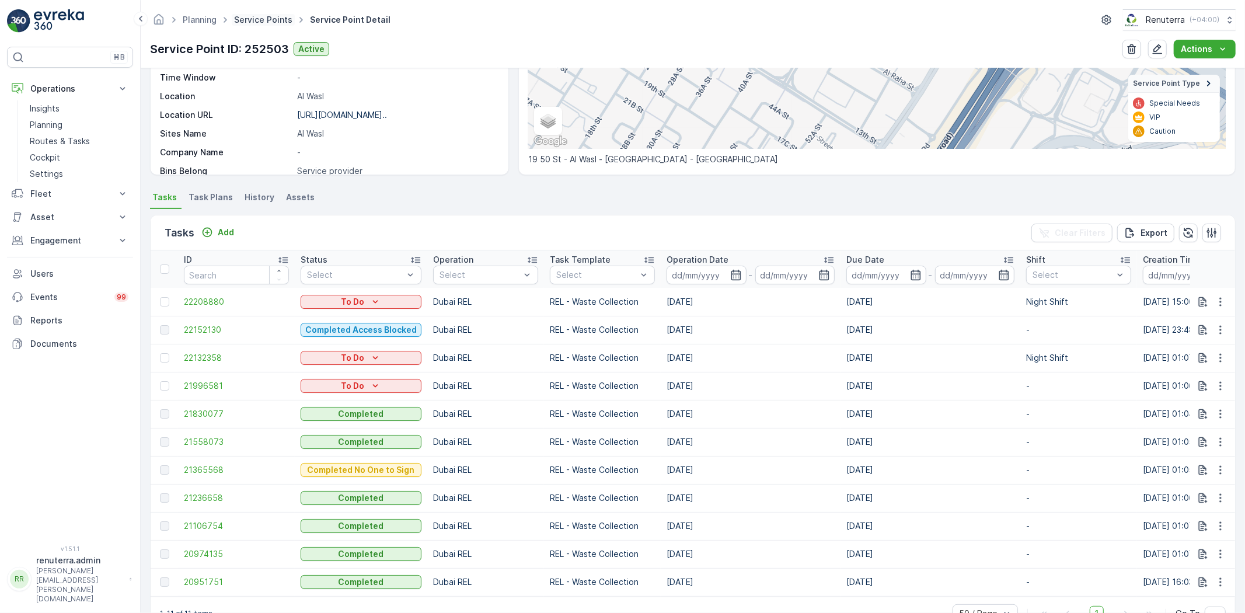
click at [283, 19] on link "Service Points" at bounding box center [263, 20] width 58 height 10
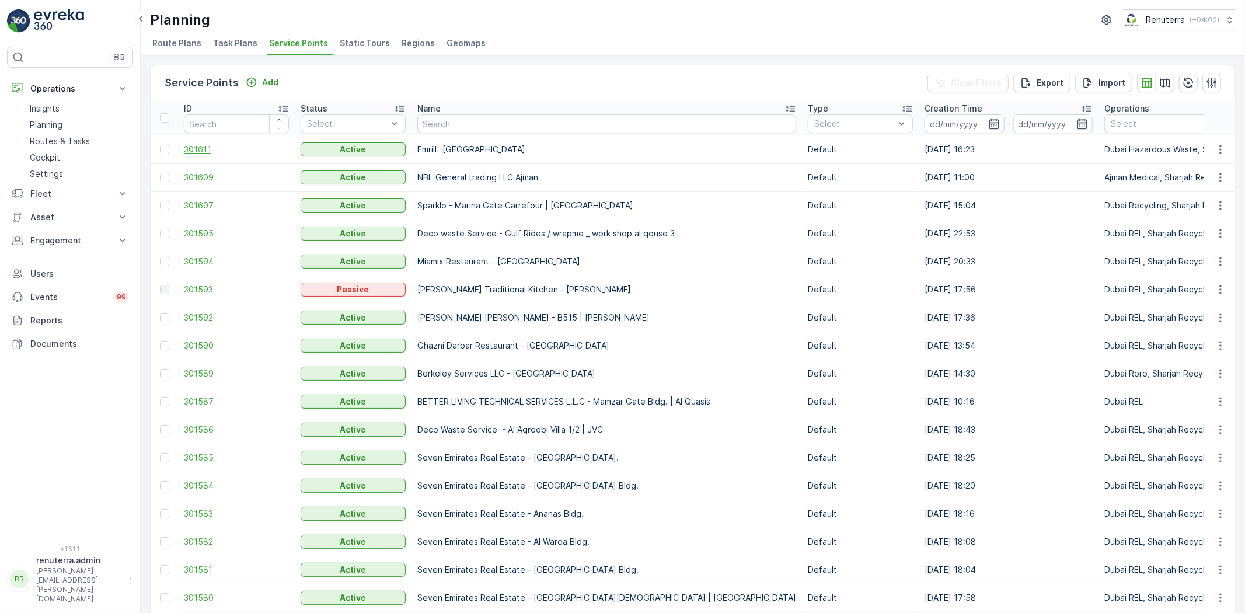
click at [219, 147] on span "301611" at bounding box center [236, 150] width 105 height 12
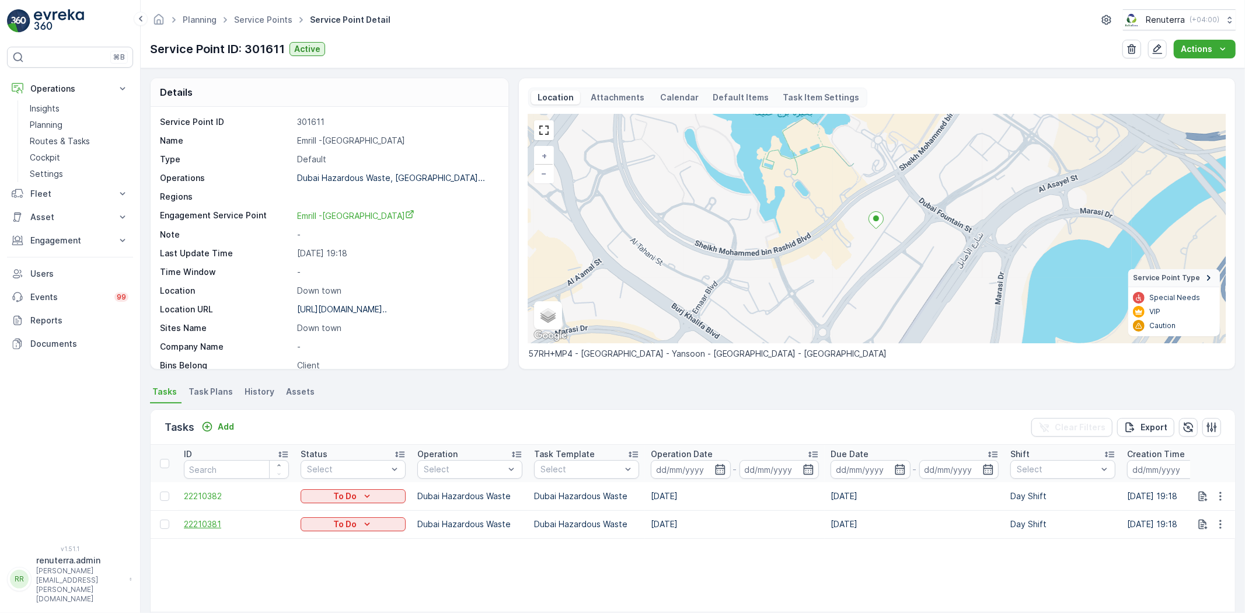
click at [203, 529] on span "22210381" at bounding box center [236, 524] width 105 height 12
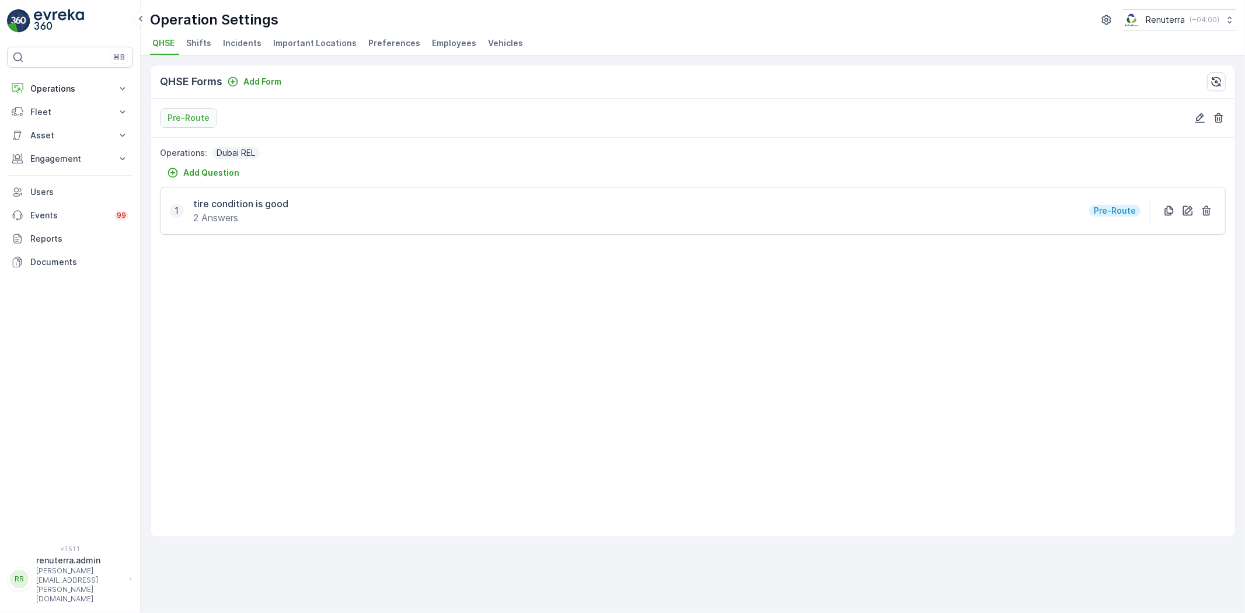
click at [491, 37] on span "Vehicles" at bounding box center [505, 43] width 35 height 12
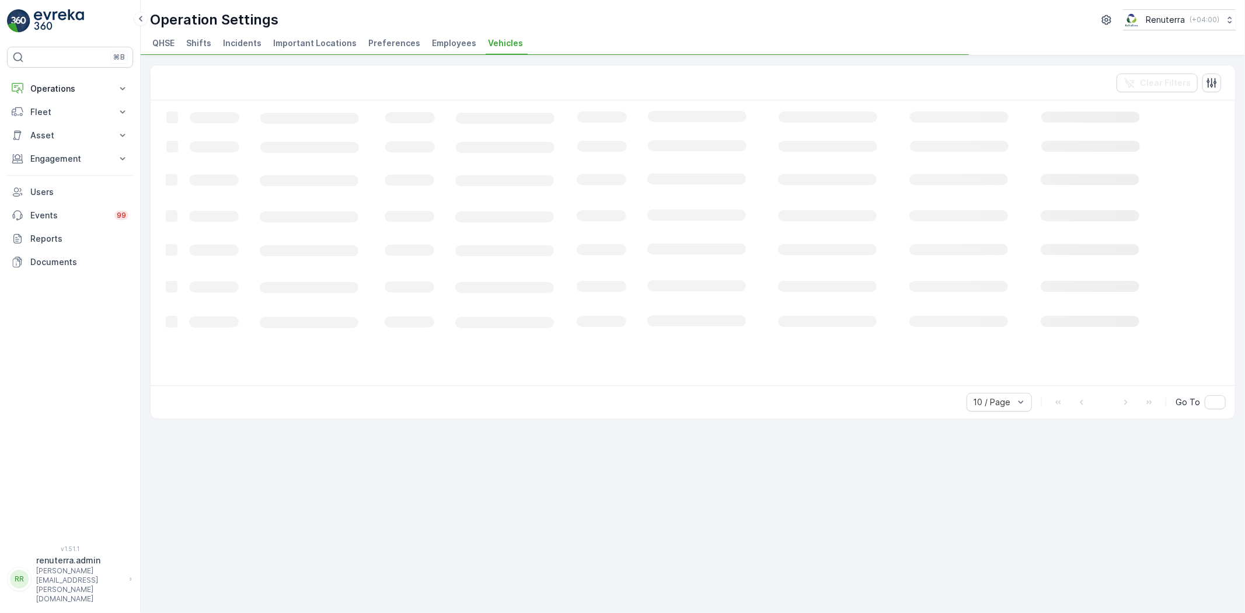
click at [457, 44] on span "Employees" at bounding box center [454, 43] width 44 height 12
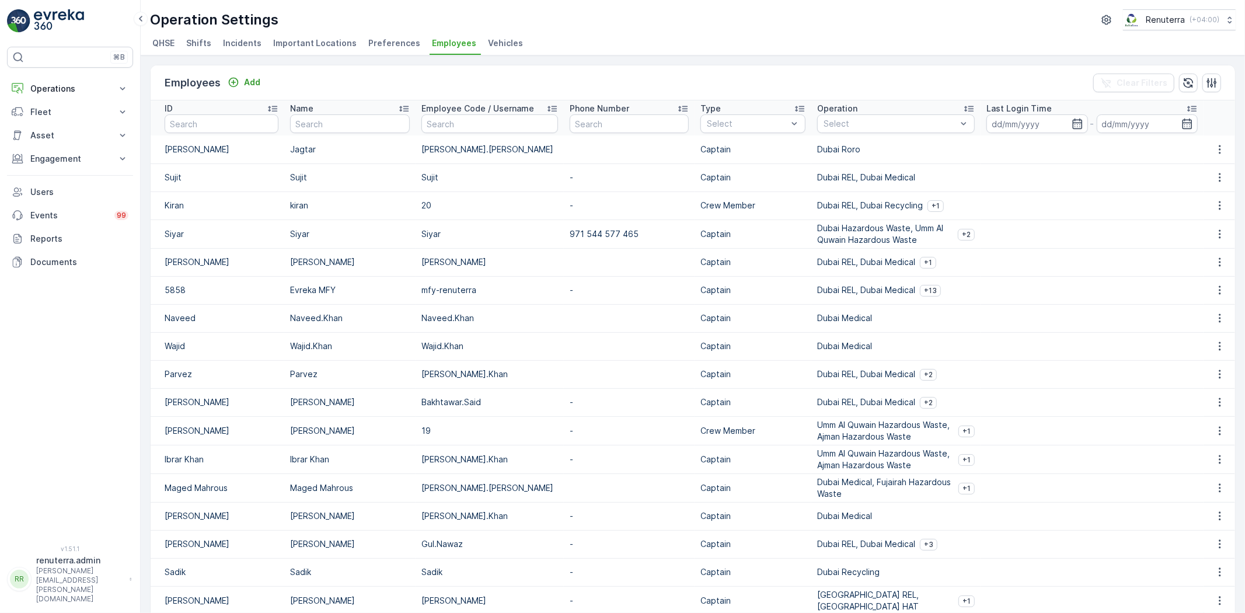
click at [246, 129] on input "text" at bounding box center [222, 123] width 114 height 19
type input "Parv"
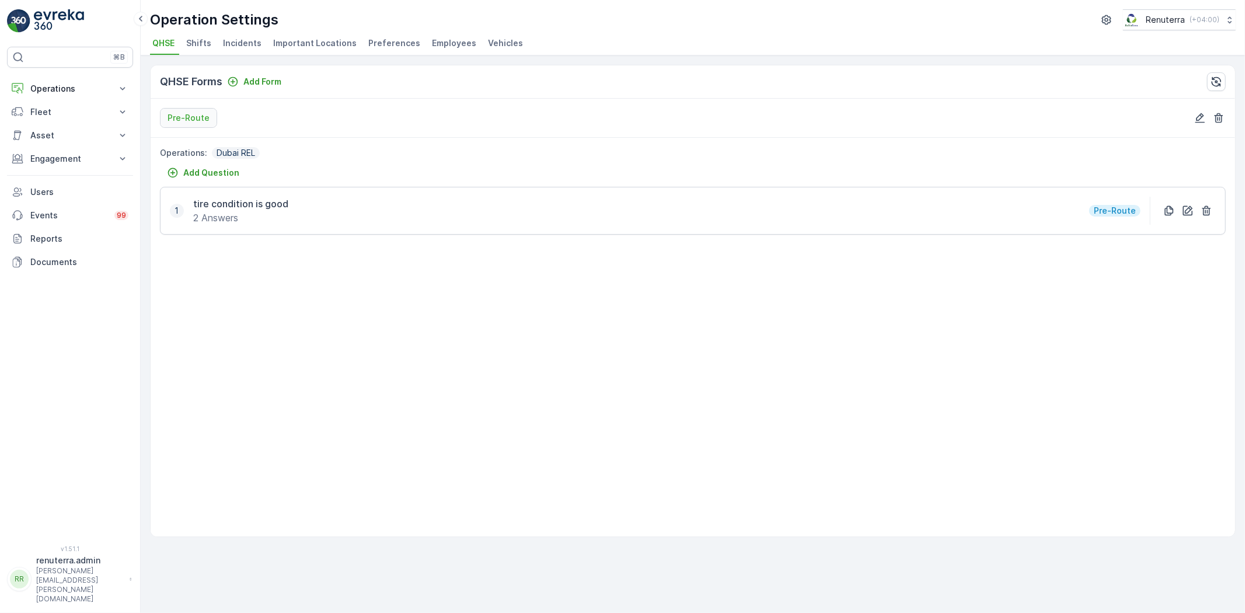
drag, startPoint x: 500, startPoint y: 41, endPoint x: 446, endPoint y: 4, distance: 65.4
click at [500, 41] on span "Vehicles" at bounding box center [505, 43] width 35 height 12
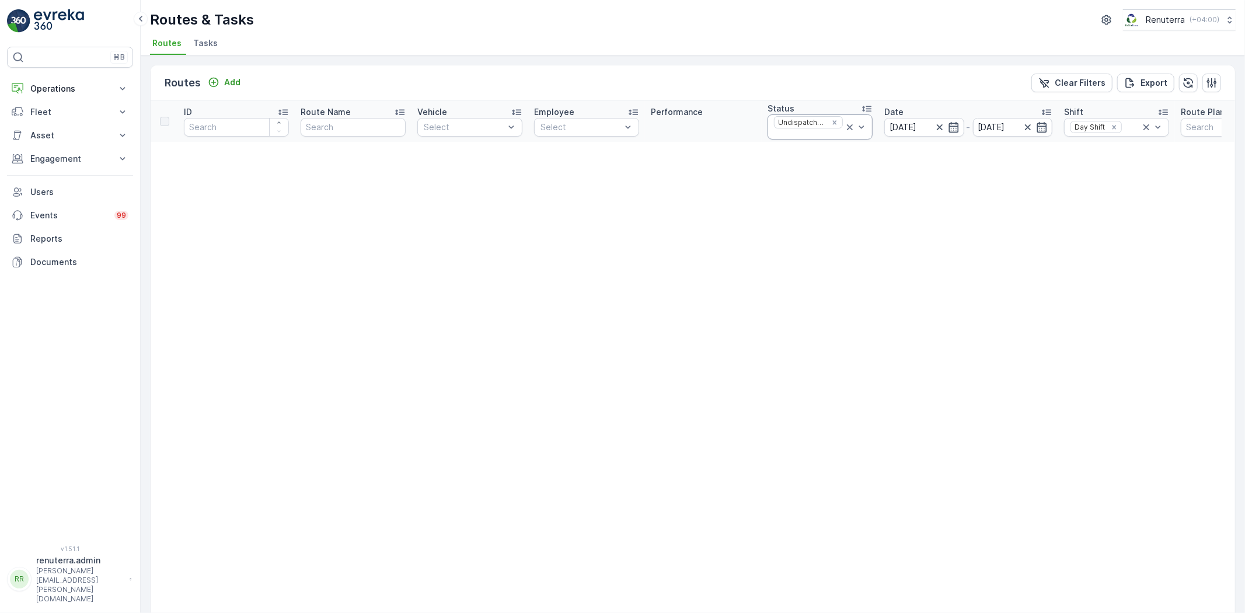
click at [847, 124] on icon at bounding box center [850, 127] width 6 height 6
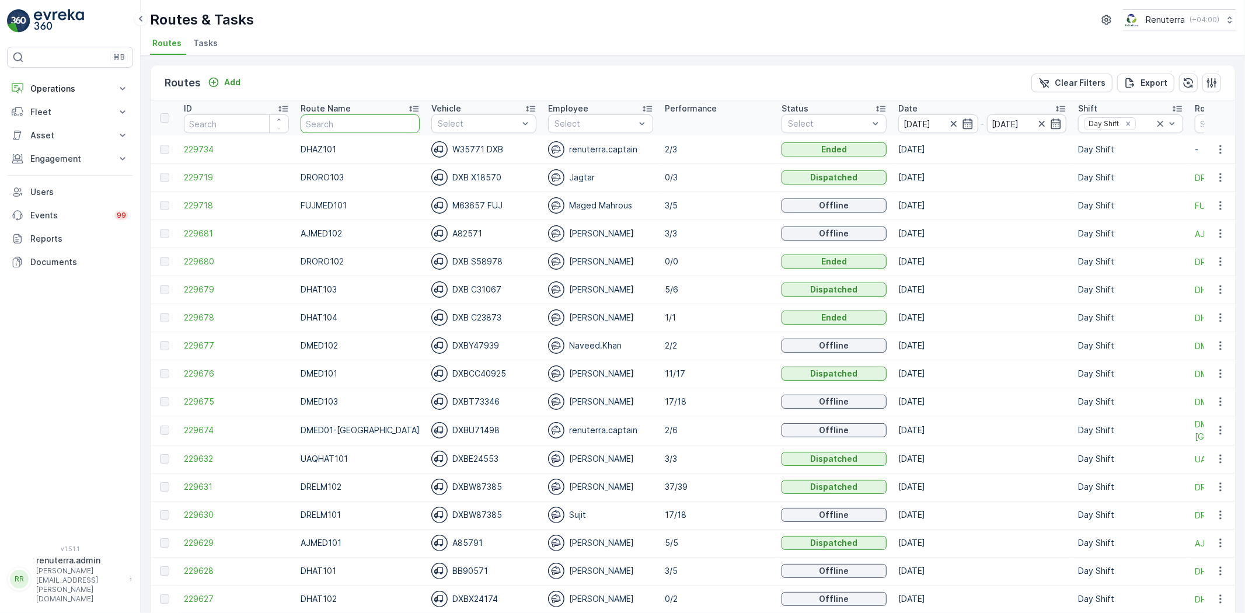
click at [348, 131] on input "text" at bounding box center [360, 123] width 119 height 19
click at [369, 349] on p "DMED102" at bounding box center [360, 346] width 119 height 12
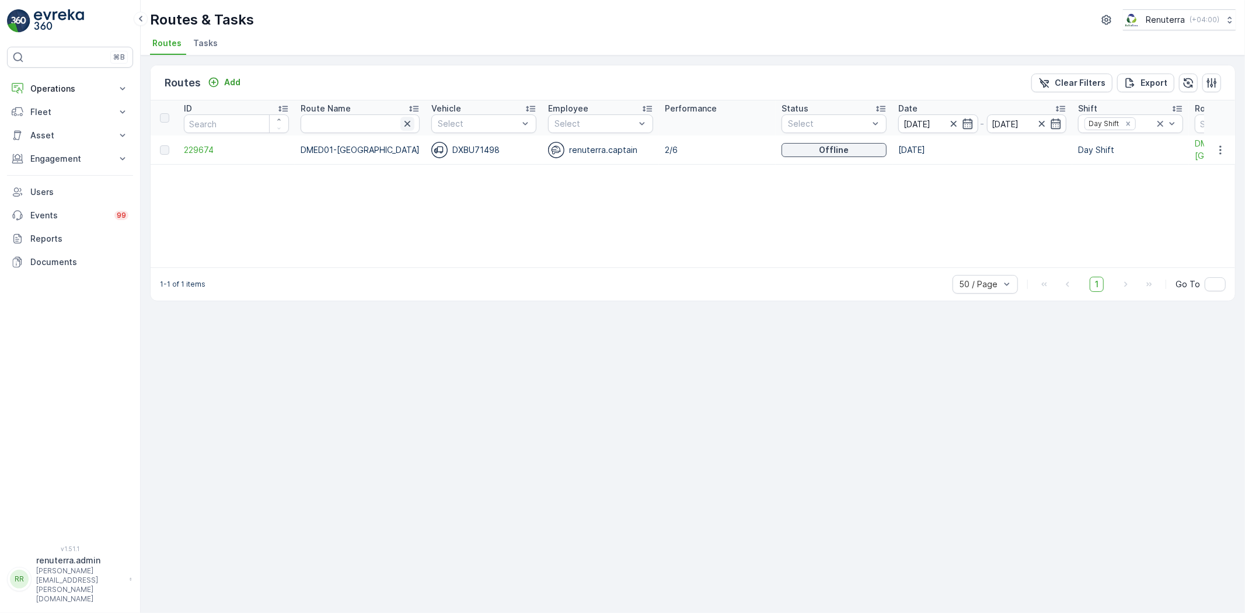
click at [402, 121] on icon "button" at bounding box center [408, 124] width 12 height 12
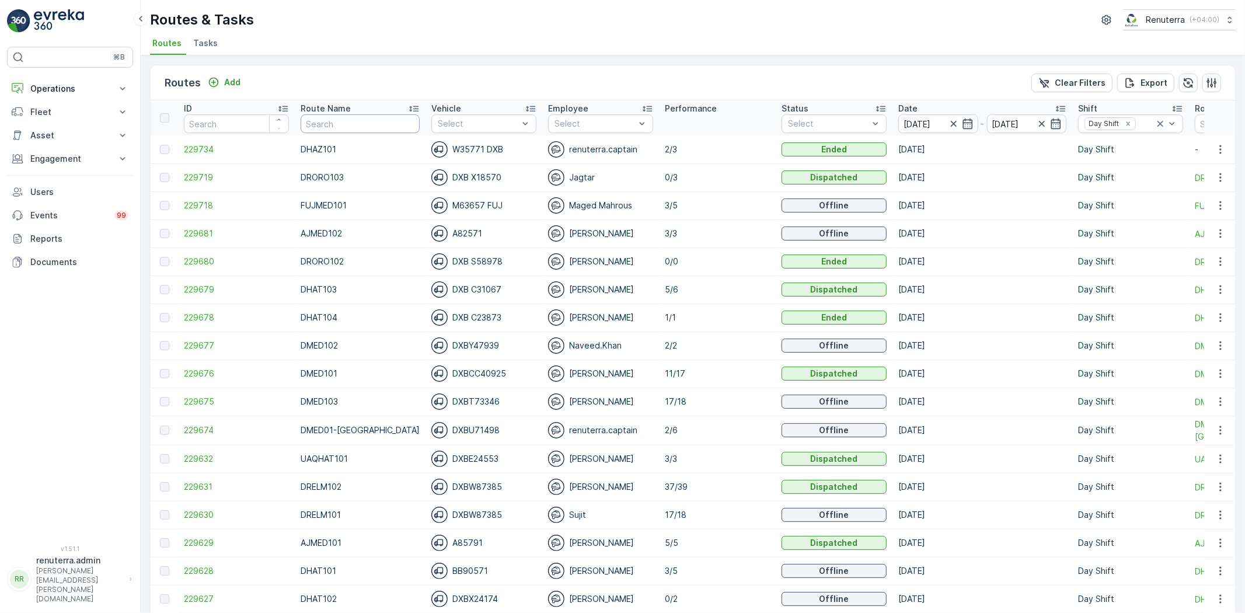
click at [375, 124] on input "text" at bounding box center [360, 123] width 119 height 19
click at [197, 146] on span "229734" at bounding box center [236, 150] width 105 height 12
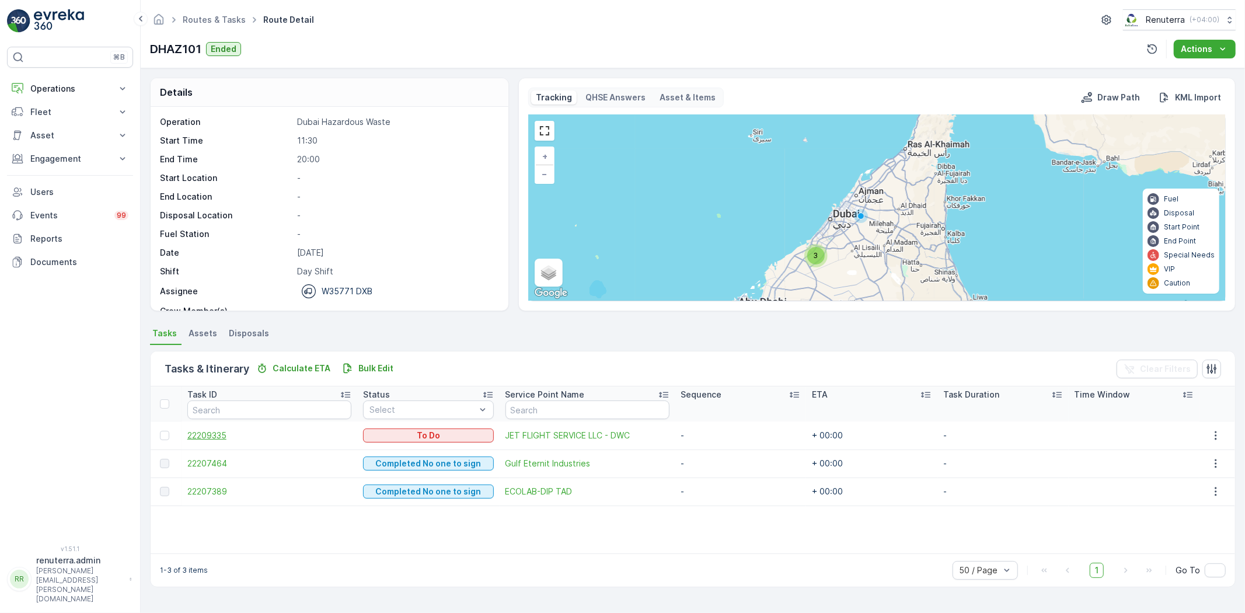
click at [222, 439] on span "22209335" at bounding box center [269, 436] width 164 height 12
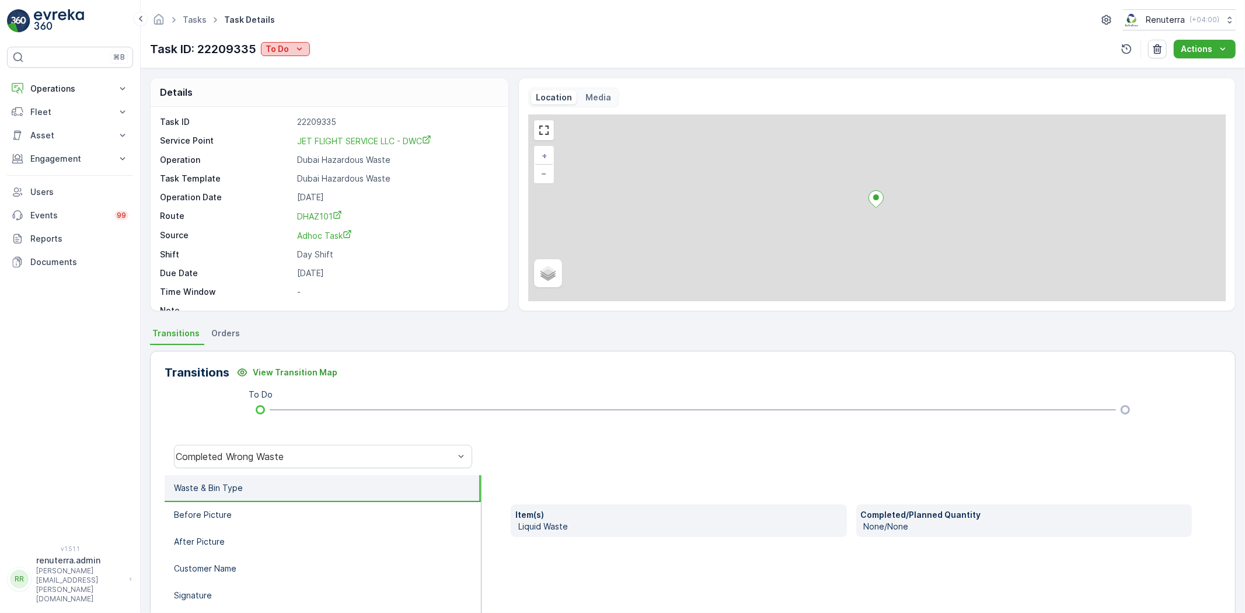
click at [301, 44] on icon "To Do" at bounding box center [300, 49] width 12 height 12
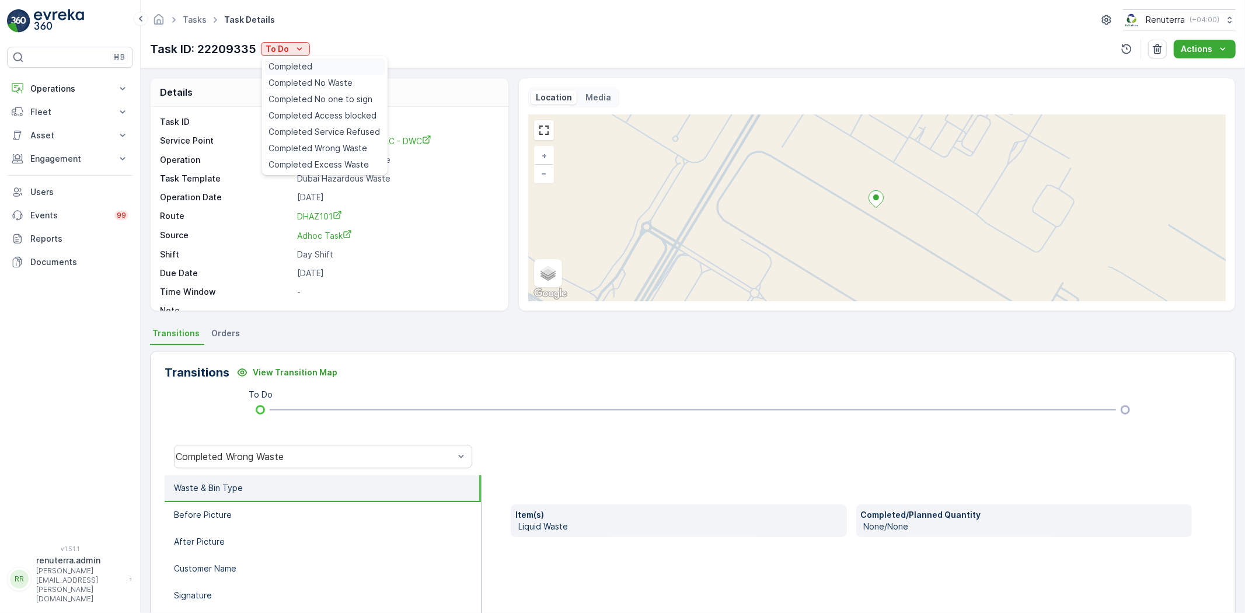
click at [305, 69] on span "Completed" at bounding box center [291, 67] width 44 height 12
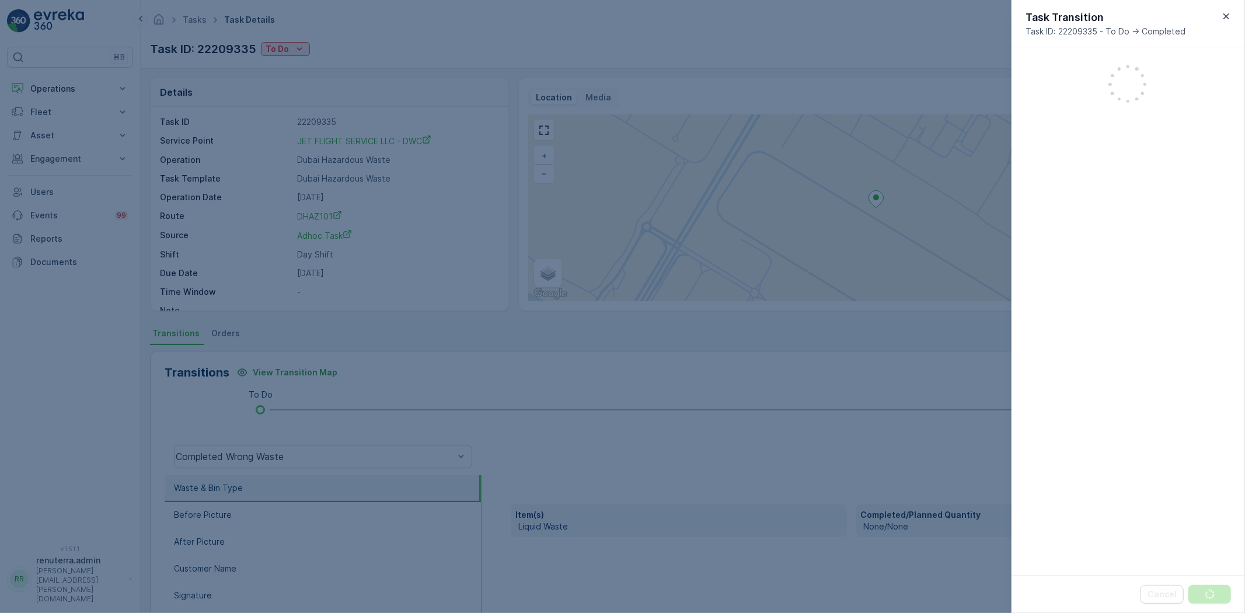
click at [294, 47] on div at bounding box center [622, 306] width 1245 height 613
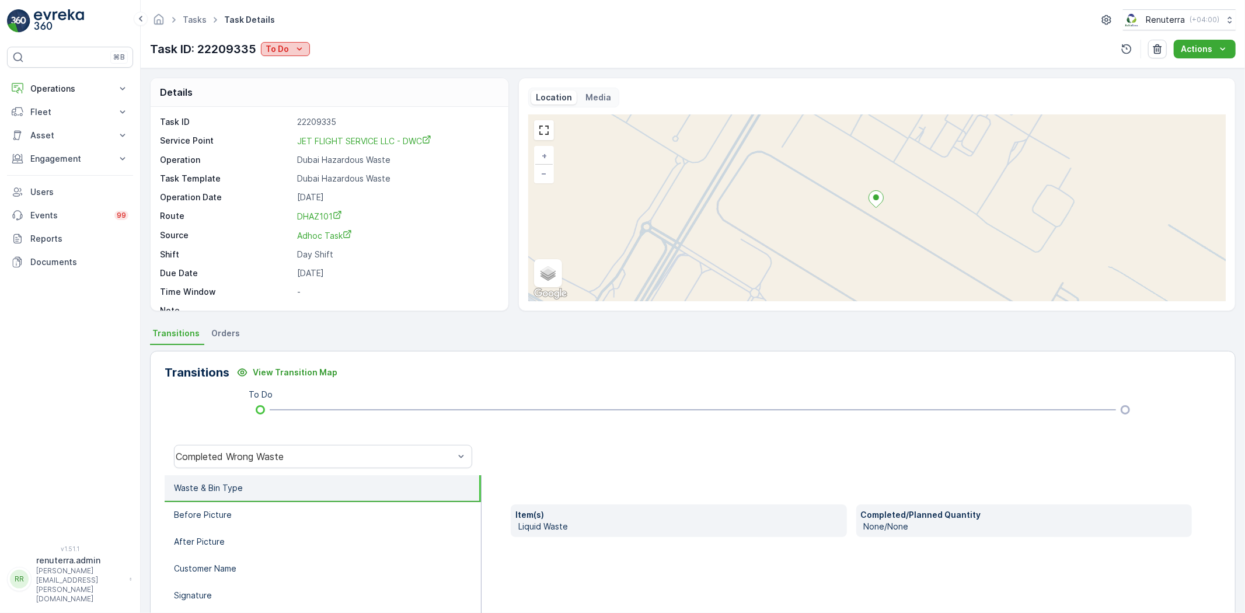
click at [284, 50] on p "To Do" at bounding box center [277, 49] width 23 height 12
click at [318, 98] on span "Completed No one to sign" at bounding box center [321, 99] width 104 height 12
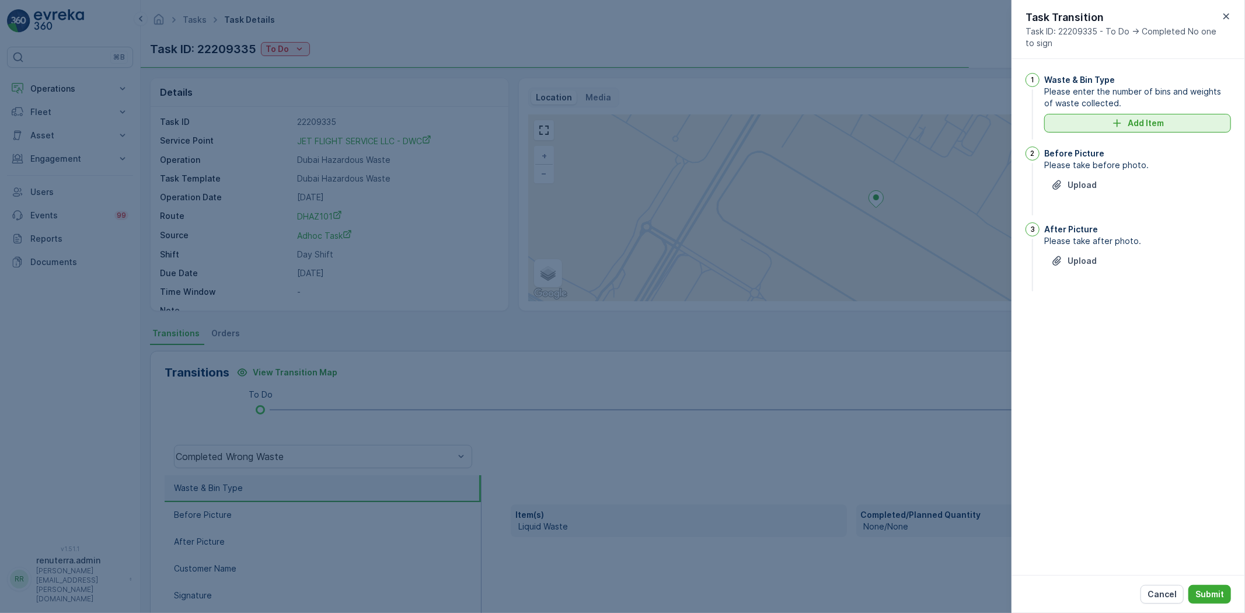
click at [1148, 126] on p "Add Item" at bounding box center [1146, 123] width 36 height 12
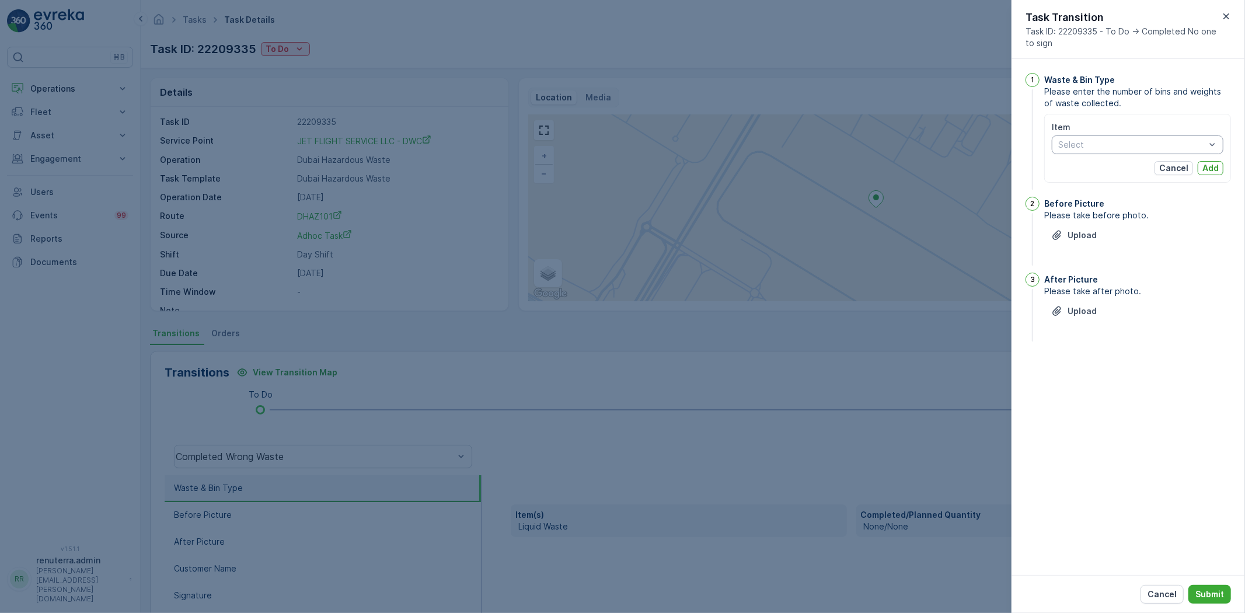
click at [1110, 152] on div "Select" at bounding box center [1138, 144] width 172 height 19
click at [1099, 208] on span "Empty Cans" at bounding box center [1082, 207] width 46 height 9
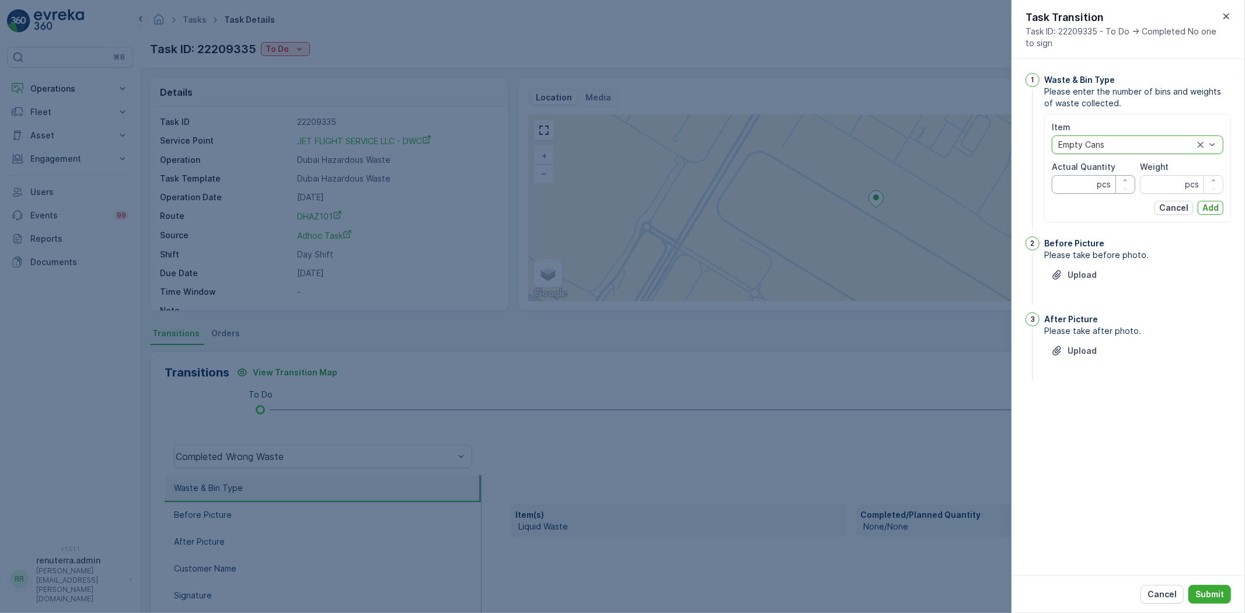
click at [1081, 187] on Quantity "Actual Quantity" at bounding box center [1093, 184] width 83 height 19
type Quantity "1"
click at [1168, 191] on input "Weight" at bounding box center [1181, 184] width 83 height 19
type input "1"
click at [1075, 269] on p "Upload" at bounding box center [1082, 275] width 29 height 12
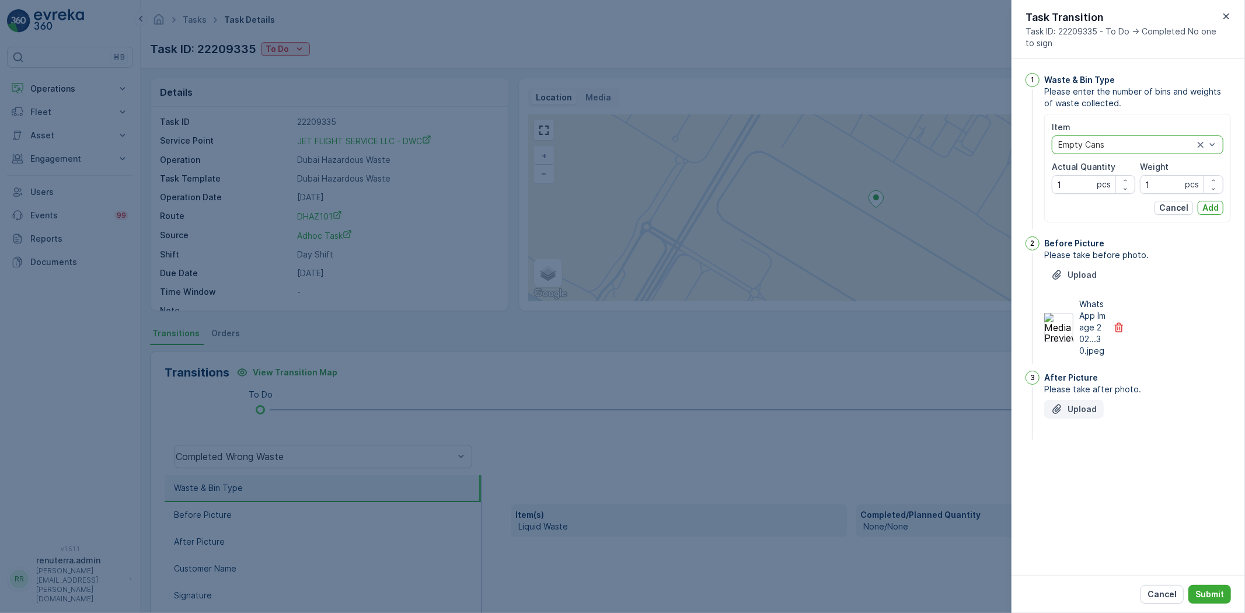
click at [1083, 413] on p "Upload" at bounding box center [1082, 409] width 29 height 12
click at [1197, 597] on p "Submit" at bounding box center [1210, 595] width 29 height 12
click at [1207, 203] on p "Add" at bounding box center [1211, 208] width 16 height 12
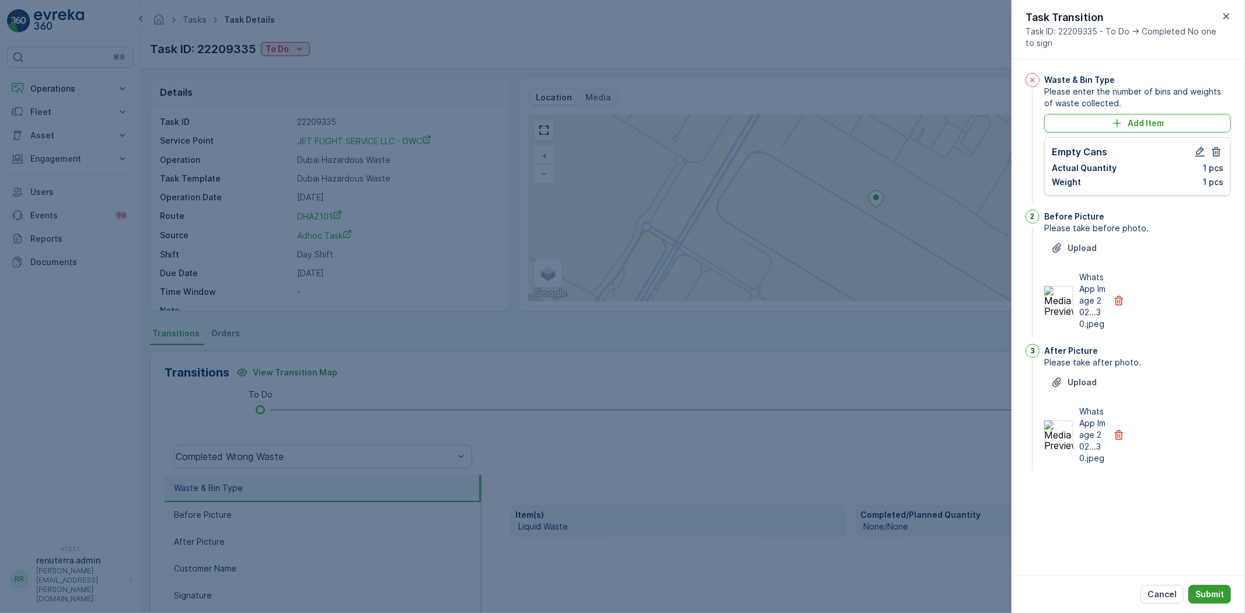
click at [1203, 602] on button "Submit" at bounding box center [1210, 594] width 43 height 19
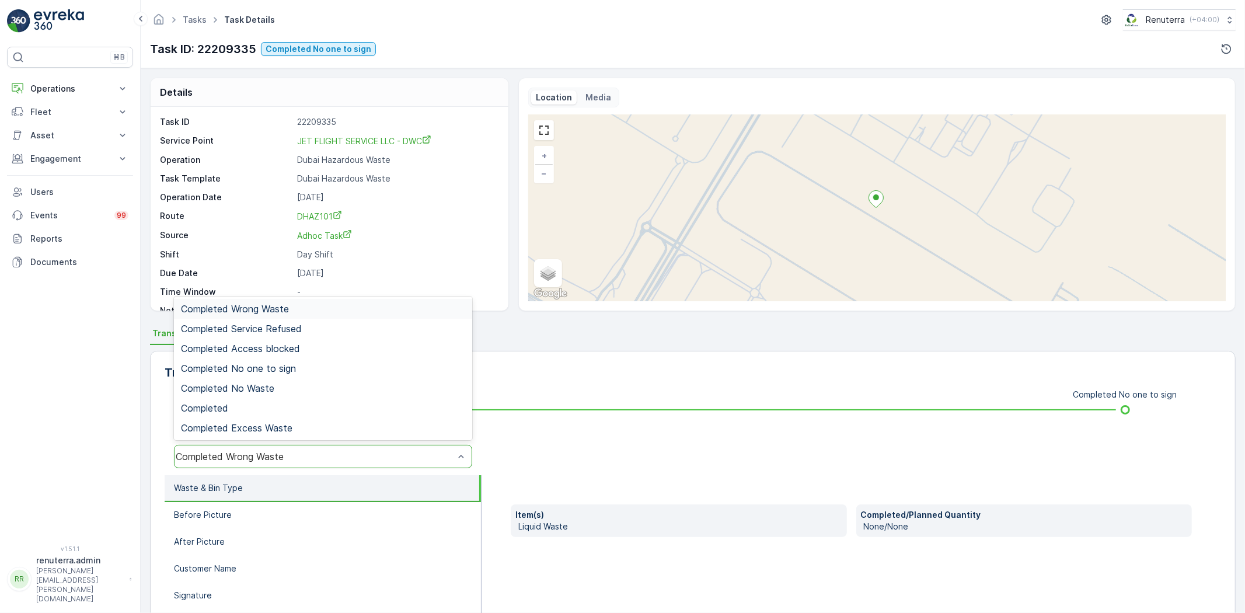
click at [236, 464] on div "Completed Wrong Waste" at bounding box center [323, 456] width 298 height 23
click at [260, 363] on span "Completed No one to sign" at bounding box center [238, 368] width 115 height 11
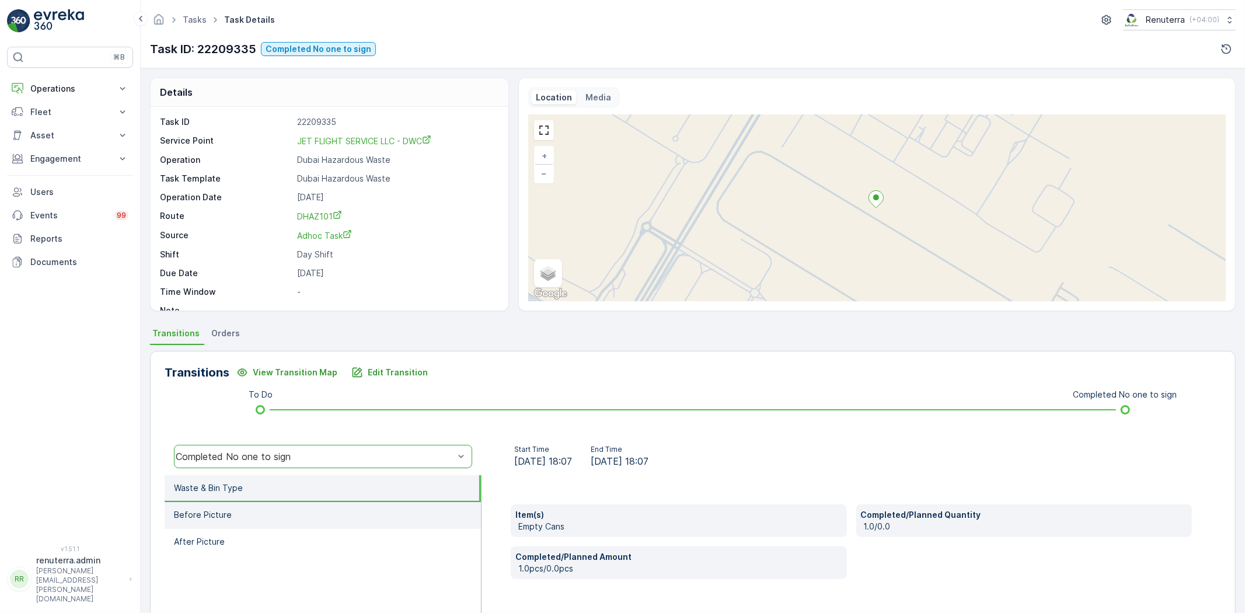
click at [266, 509] on li "Before Picture" at bounding box center [323, 515] width 316 height 27
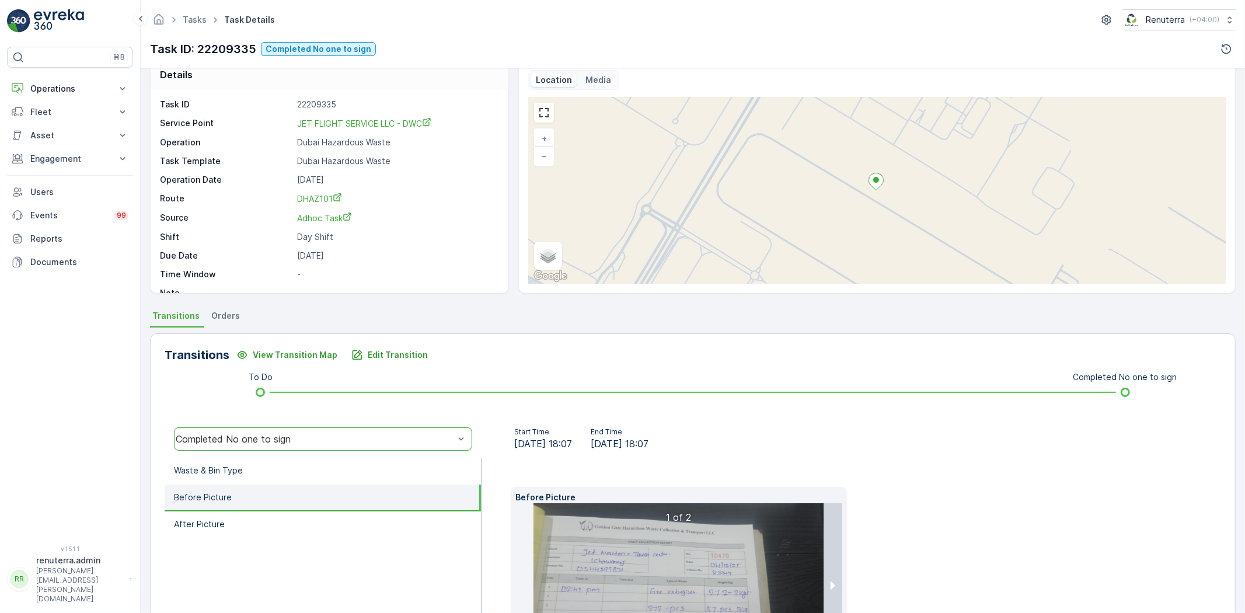
scroll to position [123, 0]
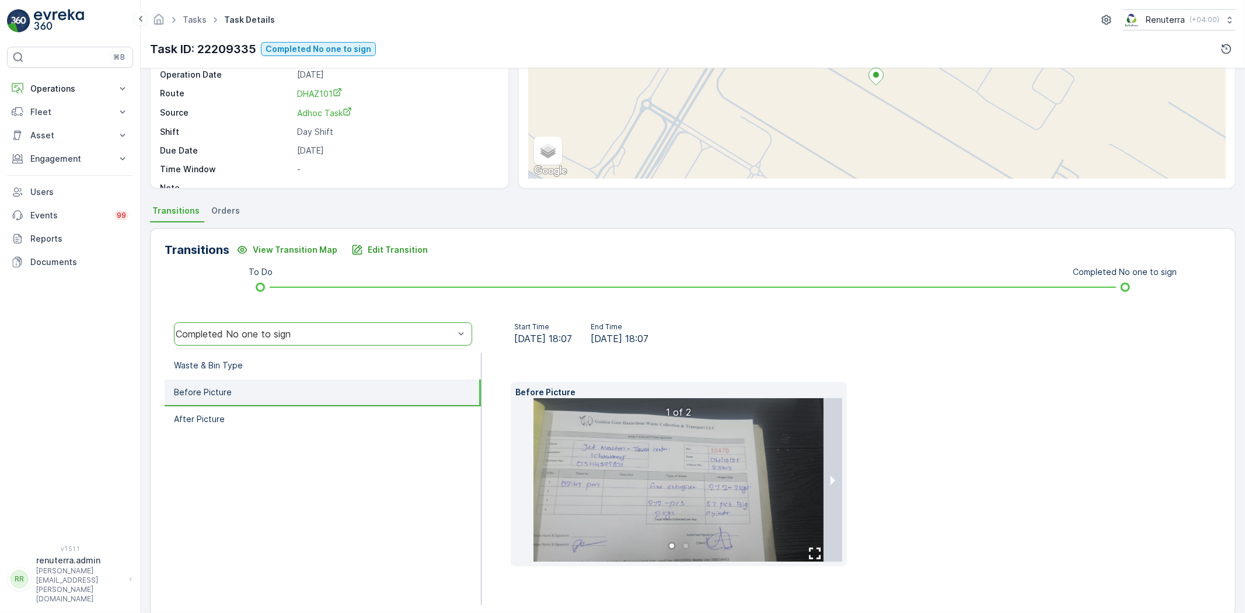
click at [658, 515] on img at bounding box center [679, 479] width 291 height 163
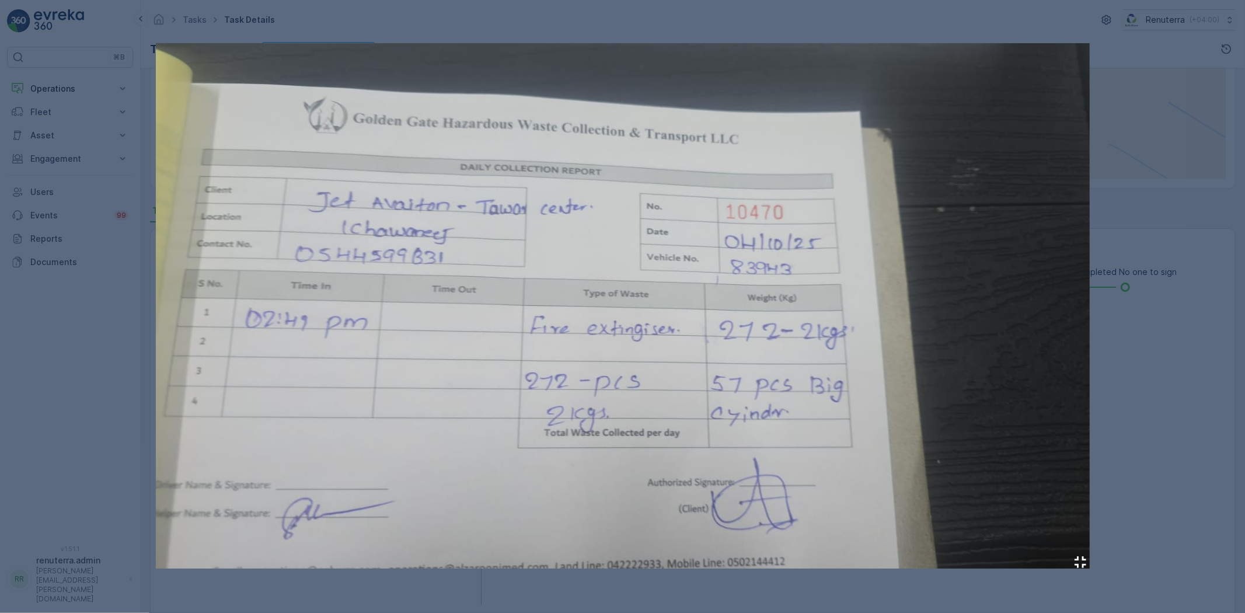
click at [1122, 488] on div at bounding box center [622, 306] width 1245 height 613
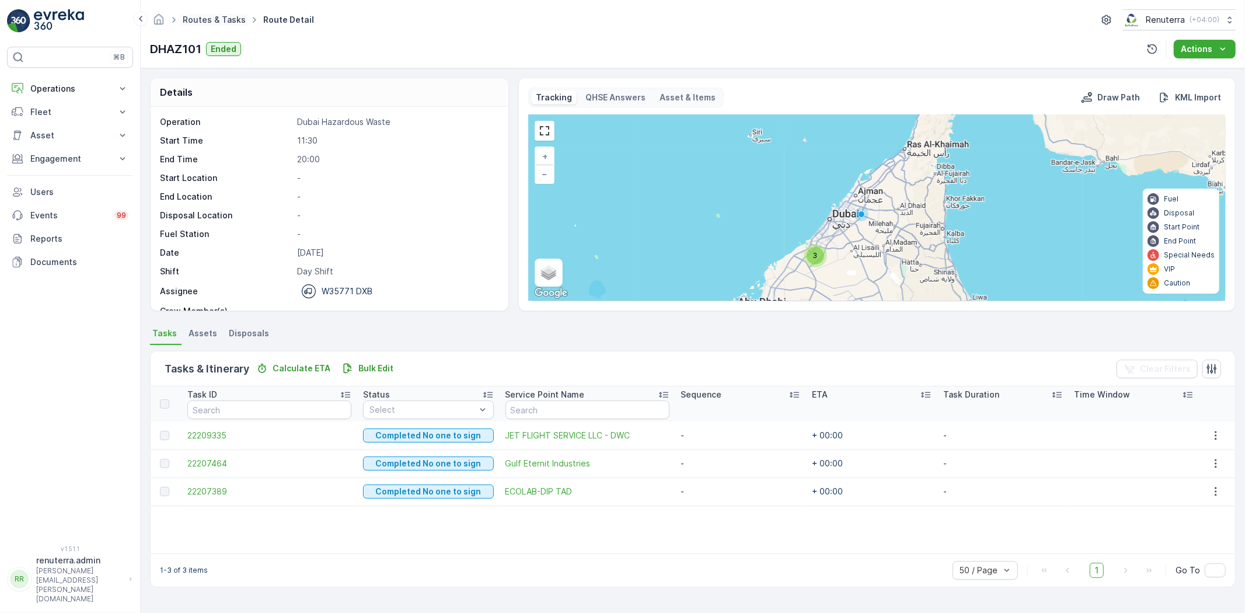
click at [228, 15] on link "Routes & Tasks" at bounding box center [214, 20] width 63 height 10
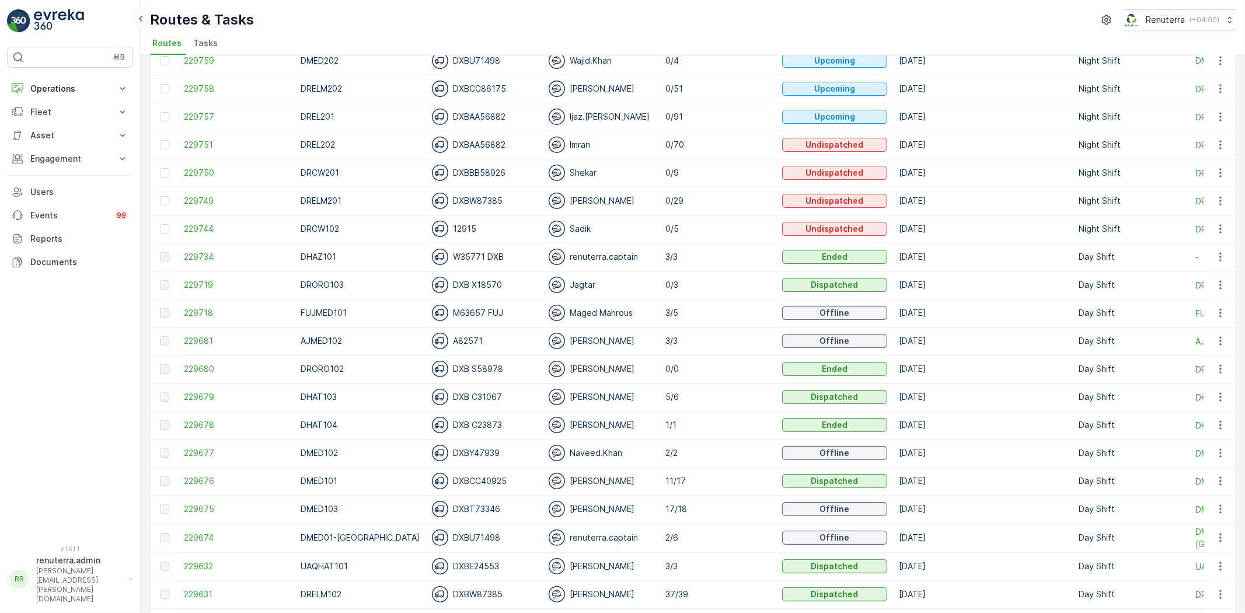
scroll to position [194, 0]
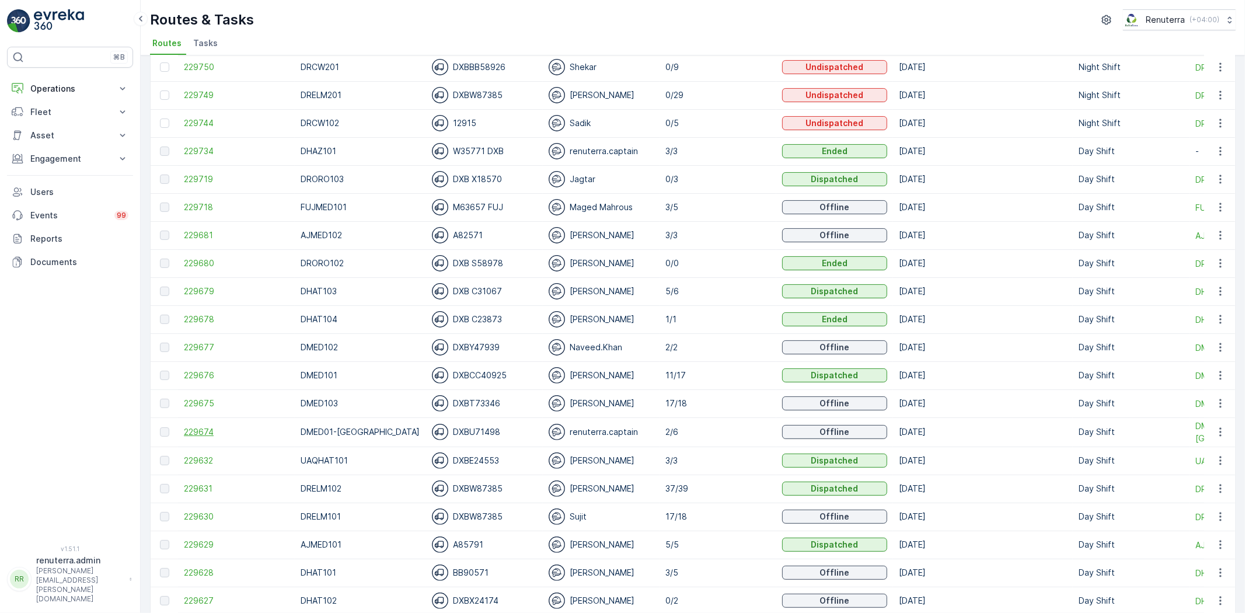
click at [218, 430] on span "229674" at bounding box center [236, 432] width 105 height 12
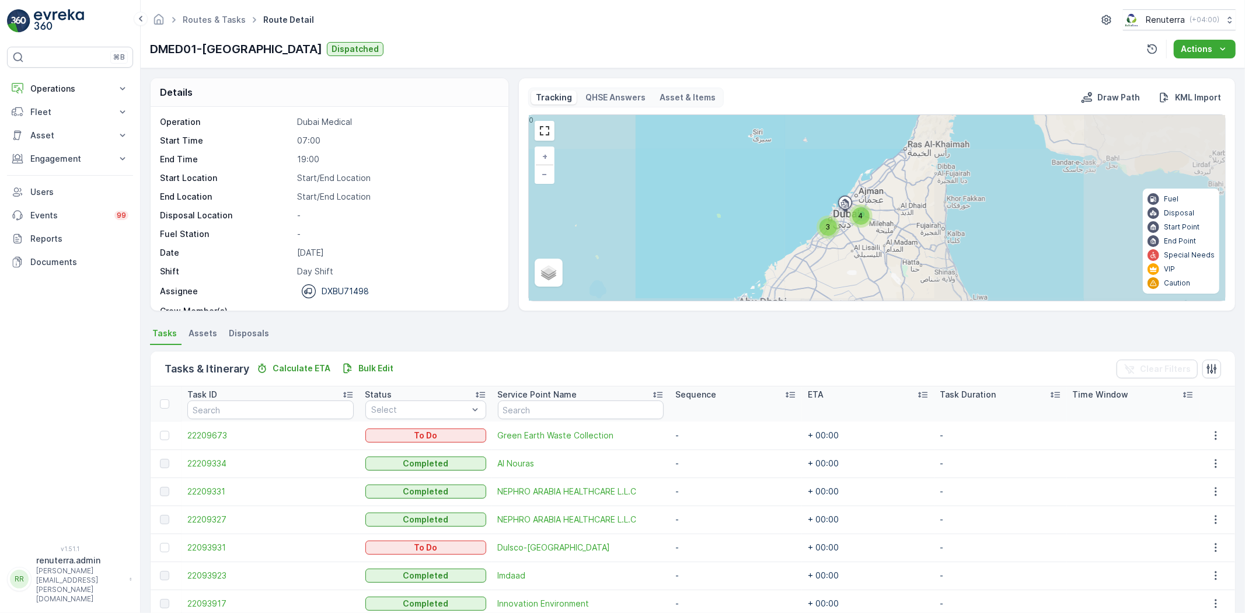
scroll to position [54, 0]
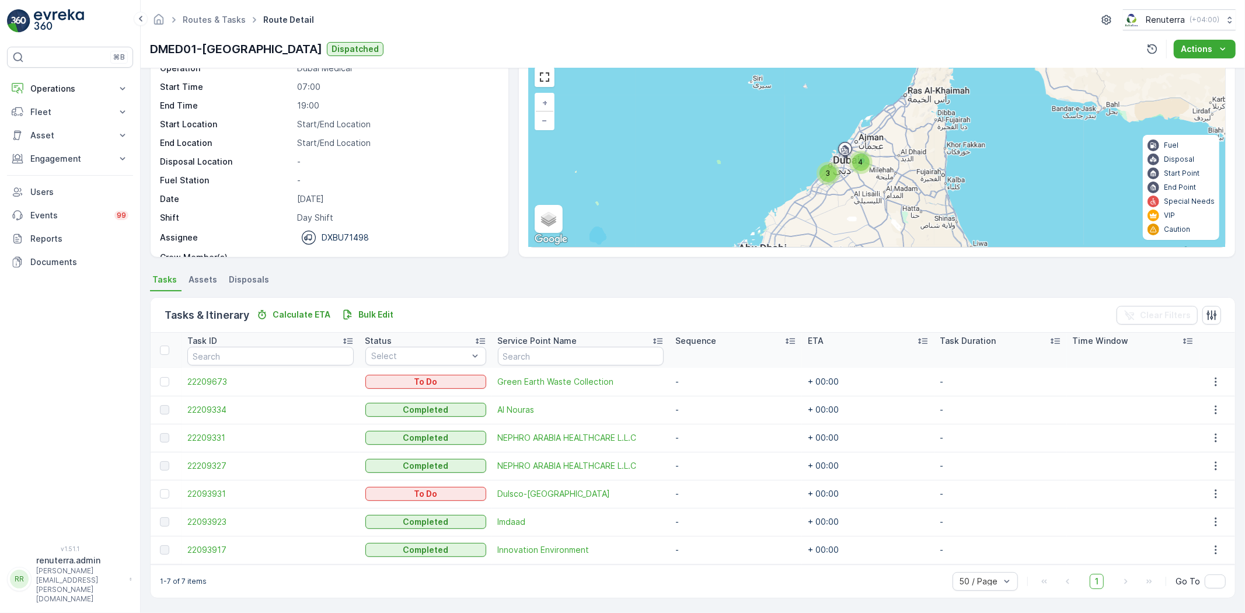
click at [506, 514] on td "Imdaad" at bounding box center [580, 522] width 177 height 28
click at [507, 518] on span "Imdaad" at bounding box center [581, 522] width 166 height 12
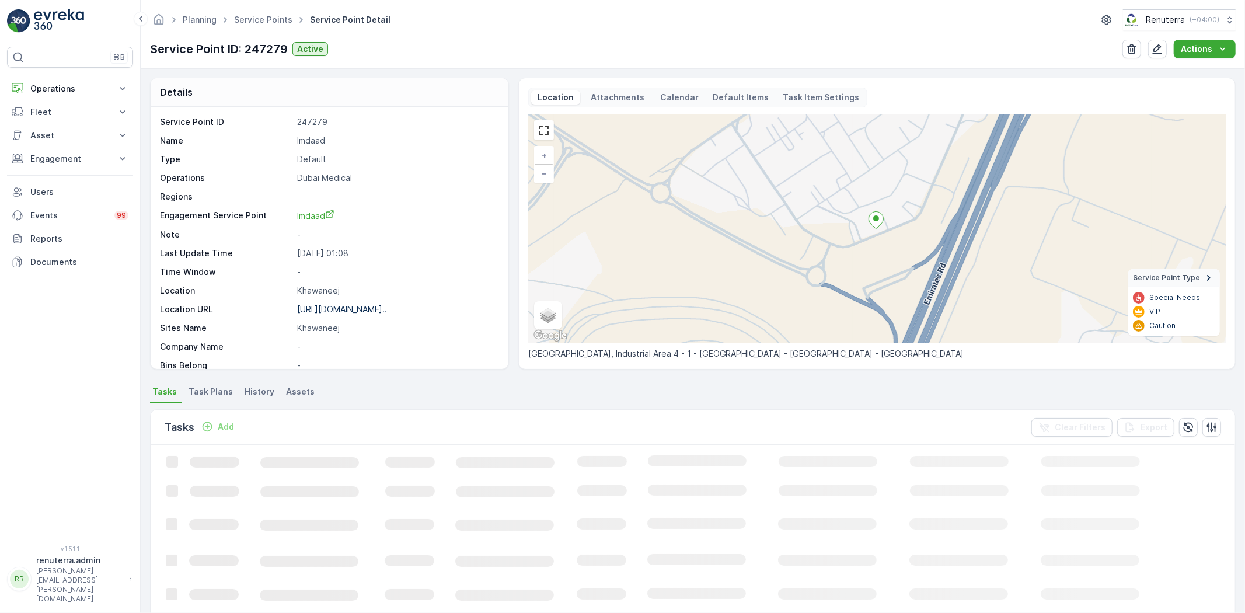
click at [228, 427] on p "Add" at bounding box center [226, 427] width 16 height 12
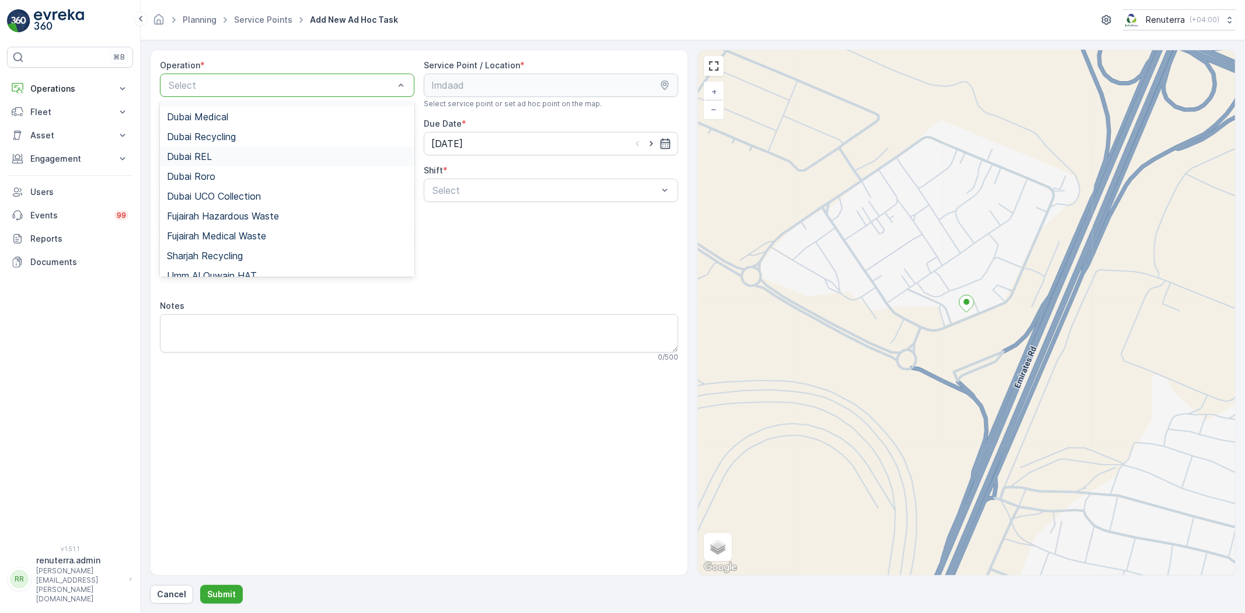
scroll to position [65, 0]
click at [223, 139] on div "Dubai Medical" at bounding box center [287, 148] width 255 height 20
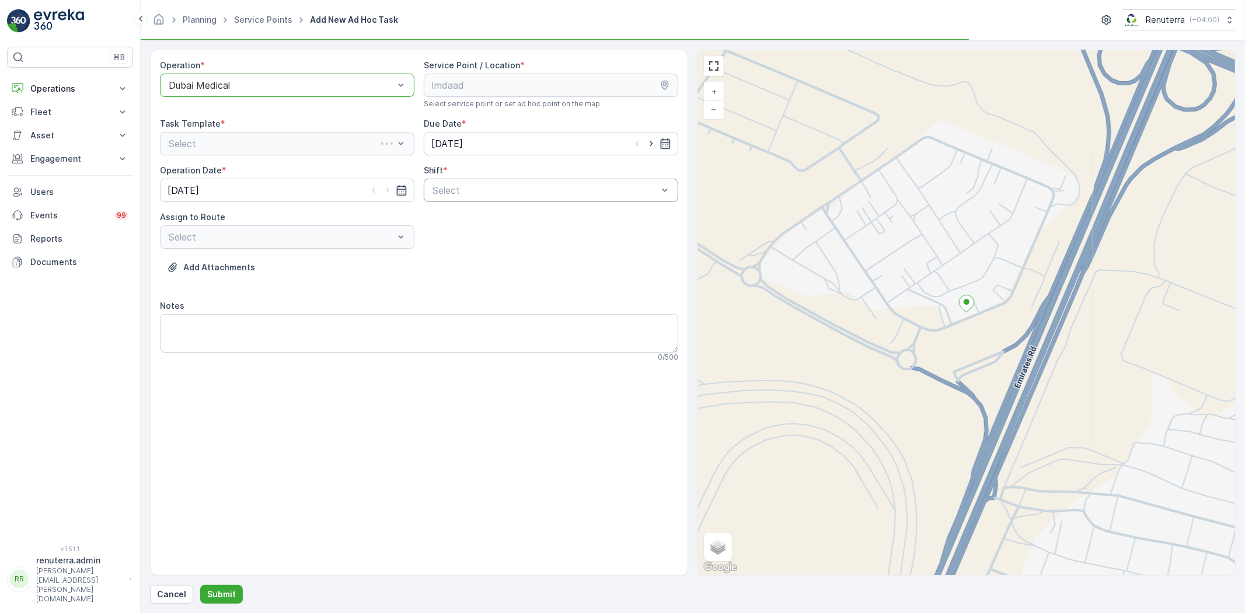
click at [444, 197] on div "Select" at bounding box center [551, 190] width 255 height 23
click at [382, 227] on div "Select" at bounding box center [287, 236] width 255 height 23
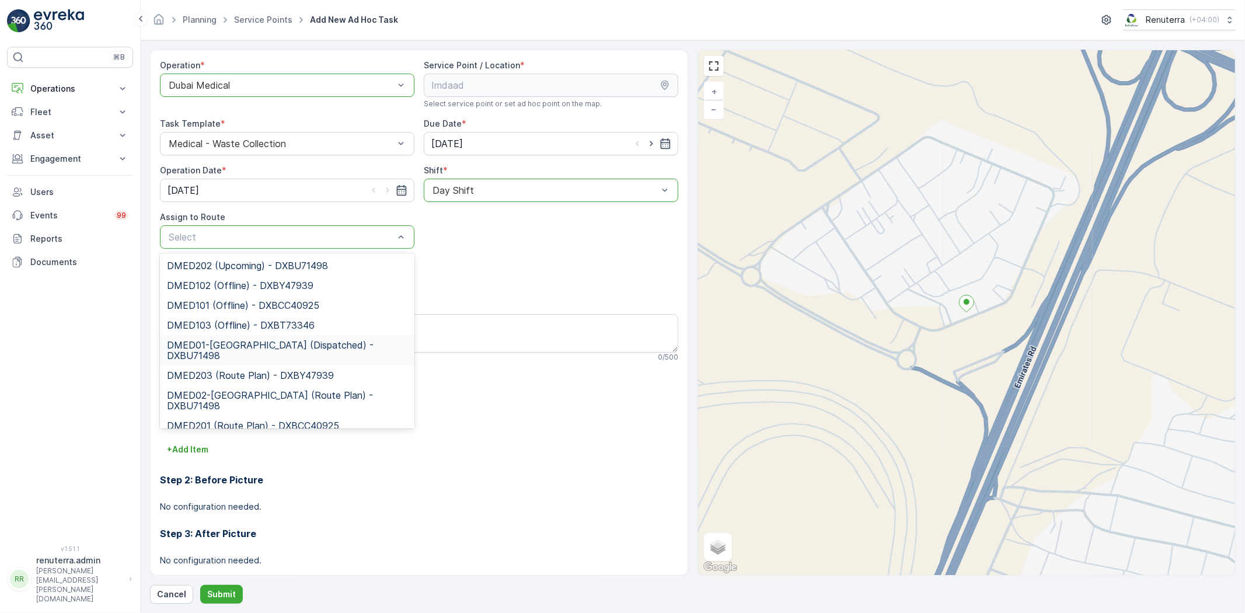
click at [260, 340] on span "DMED01-Khawaneej Yard (Dispatched) - DXBU71498" at bounding box center [287, 350] width 241 height 21
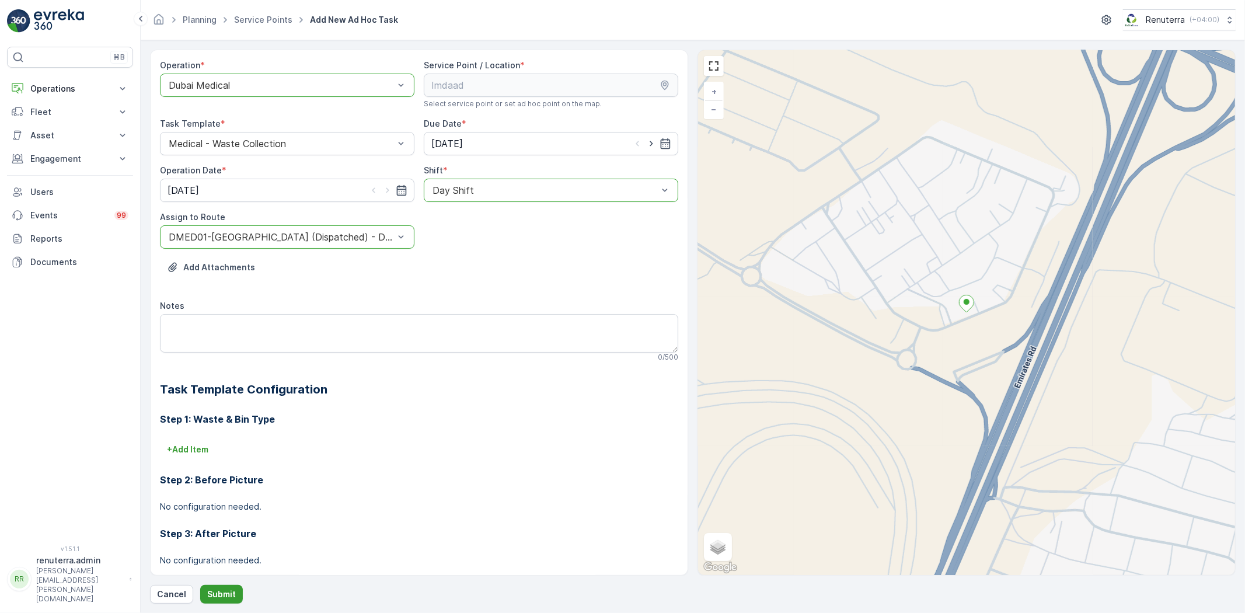
click at [227, 598] on p "Submit" at bounding box center [221, 595] width 29 height 12
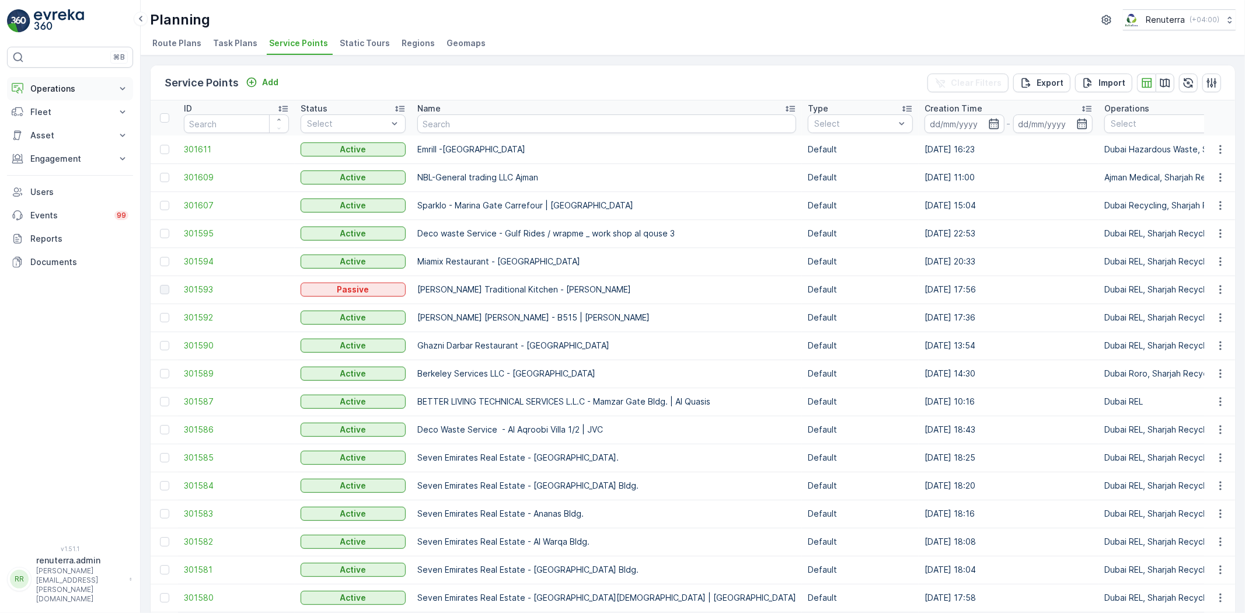
click at [53, 94] on p "Operations" at bounding box center [69, 89] width 79 height 12
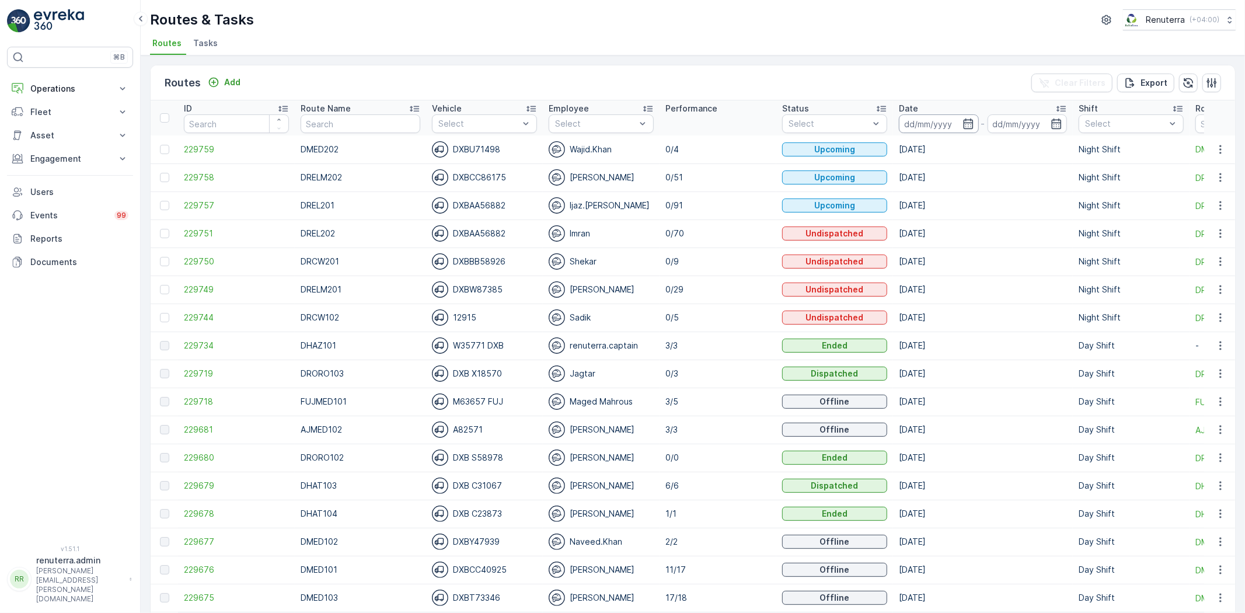
click at [901, 120] on input at bounding box center [939, 123] width 80 height 19
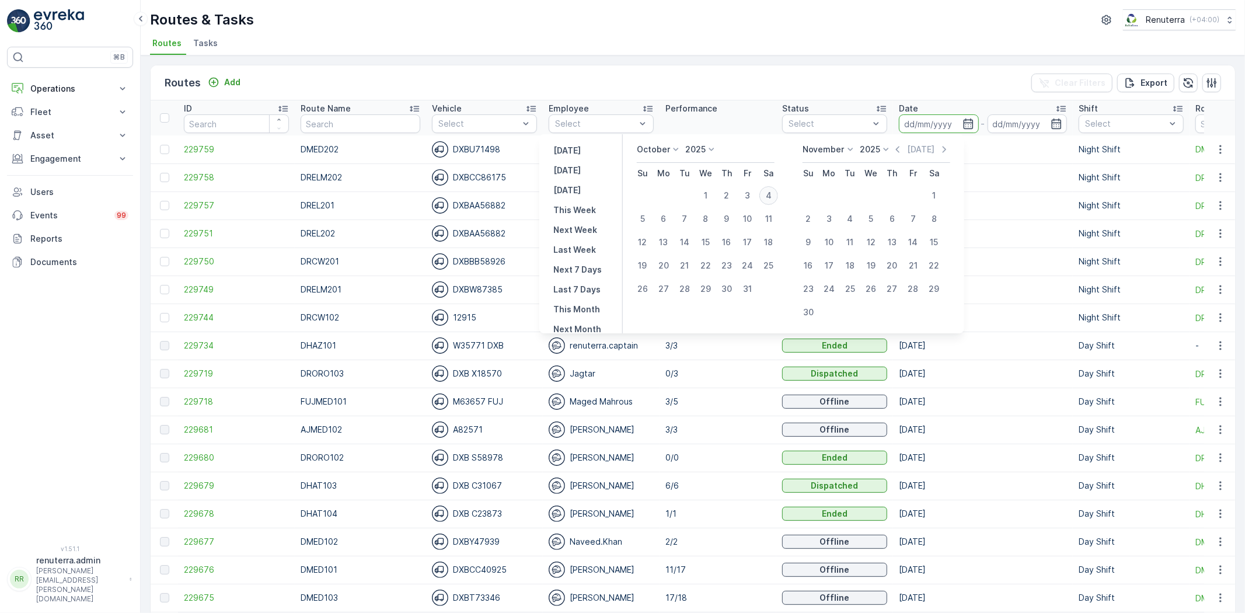
click at [772, 196] on div "4" at bounding box center [769, 195] width 19 height 19
type input "[DATE]"
click at [772, 196] on div "4" at bounding box center [769, 195] width 19 height 19
type input "[DATE]"
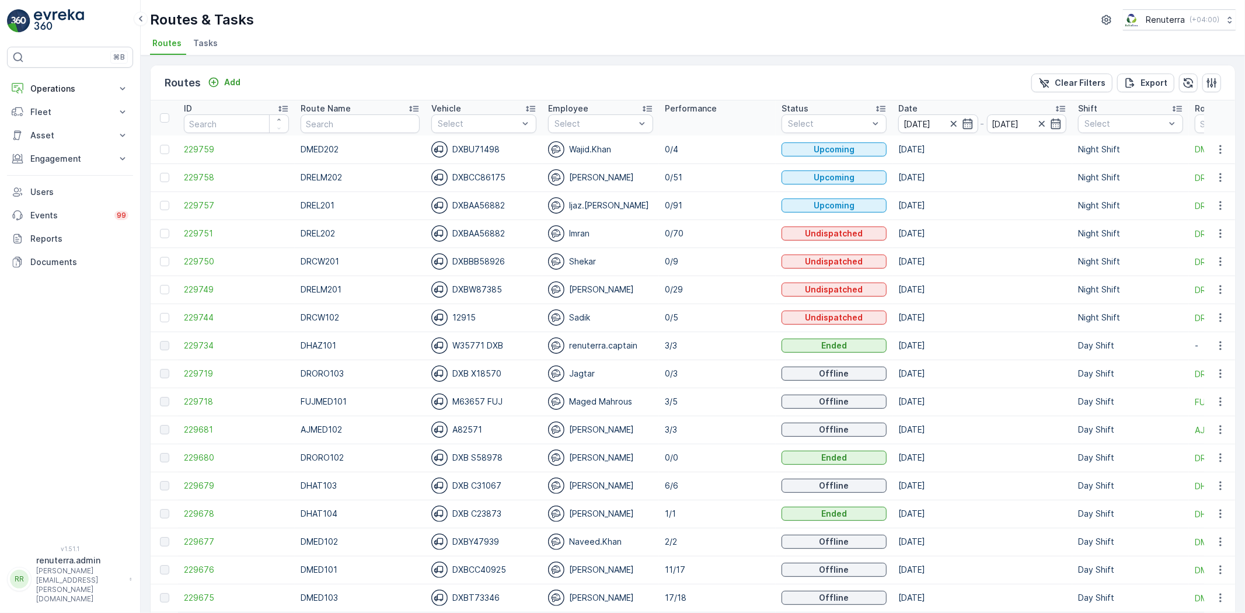
click at [349, 112] on div "Route Name" at bounding box center [360, 109] width 119 height 12
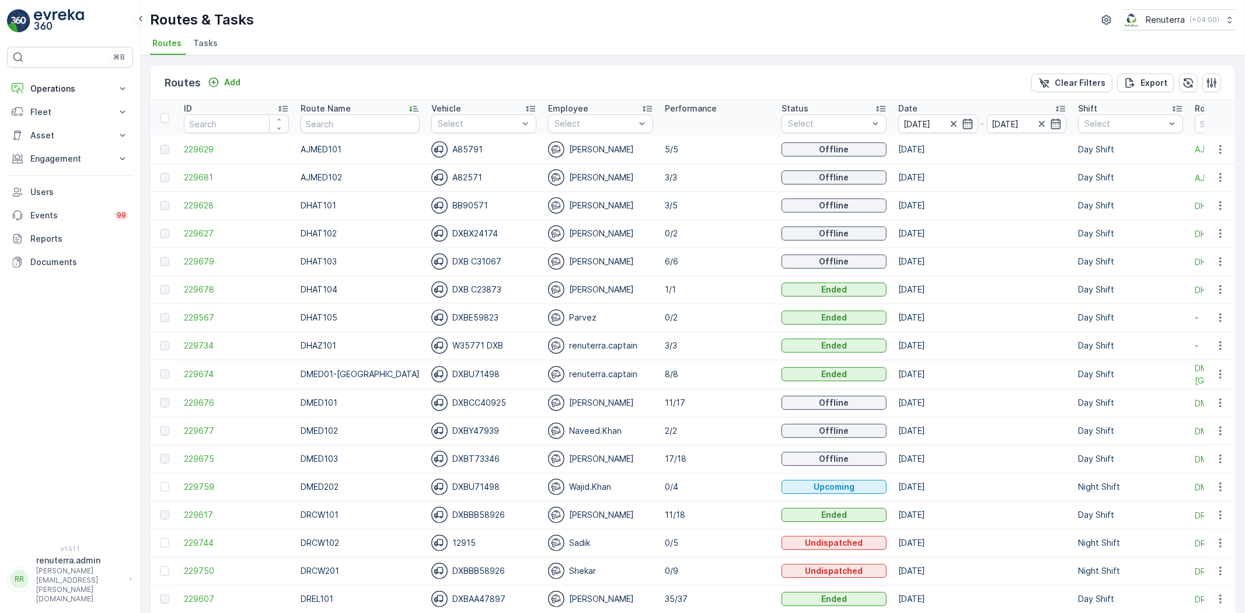
click at [343, 124] on input "text" at bounding box center [360, 123] width 119 height 19
type input "drelm102"
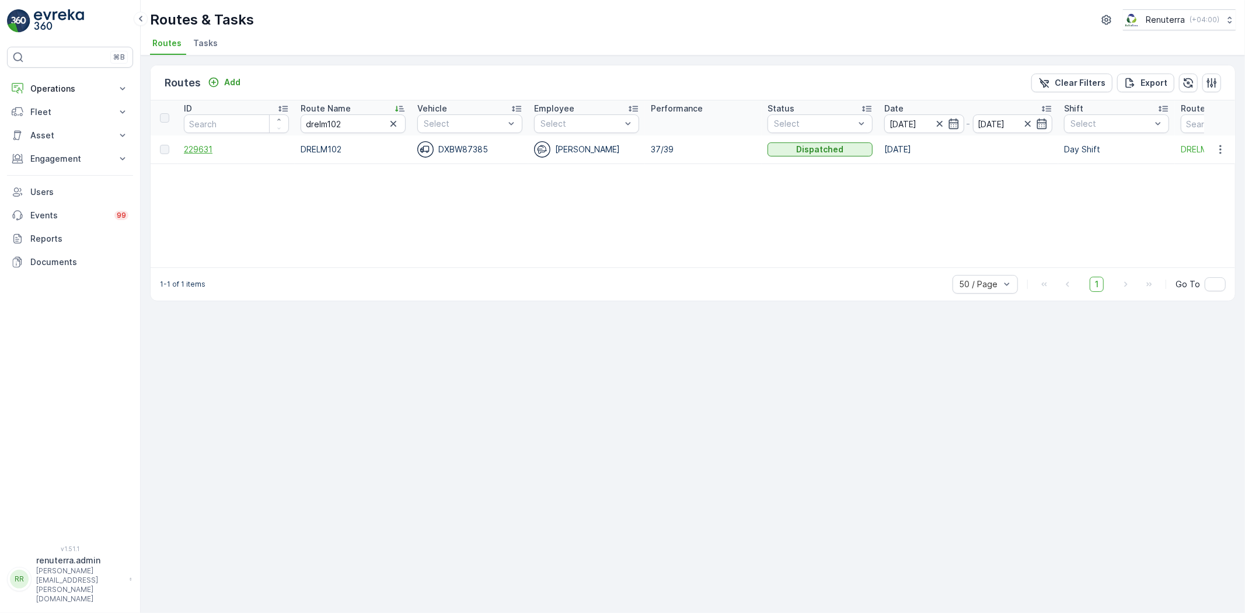
click at [199, 144] on span "229631" at bounding box center [236, 150] width 105 height 12
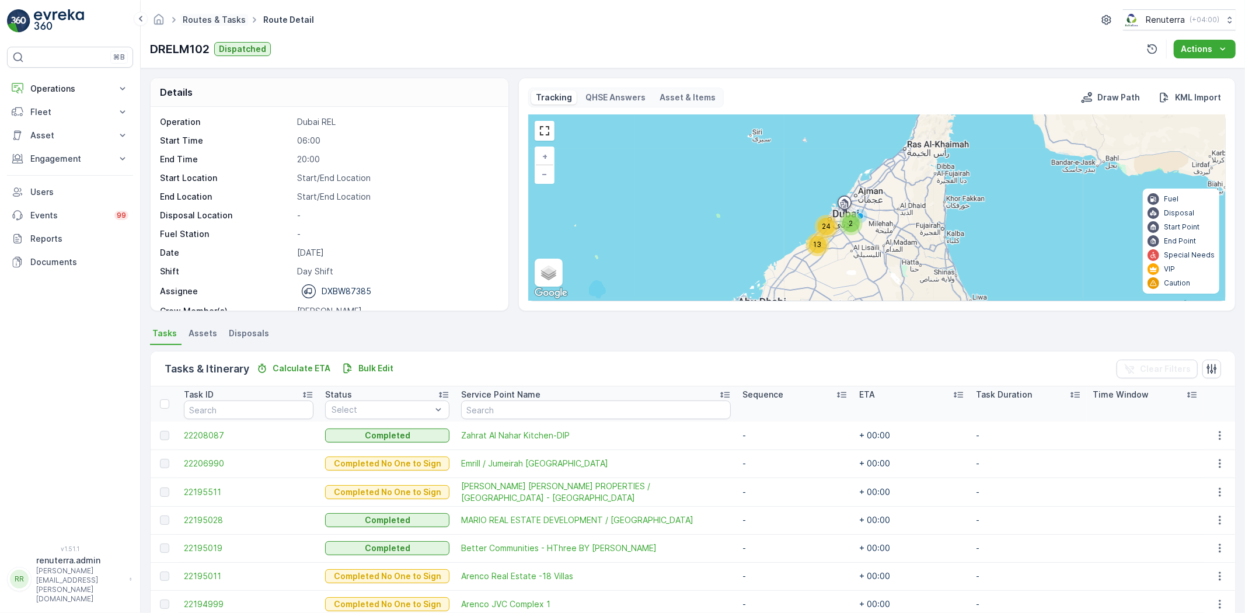
click at [201, 16] on link "Routes & Tasks" at bounding box center [214, 20] width 63 height 10
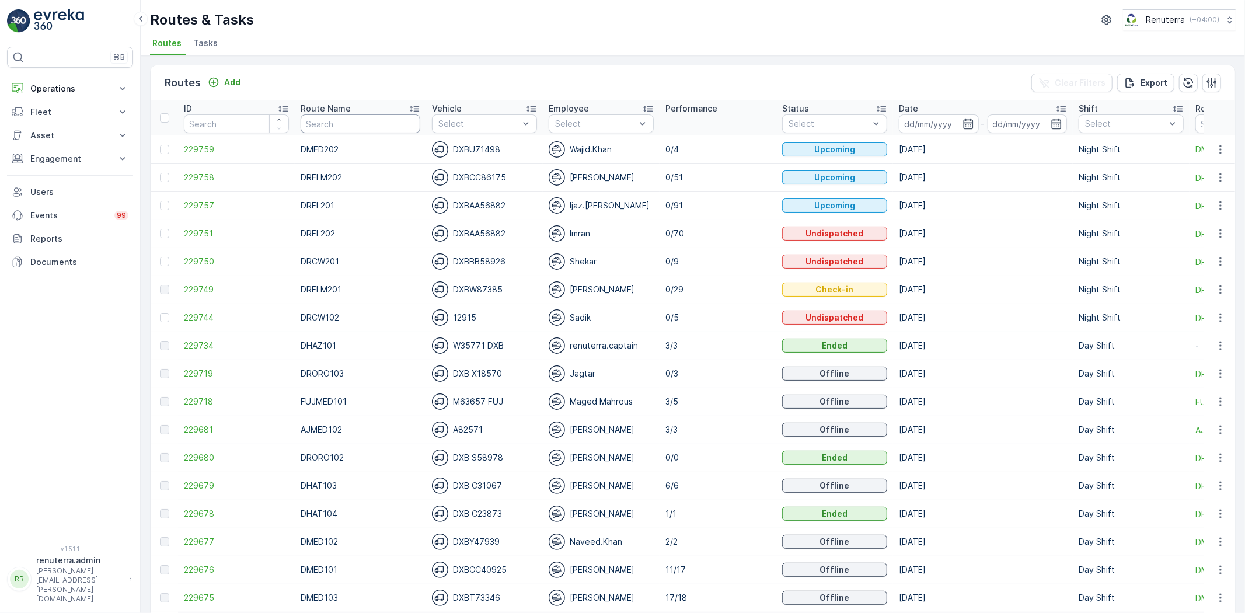
click at [339, 130] on input "text" at bounding box center [361, 123] width 120 height 19
type input "dhat101"
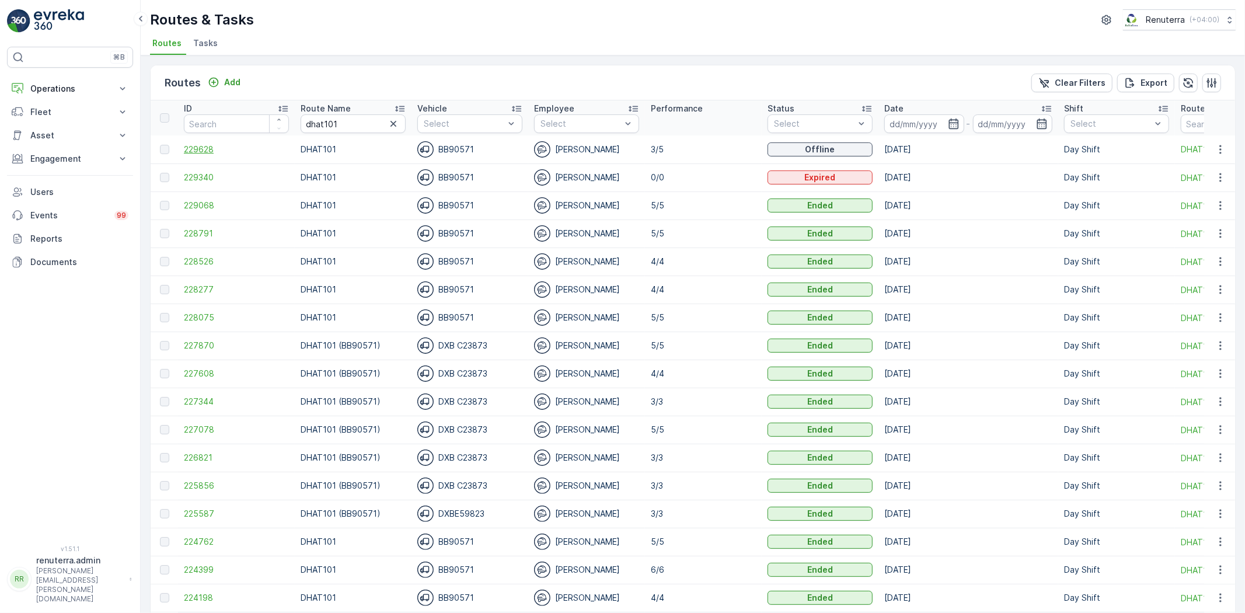
click at [205, 154] on span "229628" at bounding box center [236, 150] width 105 height 12
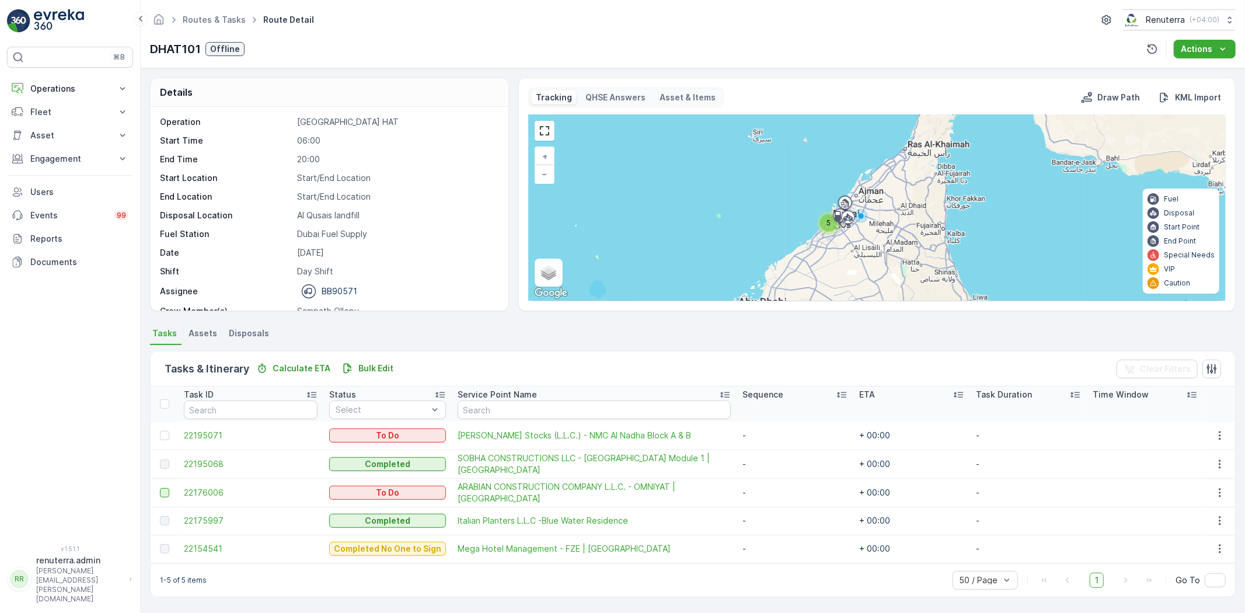
click at [166, 488] on div at bounding box center [164, 492] width 9 height 9
click at [160, 488] on input "checkbox" at bounding box center [160, 488] width 0 height 0
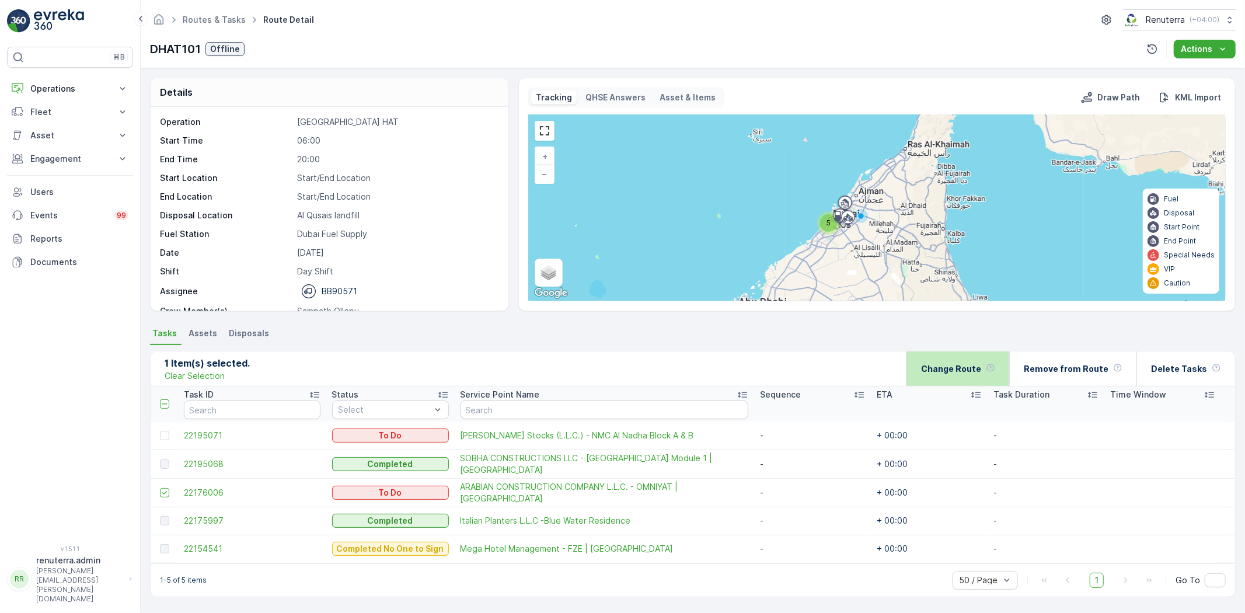
click at [974, 374] on div "Change Route" at bounding box center [958, 368] width 74 height 34
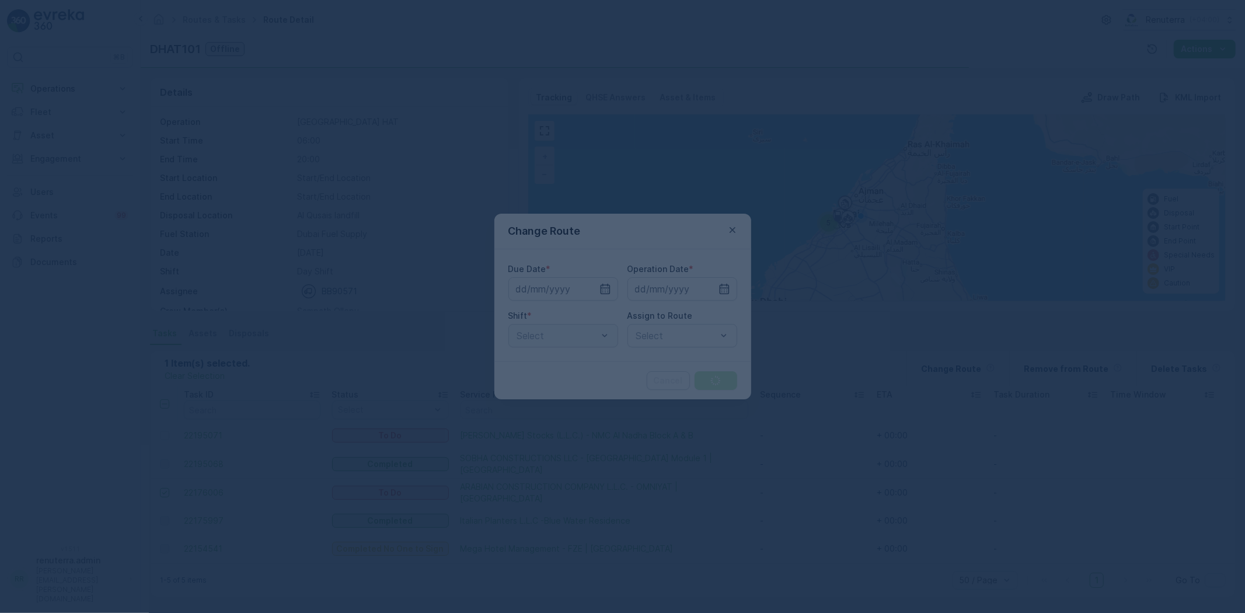
type input "[DATE]"
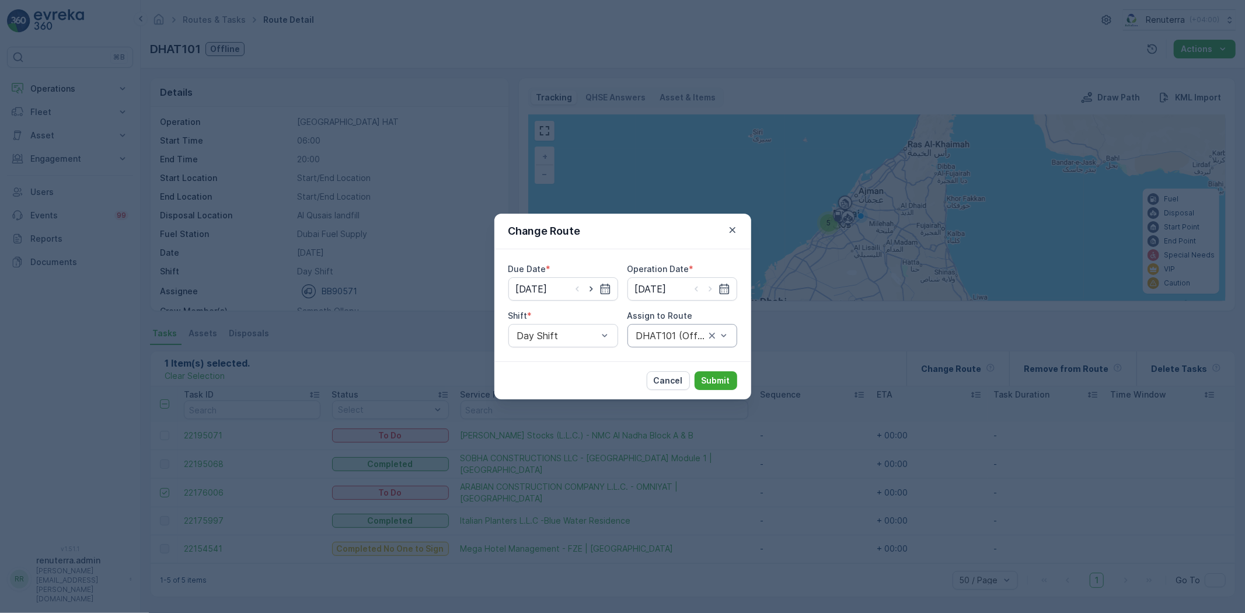
click at [655, 345] on div "DHAT101 (Offline) - BB90571" at bounding box center [683, 335] width 110 height 23
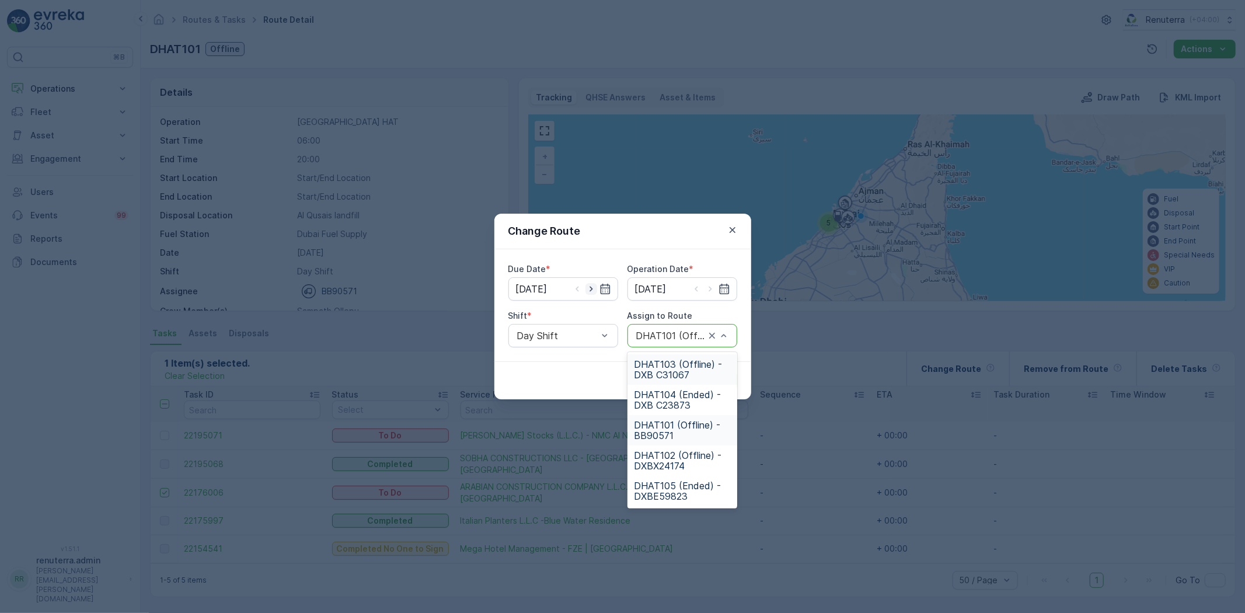
click at [587, 289] on icon "button" at bounding box center [592, 289] width 12 height 12
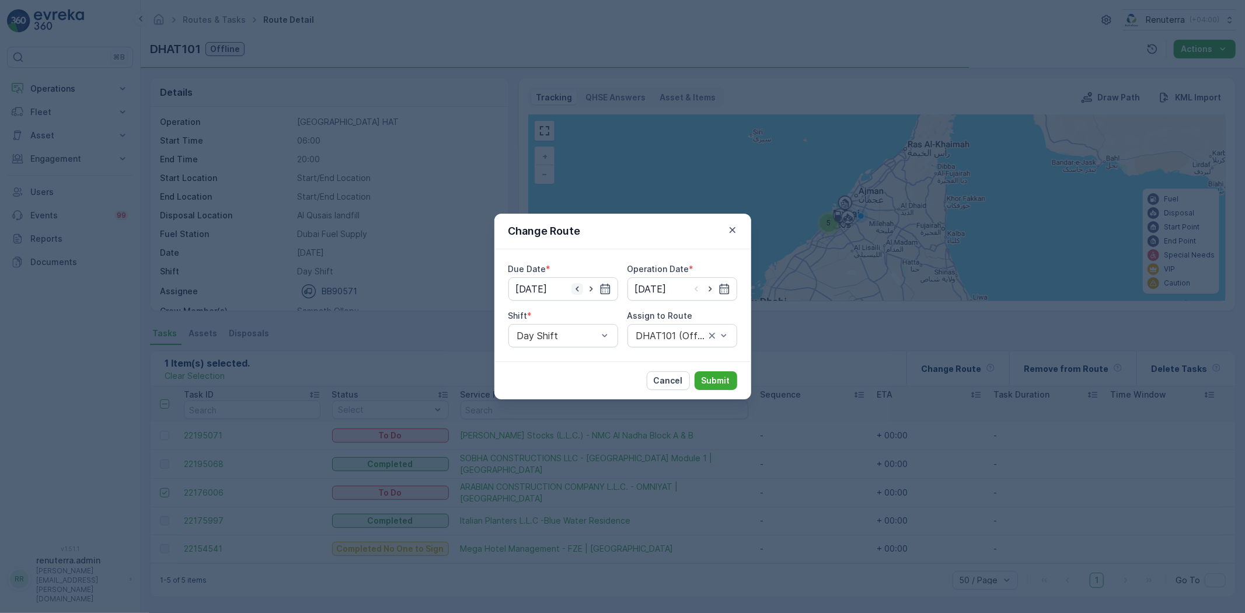
click at [578, 290] on icon "button" at bounding box center [578, 289] width 12 height 12
type input "[DATE]"
click at [656, 374] on button "Cancel" at bounding box center [668, 380] width 43 height 19
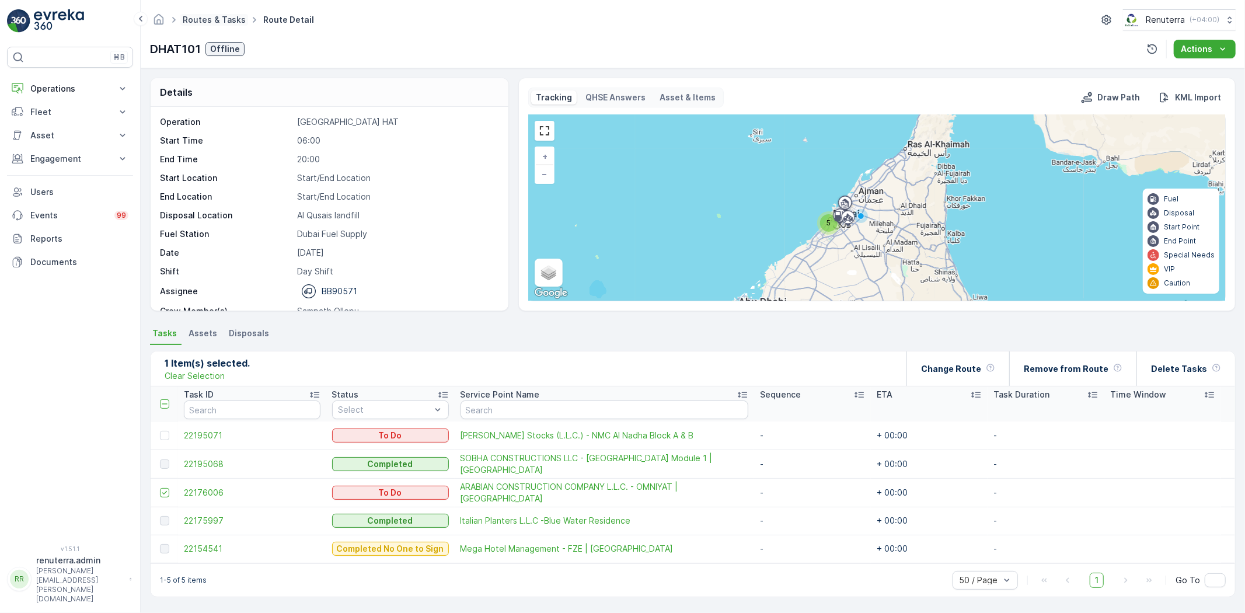
click at [211, 22] on link "Routes & Tasks" at bounding box center [214, 20] width 63 height 10
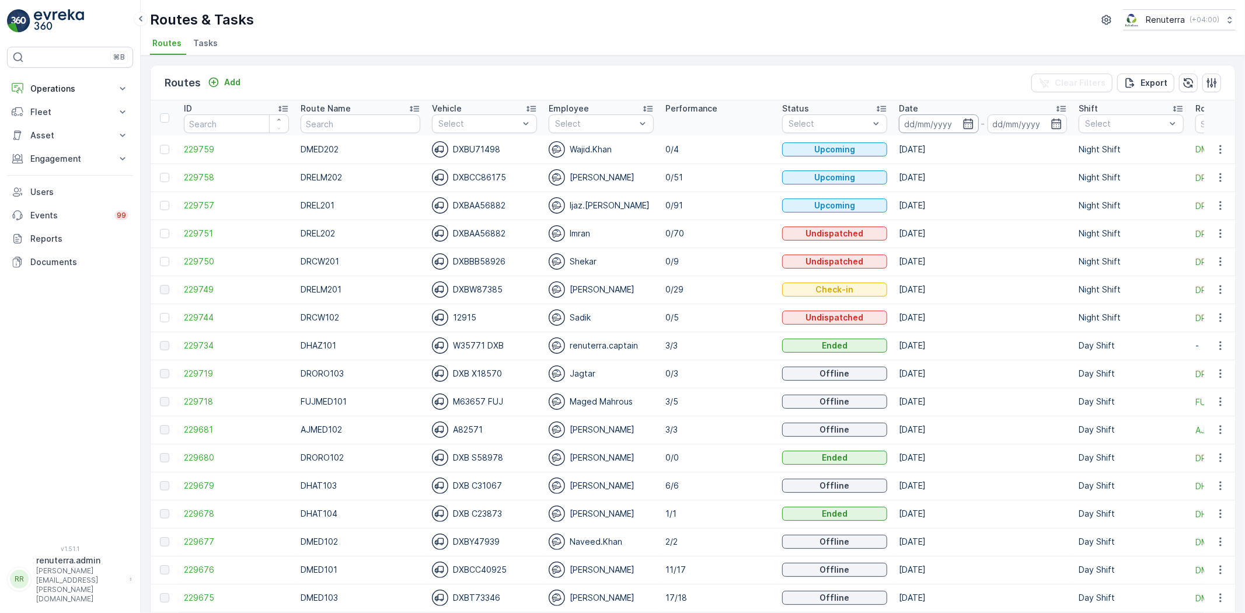
drag, startPoint x: 914, startPoint y: 119, endPoint x: 918, endPoint y: 123, distance: 6.2
click at [915, 120] on input at bounding box center [939, 123] width 80 height 19
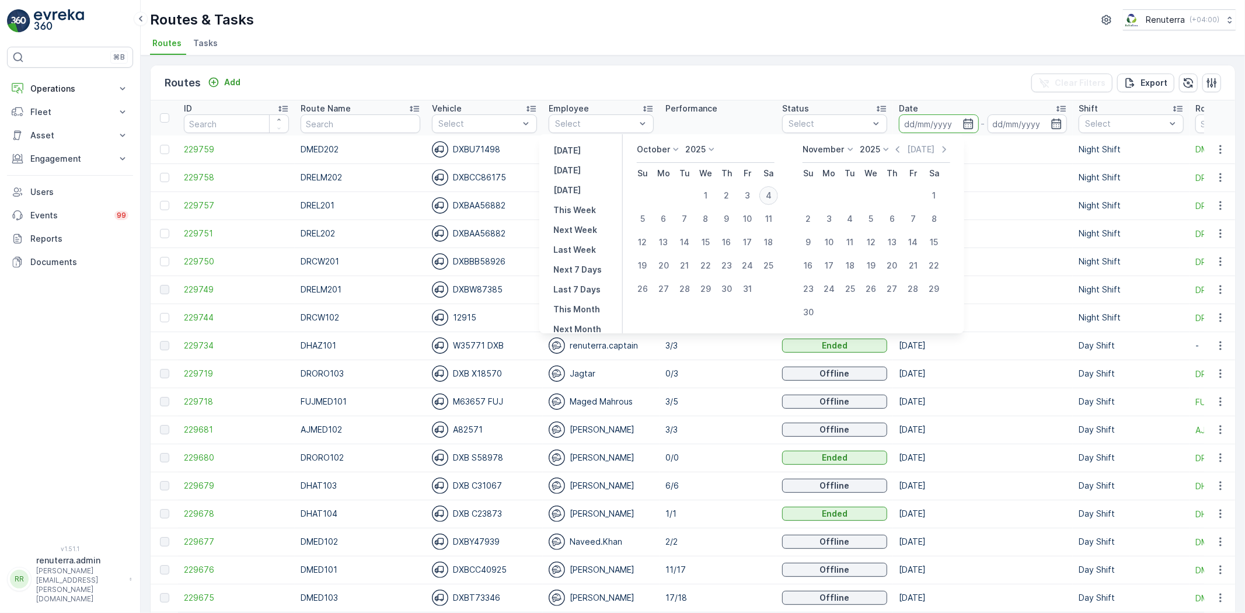
click at [775, 187] on div "4" at bounding box center [769, 195] width 19 height 19
type input "[DATE]"
click at [775, 187] on div "4" at bounding box center [769, 195] width 19 height 19
type input "[DATE]"
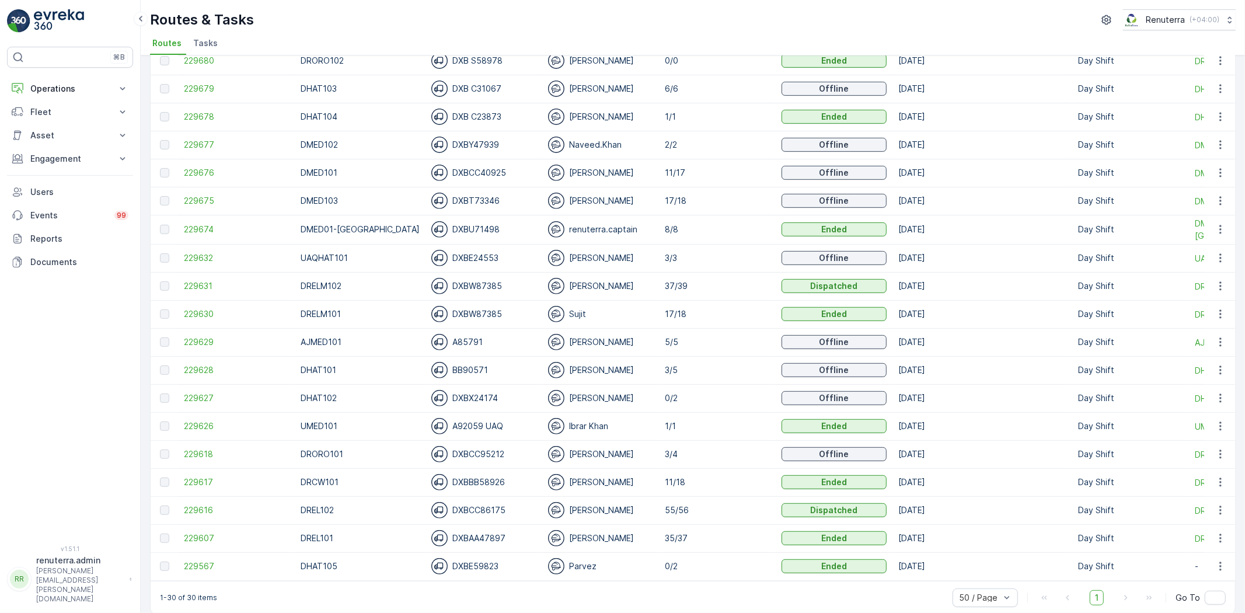
scroll to position [413, 0]
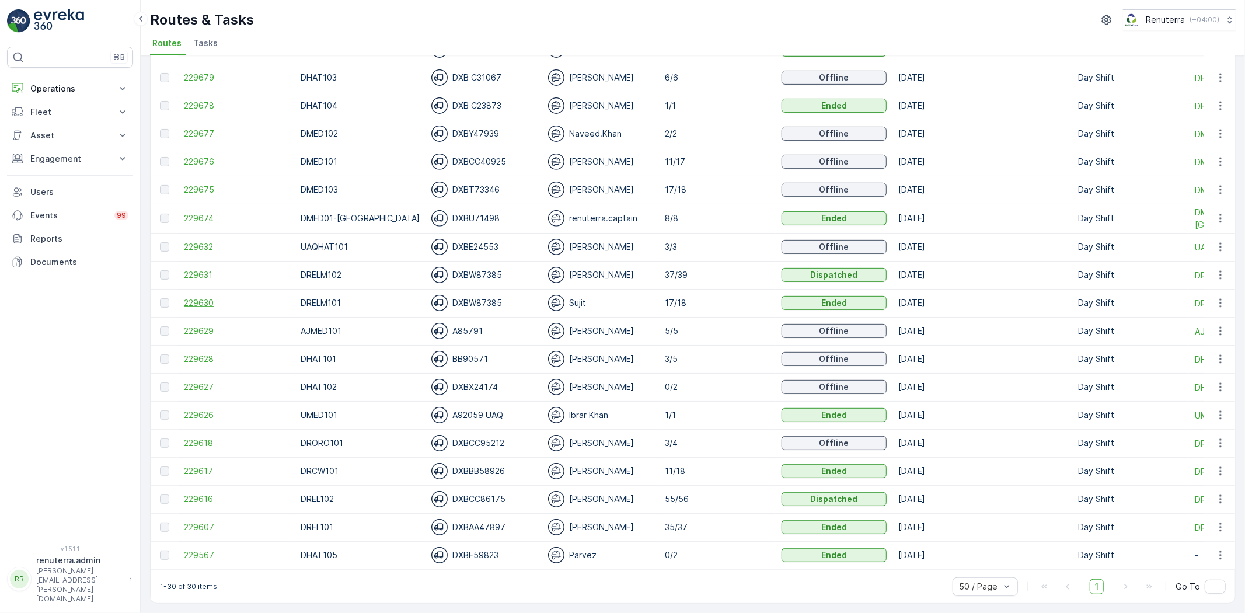
drag, startPoint x: 225, startPoint y: 288, endPoint x: 219, endPoint y: 295, distance: 8.7
click at [223, 289] on td "229630" at bounding box center [236, 303] width 117 height 28
click at [218, 297] on span "229630" at bounding box center [236, 303] width 105 height 12
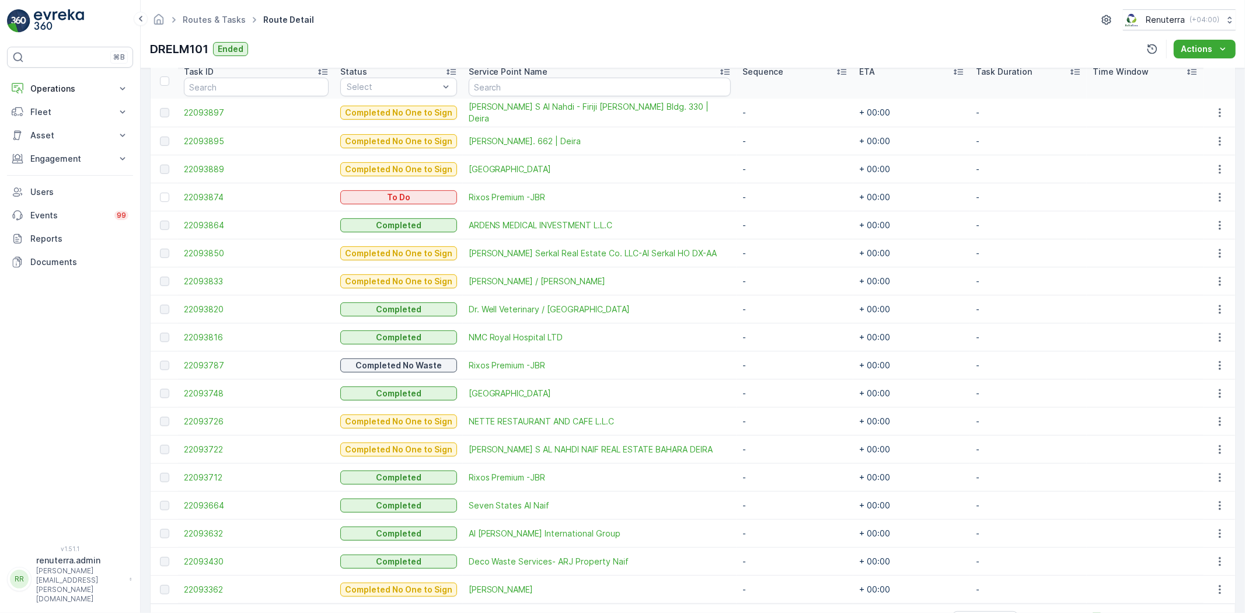
scroll to position [324, 0]
drag, startPoint x: 162, startPoint y: 199, endPoint x: 167, endPoint y: 206, distance: 9.2
click at [162, 197] on div at bounding box center [164, 196] width 9 height 9
click at [160, 192] on input "checkbox" at bounding box center [160, 192] width 0 height 0
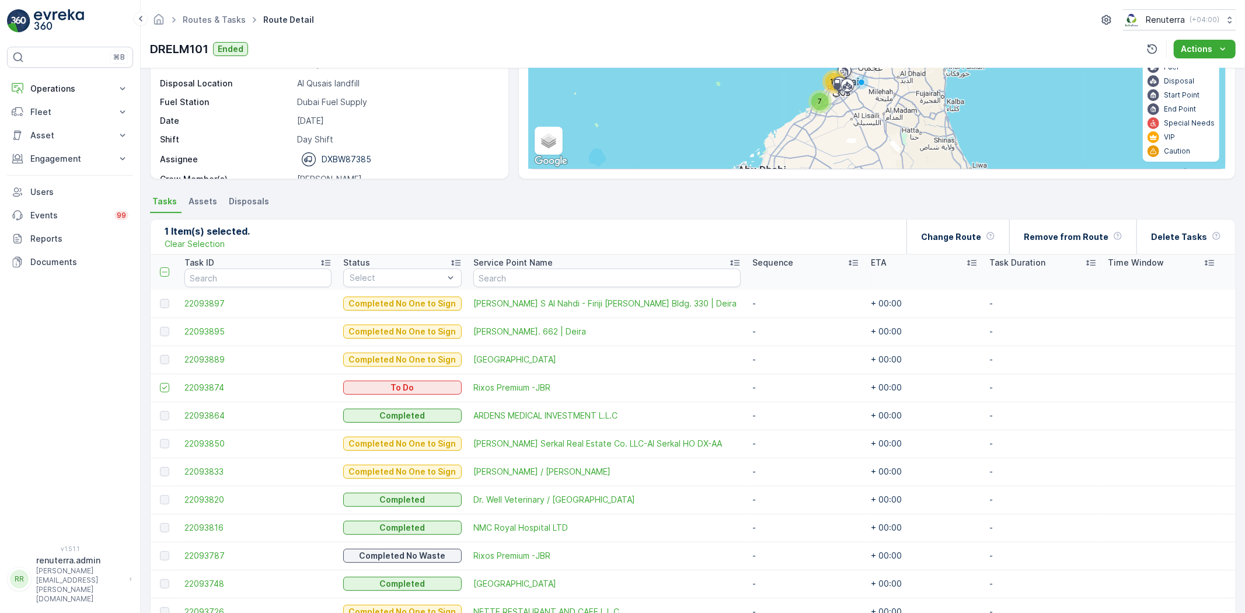
scroll to position [102, 0]
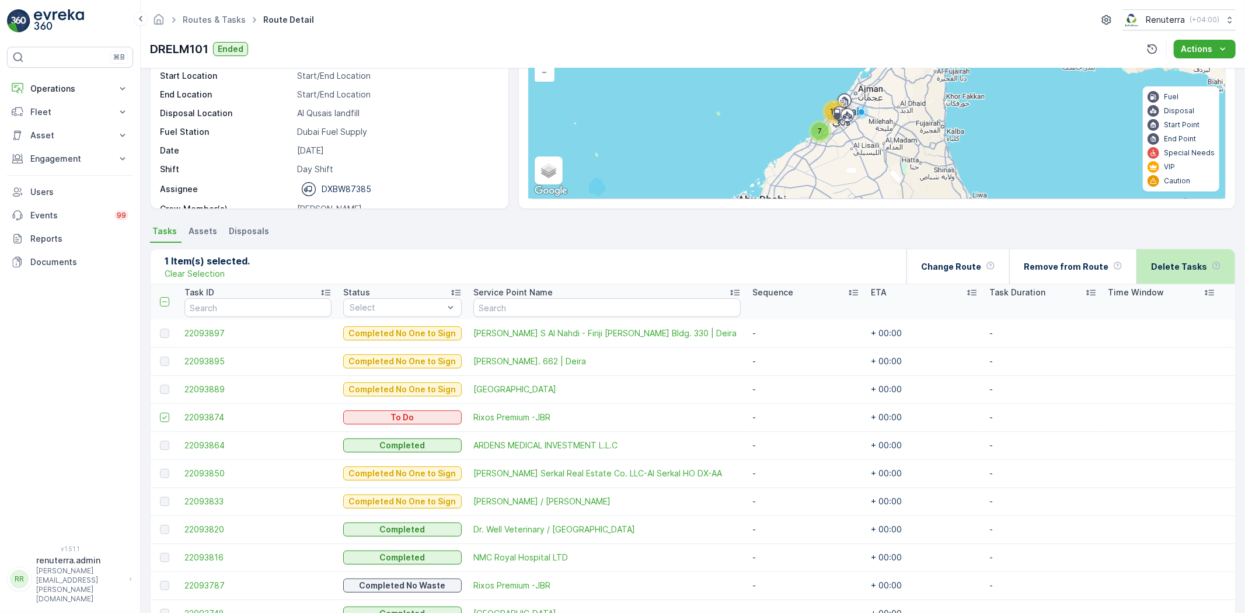
click at [1159, 259] on div "Delete Tasks" at bounding box center [1186, 266] width 70 height 34
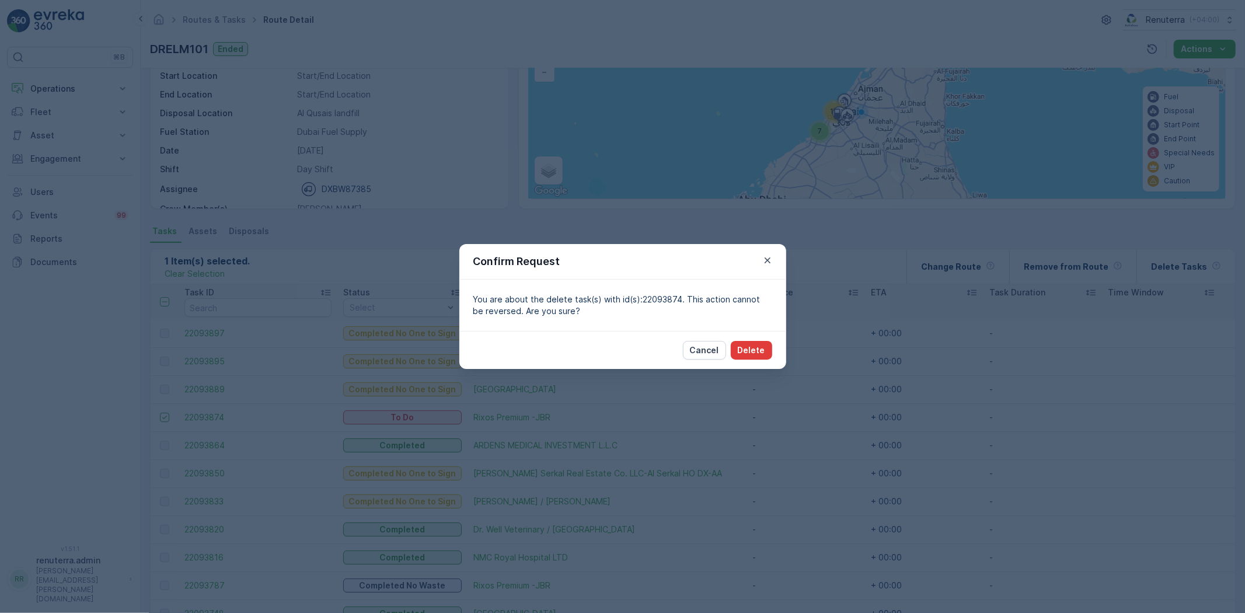
click at [738, 351] on button "Delete" at bounding box center [751, 350] width 41 height 19
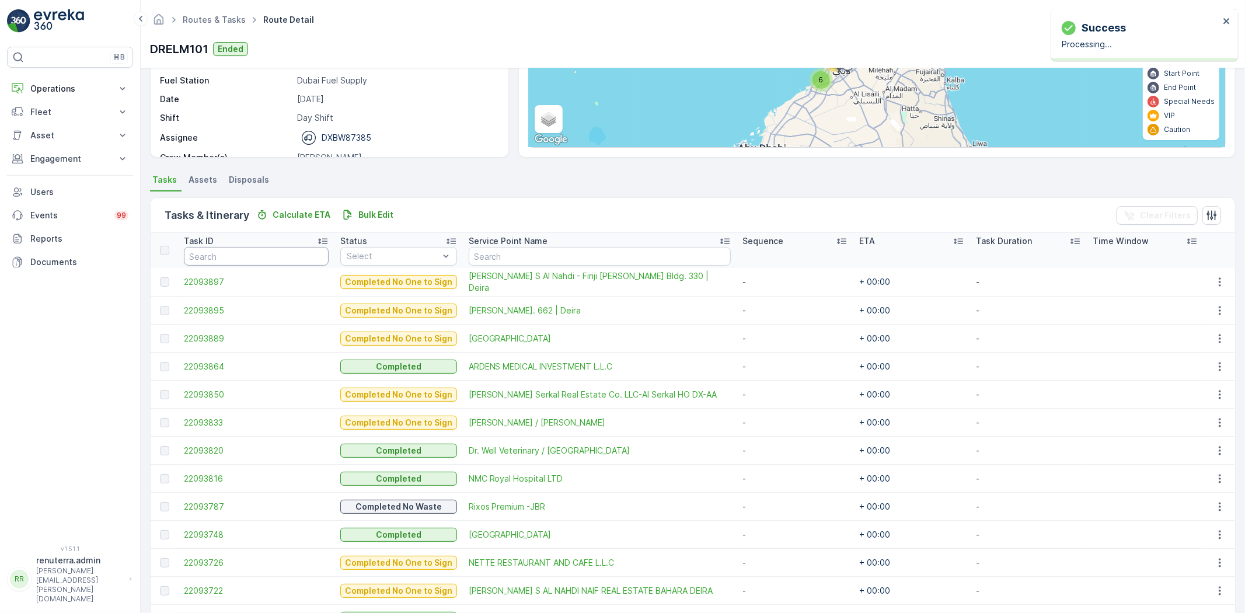
scroll to position [139, 0]
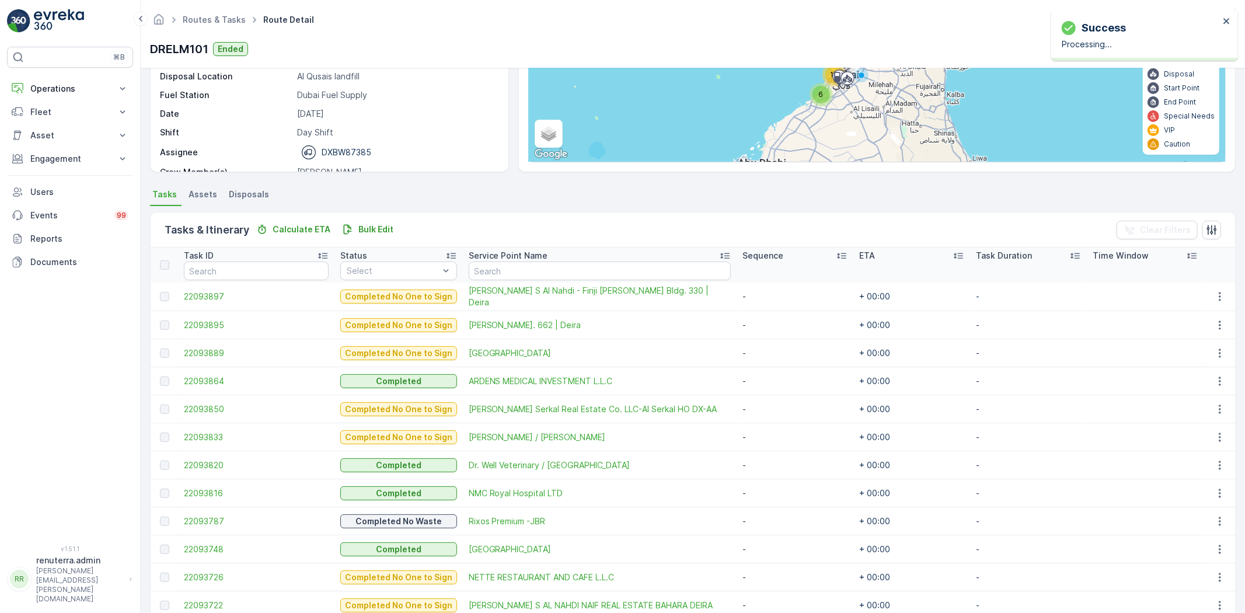
click at [203, 26] on ul "Routes & Tasks" at bounding box center [220, 20] width 81 height 17
click at [205, 21] on link "Routes & Tasks" at bounding box center [214, 20] width 63 height 10
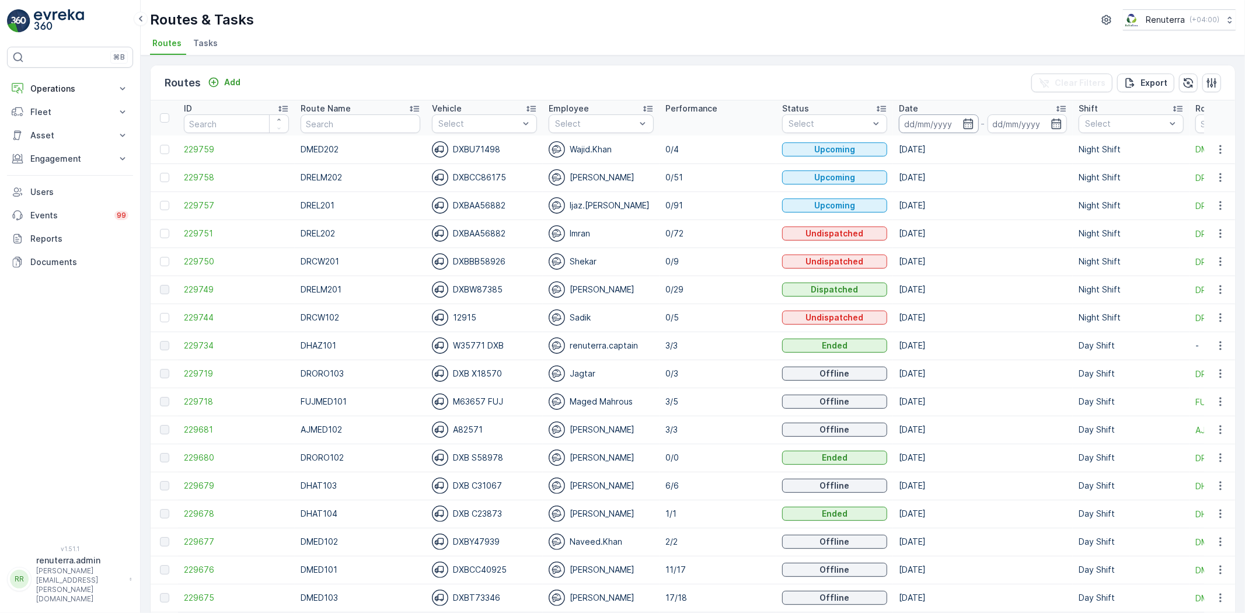
click at [921, 127] on input at bounding box center [939, 123] width 80 height 19
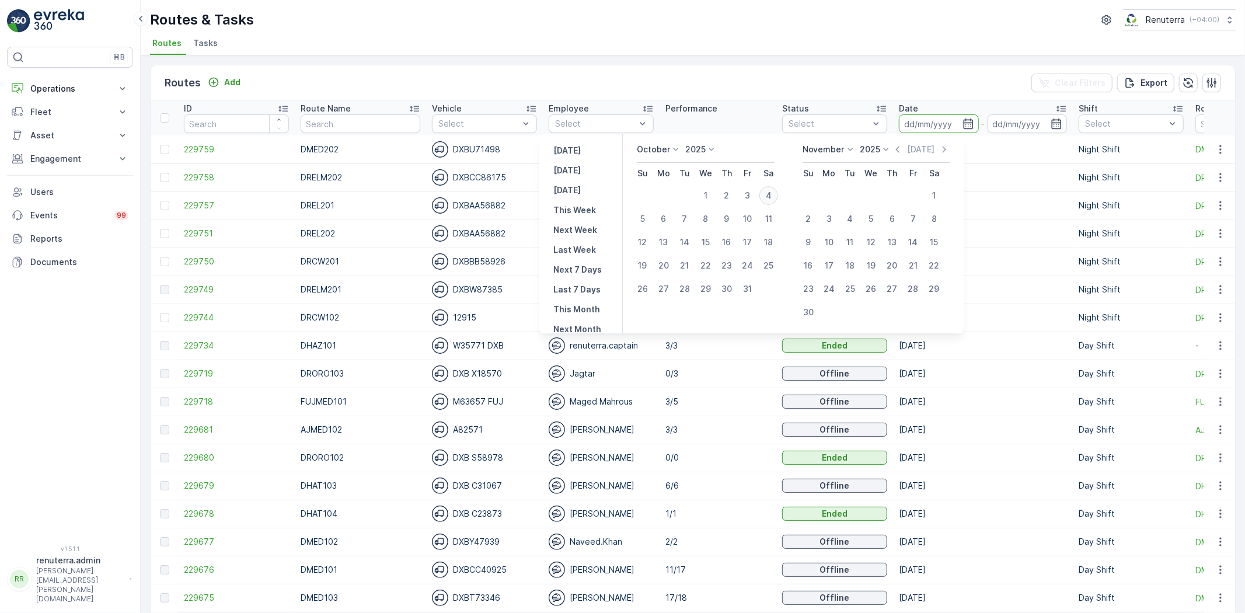
click at [777, 190] on div "4" at bounding box center [769, 195] width 19 height 19
type input "[DATE]"
click at [777, 190] on div "4" at bounding box center [769, 195] width 19 height 19
type input "[DATE]"
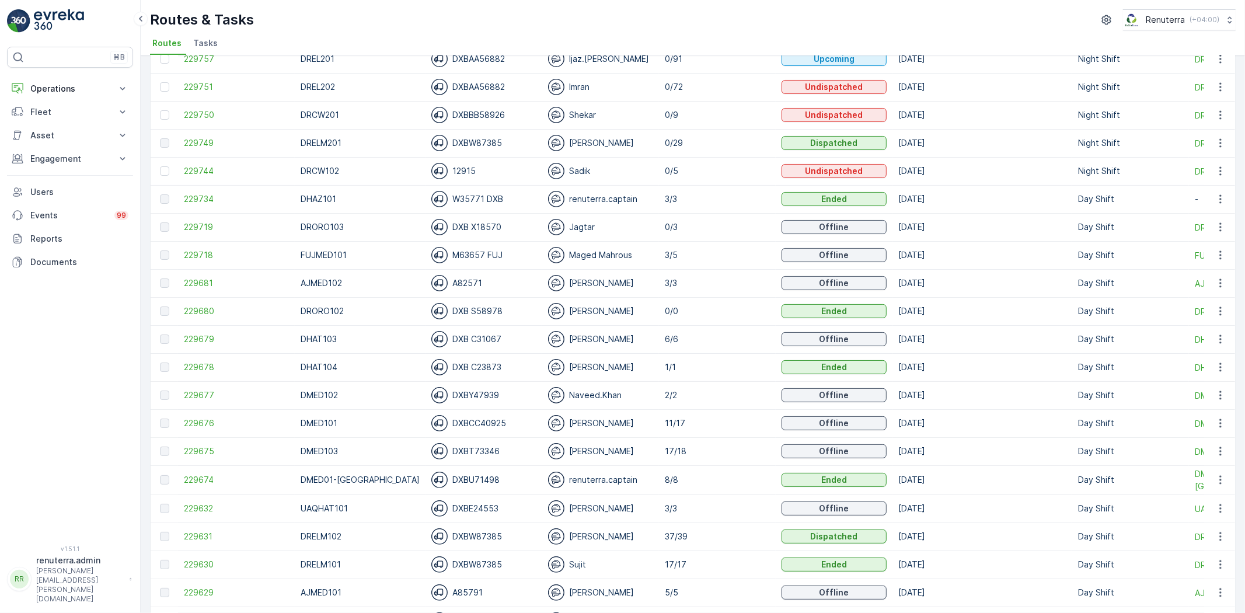
scroll to position [194, 0]
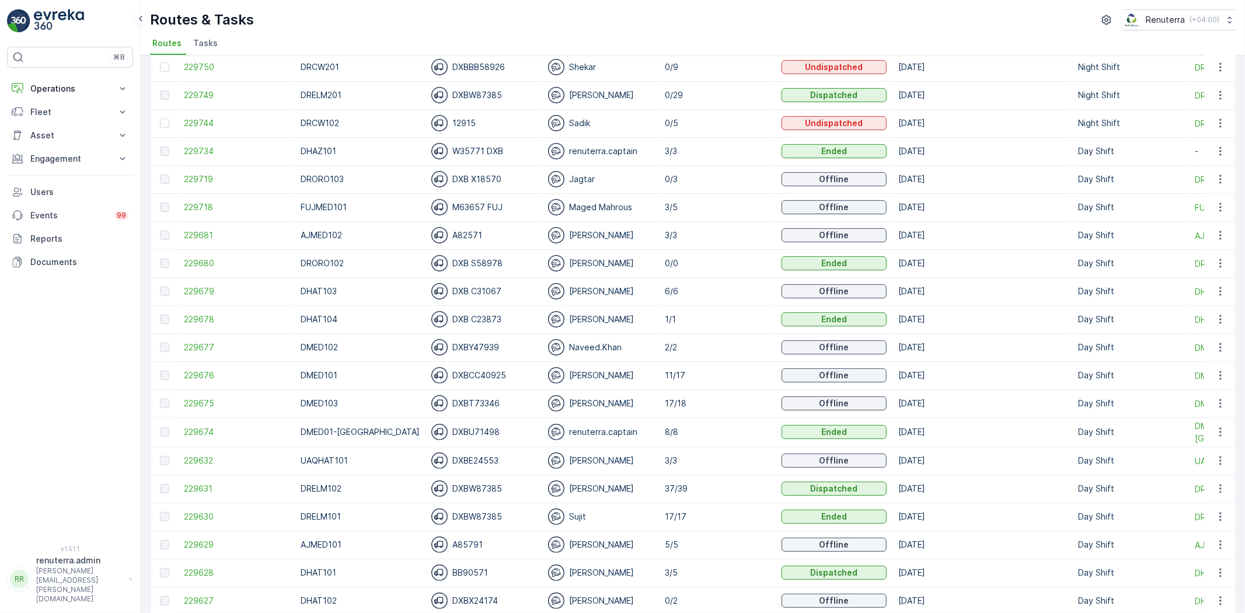
click at [204, 409] on td "229675" at bounding box center [236, 403] width 117 height 28
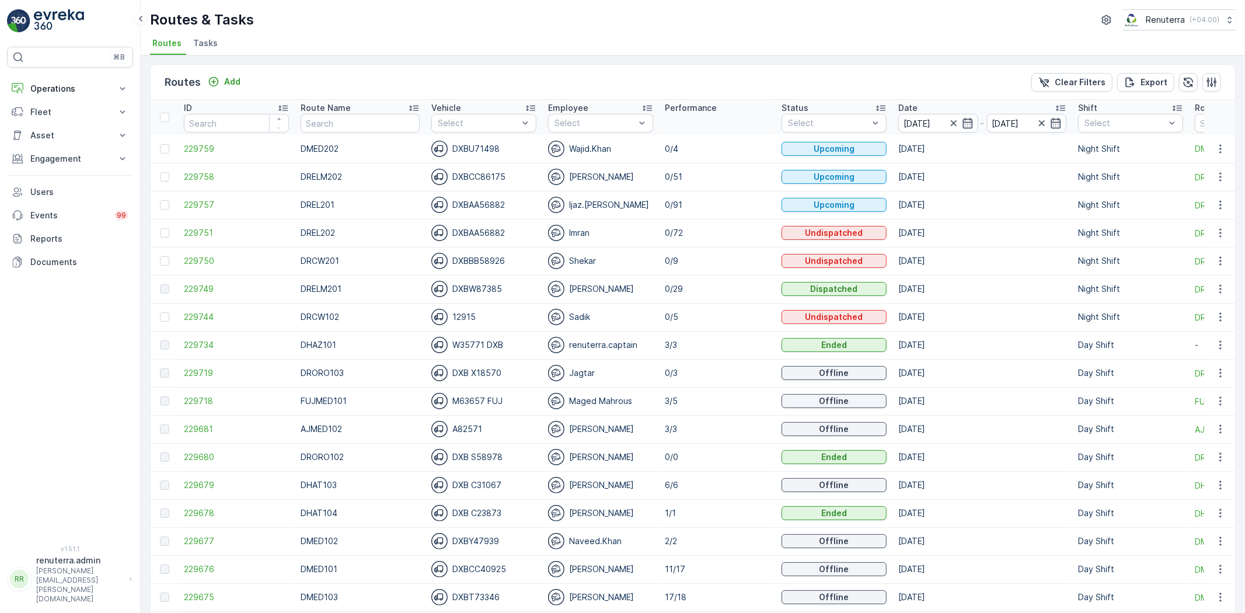
scroll to position [0, 0]
click at [384, 127] on input "text" at bounding box center [360, 123] width 119 height 19
type input "DHAT"
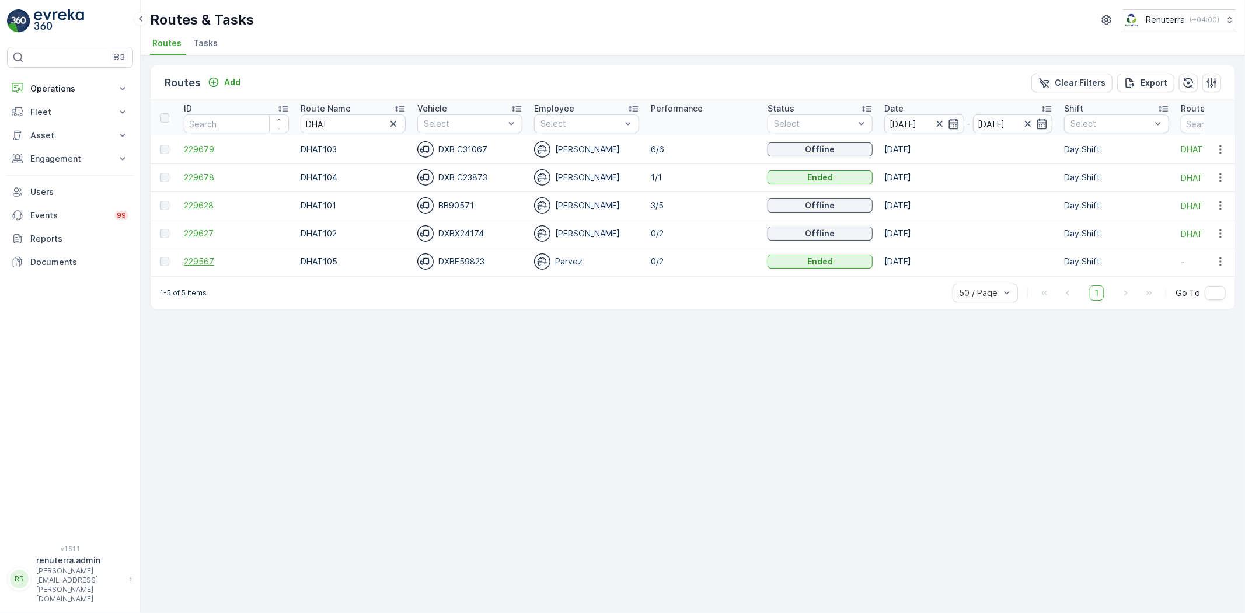
click at [231, 263] on span "229567" at bounding box center [236, 262] width 105 height 12
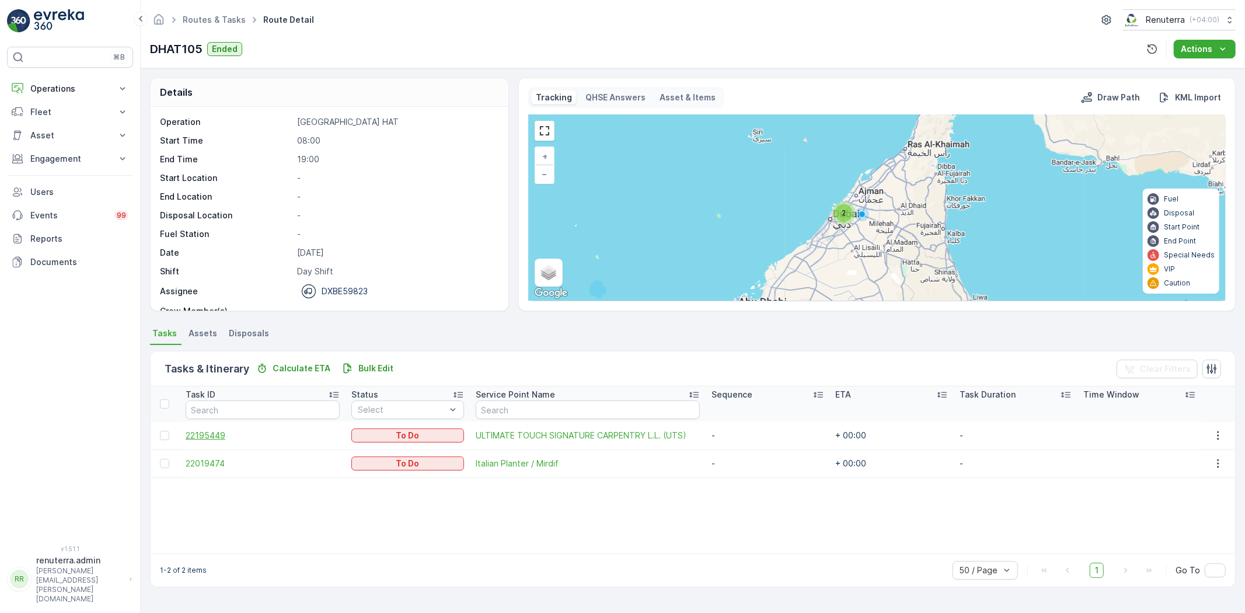
click at [202, 438] on span "22195449" at bounding box center [263, 436] width 155 height 12
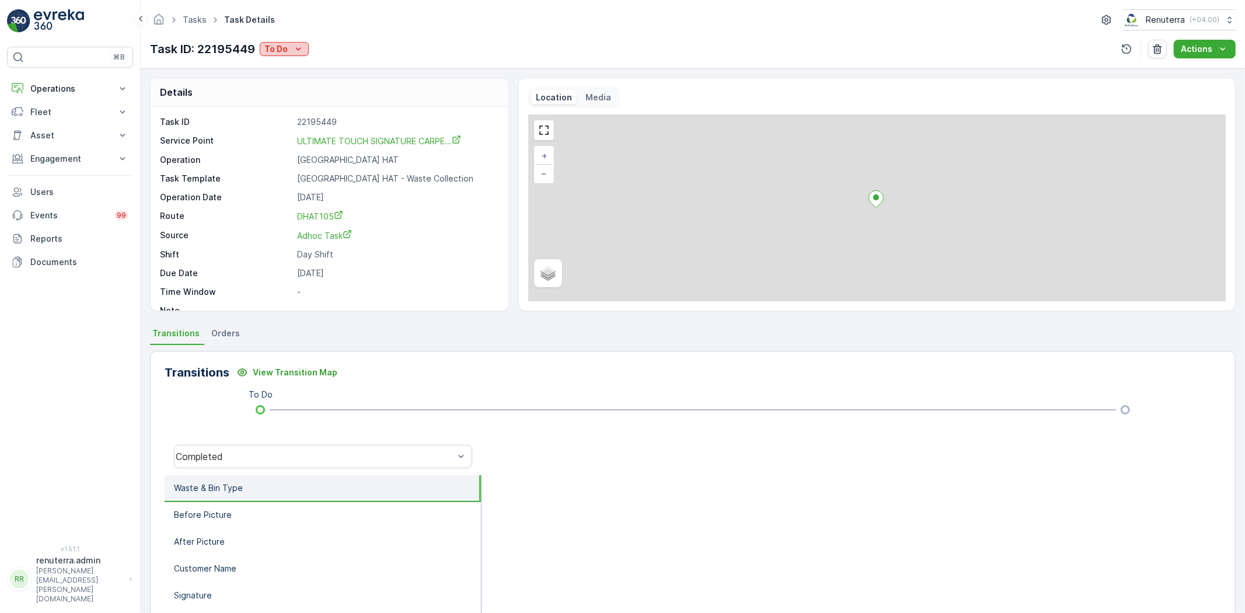
click at [280, 53] on p "To Do" at bounding box center [275, 49] width 23 height 12
click at [290, 65] on span "Completed" at bounding box center [289, 67] width 44 height 12
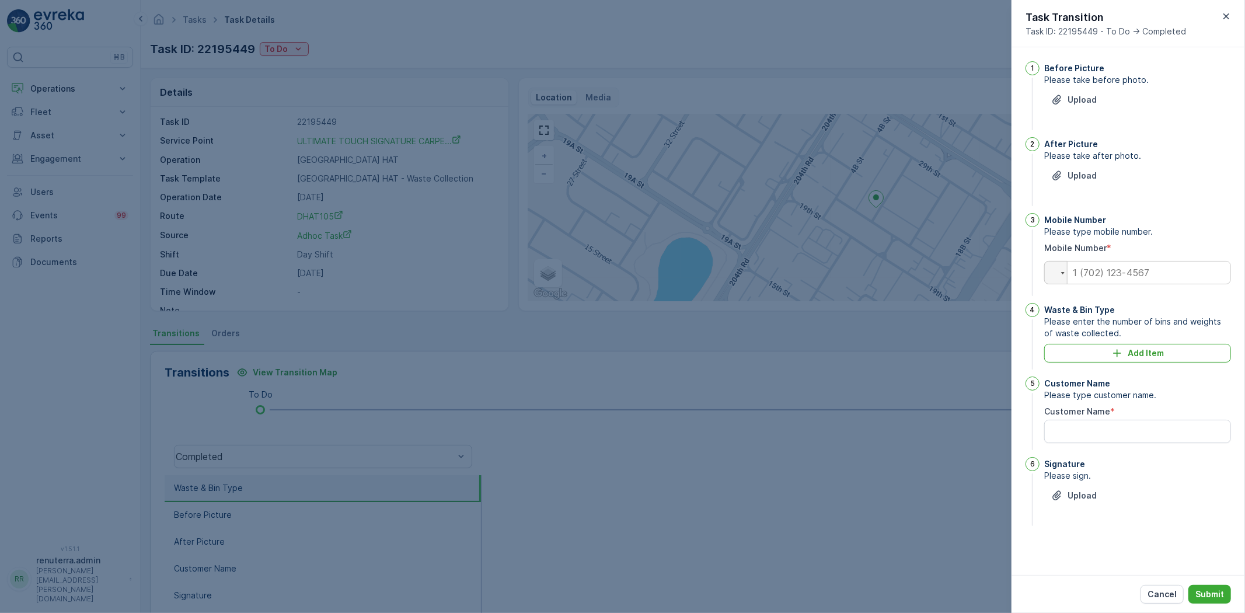
click at [1070, 110] on div "Upload" at bounding box center [1138, 106] width 187 height 33
click at [1066, 103] on div "Upload" at bounding box center [1075, 100] width 46 height 12
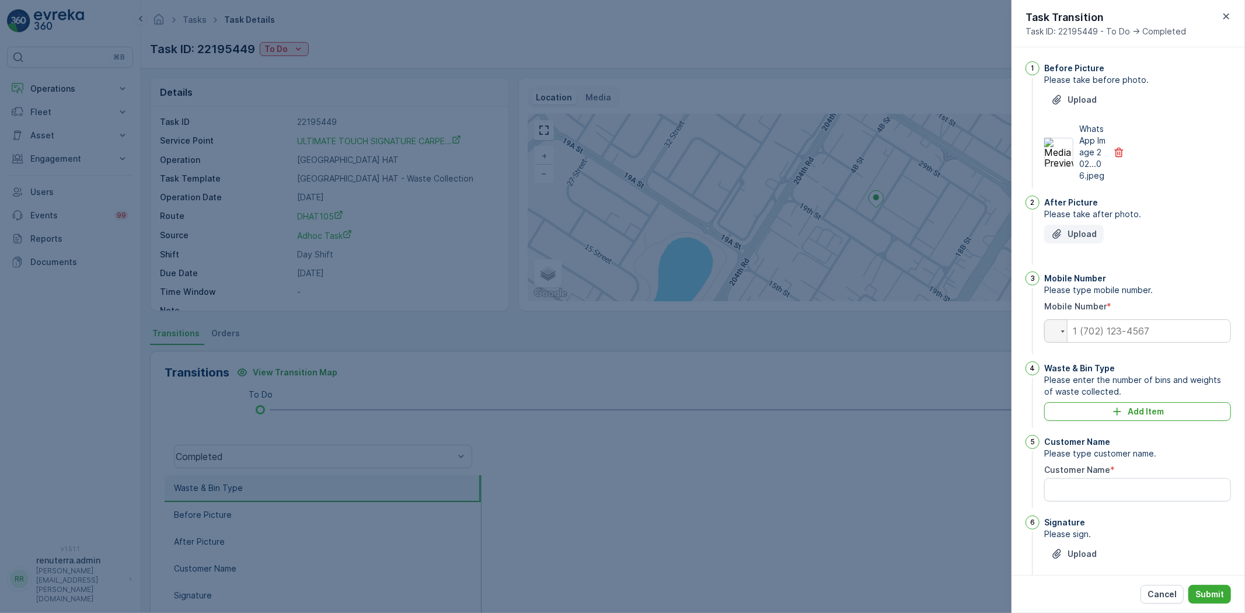
click at [1078, 240] on p "Upload" at bounding box center [1082, 234] width 29 height 12
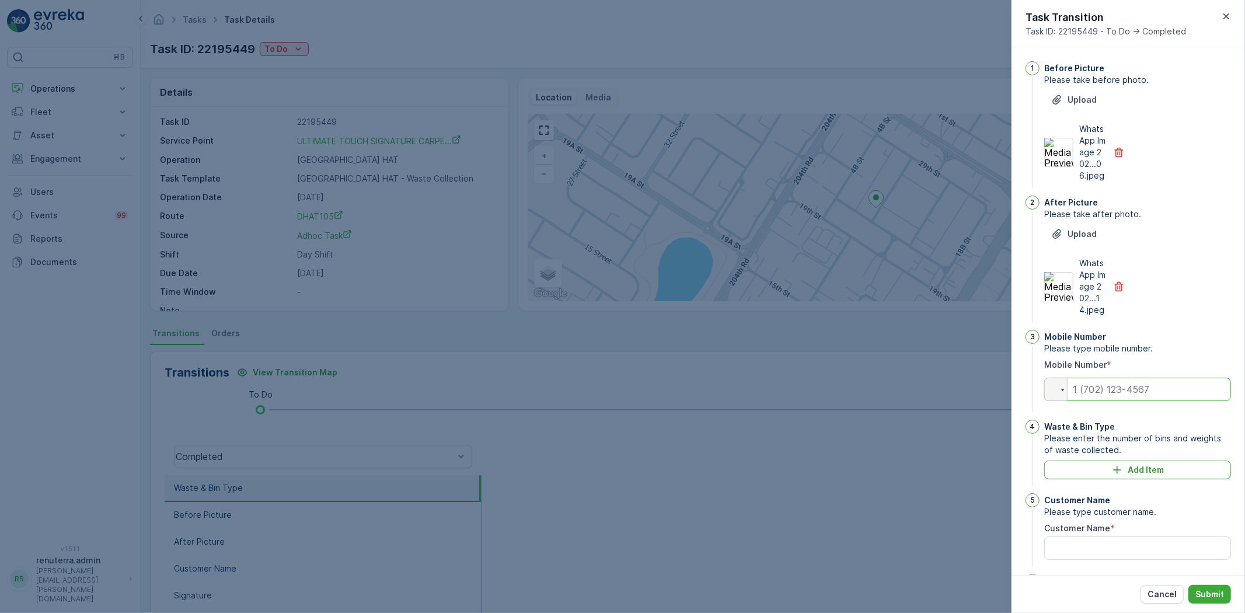
click at [1106, 401] on input "tel" at bounding box center [1138, 389] width 187 height 23
type input "0"
drag, startPoint x: 1052, startPoint y: 500, endPoint x: 1053, endPoint y: 490, distance: 10.0
click at [1052, 499] on div "1 Before Picture Please take before photo. Upload WhatsApp Image 202...06.jpeg …" at bounding box center [1129, 353] width 206 height 584
click at [1053, 479] on button "Add Item" at bounding box center [1138, 470] width 187 height 19
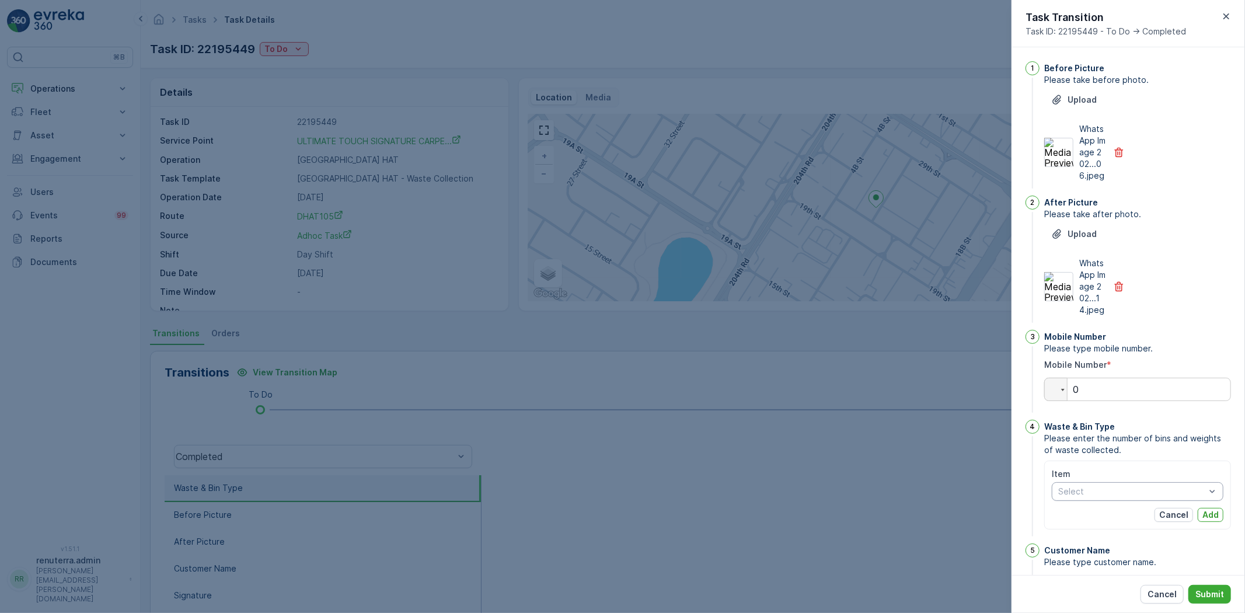
click at [1067, 501] on div "Select" at bounding box center [1138, 491] width 172 height 19
click at [1096, 516] on span "10cbm - General Waste" at bounding box center [1105, 510] width 92 height 9
click at [1081, 539] on Quantity "Actual Quantity" at bounding box center [1093, 531] width 83 height 19
type Quantity "1"
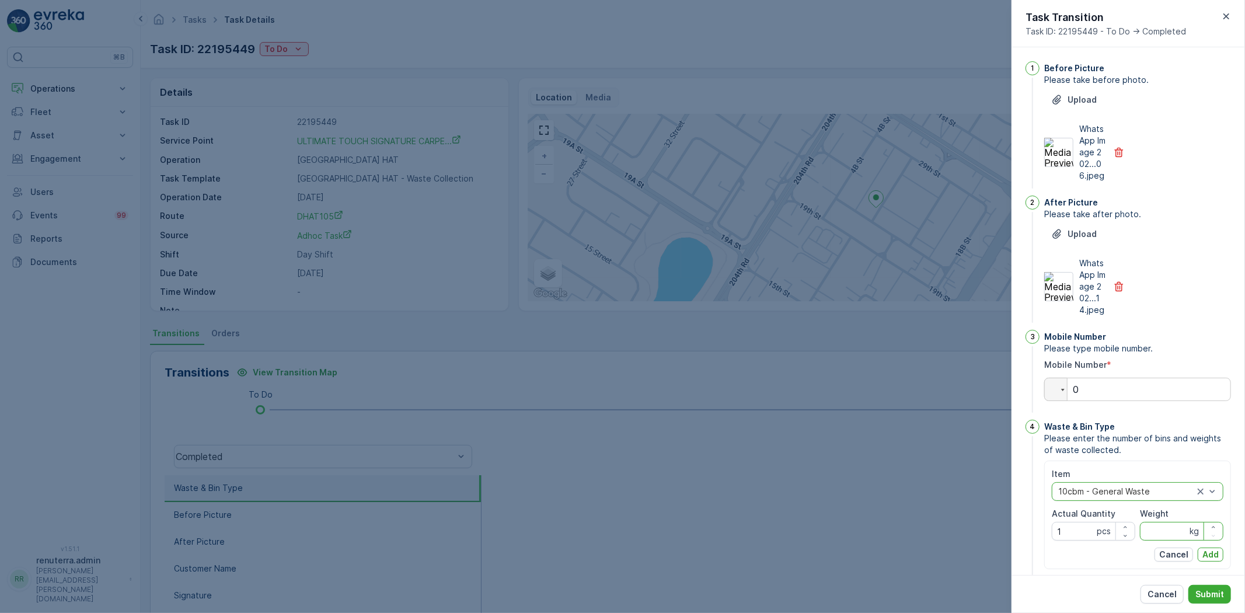
click at [1169, 541] on input "Weight" at bounding box center [1181, 531] width 83 height 19
type input "0"
click at [1222, 601] on button "Submit" at bounding box center [1210, 594] width 43 height 19
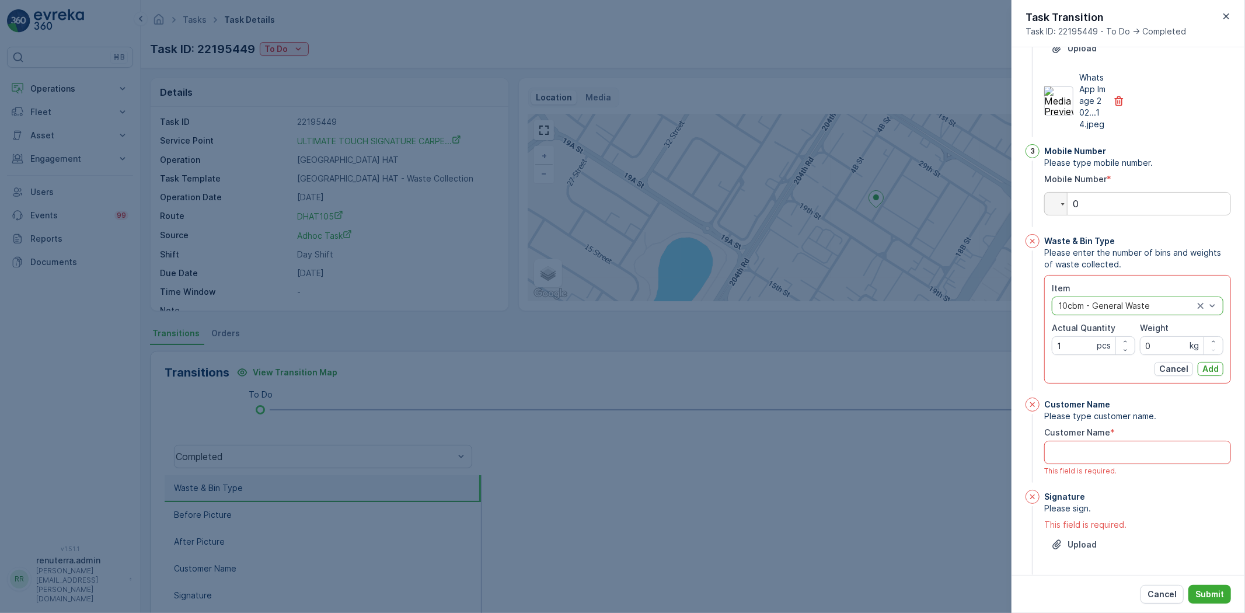
scroll to position [214, 0]
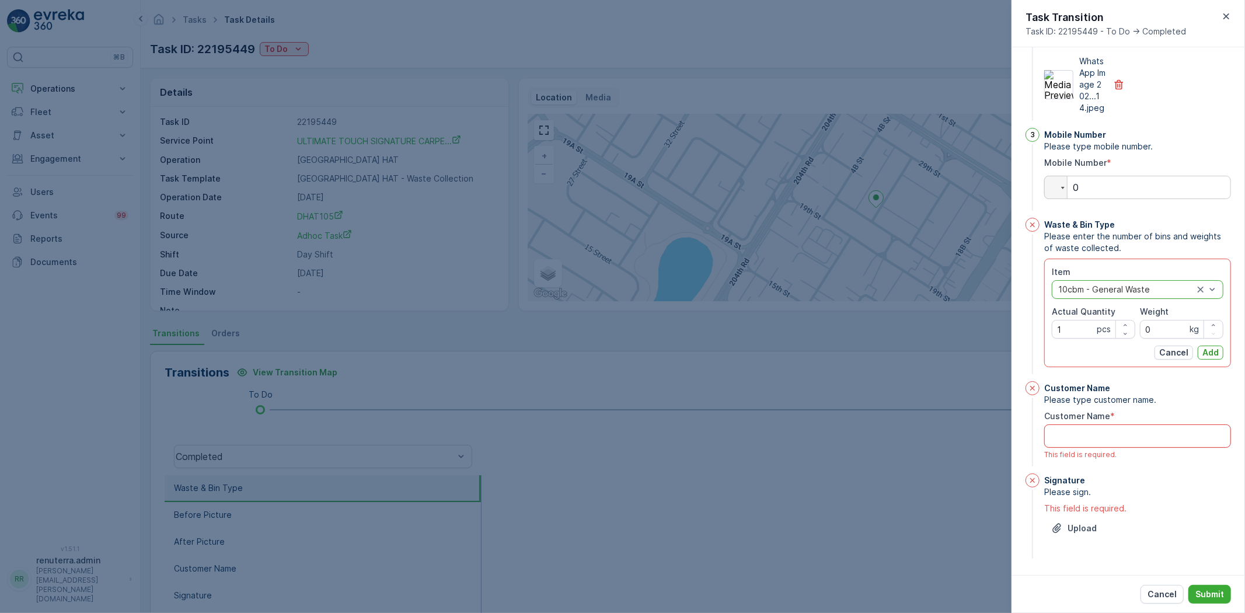
click at [1079, 435] on Name "Customer Name" at bounding box center [1138, 435] width 187 height 23
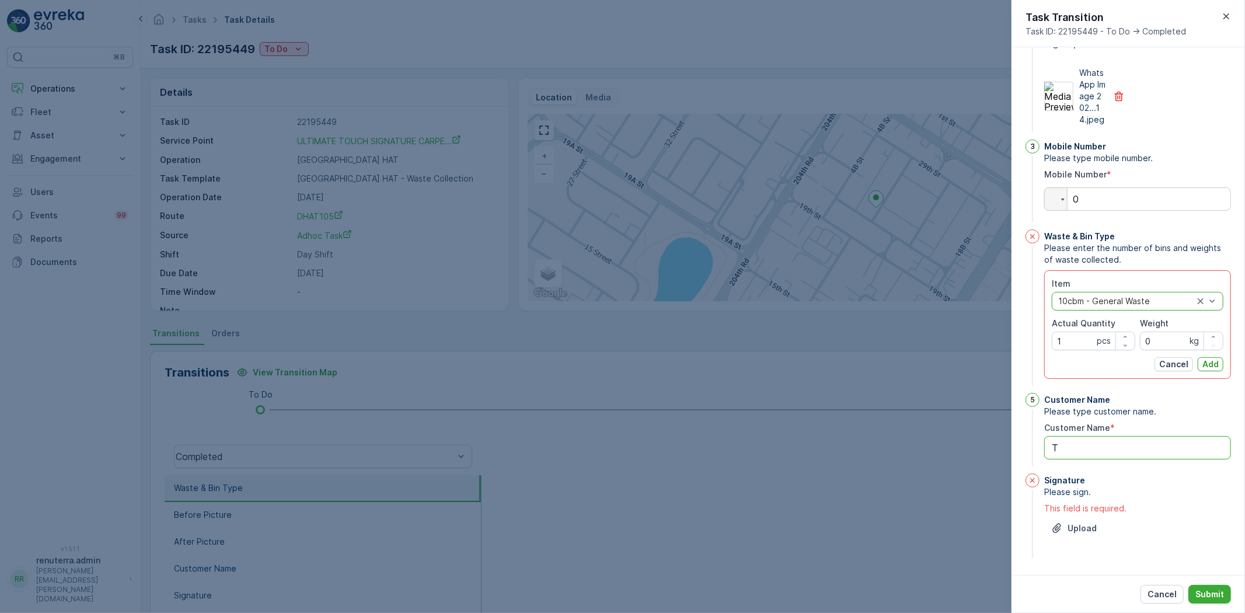
scroll to position [202, 0]
type Name "[PERSON_NAME]"
click at [1063, 528] on icon "Upload File" at bounding box center [1058, 529] width 12 height 12
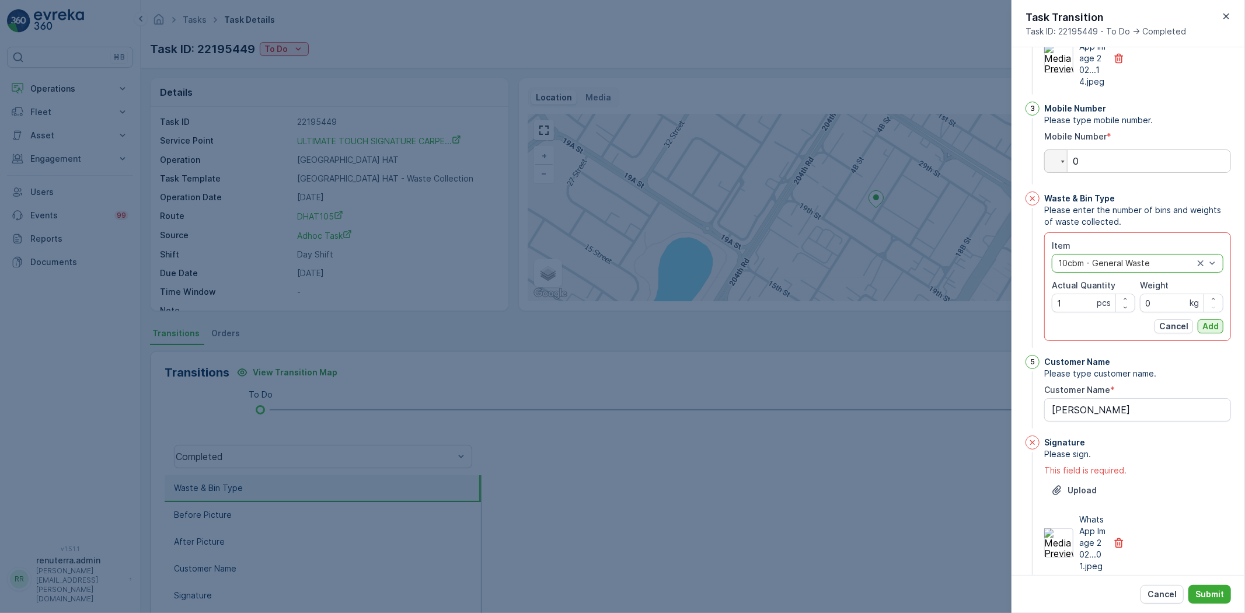
click at [1203, 332] on p "Add" at bounding box center [1211, 327] width 16 height 12
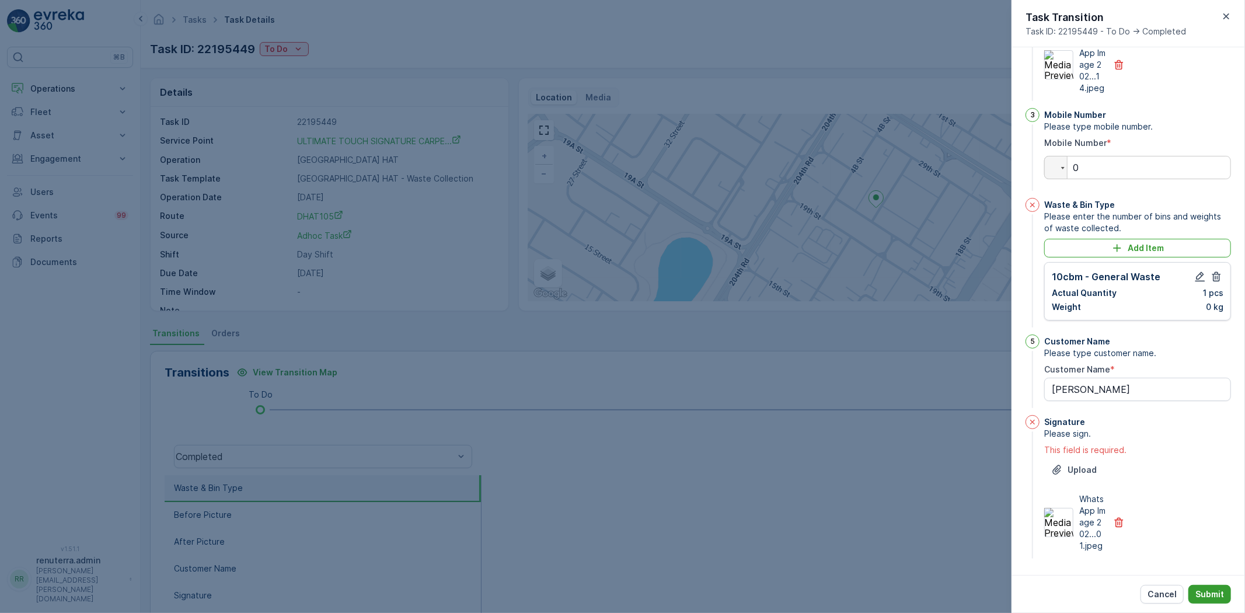
click at [1210, 598] on p "Submit" at bounding box center [1210, 595] width 29 height 12
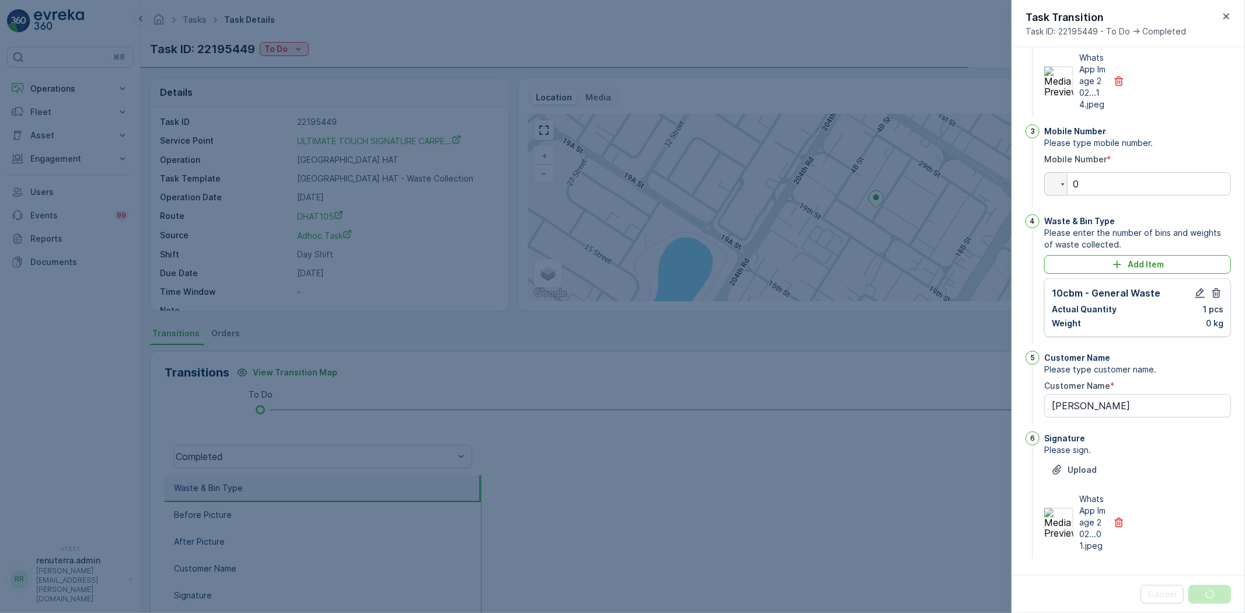
scroll to position [0, 0]
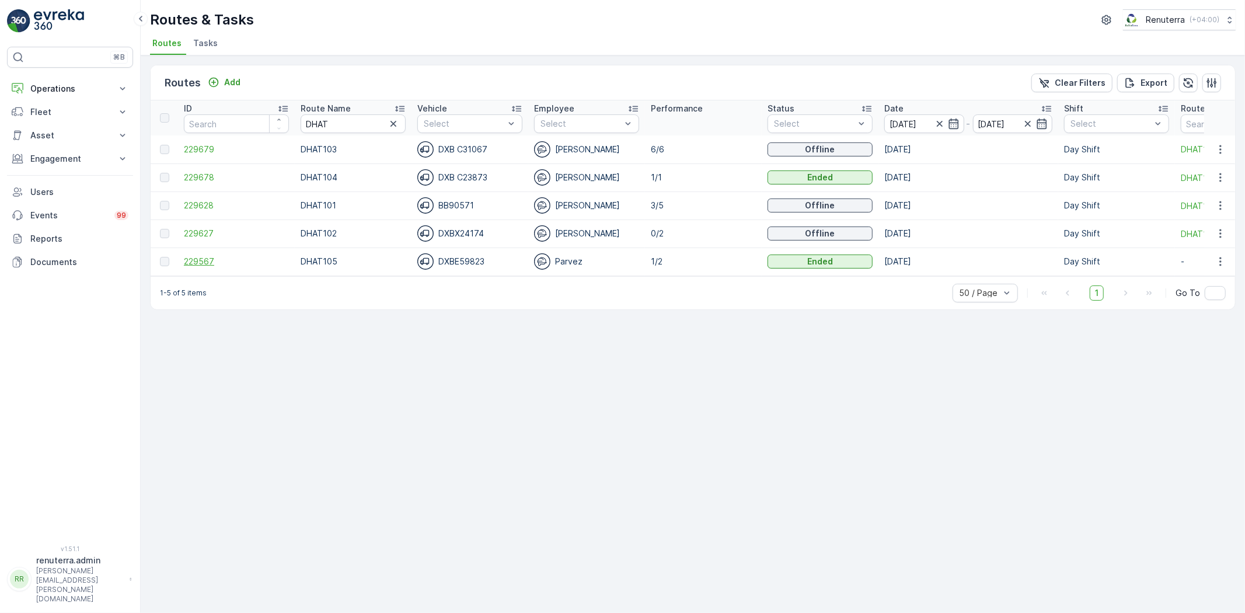
click at [235, 259] on span "229567" at bounding box center [236, 262] width 105 height 12
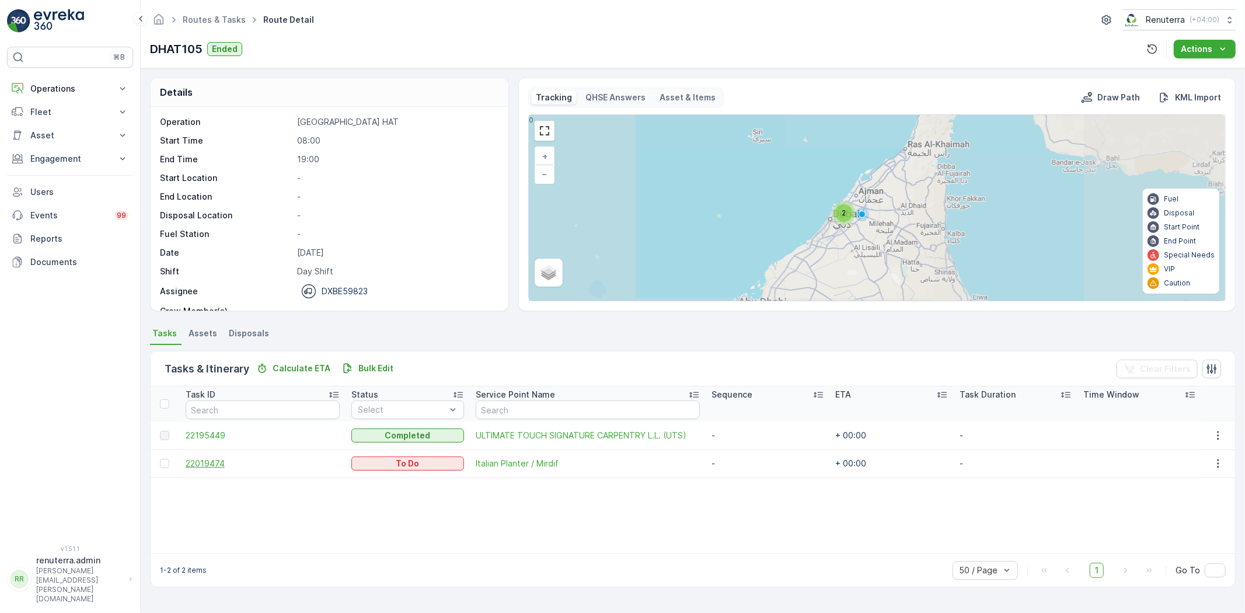
click at [240, 466] on span "22019474" at bounding box center [263, 464] width 155 height 12
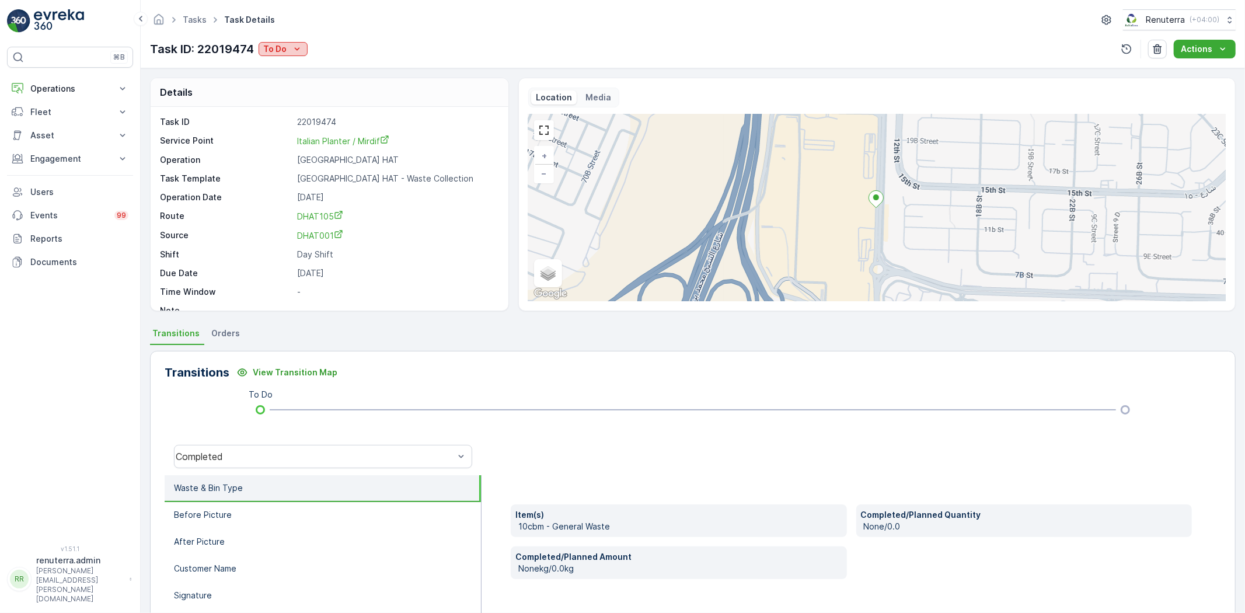
click at [278, 54] on p "To Do" at bounding box center [274, 49] width 23 height 12
click at [283, 61] on span "Completed" at bounding box center [288, 67] width 44 height 12
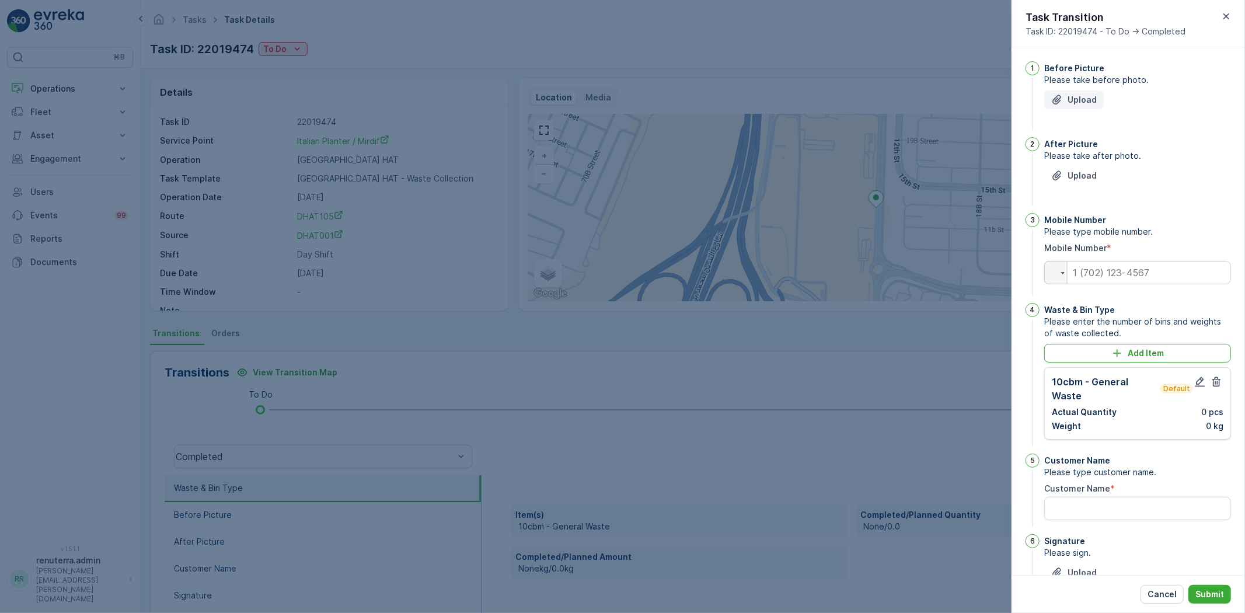
click at [1073, 106] on button "Upload" at bounding box center [1075, 99] width 60 height 19
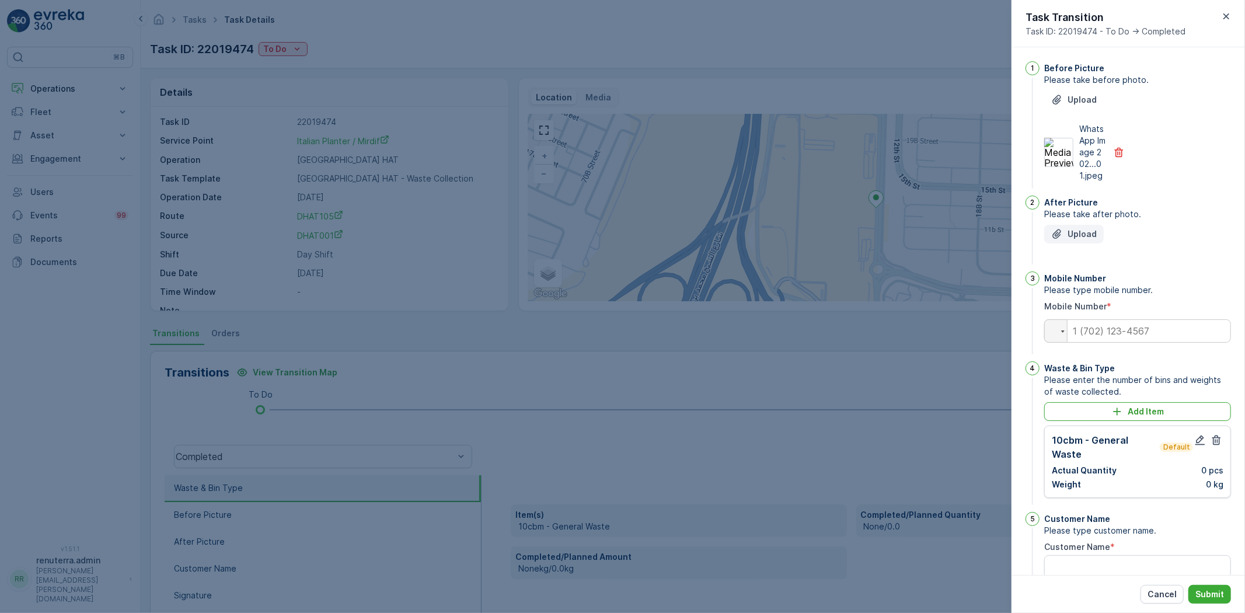
click at [1064, 240] on div "Upload" at bounding box center [1075, 234] width 46 height 12
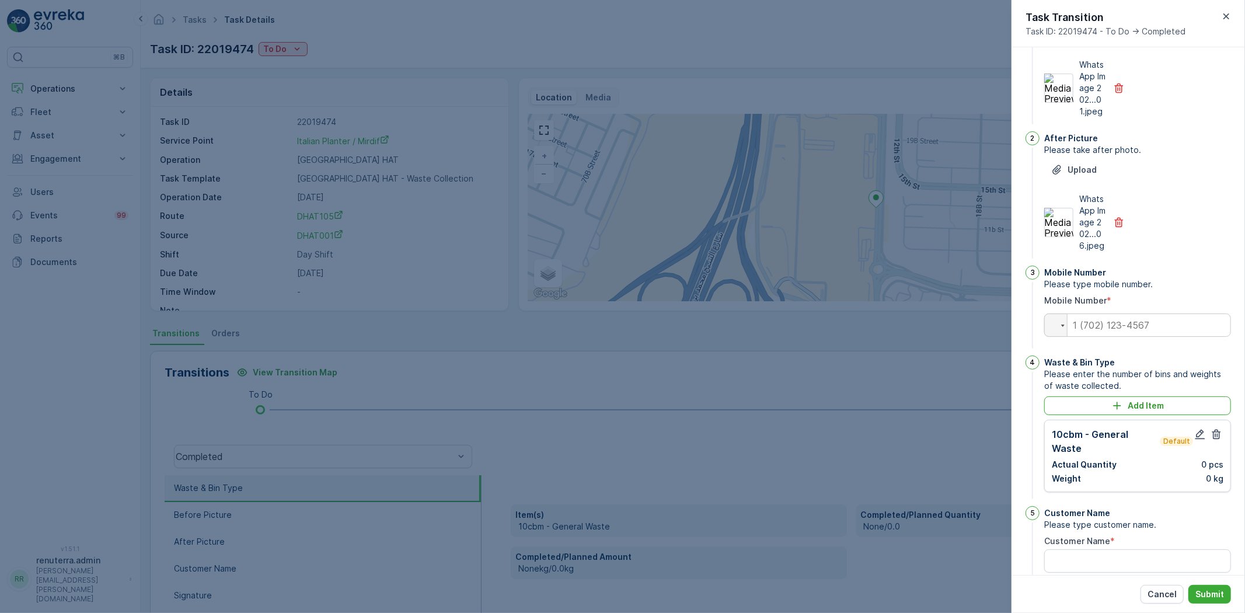
scroll to position [65, 0]
click at [1094, 336] on input "tel" at bounding box center [1138, 324] width 187 height 23
type input "0"
click at [1071, 415] on button "Add Item" at bounding box center [1138, 405] width 187 height 19
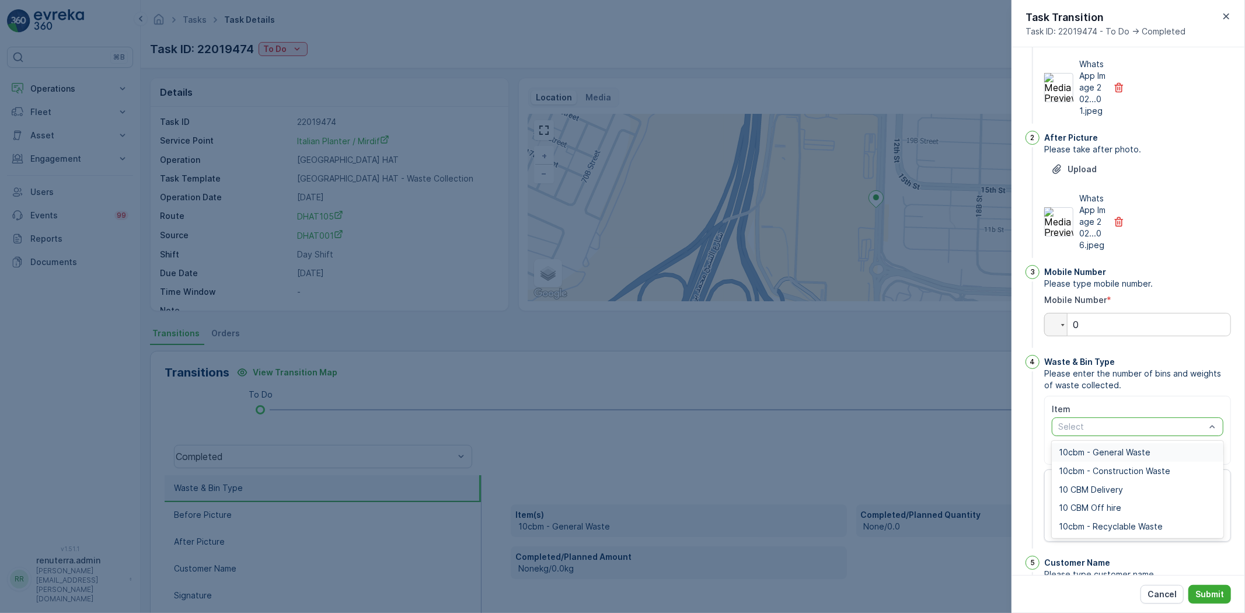
click at [1092, 462] on div "10cbm - General Waste" at bounding box center [1138, 452] width 172 height 19
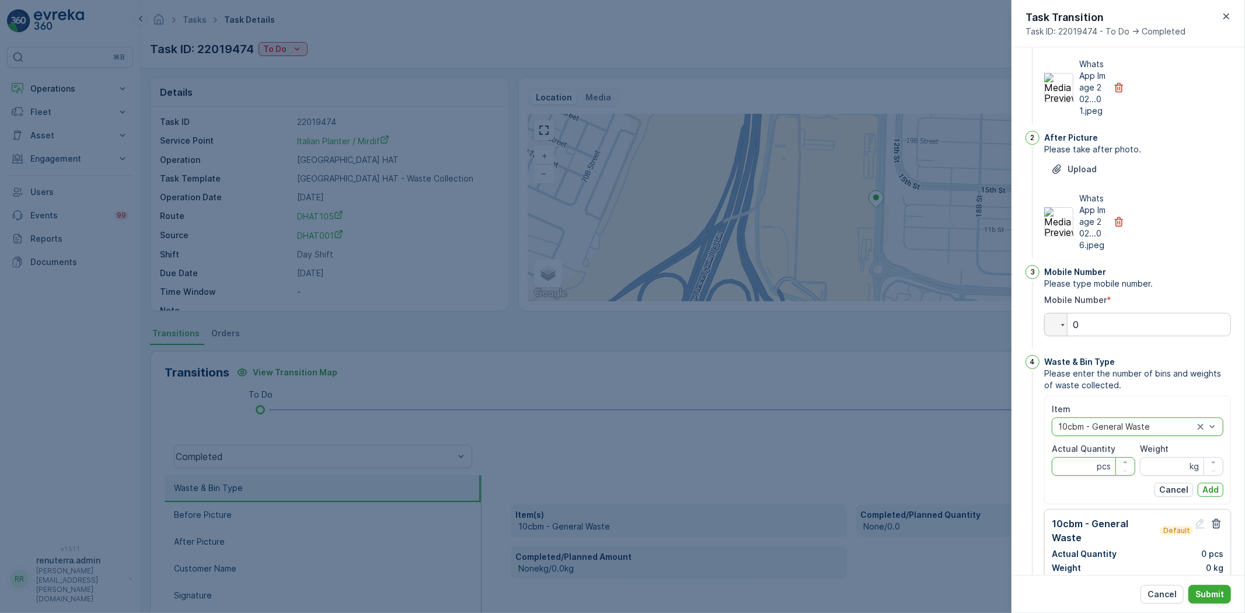
click at [1081, 476] on Quantity "Actual Quantity" at bounding box center [1093, 466] width 83 height 19
type Quantity "1"
drag, startPoint x: 1174, startPoint y: 489, endPoint x: 1175, endPoint y: 500, distance: 11.2
click at [1176, 476] on input "Weight" at bounding box center [1181, 466] width 83 height 19
type input "0"
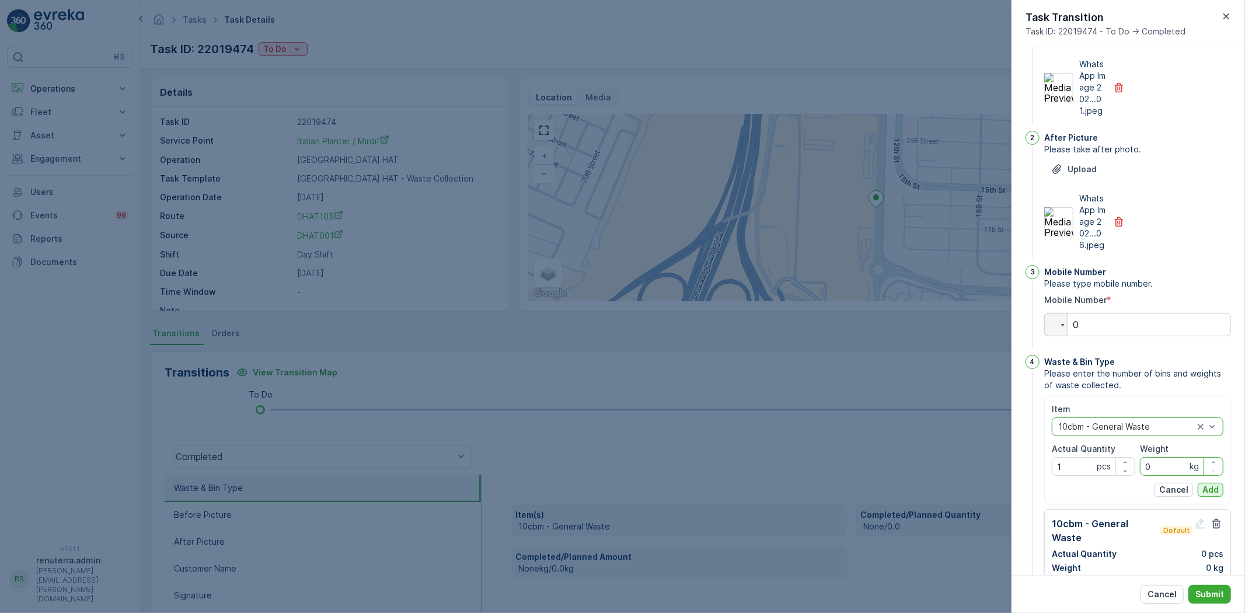
click at [1216, 496] on p "Add" at bounding box center [1211, 490] width 16 height 12
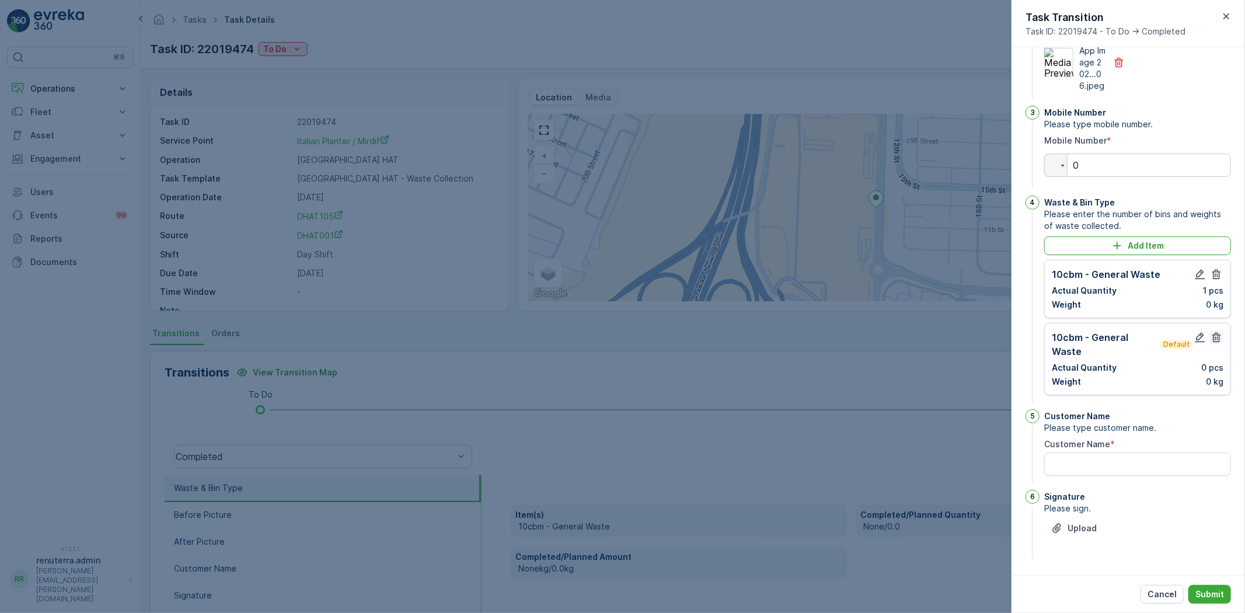
click at [1213, 339] on icon "button" at bounding box center [1217, 338] width 9 height 10
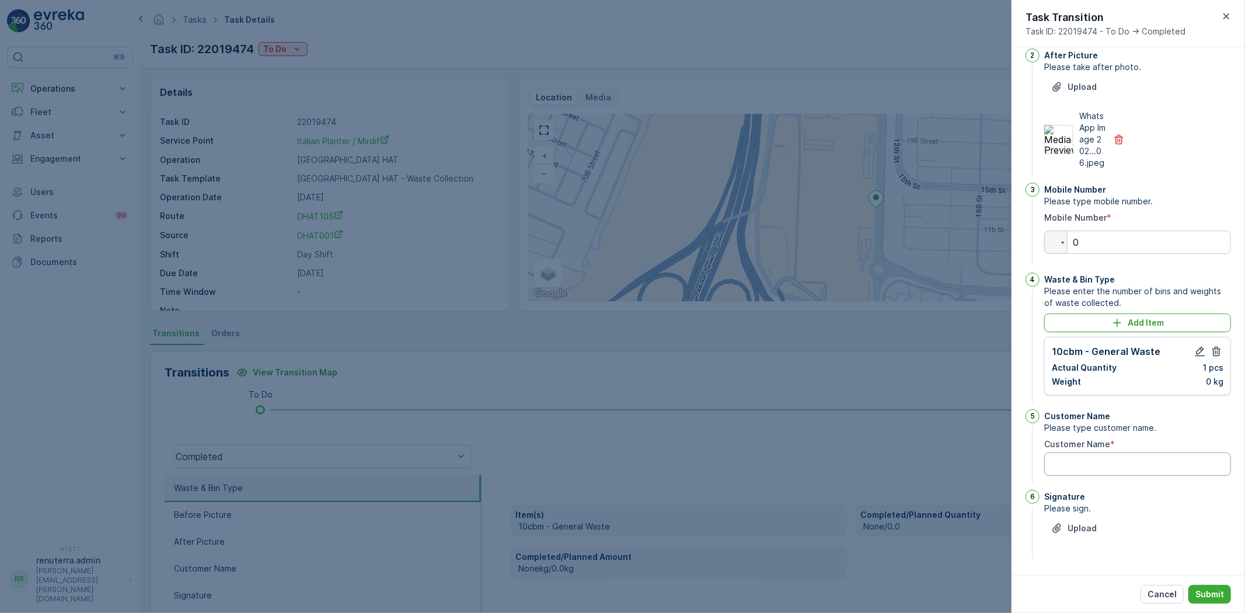
scroll to position [170, 0]
click at [1106, 462] on Name "Customer Name" at bounding box center [1138, 463] width 187 height 23
click at [1084, 463] on Name "ITP -MIrdif" at bounding box center [1138, 463] width 187 height 23
type Name "ITP -mirdif"
click at [1094, 523] on p "Upload" at bounding box center [1082, 529] width 29 height 12
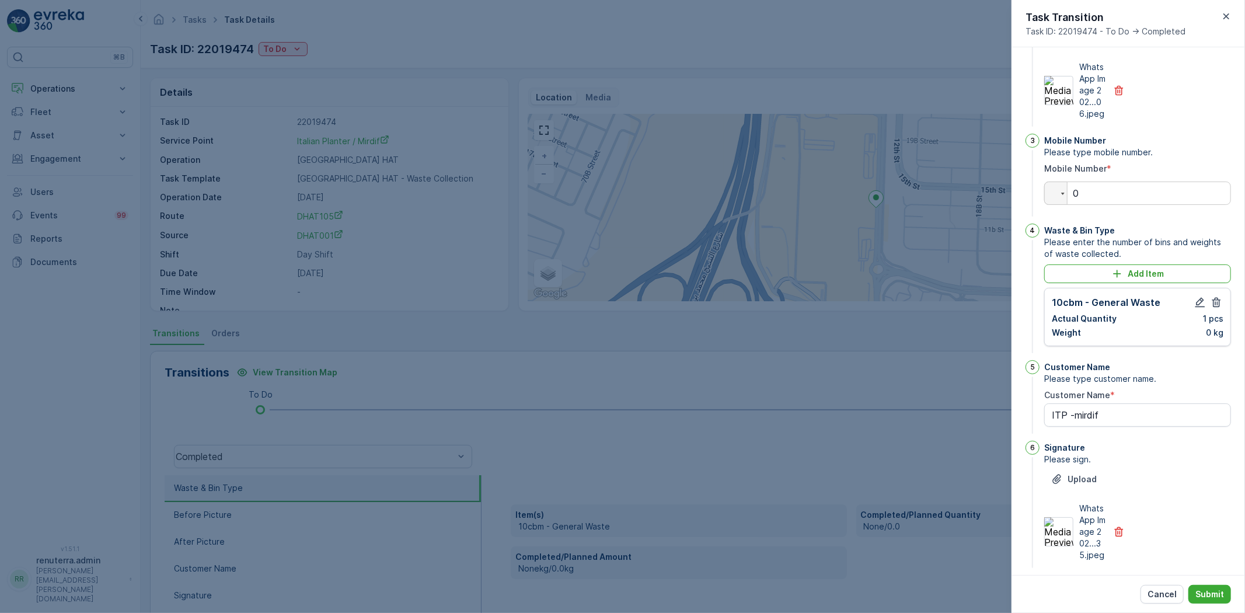
scroll to position [241, 0]
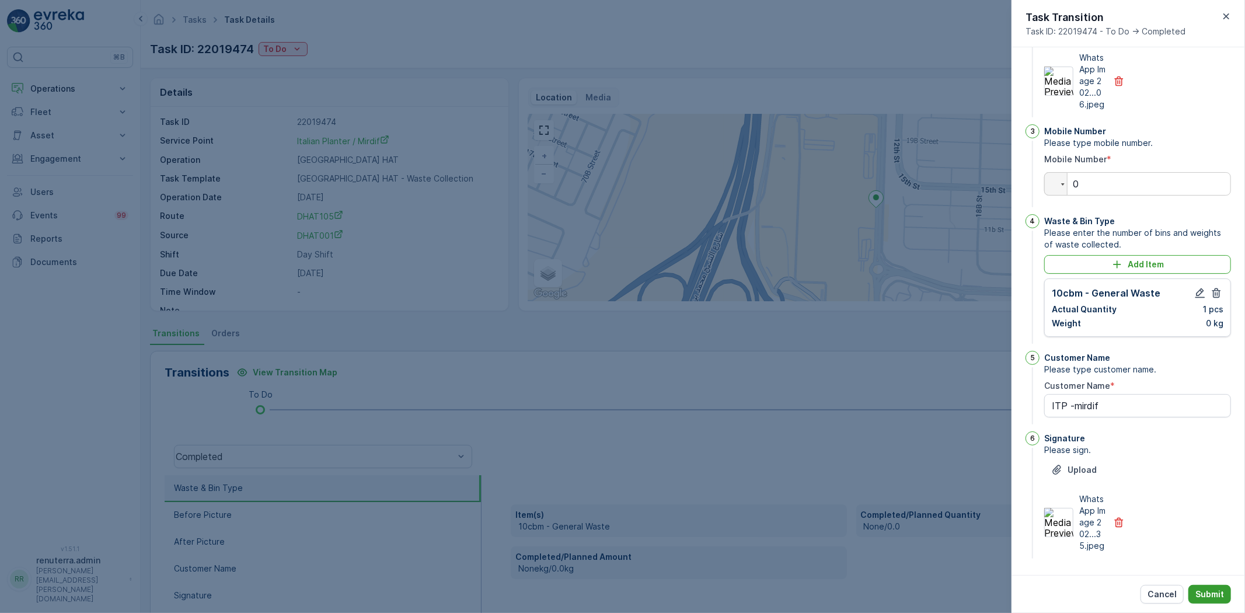
click at [1204, 590] on p "Submit" at bounding box center [1210, 595] width 29 height 12
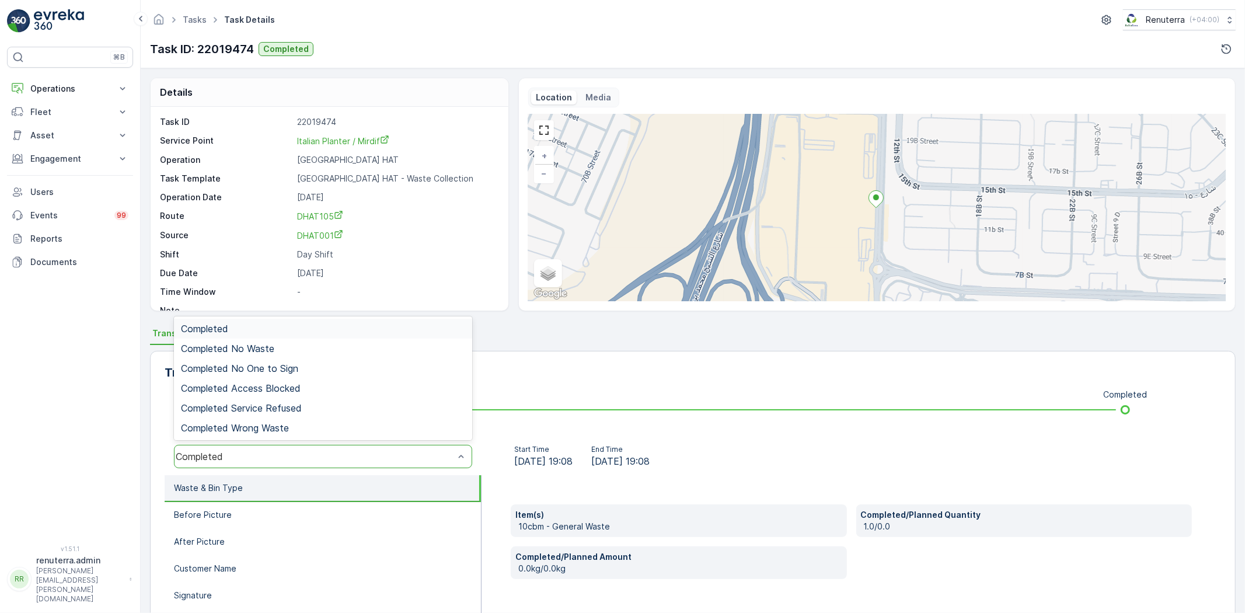
click at [232, 334] on div "Completed" at bounding box center [323, 329] width 298 height 20
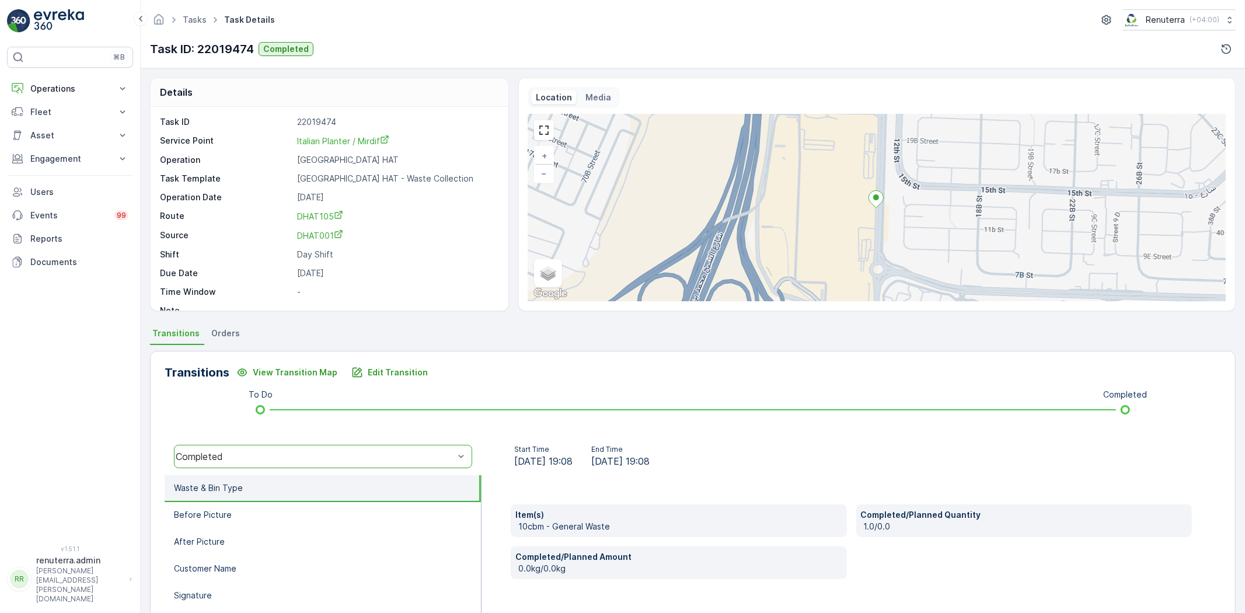
click at [210, 33] on div "Tasks Task Details Renuterra ( +04:00 ) Task ID: 22019474 Completed" at bounding box center [693, 34] width 1105 height 68
click at [201, 21] on link "Tasks" at bounding box center [195, 20] width 24 height 10
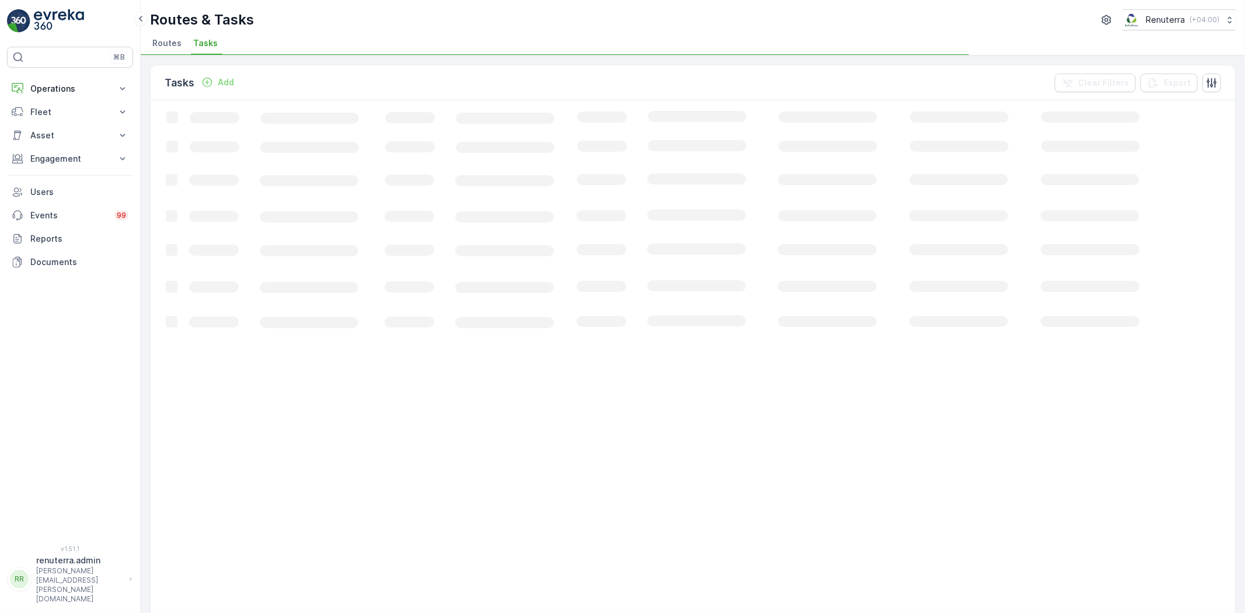
click at [172, 33] on div "Routes & Tasks Renuterra ( +04:00 ) Routes Tasks" at bounding box center [693, 27] width 1105 height 55
click at [172, 43] on span "Routes" at bounding box center [166, 43] width 29 height 12
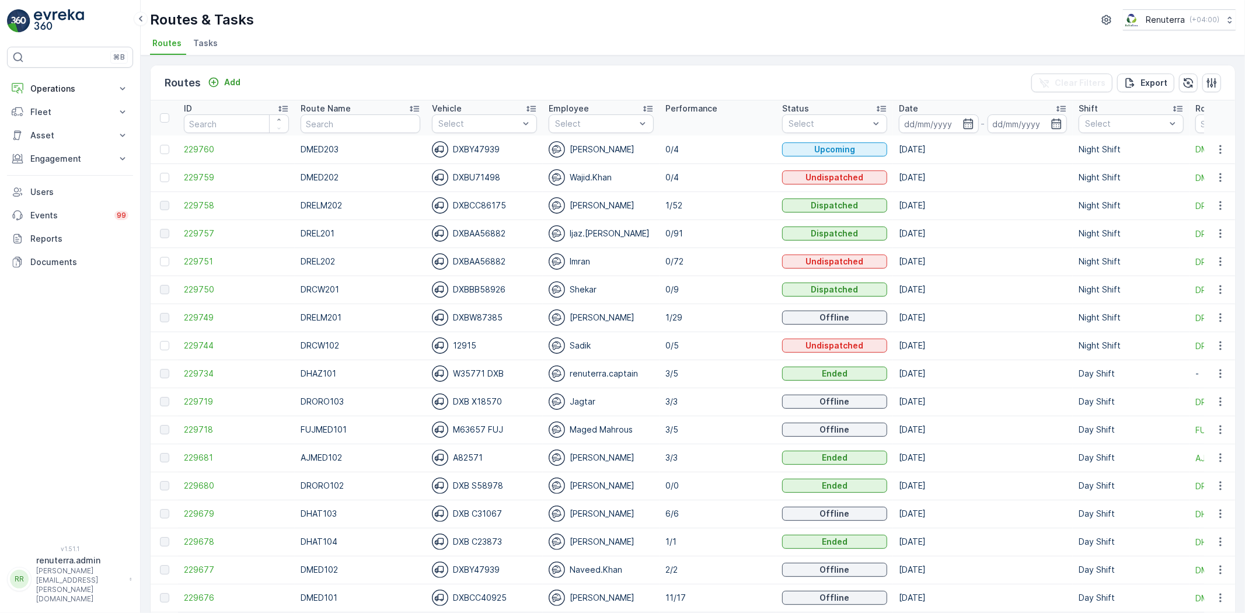
click at [351, 130] on th "Route Name" at bounding box center [360, 117] width 131 height 35
click at [345, 123] on input "text" at bounding box center [361, 123] width 120 height 19
type input "DHAT101"
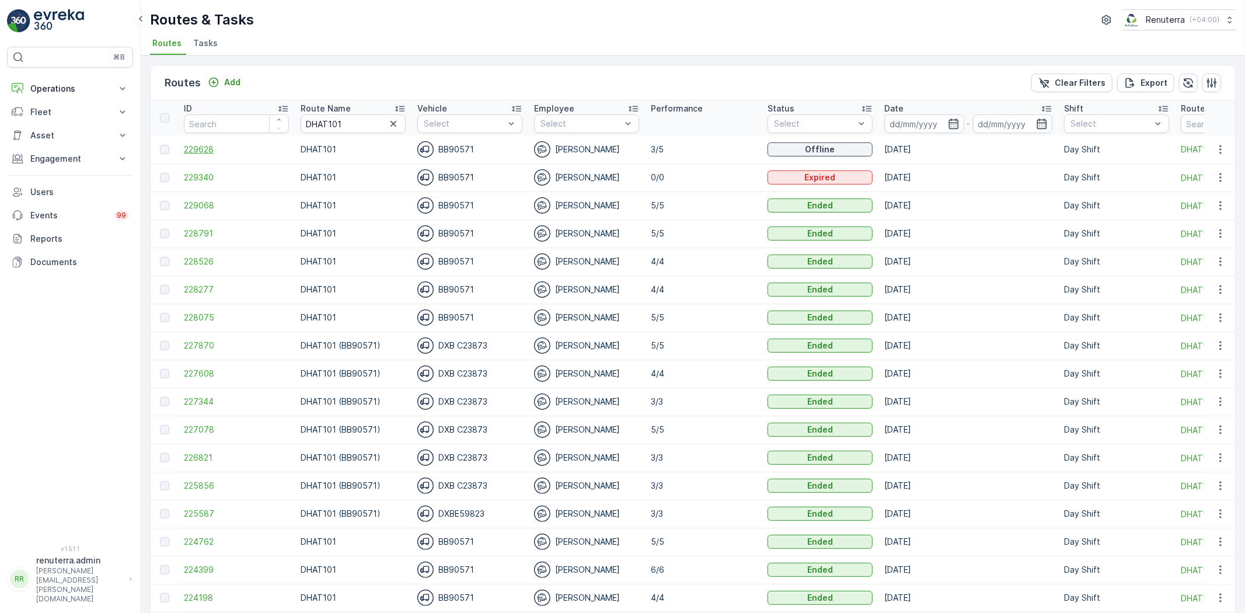
click at [193, 148] on span "229628" at bounding box center [236, 150] width 105 height 12
click at [363, 119] on input "DHAT101" at bounding box center [353, 123] width 105 height 19
type input "DHAT"
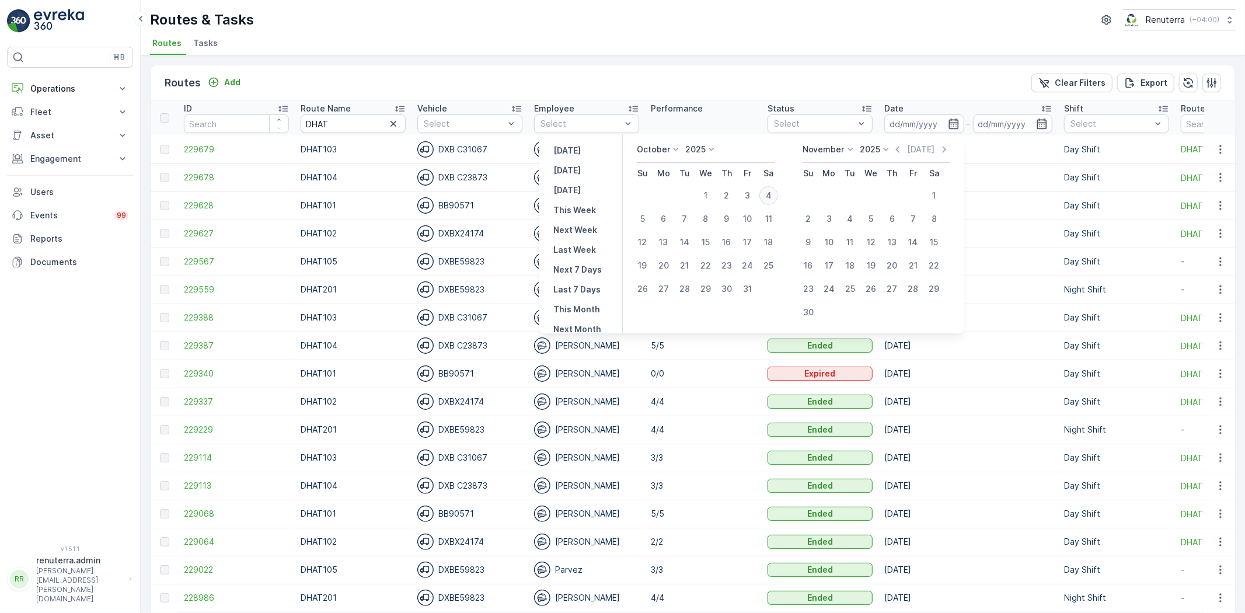
click at [770, 195] on div "4" at bounding box center [769, 195] width 19 height 19
type input "[DATE]"
click at [771, 195] on div "4" at bounding box center [769, 195] width 19 height 19
type input "[DATE]"
click at [778, 200] on div "4" at bounding box center [769, 195] width 19 height 19
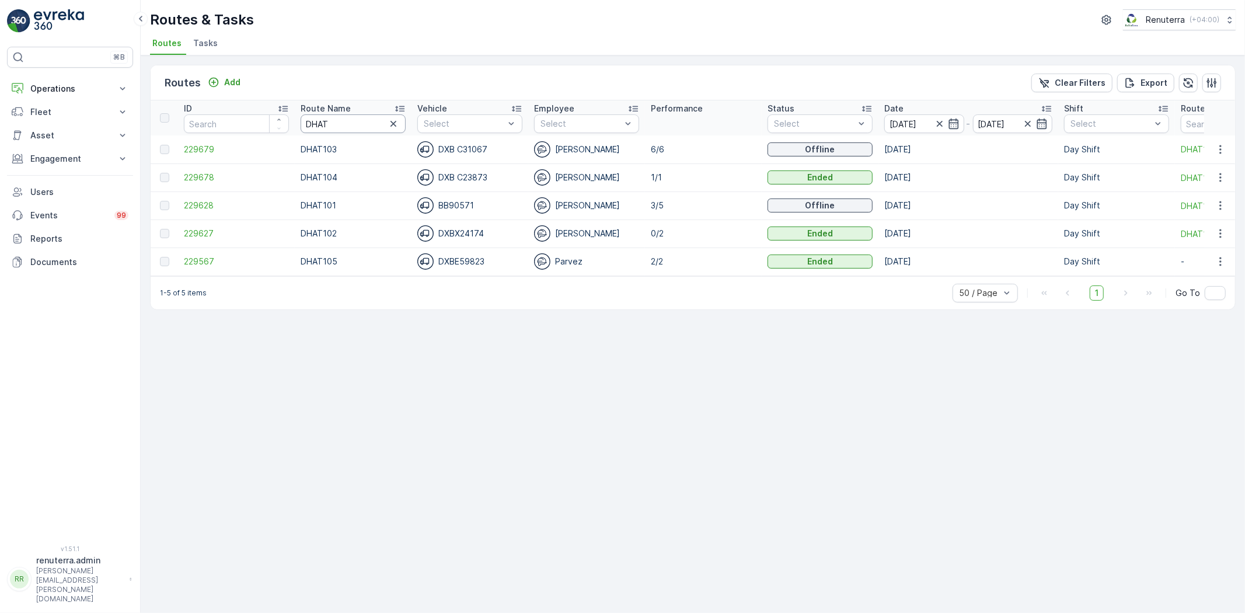
drag, startPoint x: 325, startPoint y: 123, endPoint x: 293, endPoint y: 112, distance: 34.0
click at [292, 114] on tr "ID Route Name DHAT Vehicle Select Employee Select Performance Status Select Dat…" at bounding box center [737, 117] width 1173 height 35
